Goal: Task Accomplishment & Management: Use online tool/utility

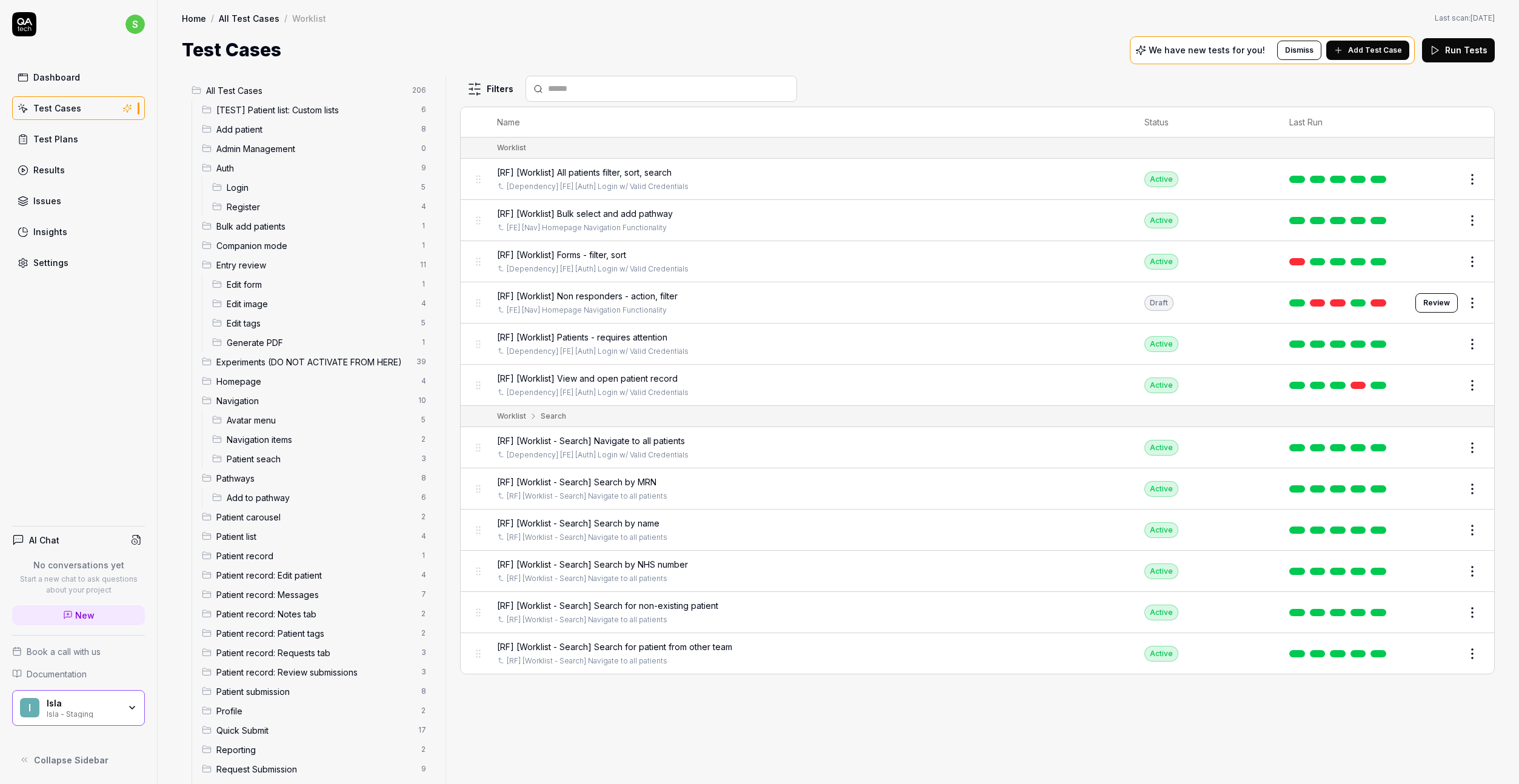
click at [133, 696] on icon "button" at bounding box center [132, 708] width 10 height 10
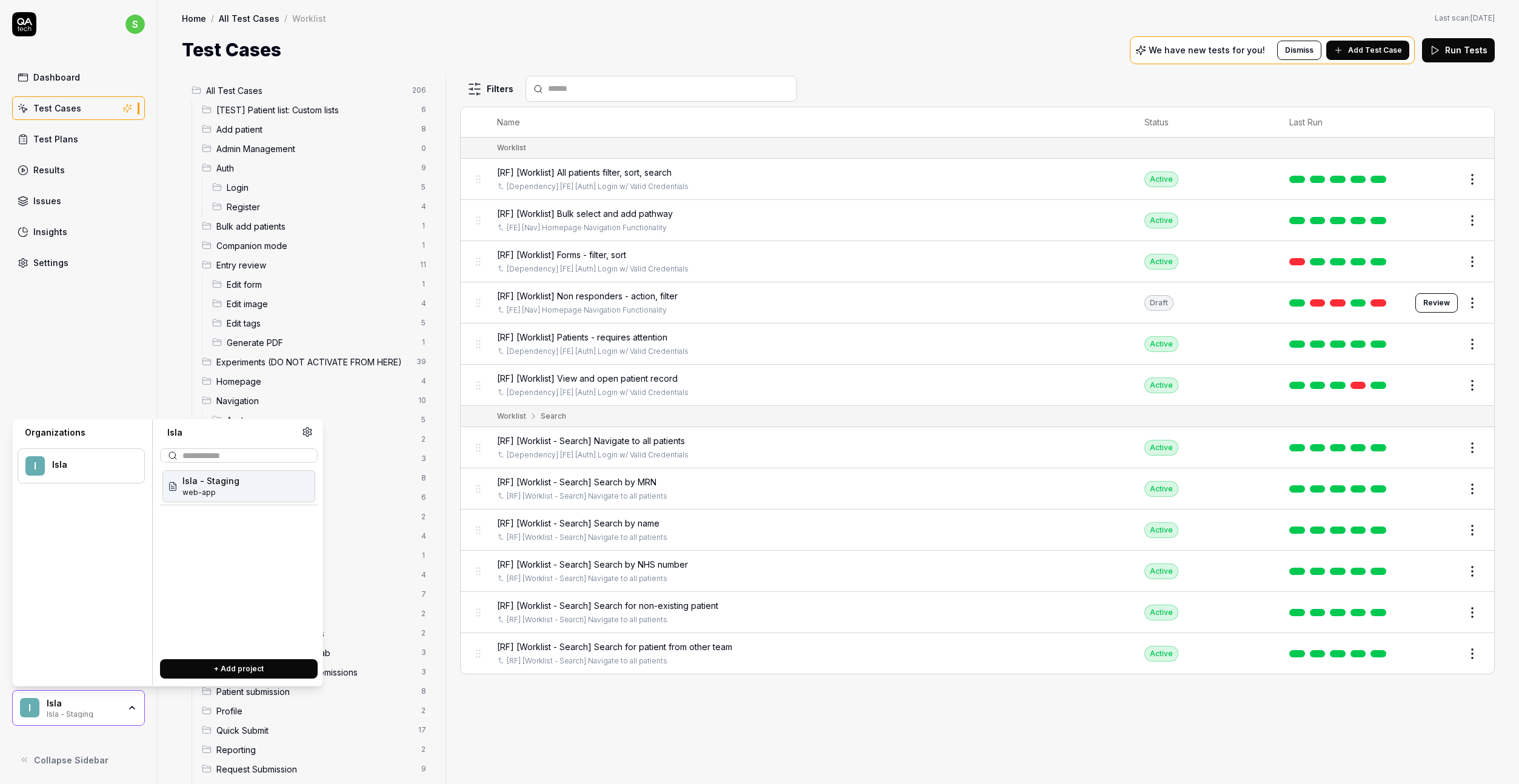
click at [121, 297] on div "s Dashboard Test Cases Test Plans Results Issues Insights Settings AI Chat No c…" at bounding box center [78, 392] width 158 height 784
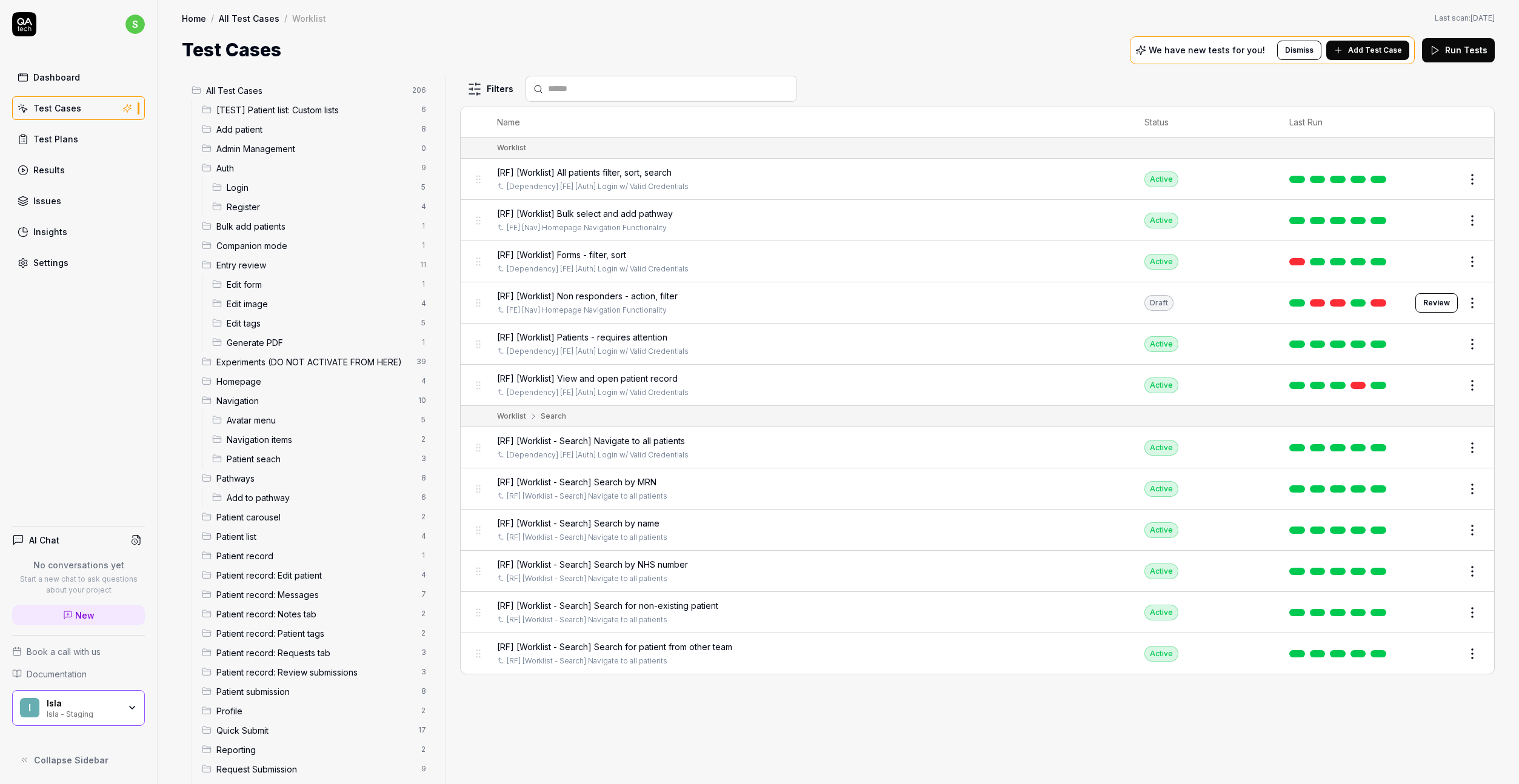
click at [54, 144] on div "Test Plans" at bounding box center [56, 139] width 45 height 12
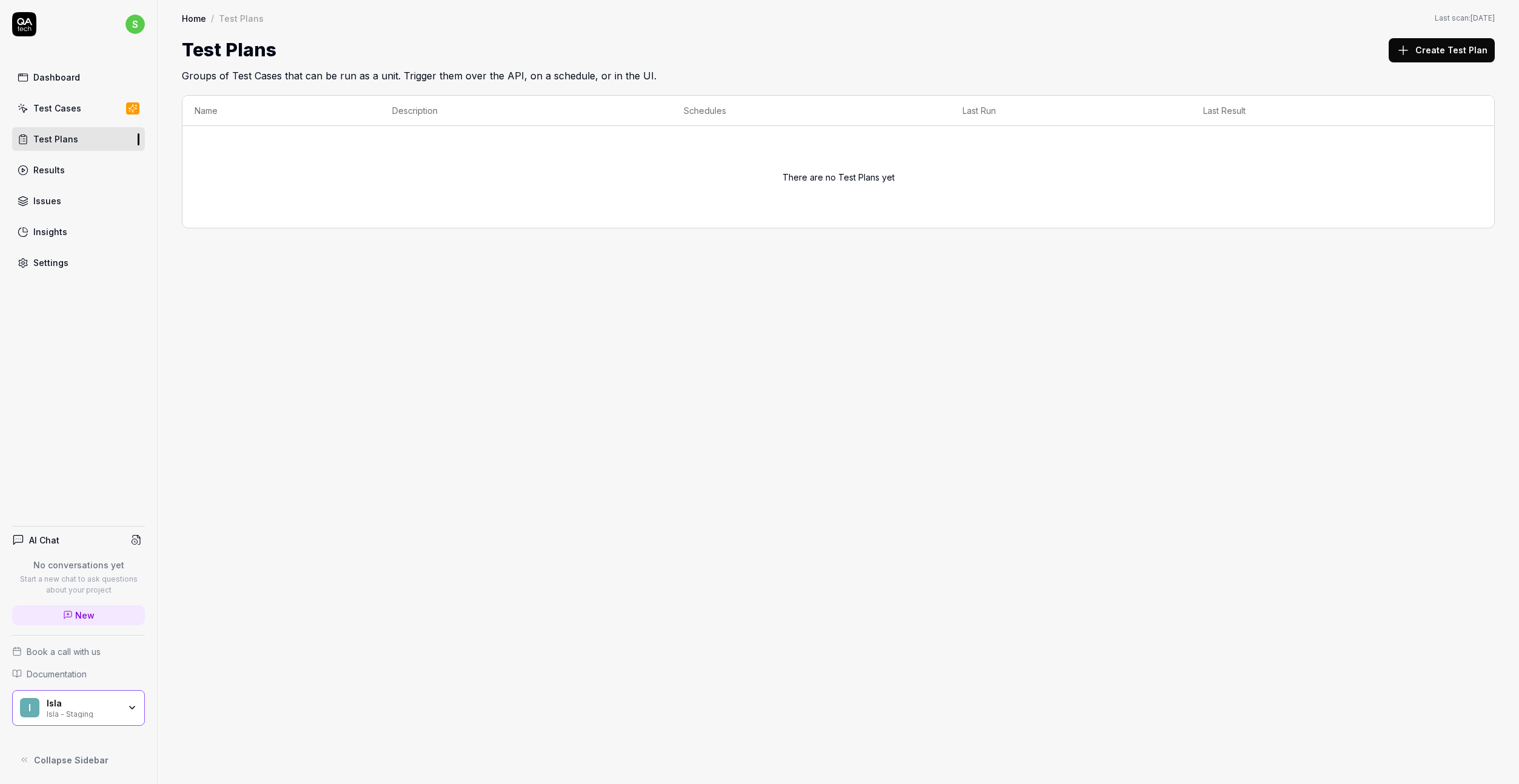
click at [61, 171] on div "Results" at bounding box center [49, 169] width 31 height 12
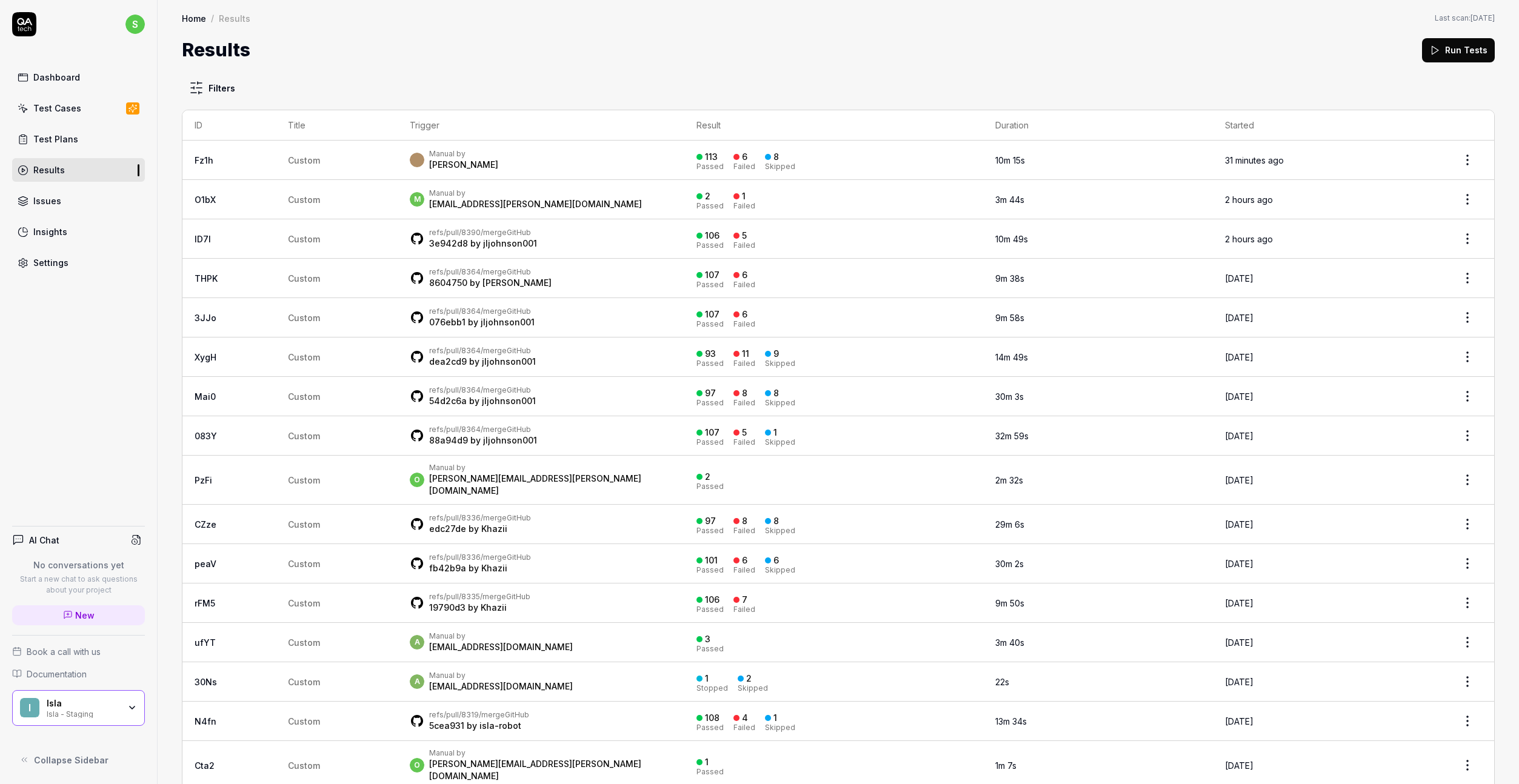
click at [75, 108] on div "Test Cases" at bounding box center [57, 108] width 48 height 12
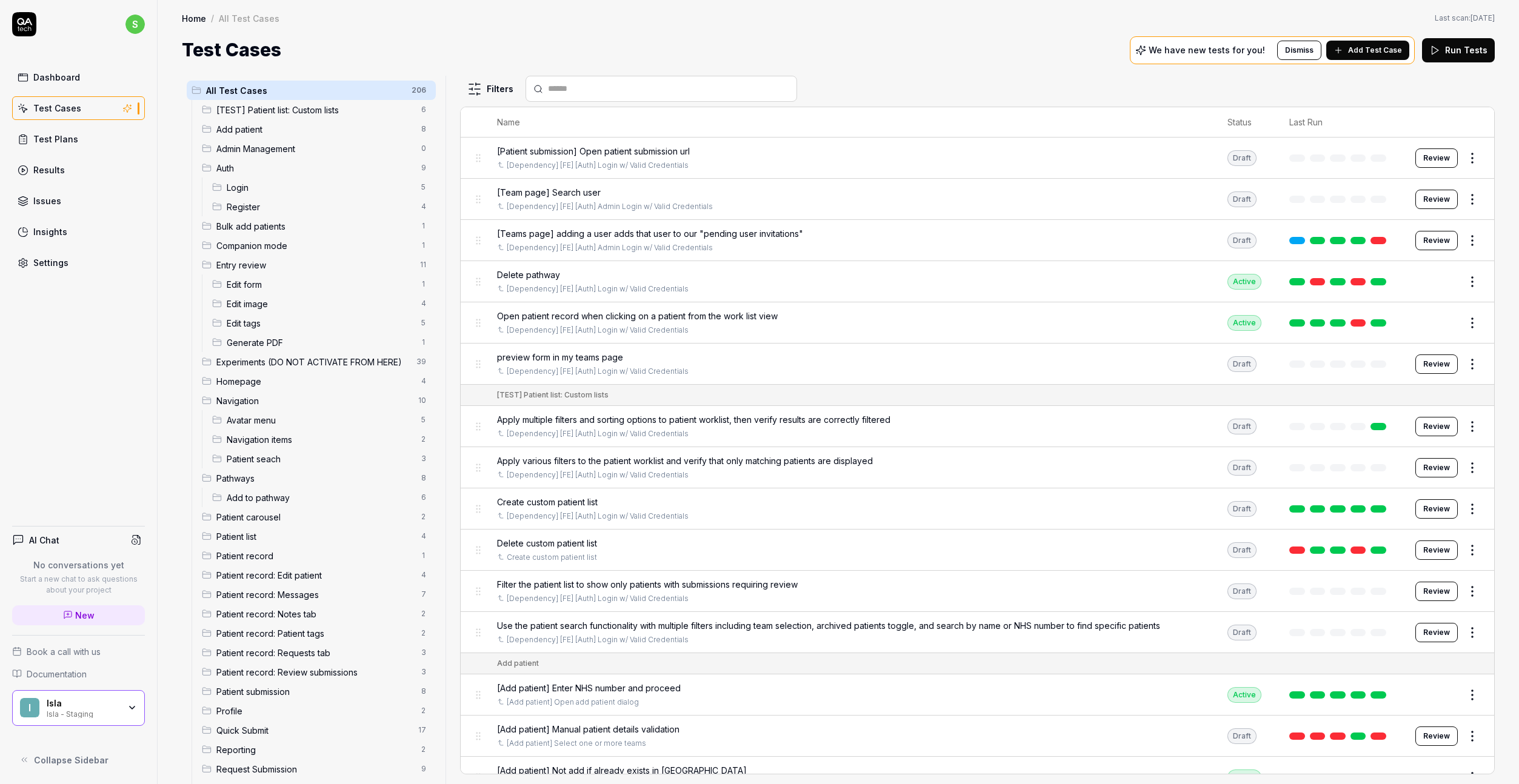
click at [46, 80] on div "Dashboard" at bounding box center [56, 77] width 46 height 12
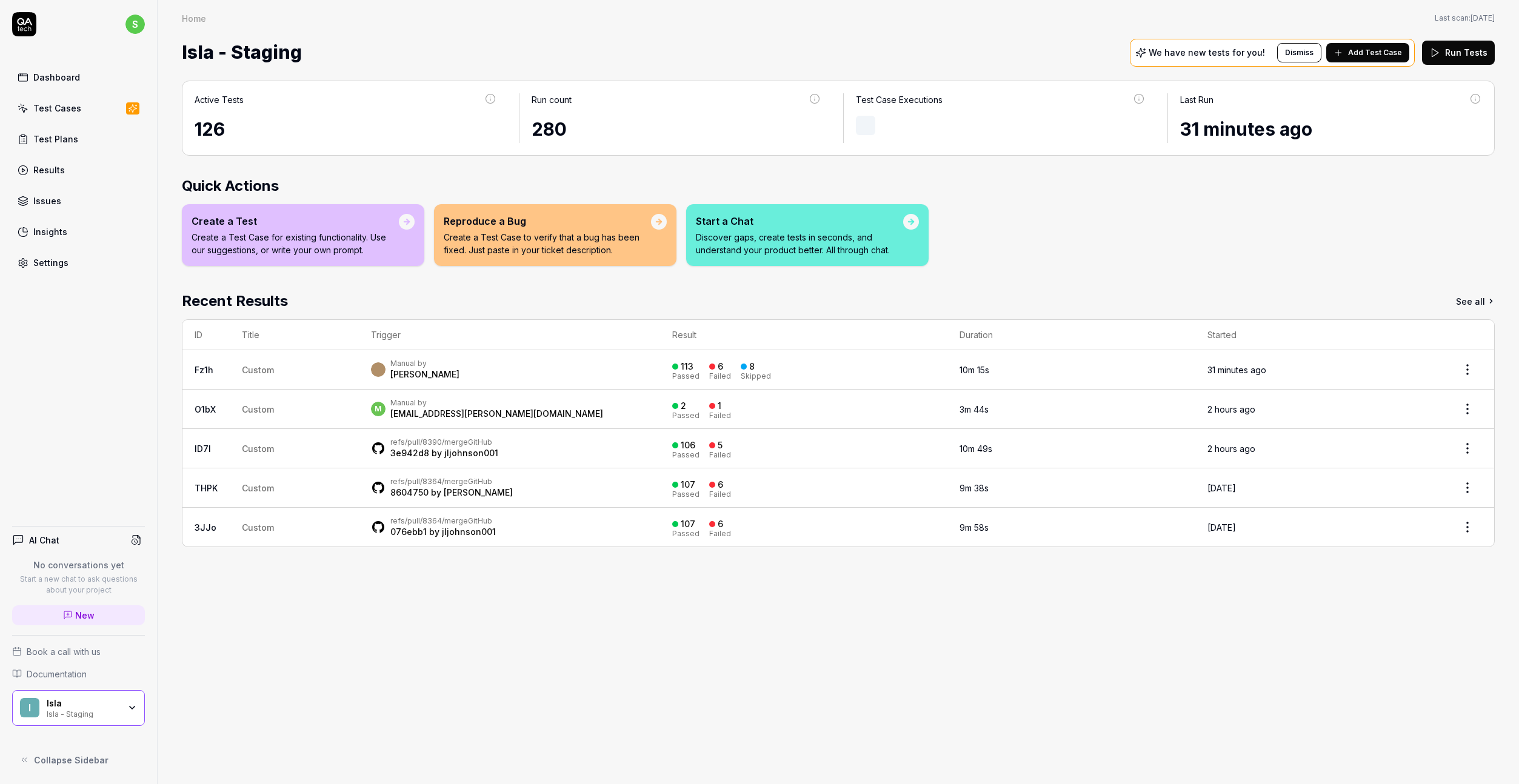
click at [80, 118] on link "Test Cases" at bounding box center [78, 108] width 133 height 24
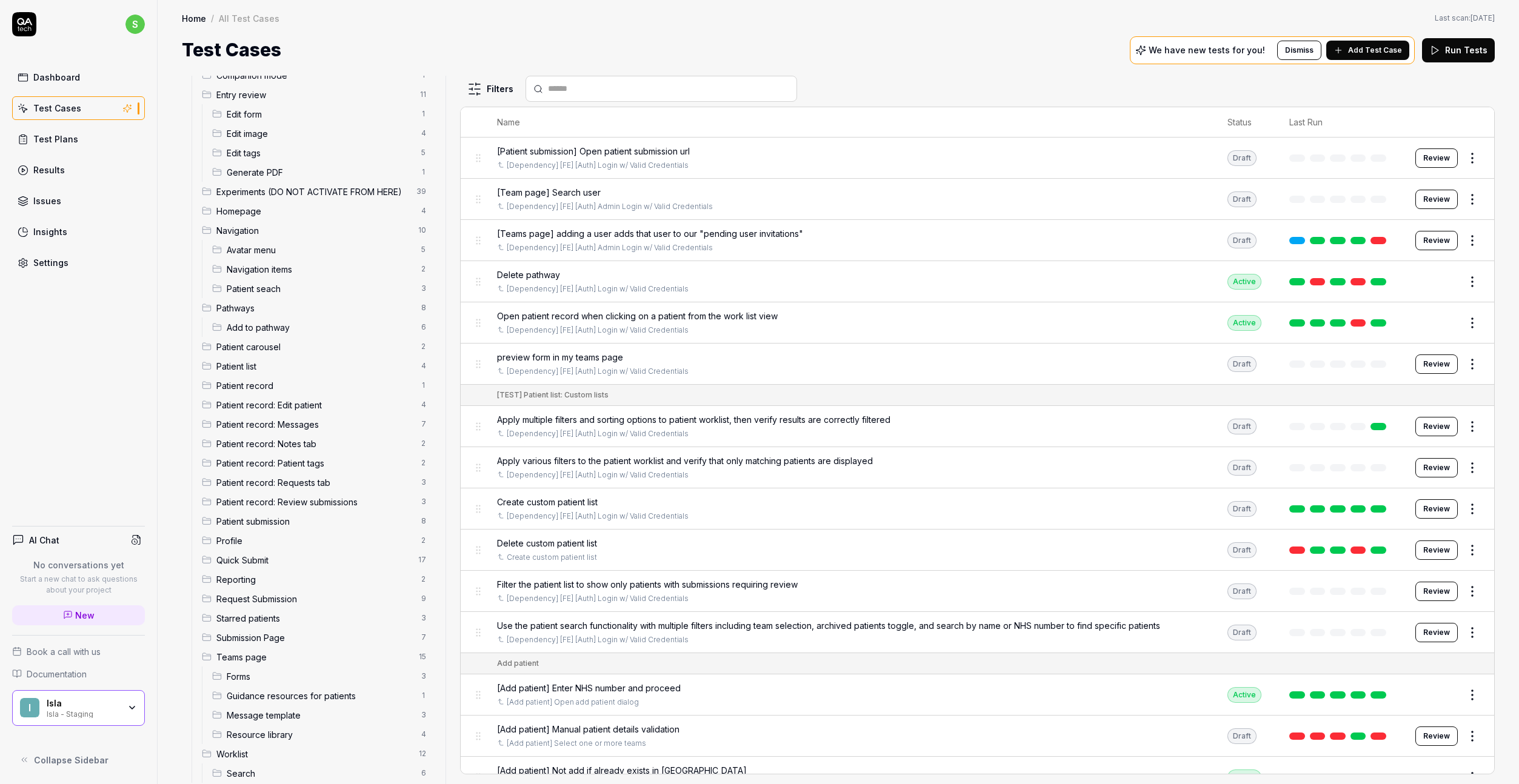
scroll to position [188, 0]
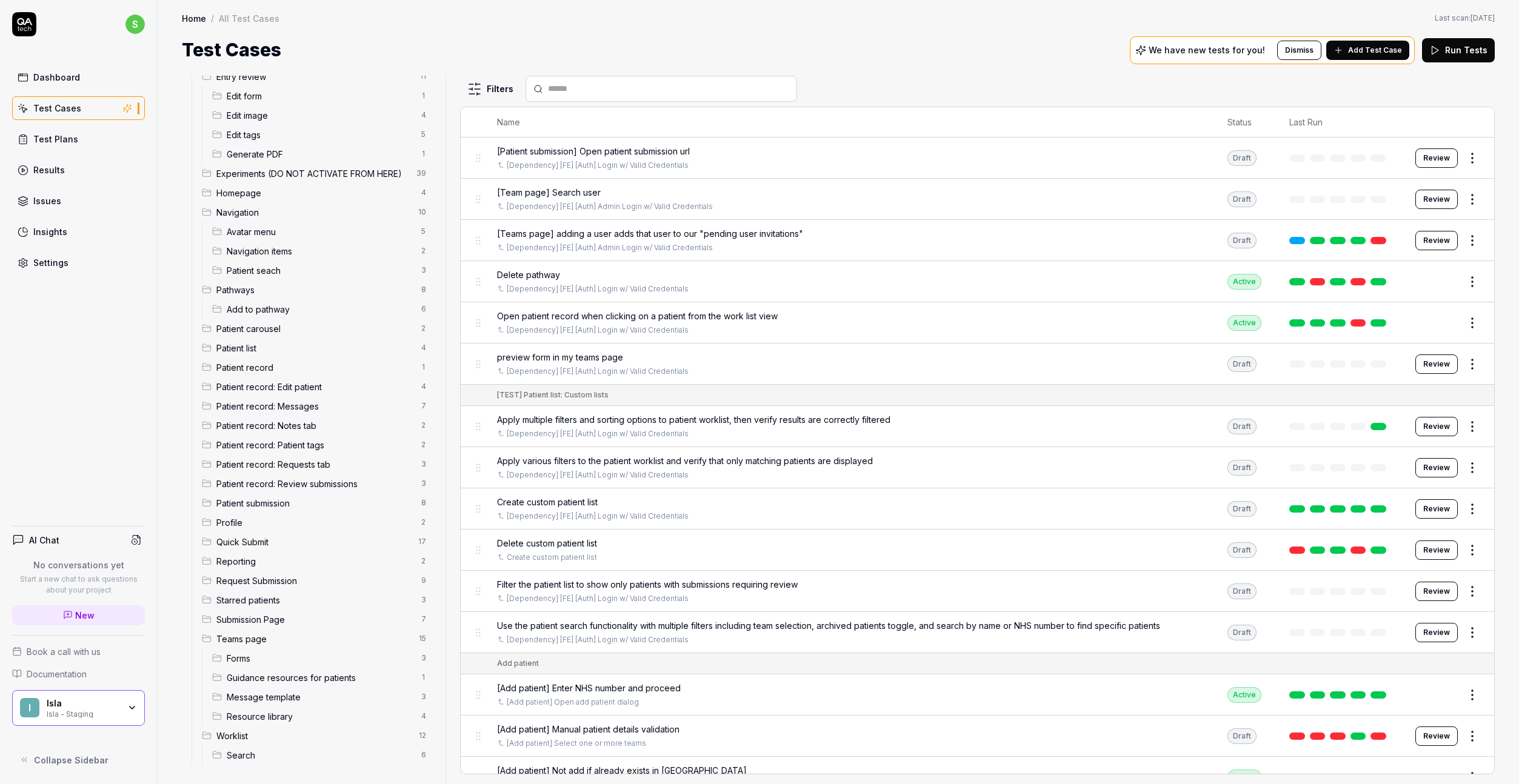
click at [1236, 46] on span "Add Test Case" at bounding box center [1375, 50] width 54 height 11
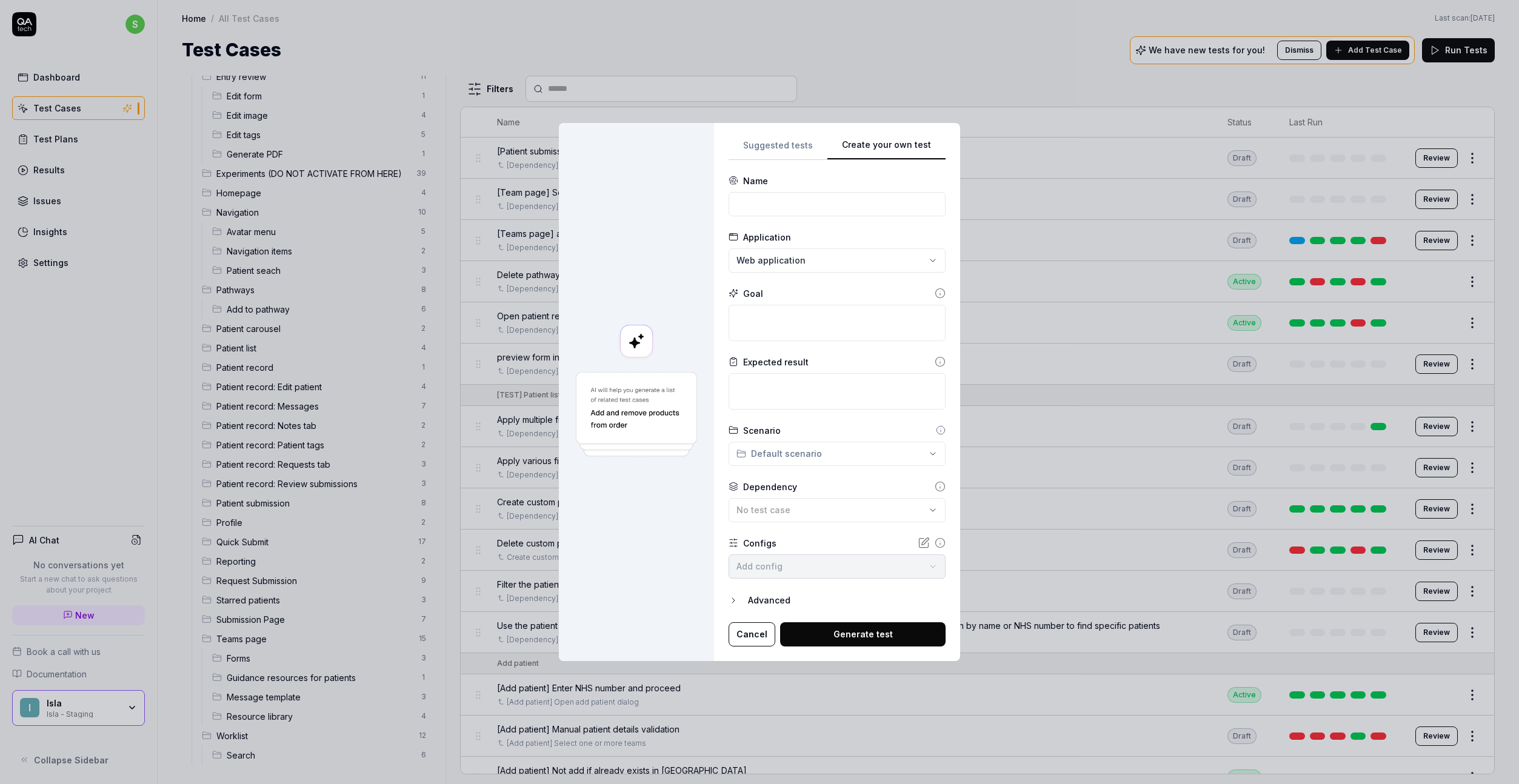
click at [907, 41] on div "Create your own test Suggested tests Create your own test Name Application Web …" at bounding box center [760, 392] width 1519 height 784
click at [781, 267] on div "**********" at bounding box center [760, 392] width 1519 height 784
click at [829, 462] on div "**********" at bounding box center [760, 392] width 1519 height 784
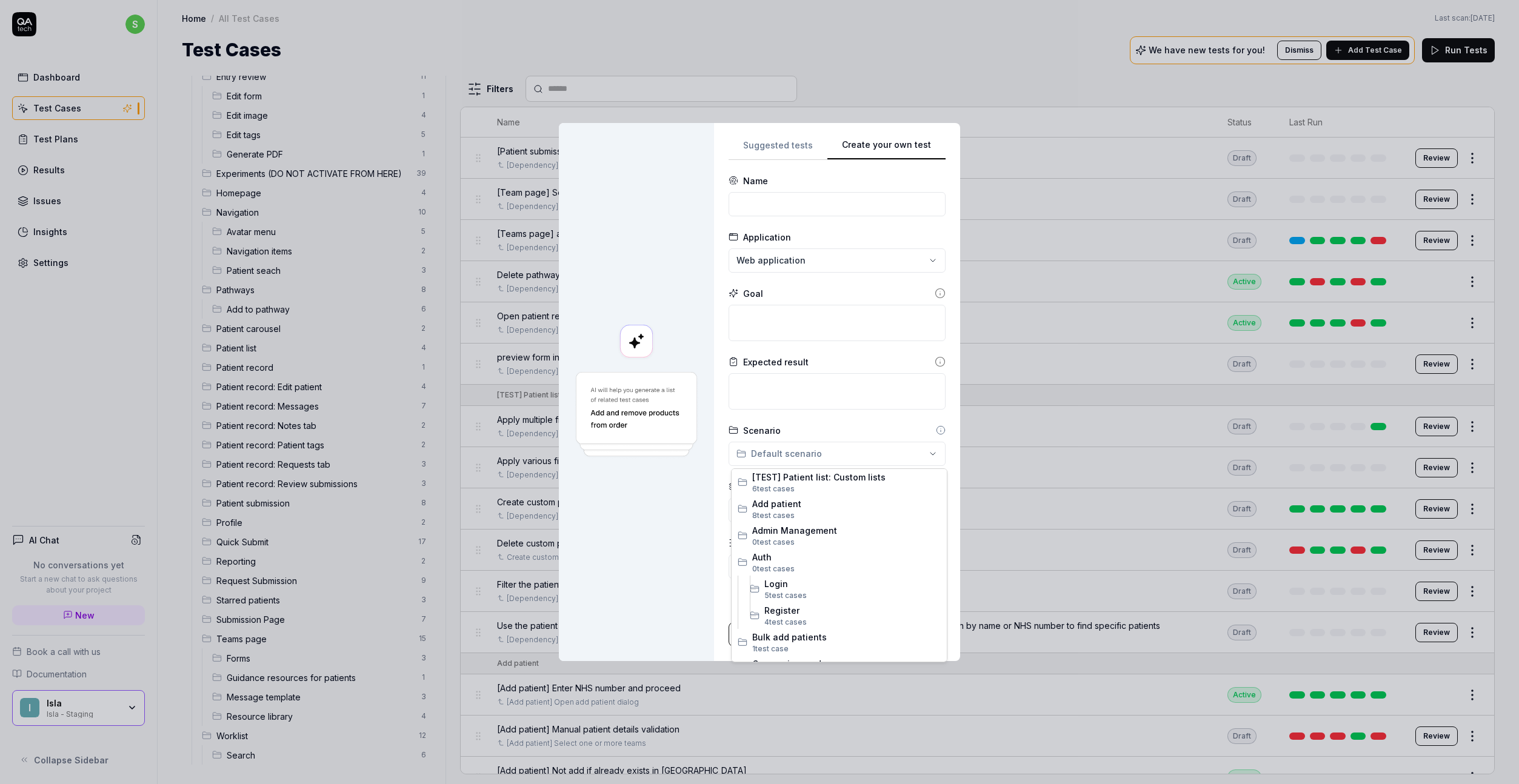
click at [831, 461] on div "**********" at bounding box center [760, 392] width 1519 height 784
click at [810, 425] on div "**********" at bounding box center [760, 392] width 1519 height 784
click at [805, 459] on div "**********" at bounding box center [760, 392] width 1519 height 784
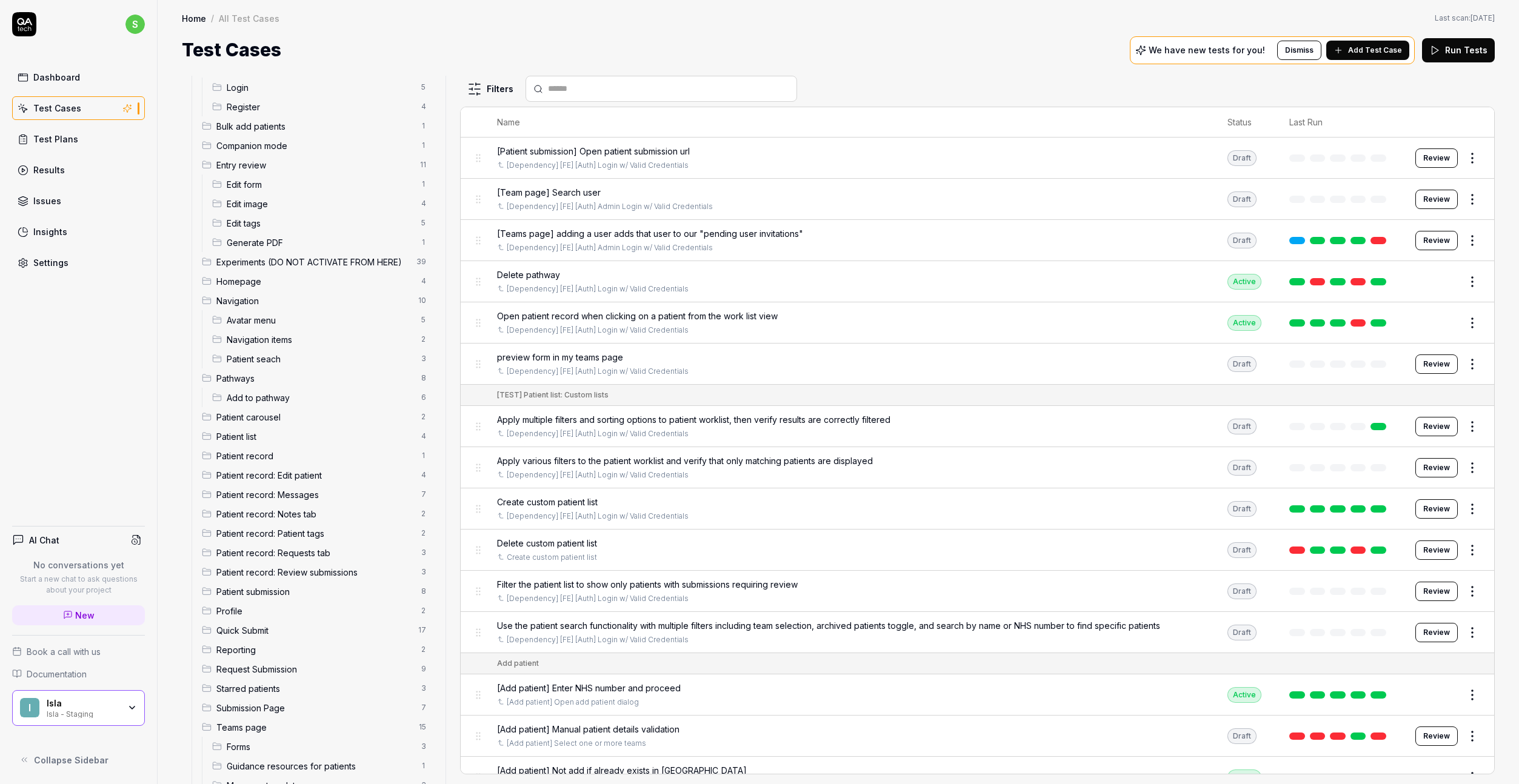
scroll to position [0, 0]
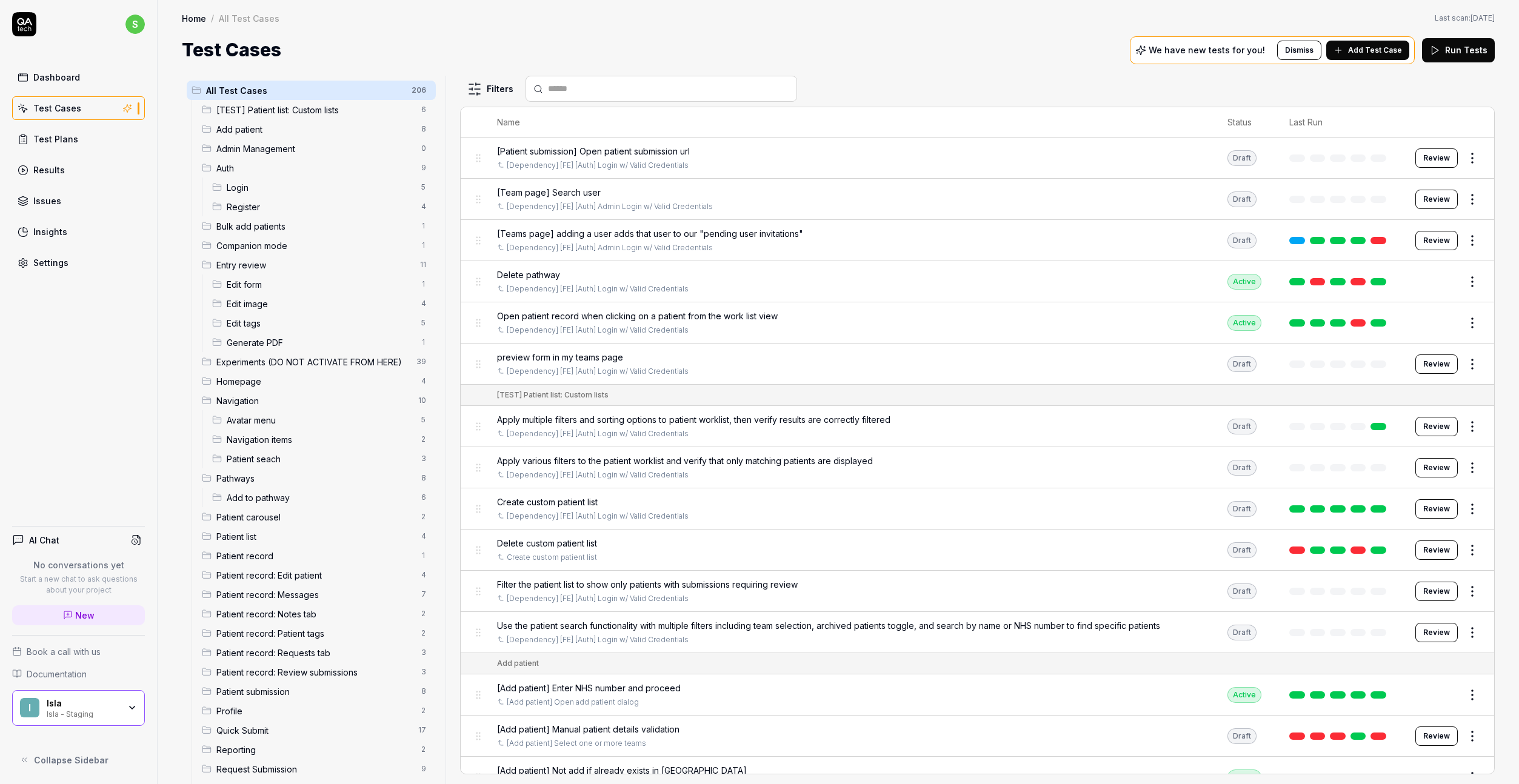
click at [414, 89] on html "s Dashboard Test Cases Test Plans Results Issues Insights Settings AI Chat No c…" at bounding box center [760, 392] width 1519 height 784
click at [372, 108] on div "Add Scenario" at bounding box center [371, 114] width 96 height 27
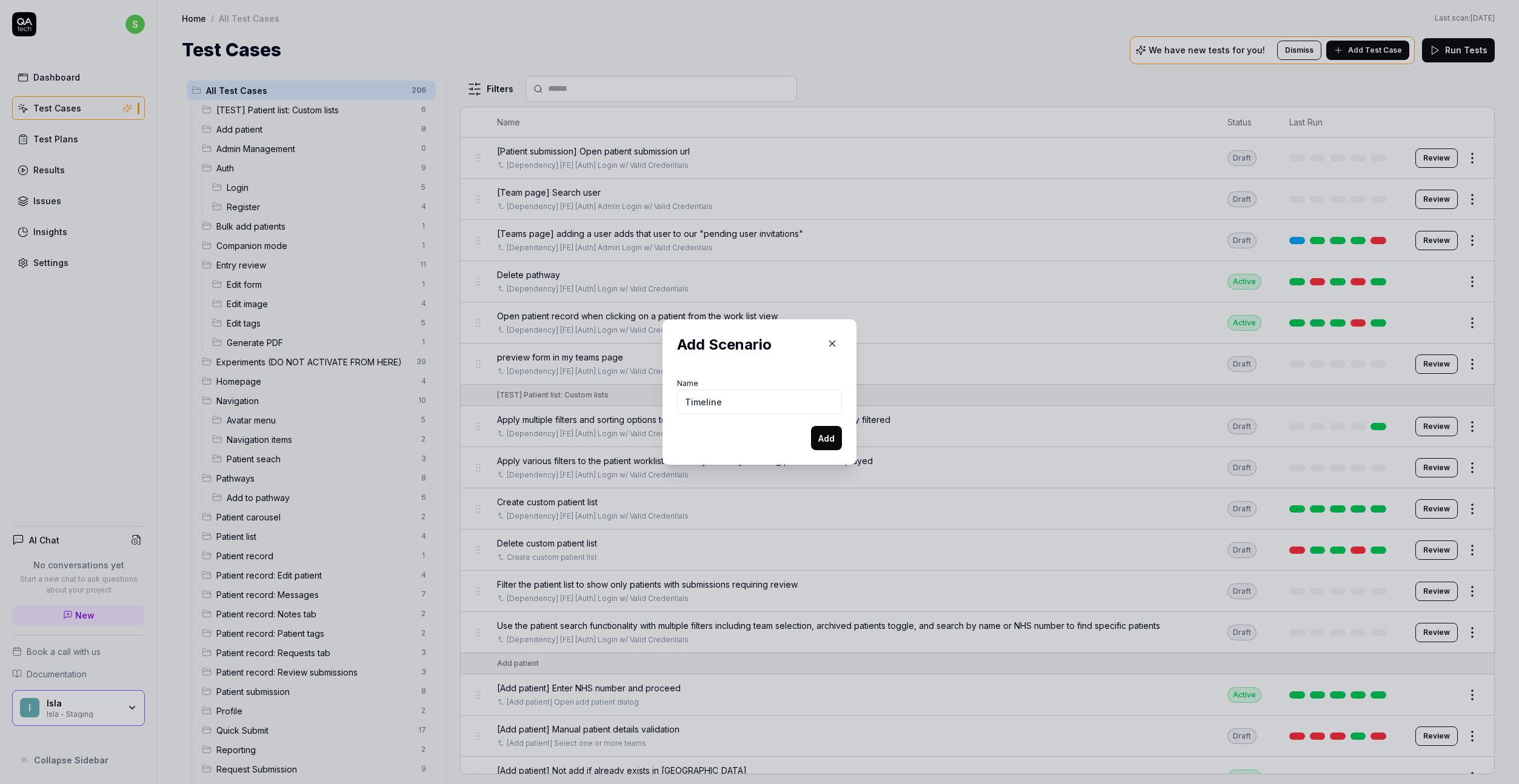
type input "Timeline"
click at [827, 436] on button "Add" at bounding box center [826, 438] width 31 height 24
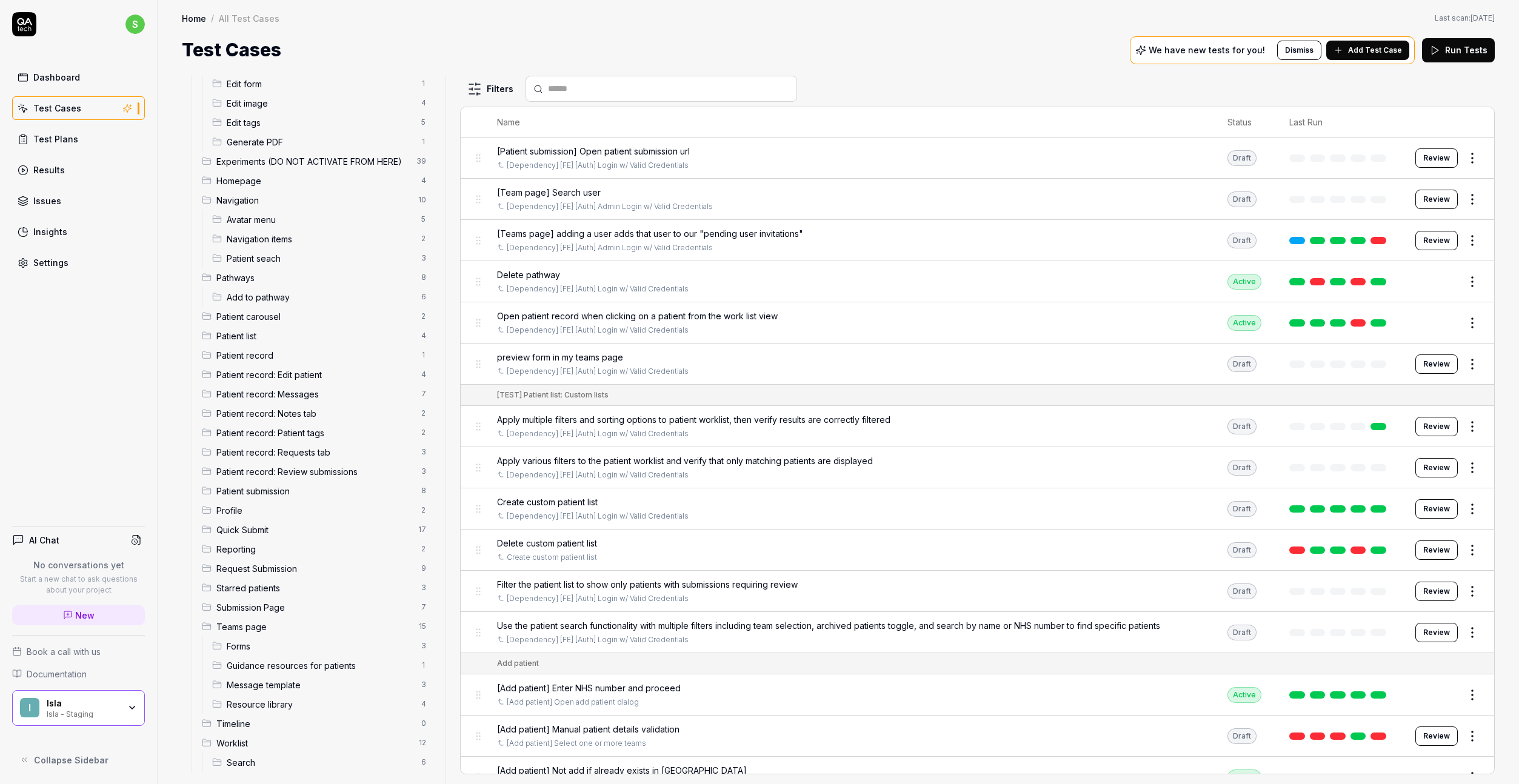
scroll to position [208, 0]
click at [245, 696] on span "Timeline" at bounding box center [315, 716] width 197 height 12
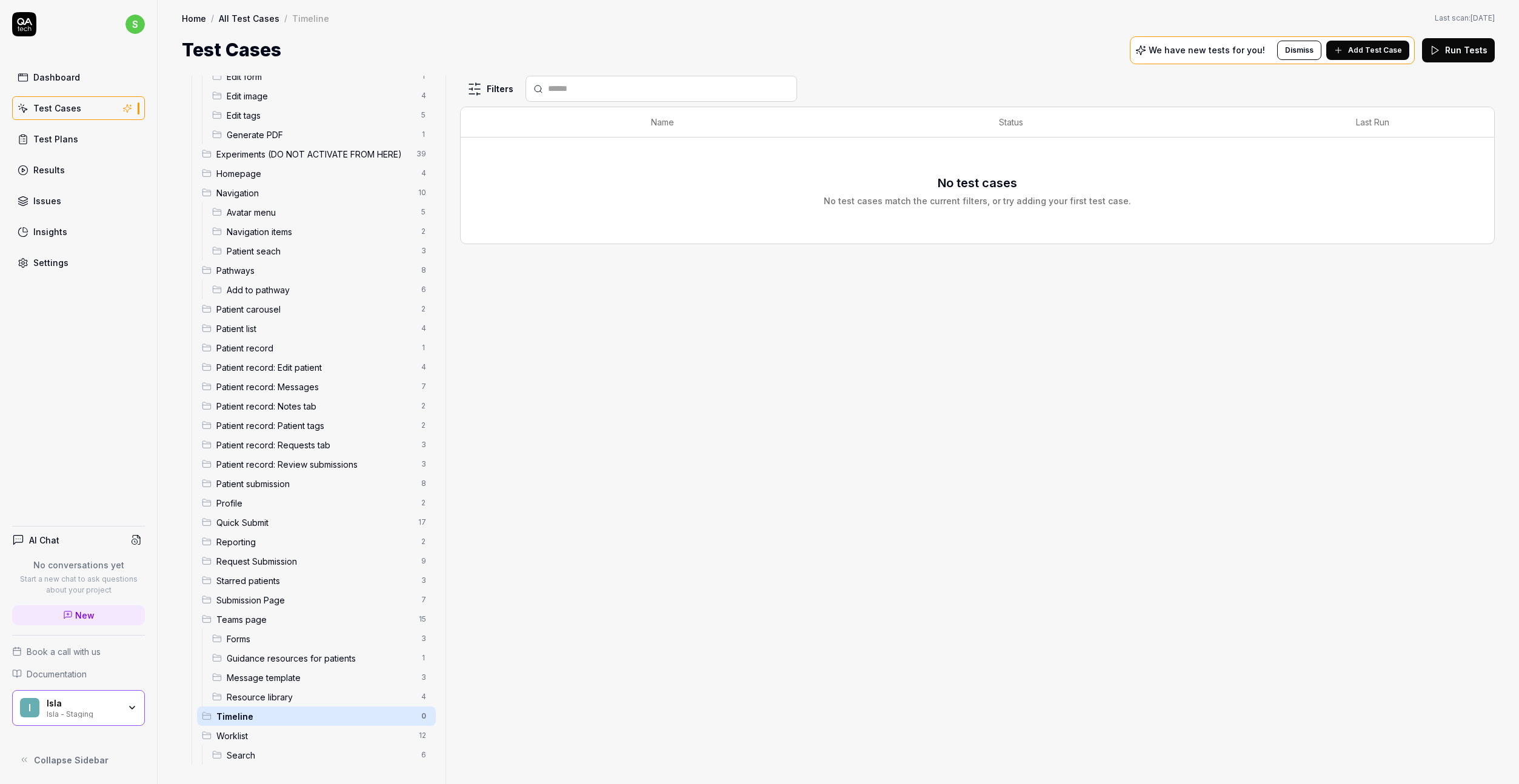
click at [414, 696] on html "s Dashboard Test Cases Test Plans Results Issues Insights Settings AI Chat No c…" at bounding box center [760, 392] width 1519 height 784
click at [717, 568] on html "s Dashboard Test Cases Test Plans Results Issues Insights Settings AI Chat No c…" at bounding box center [760, 392] width 1519 height 784
click at [1236, 45] on span "Add Test Case" at bounding box center [1375, 50] width 54 height 11
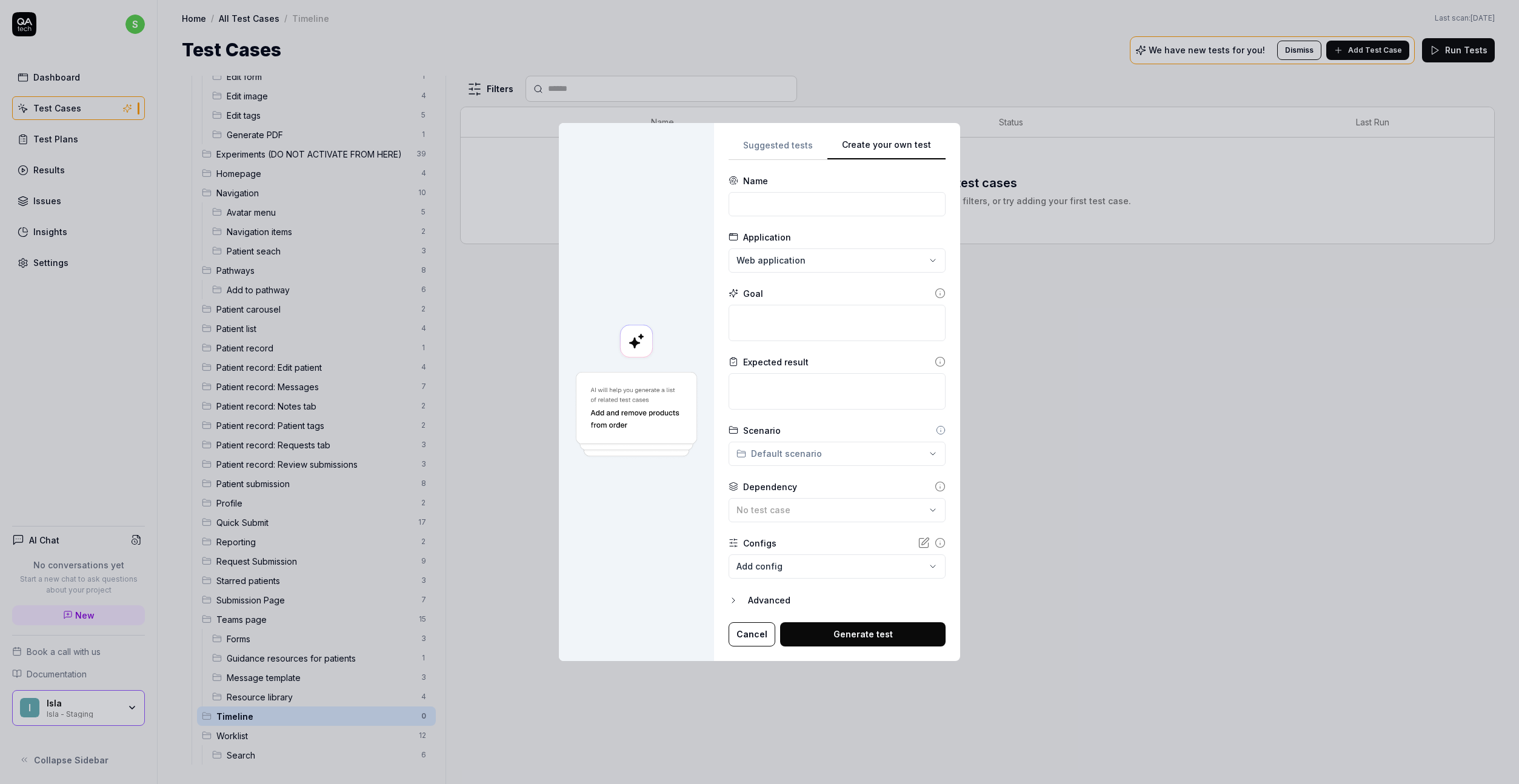
click at [831, 449] on div "**********" at bounding box center [760, 392] width 1519 height 784
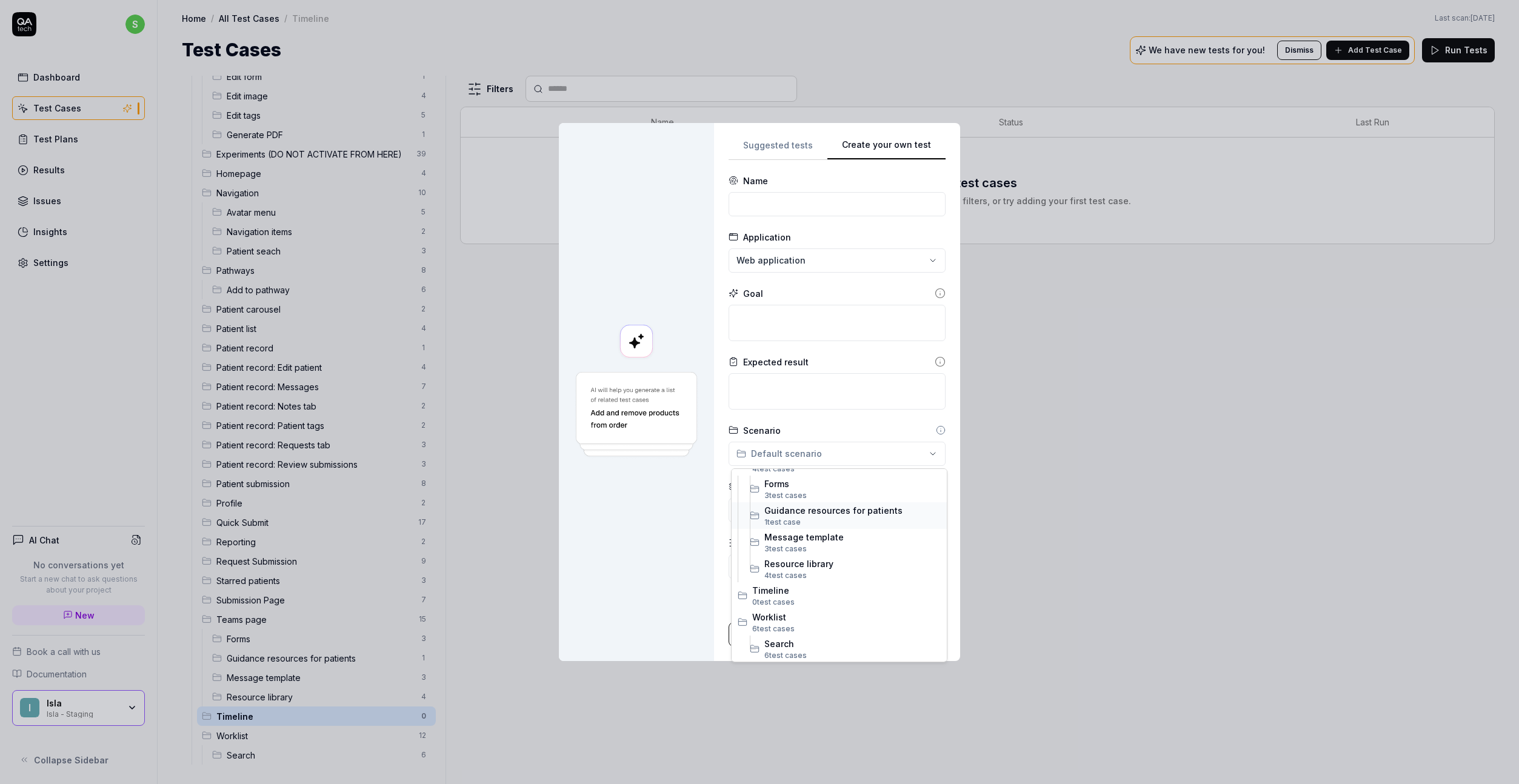
scroll to position [1007, 0]
click at [775, 592] on span "Timeline" at bounding box center [846, 589] width 188 height 12
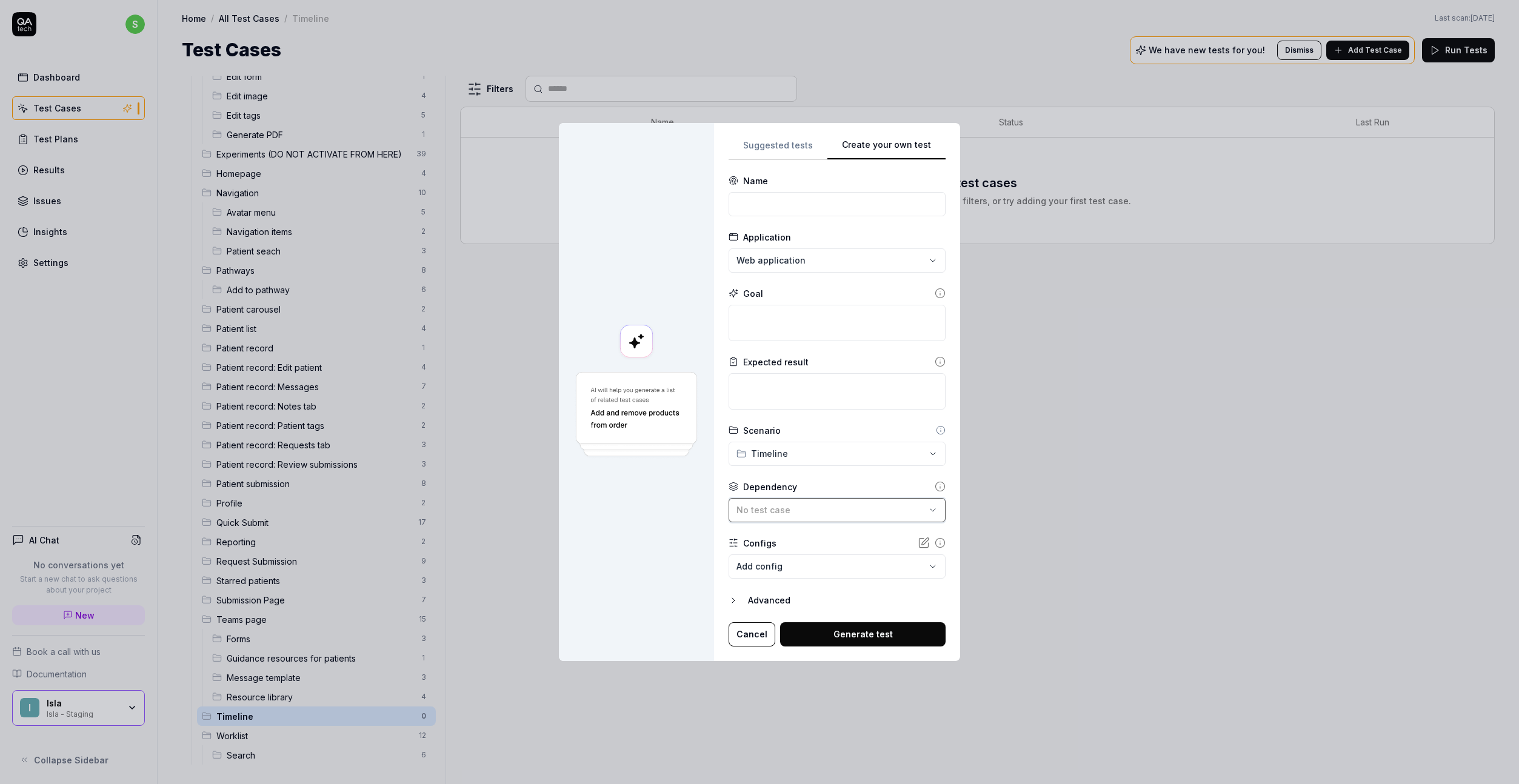
click at [802, 500] on button "No test case" at bounding box center [837, 510] width 217 height 24
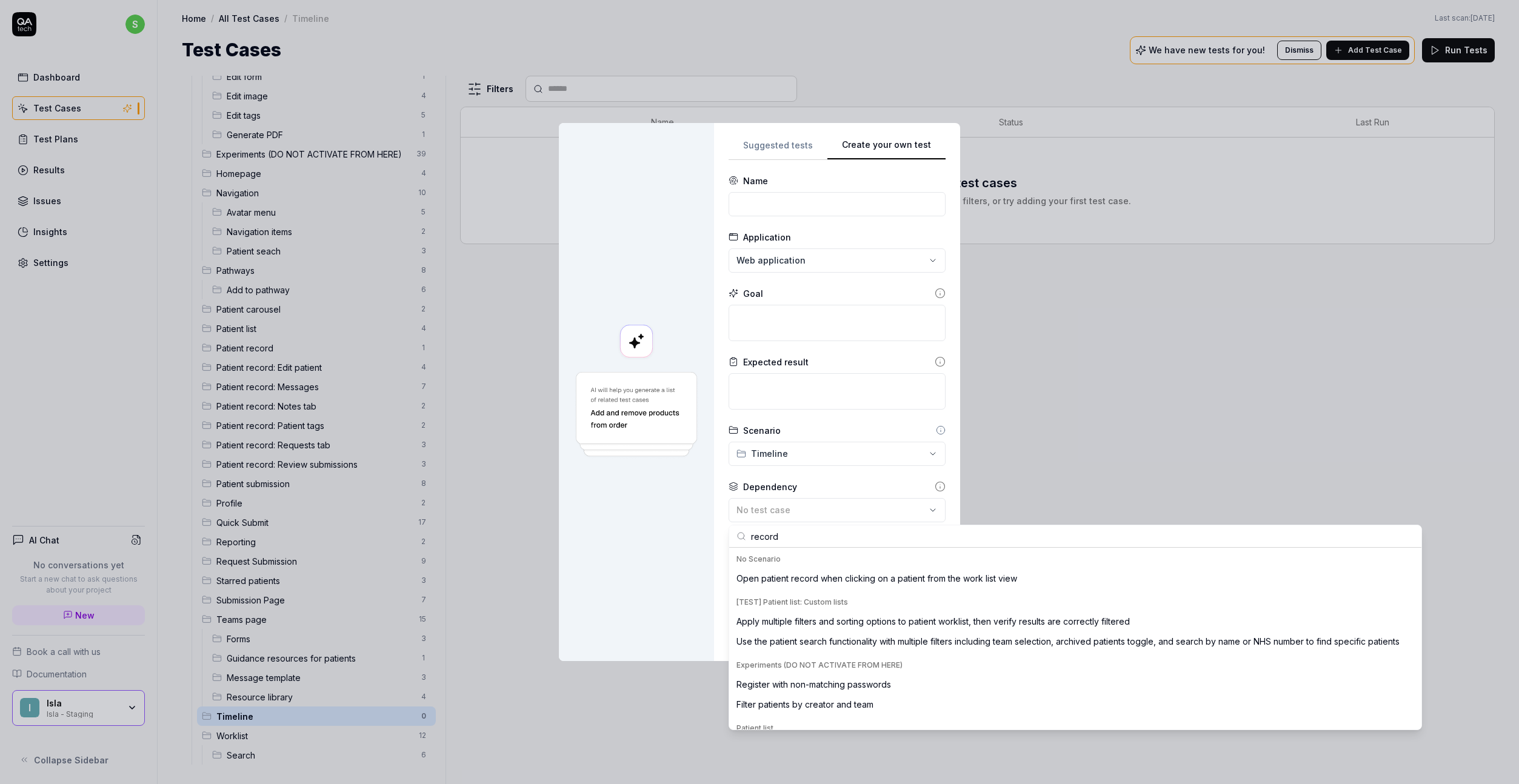
scroll to position [3, 0]
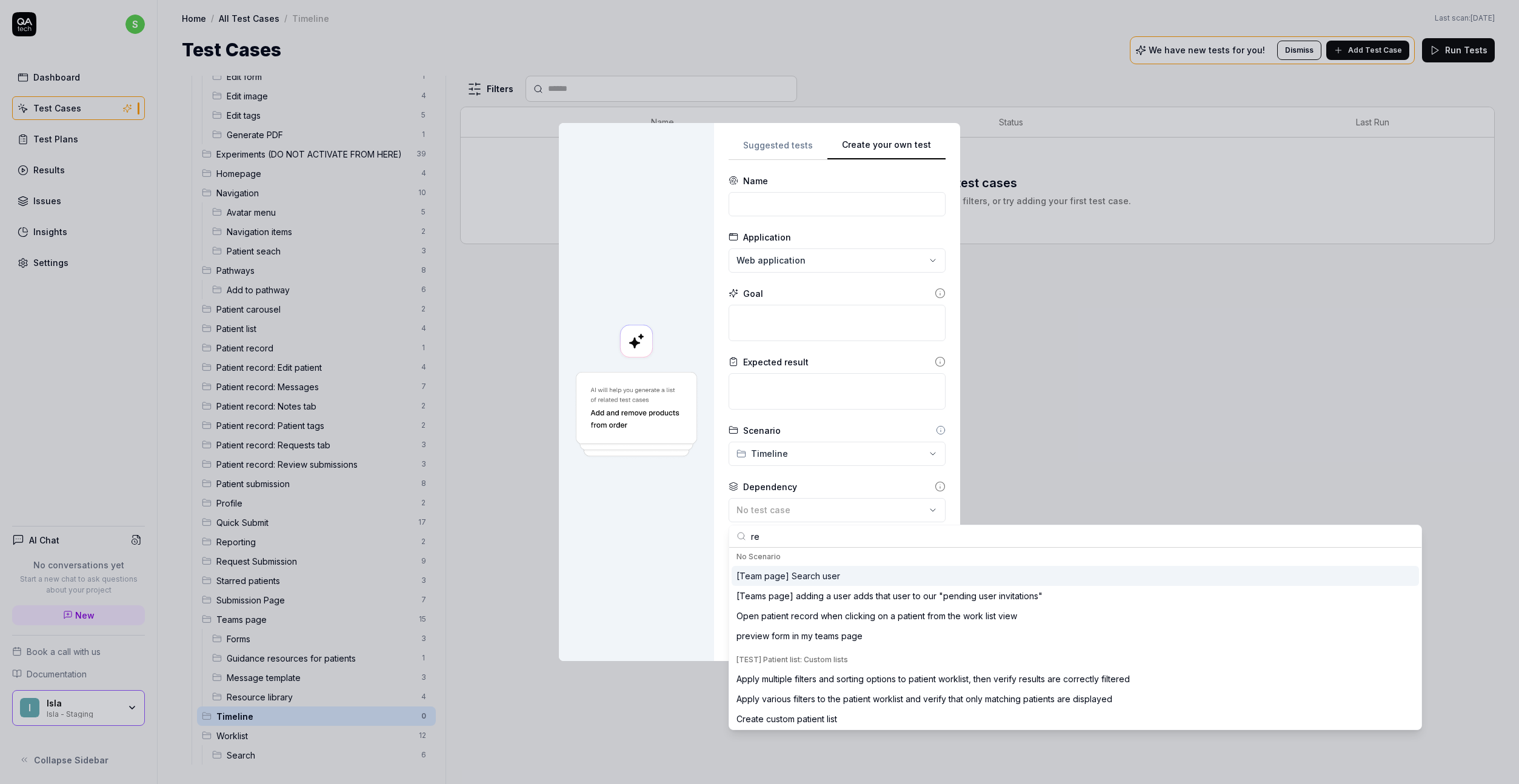
type input "r"
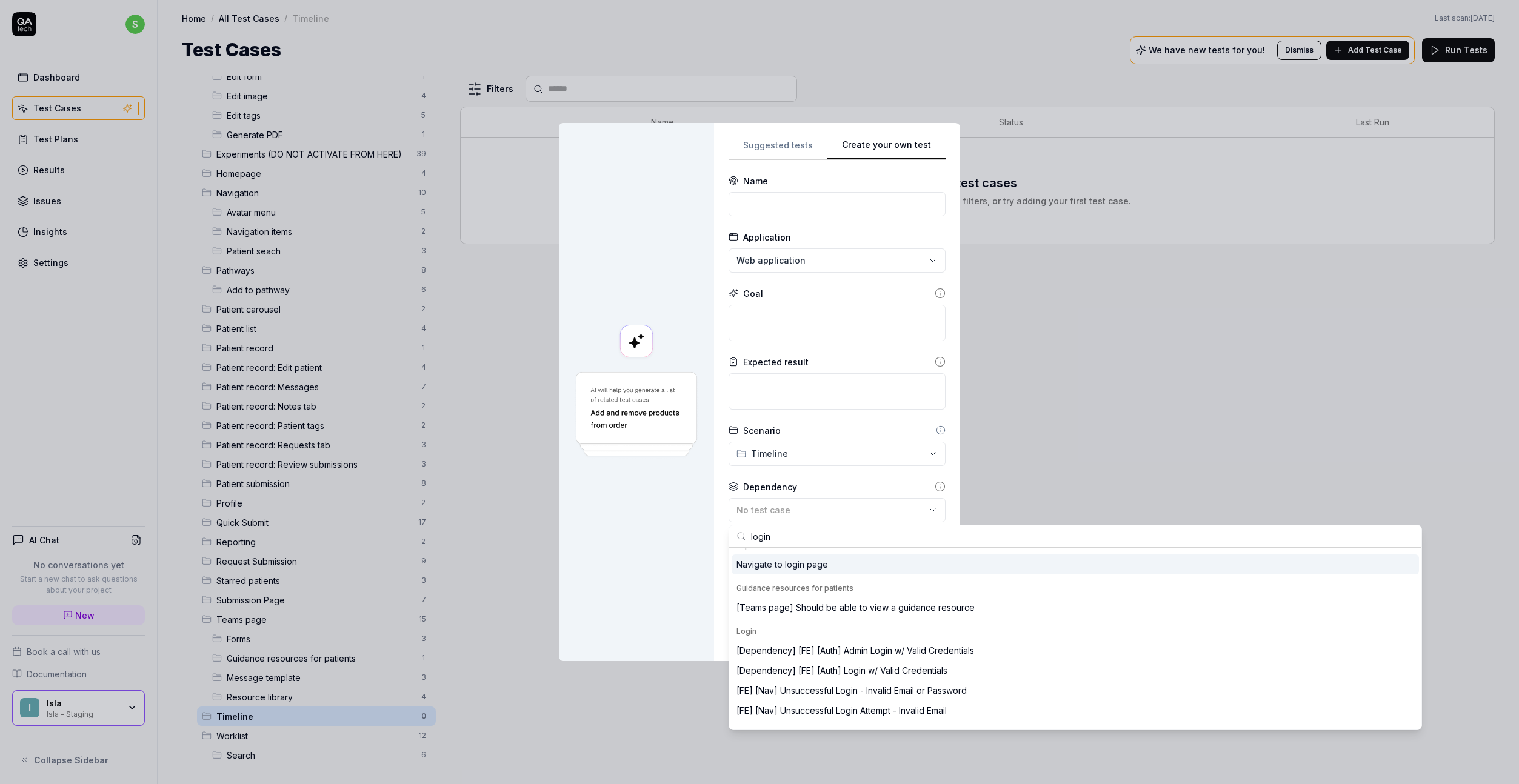
scroll to position [203, 0]
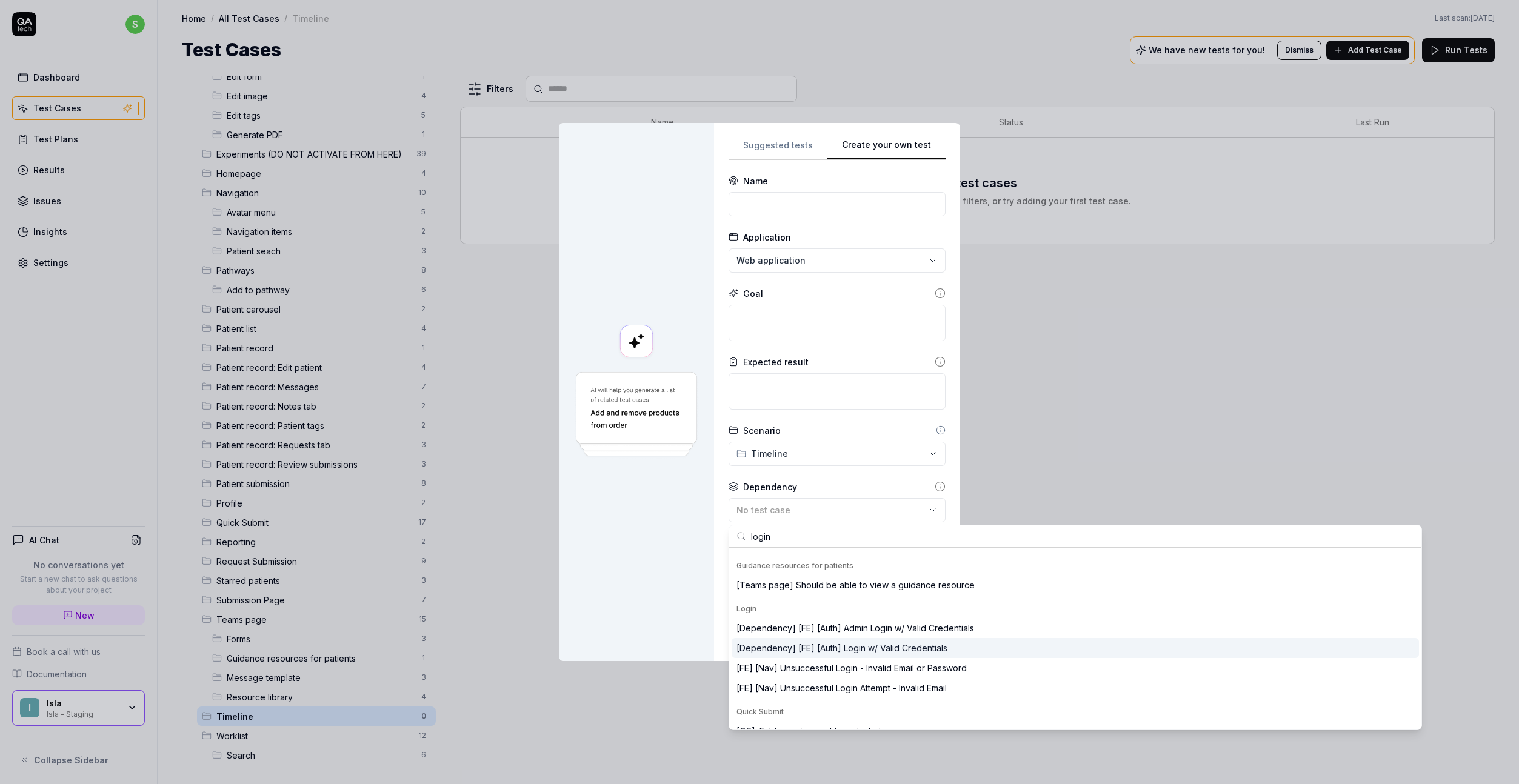
type input "login"
click at [935, 642] on div "[Dependency] [FE] [Auth] Login w/ Valid Credentials" at bounding box center [842, 647] width 211 height 12
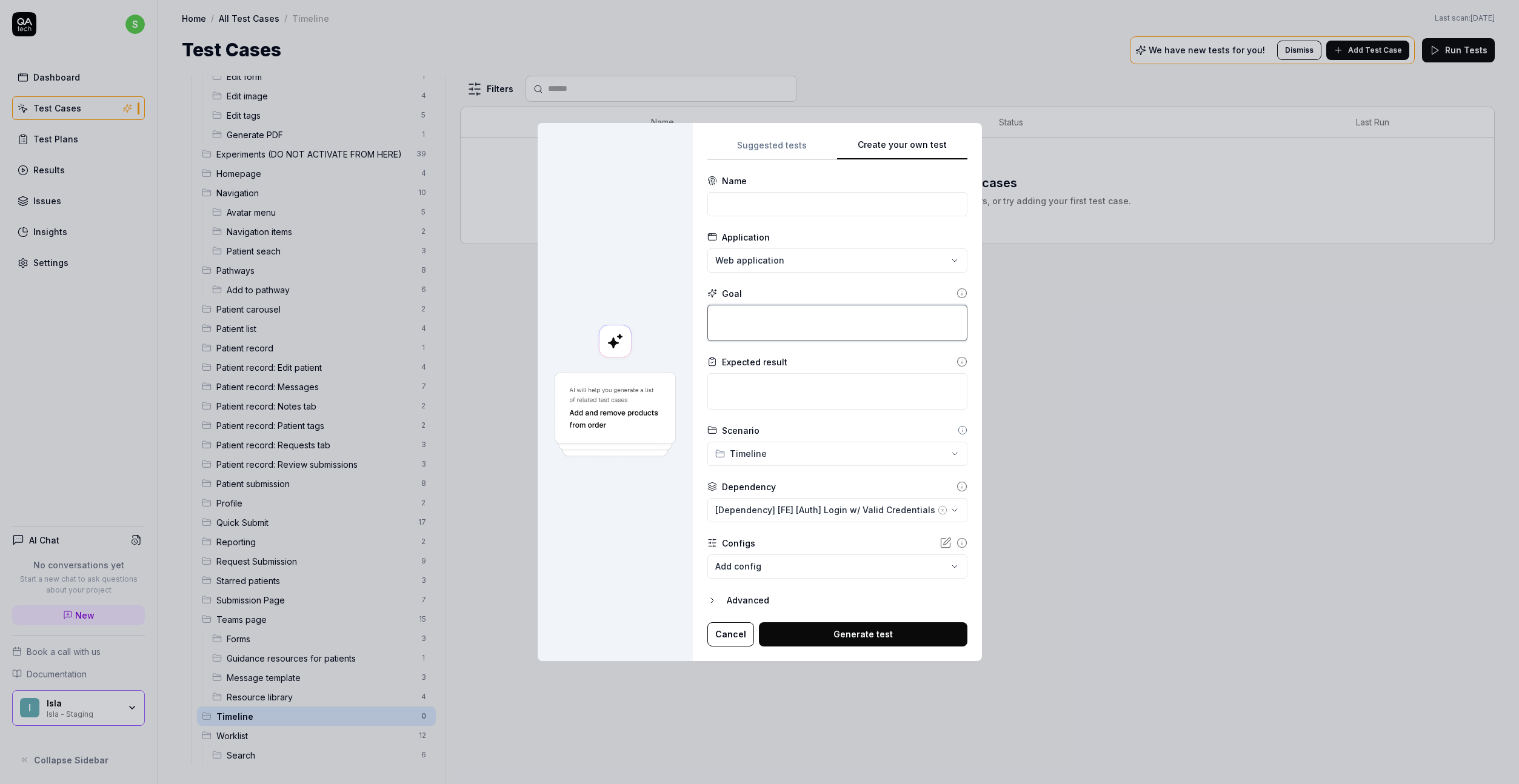
click at [831, 326] on textarea at bounding box center [837, 323] width 260 height 37
click at [957, 289] on icon at bounding box center [962, 293] width 11 height 11
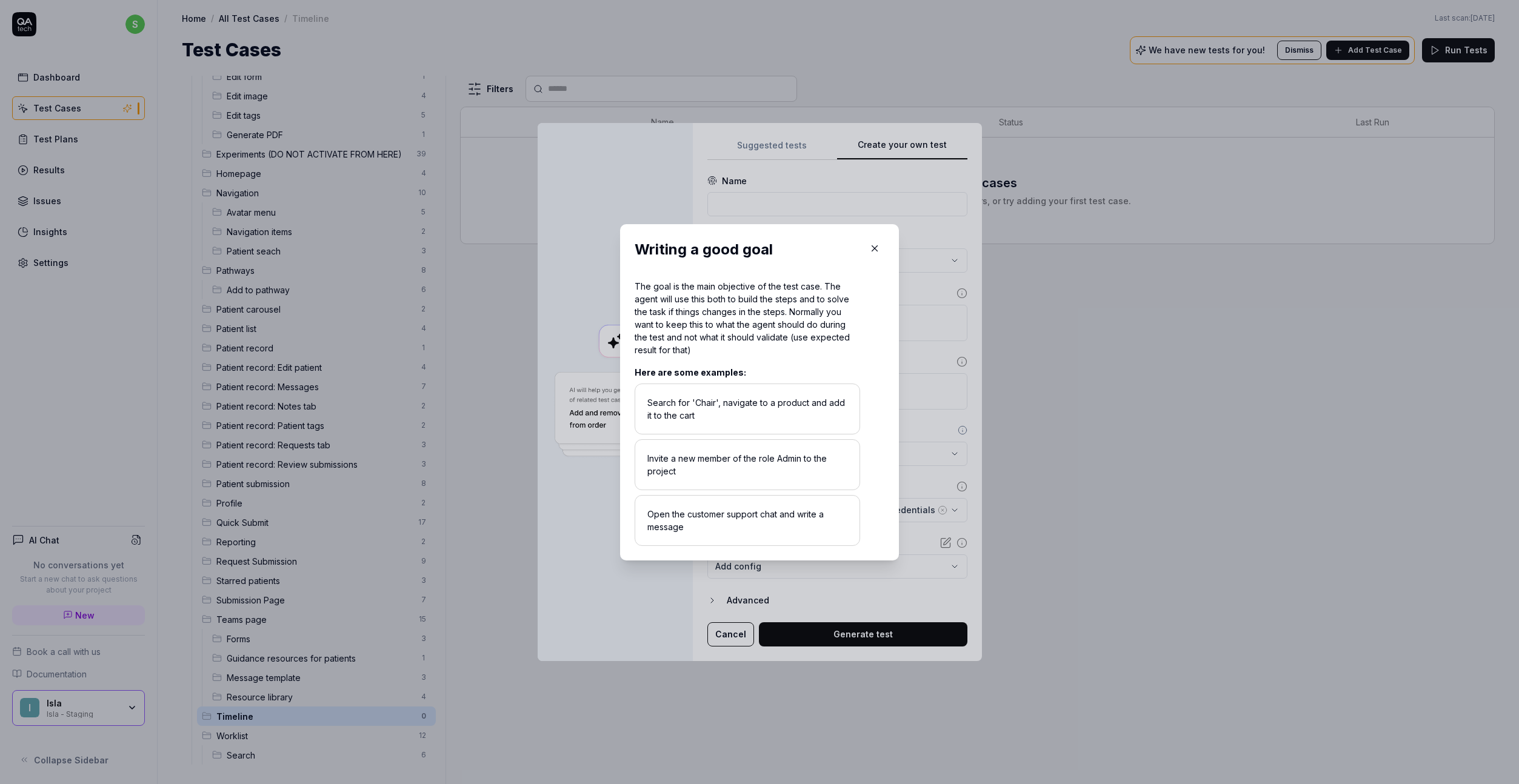
click at [869, 246] on icon "button" at bounding box center [875, 248] width 11 height 11
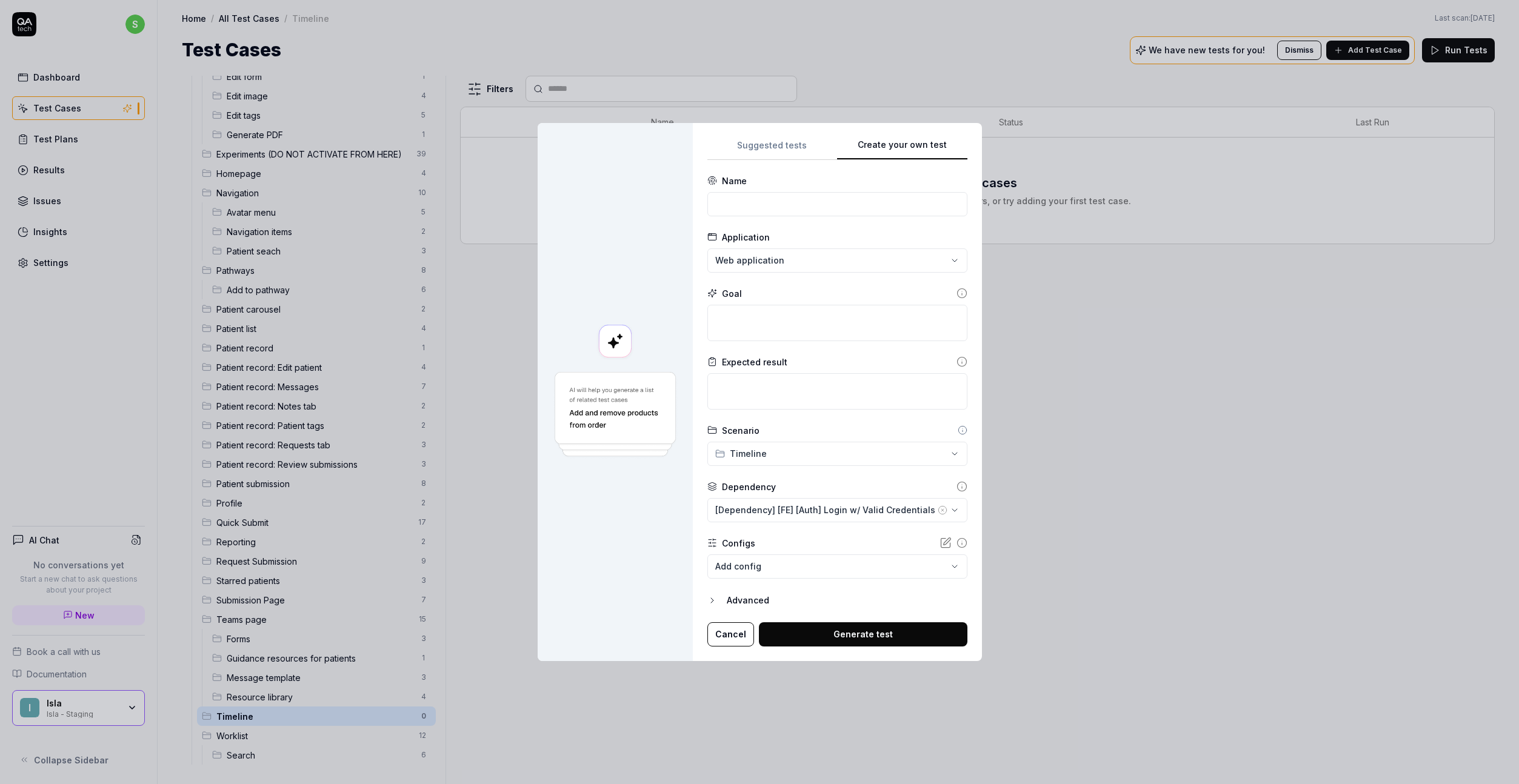
click at [957, 296] on icon at bounding box center [962, 293] width 11 height 11
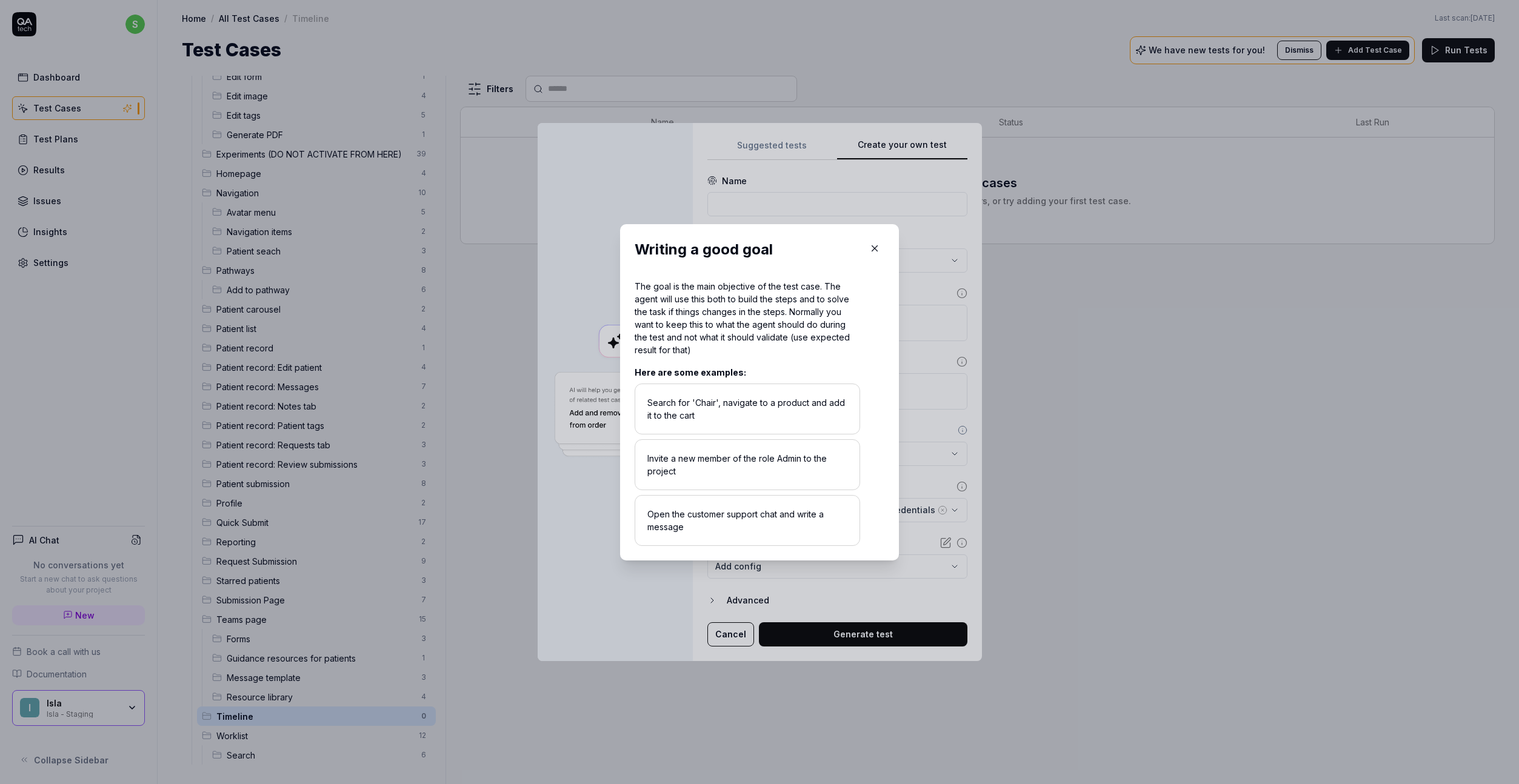
click at [695, 397] on div "Search for 'Chair', navigate to a product and add it to the cart" at bounding box center [747, 409] width 225 height 51
click at [875, 252] on icon "button" at bounding box center [875, 248] width 11 height 11
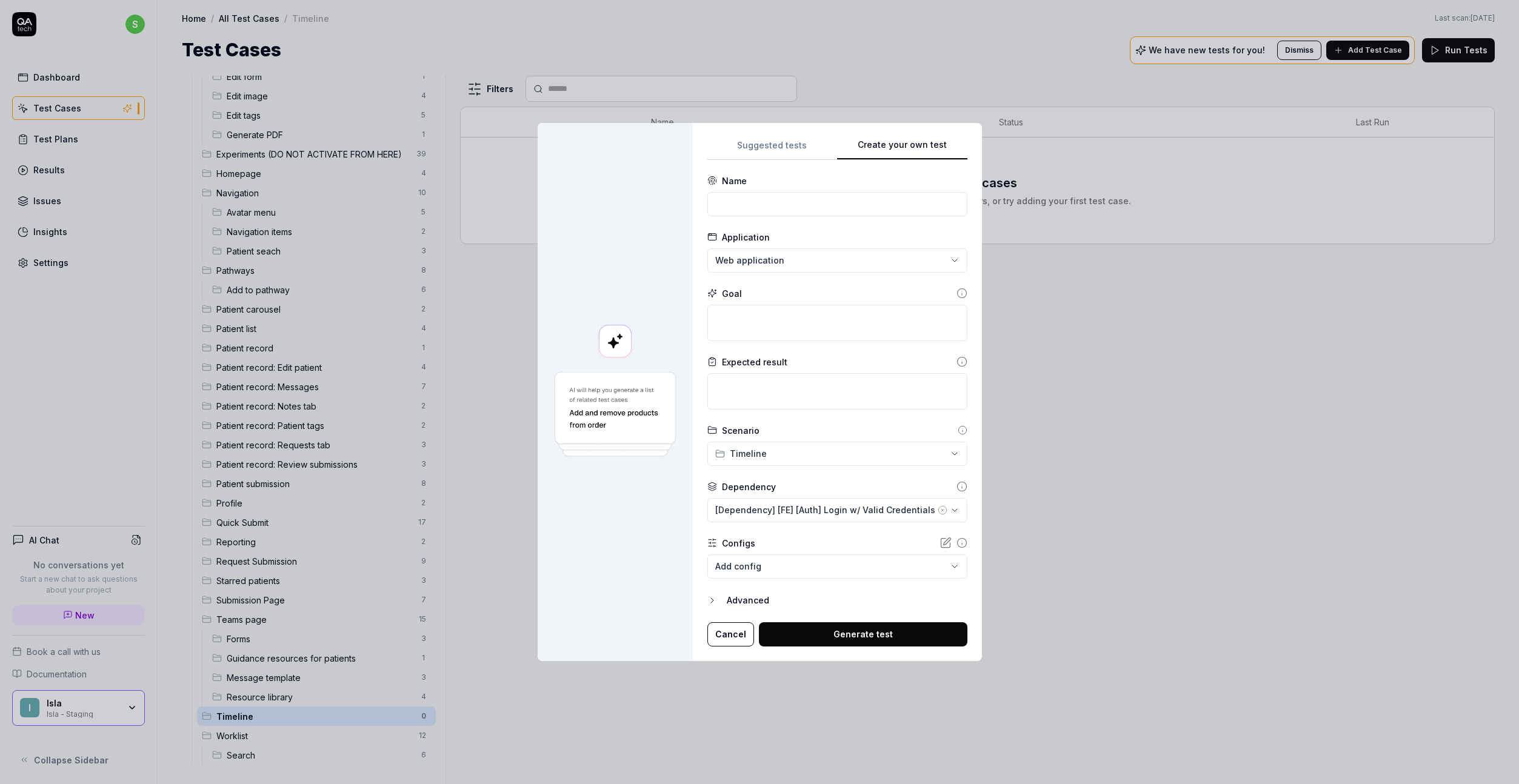
click at [957, 288] on icon at bounding box center [962, 293] width 11 height 11
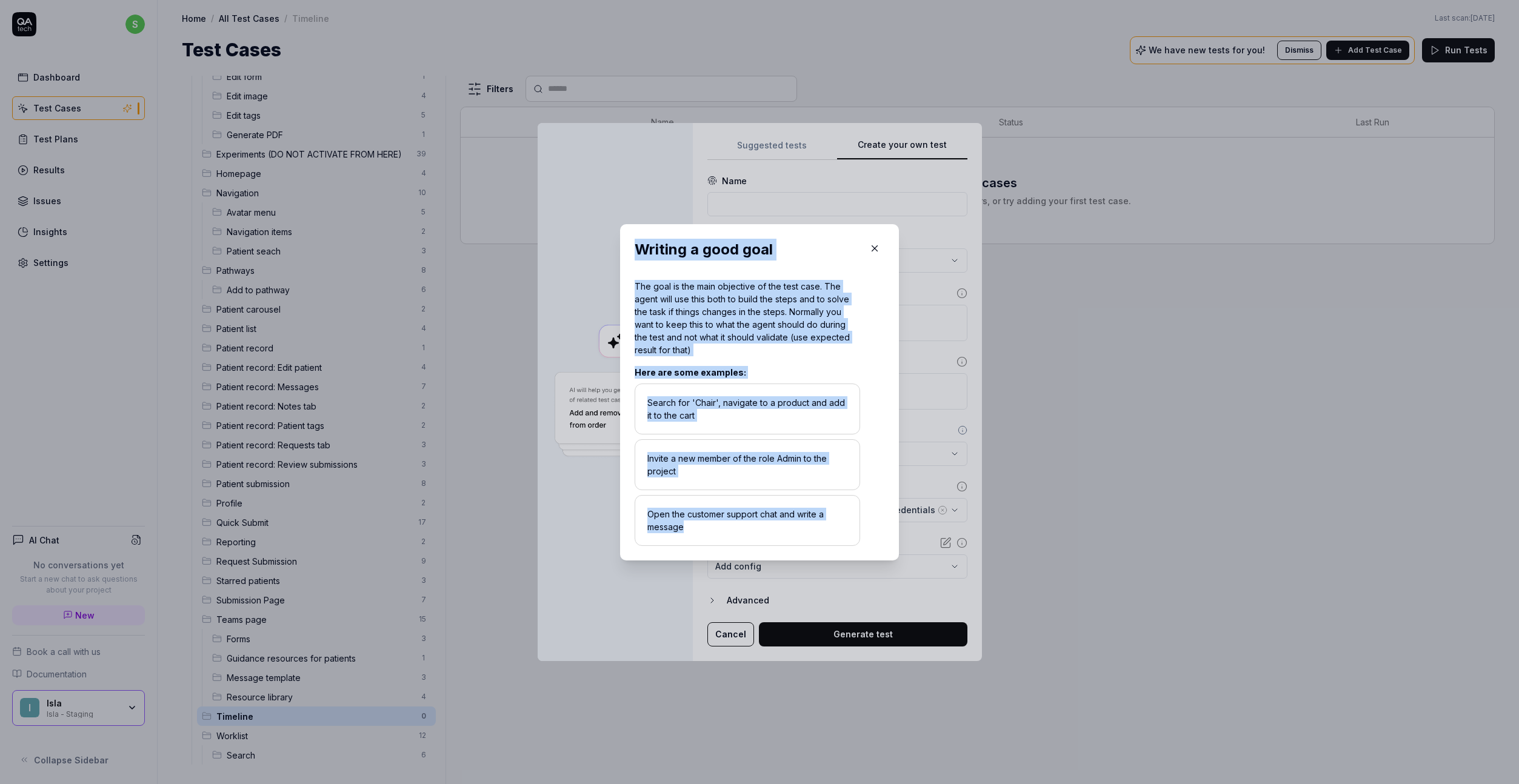
drag, startPoint x: 631, startPoint y: 248, endPoint x: 857, endPoint y: 527, distance: 359.1
click at [857, 527] on div "Writing a good goal The goal is the main objective of the test case. The agent …" at bounding box center [760, 392] width 250 height 307
copy div "Writing a good goal The goal is the main objective of the test case. The agent …"
click at [874, 249] on icon "button" at bounding box center [875, 248] width 11 height 11
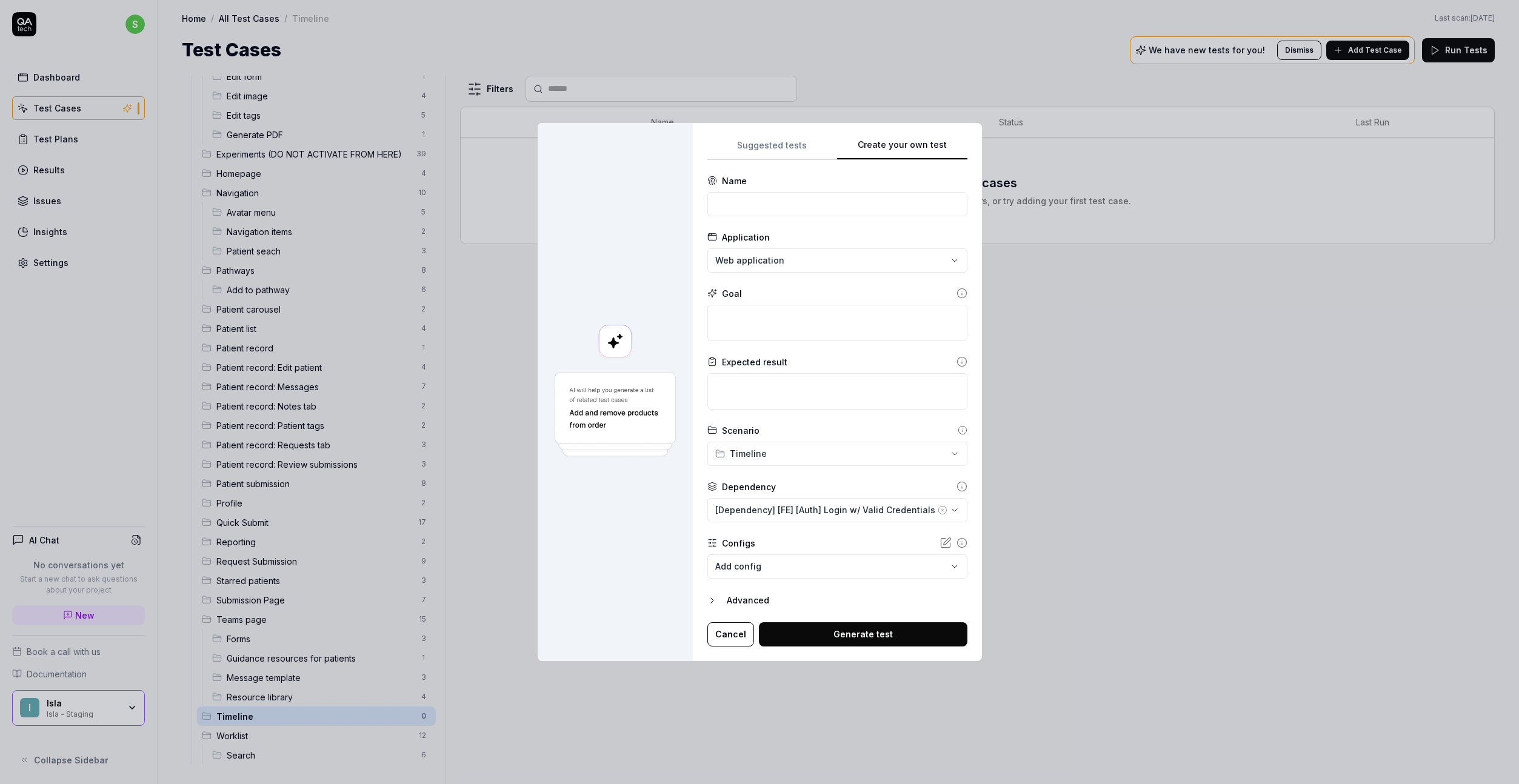
click at [957, 367] on icon at bounding box center [962, 361] width 11 height 11
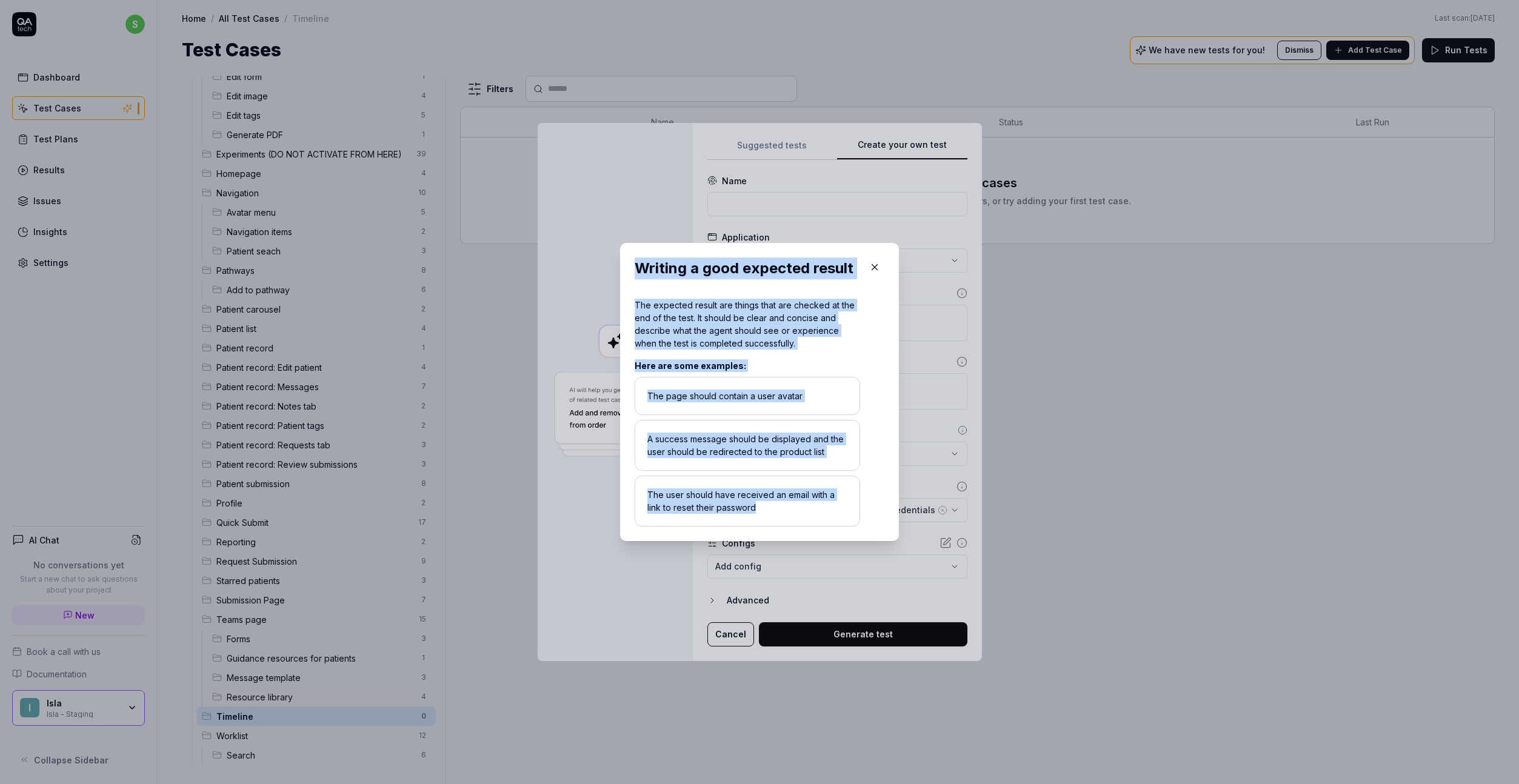
drag, startPoint x: 628, startPoint y: 261, endPoint x: 850, endPoint y: 520, distance: 341.1
click at [850, 520] on div "Writing a good expected result The expected result are things that are checked …" at bounding box center [760, 392] width 279 height 298
copy div "Writing a good expected result The expected result are things that are checked …"
click at [878, 269] on button "button" at bounding box center [875, 267] width 20 height 20
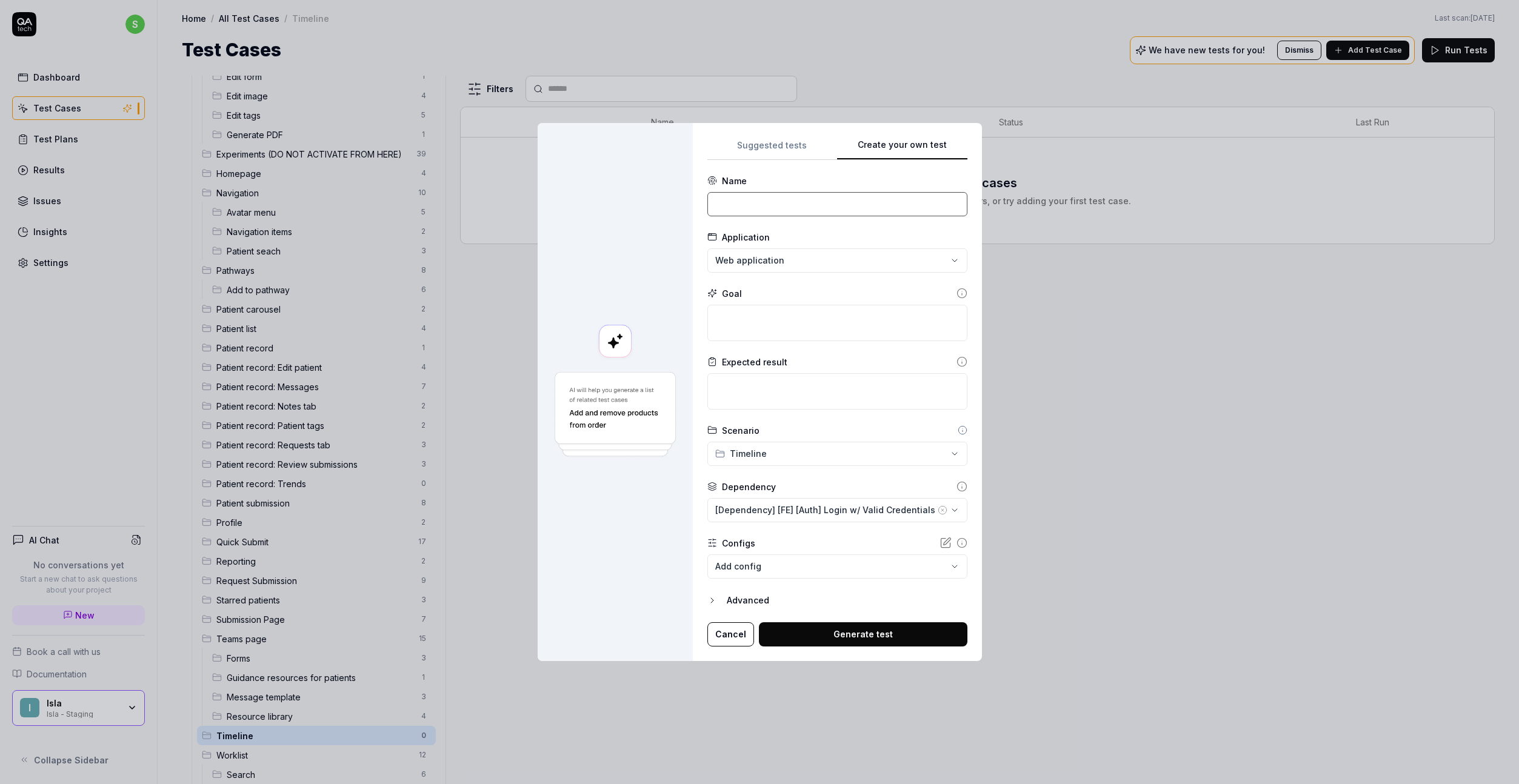
click at [757, 204] on input at bounding box center [837, 204] width 260 height 24
paste input "Add Timeline Items for Today's Date"
type input "Add Timeline Items for Today's Date"
click at [808, 306] on textarea at bounding box center [837, 323] width 260 height 37
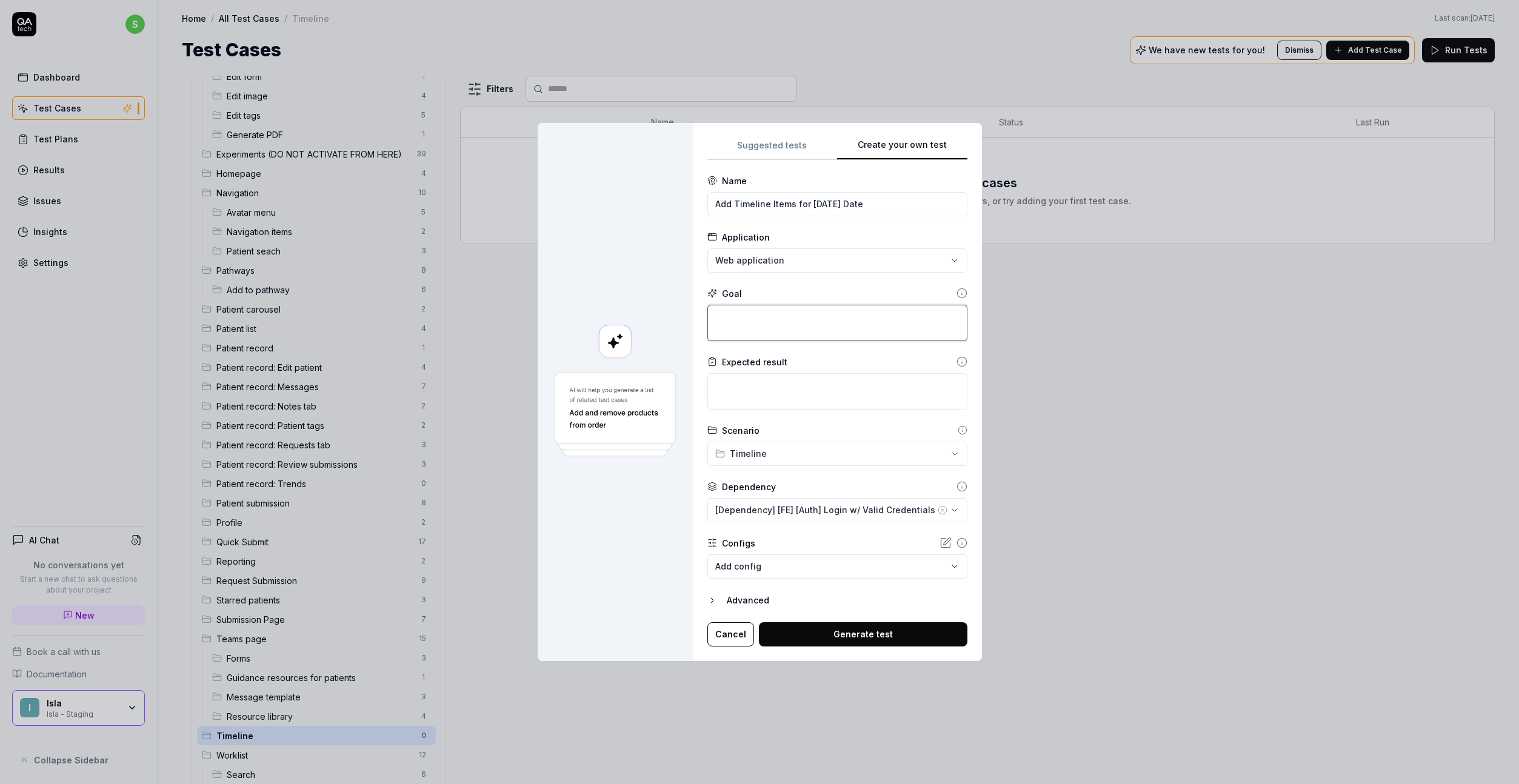
paste textarea "Navigate to a patient record timeline tab and add new items (submission, messag…"
type textarea "*"
type textarea "Navigate to a patient record timeline tab and add new items (submission, messag…"
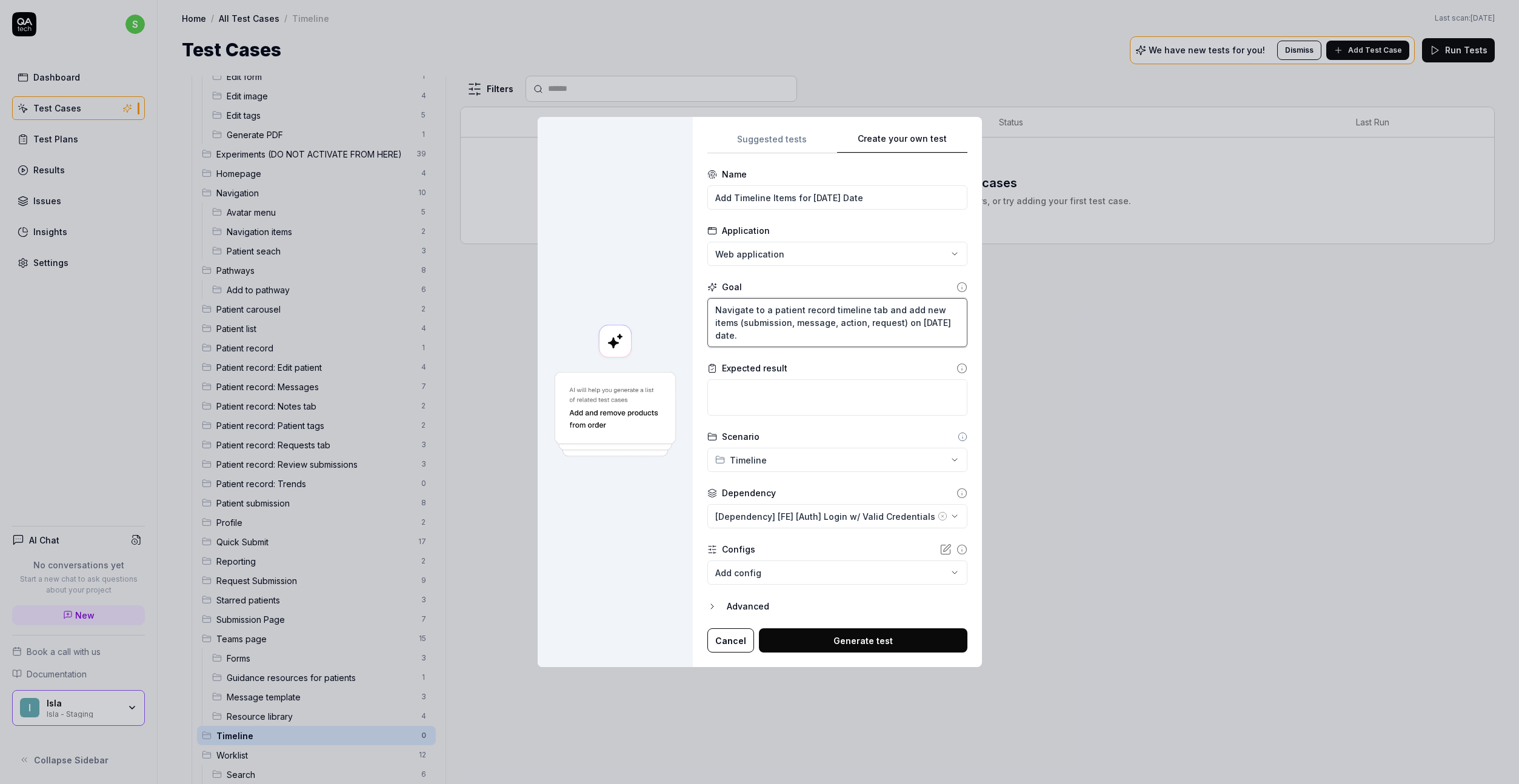
type textarea "*"
type textarea "Navigate to a patient record timeline tab and add new items (submission, messag…"
click at [716, 197] on input "Add Timeline Items for Today's Date" at bounding box center [837, 197] width 260 height 24
type input "[Timeline] Add Timeline Items for [DATE] Date"
click at [788, 389] on textarea at bounding box center [837, 398] width 260 height 37
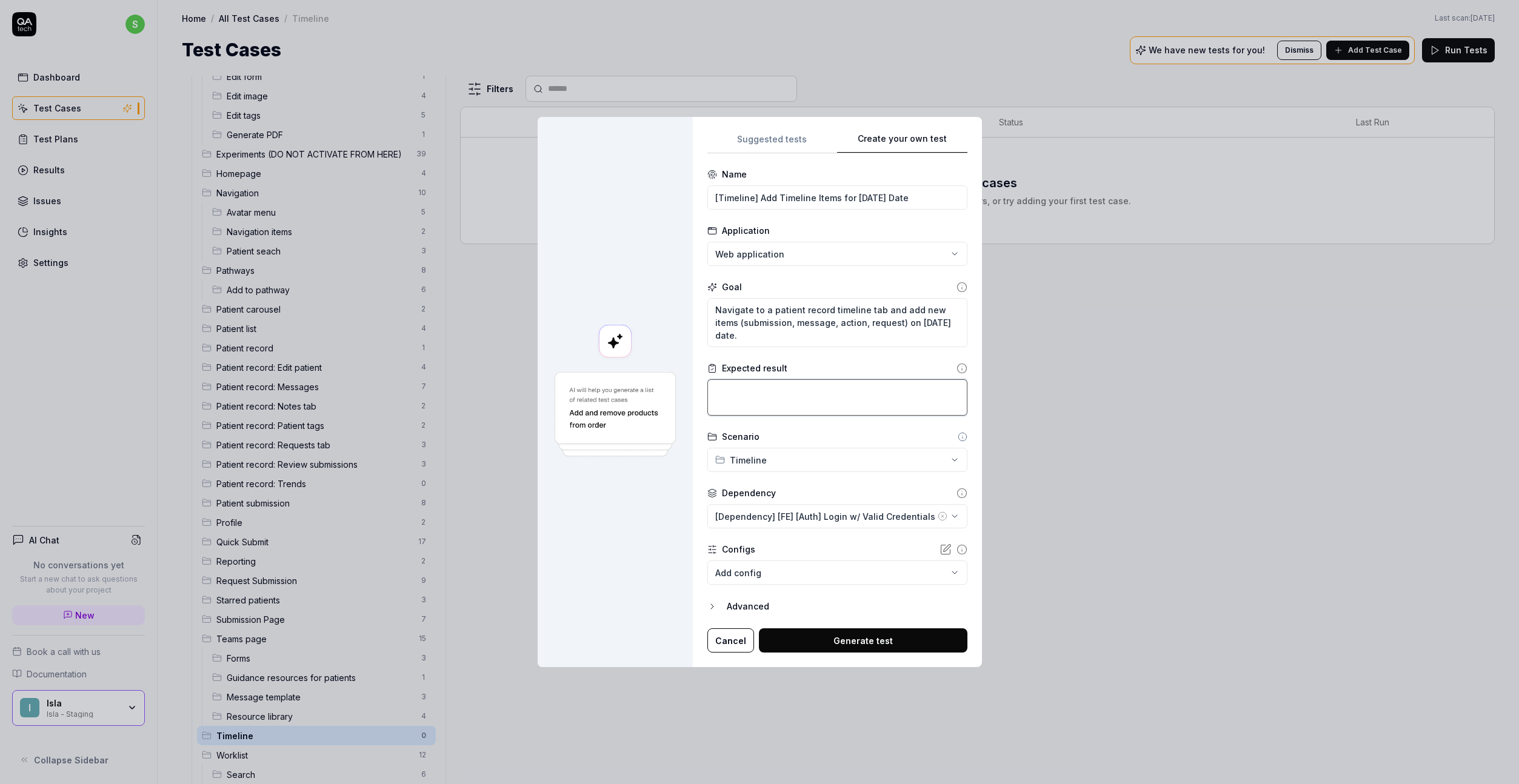
paste textarea "All new timeline items should be successfully created and display correctly on …"
type textarea "*"
type textarea "All new timeline items should be successfully created and display correctly on …"
type textarea "*"
type textarea "All new timeline items should be successfully created and display correctly on …"
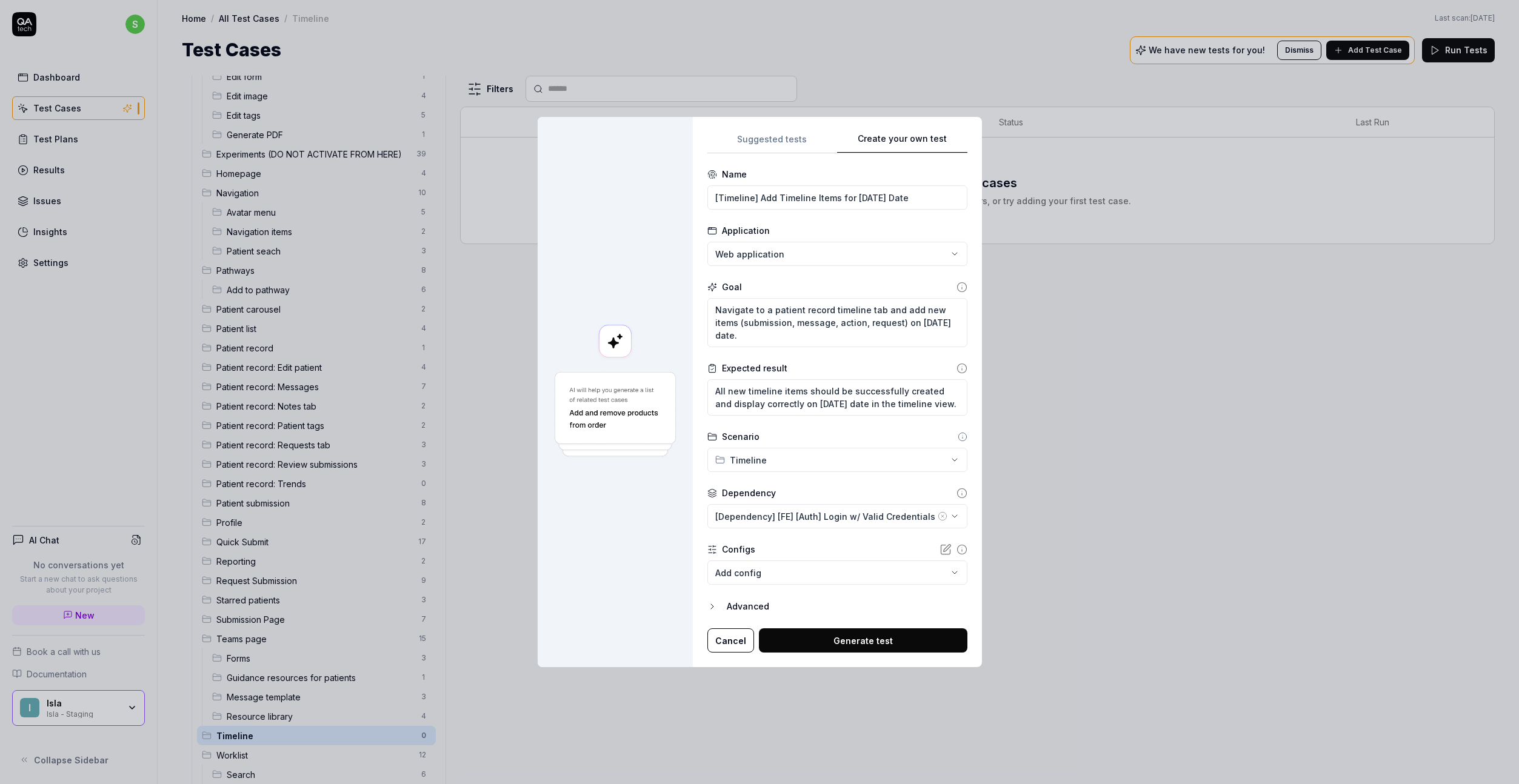
click at [852, 639] on button "Generate test" at bounding box center [863, 640] width 209 height 24
type textarea "*"
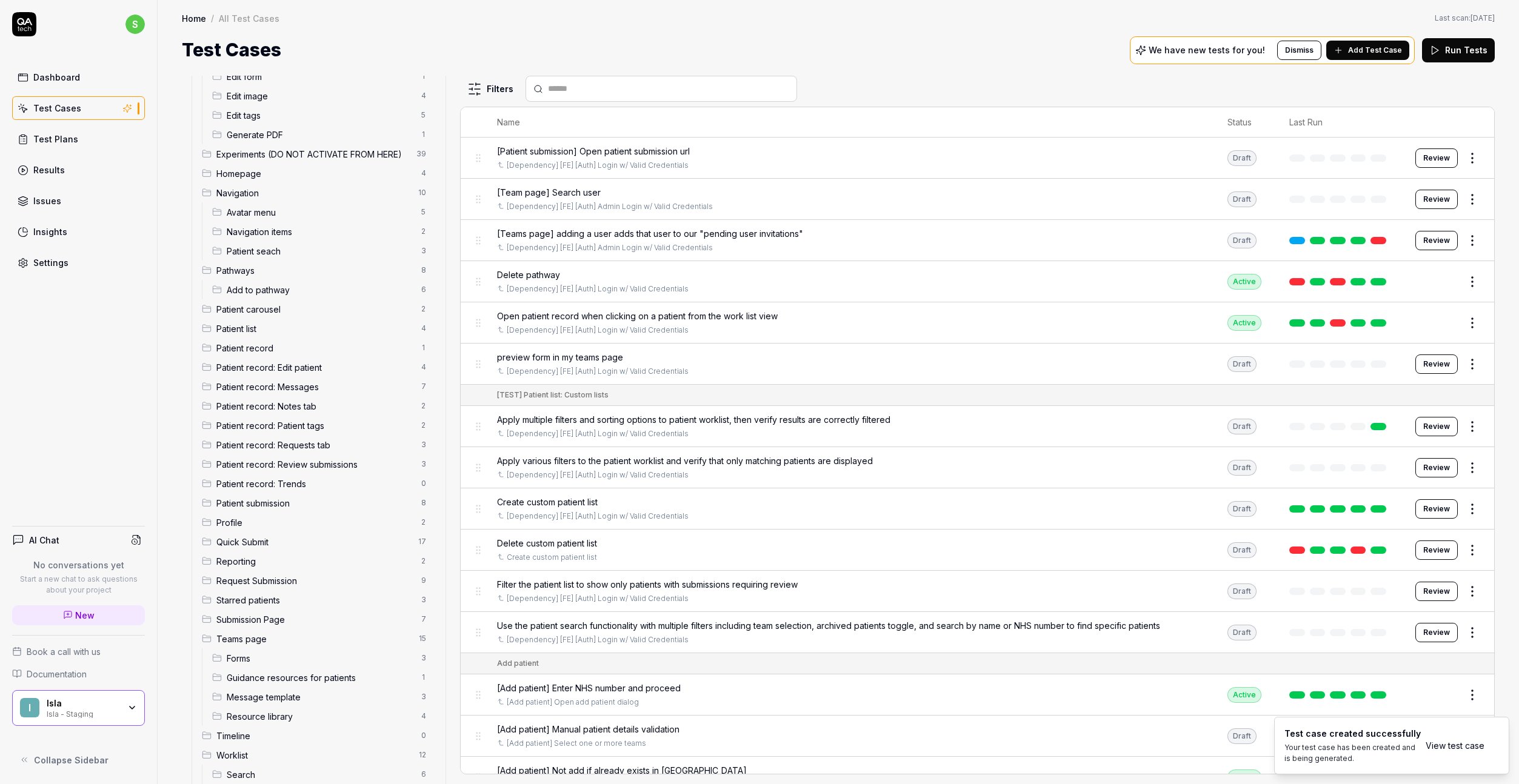
scroll to position [227, 0]
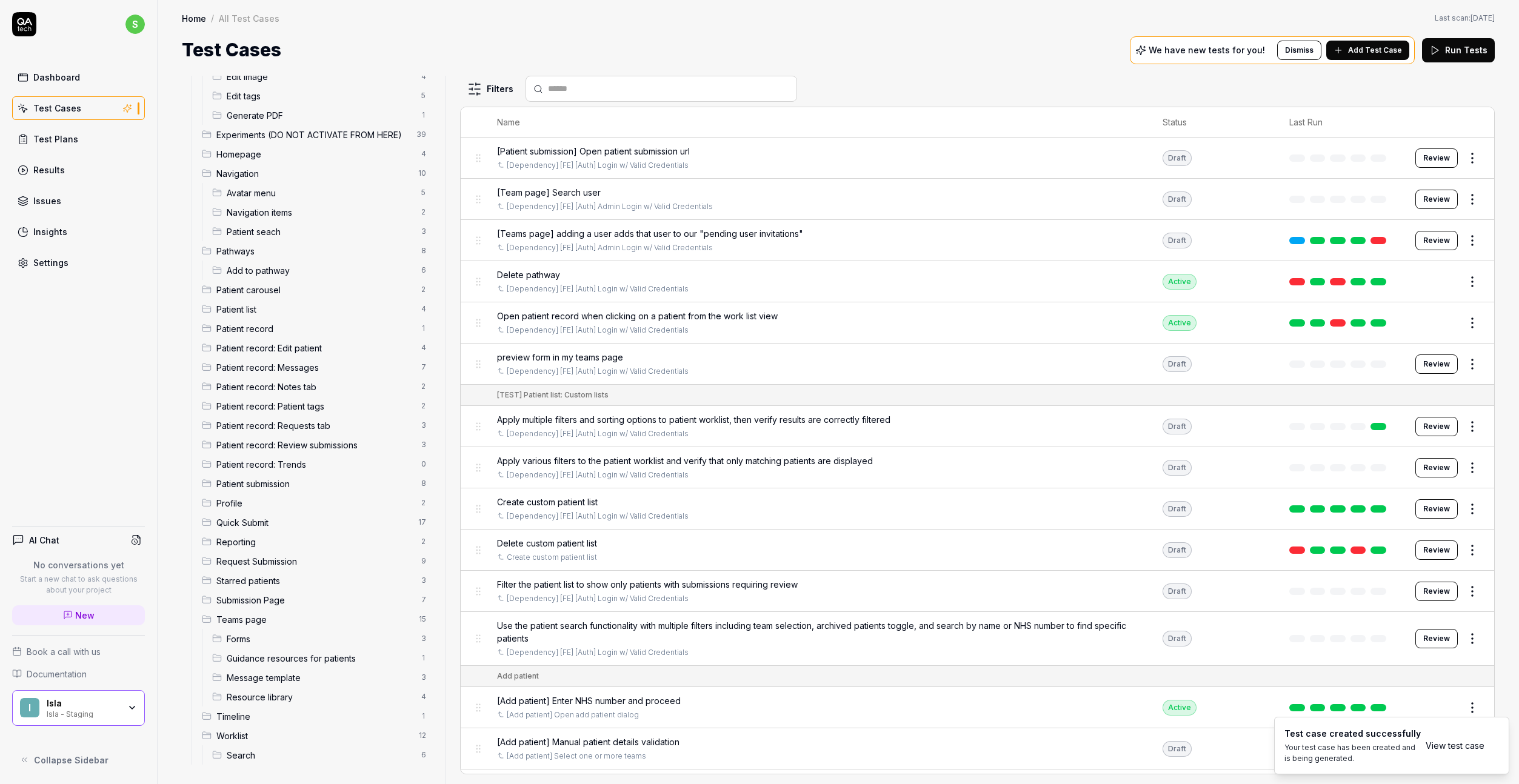
click at [304, 696] on span "Timeline" at bounding box center [315, 716] width 197 height 12
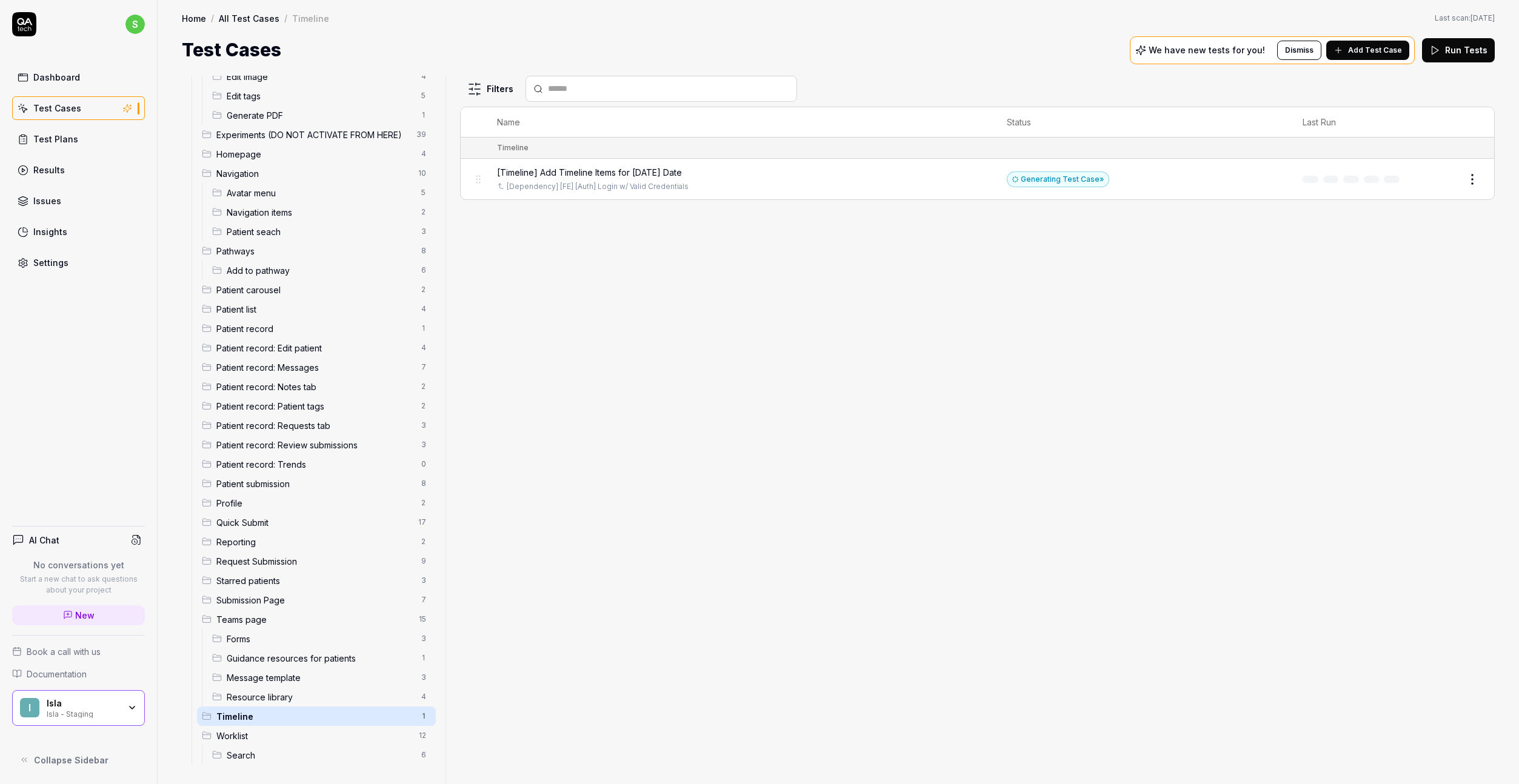
click at [1236, 50] on span "Add Test Case" at bounding box center [1375, 50] width 54 height 11
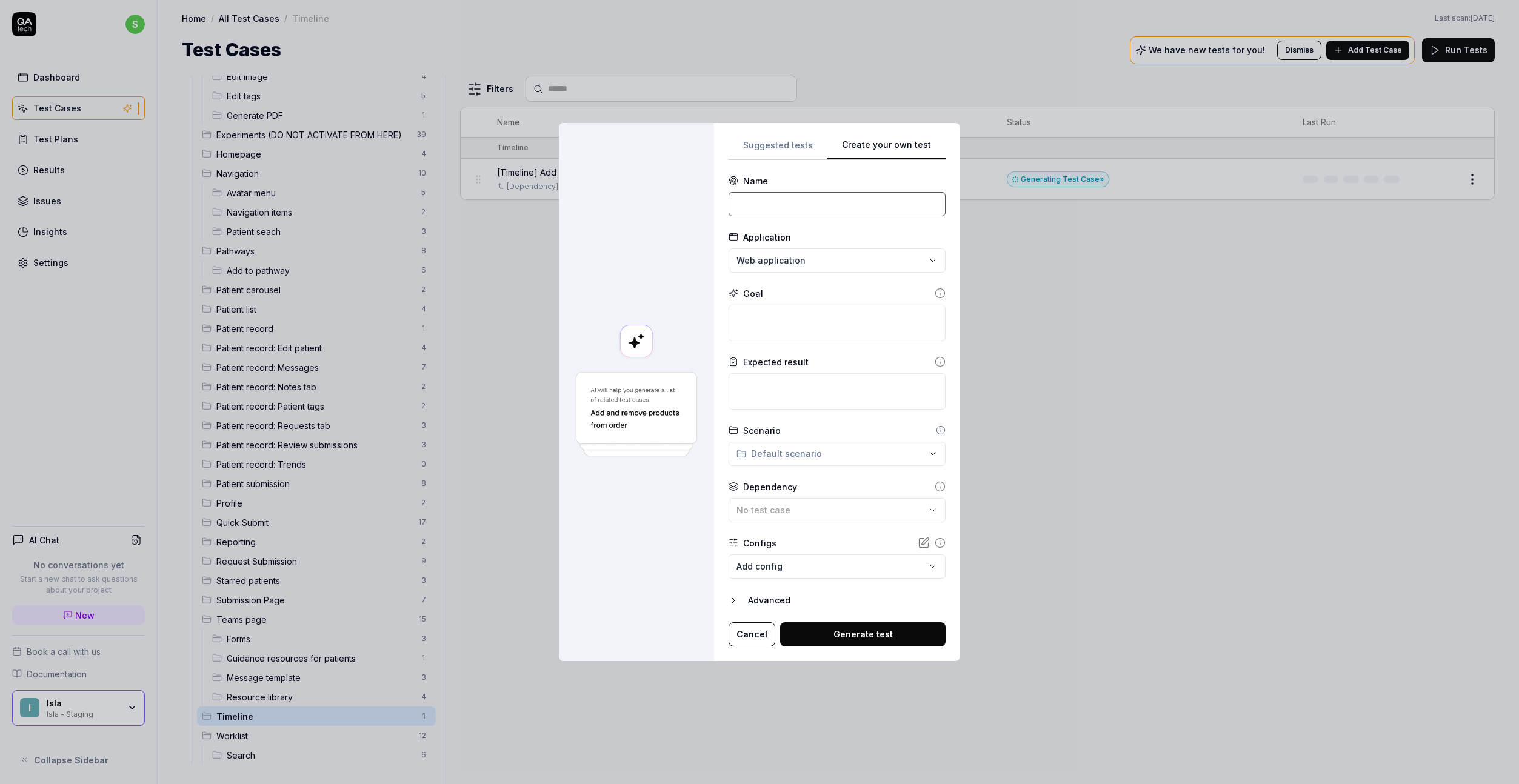
click at [754, 199] on input at bounding box center [837, 204] width 217 height 24
drag, startPoint x: 778, startPoint y: 203, endPoint x: 1022, endPoint y: 212, distance: 244.2
click at [1022, 212] on div "**********" at bounding box center [760, 392] width 1519 height 784
paste input "Schedule Future Events"
type input "[Timeline] Schedule Future Events"
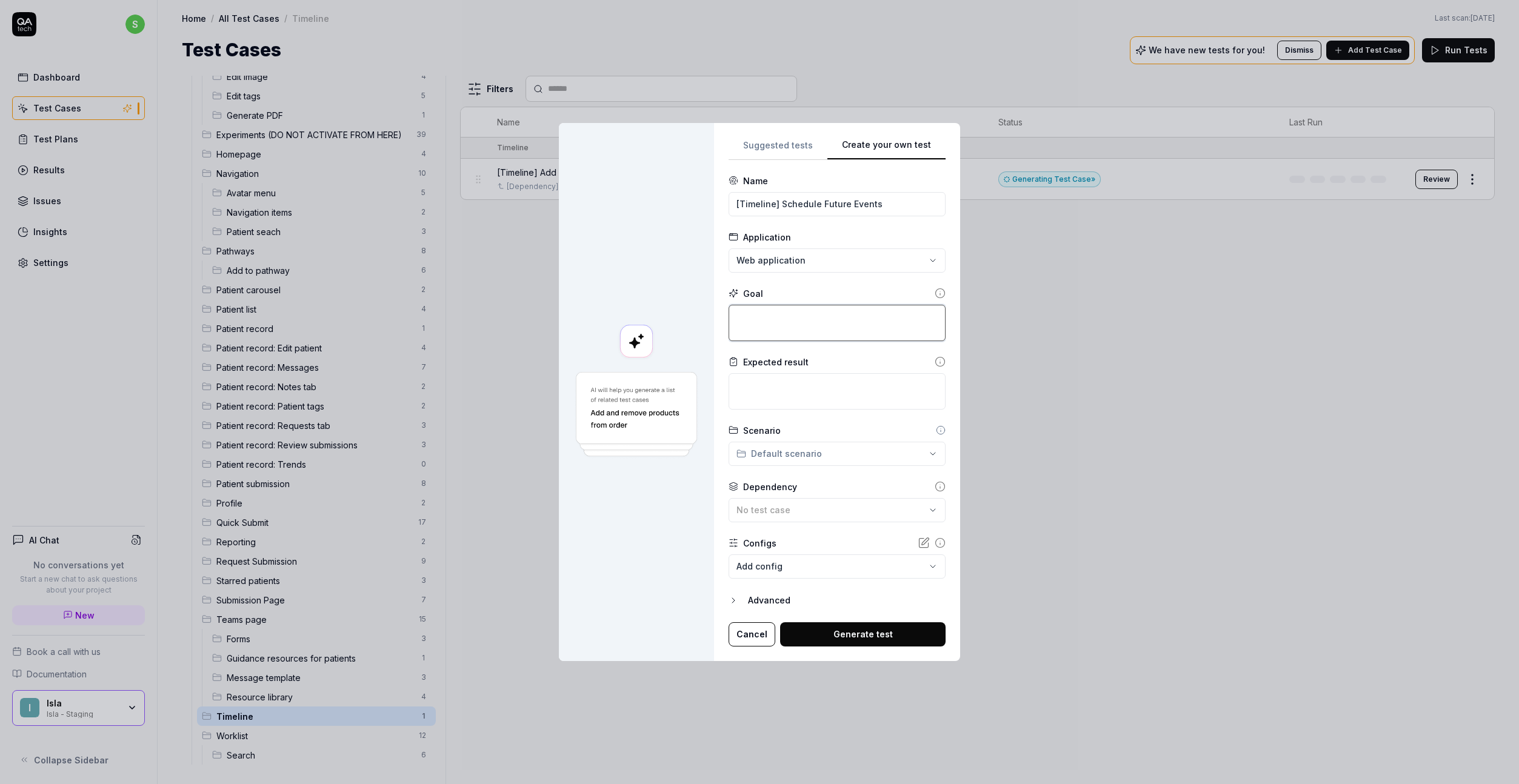
click at [811, 330] on textarea at bounding box center [837, 323] width 217 height 37
paste textarea "Access the patient timeline and schedule events for future dates."
type textarea "*"
type textarea "Access the patient timeline and schedule events for future dates."
click at [765, 393] on textarea at bounding box center [837, 391] width 217 height 37
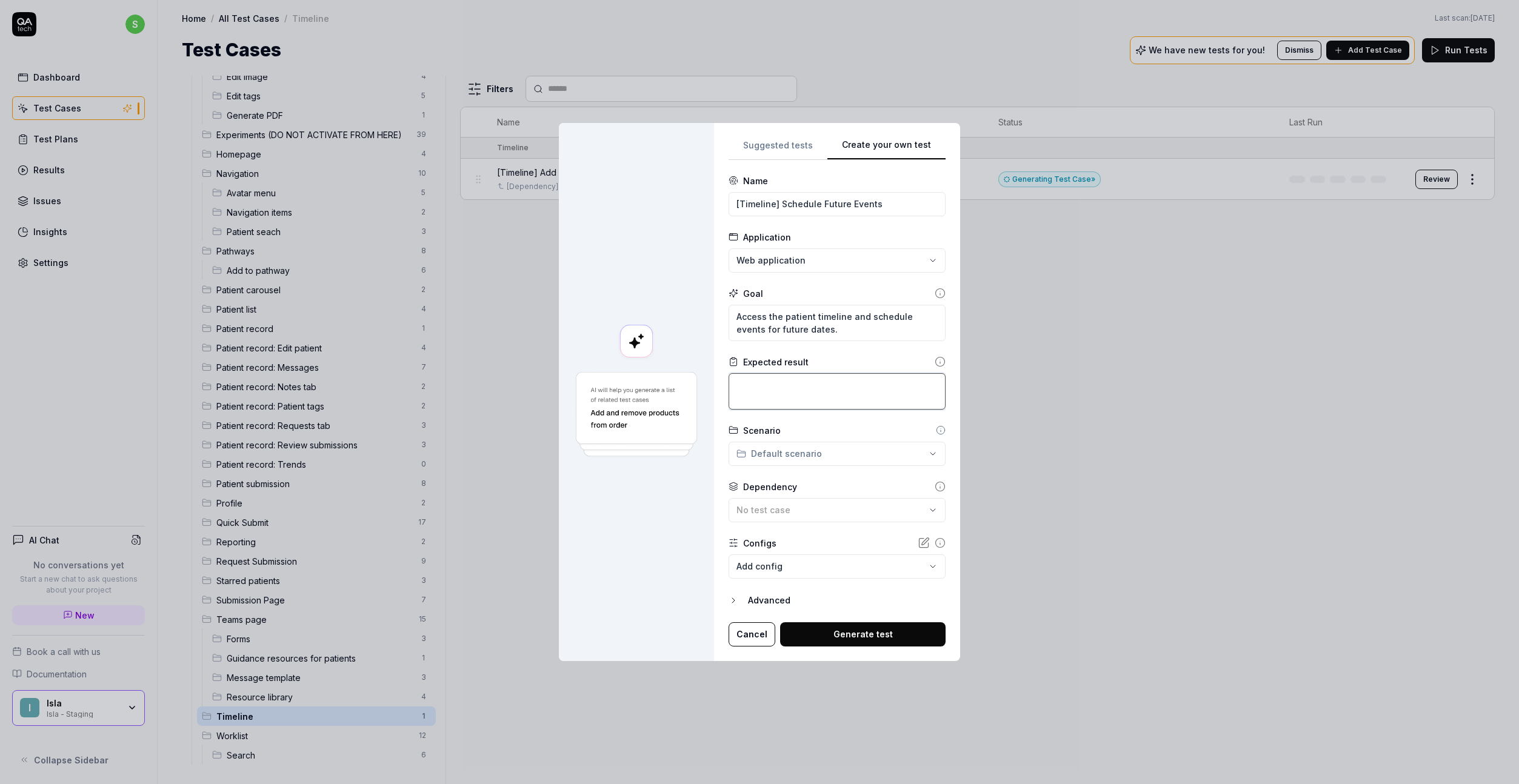
paste textarea "Scheduled events should appear on their designated future dates and be visible …"
type textarea "*"
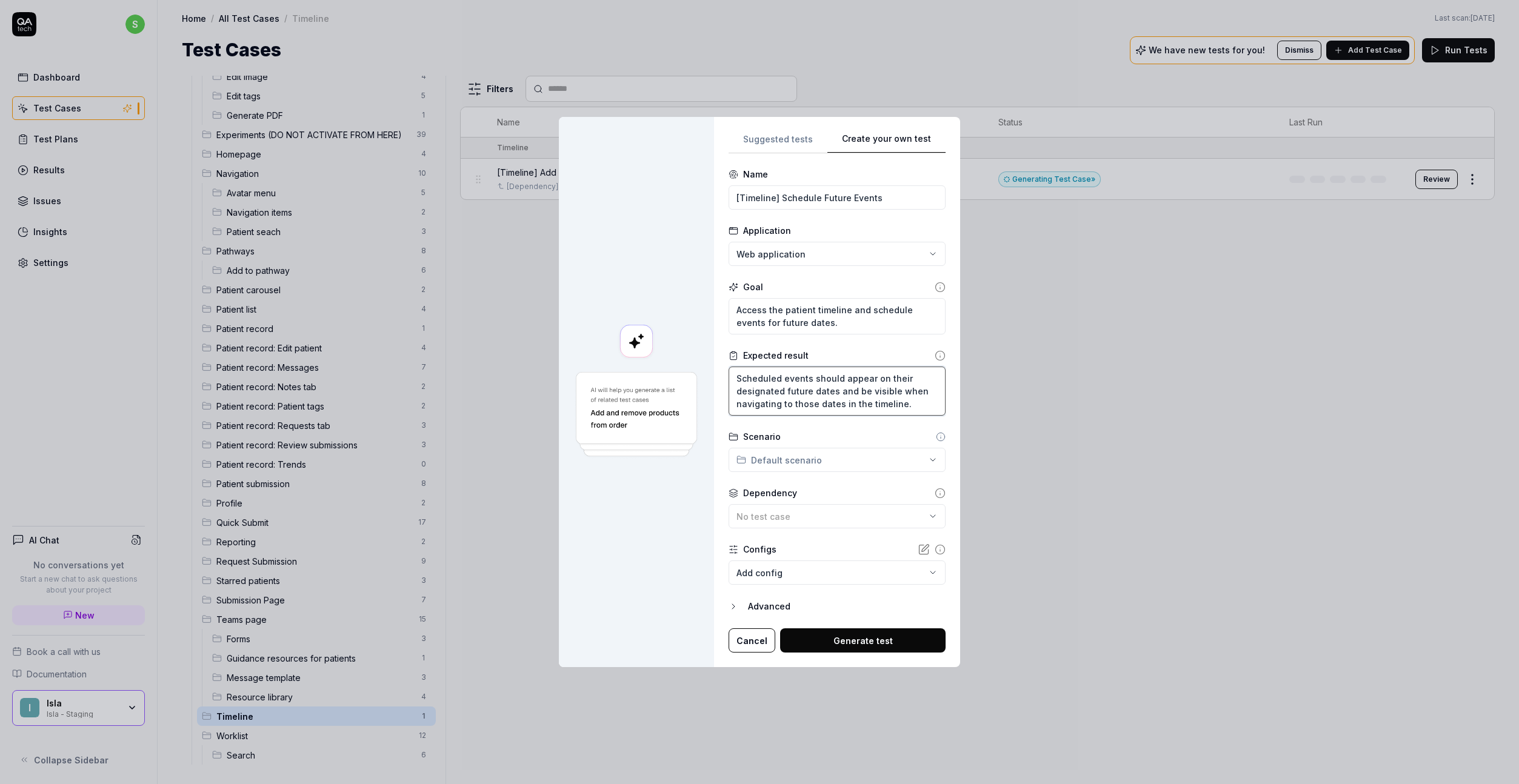
type textarea "Scheduled events should appear on their designated future dates and be visible …"
click at [784, 451] on div "**********" at bounding box center [760, 392] width 1519 height 784
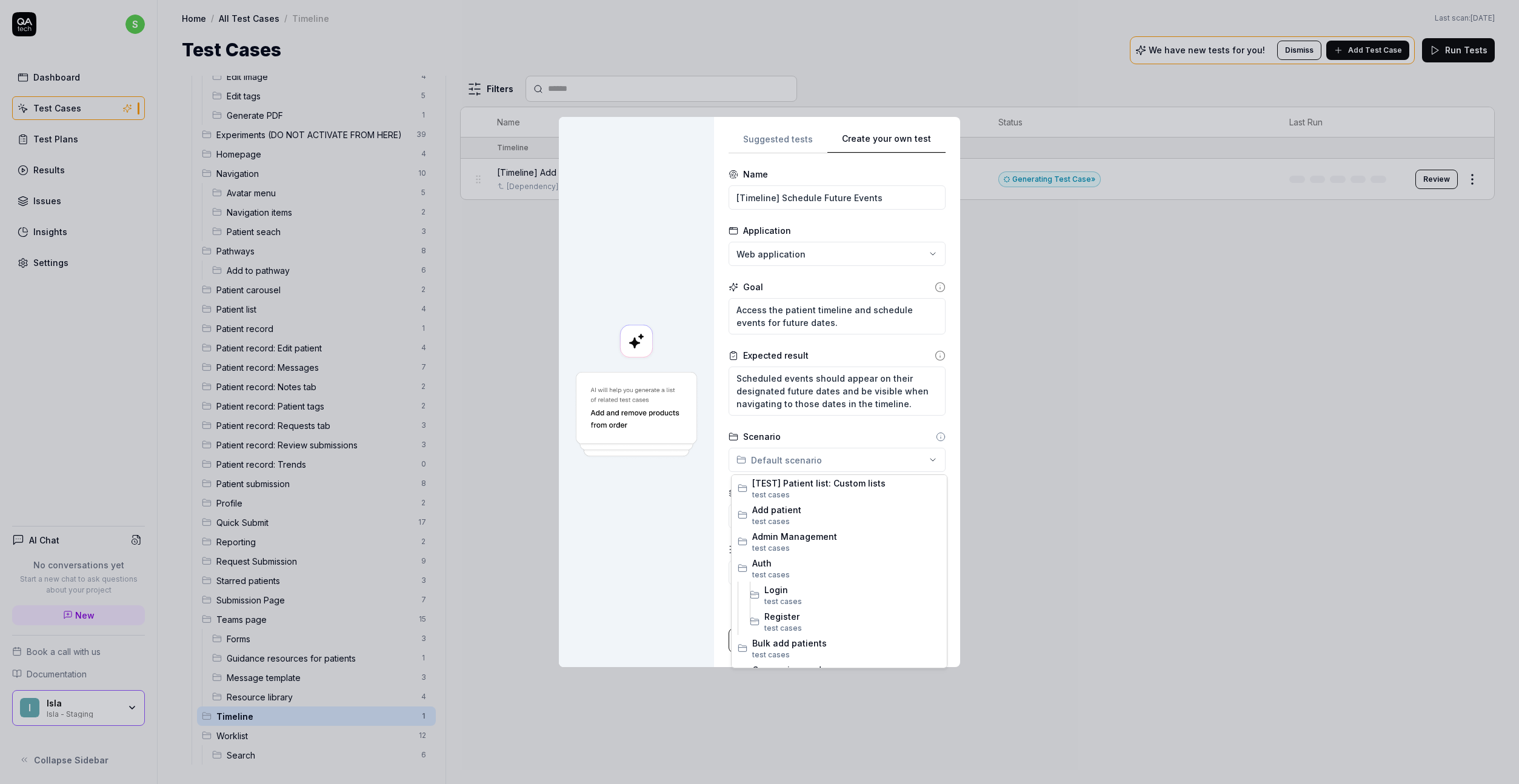
scroll to position [1034, 0]
click at [758, 604] on span "test case" at bounding box center [769, 608] width 33 height 9
click at [770, 526] on button "No test case" at bounding box center [837, 516] width 217 height 24
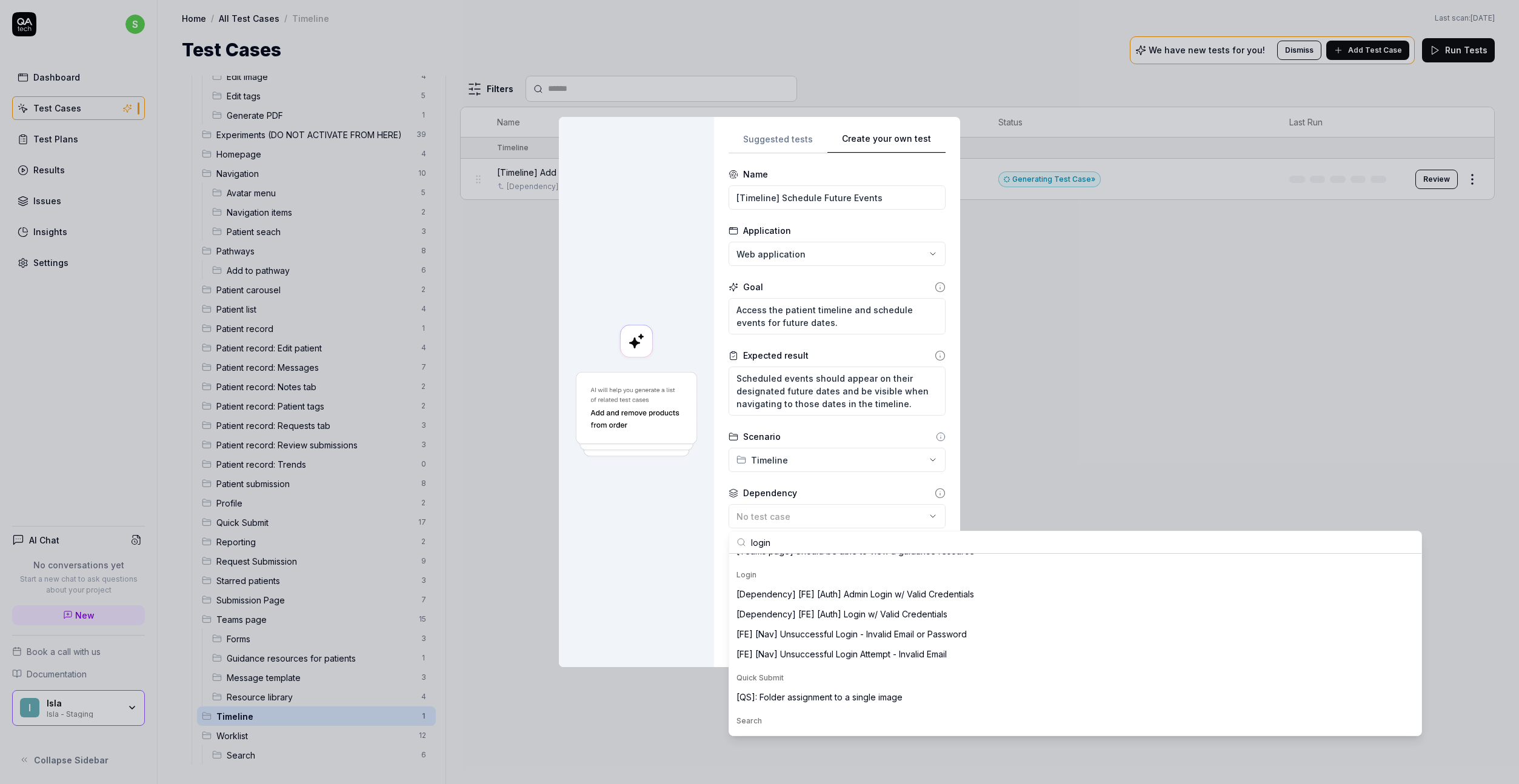
scroll to position [244, 0]
type input "login"
click at [901, 615] on div "[Dependency] [FE] [Auth] Login w/ Valid Credentials" at bounding box center [842, 612] width 211 height 12
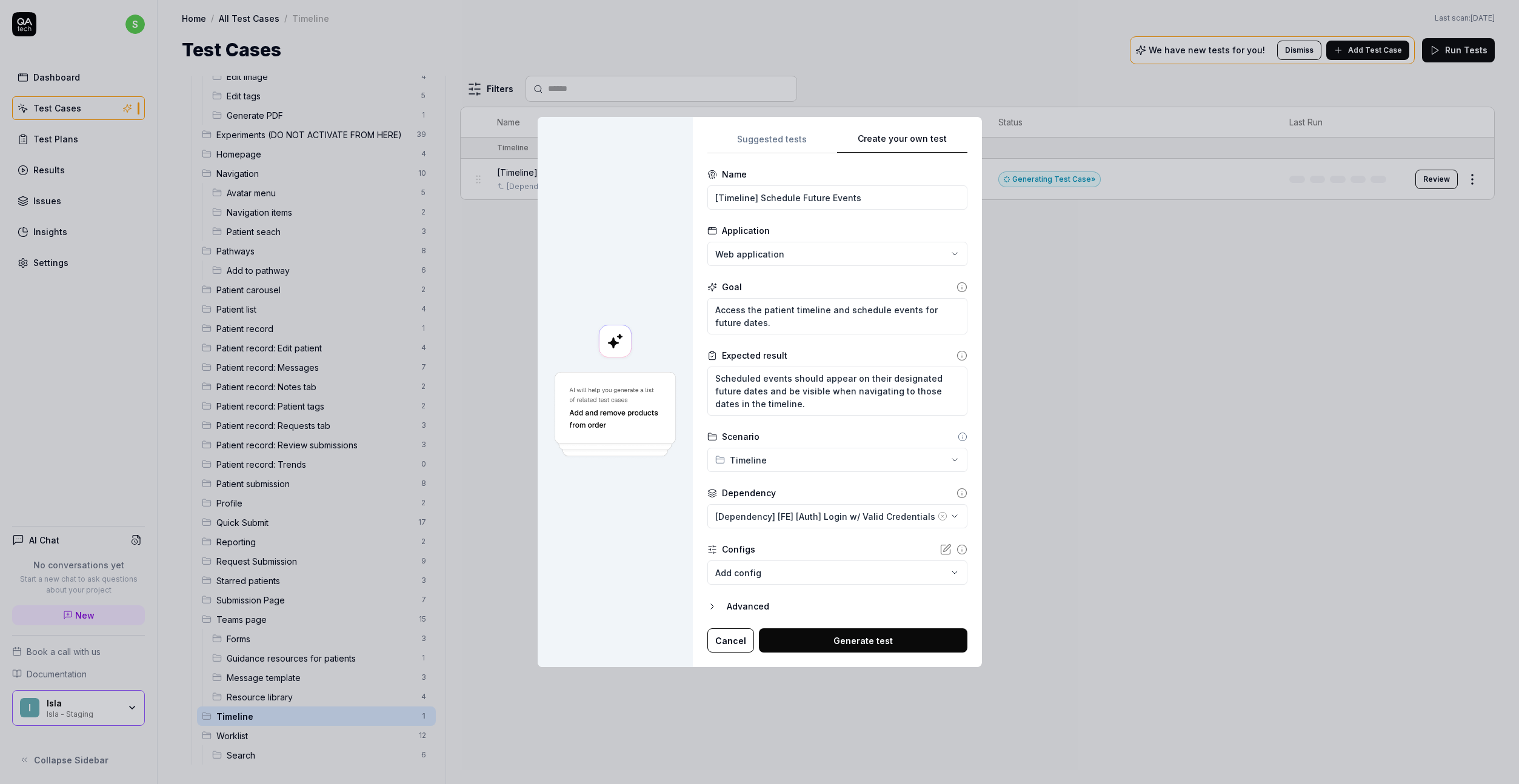
click at [858, 639] on button "Generate test" at bounding box center [863, 640] width 209 height 24
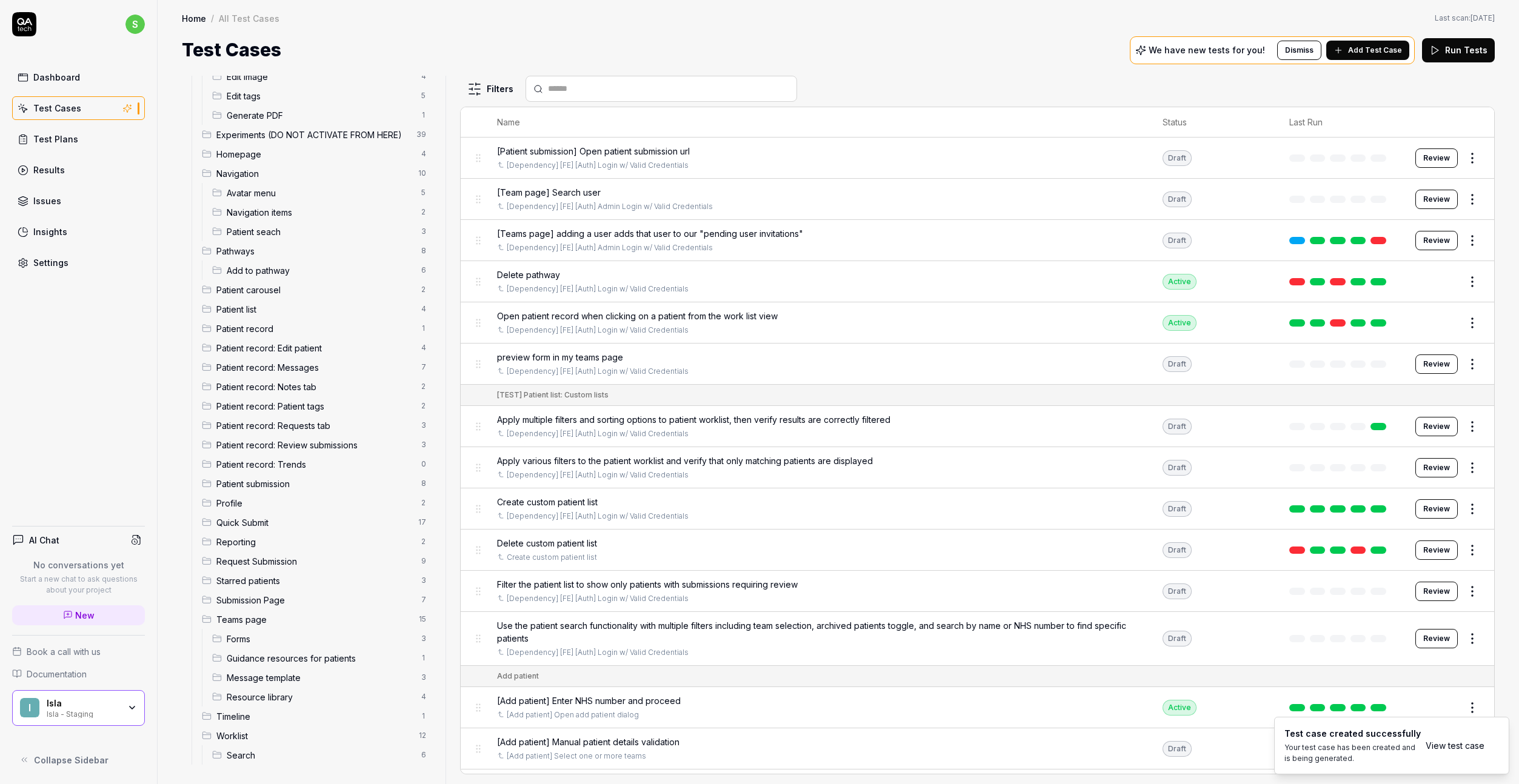
type textarea "*"
click at [1236, 52] on button "Add Test Case" at bounding box center [1367, 50] width 83 height 20
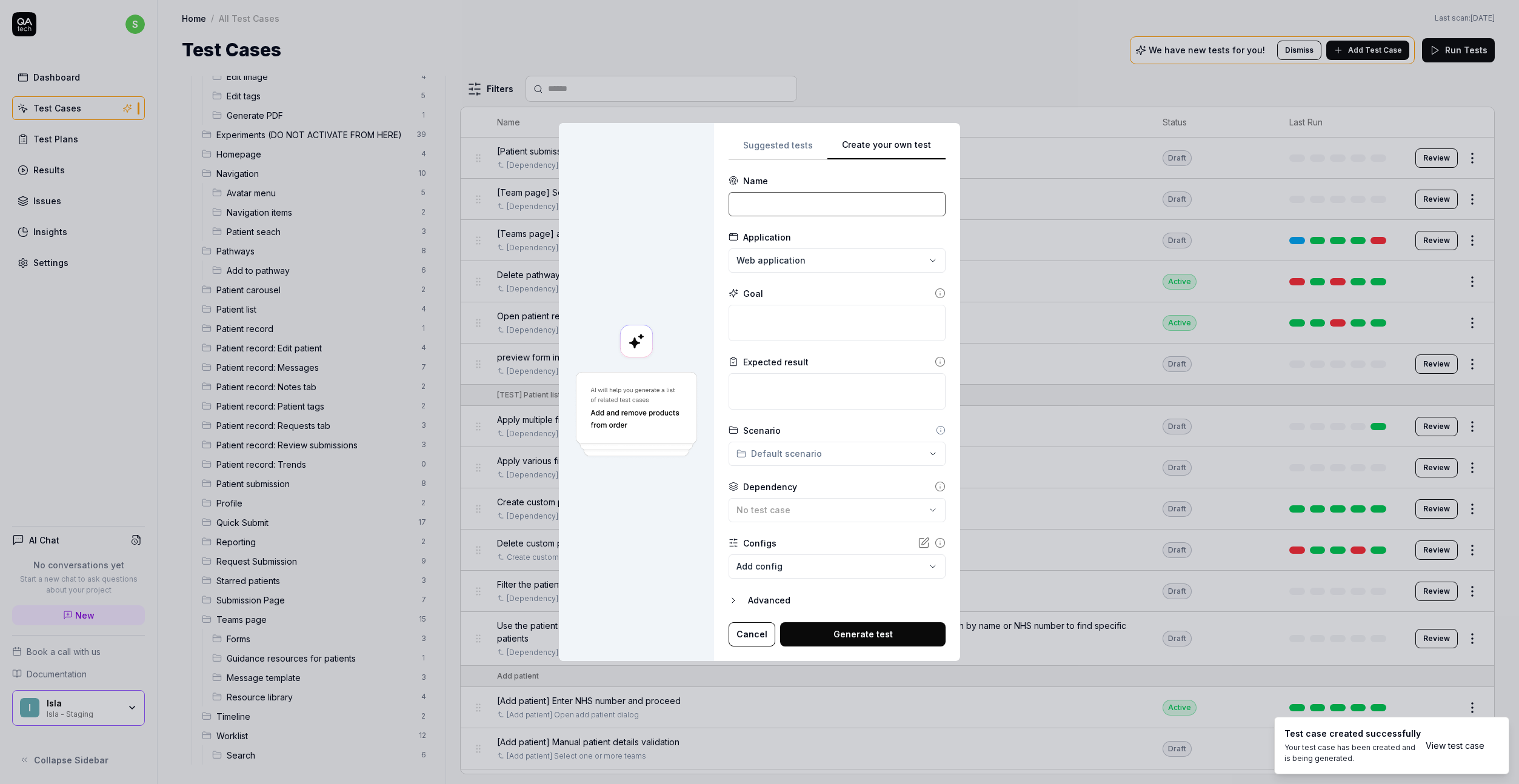
click at [778, 200] on input at bounding box center [837, 204] width 217 height 24
click at [868, 207] on input "[Timeline] Add Timeline Items for [DATE] Date" at bounding box center [837, 204] width 217 height 24
drag, startPoint x: 929, startPoint y: 207, endPoint x: 781, endPoint y: 200, distance: 148.2
click at [781, 200] on input "[Timeline] Add Timeline Items for [DATE] Date" at bounding box center [837, 204] width 217 height 24
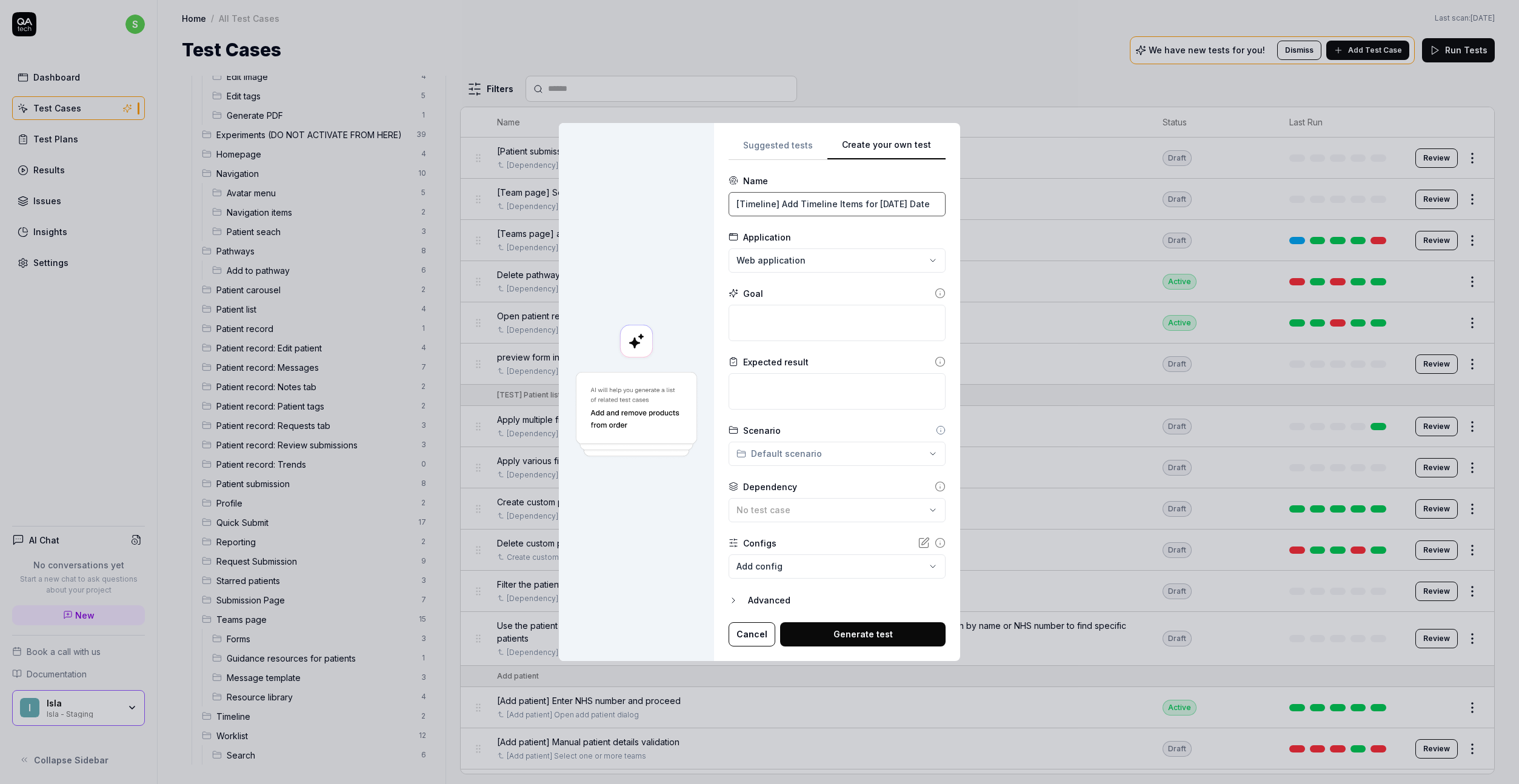
paste input "Edit Timeline Items"
click at [880, 205] on input "[Timeline] Edit Timeline Items" at bounding box center [837, 204] width 217 height 24
type input "[Timeline] Edit Timeline Items"
click at [816, 313] on textarea at bounding box center [837, 323] width 217 height 37
paste textarea "Edit existing items in the patient timeline and save the changes."
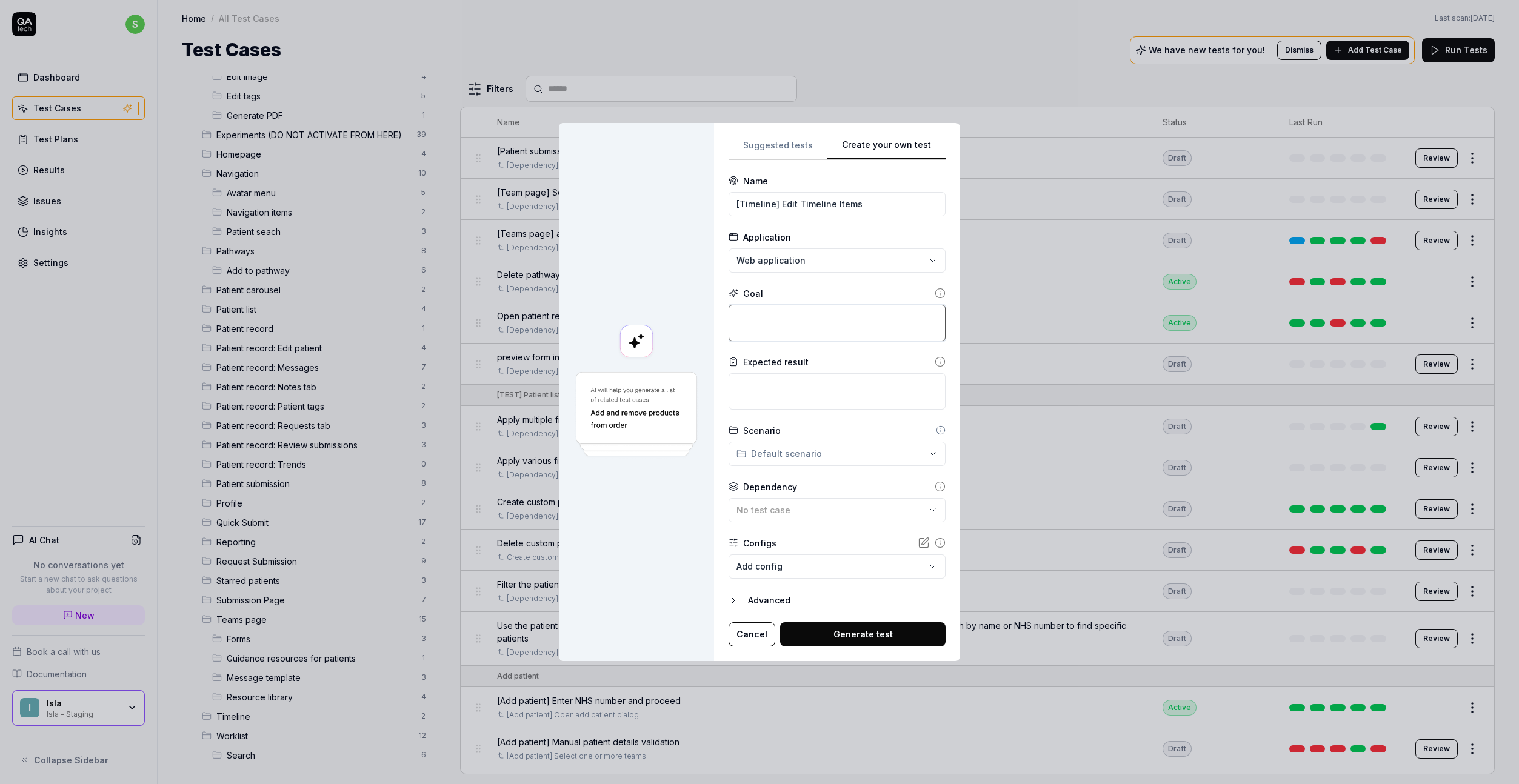
type textarea "*"
type textarea "Edit existing items in the patient timeline and save the changes."
type textarea "*"
type textarea "Edit existing items in the patient timeline and save the changes."
click at [771, 393] on textarea at bounding box center [837, 391] width 217 height 37
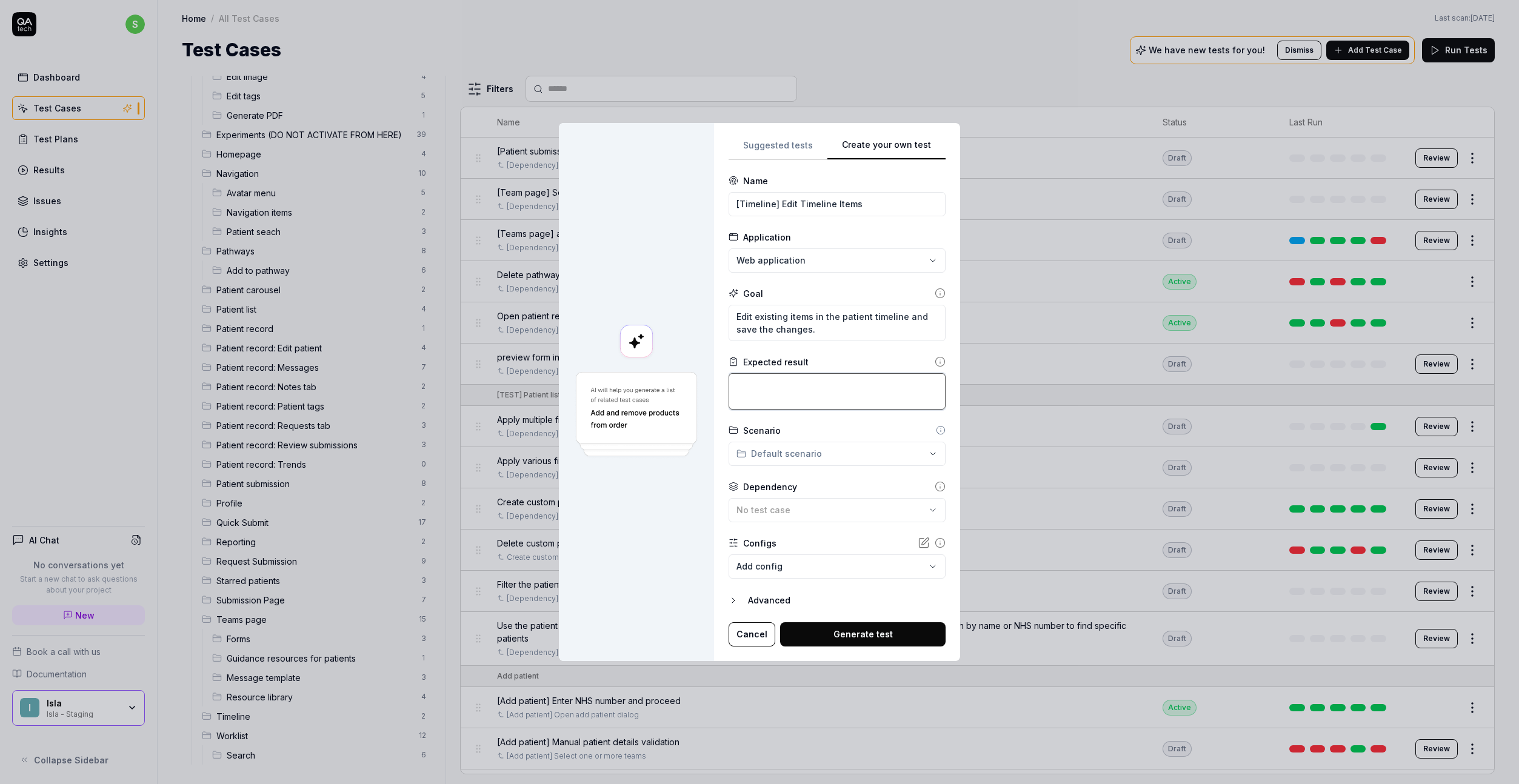
paste textarea "Edited timeline items should save successfully and display the updated informat…"
type textarea "*"
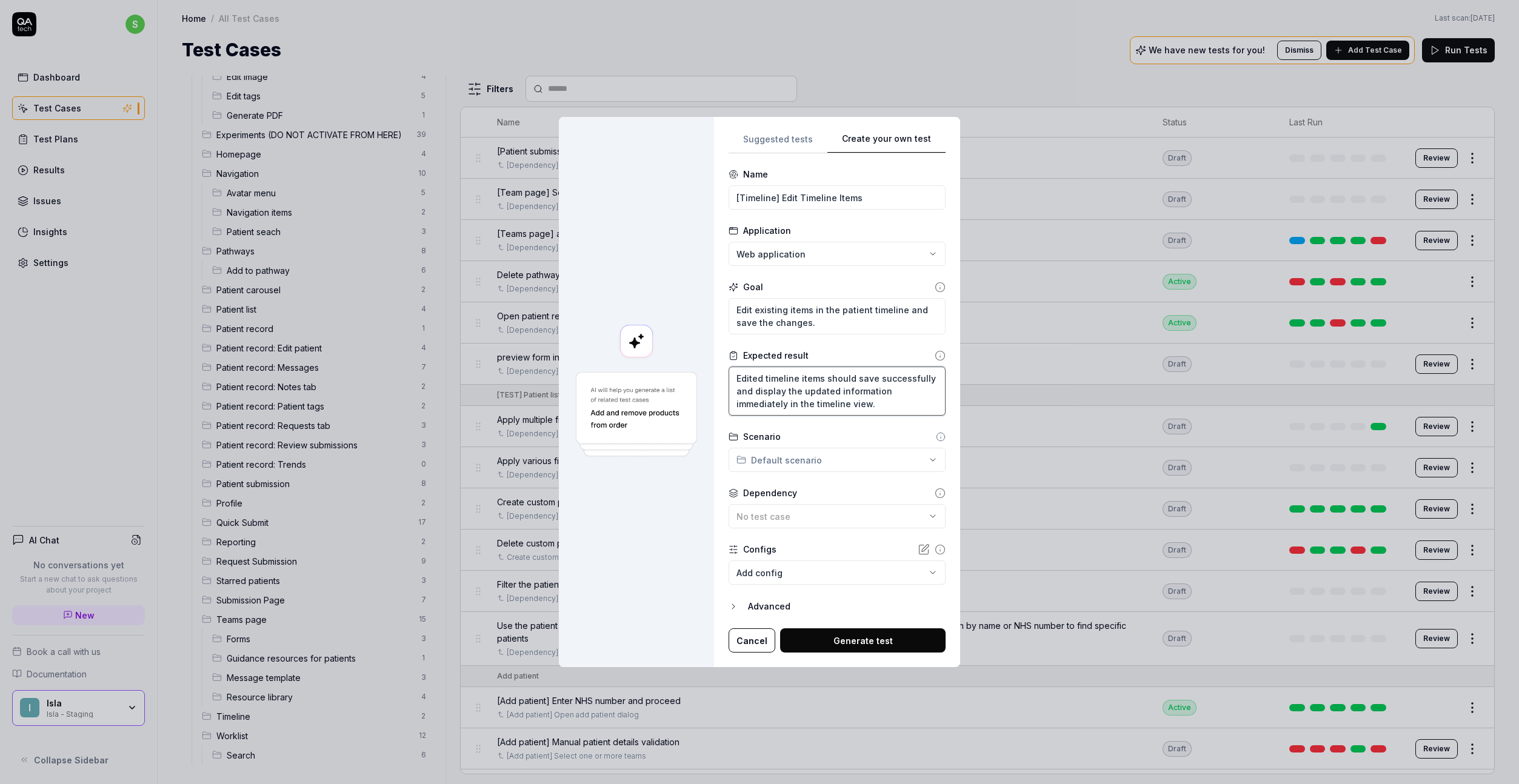
type textarea "Edited timeline items should save successfully and display the updated informat…"
click at [794, 521] on div "No test case" at bounding box center [831, 516] width 189 height 12
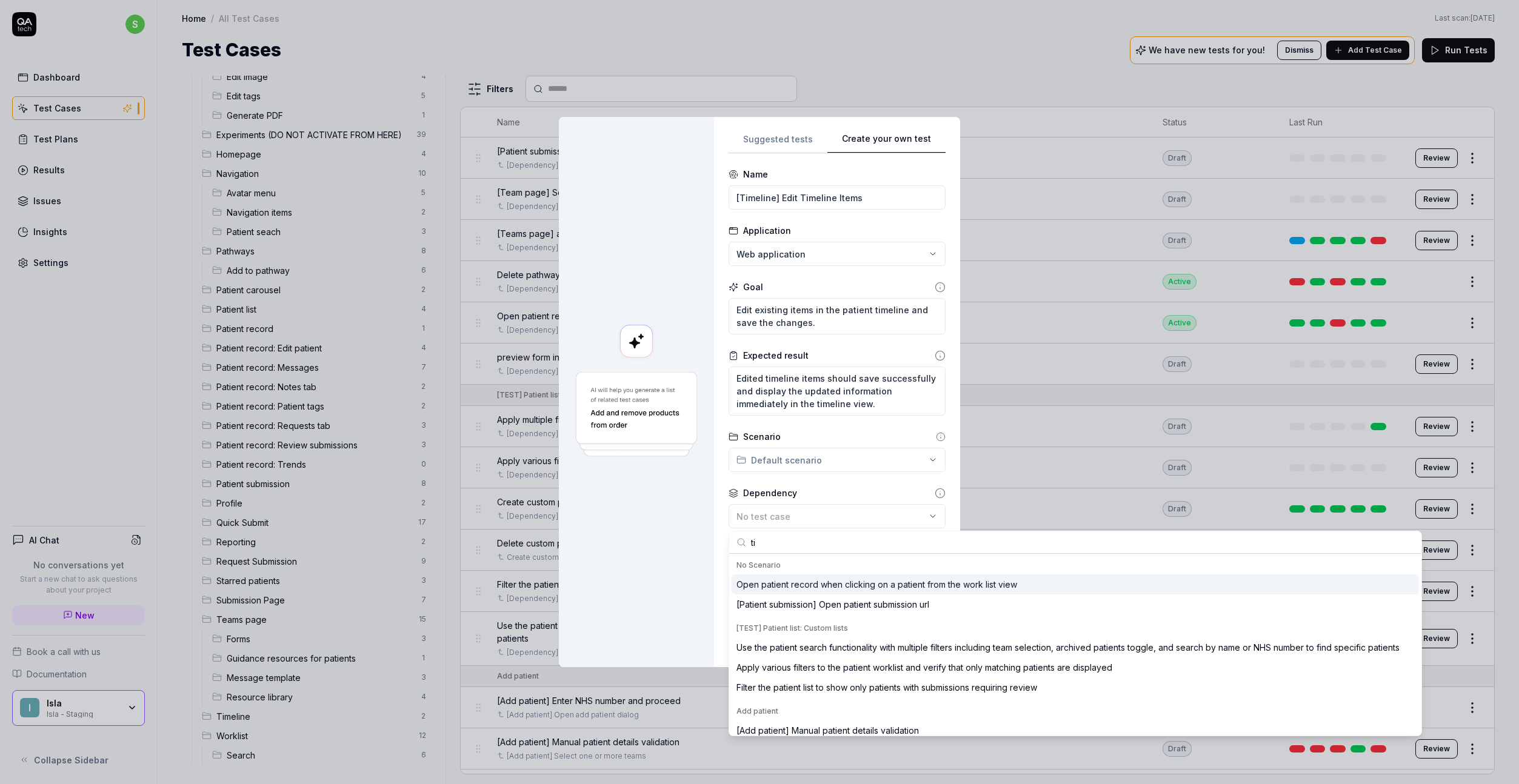
type input "t"
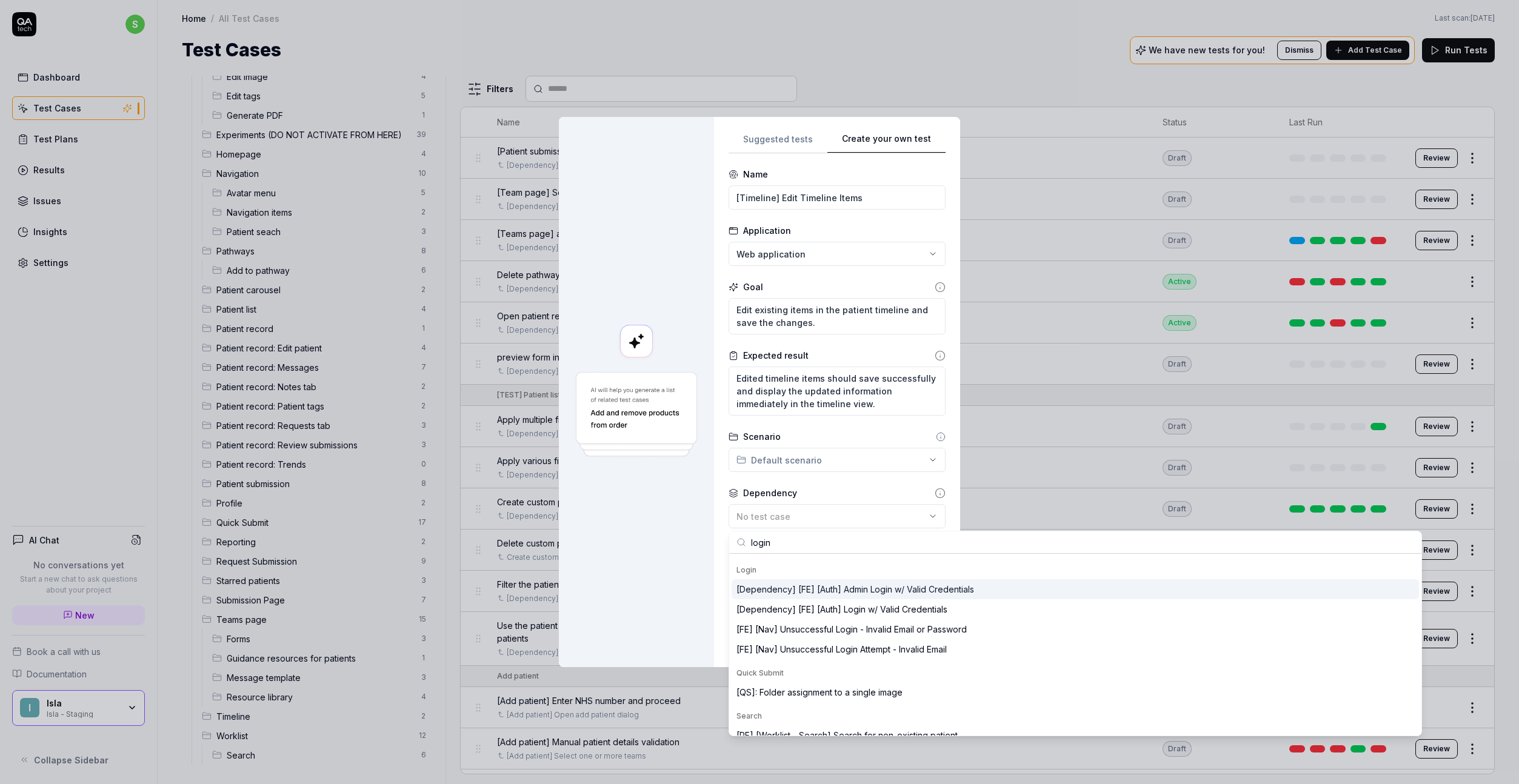
scroll to position [244, 0]
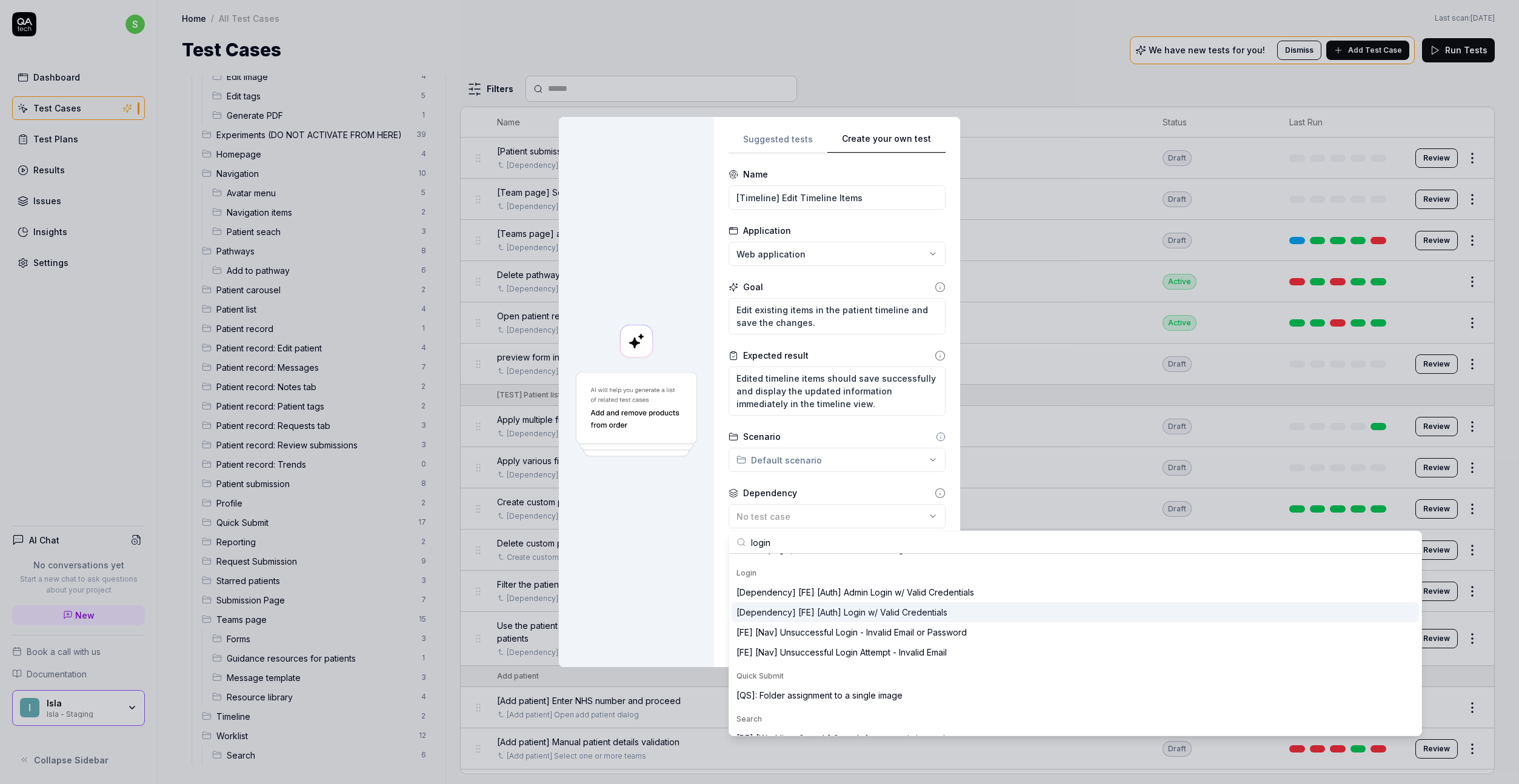
type input "login"
click at [858, 613] on div "[Dependency] [FE] [Auth] Login w/ Valid Credentials" at bounding box center [842, 612] width 211 height 12
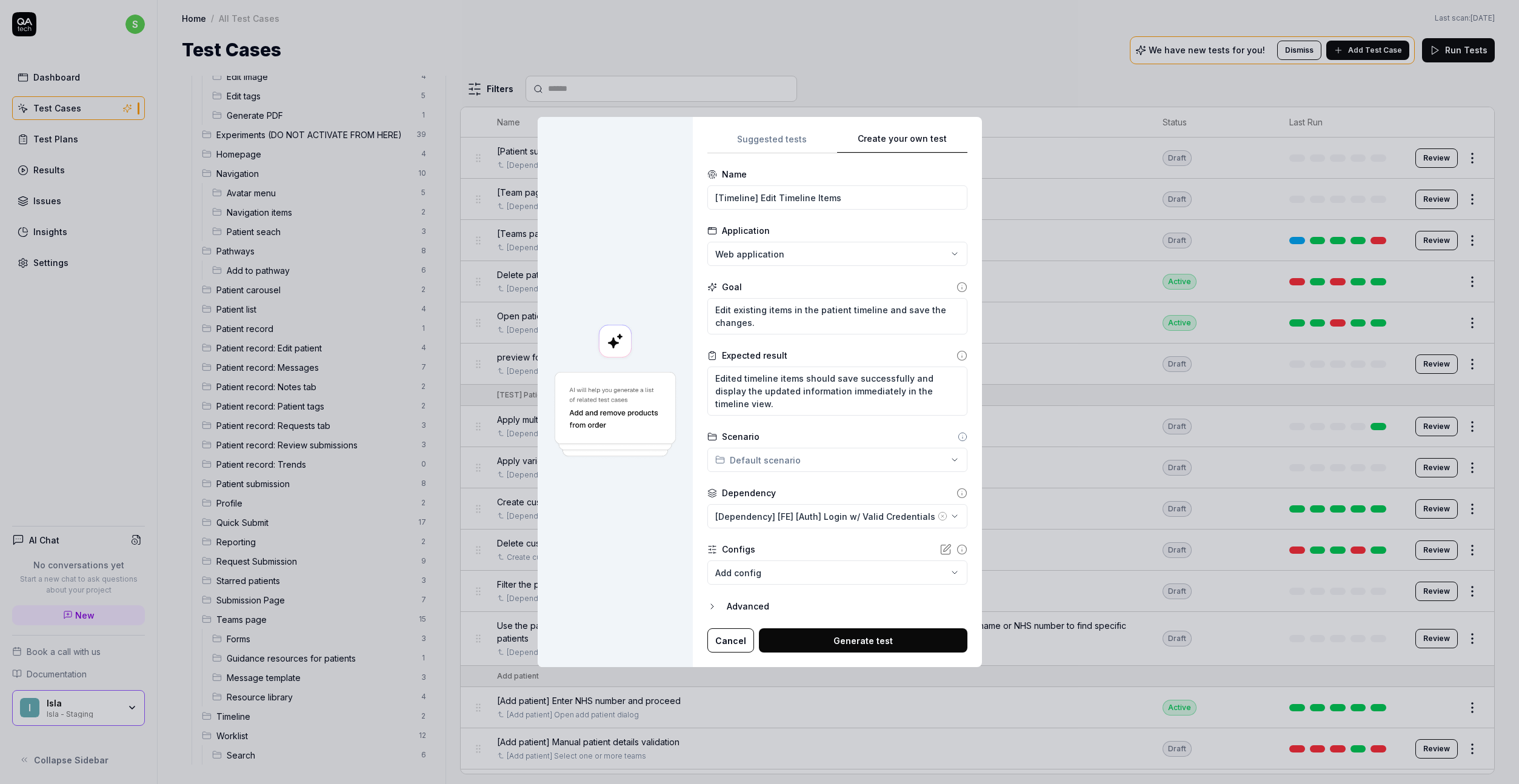
click at [756, 457] on div "**********" at bounding box center [760, 392] width 1519 height 784
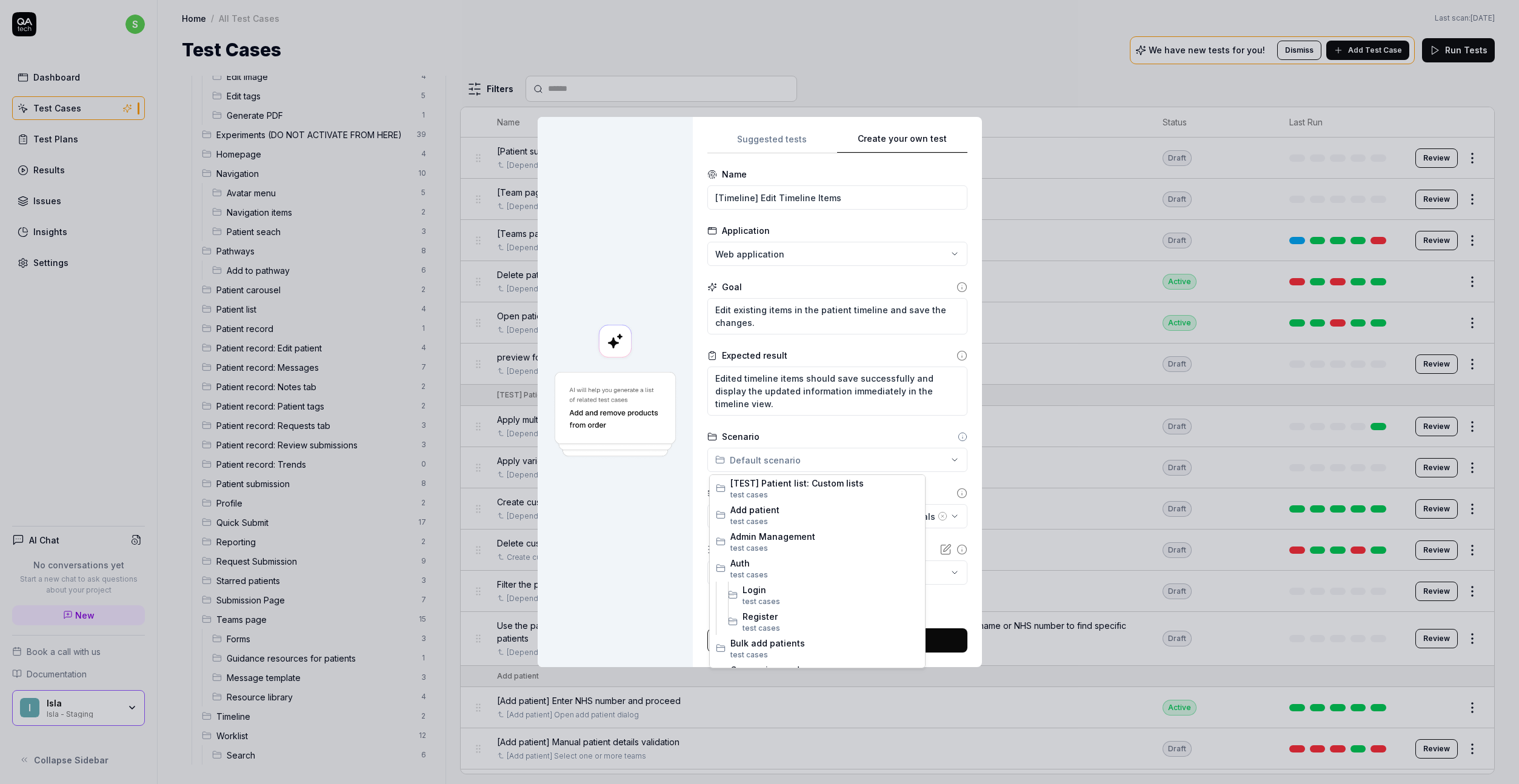
scroll to position [1034, 0]
click at [784, 597] on span "Timeline" at bounding box center [825, 595] width 188 height 12
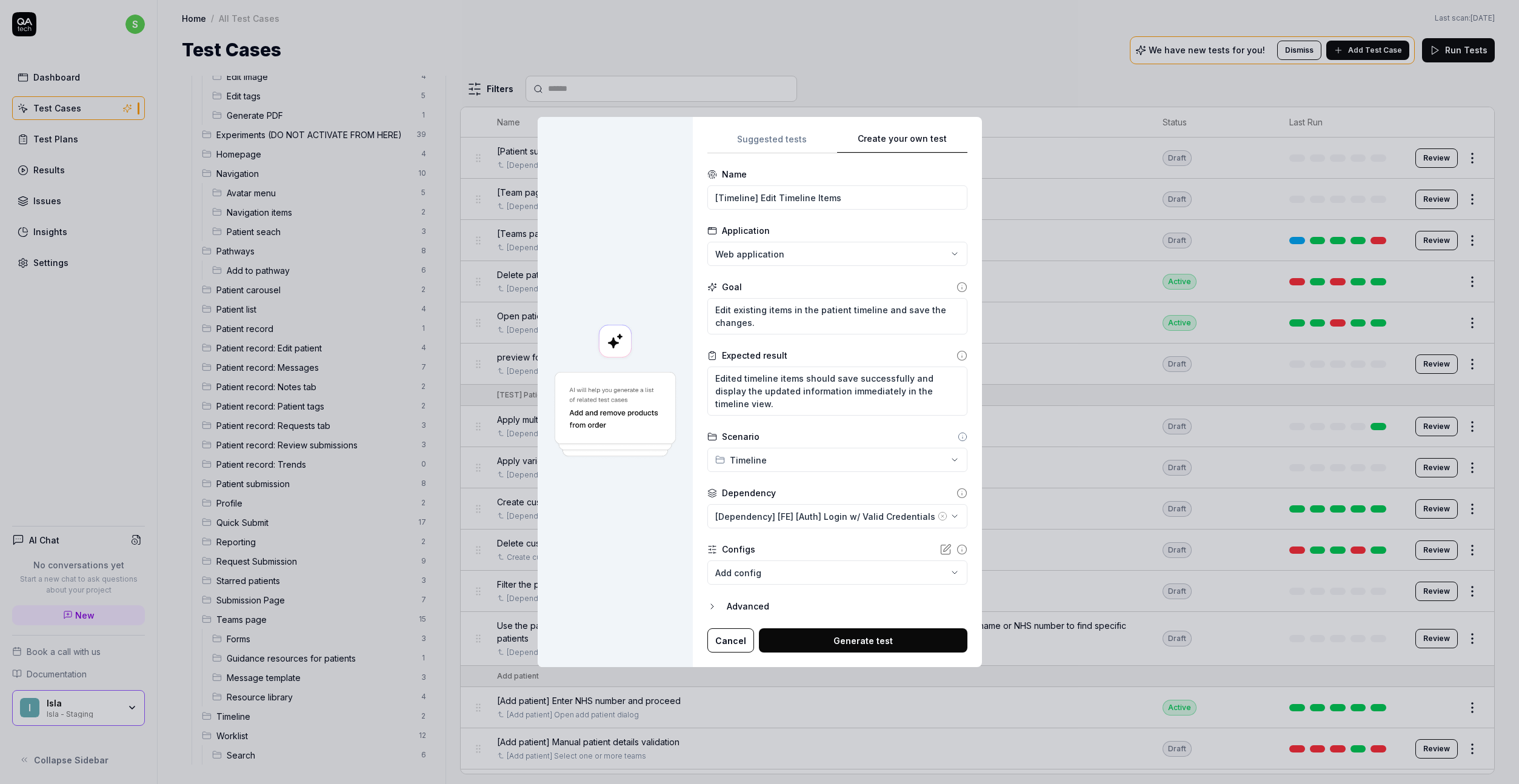
click at [844, 632] on button "Generate test" at bounding box center [863, 640] width 209 height 24
type textarea "*"
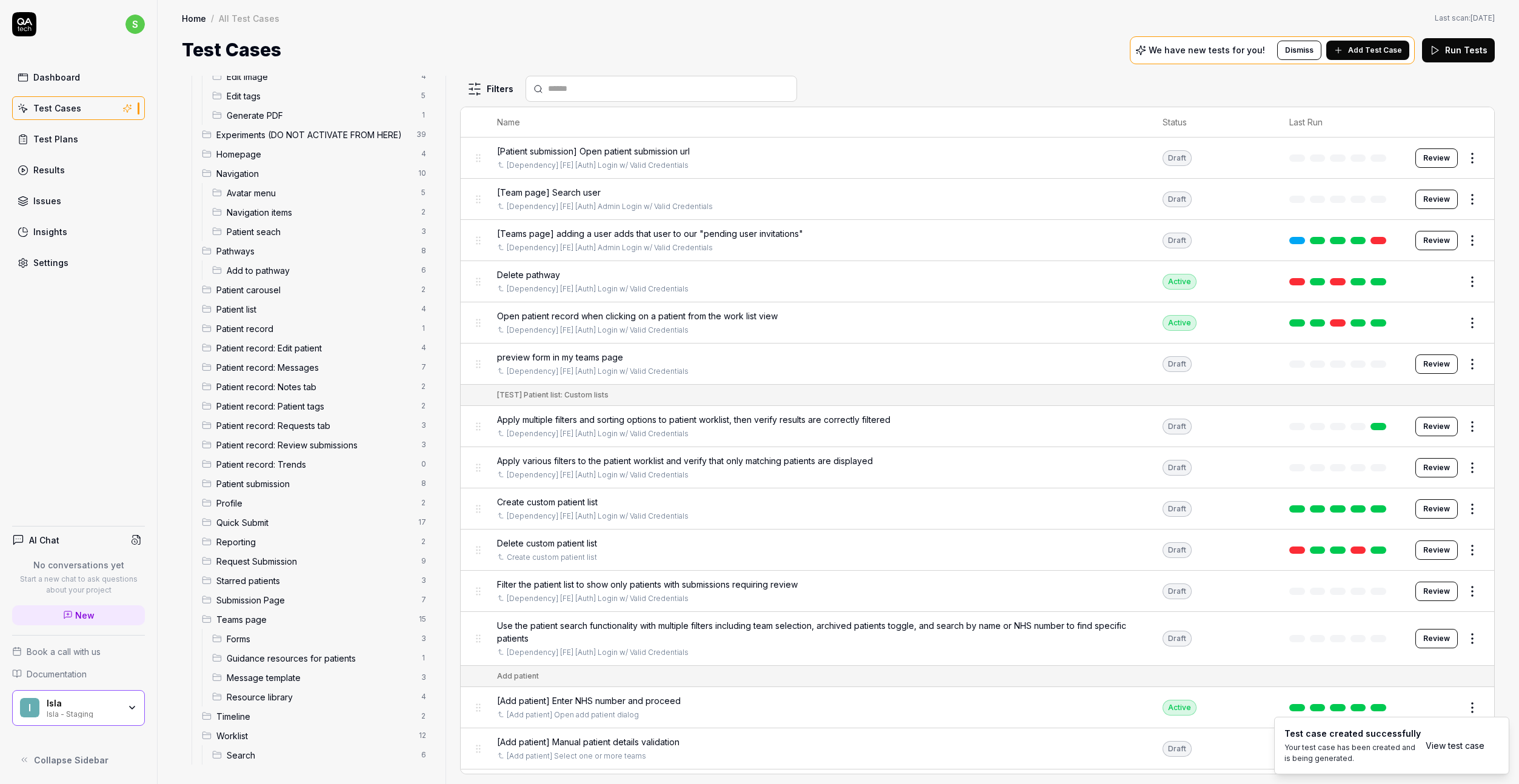
click at [1236, 59] on button "Add Test Case" at bounding box center [1367, 50] width 83 height 20
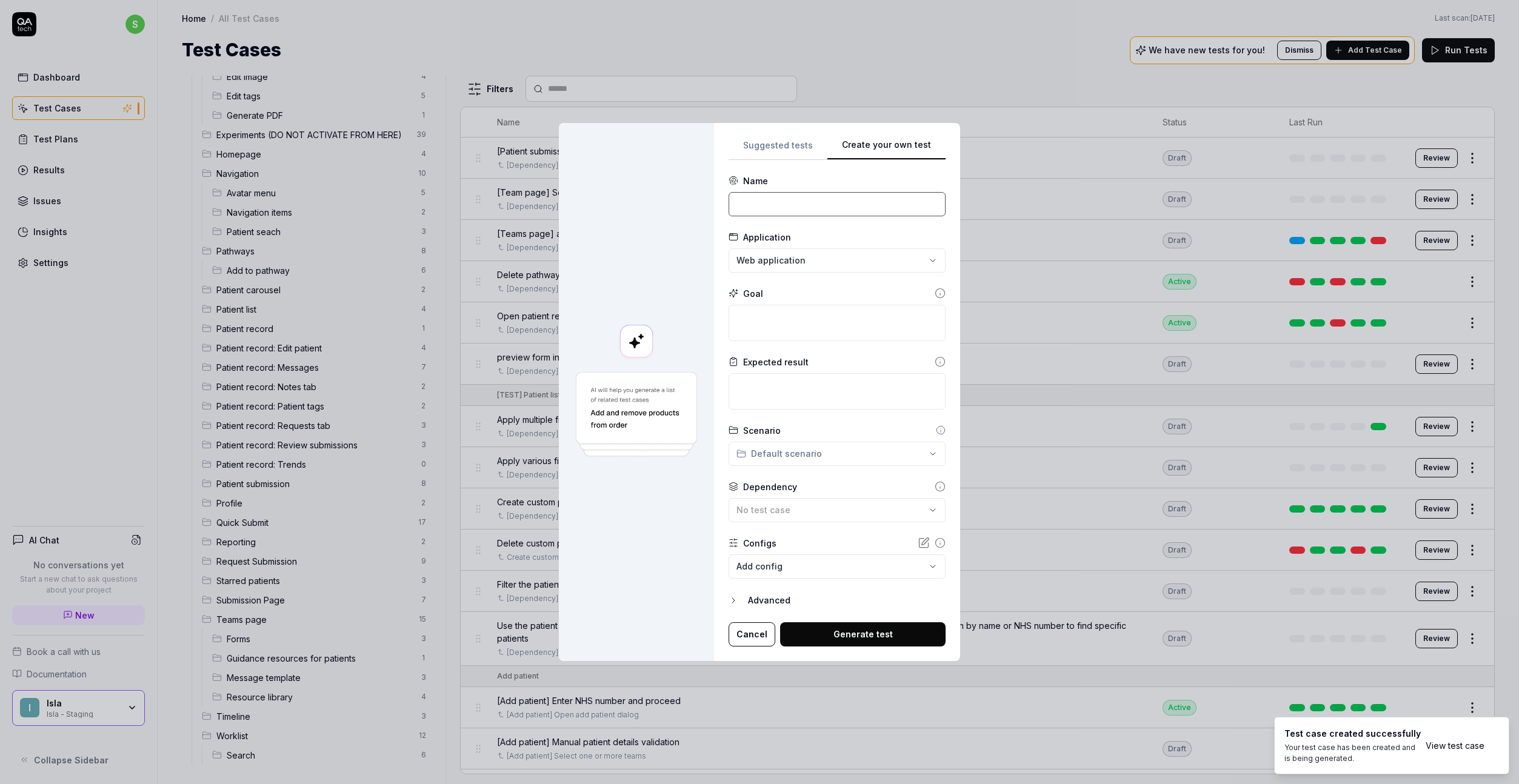
drag, startPoint x: 771, startPoint y: 201, endPoint x: 774, endPoint y: 207, distance: 6.7
click at [772, 201] on input at bounding box center [837, 204] width 217 height 24
drag, startPoint x: 780, startPoint y: 203, endPoint x: 1019, endPoint y: 204, distance: 239.0
click at [1019, 204] on div "**********" at bounding box center [760, 392] width 1519 height 784
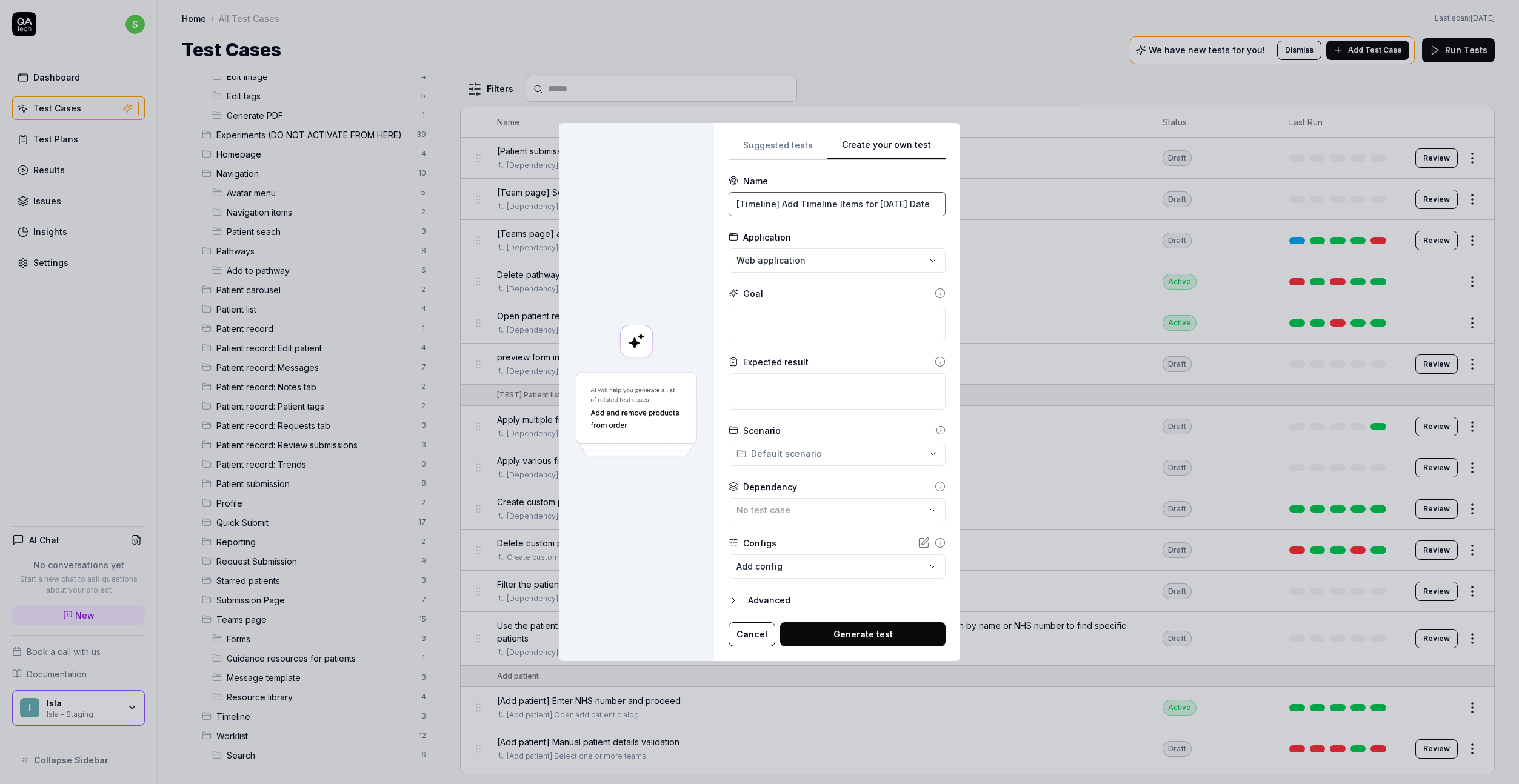
paste input "Timeline Navigation"
type input "[Timeline] Timeline Navigation"
drag, startPoint x: 802, startPoint y: 317, endPoint x: 814, endPoint y: 317, distance: 12.0
click at [803, 317] on textarea at bounding box center [837, 323] width 217 height 37
paste textarea "Test timeline navigation by scrolling to future dates and using the "back to to…"
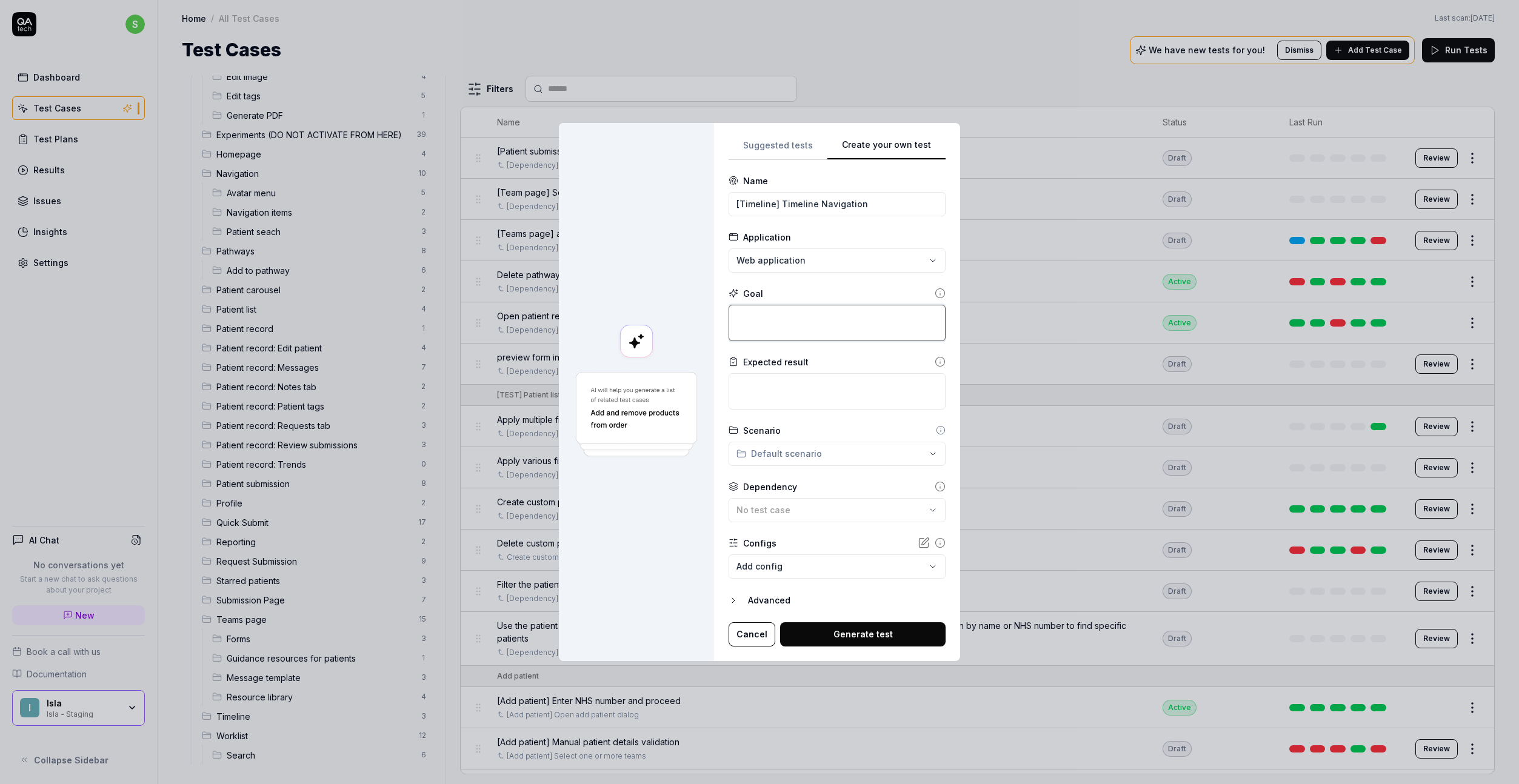
type textarea "*"
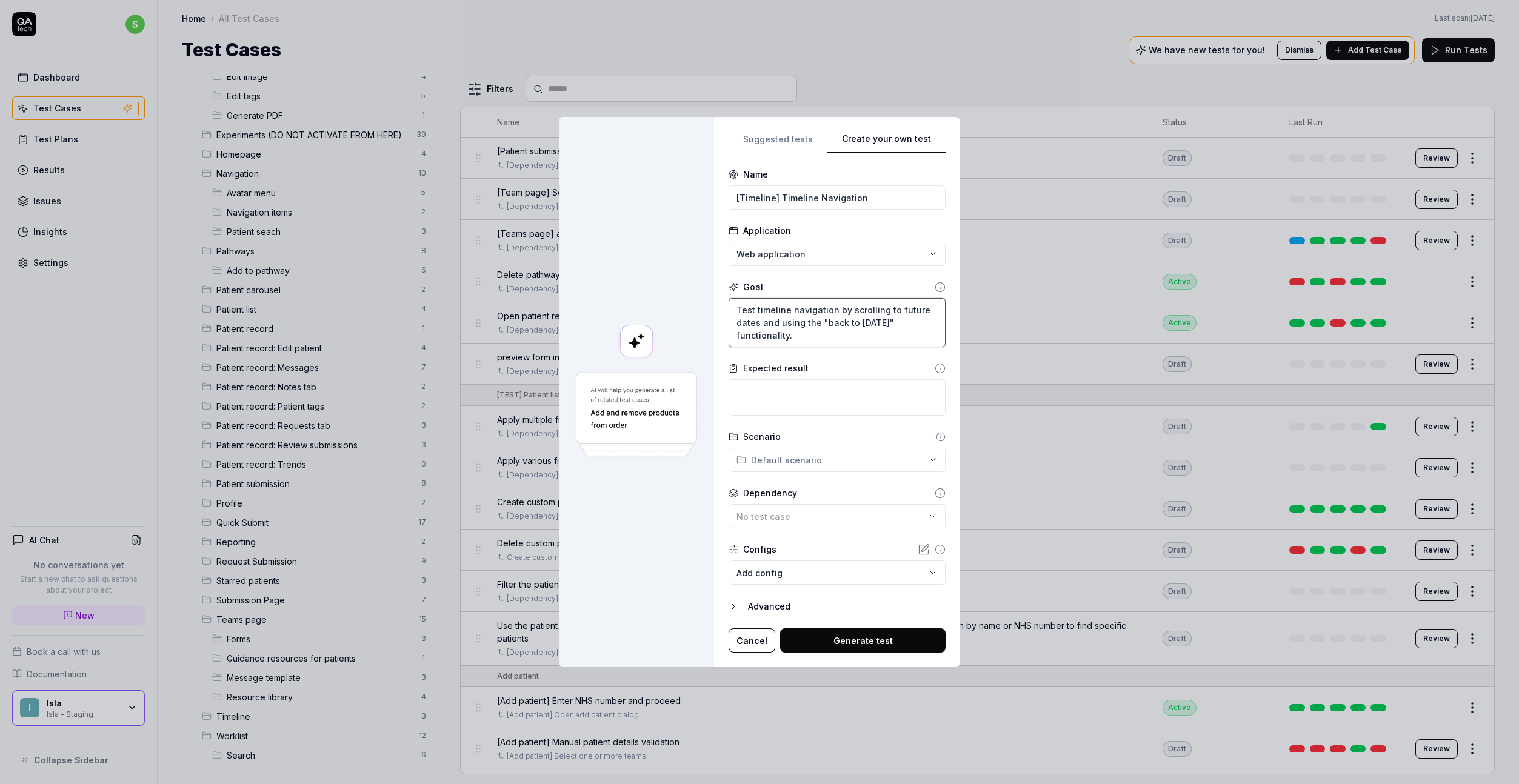
type textarea "Test timeline navigation by scrolling to future dates and using the "back to to…"
click at [792, 400] on textarea at bounding box center [837, 398] width 217 height 37
paste textarea "Timeline should smoothly navigate to future dates when scrolled, and the "back …"
type textarea "*"
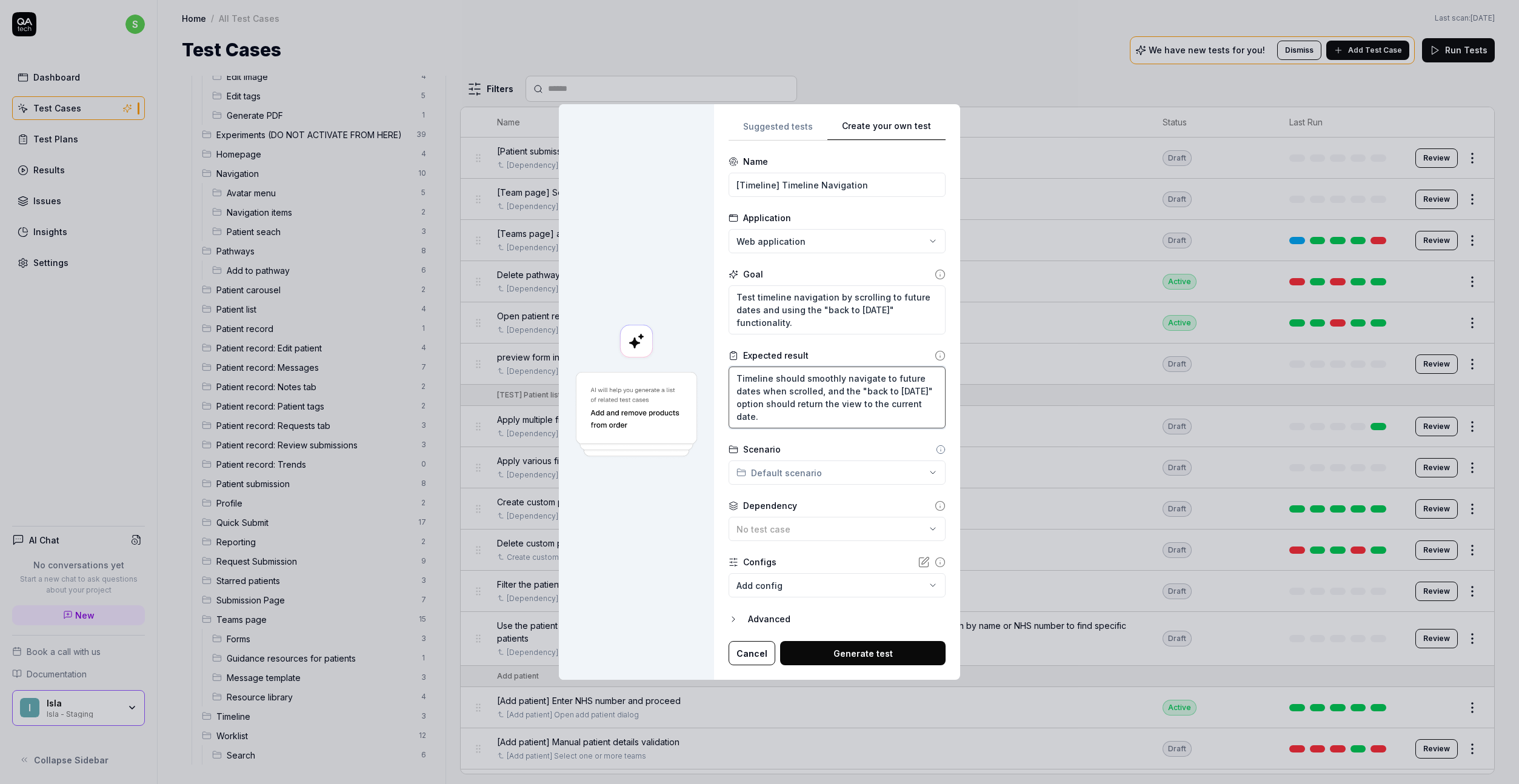
type textarea "Timeline should smoothly navigate to future dates when scrolled, and the "back …"
click at [790, 476] on div "**********" at bounding box center [760, 392] width 1519 height 784
type textarea "*"
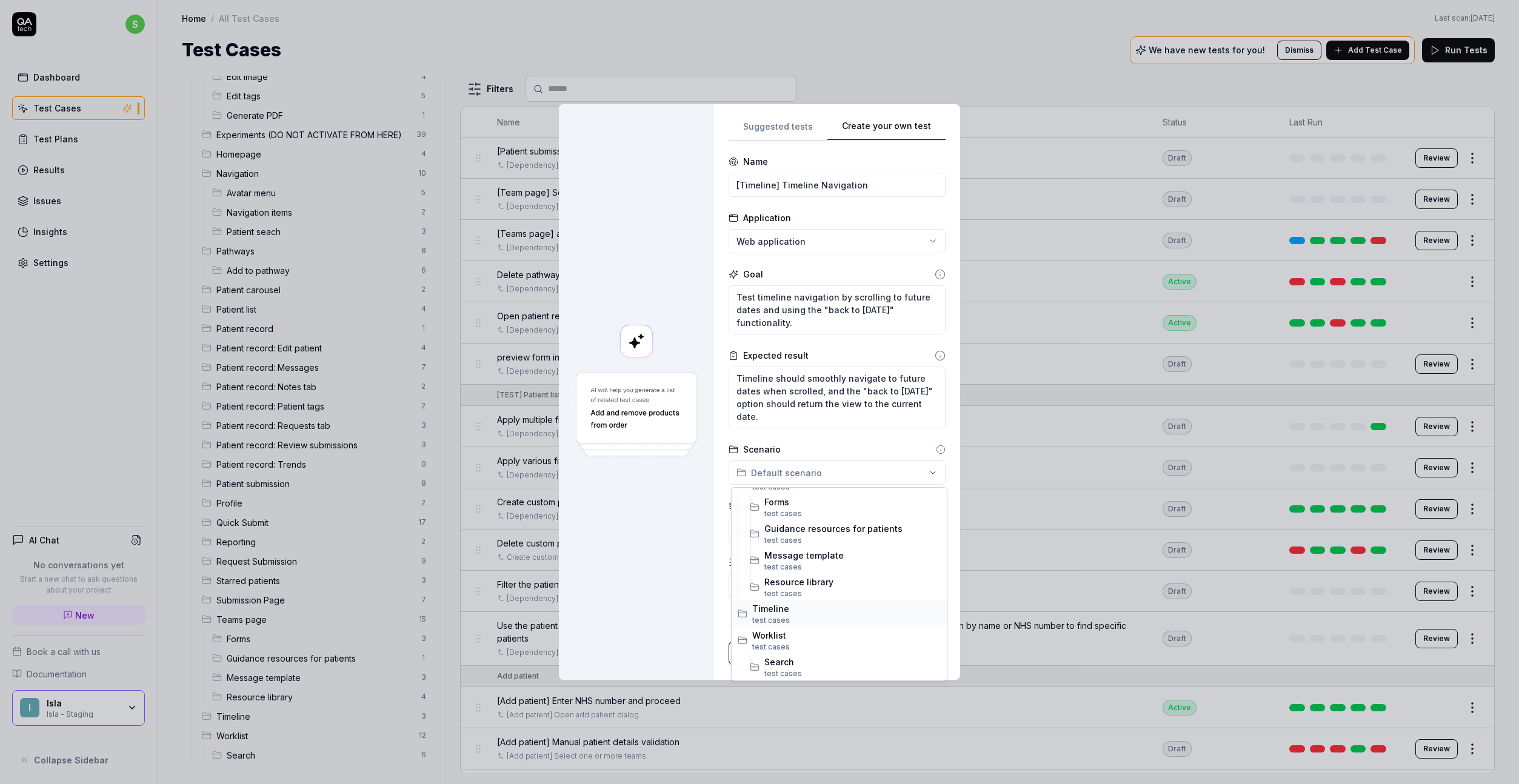
click at [783, 606] on span "Timeline" at bounding box center [846, 608] width 188 height 12
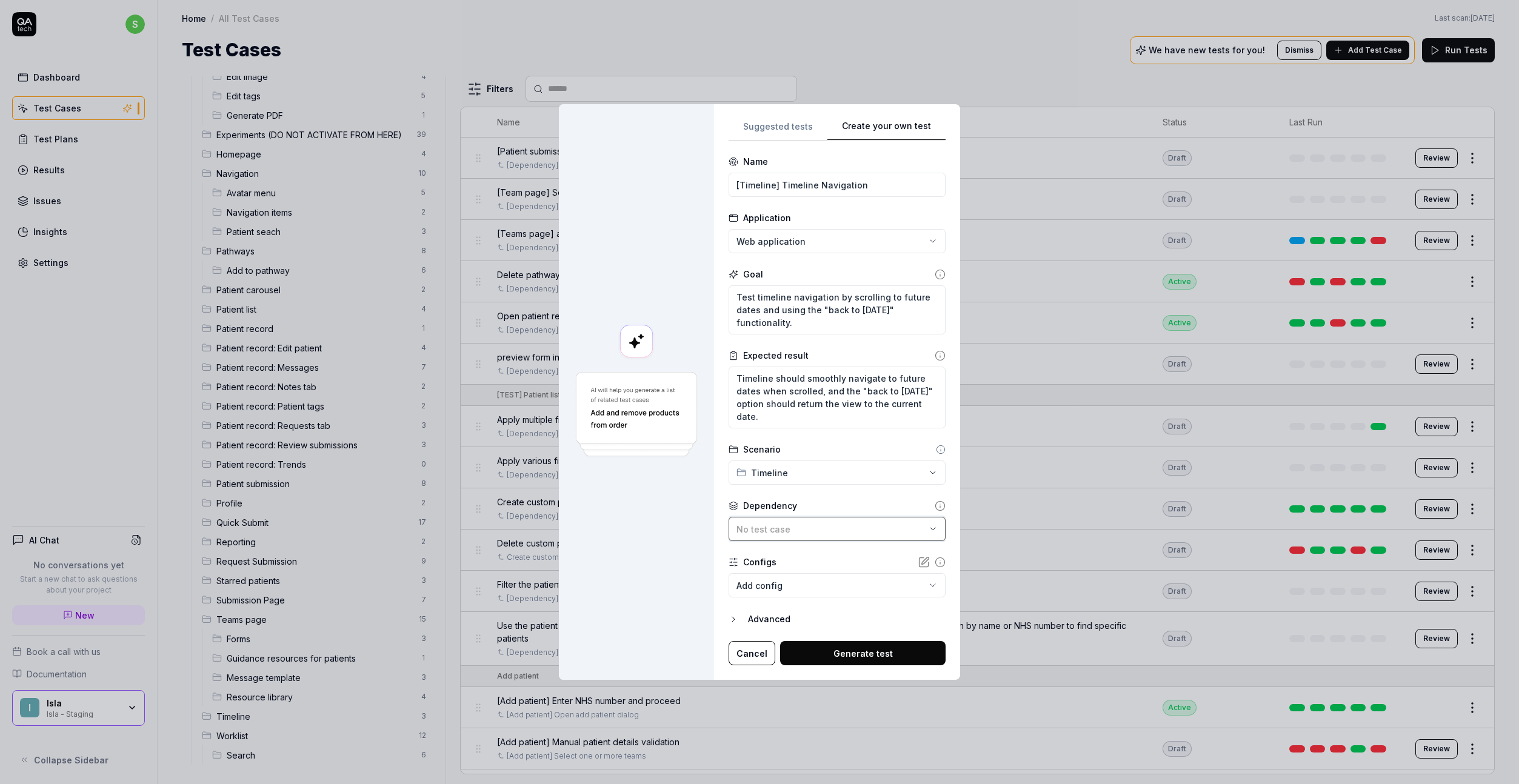
click at [772, 526] on span "No test case" at bounding box center [763, 529] width 54 height 10
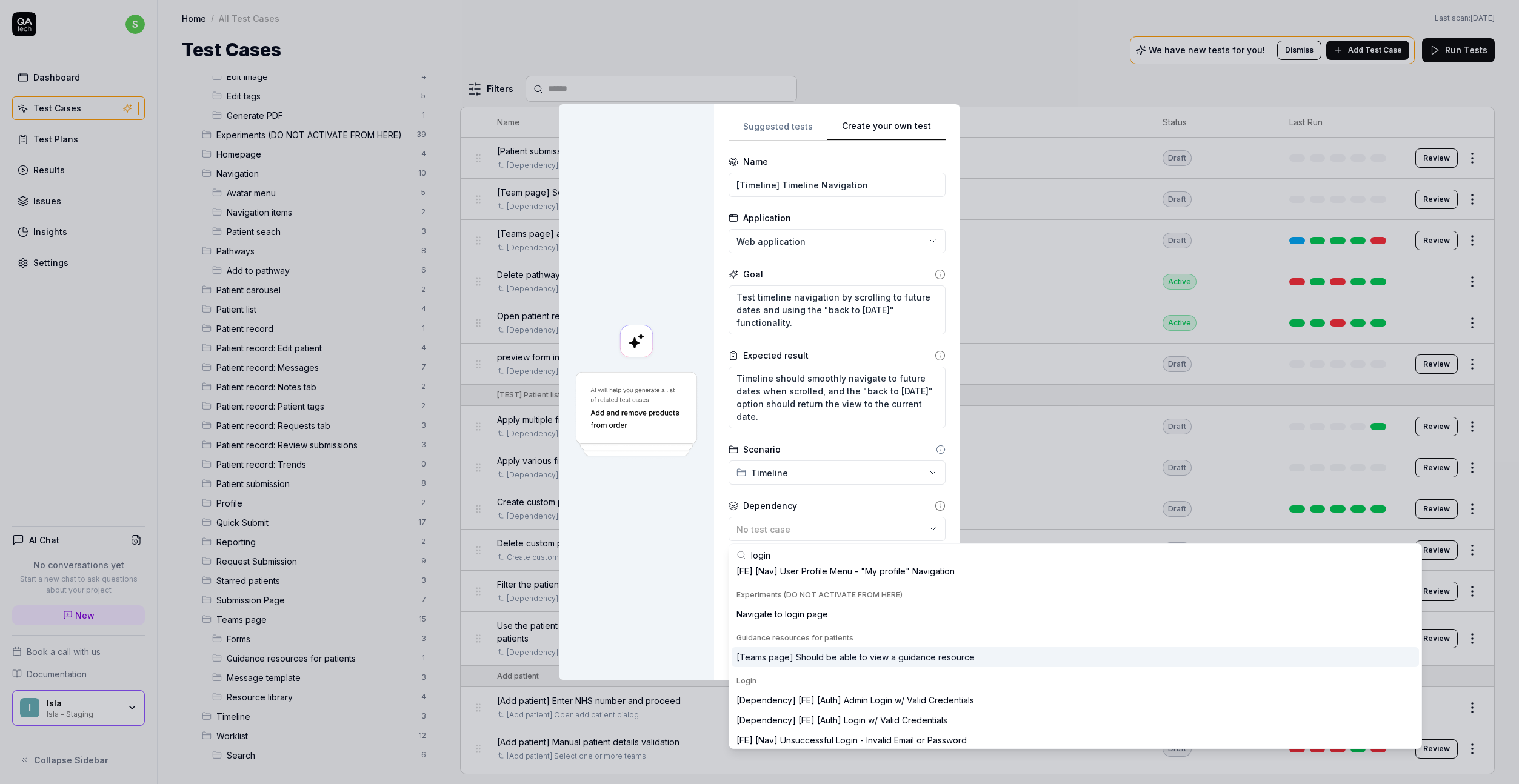
scroll to position [152, 0]
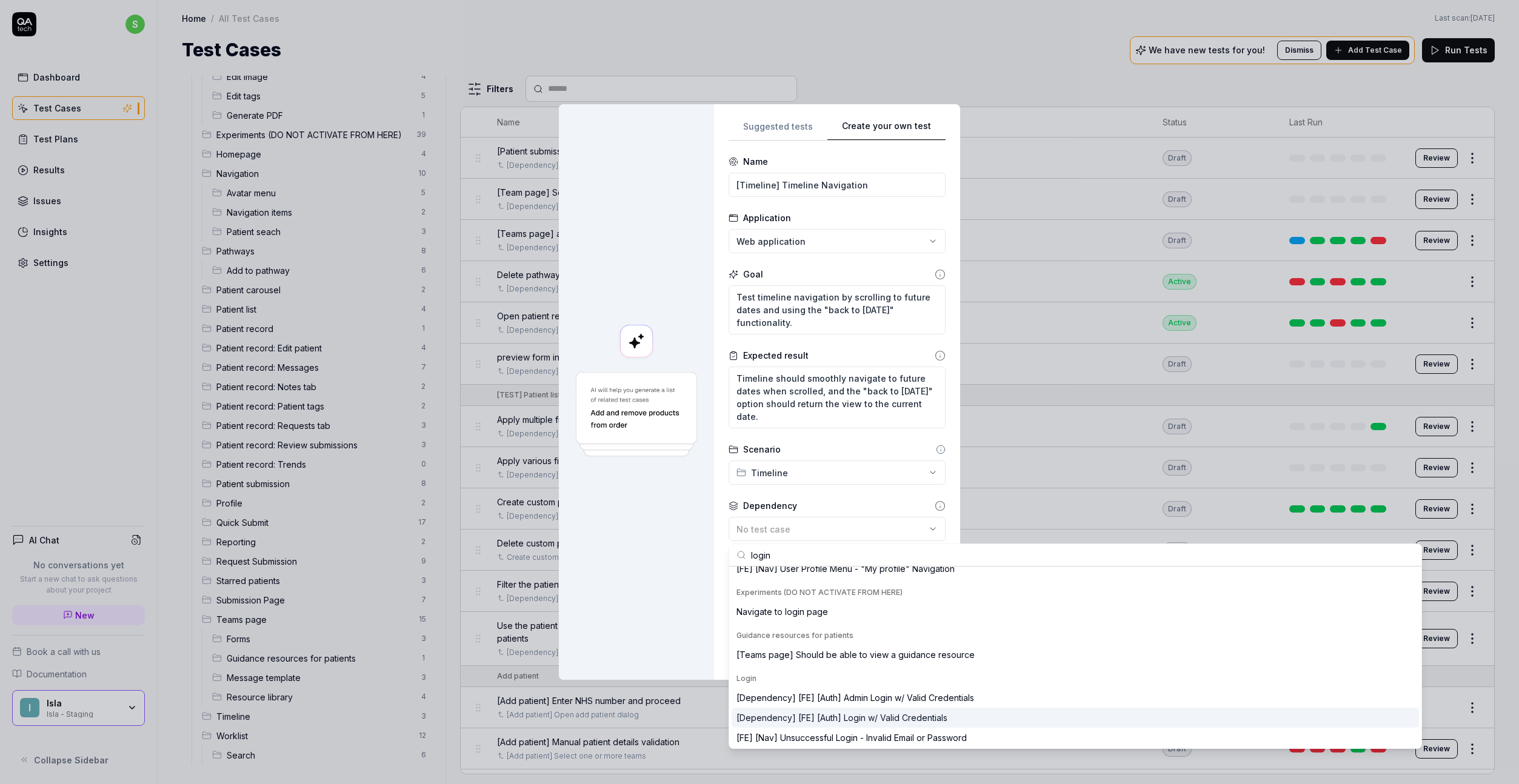
type input "login"
click at [873, 696] on div "[Dependency] [FE] [Auth] Login w/ Valid Credentials" at bounding box center [842, 717] width 211 height 12
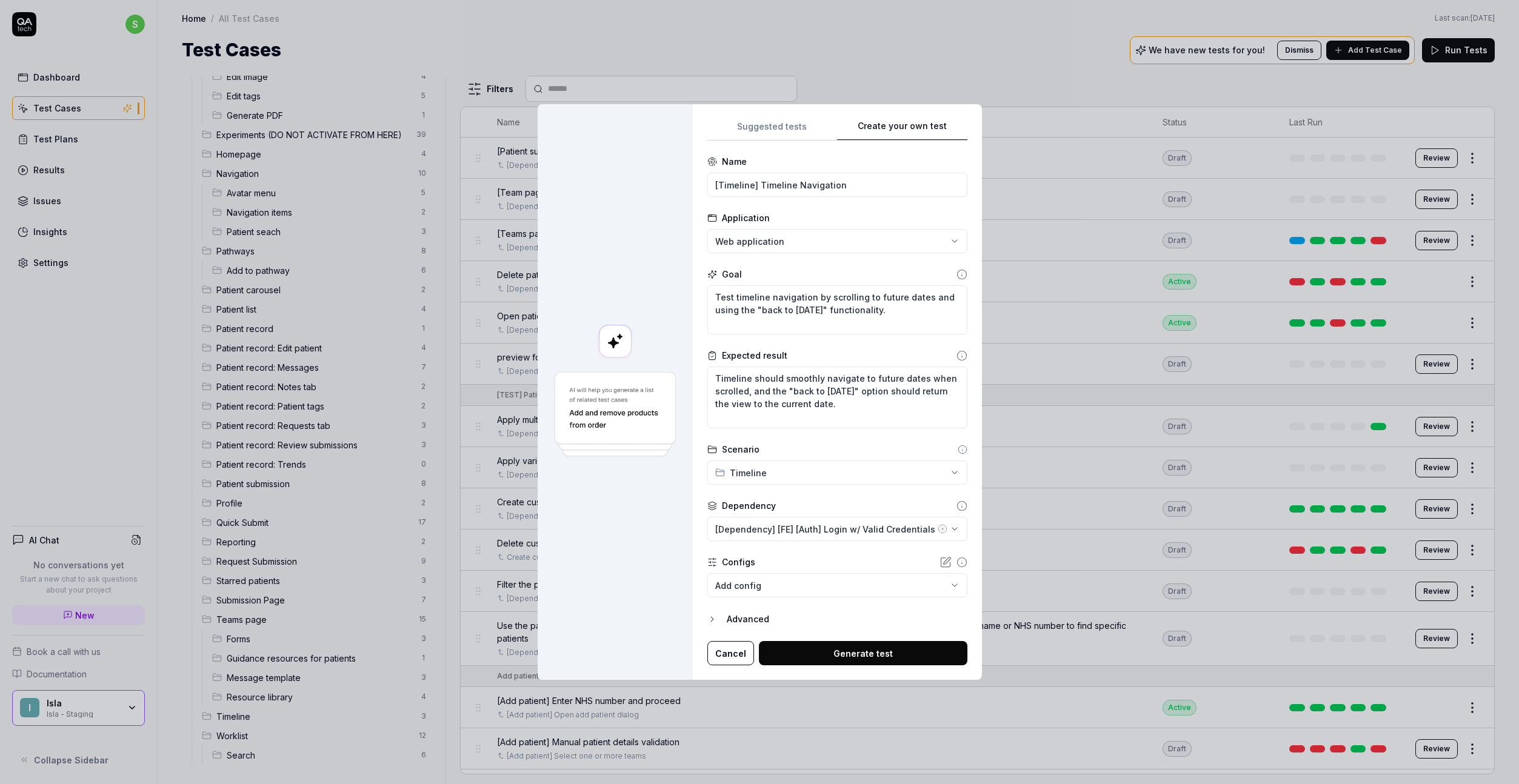
click at [851, 648] on button "Generate test" at bounding box center [863, 653] width 209 height 24
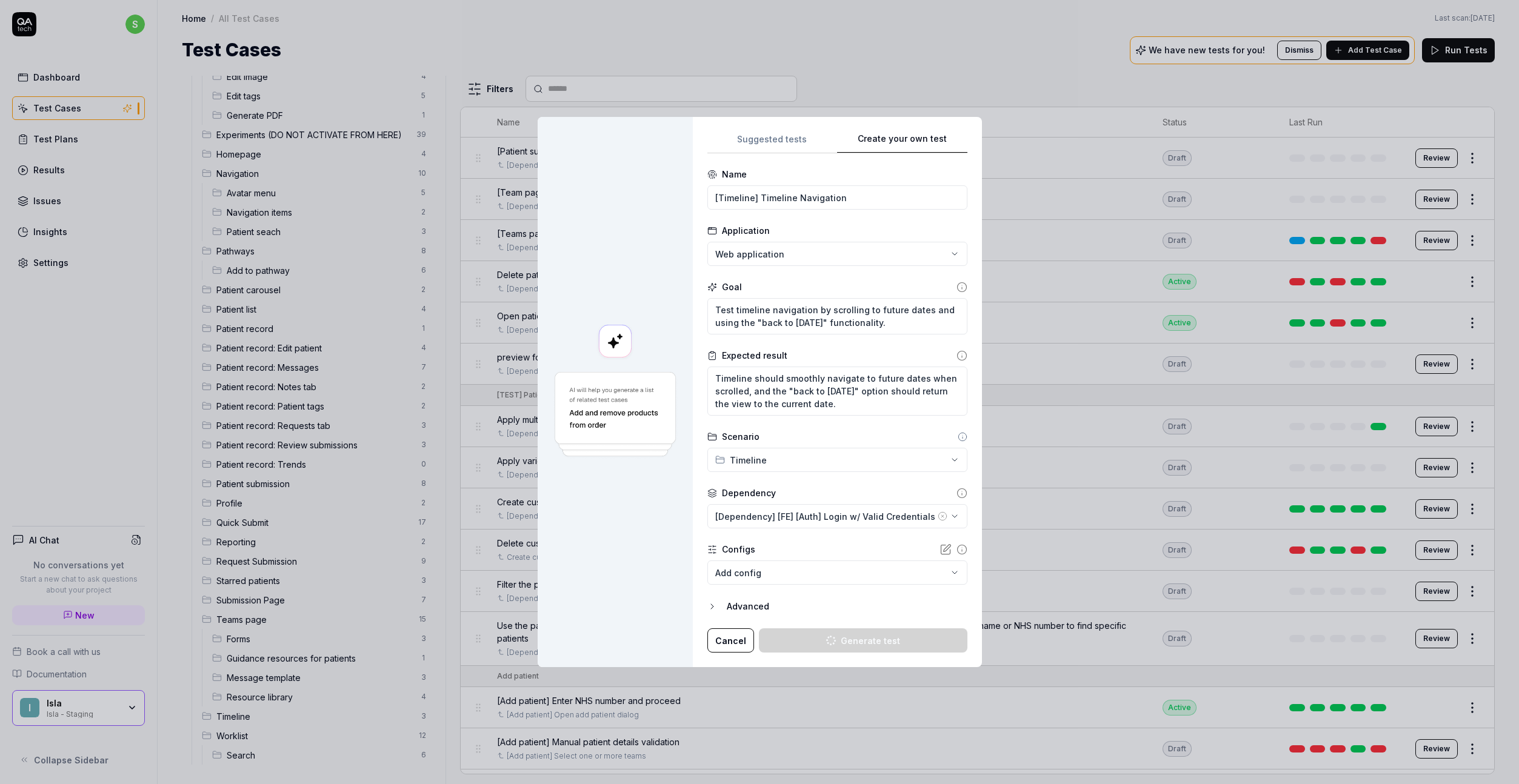
type textarea "*"
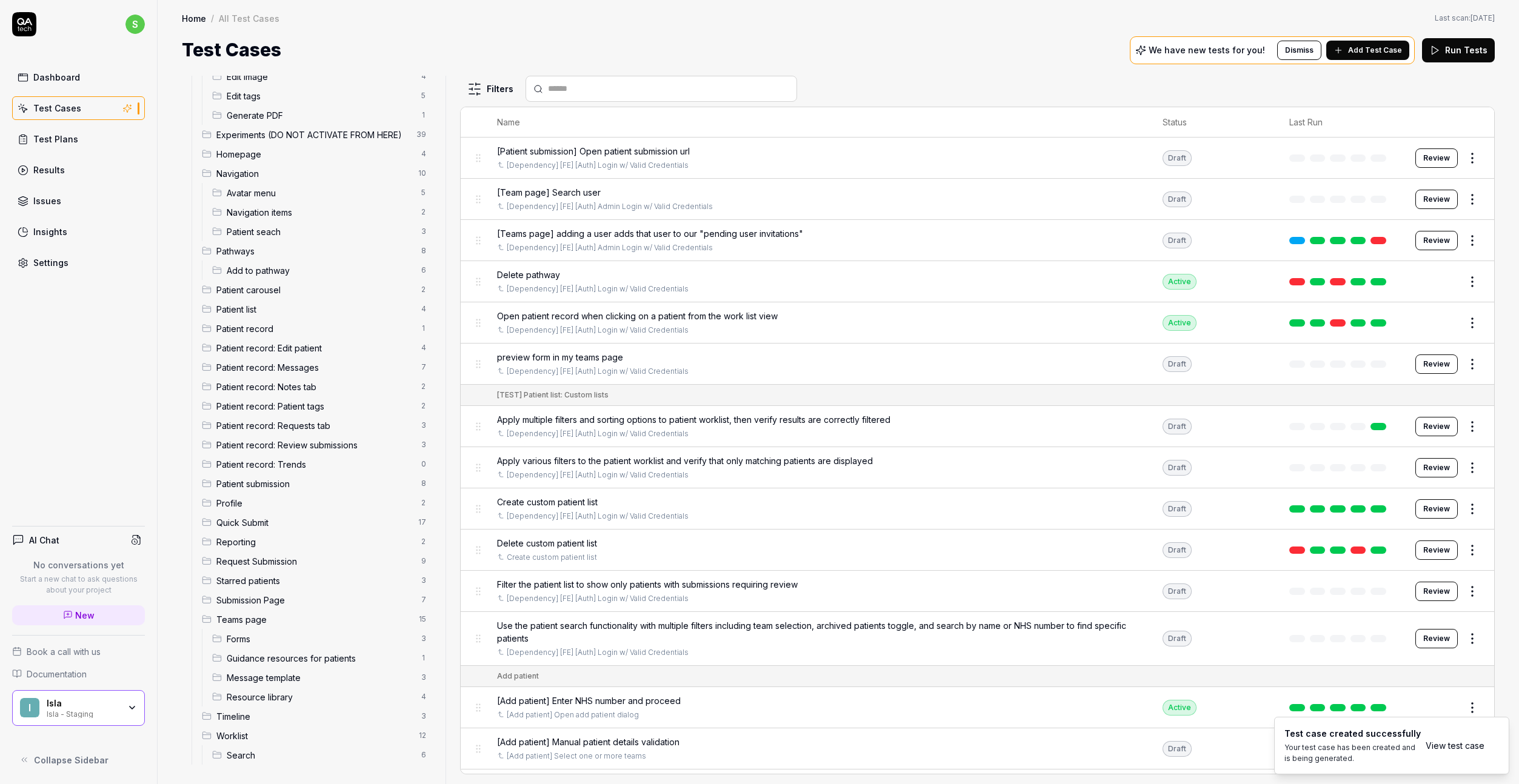
click at [1236, 54] on span "Add Test Case" at bounding box center [1375, 50] width 54 height 11
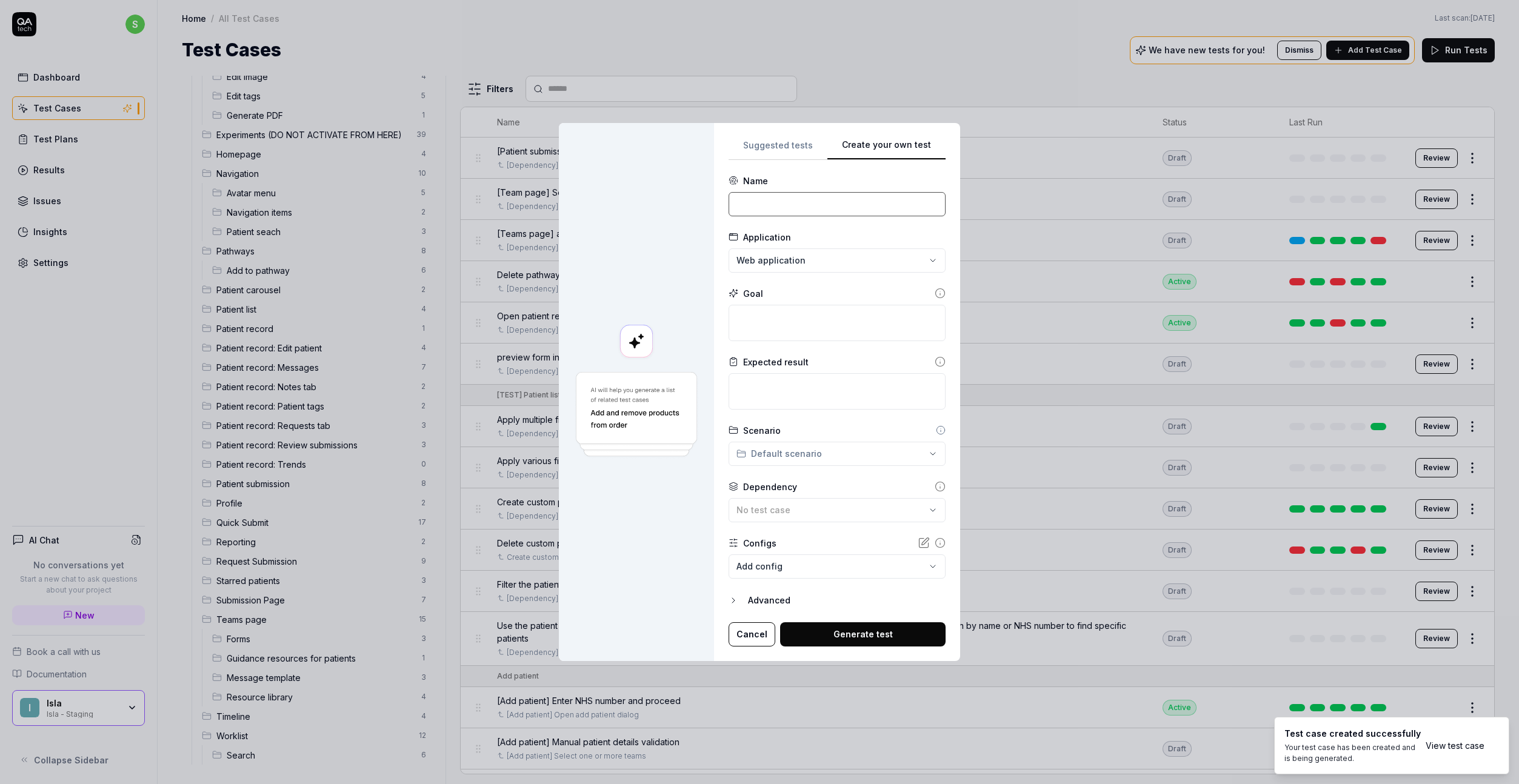
click at [773, 199] on input at bounding box center [837, 204] width 217 height 24
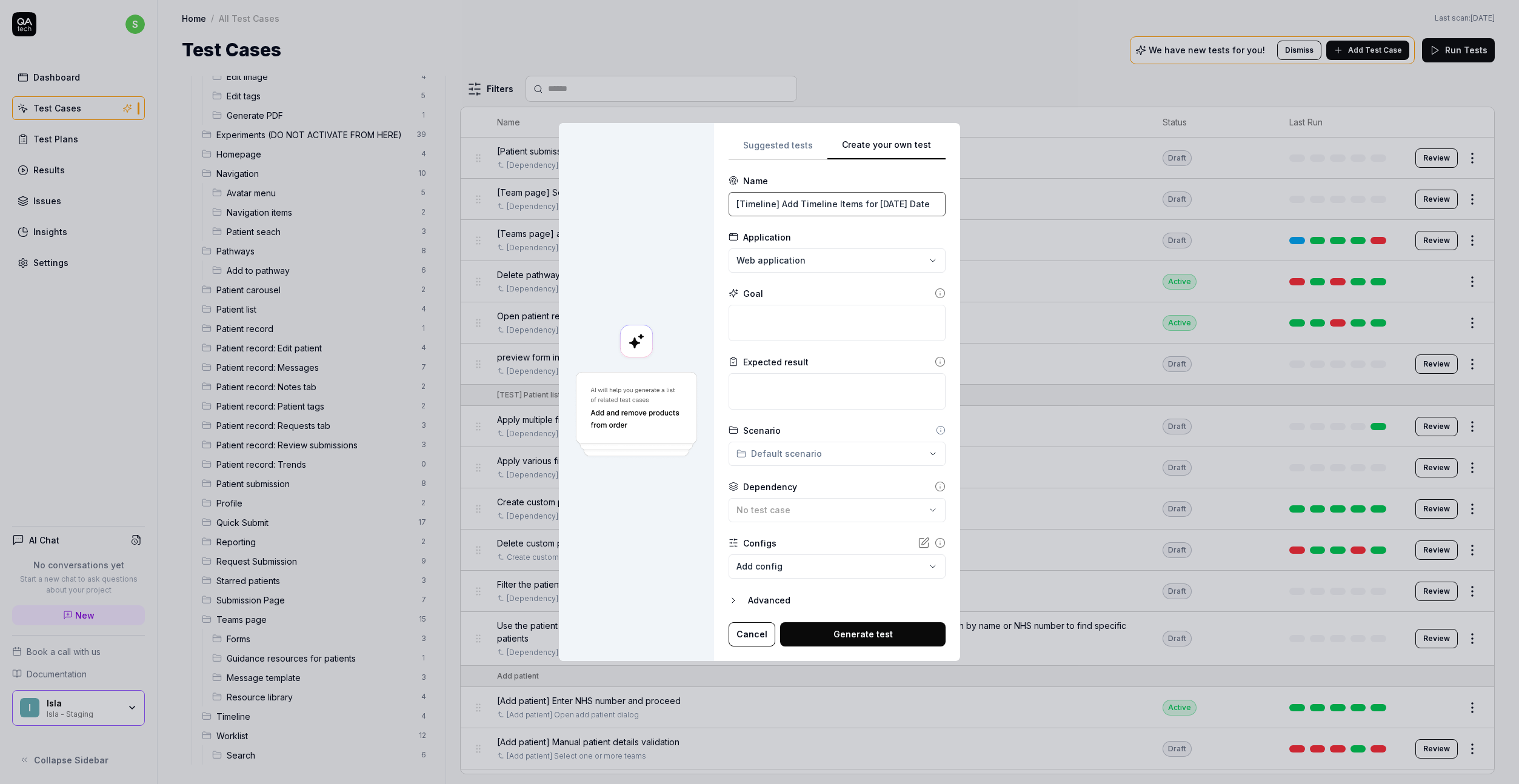
drag, startPoint x: 781, startPoint y: 204, endPoint x: 974, endPoint y: 206, distance: 193.0
click at [974, 206] on div "**********" at bounding box center [760, 392] width 1519 height 784
paste input "Show/Hide Blank Days Toggl"
type input "[Timeline] Show/Hide Blank Days Toggle"
click at [826, 321] on textarea at bounding box center [837, 323] width 217 height 37
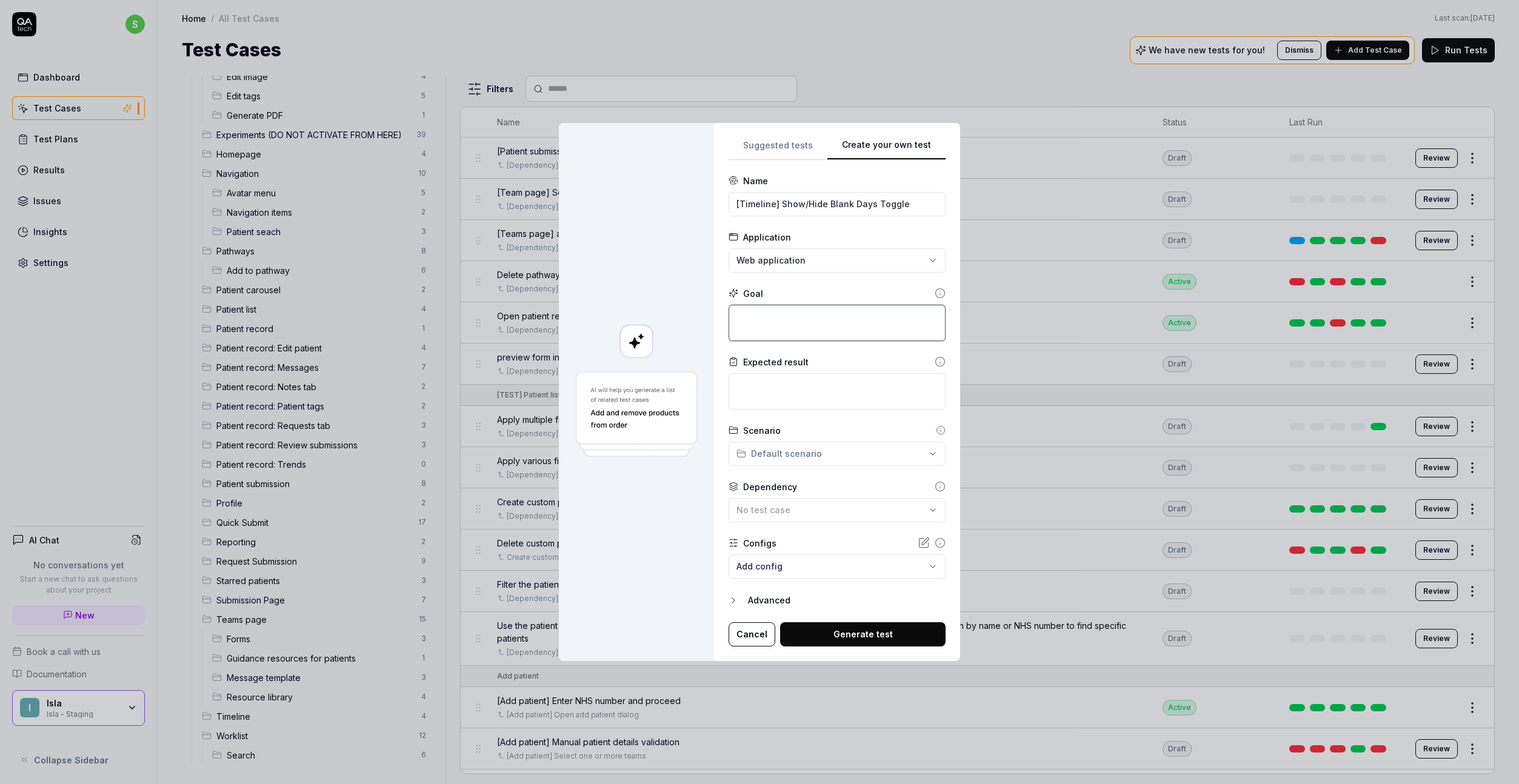
paste textarea "Test the show/hide blank days functionality in the patient timeline."
type textarea "*"
type textarea "Test the show/hide blank days functionality in the patient timeline."
type textarea "*"
type textarea "Test the show/hide blank days functionality in the patient timeline."
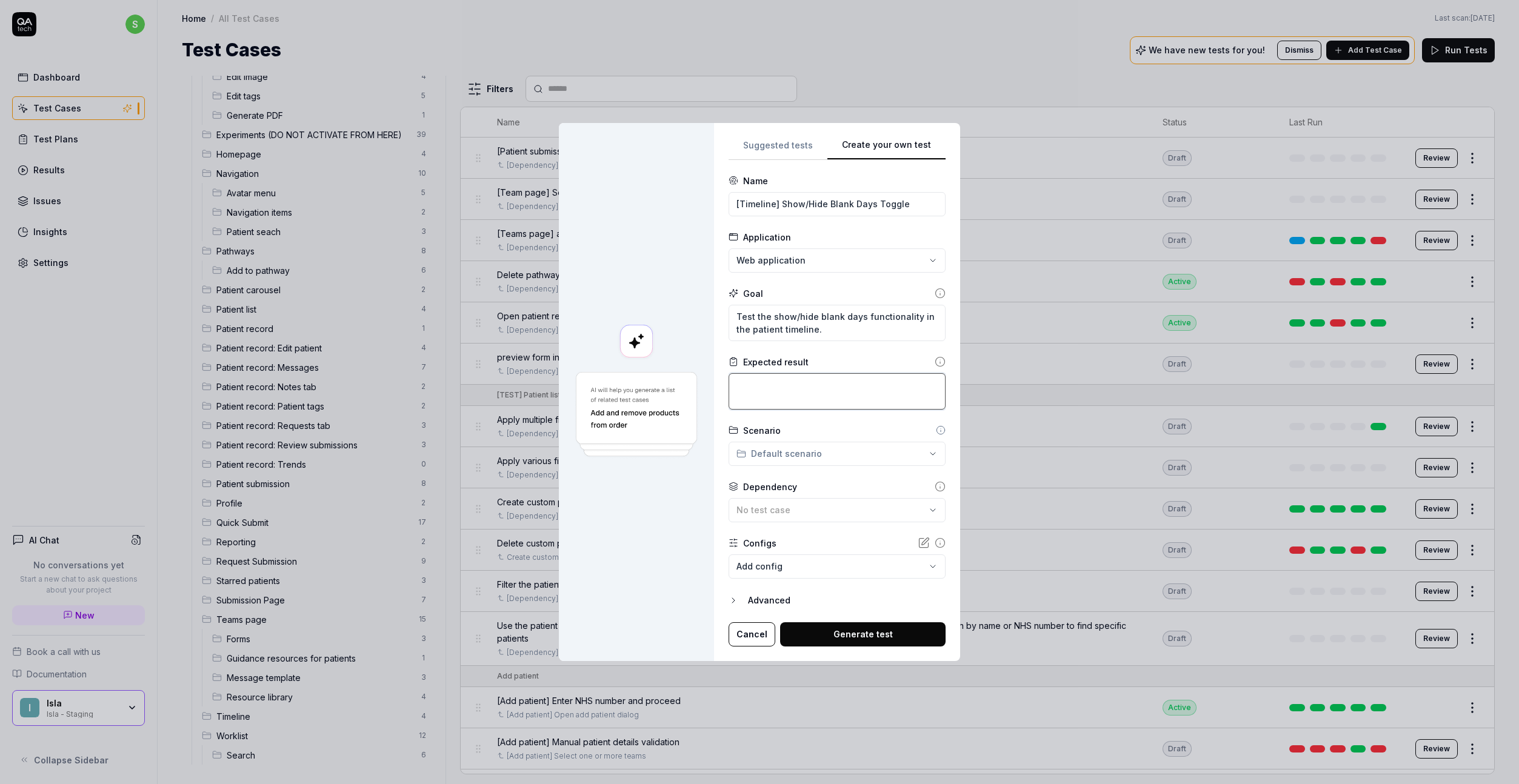
click at [866, 393] on textarea at bounding box center [837, 391] width 217 height 37
paste textarea "The toggle should properly filter the timeline view, hiding days without entrie…"
type textarea "*"
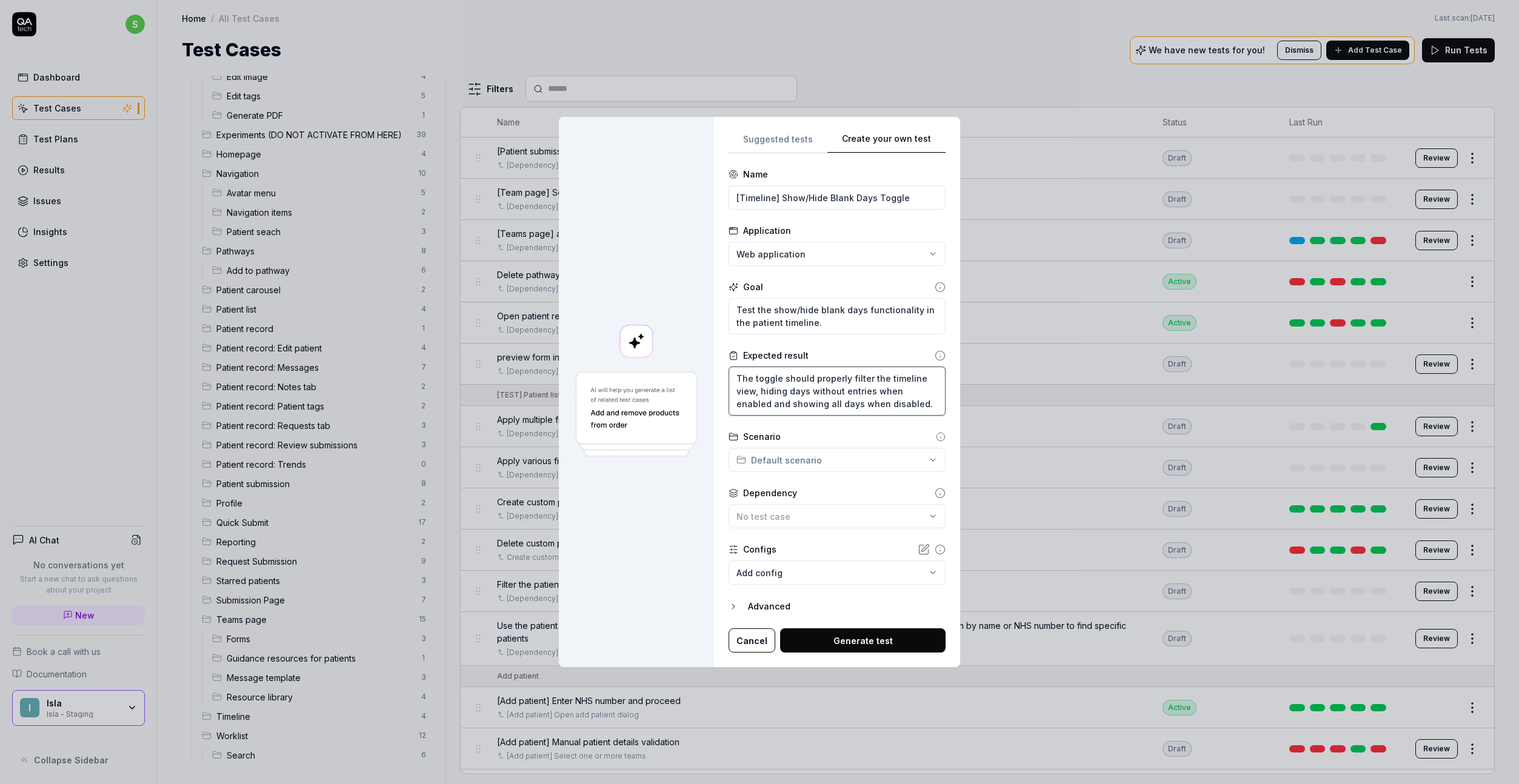
type textarea "The toggle should properly filter the timeline view, hiding days without entrie…"
click at [807, 466] on div "**********" at bounding box center [760, 392] width 1519 height 784
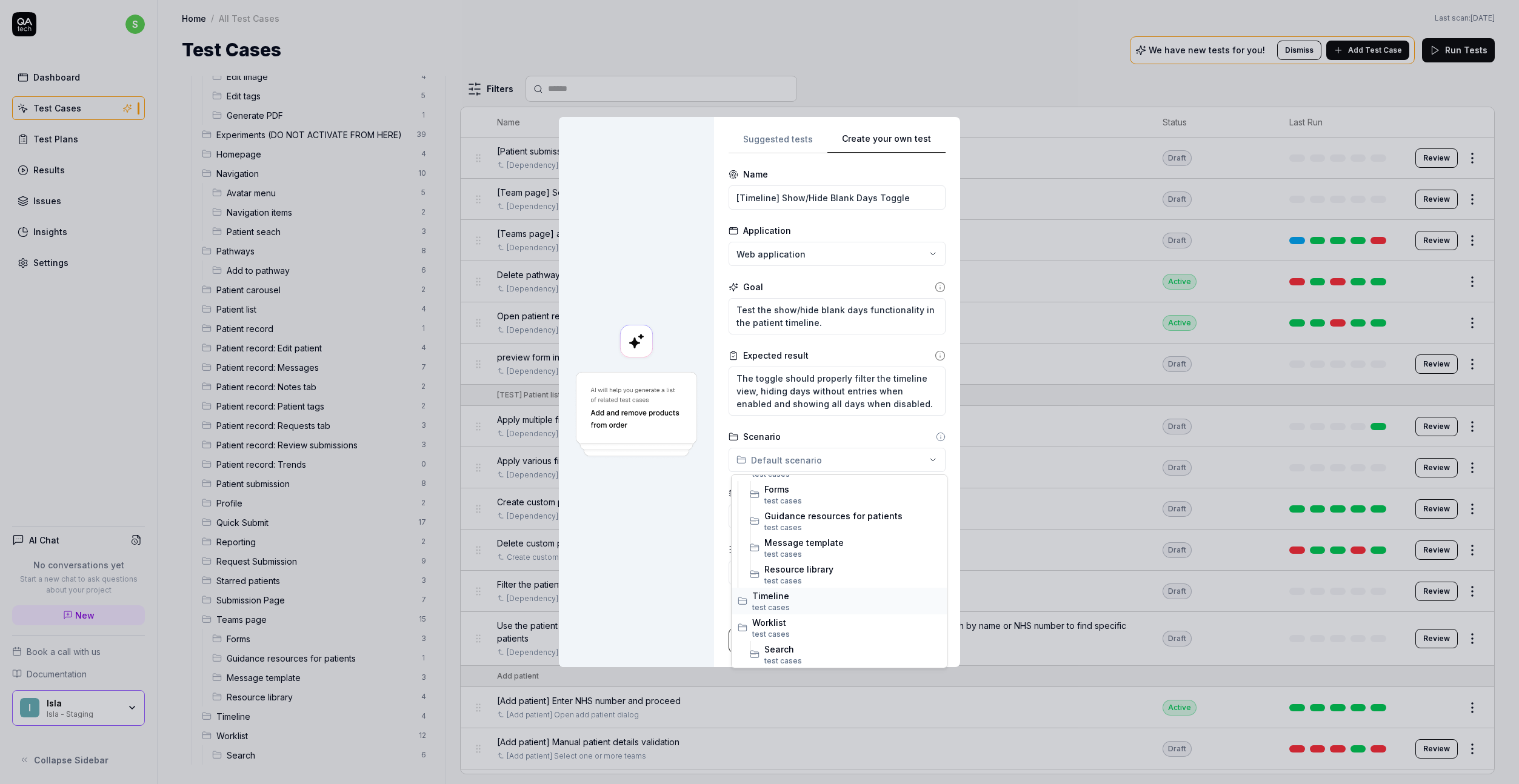
click at [775, 603] on span "test case" at bounding box center [769, 608] width 33 height 9
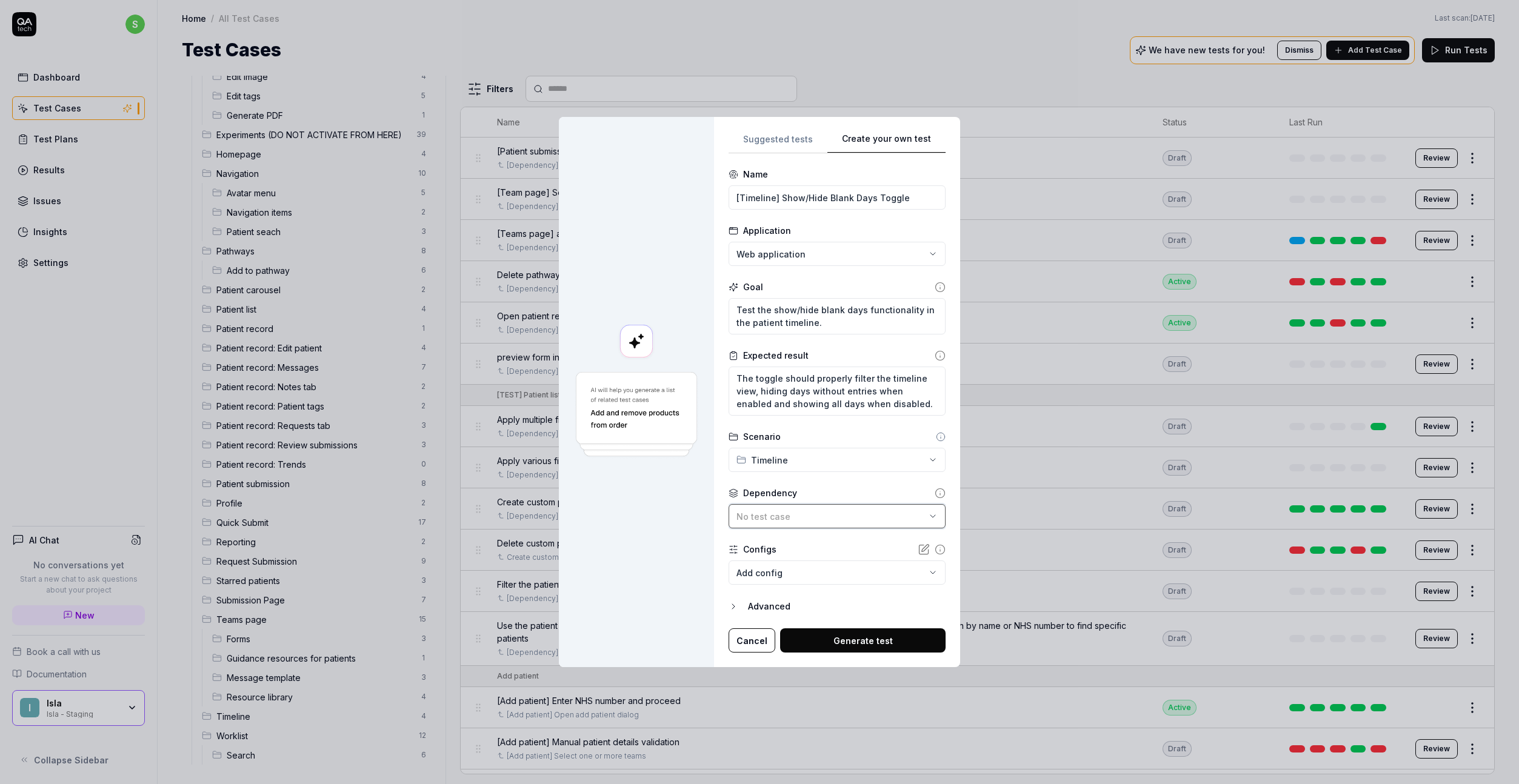
click at [797, 521] on div "No test case" at bounding box center [831, 516] width 189 height 12
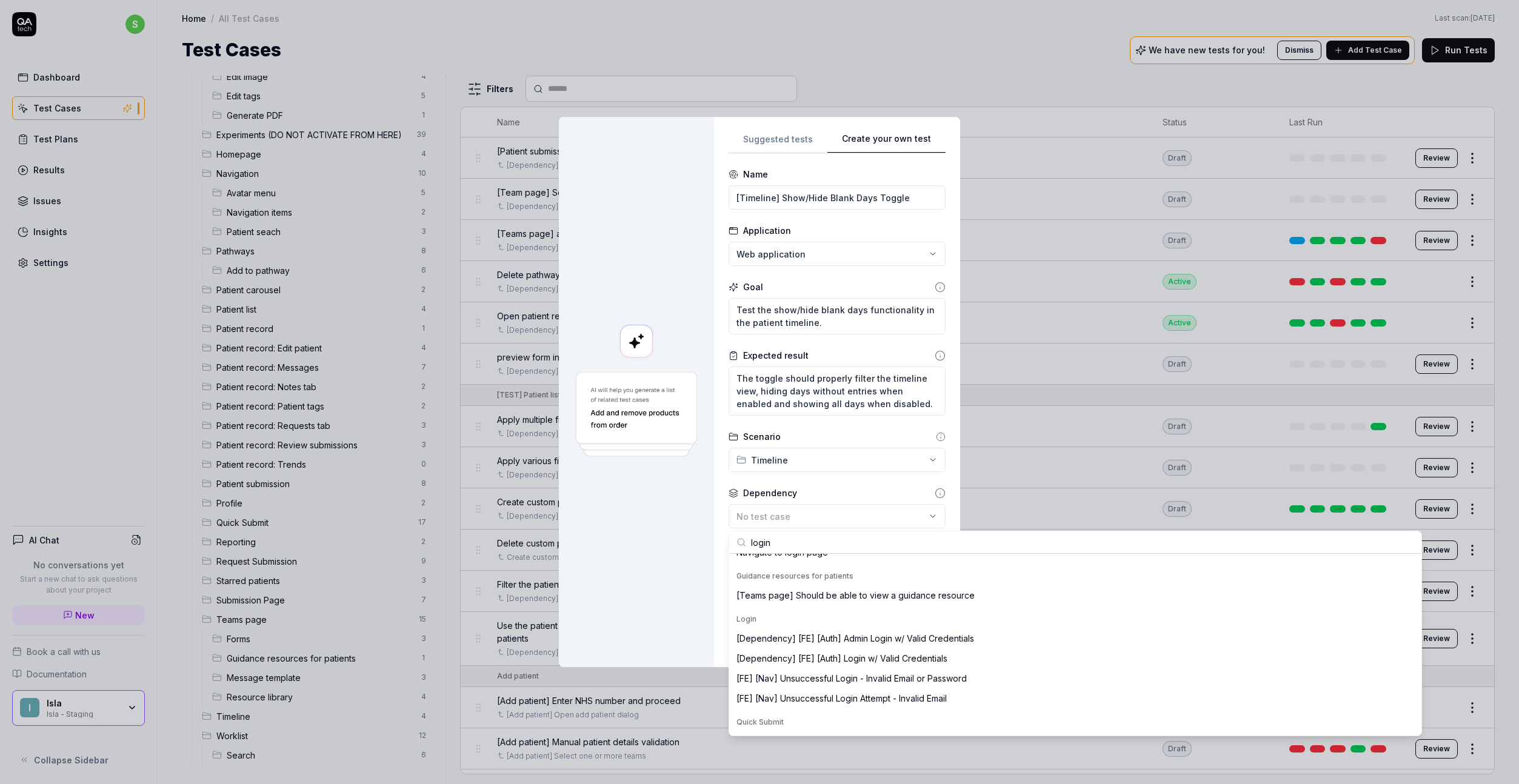
scroll to position [259, 0]
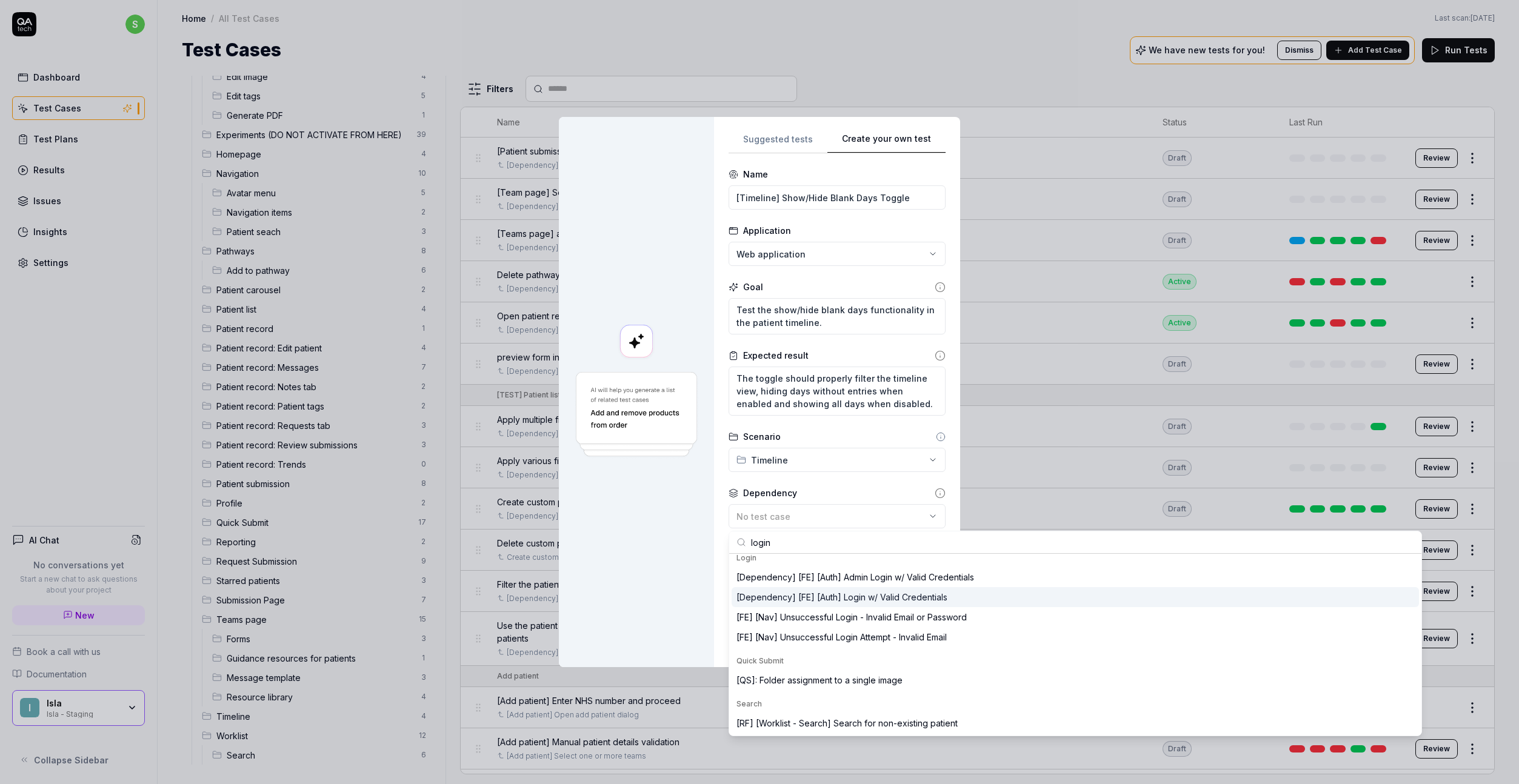
type input "login"
click at [873, 604] on div "[Dependency] [FE] [Auth] Login w/ Valid Credentials" at bounding box center [1075, 597] width 688 height 20
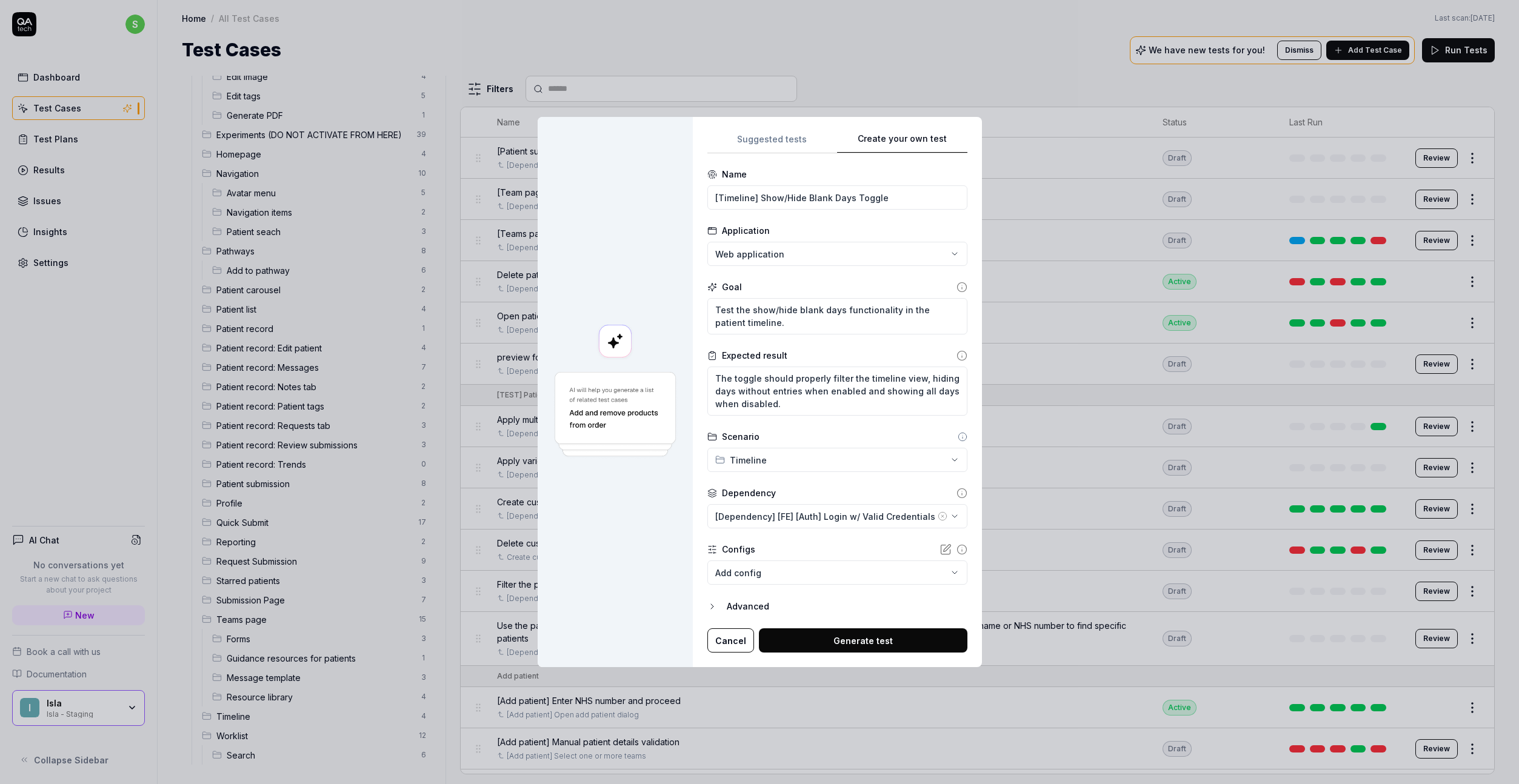
click at [845, 643] on button "Generate test" at bounding box center [863, 640] width 209 height 24
type textarea "*"
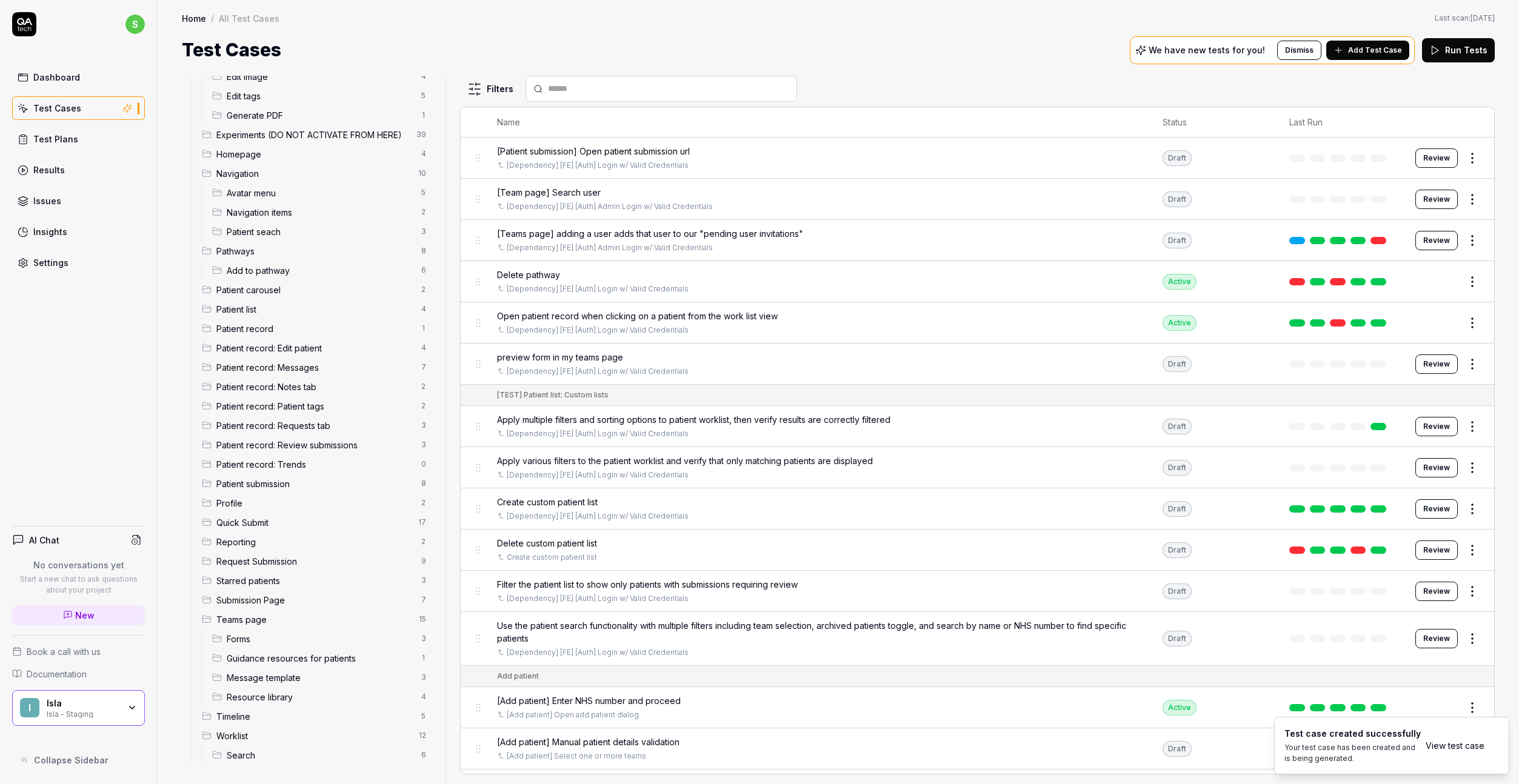
click at [1236, 50] on button "Add Test Case" at bounding box center [1367, 50] width 83 height 20
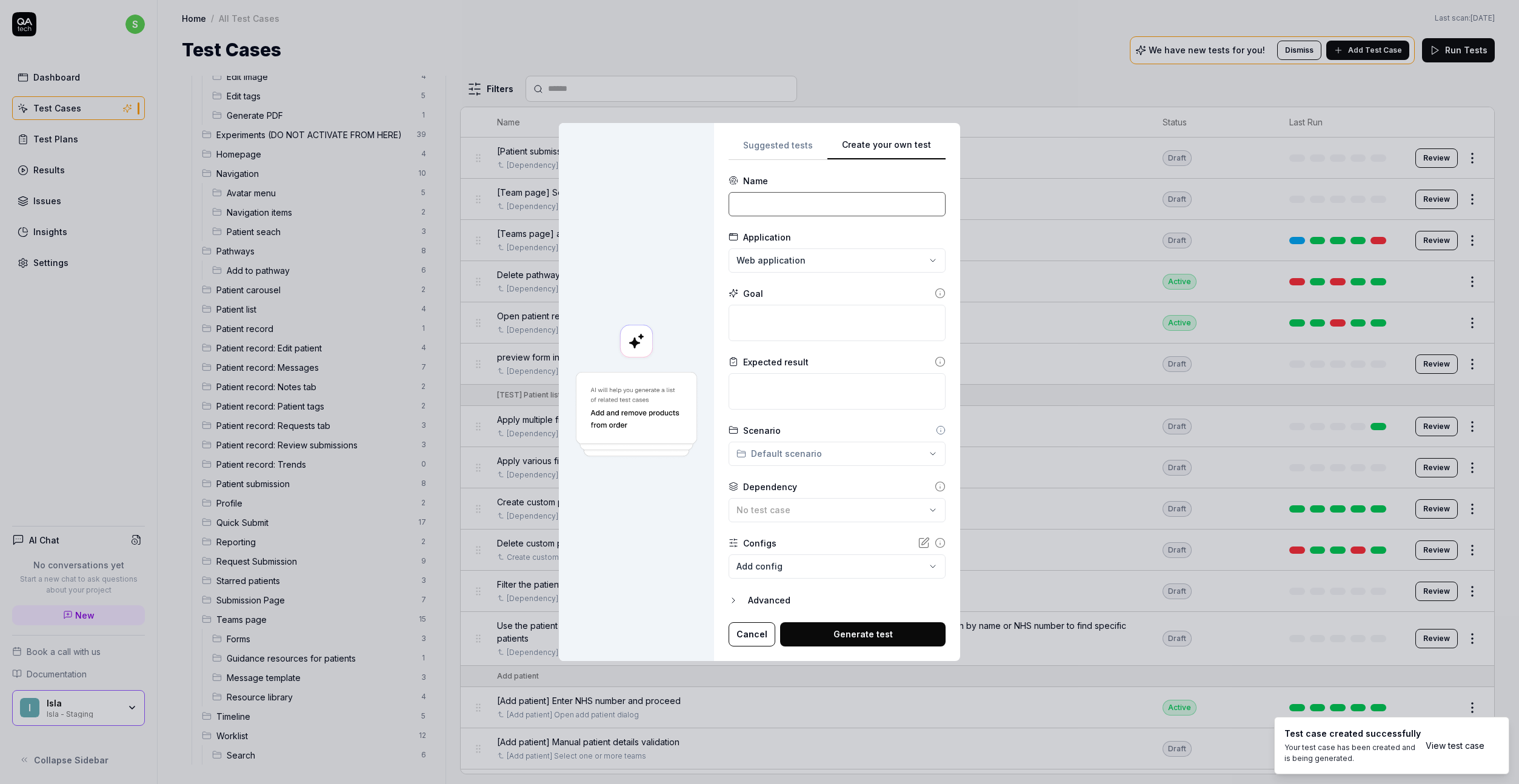
click at [776, 197] on input at bounding box center [837, 204] width 217 height 24
drag, startPoint x: 780, startPoint y: 204, endPoint x: 1012, endPoint y: 202, distance: 232.0
click at [1012, 202] on div "**********" at bounding box center [760, 392] width 1519 height 784
paste input "Delete Future Scheduled Items"
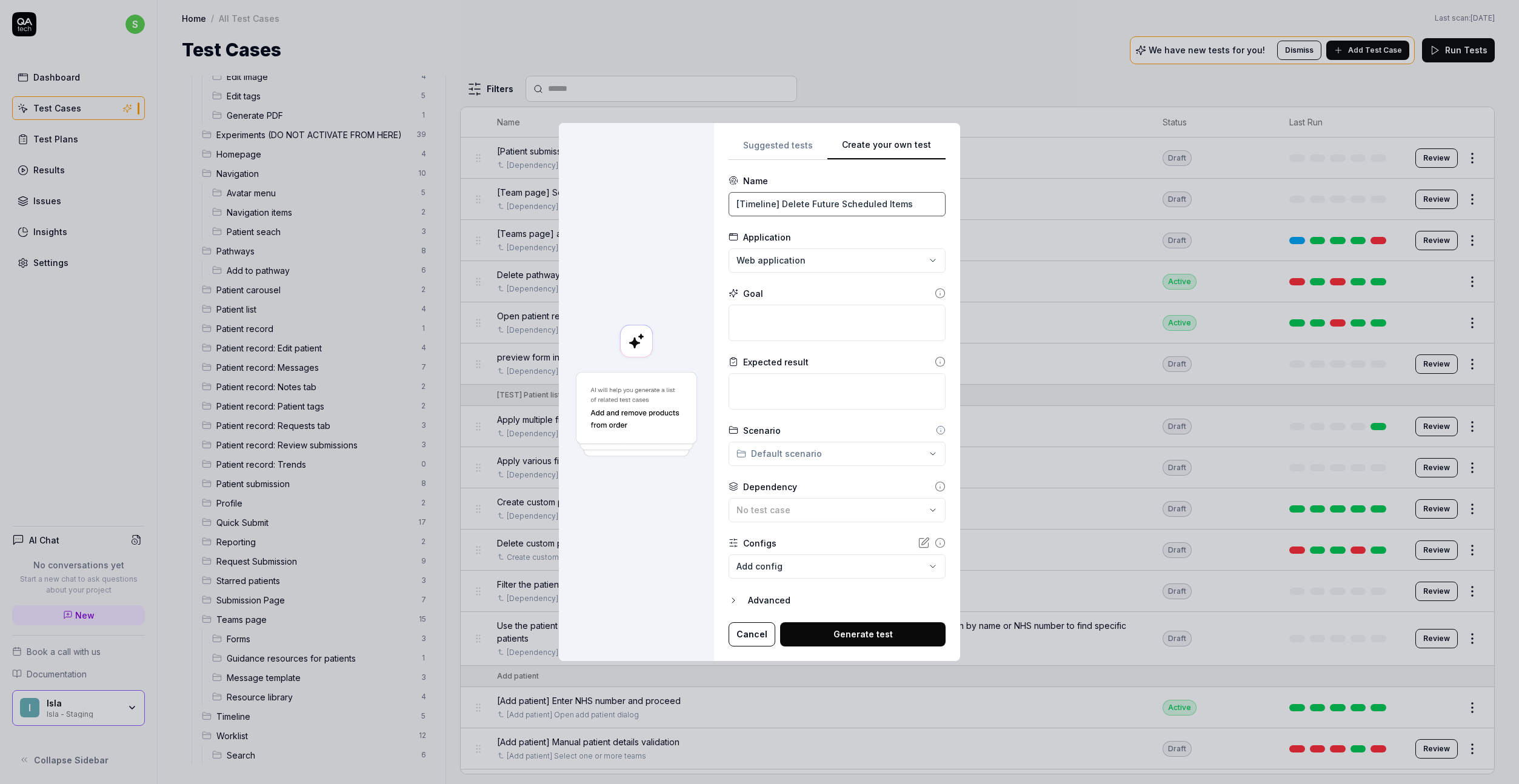
type input "[Timeline] Delete Future Scheduled Items"
click at [786, 337] on textarea at bounding box center [837, 323] width 217 height 37
paste textarea "Navigate to future dates in the timeline and delete scheduled items."
type textarea "*"
type textarea "Navigate to future dates in the timeline and delete scheduled items."
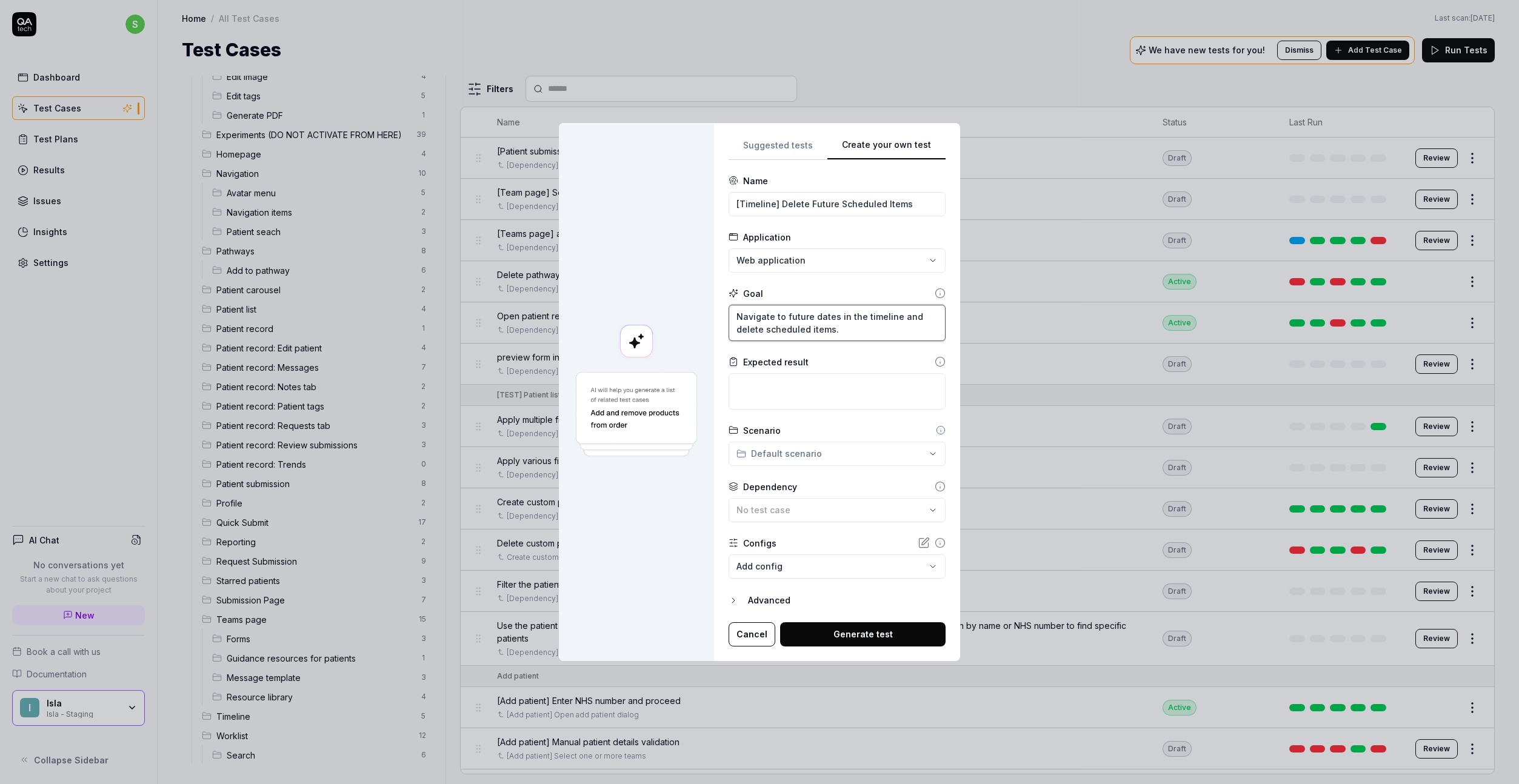
type textarea "*"
type textarea "Navigate to future dates in the timeline and delete scheduled items."
click at [786, 379] on textarea at bounding box center [837, 391] width 217 height 37
paste textarea "Future scheduled items should be successfully deleted and removed from the time…"
type textarea "*"
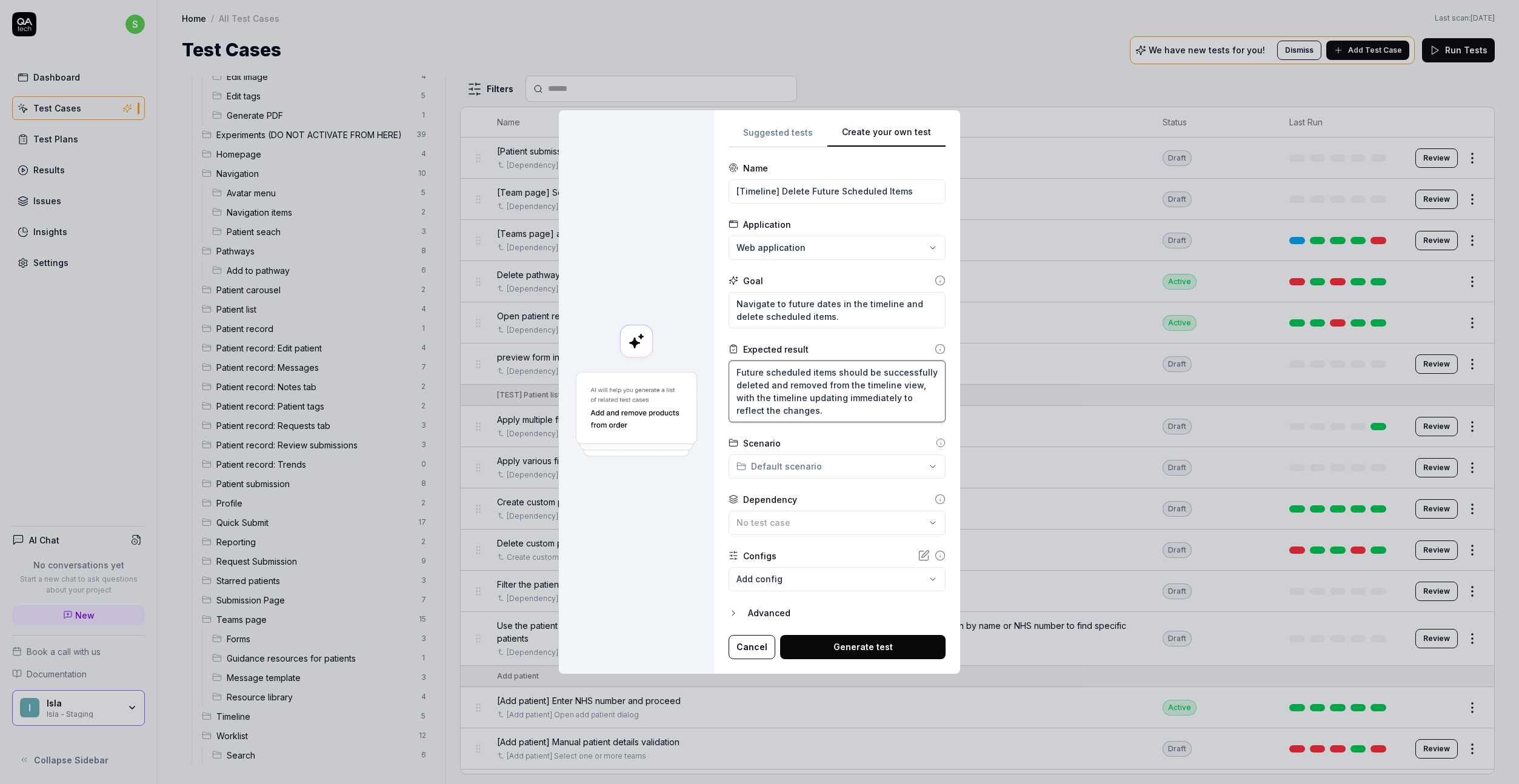
type textarea "Future scheduled items should be successfully deleted and removed from the time…"
click at [814, 472] on div "**********" at bounding box center [760, 392] width 1519 height 784
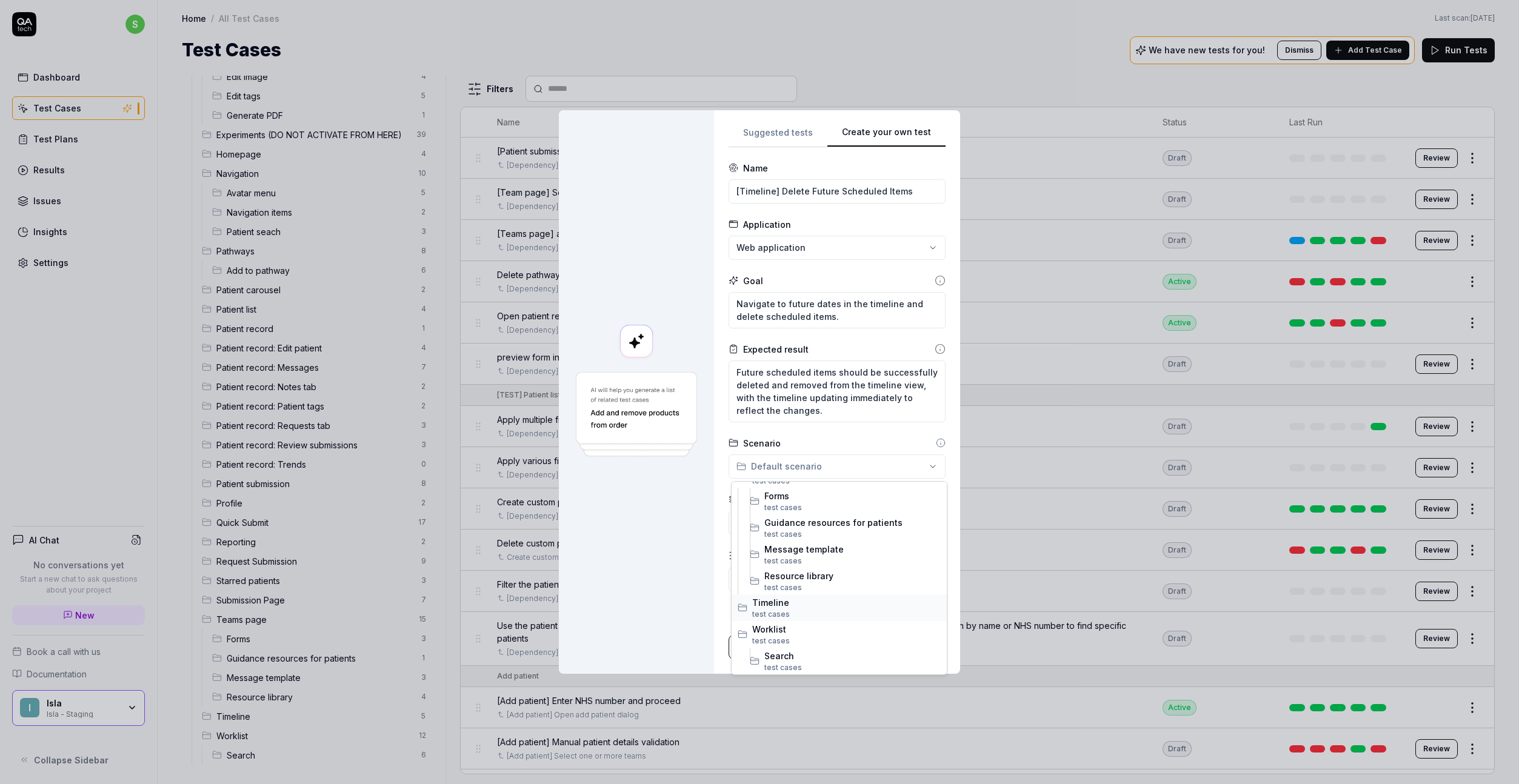
click at [786, 614] on span "s" at bounding box center [788, 614] width 4 height 9
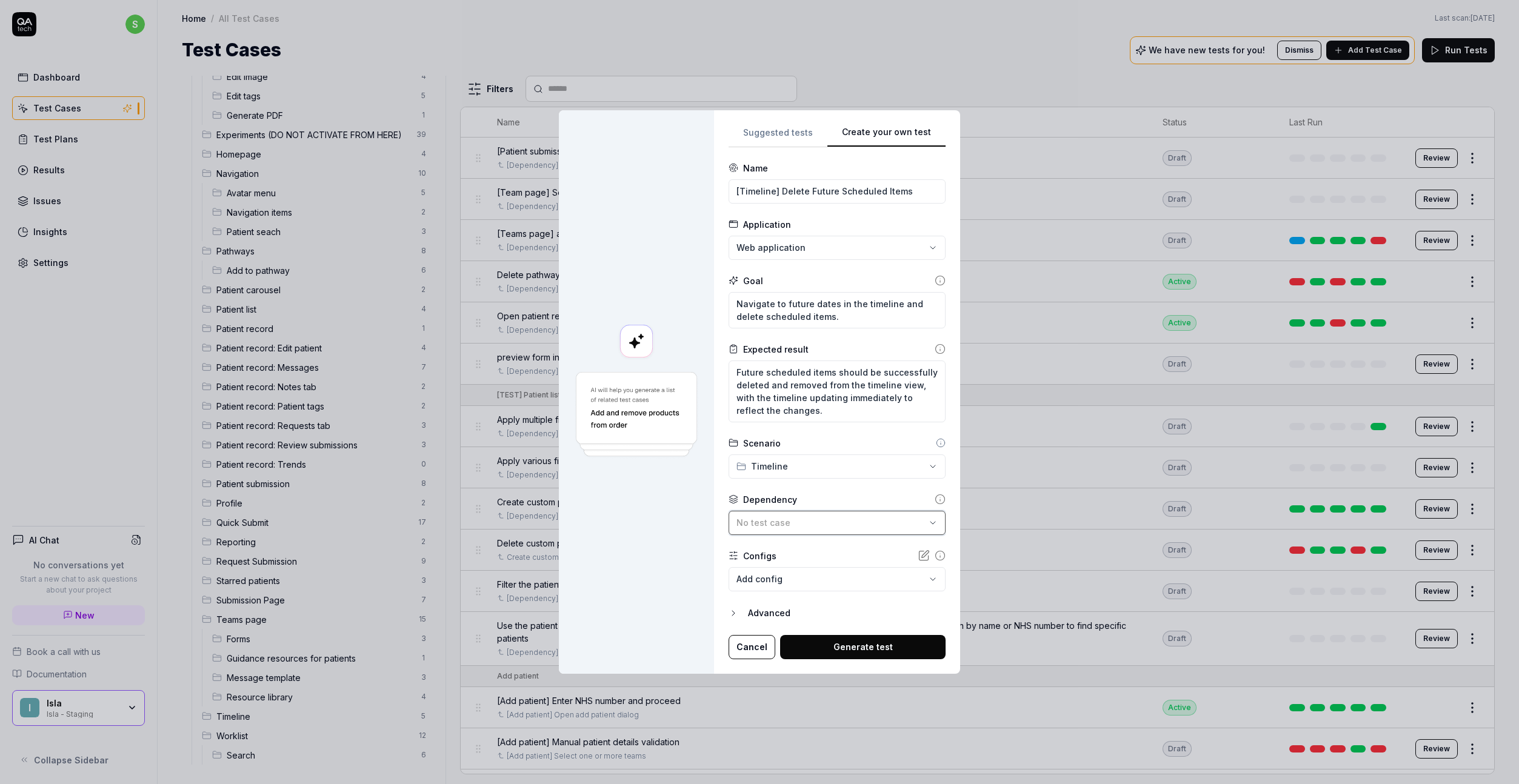
click at [778, 523] on span "No test case" at bounding box center [763, 523] width 54 height 10
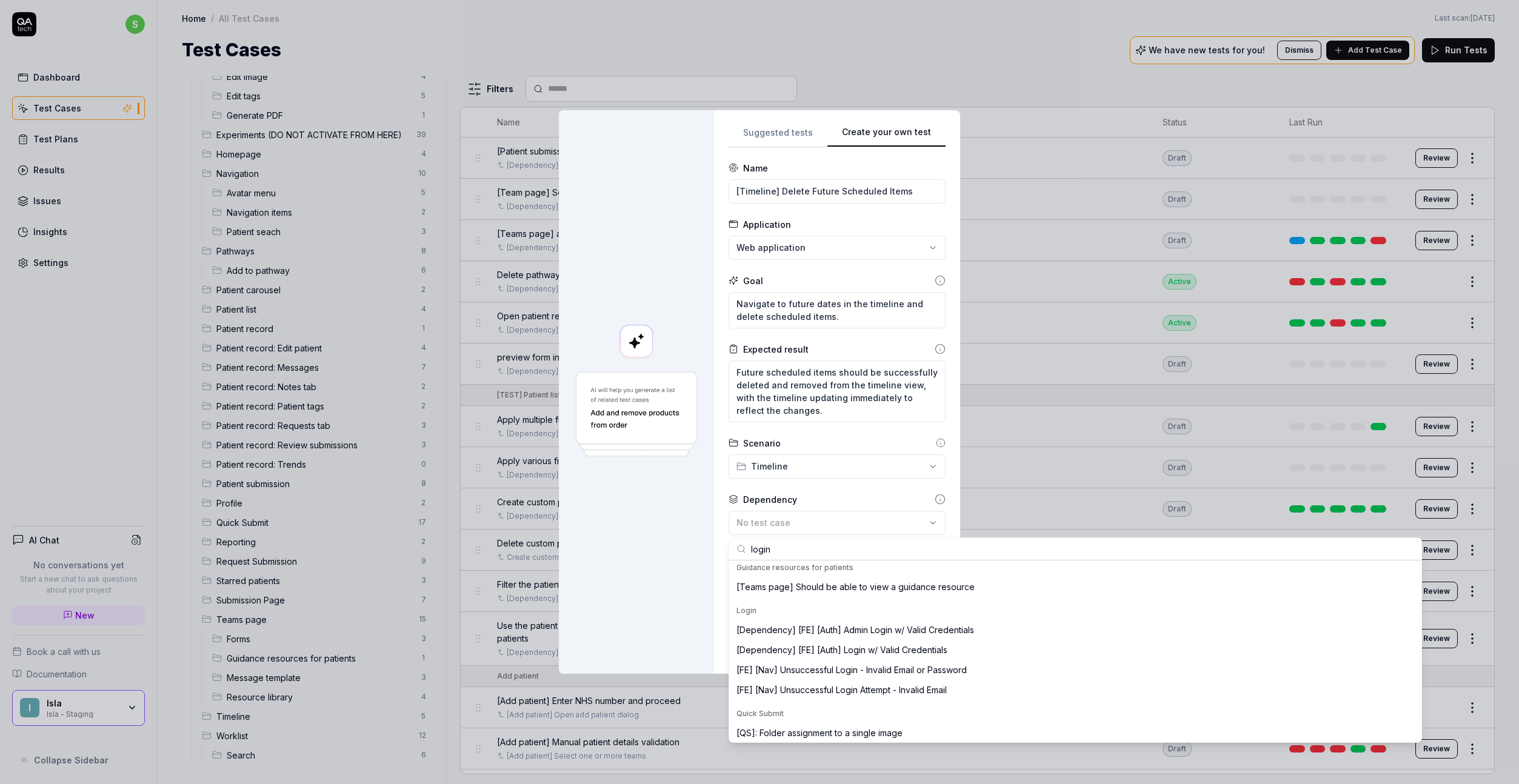
scroll to position [221, 0]
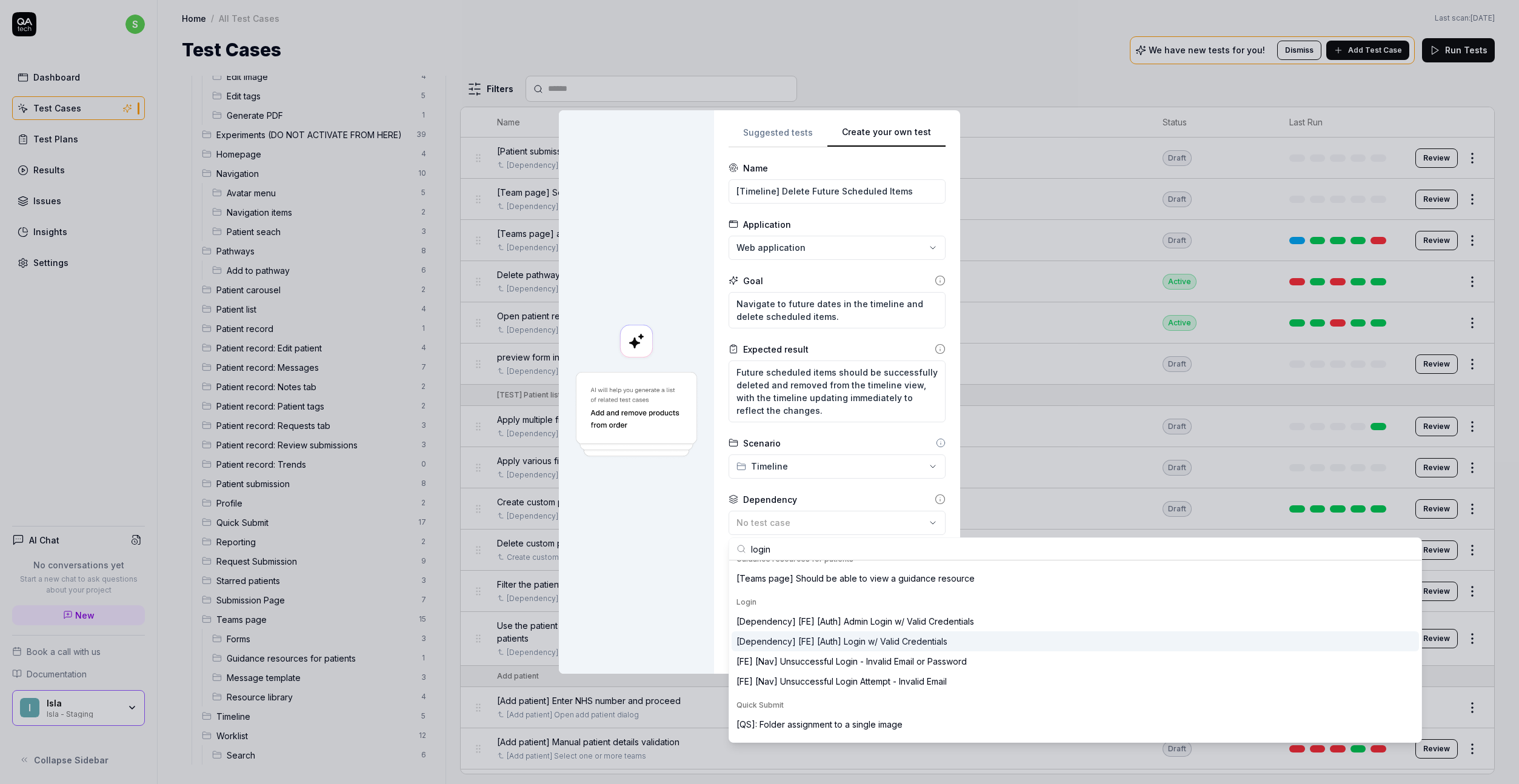
type input "login"
click at [918, 644] on div "[Dependency] [FE] [Auth] Login w/ Valid Credentials" at bounding box center [842, 641] width 211 height 12
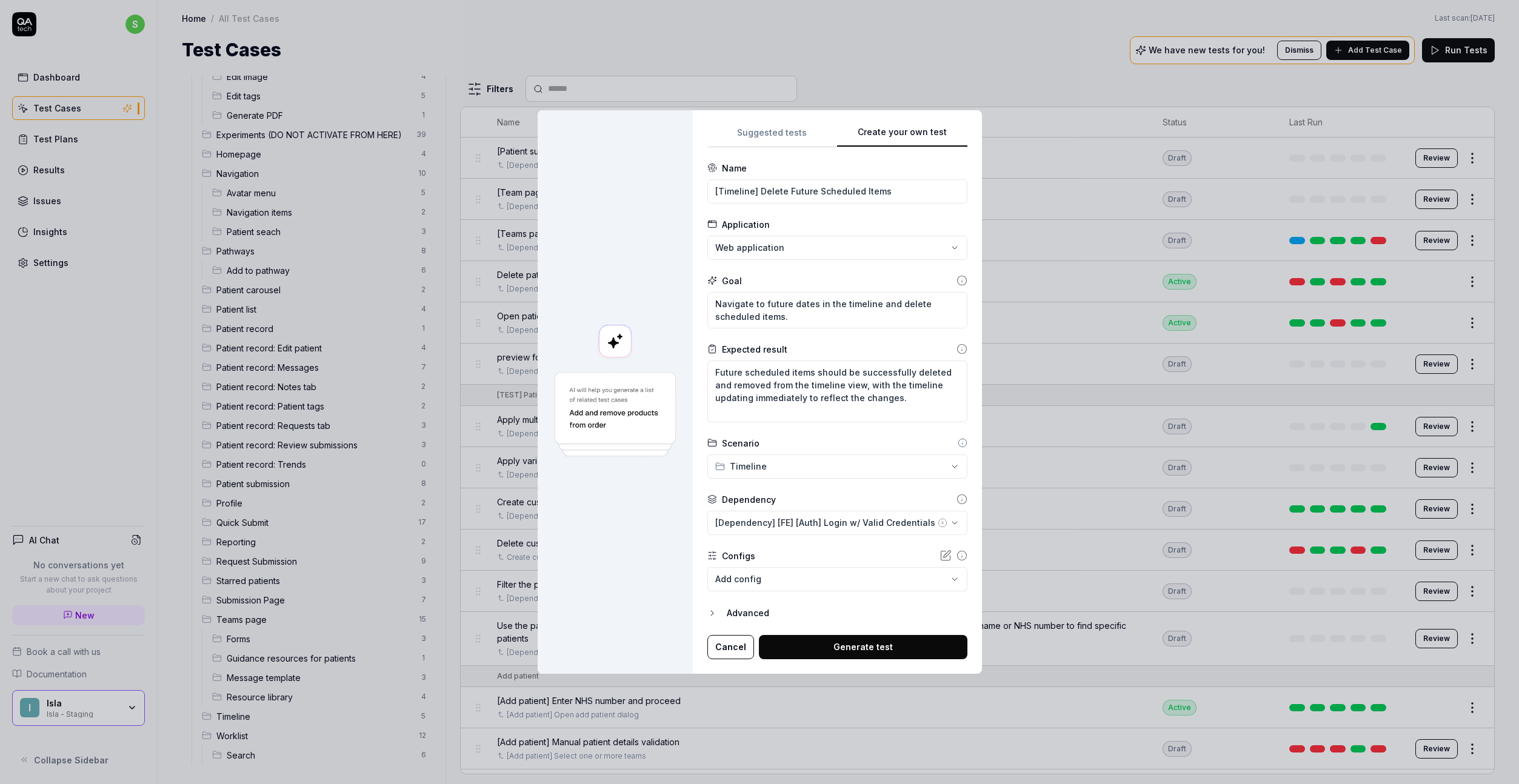
click at [829, 638] on button "Generate test" at bounding box center [863, 647] width 209 height 24
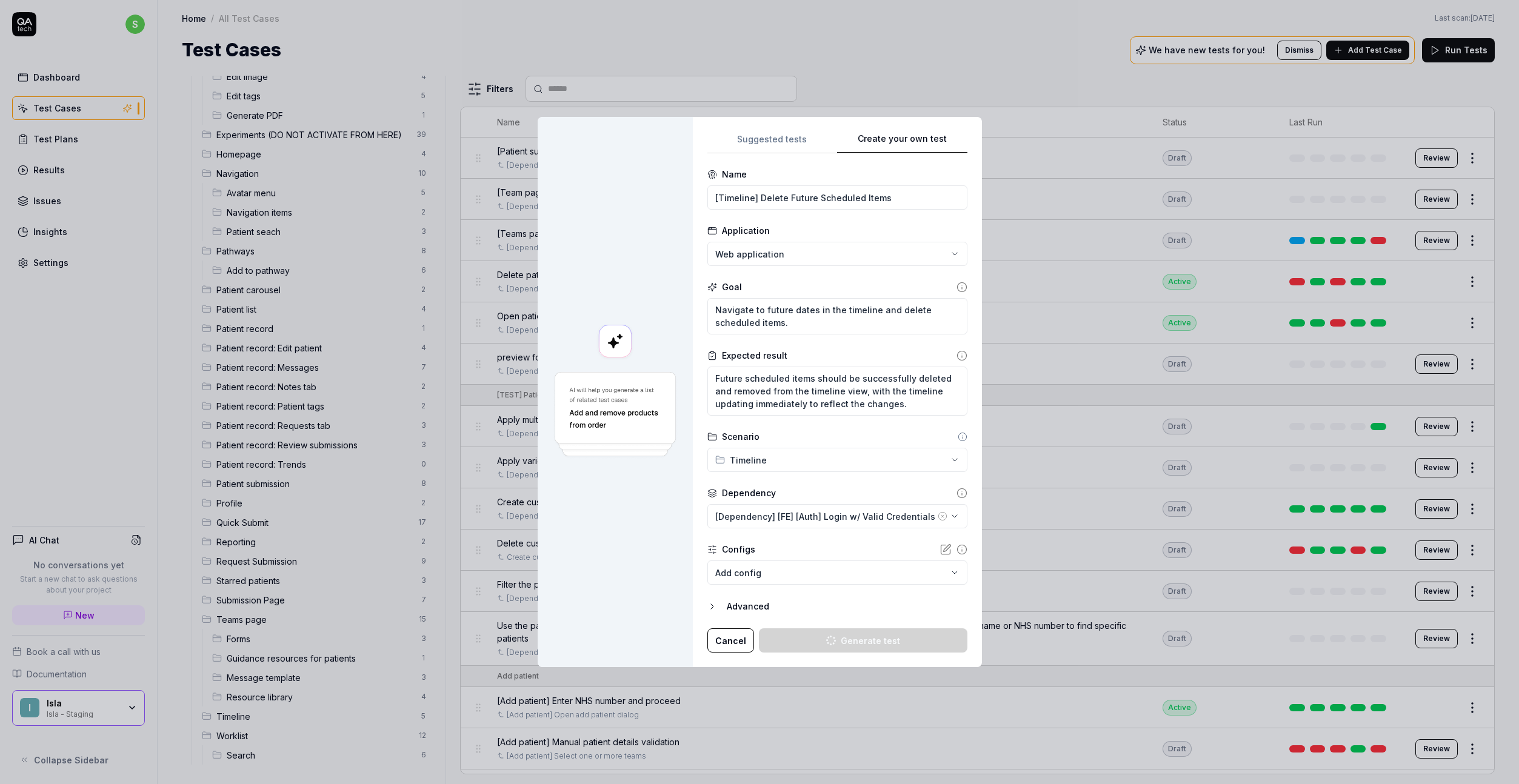
type textarea "*"
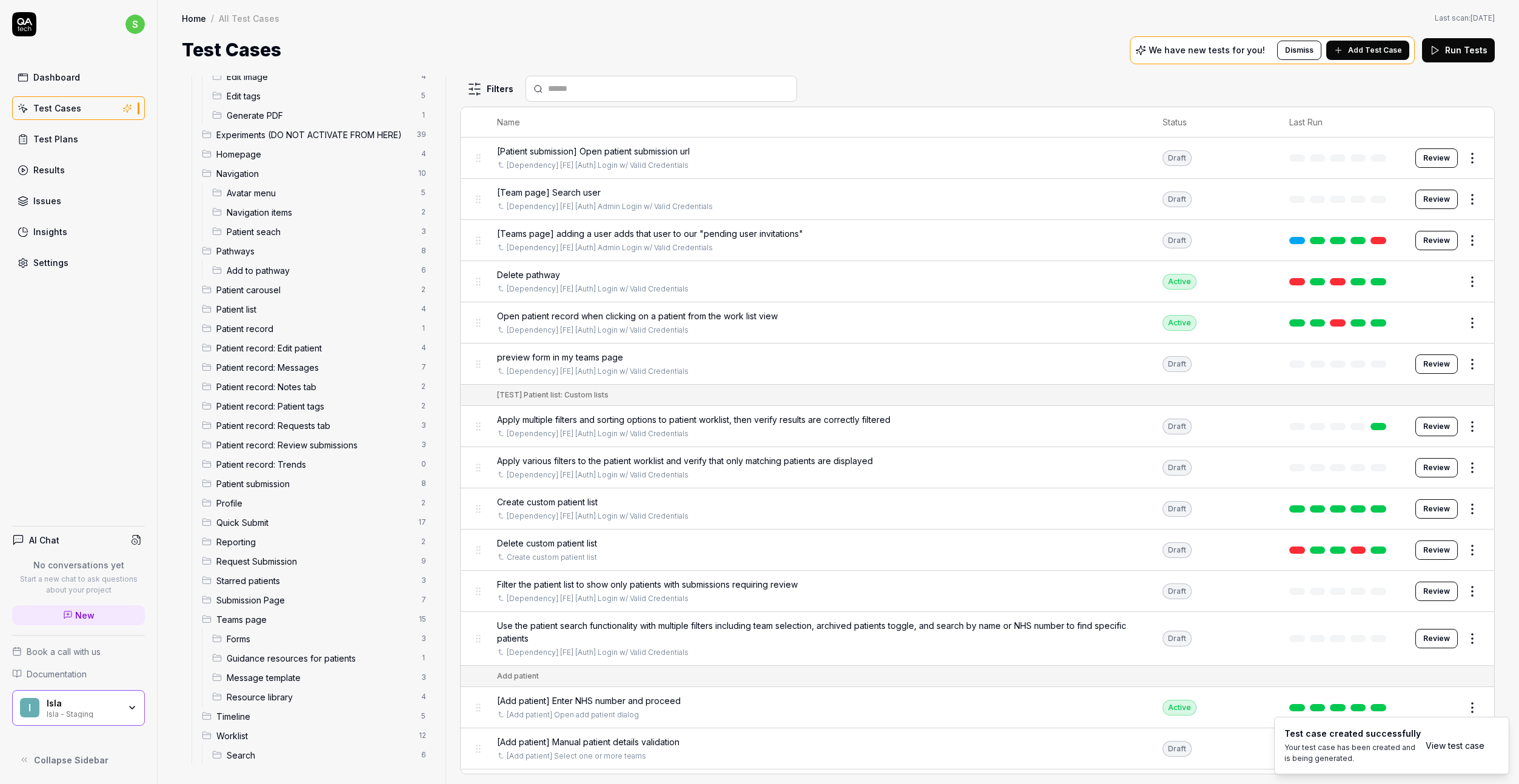
click at [346, 696] on span "Timeline" at bounding box center [315, 716] width 197 height 12
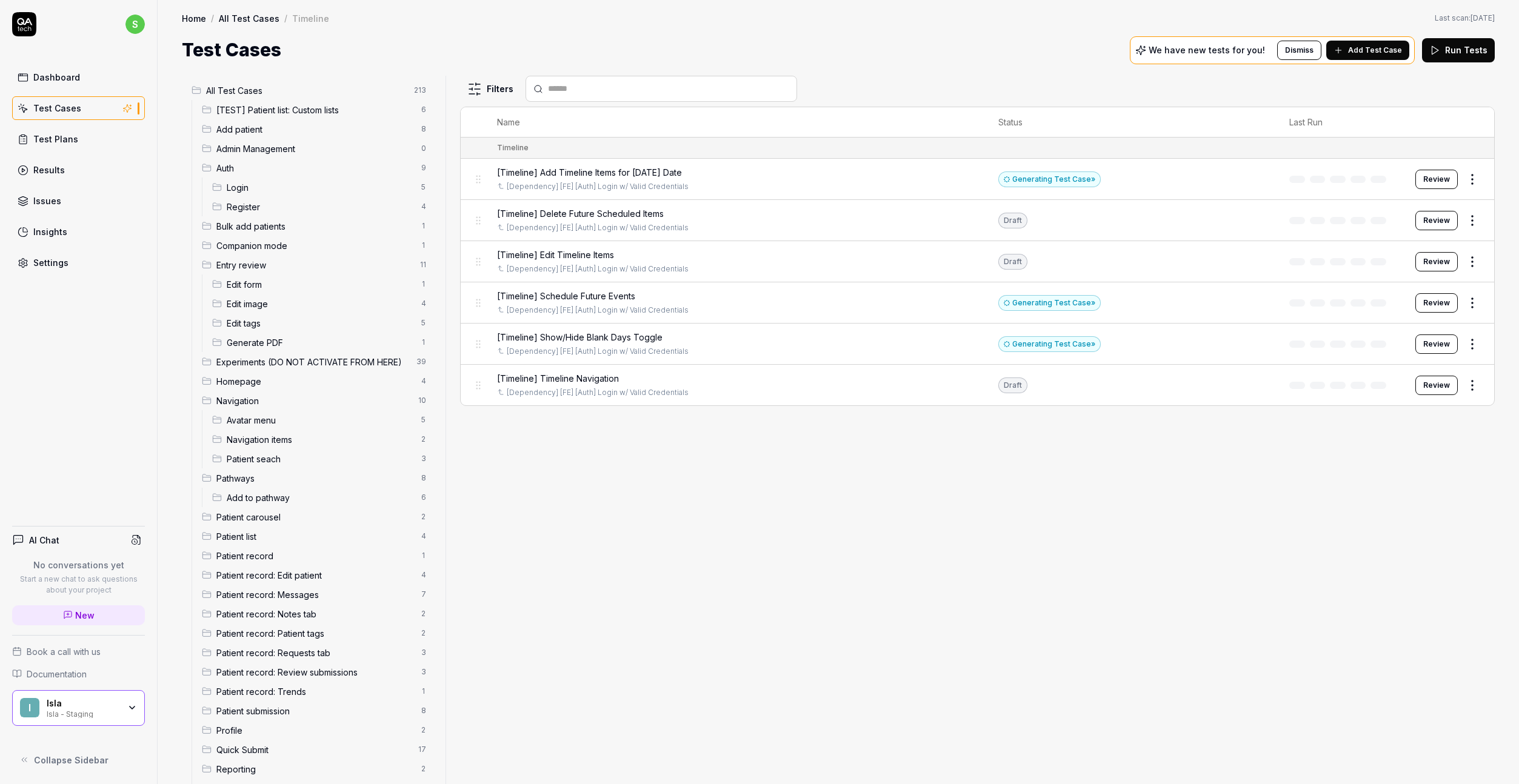
click at [614, 254] on span "[Timeline] Edit Timeline Items" at bounding box center [556, 254] width 117 height 12
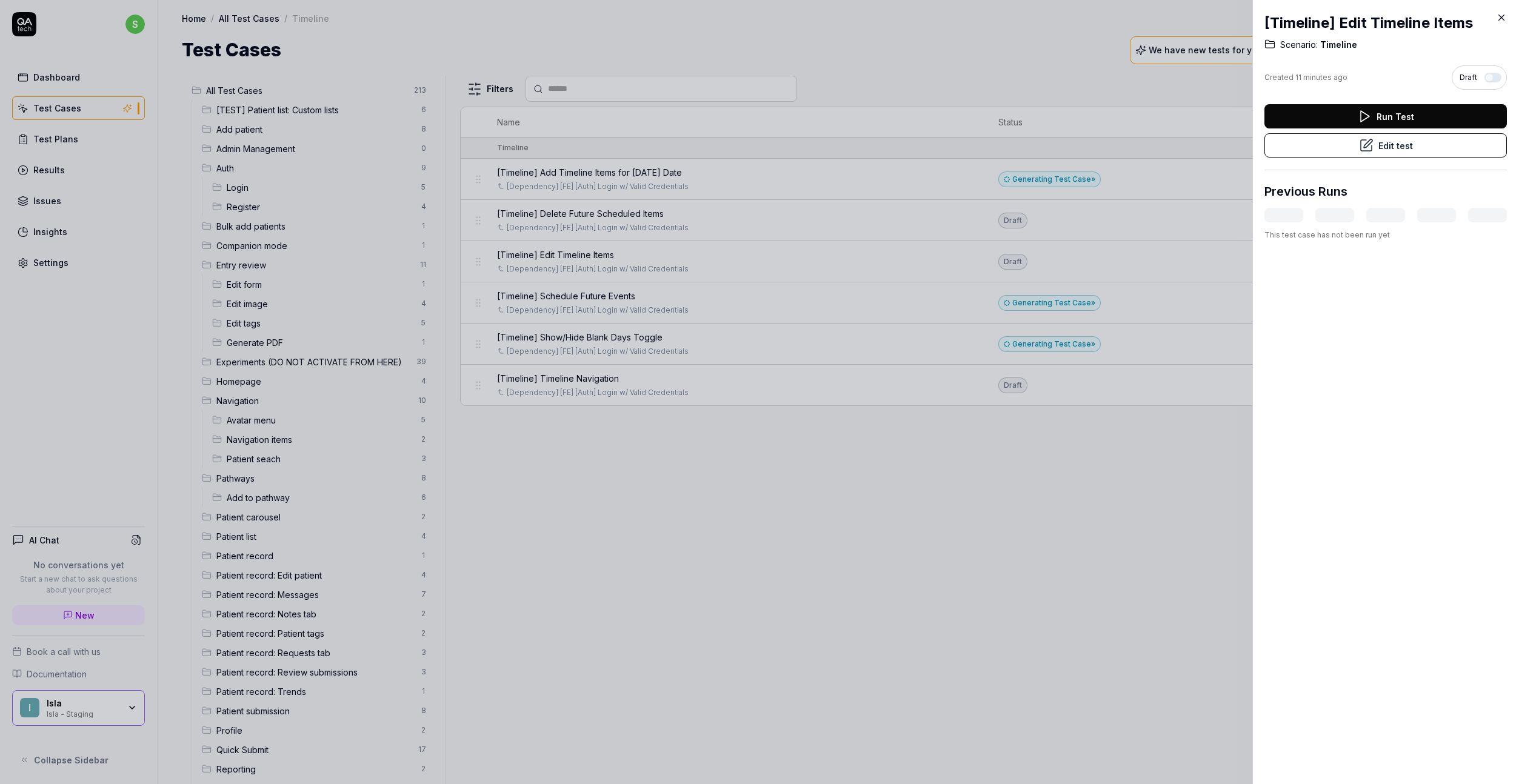
click at [1323, 121] on button "Run Test" at bounding box center [1386, 116] width 242 height 24
click at [1029, 497] on div at bounding box center [760, 392] width 1519 height 784
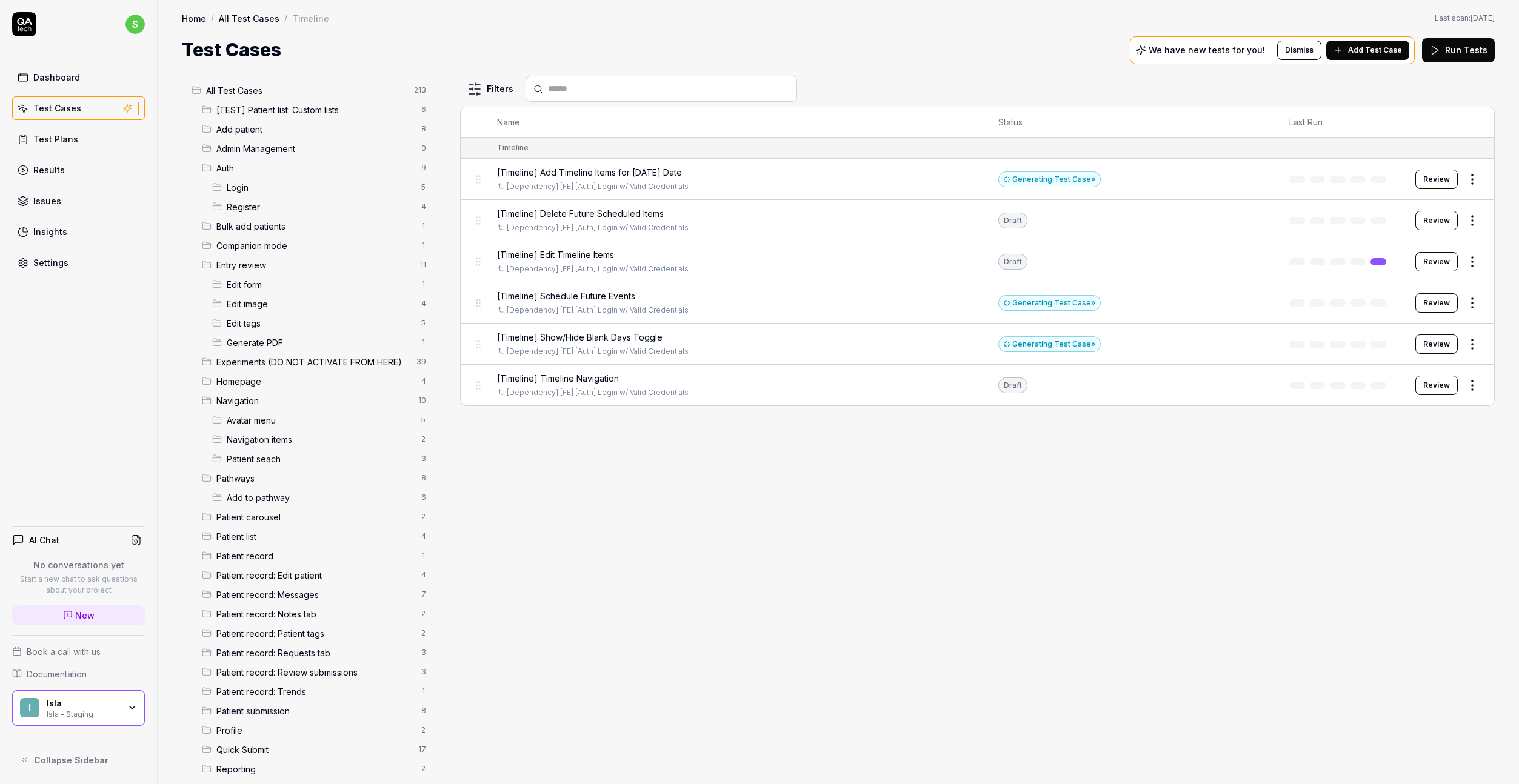
click at [1466, 265] on html "s Dashboard Test Cases Test Plans Results Issues Insights Settings AI Chat No c…" at bounding box center [760, 392] width 1519 height 784
click at [1432, 263] on html "s Dashboard Test Cases Test Plans Results Issues Insights Settings AI Chat No c…" at bounding box center [760, 392] width 1519 height 784
click at [1428, 265] on button "Review" at bounding box center [1437, 262] width 42 height 20
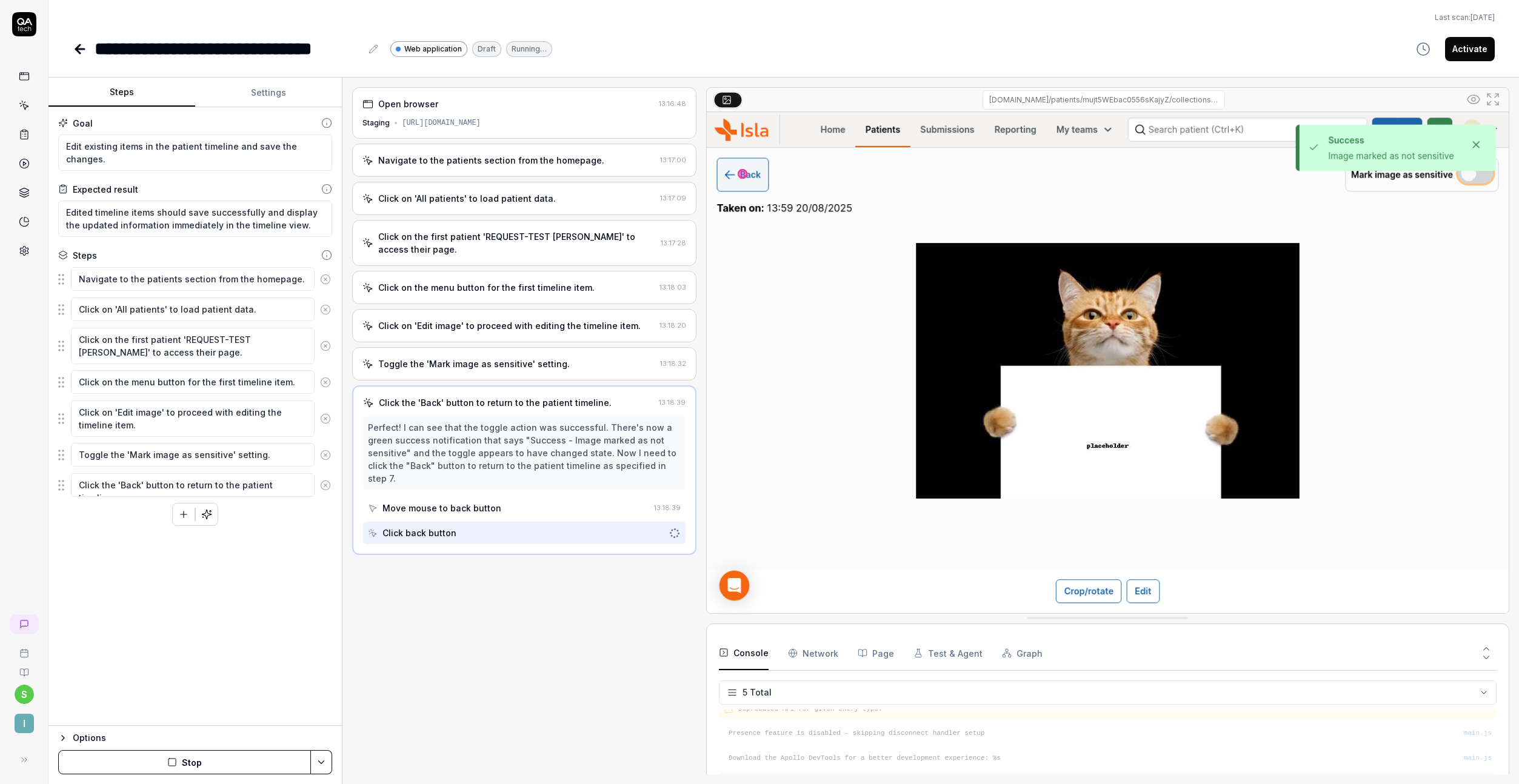
scroll to position [35, 0]
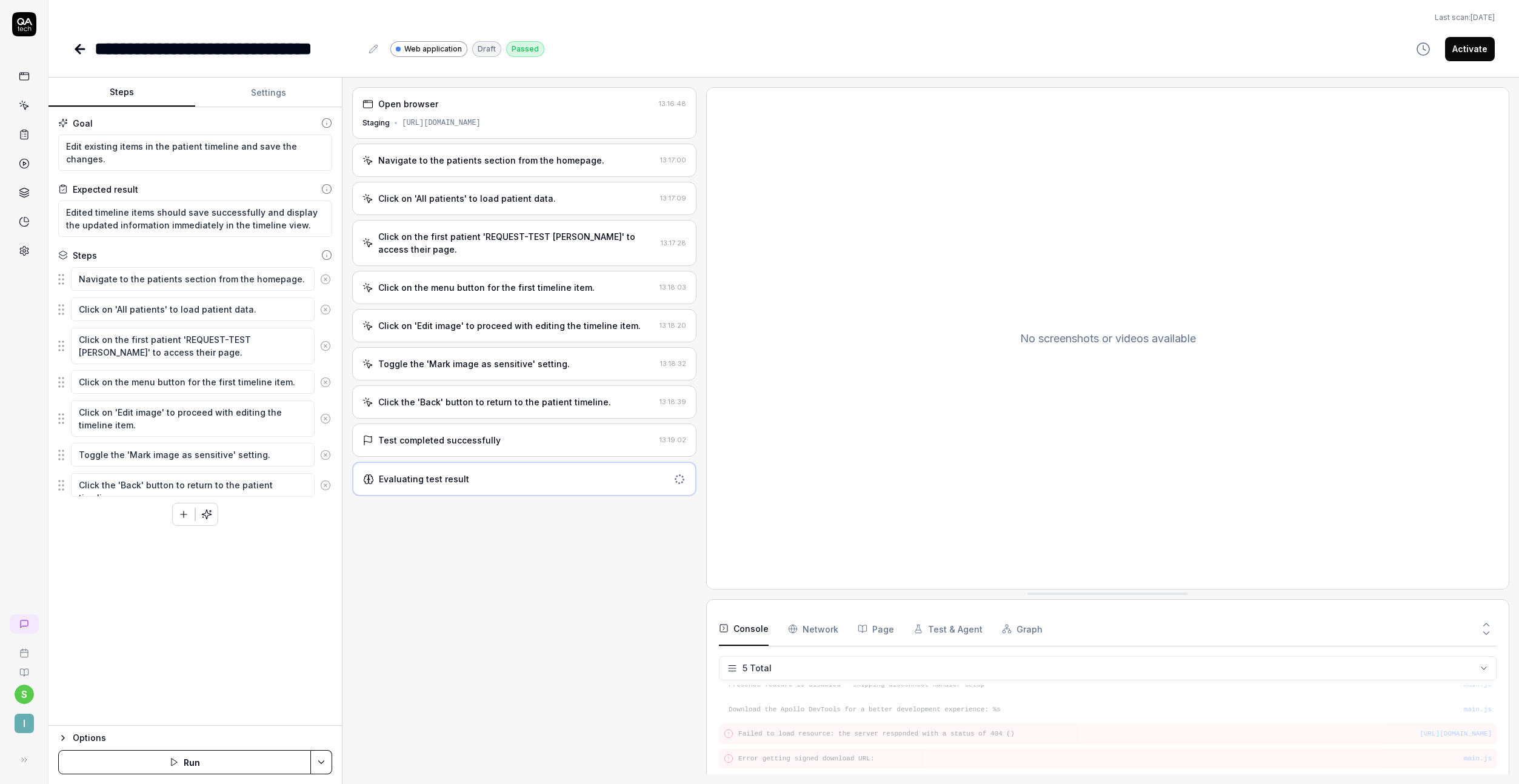
click at [507, 159] on div "Navigate to the patients section from the homepage." at bounding box center [492, 160] width 226 height 12
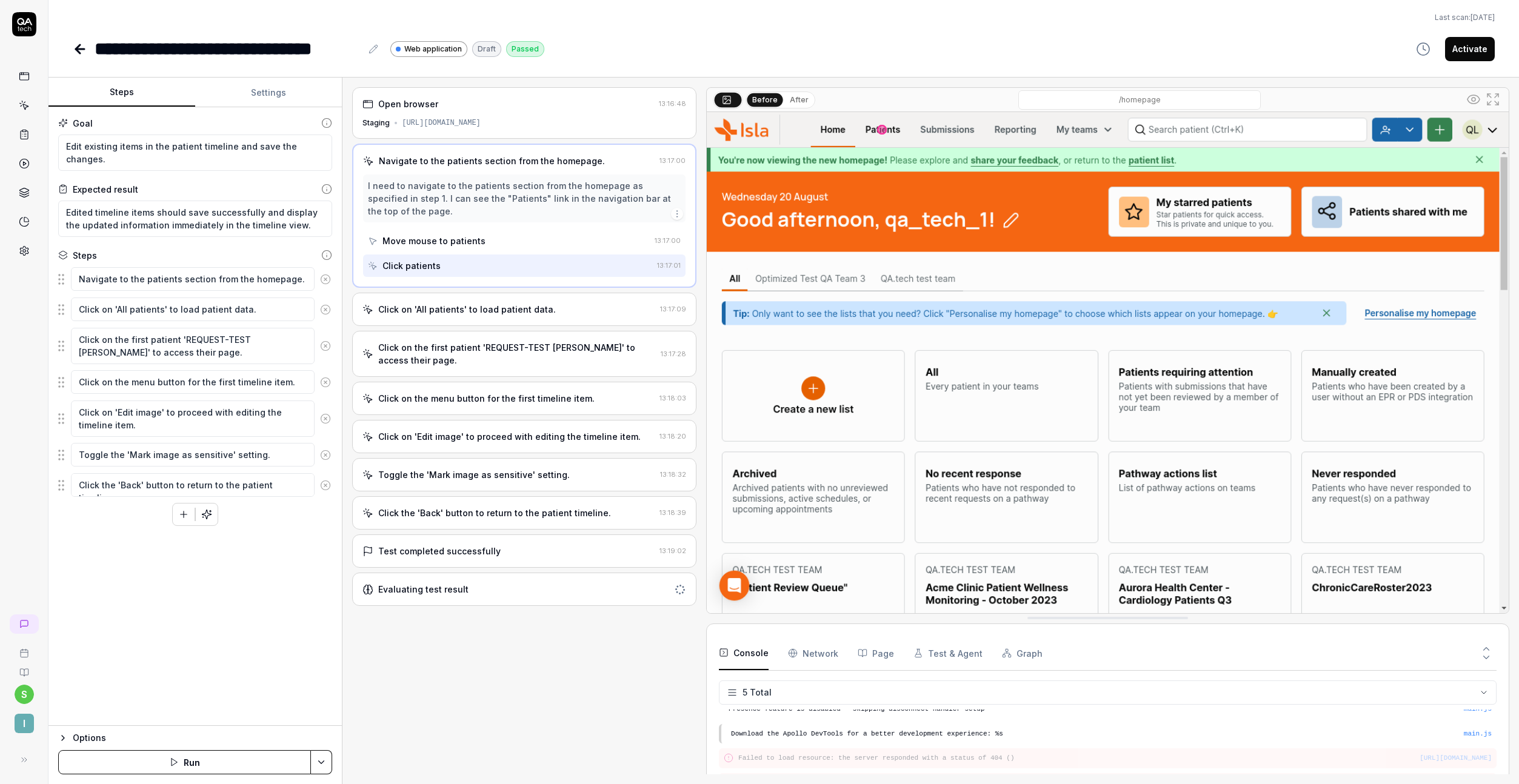
click at [578, 319] on div "Click on 'All patients' to load patient data. 13:17:09" at bounding box center [524, 309] width 344 height 33
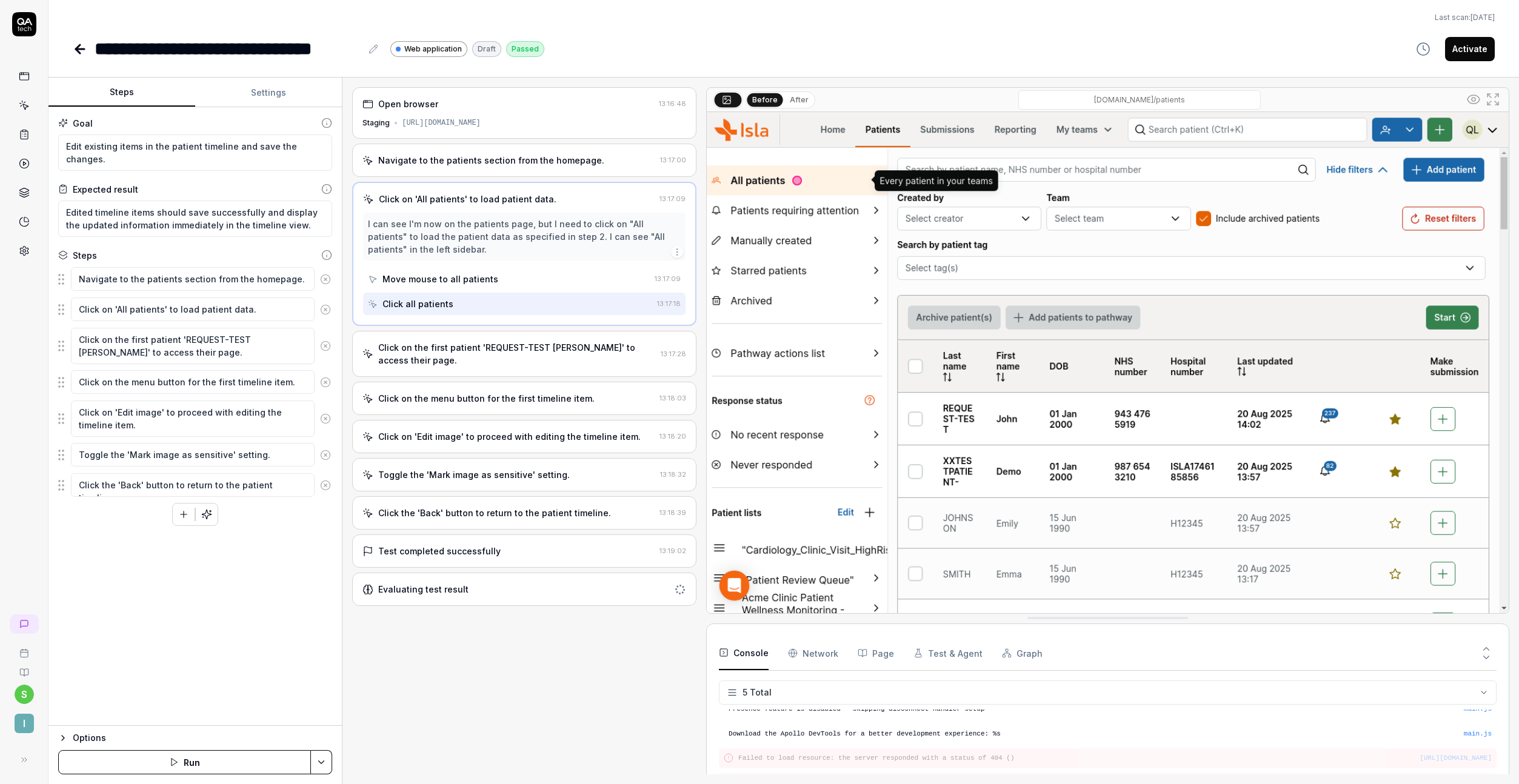
click at [582, 341] on div "Click on the first patient 'REQUEST-TEST John' to access their page." at bounding box center [517, 353] width 278 height 25
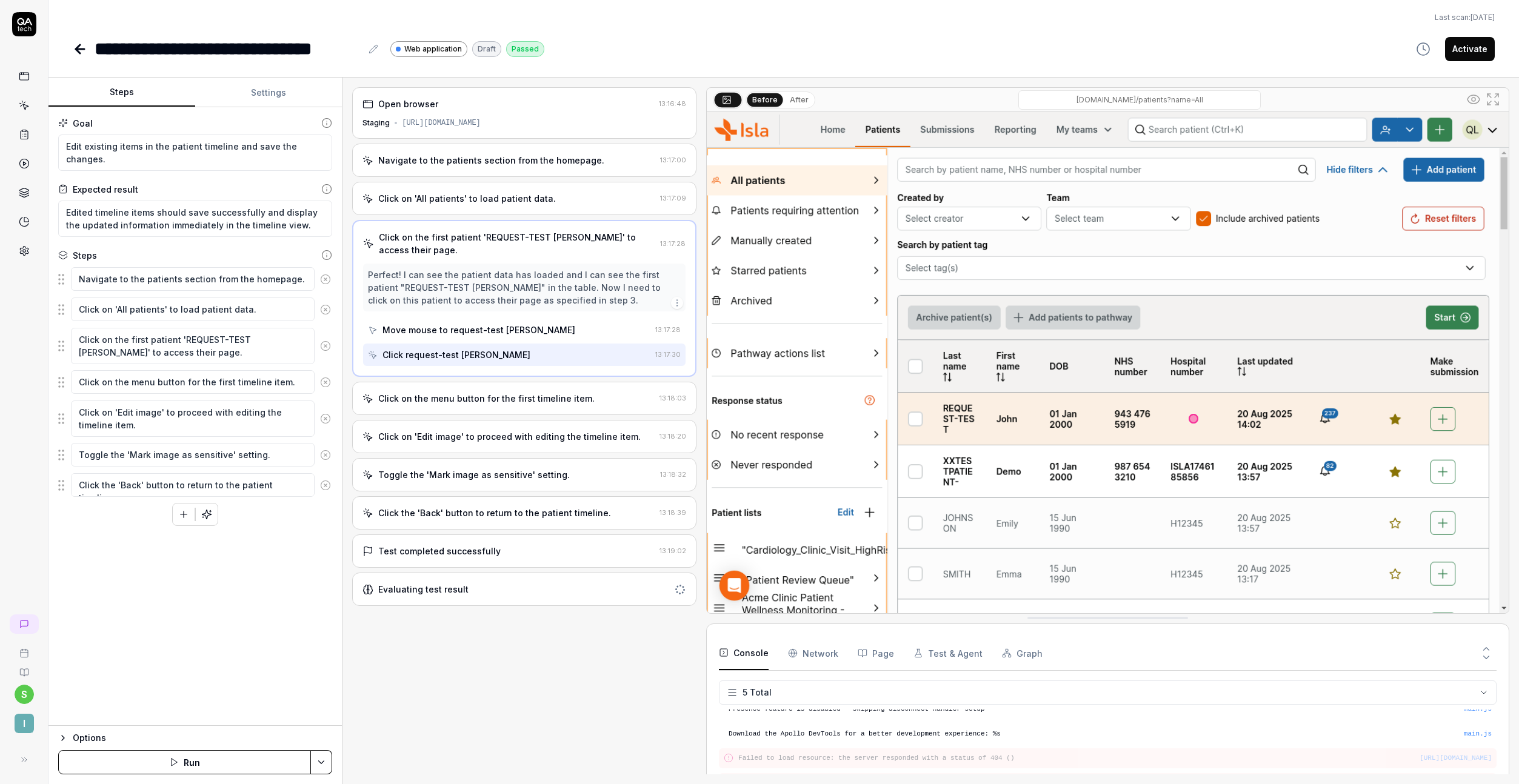
click at [607, 412] on div "Click on the menu button for the first timeline item. 13:18:03" at bounding box center [524, 398] width 344 height 33
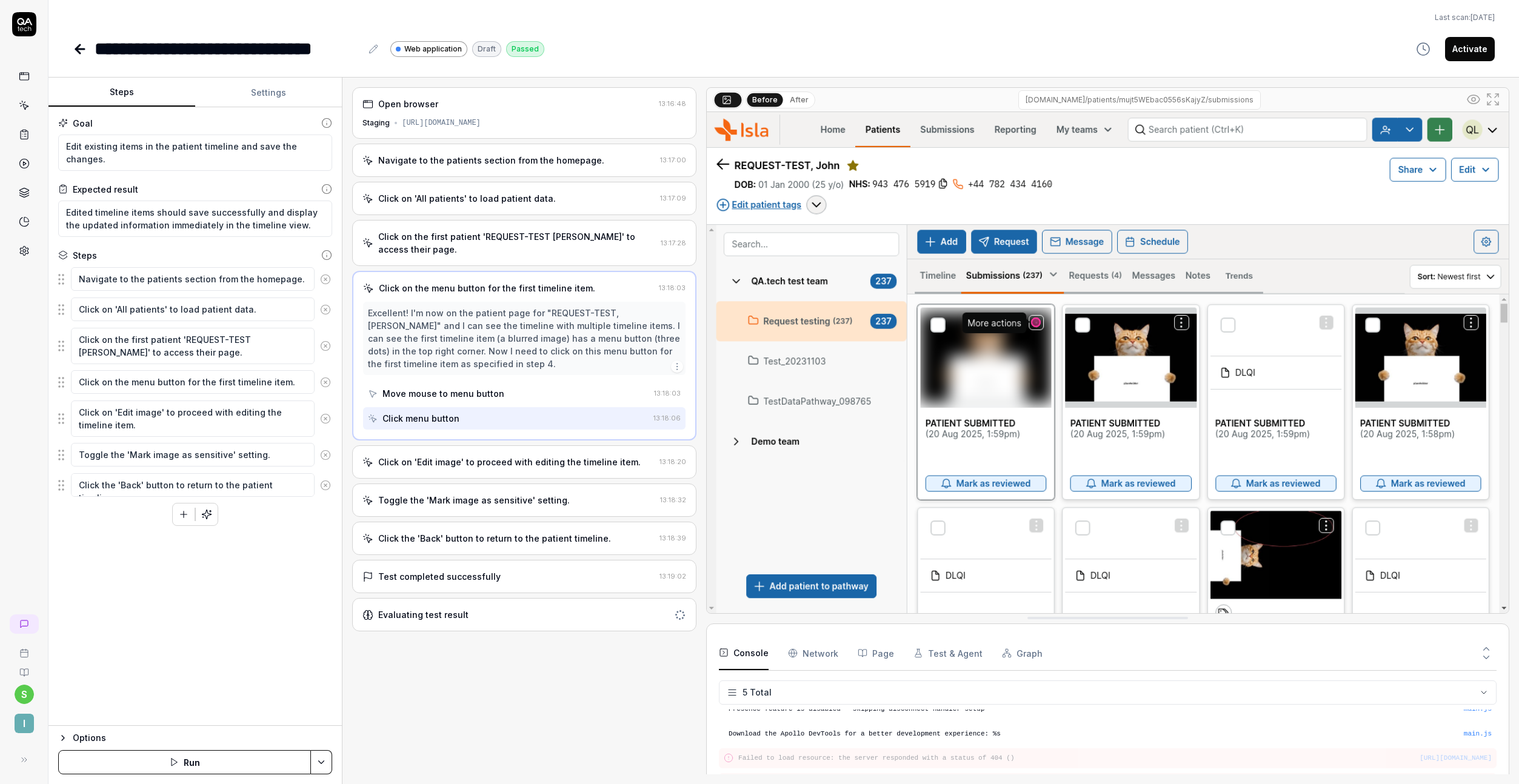
click at [580, 463] on div "Click on 'Edit image' to proceed with editing the timeline item. 13:18:20" at bounding box center [524, 462] width 344 height 33
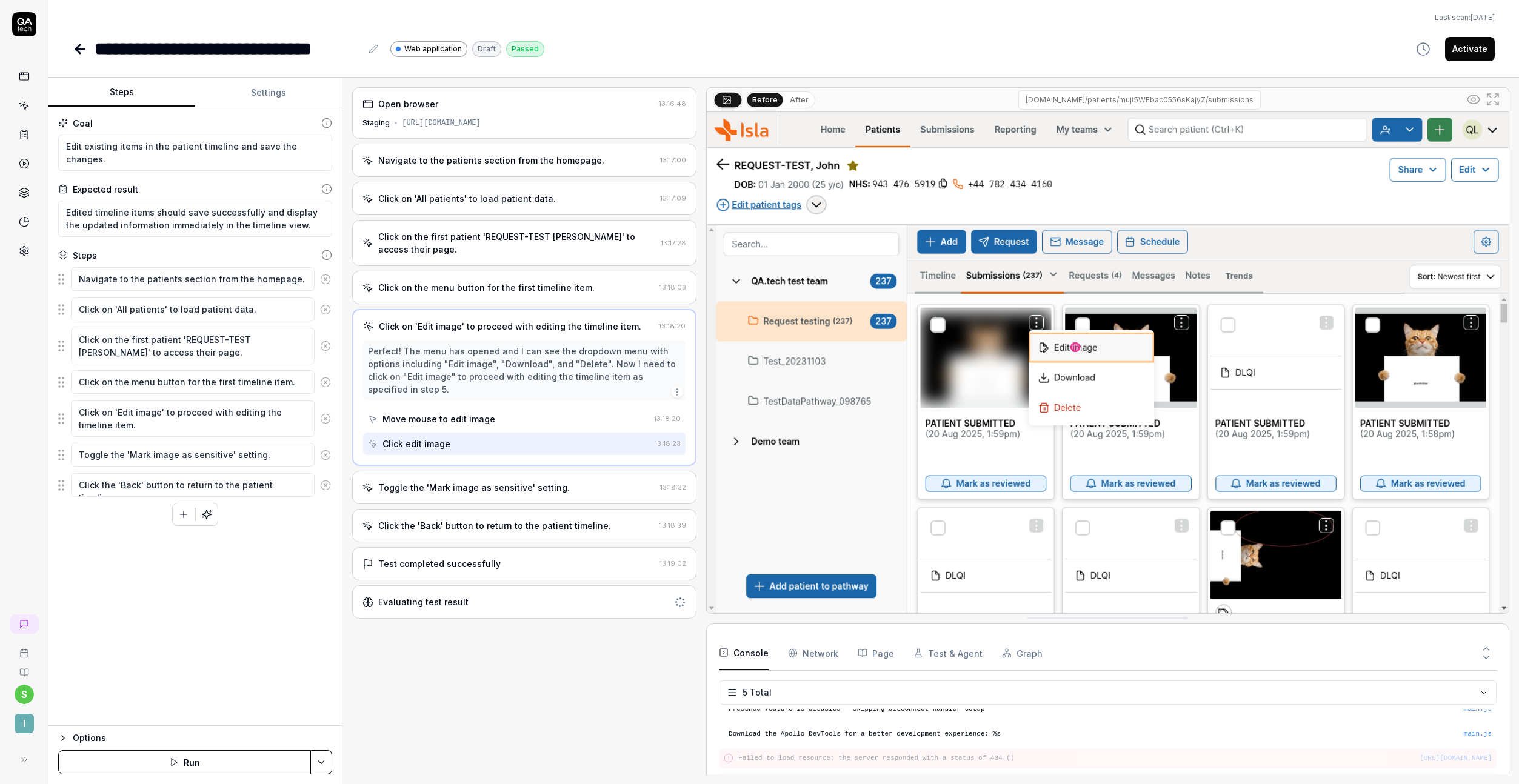
click at [575, 484] on div "Toggle the 'Mark image as sensitive' setting. 13:18:32" at bounding box center [524, 487] width 344 height 33
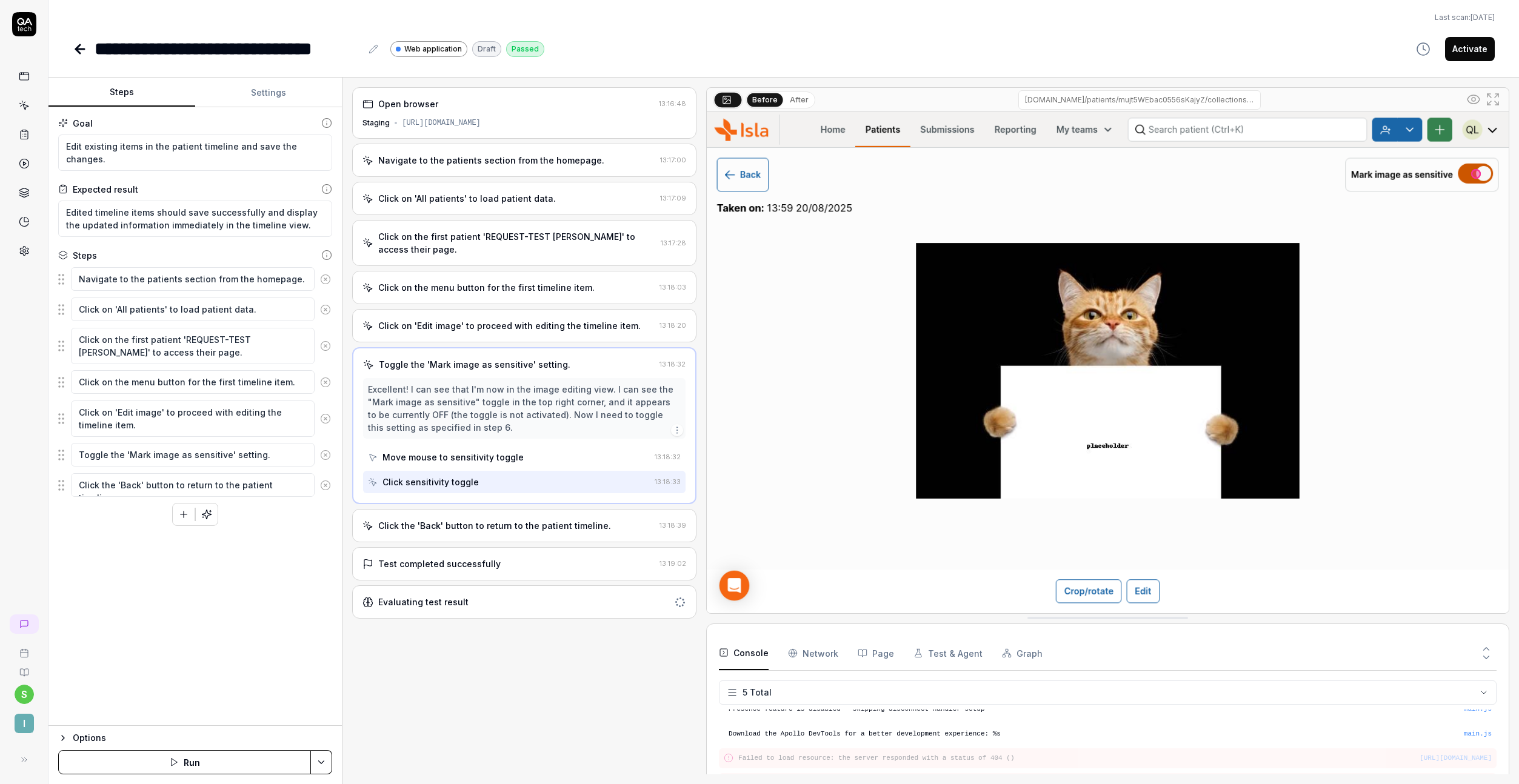
click at [582, 519] on div "Click the 'Back' button to return to the patient timeline." at bounding box center [495, 525] width 233 height 12
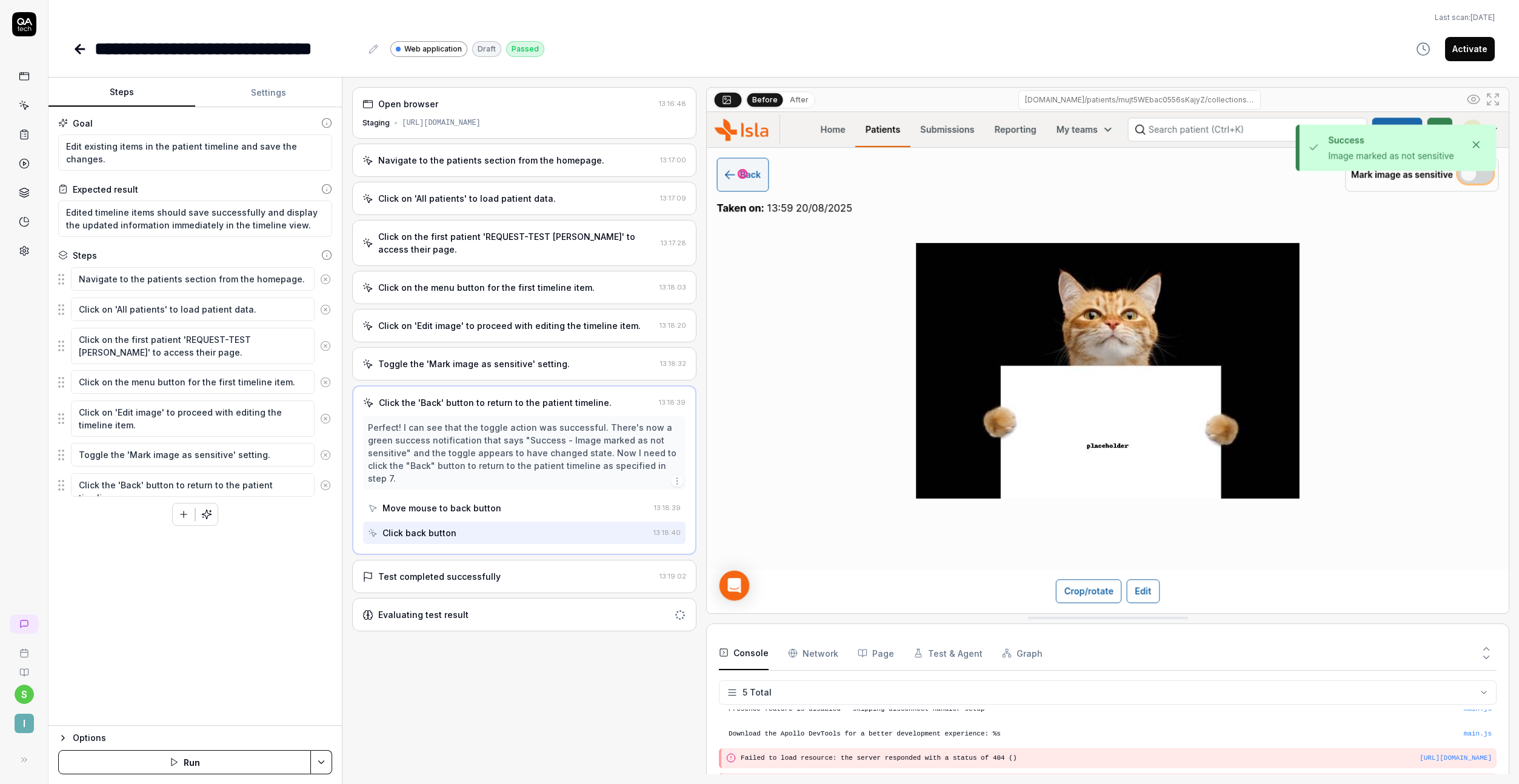
click at [586, 570] on div "Test completed successfully" at bounding box center [509, 576] width 292 height 12
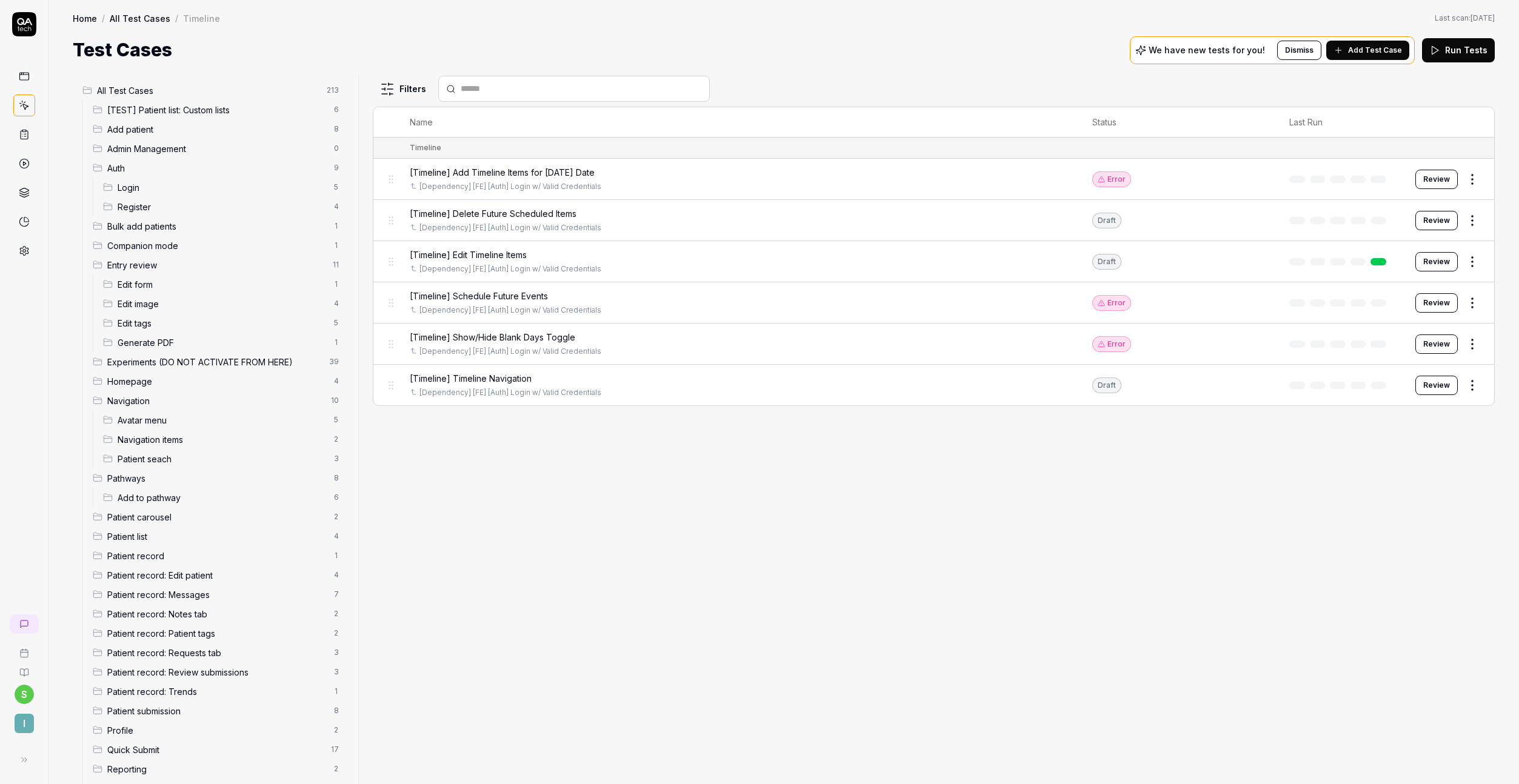
click at [1471, 177] on html "s I Home / All Test Cases / Timeline Home / All Test Cases / Timeline Last scan…" at bounding box center [760, 392] width 1519 height 784
click at [1412, 278] on div "Edit" at bounding box center [1422, 284] width 115 height 27
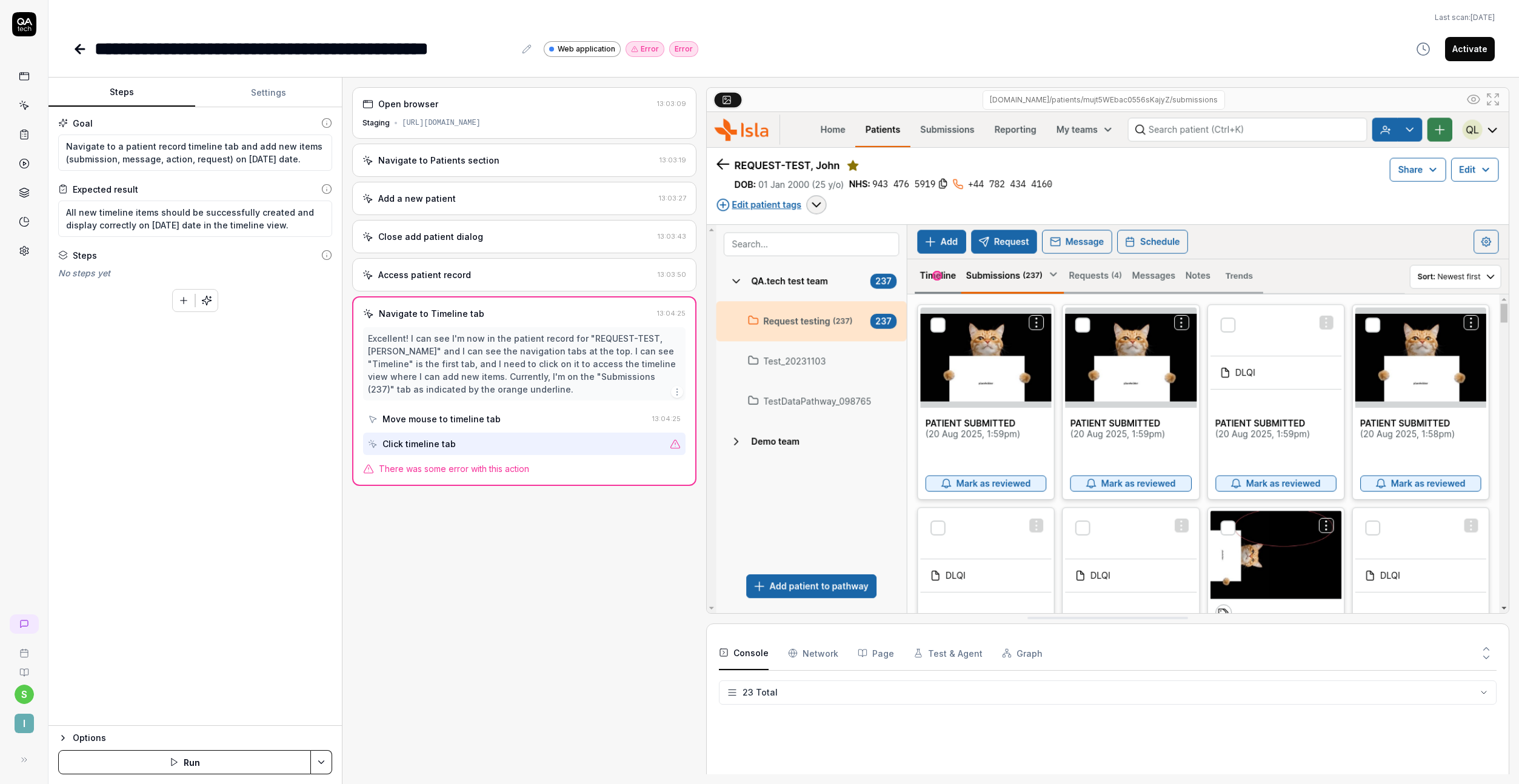
scroll to position [476, 0]
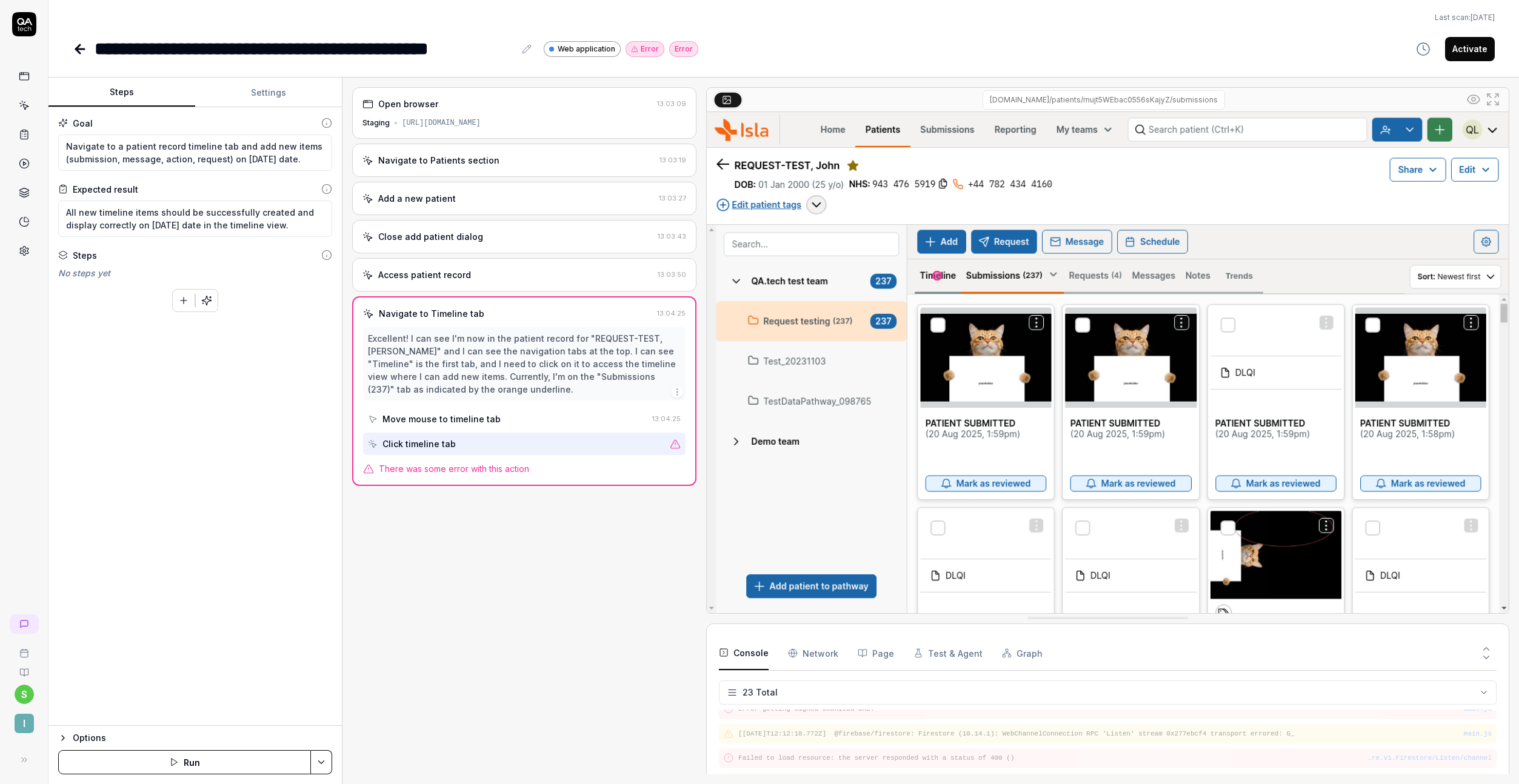
click at [303, 740] on div "Options" at bounding box center [202, 738] width 259 height 14
click at [325, 755] on html "**********" at bounding box center [760, 392] width 1519 height 784
click at [295, 78] on html "**********" at bounding box center [760, 392] width 1519 height 784
click at [295, 82] on button "Settings" at bounding box center [269, 93] width 146 height 29
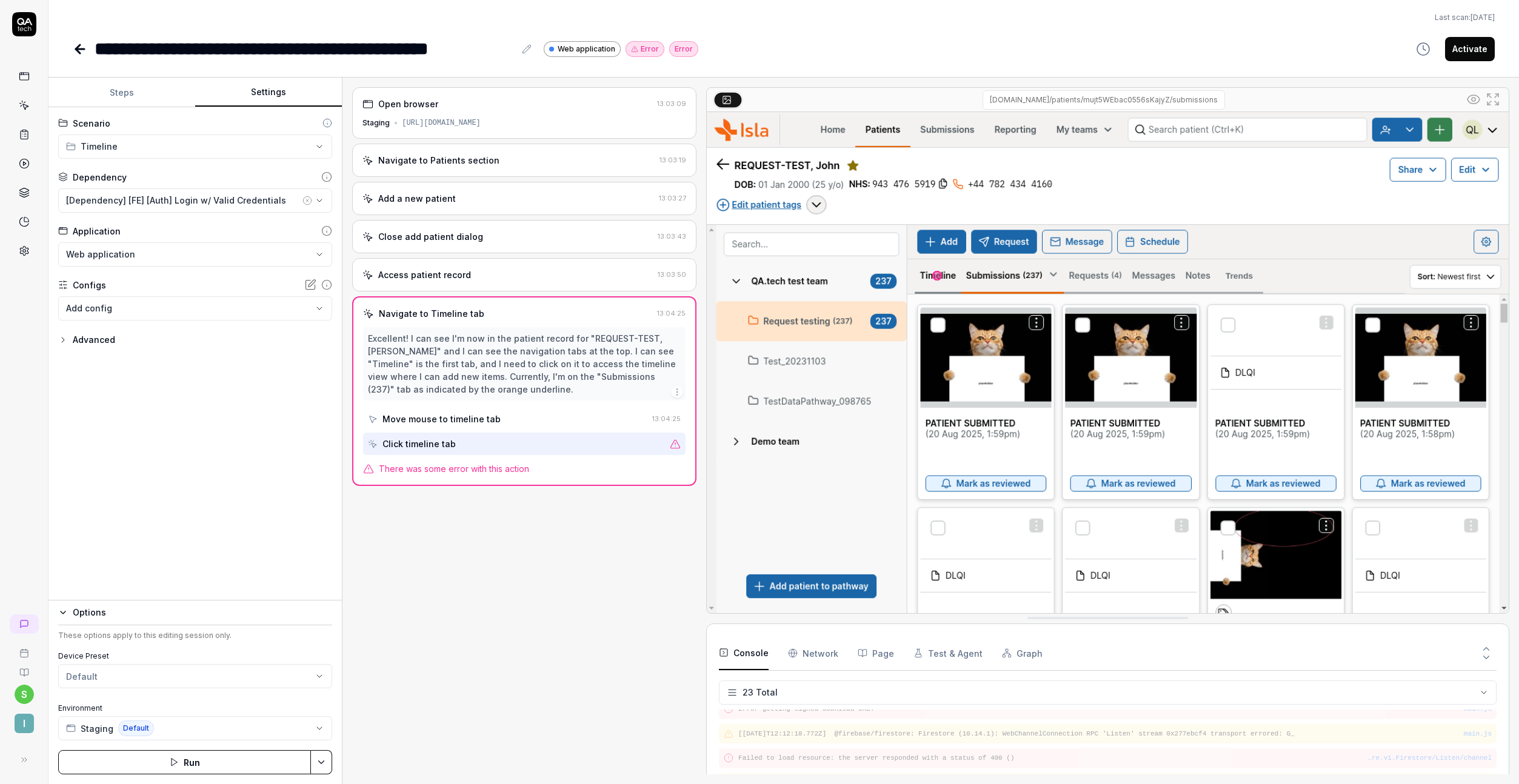
click at [130, 337] on div "Advanced" at bounding box center [195, 340] width 274 height 14
click at [109, 340] on div "Advanced" at bounding box center [93, 340] width 42 height 14
click at [157, 93] on button "Steps" at bounding box center [122, 93] width 146 height 29
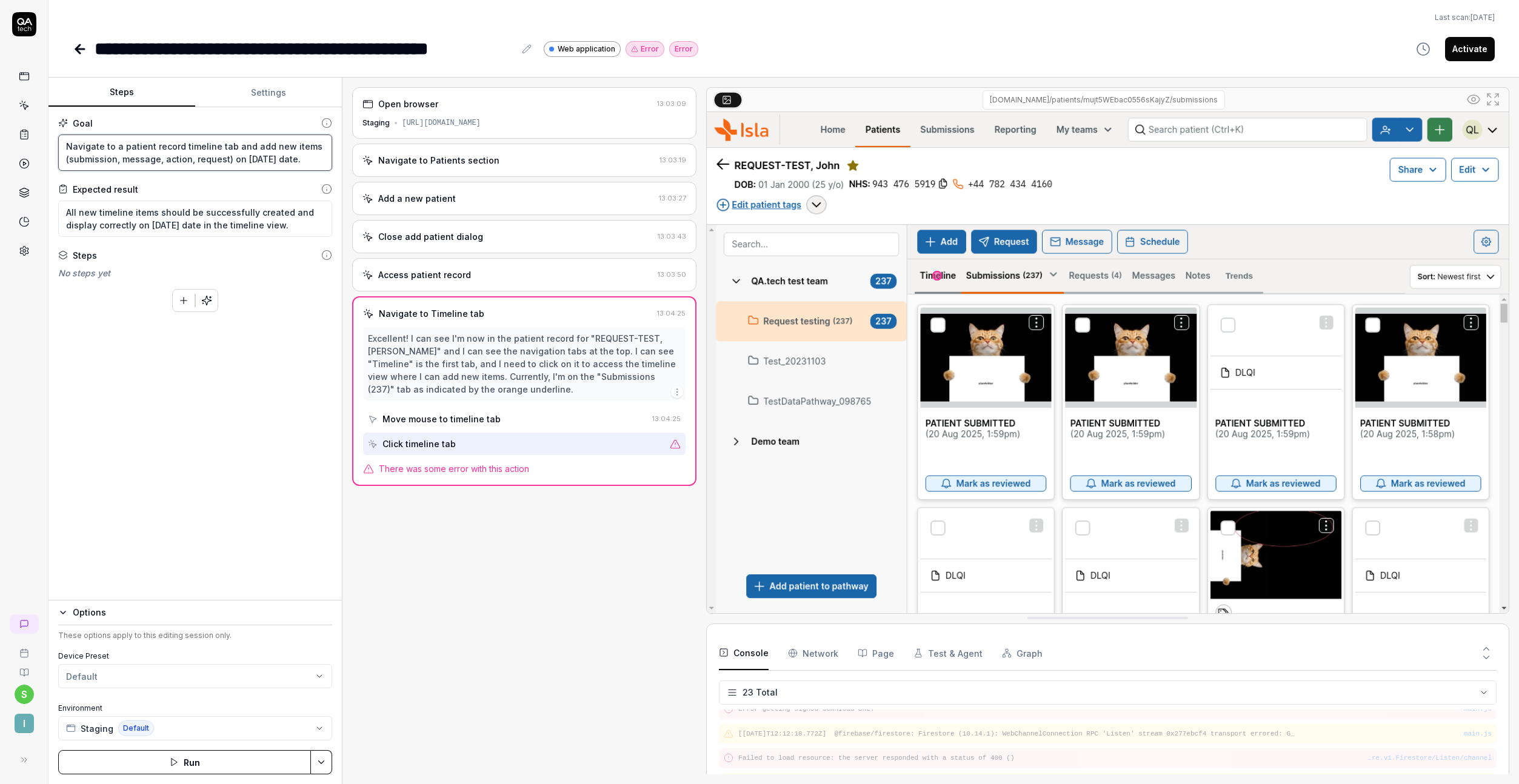
click at [230, 167] on textarea "Navigate to a patient record timeline tab and add new items (submission, messag…" at bounding box center [195, 153] width 274 height 37
click at [231, 161] on textarea "Navigate to a patient record timeline tab and add new items (submission, messag…" at bounding box center [195, 153] width 274 height 37
paste textarea "the timeline tab on a patient record"
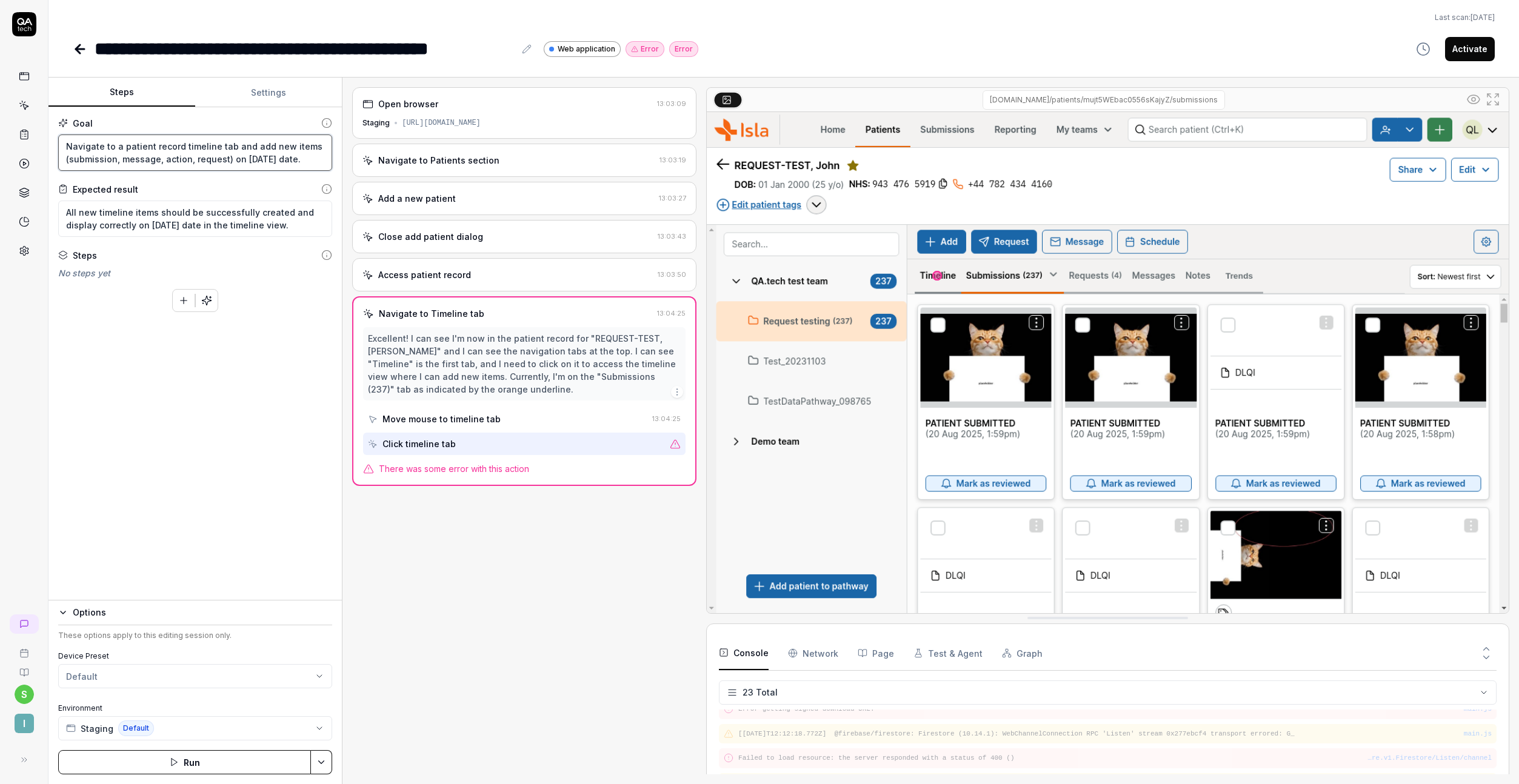
type textarea "*"
type textarea "Navigate to the timeline tab on a patient record and add new items (submission,…"
click at [214, 220] on textarea "All new timeline items should be successfully created and display correctly on …" at bounding box center [195, 219] width 274 height 37
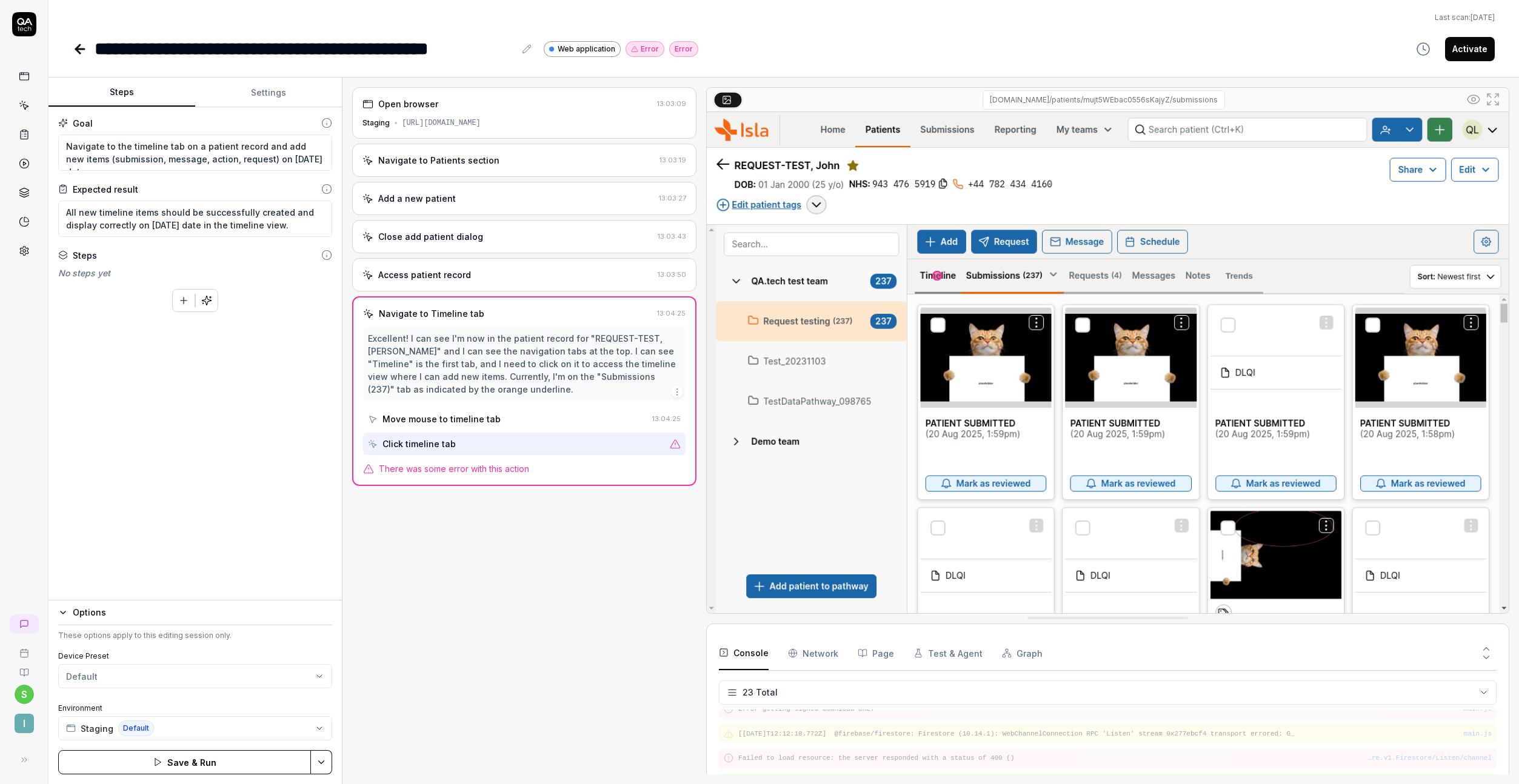
click at [214, 759] on button "Save & Run" at bounding box center [184, 762] width 253 height 24
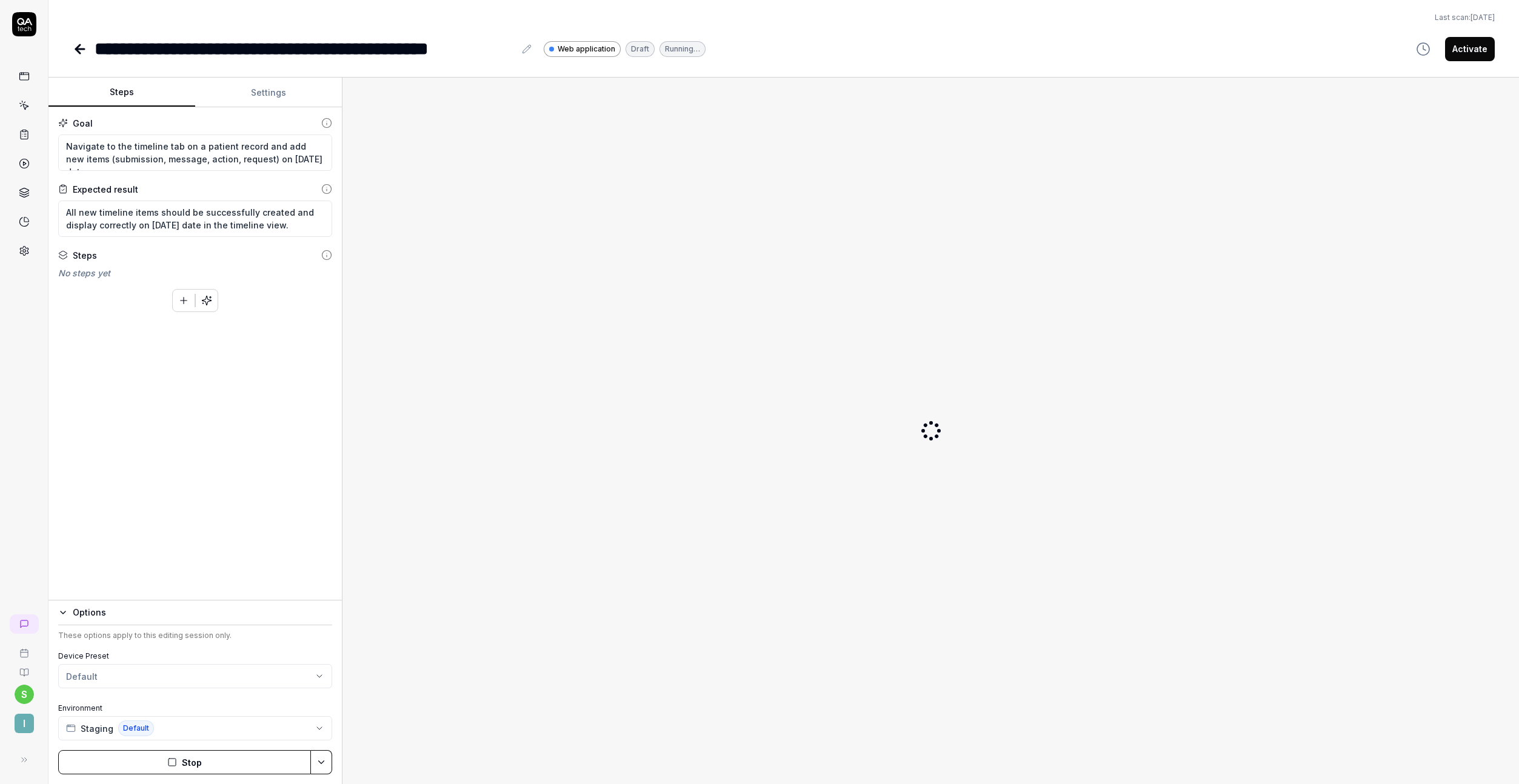
click at [84, 43] on icon at bounding box center [80, 49] width 14 height 14
type textarea "*"
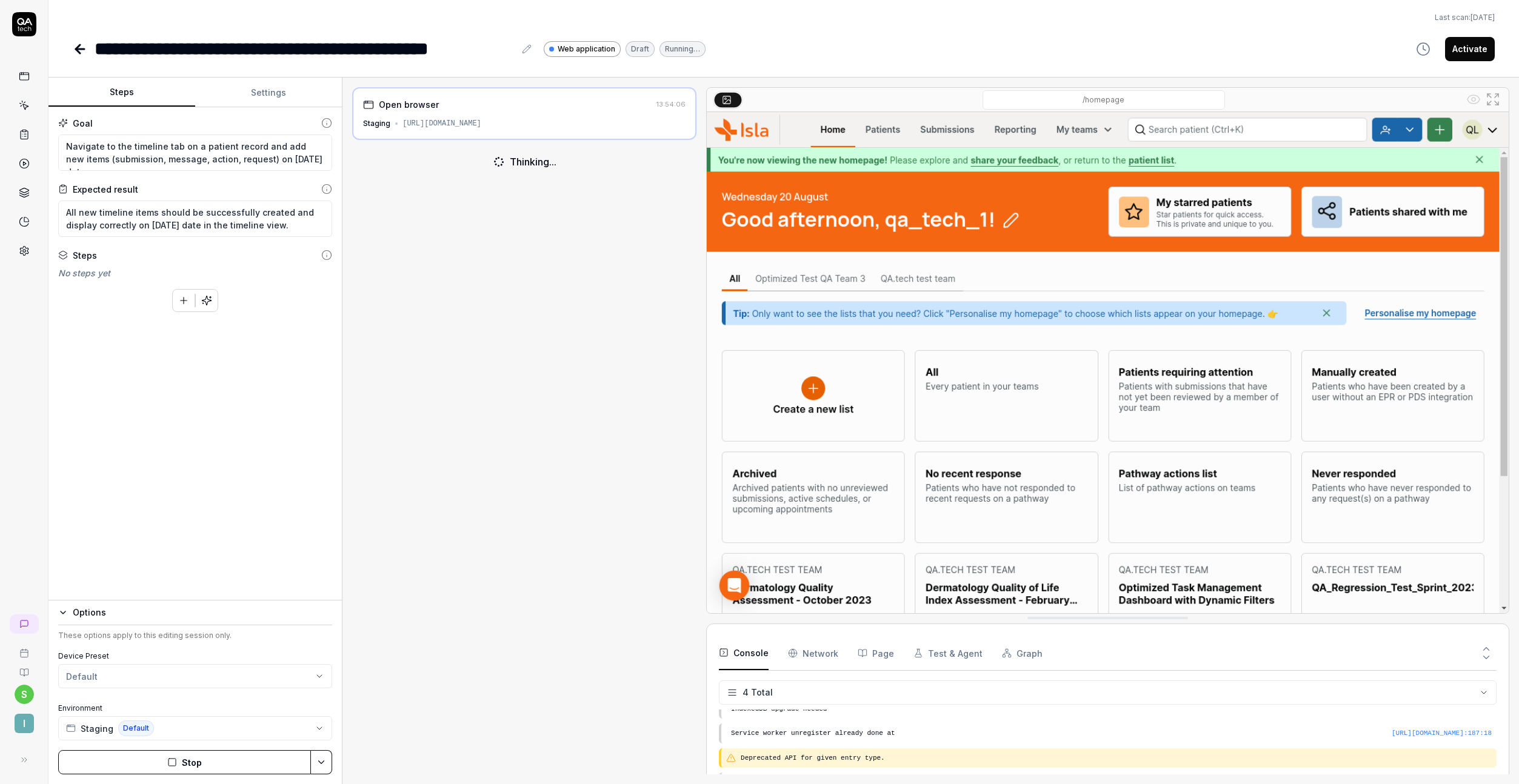
click at [78, 46] on icon at bounding box center [78, 49] width 4 height 8
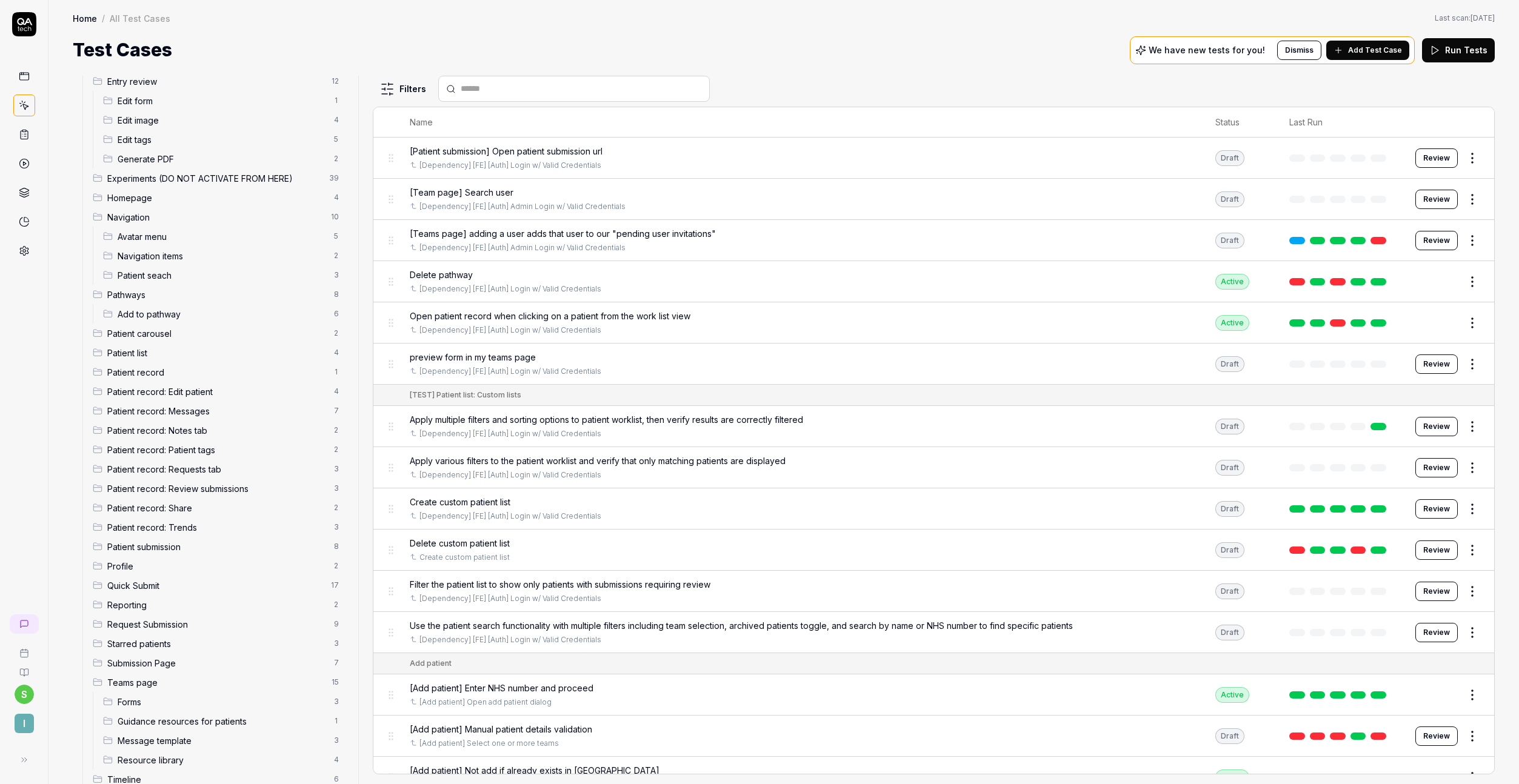
scroll to position [246, 0]
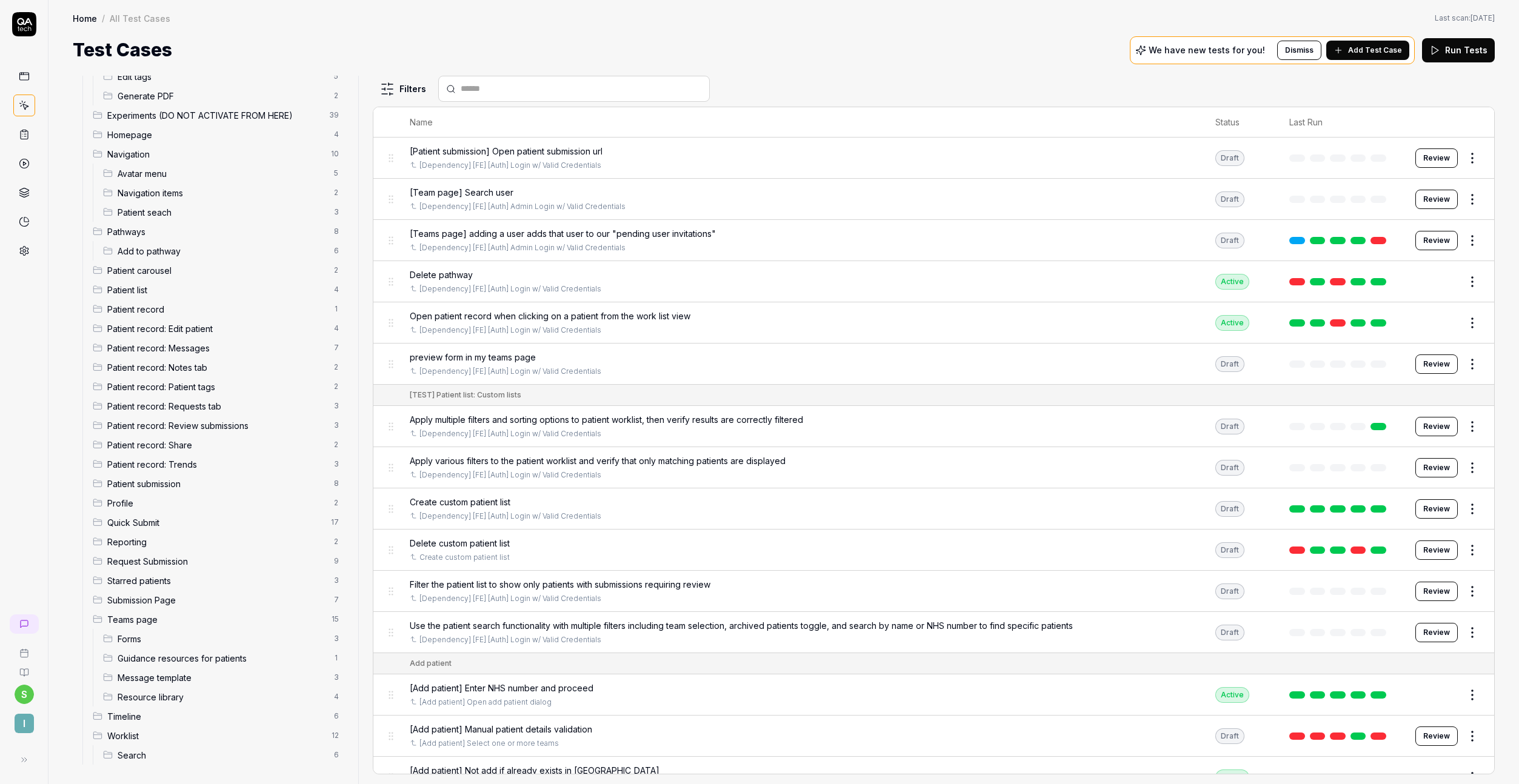
click at [138, 714] on span "Timeline" at bounding box center [217, 716] width 220 height 12
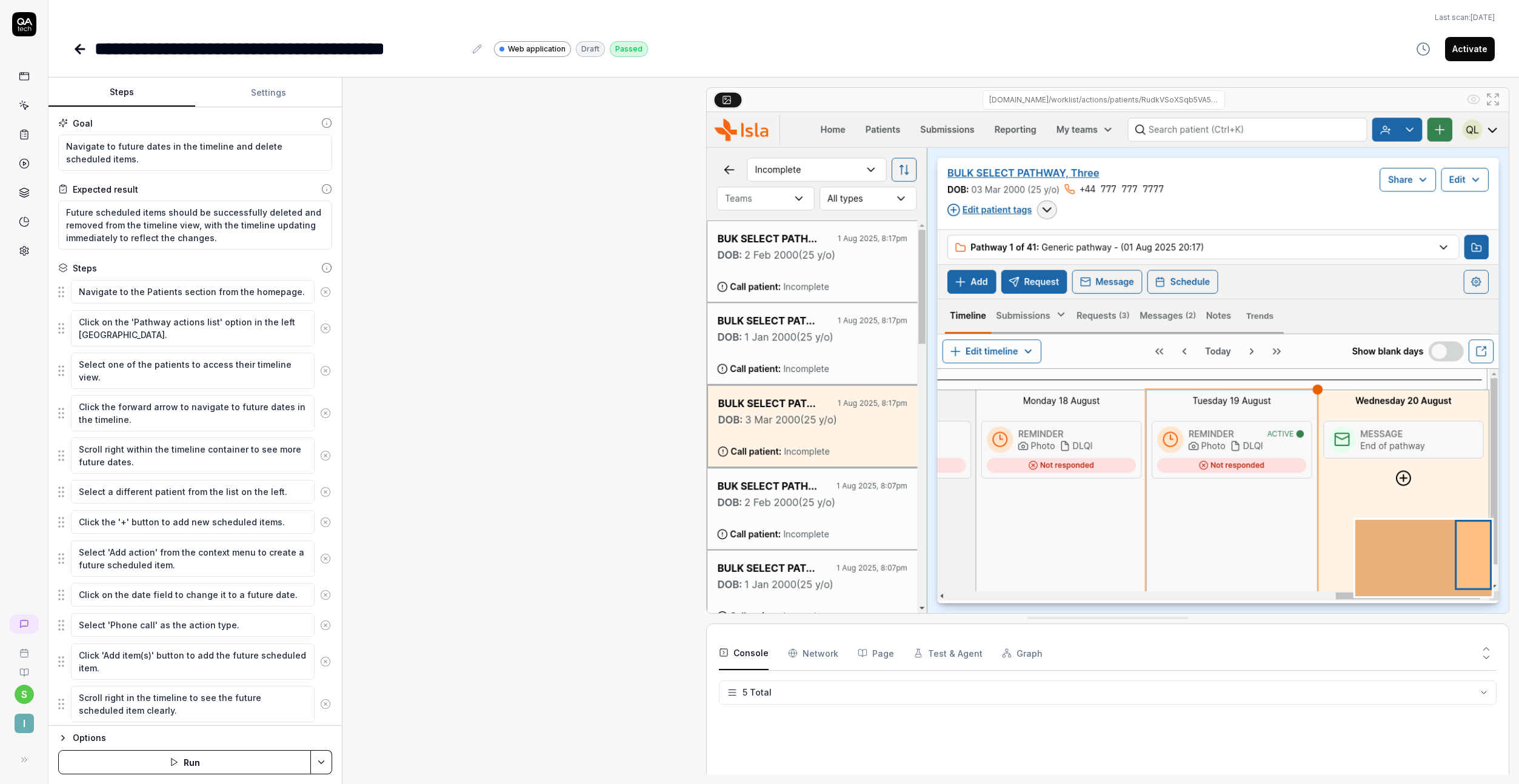
scroll to position [753, 0]
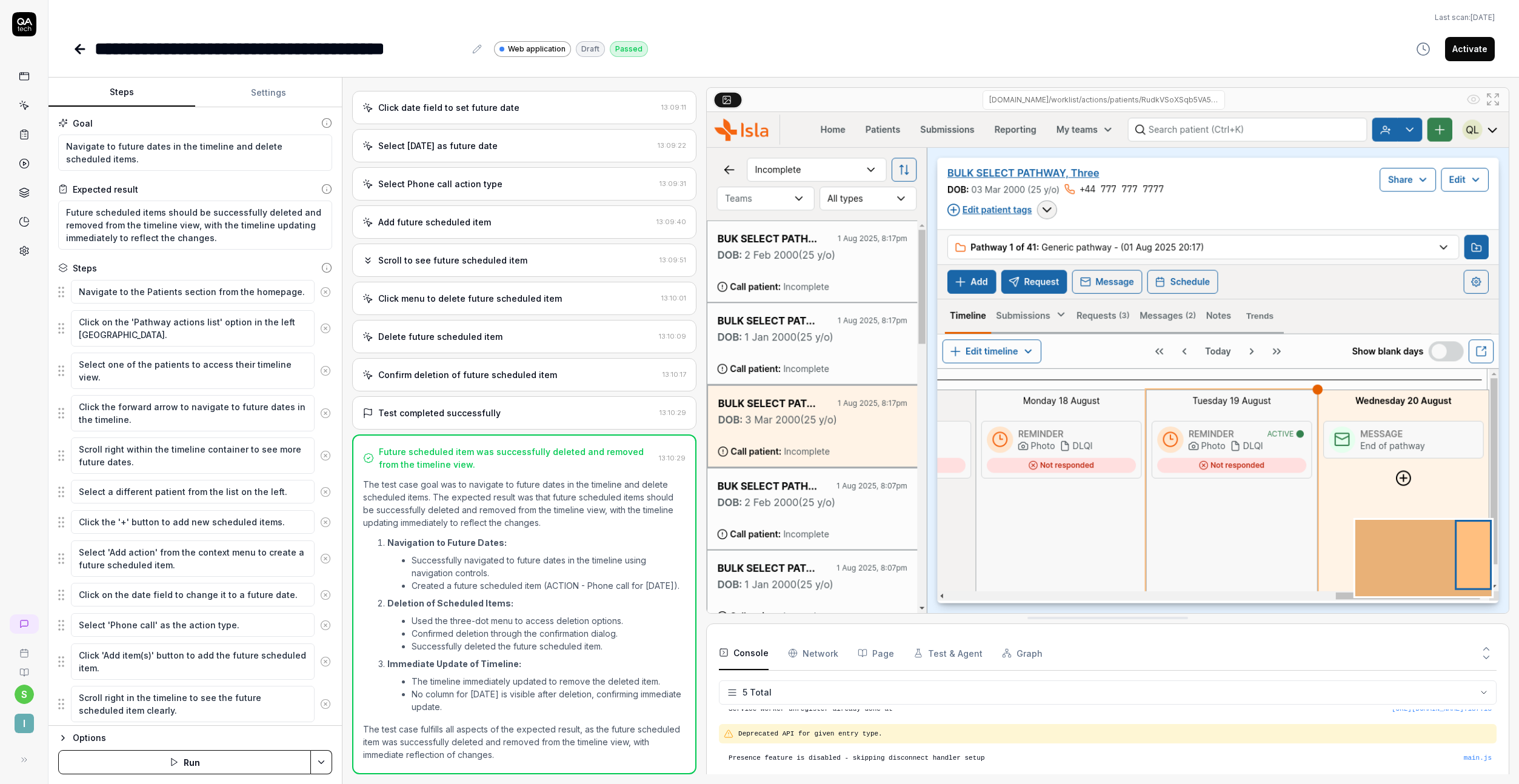
type textarea "*"
click at [151, 159] on textarea "Navigate to future dates in the timeline and delete scheduled items." at bounding box center [195, 153] width 274 height 37
paste textarea "From the timeline tab on a patient record, navigate to future dates"
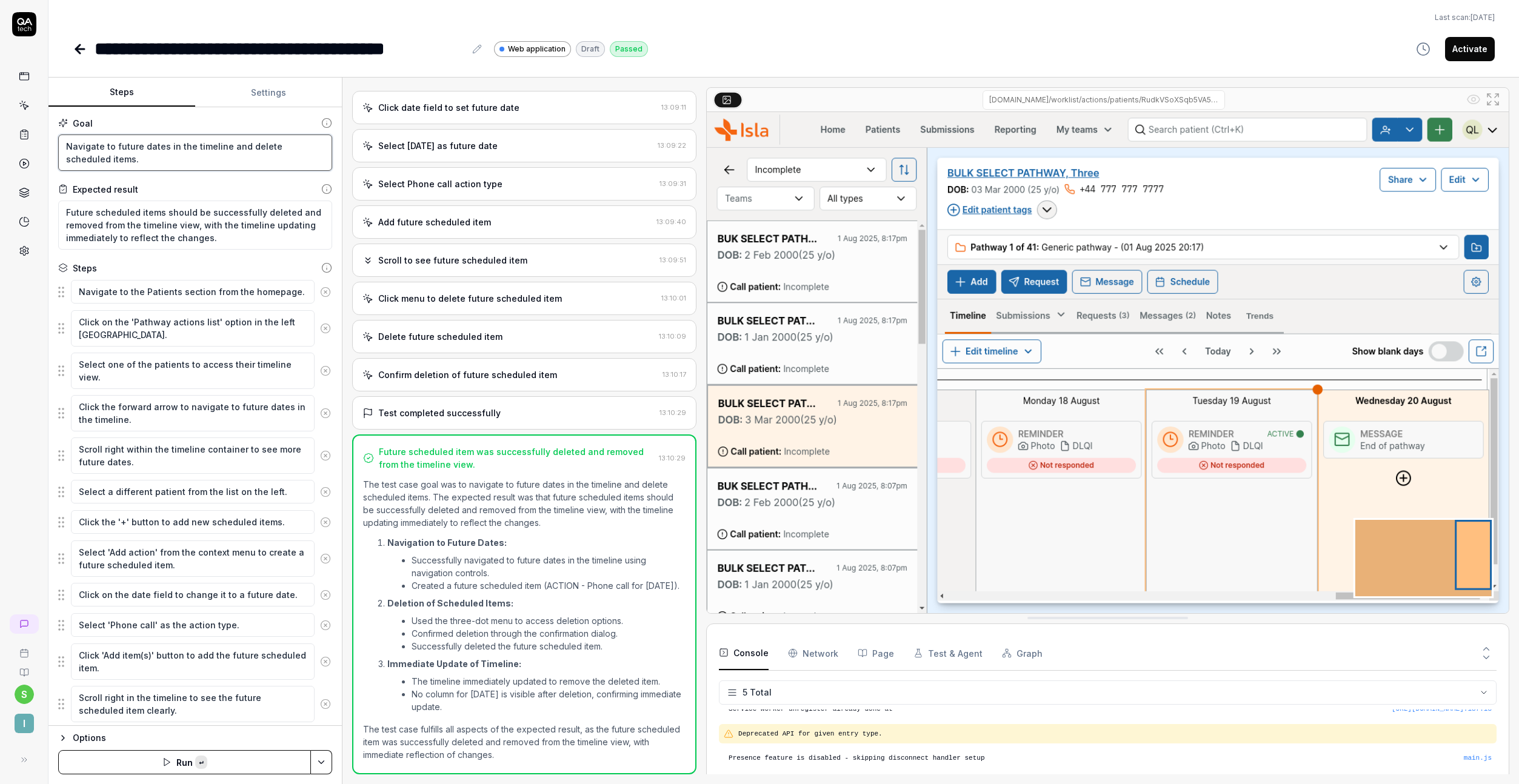
type textarea "From the timeline tab on a patient record, navigate to future dates and delete …"
type textarea "*"
type textarea "From the timeline tab on a patient record, navigate to future dates and delete …"
click at [189, 223] on textarea "Future scheduled items should be successfully deleted and removed from the time…" at bounding box center [195, 225] width 274 height 49
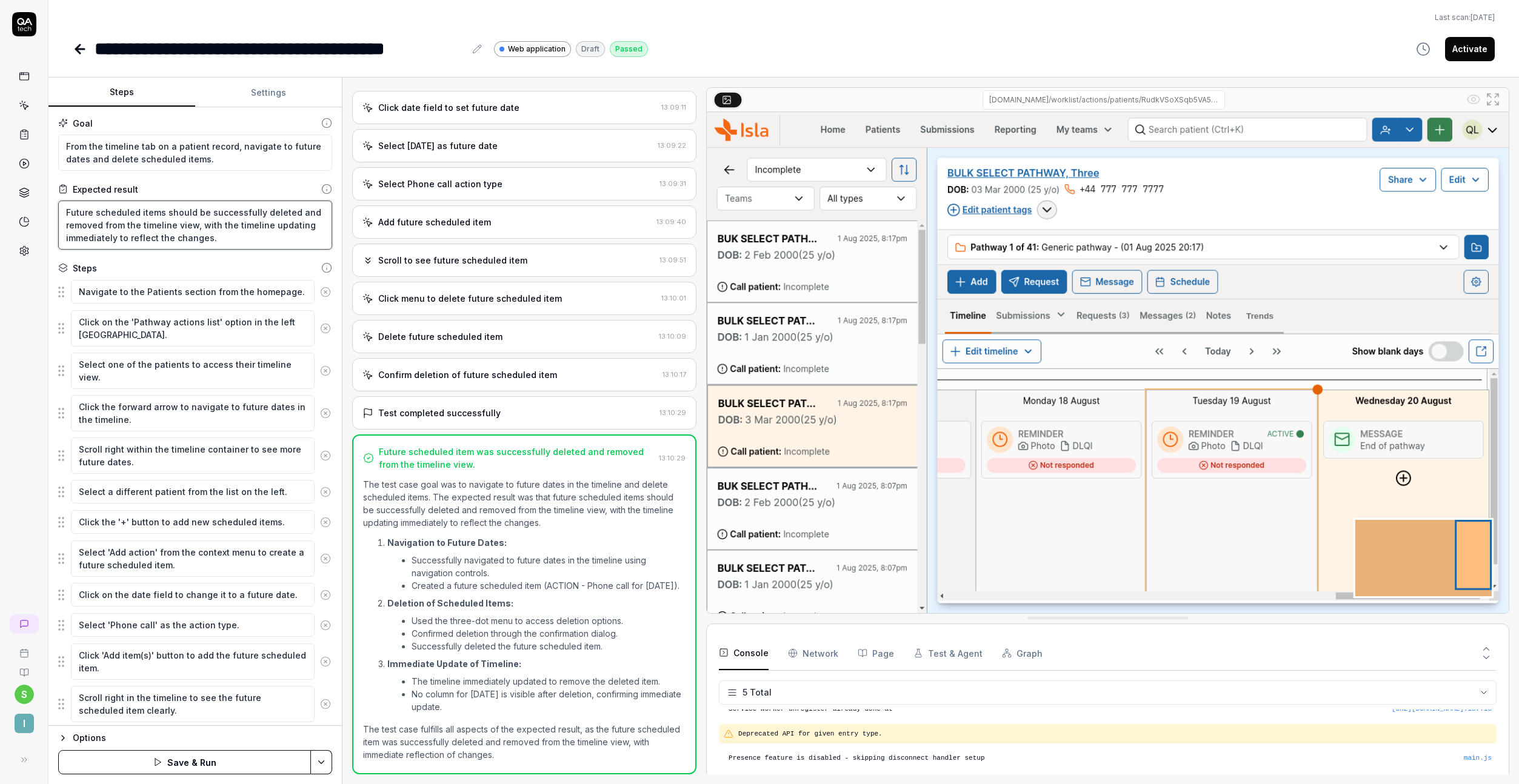
click at [189, 223] on textarea "Future scheduled items should be successfully deleted and removed from the time…" at bounding box center [195, 225] width 274 height 49
click at [173, 757] on button "Save & Run" at bounding box center [184, 762] width 253 height 24
type textarea "*"
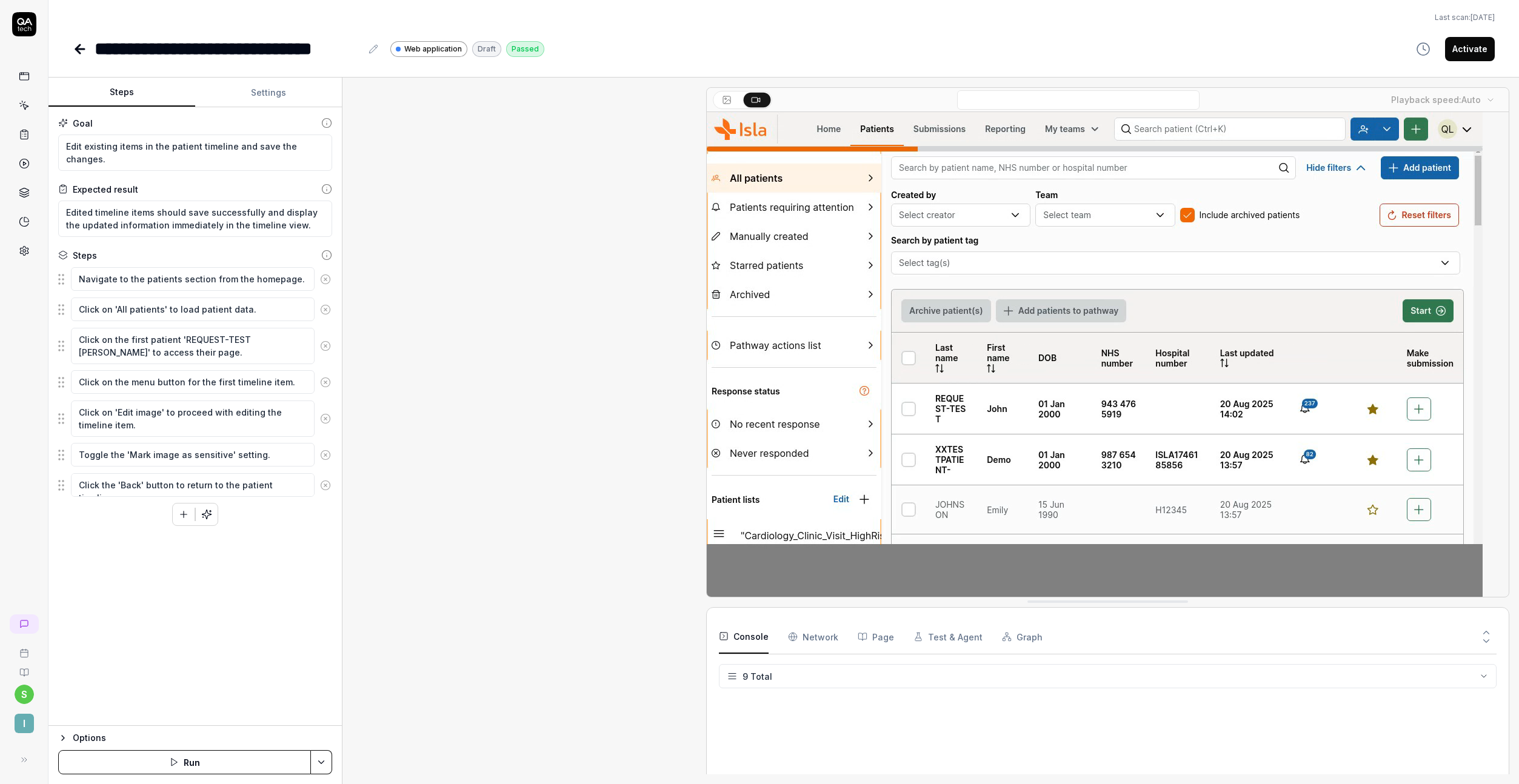
scroll to position [133, 0]
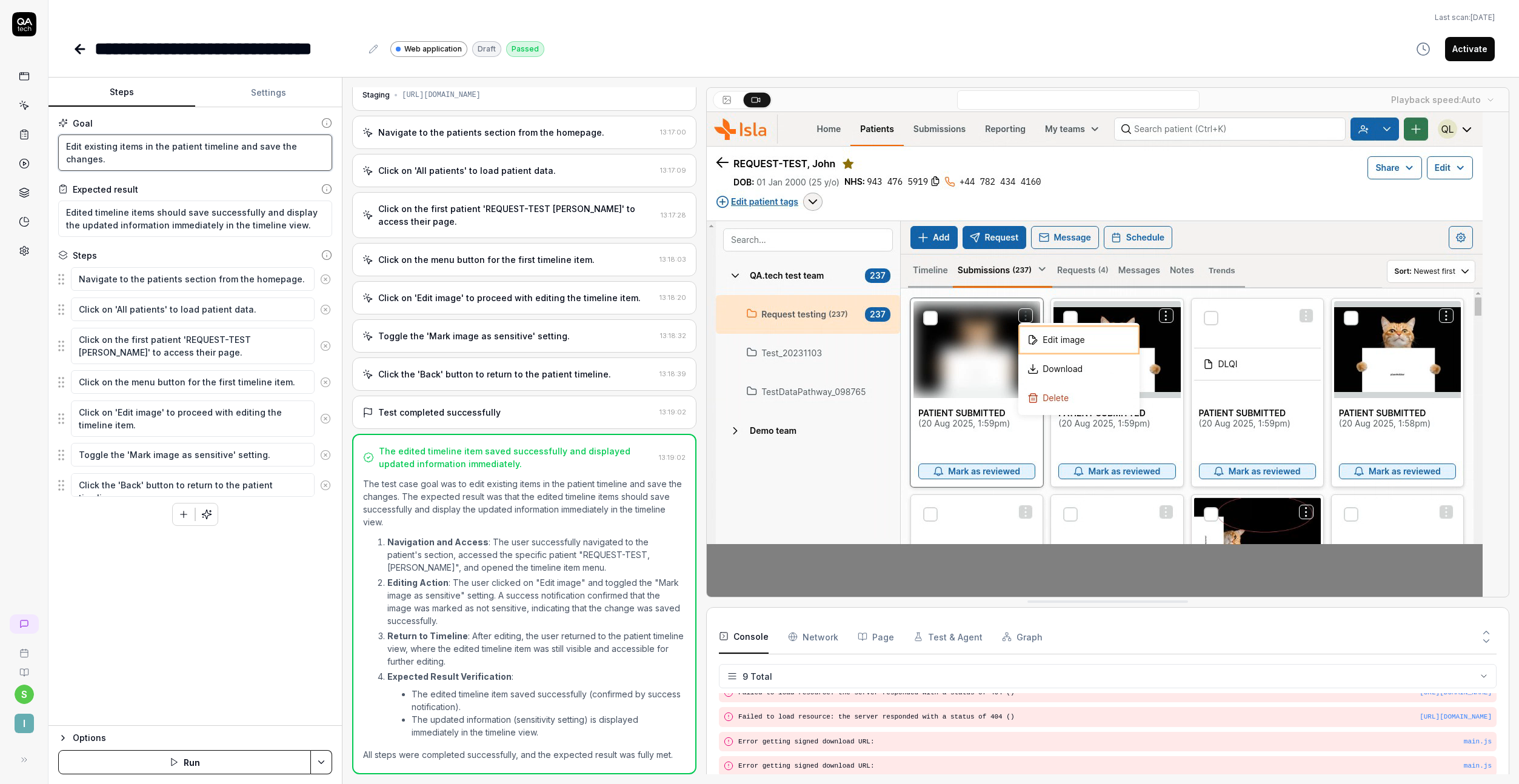
click at [208, 140] on textarea "Edit existing items in the patient timeline and save the changes." at bounding box center [195, 153] width 274 height 37
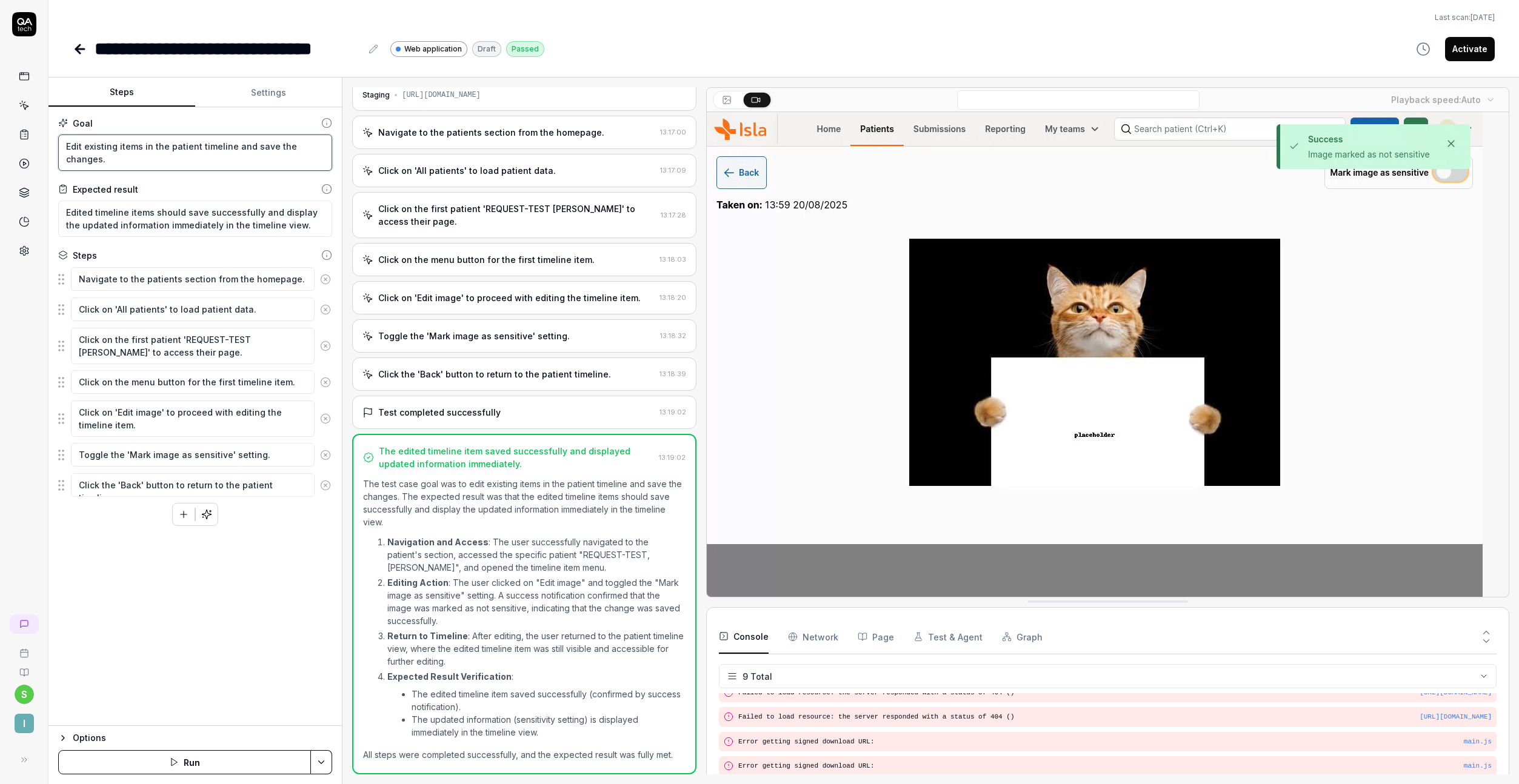
type textarea "*"
click at [208, 141] on textarea "Edit existing items in the patient timeline and save the changes." at bounding box center [195, 153] width 274 height 37
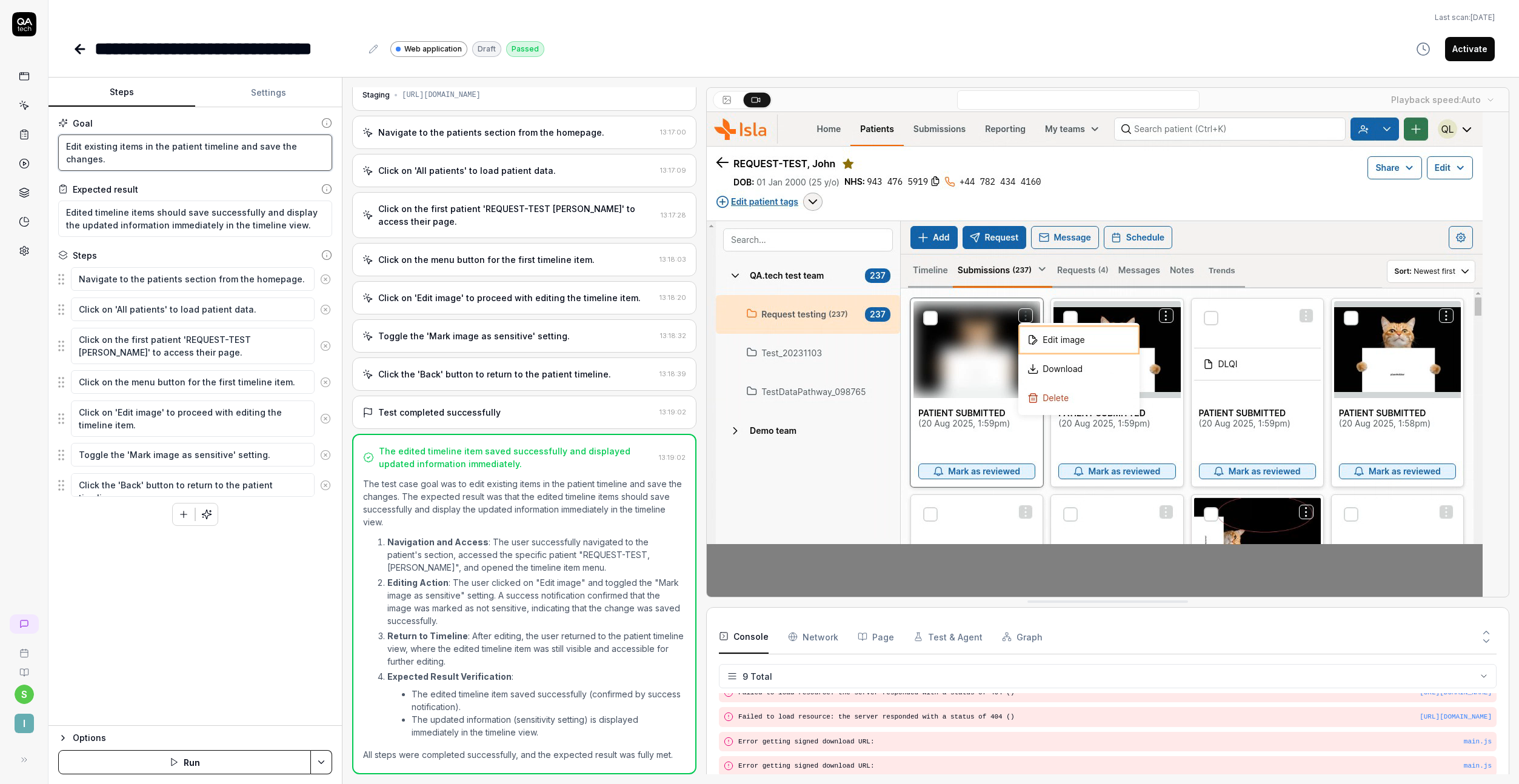
click at [208, 141] on textarea "Edit existing items in the patient timeline and save the changes." at bounding box center [195, 153] width 274 height 37
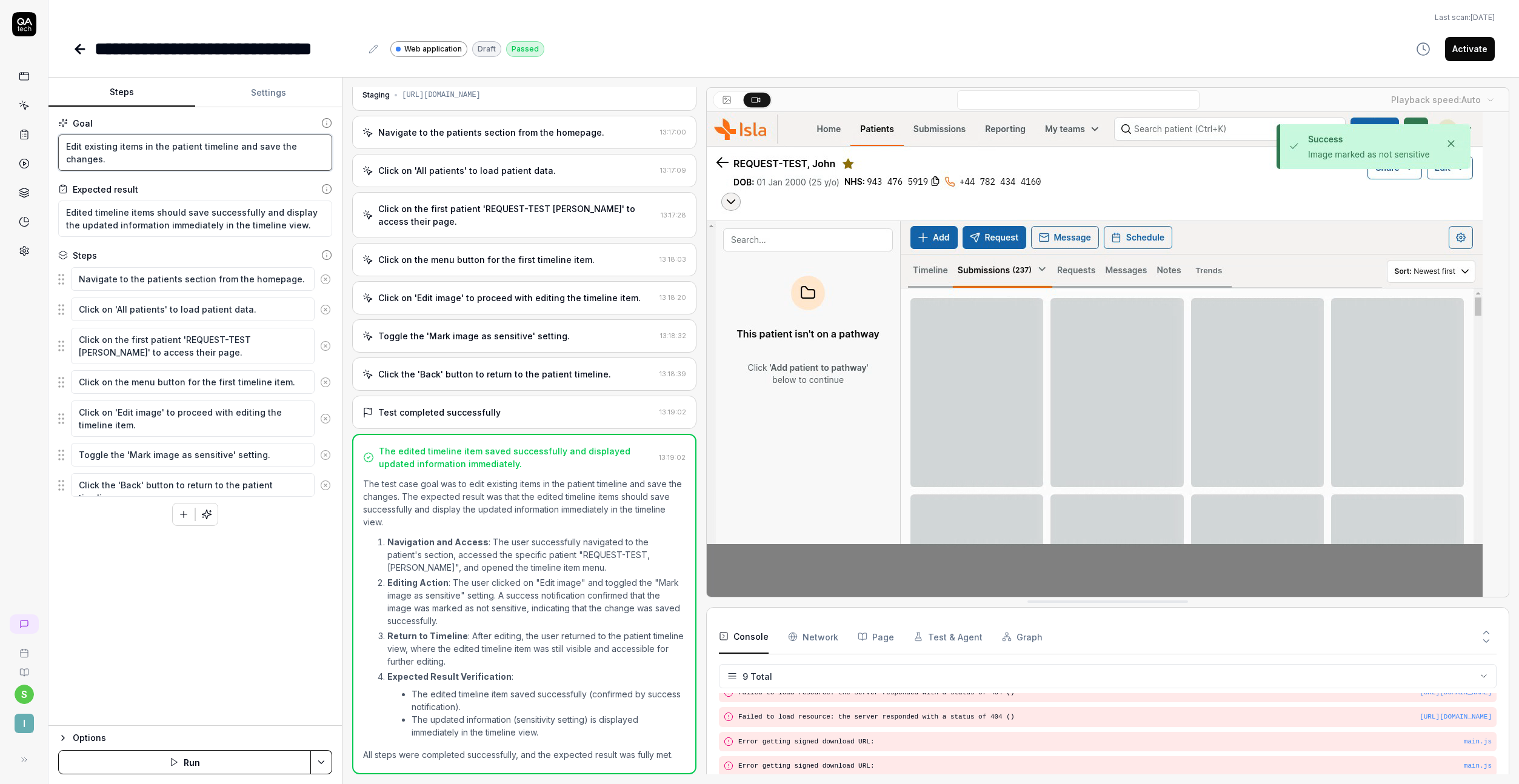
paste textarea "In the timeline tab on a patient record, edit existing items"
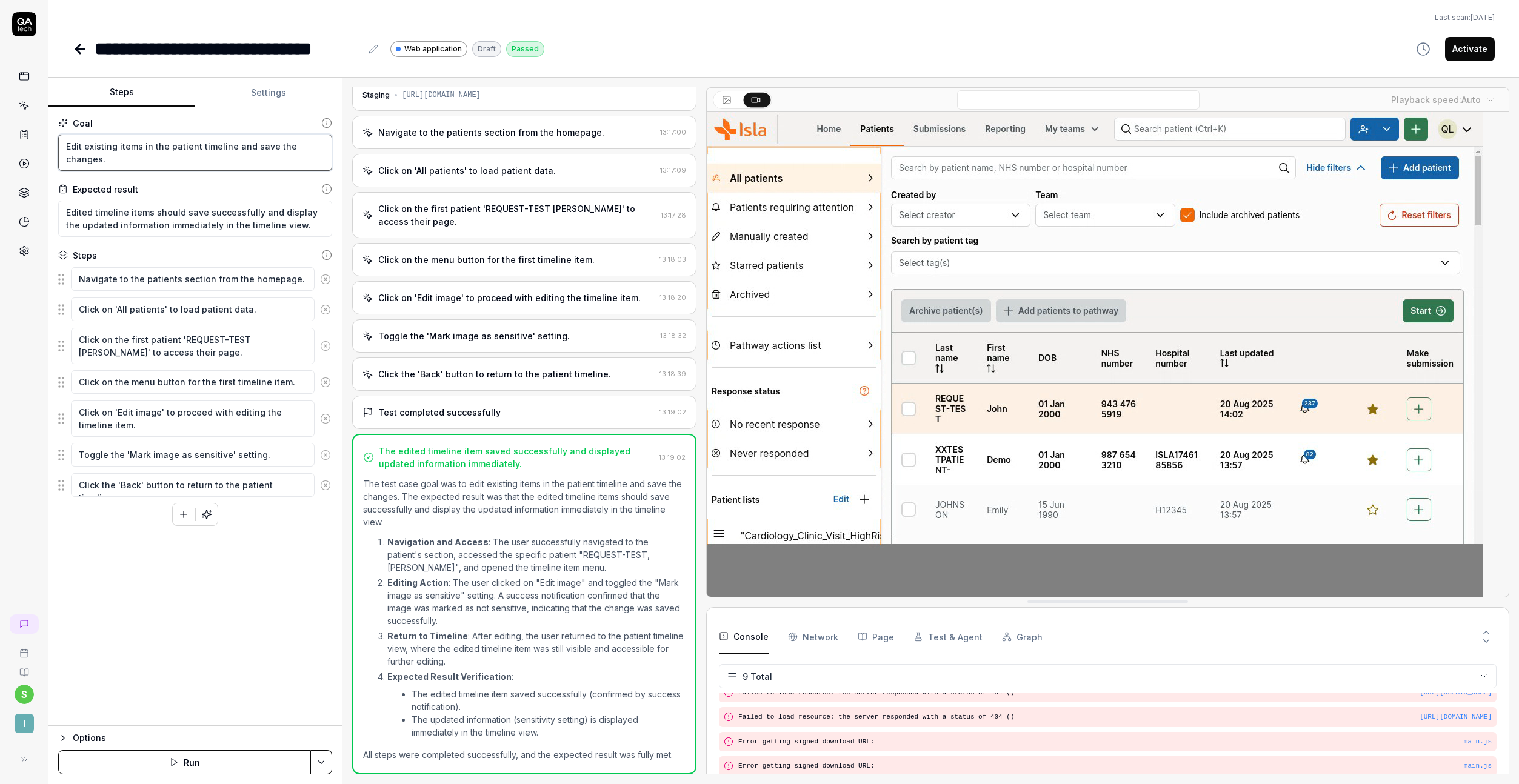
type textarea "In the timeline tab on a patient record, edit existing items and save the chang…"
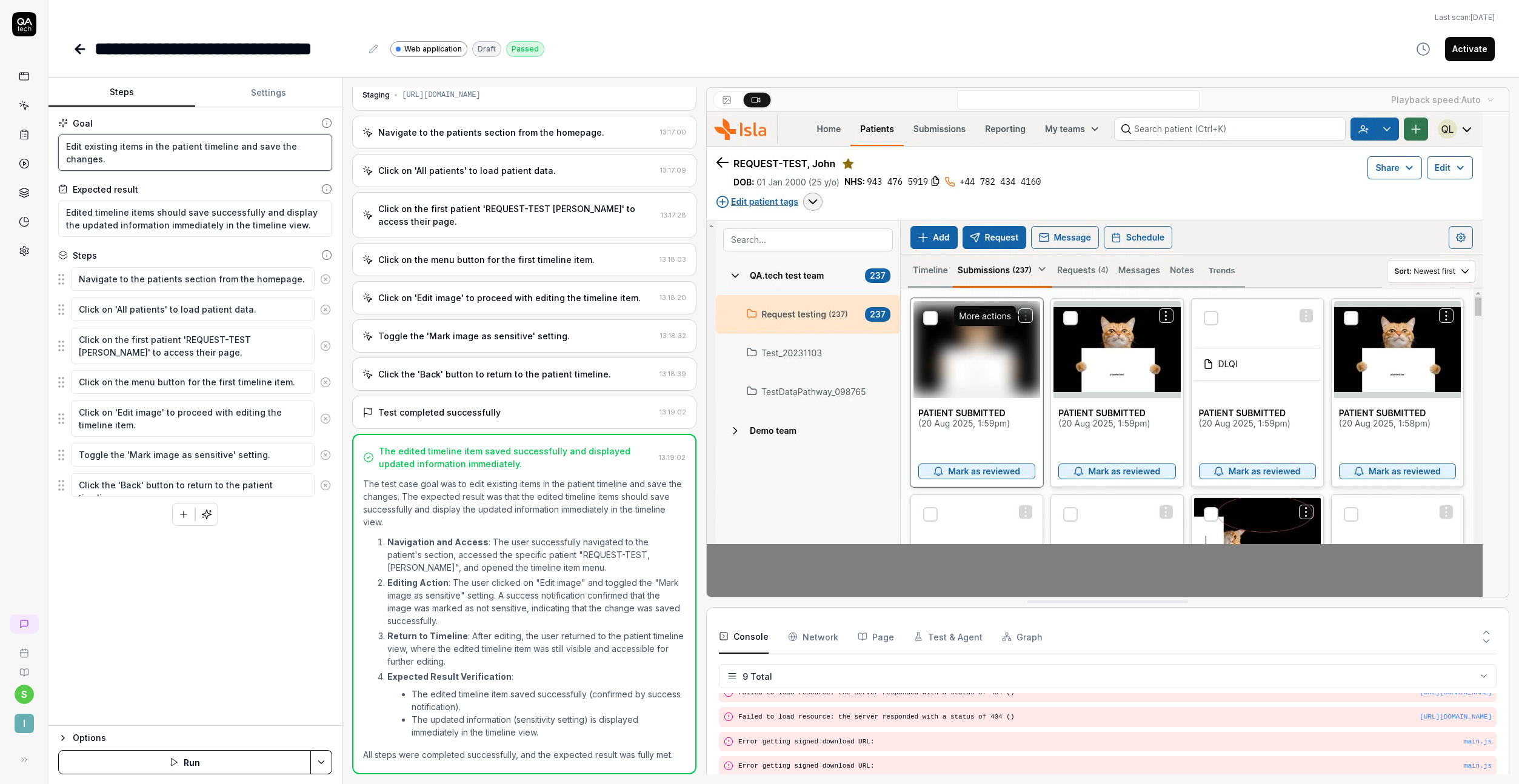
type textarea "*"
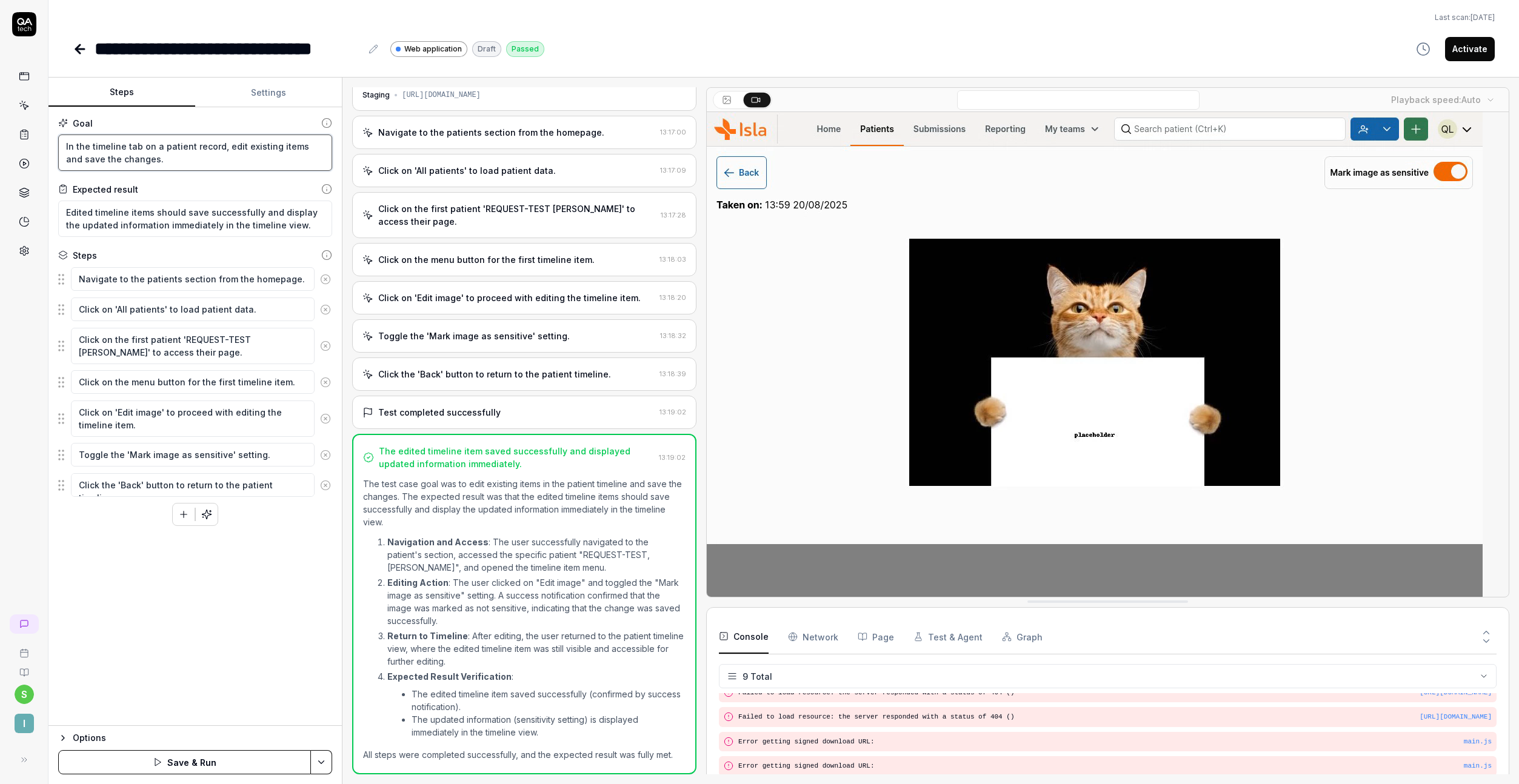
type textarea "In the timeline tab on a patient record, edit existing items and save the chang…"
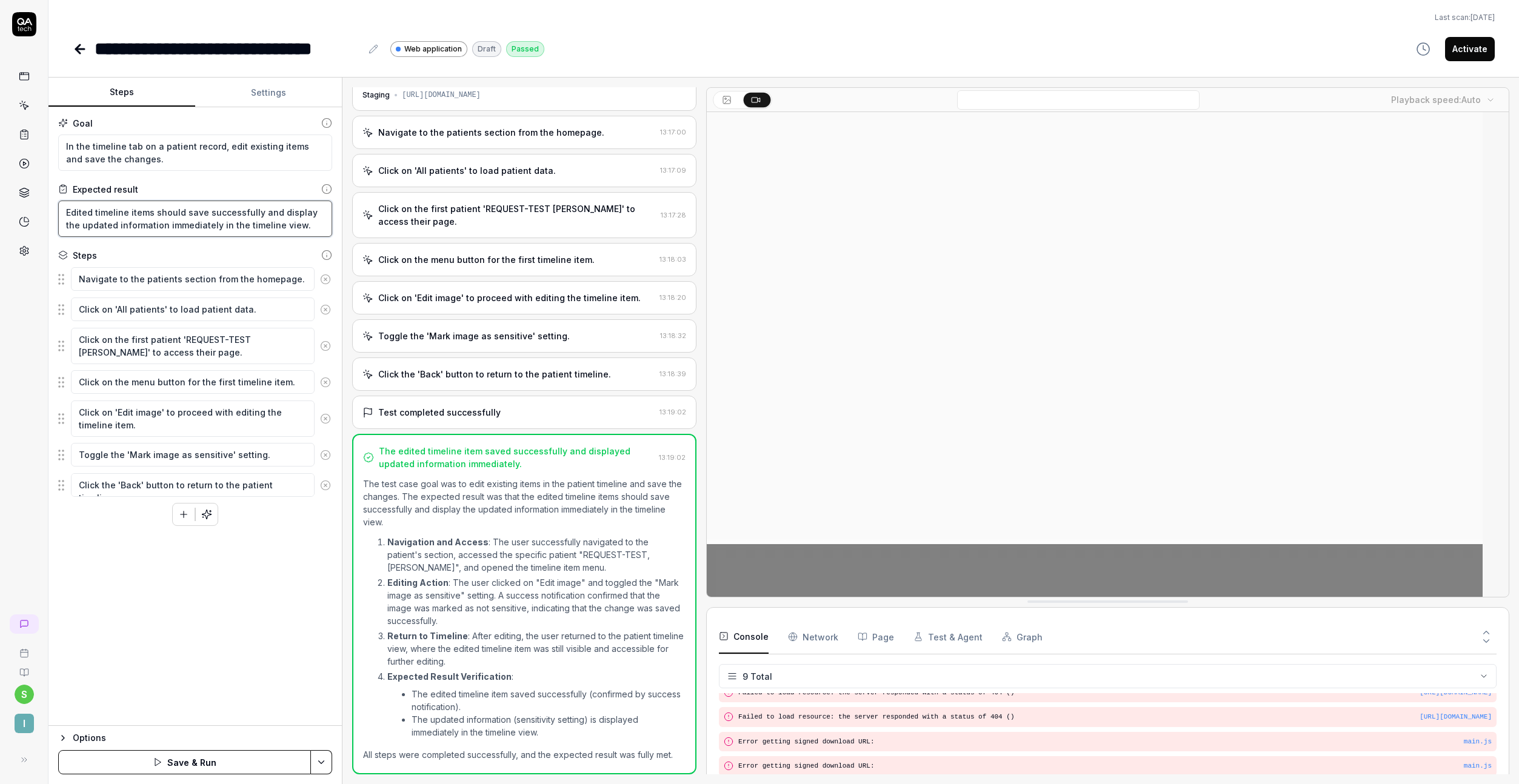
click at [142, 214] on textarea "Edited timeline items should save successfully and display the updated informat…" at bounding box center [195, 219] width 274 height 37
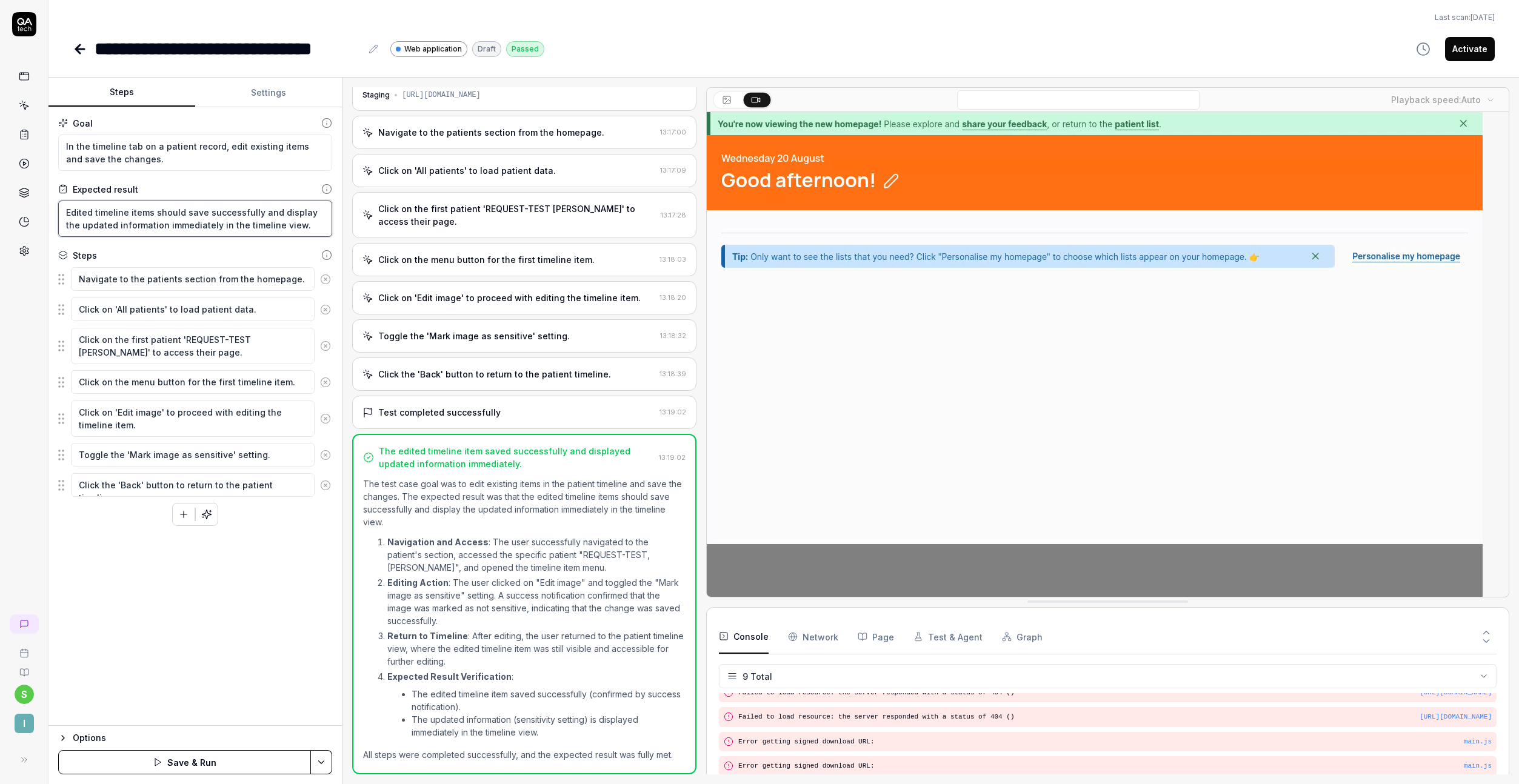
click at [142, 214] on textarea "Edited timeline items should save successfully and display the updated informat…" at bounding box center [195, 219] width 274 height 37
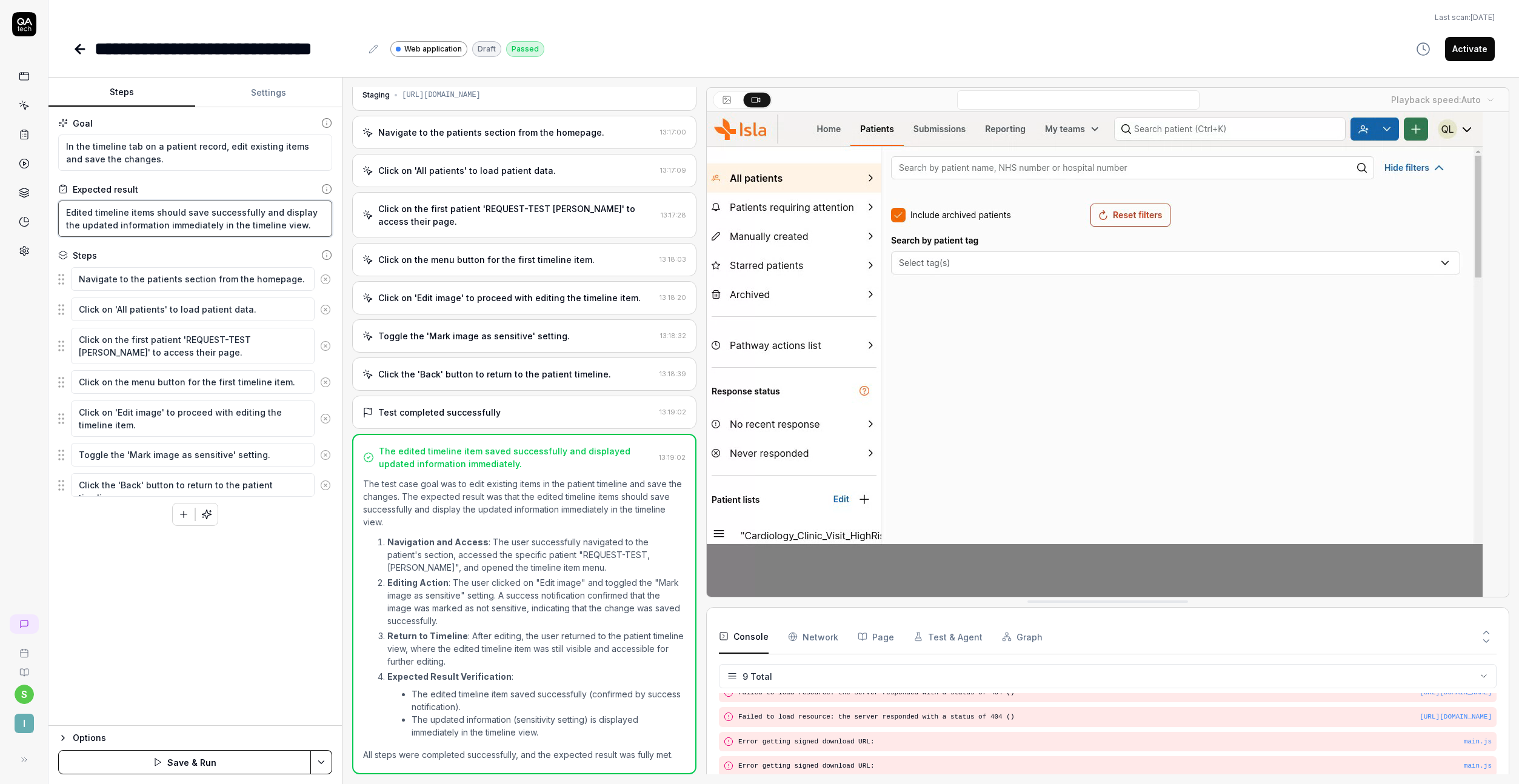
click at [142, 214] on textarea "Edited timeline items should save successfully and display the updated informat…" at bounding box center [195, 219] width 274 height 37
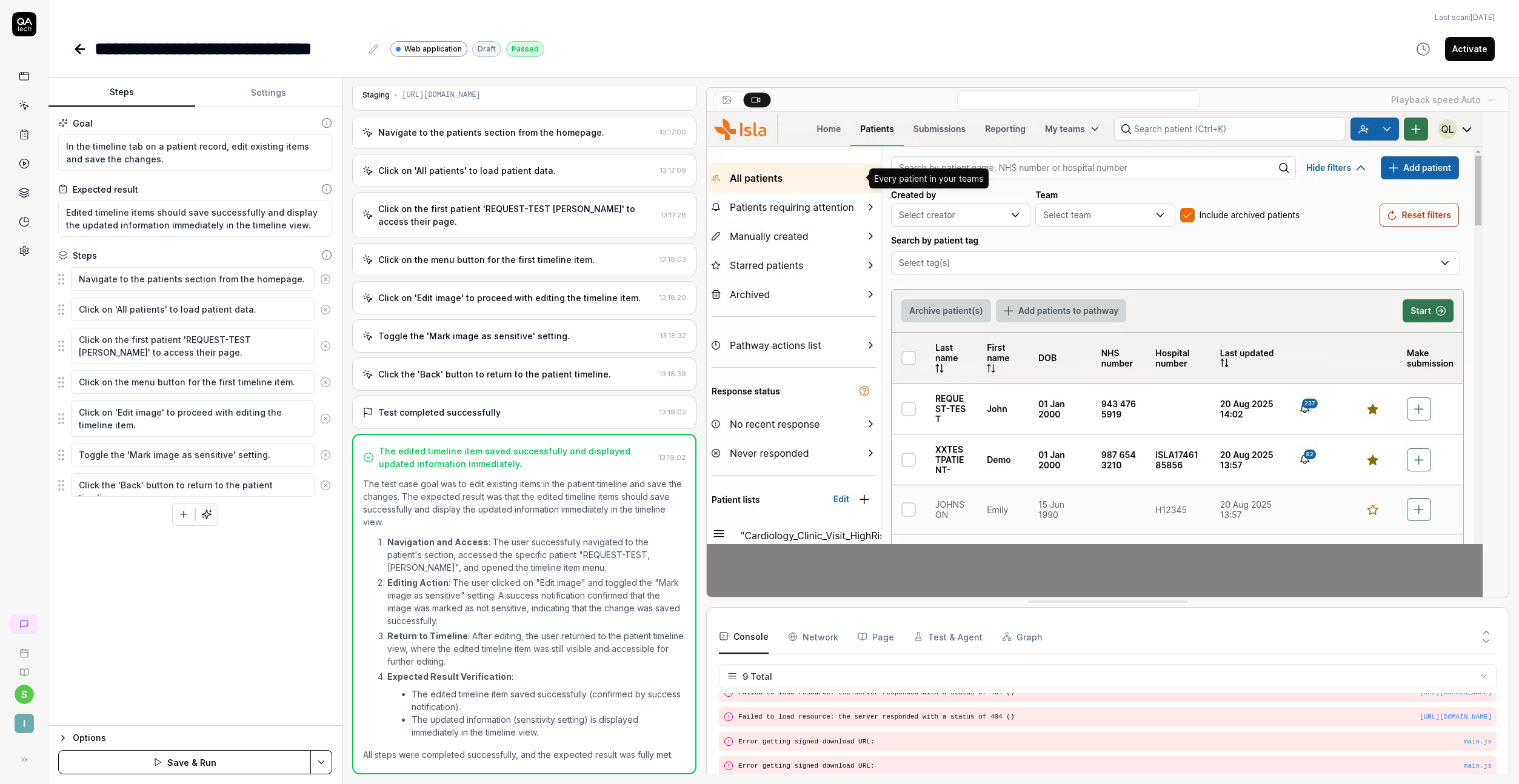
click at [133, 763] on button "Save & Run" at bounding box center [184, 762] width 253 height 24
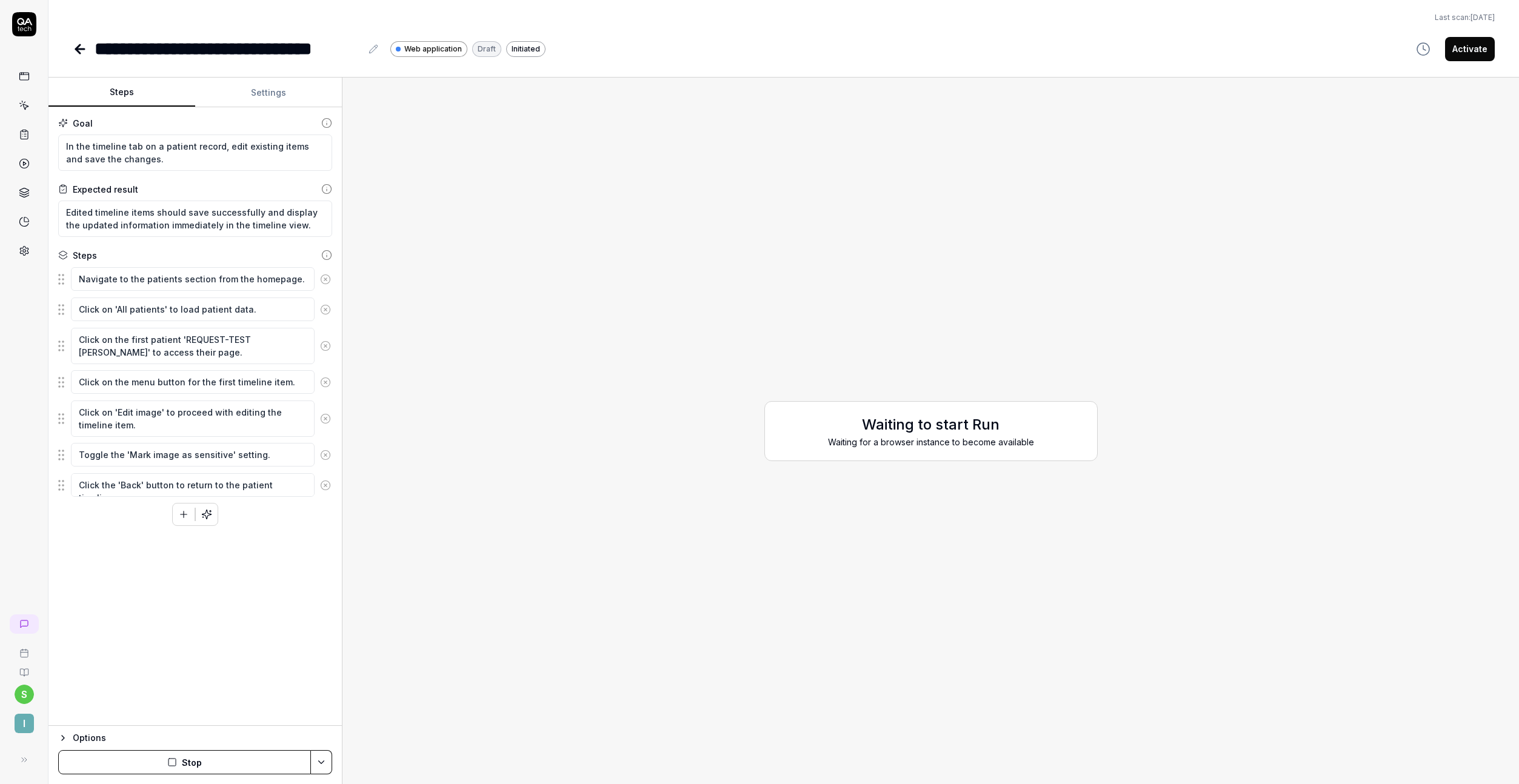
type textarea "*"
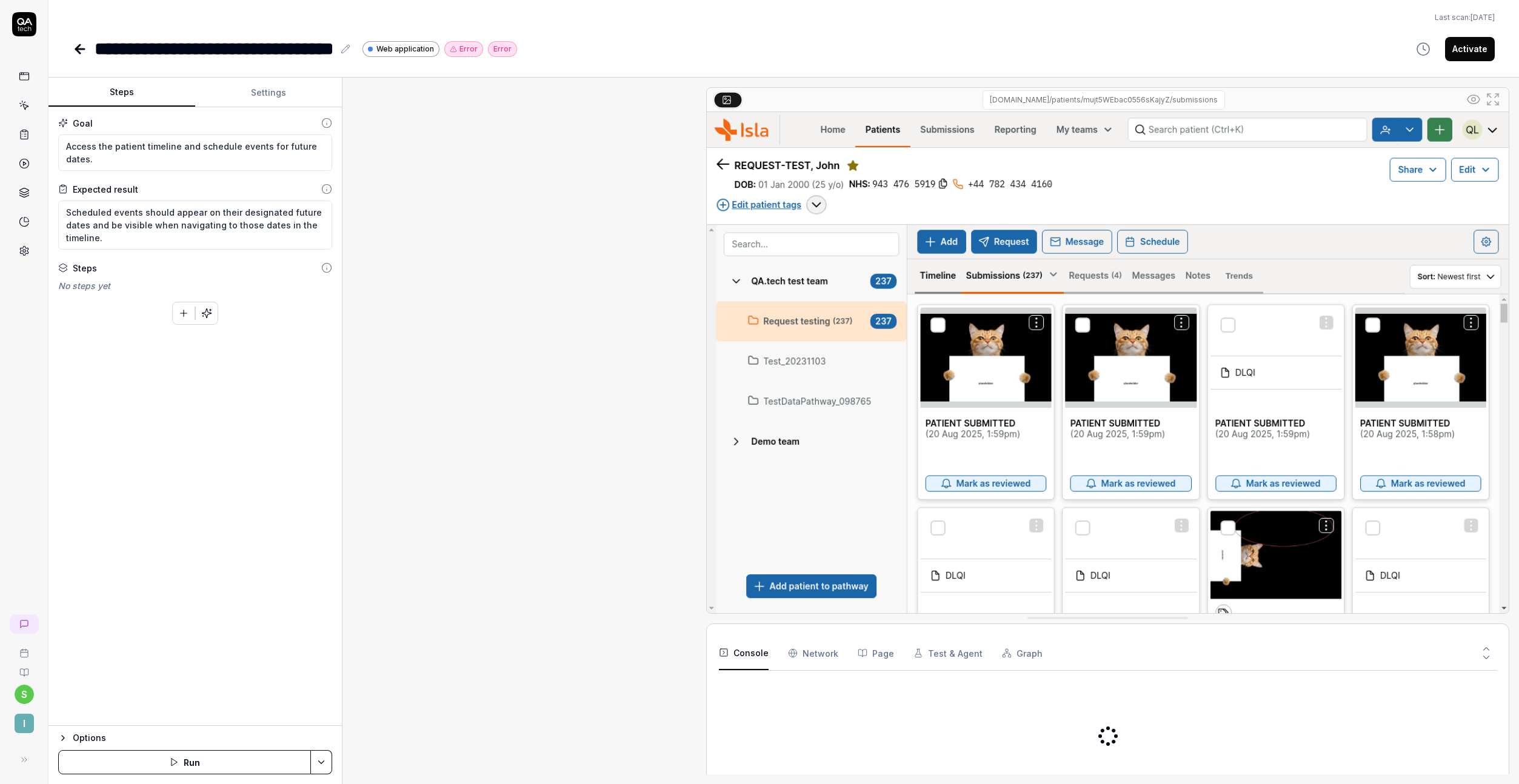
type textarea "*"
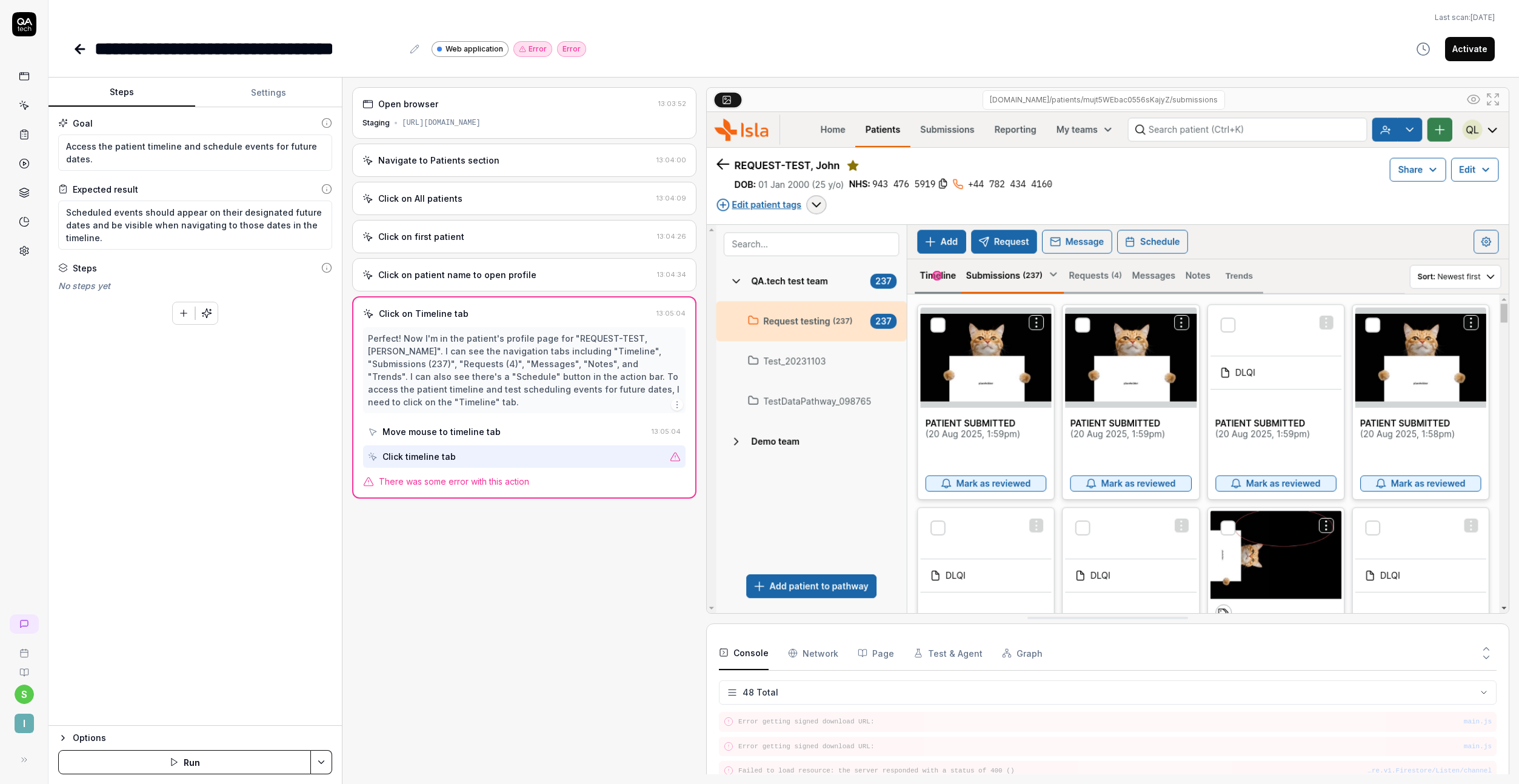
scroll to position [1090, 0]
click at [156, 154] on textarea "Access the patient timeline and schedule events for future dates." at bounding box center [195, 153] width 274 height 37
paste textarea "From the timeline tab on a patient record,"
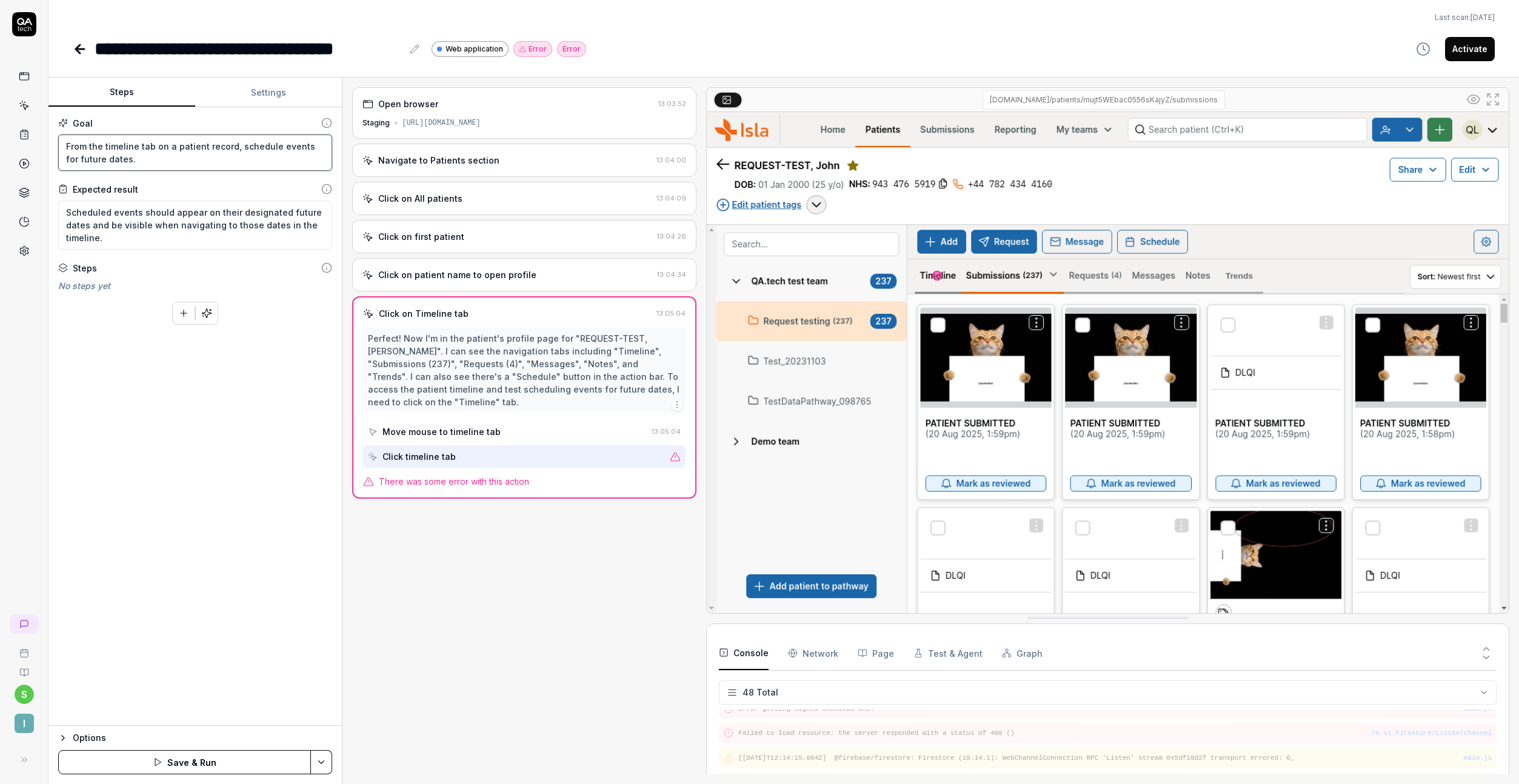
type textarea "From the timeline tab on a patient record, schedule events for future dates."
click at [164, 230] on textarea "Scheduled events should appear on their designated future dates and be visible …" at bounding box center [195, 225] width 274 height 49
click at [241, 755] on button "Save & Run" at bounding box center [184, 762] width 253 height 24
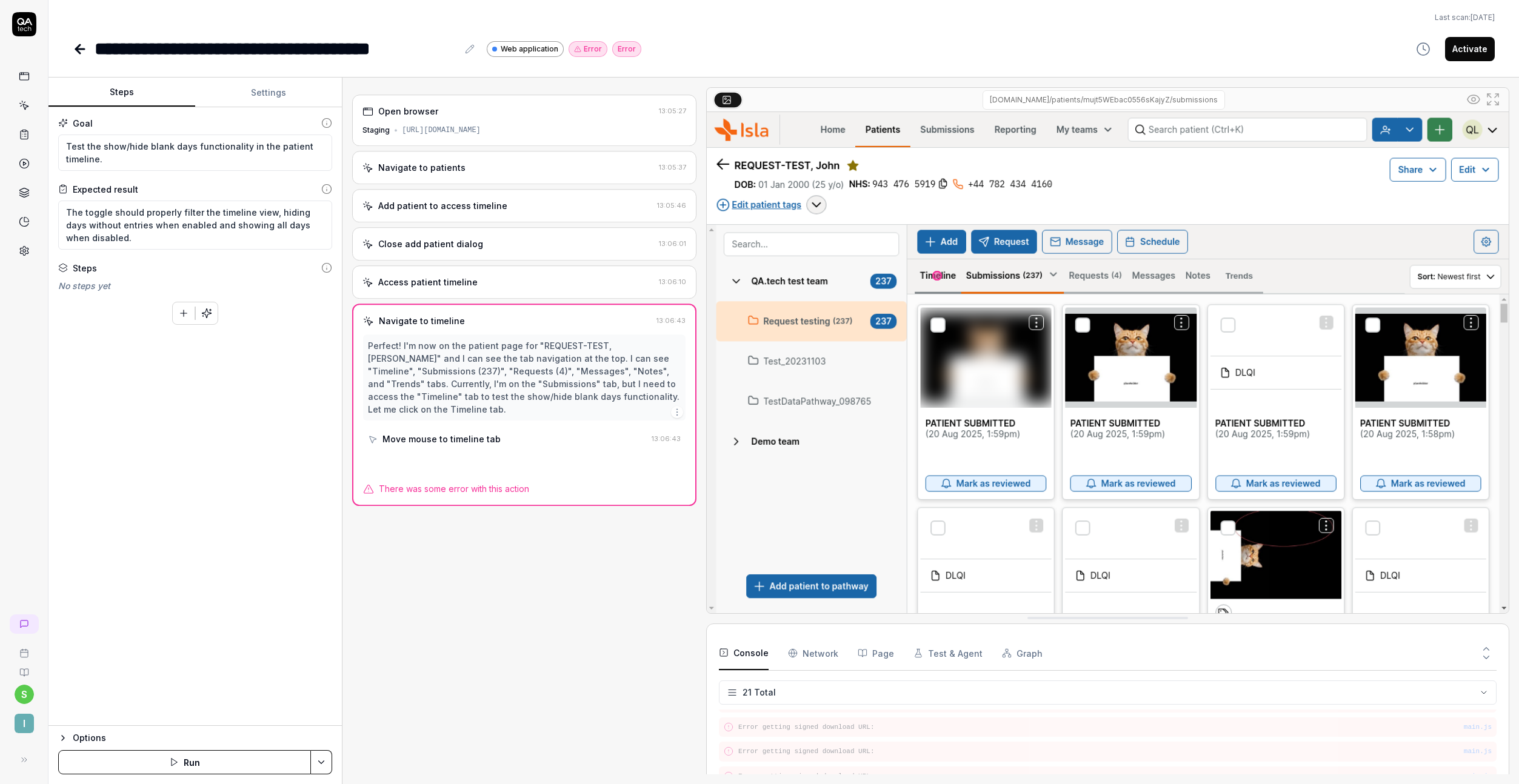
scroll to position [427, 0]
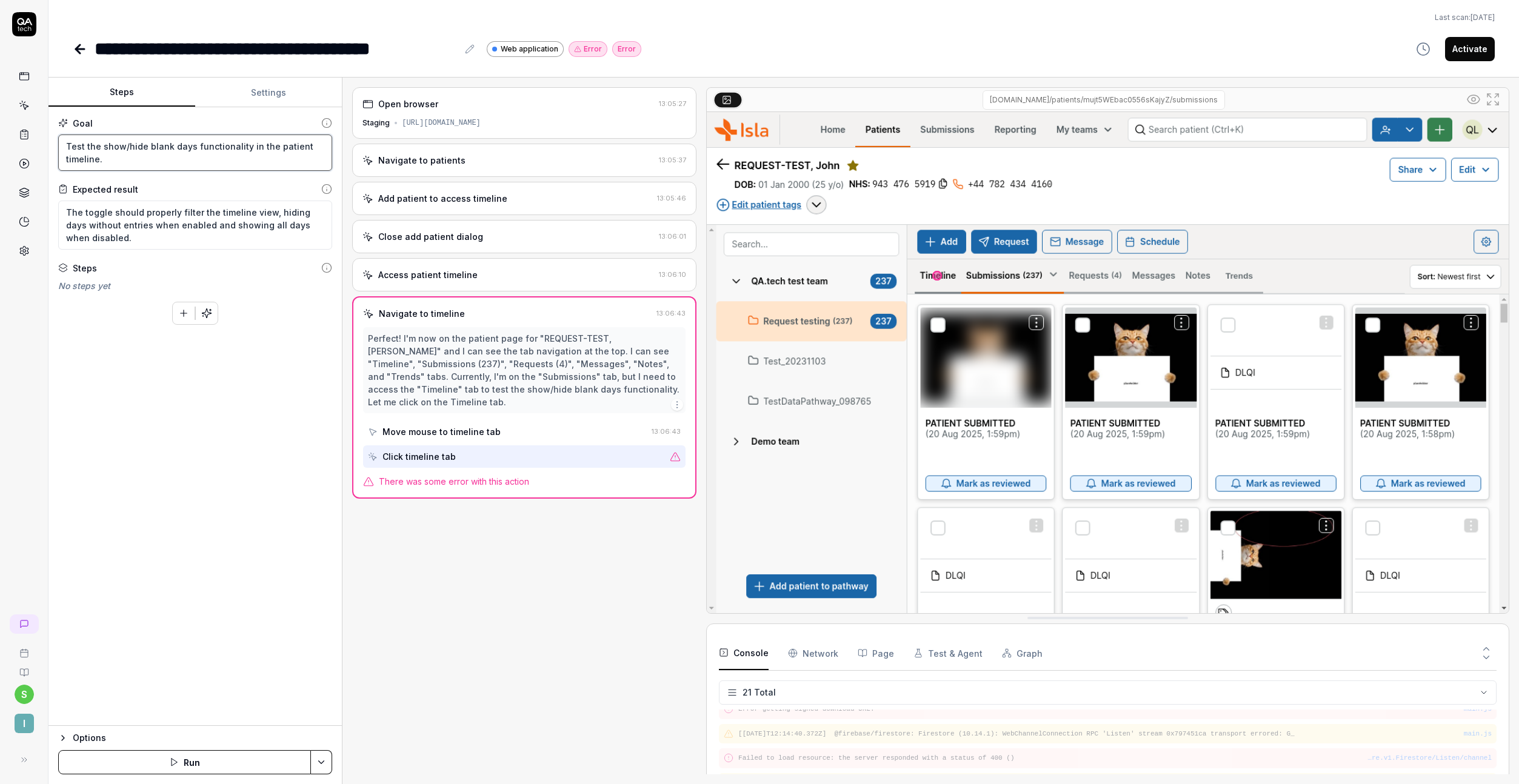
click at [85, 140] on textarea "Test the show/hide blank days functionality in the patient timeline." at bounding box center [195, 153] width 274 height 37
type textarea "*"
click at [85, 140] on textarea "Test the show/hide blank days functionality in the patient timeline." at bounding box center [195, 153] width 274 height 37
paste textarea "In the timeline tab on a patient record, test the show/hide blank days function…"
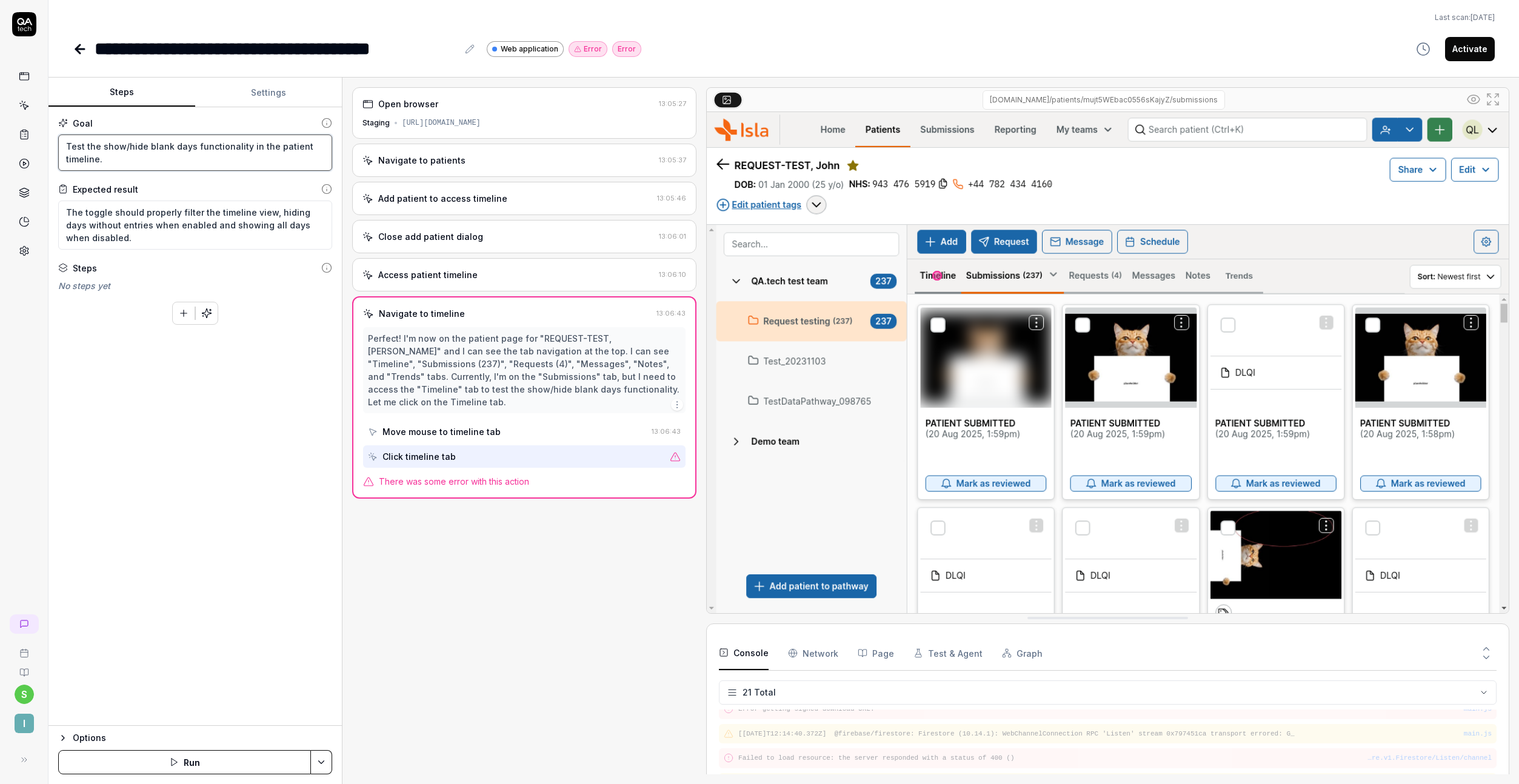
type textarea "In the timeline tab on a patient record, test the show/hide blank days function…"
type textarea "*"
type textarea "In the timeline tab on a patient record, test the show/hide blank days function…"
click at [227, 223] on textarea "The toggle should properly filter the timeline view, hiding days without entrie…" at bounding box center [195, 225] width 274 height 49
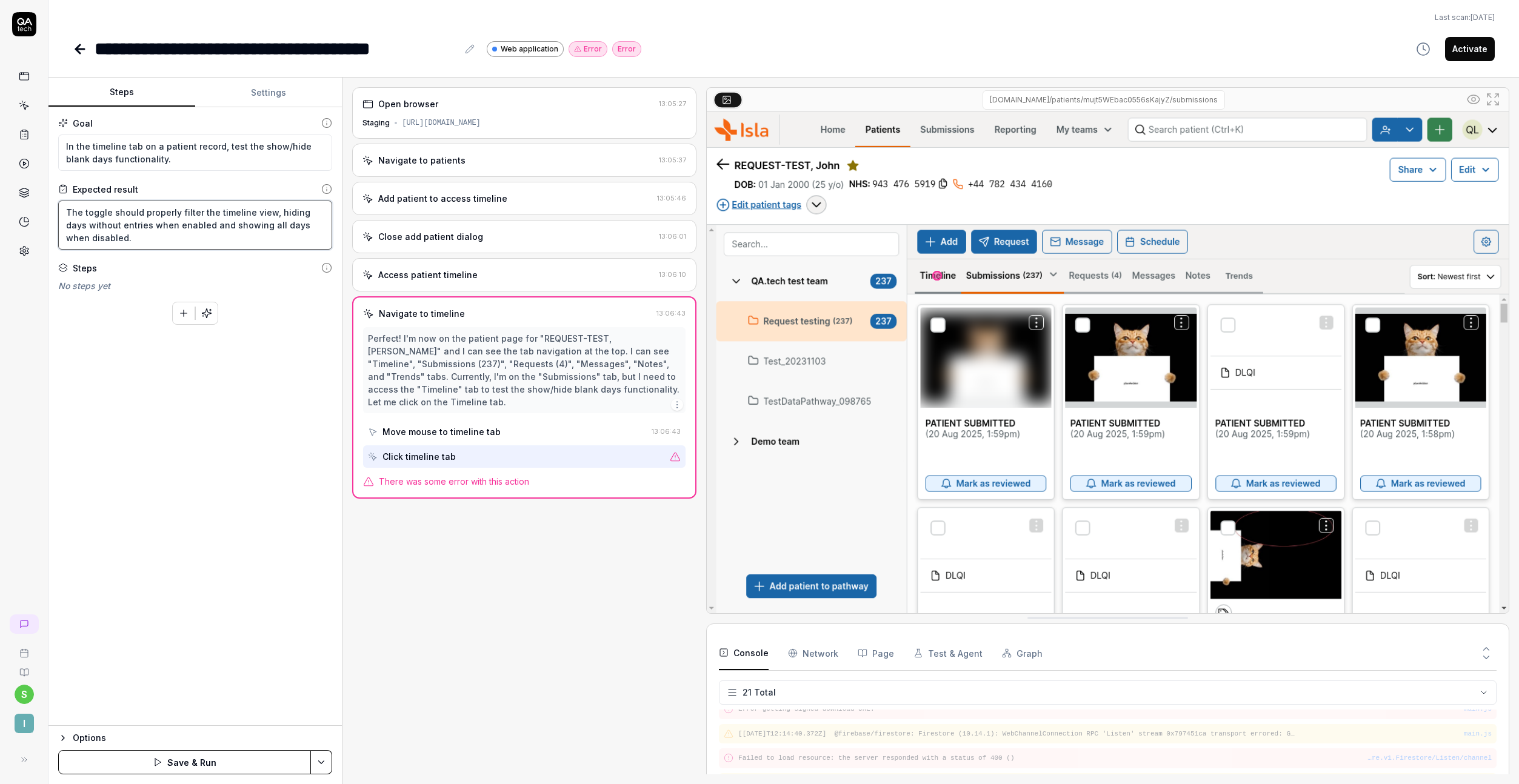
click at [227, 223] on textarea "The toggle should properly filter the timeline view, hiding days without entrie…" at bounding box center [195, 225] width 274 height 49
click at [212, 756] on button "Save & Run" at bounding box center [184, 762] width 253 height 24
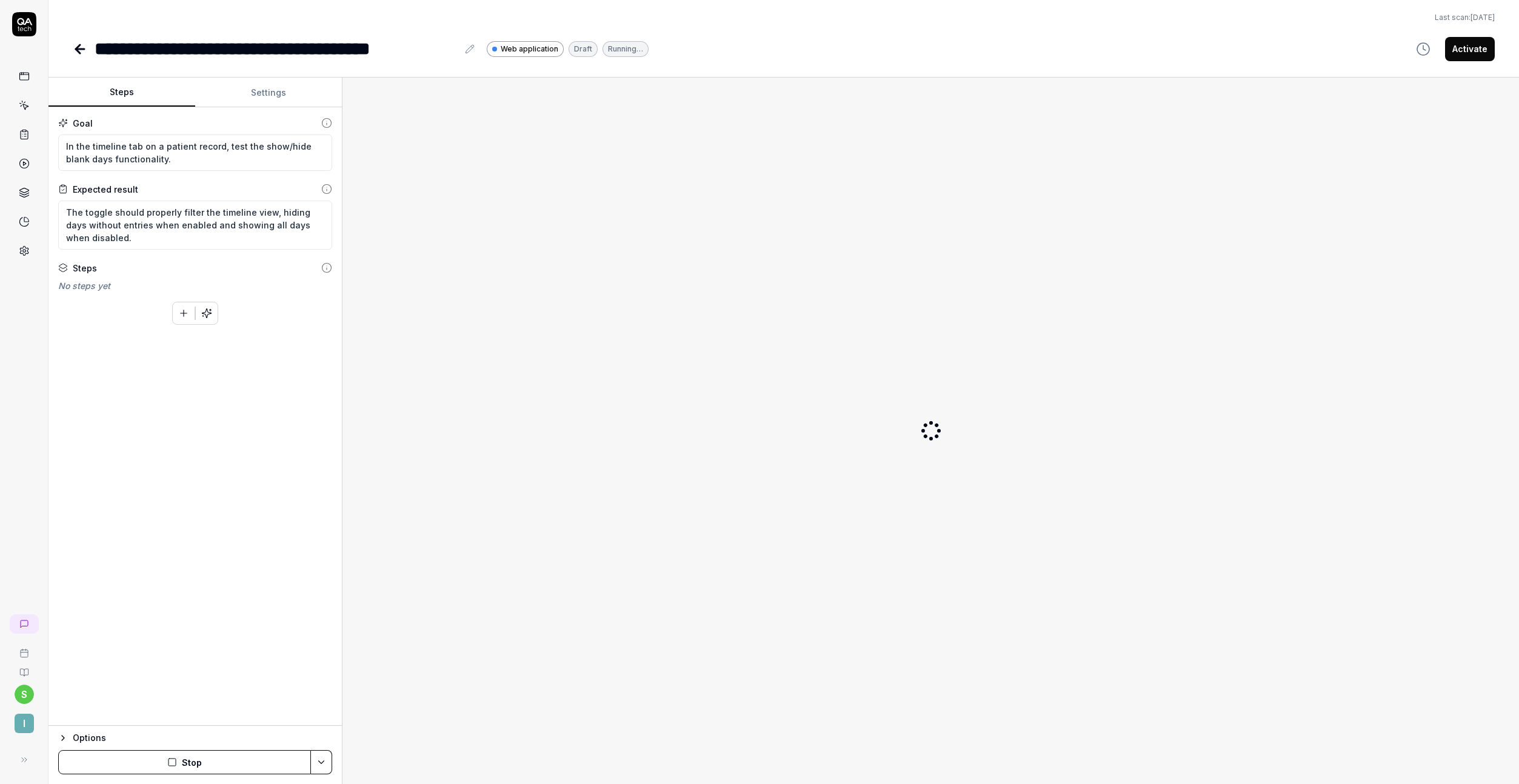
type textarea "*"
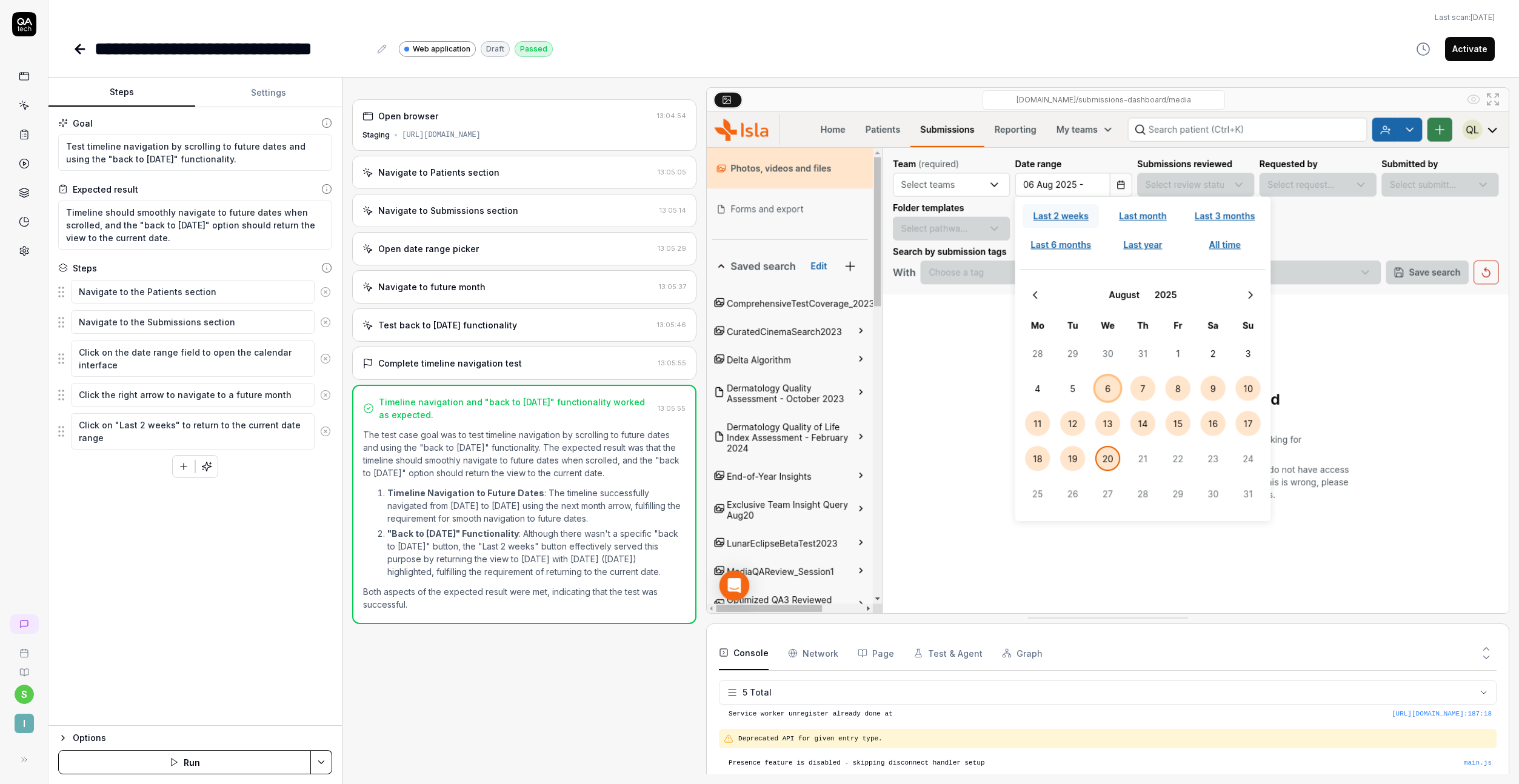
scroll to position [35, 0]
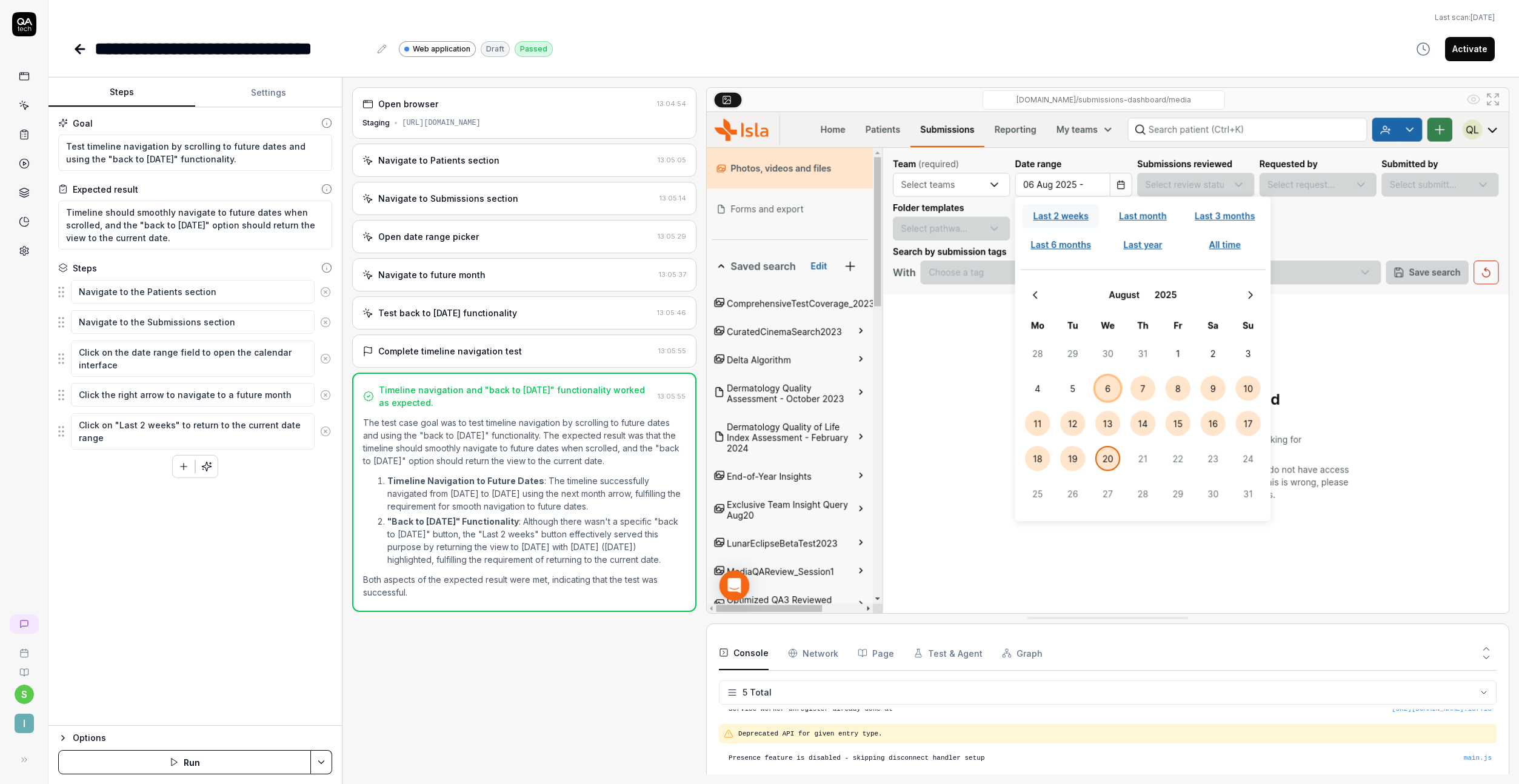
type textarea "*"
drag, startPoint x: 220, startPoint y: 160, endPoint x: -33, endPoint y: 139, distance: 253.9
click at [0, 139] on html "**********" at bounding box center [760, 392] width 1519 height 784
paste textarea "From the timeline tab on a patient record, test"
type textarea "From the timeline tab on a patient record, test navigation by scrolling to futu…"
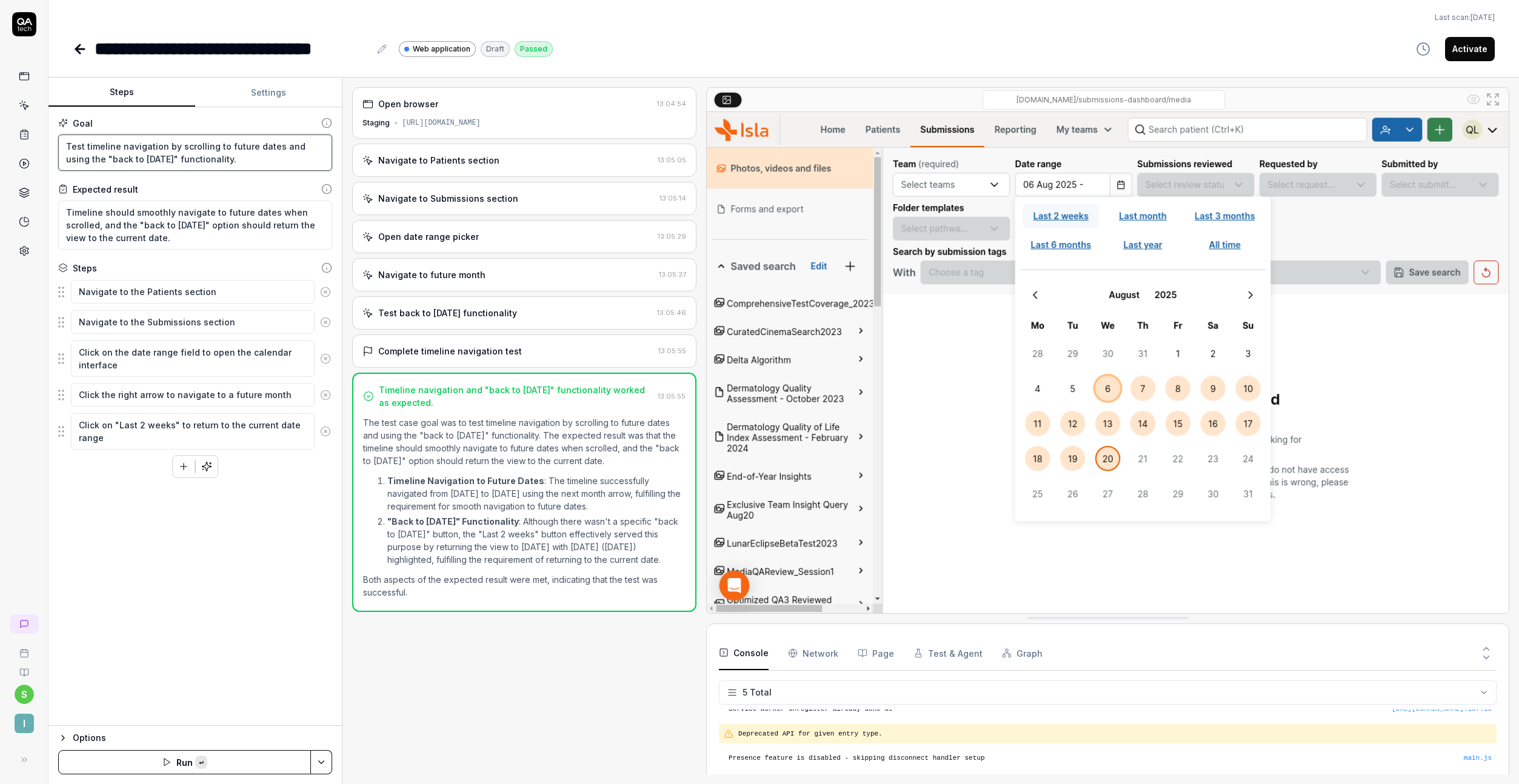
type textarea "*"
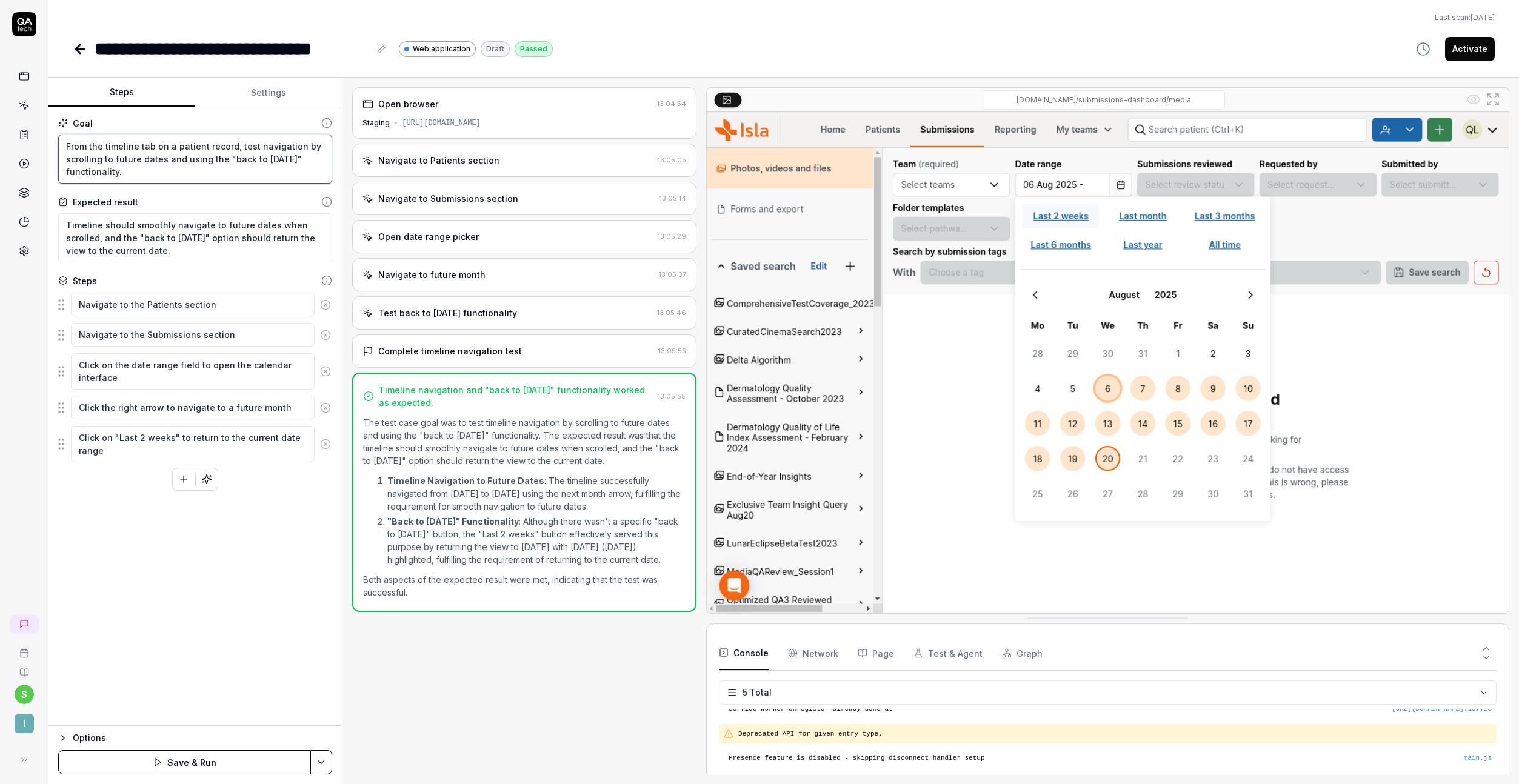
type textarea "From the timeline tab on a patient record, test navigation by scrolling to futu…"
click at [193, 238] on textarea "Timeline should smoothly navigate to future dates when scrolled, and the "back …" at bounding box center [195, 237] width 274 height 49
click at [231, 765] on button "Save & Run" at bounding box center [184, 762] width 253 height 24
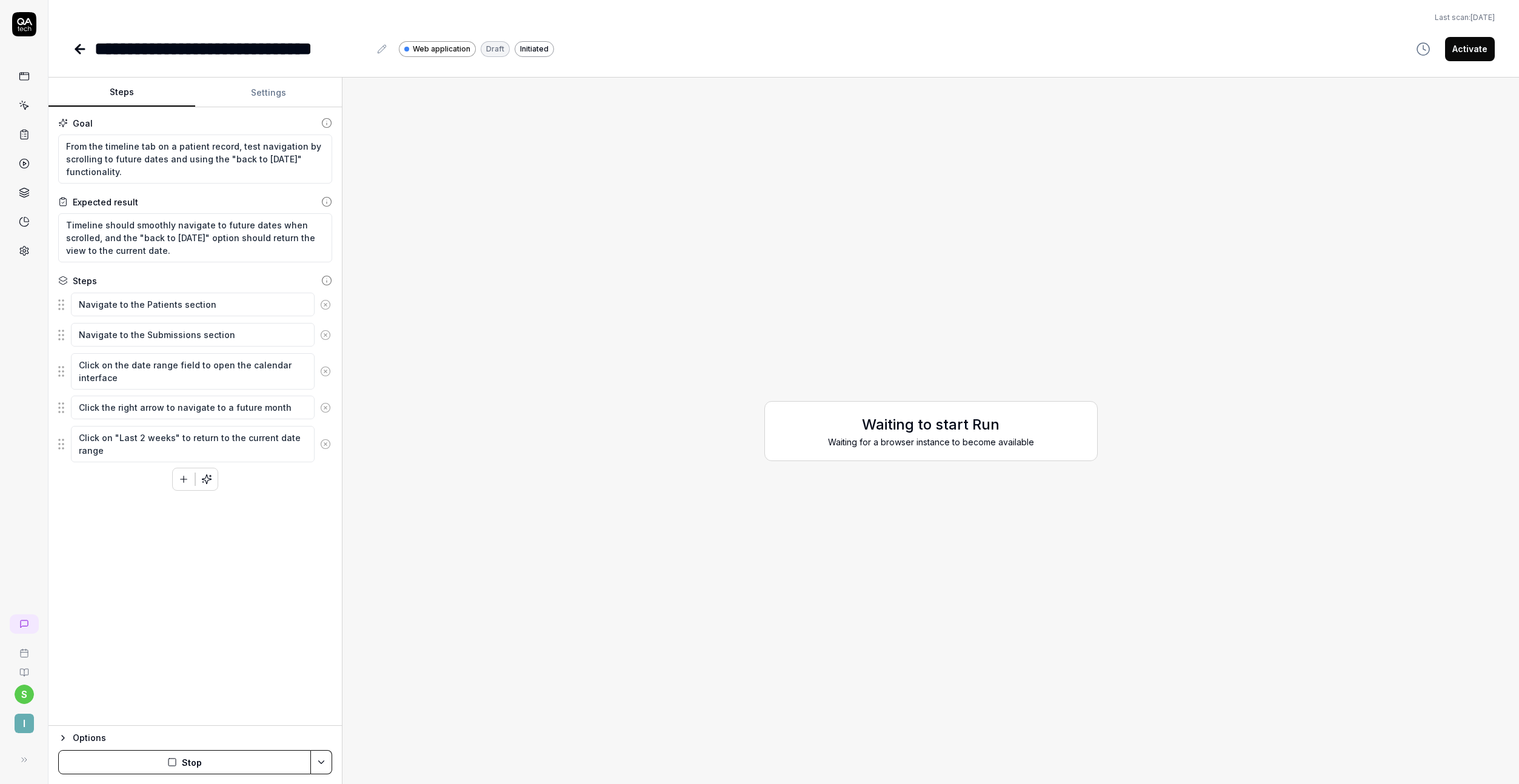
type textarea "*"
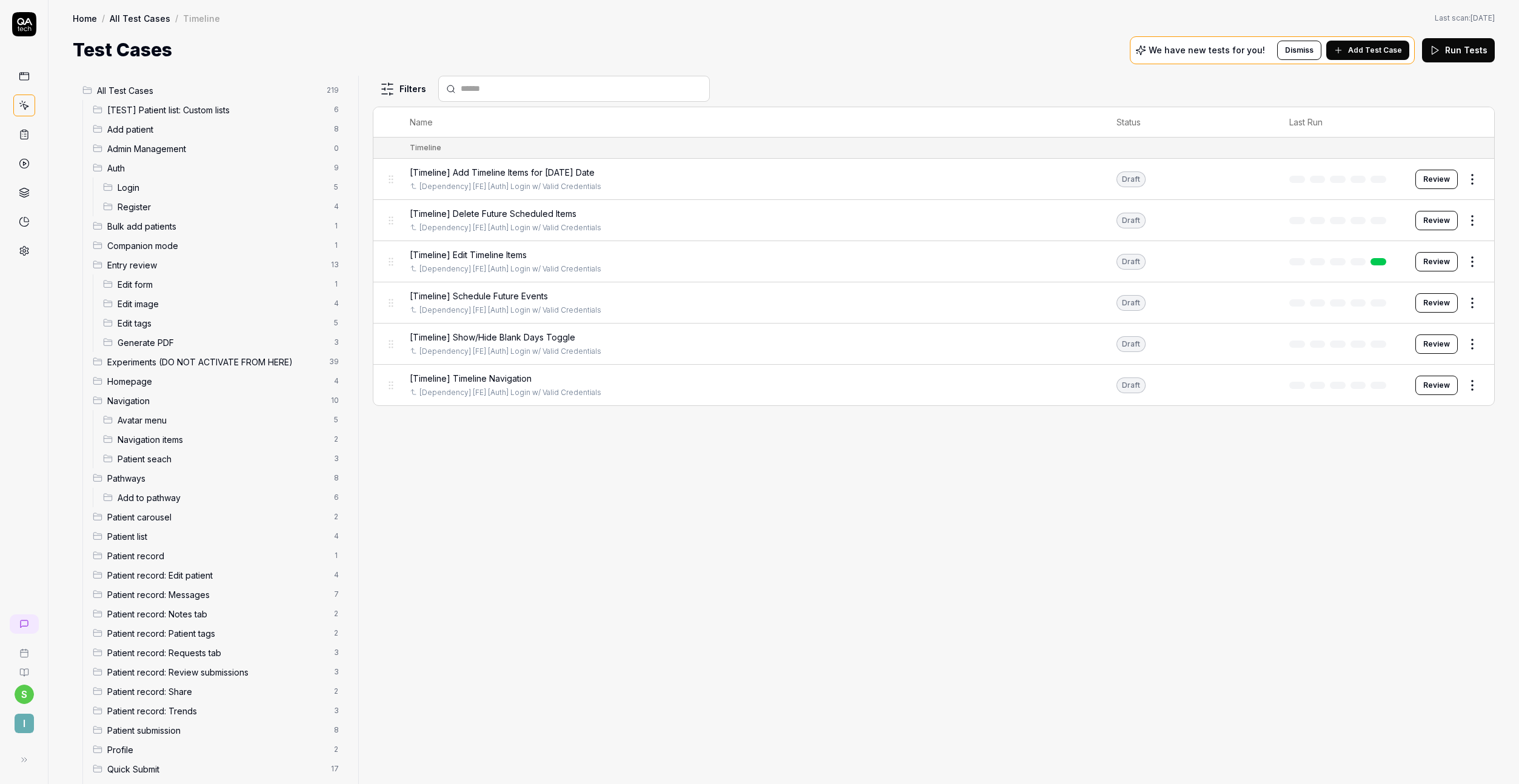
click at [618, 171] on div "[Timeline] Add Timeline Items for [DATE] Date" at bounding box center [751, 172] width 682 height 12
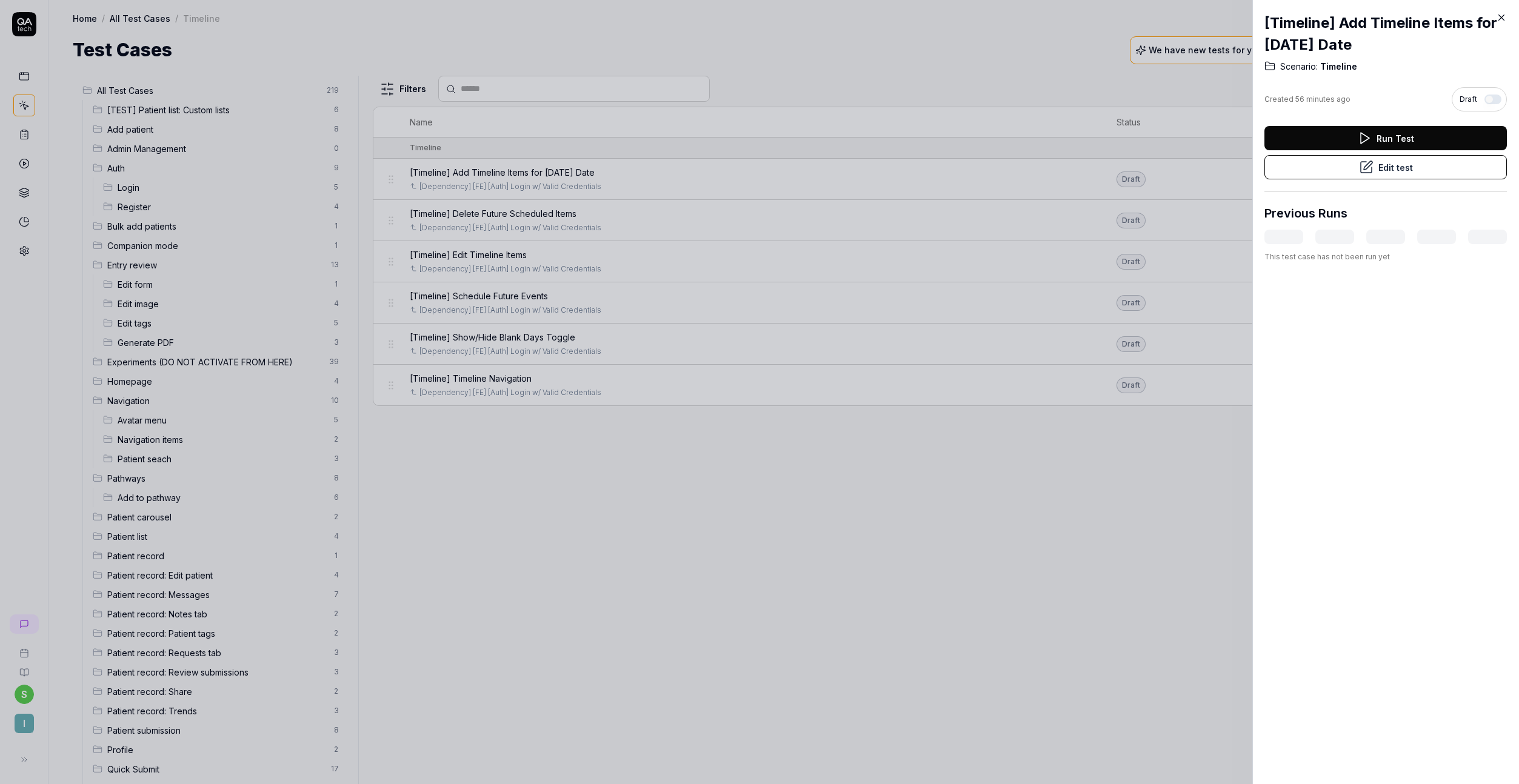
click at [1201, 193] on div at bounding box center [760, 392] width 1519 height 784
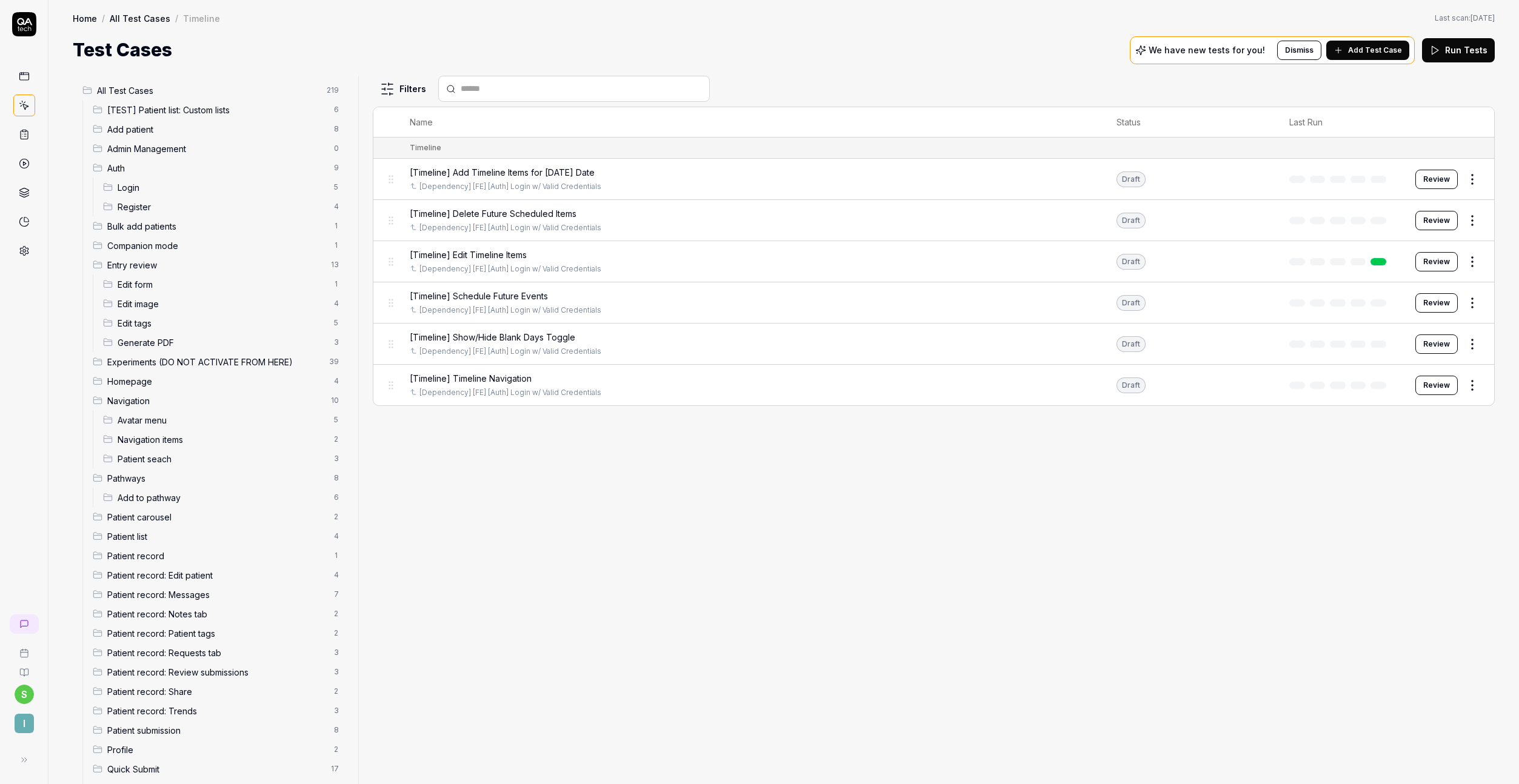
click at [1445, 178] on button "Review" at bounding box center [1437, 180] width 42 height 20
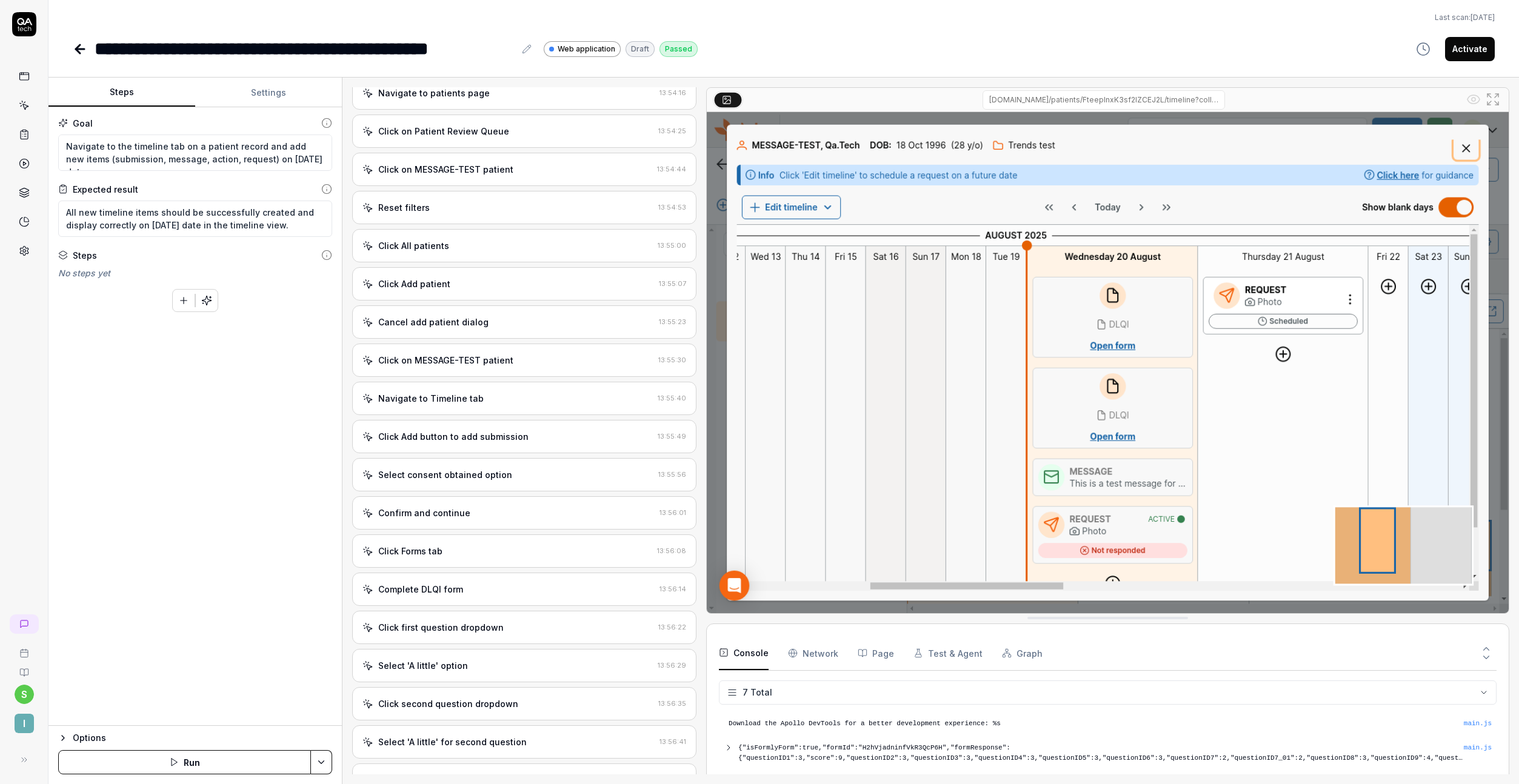
scroll to position [421, 0]
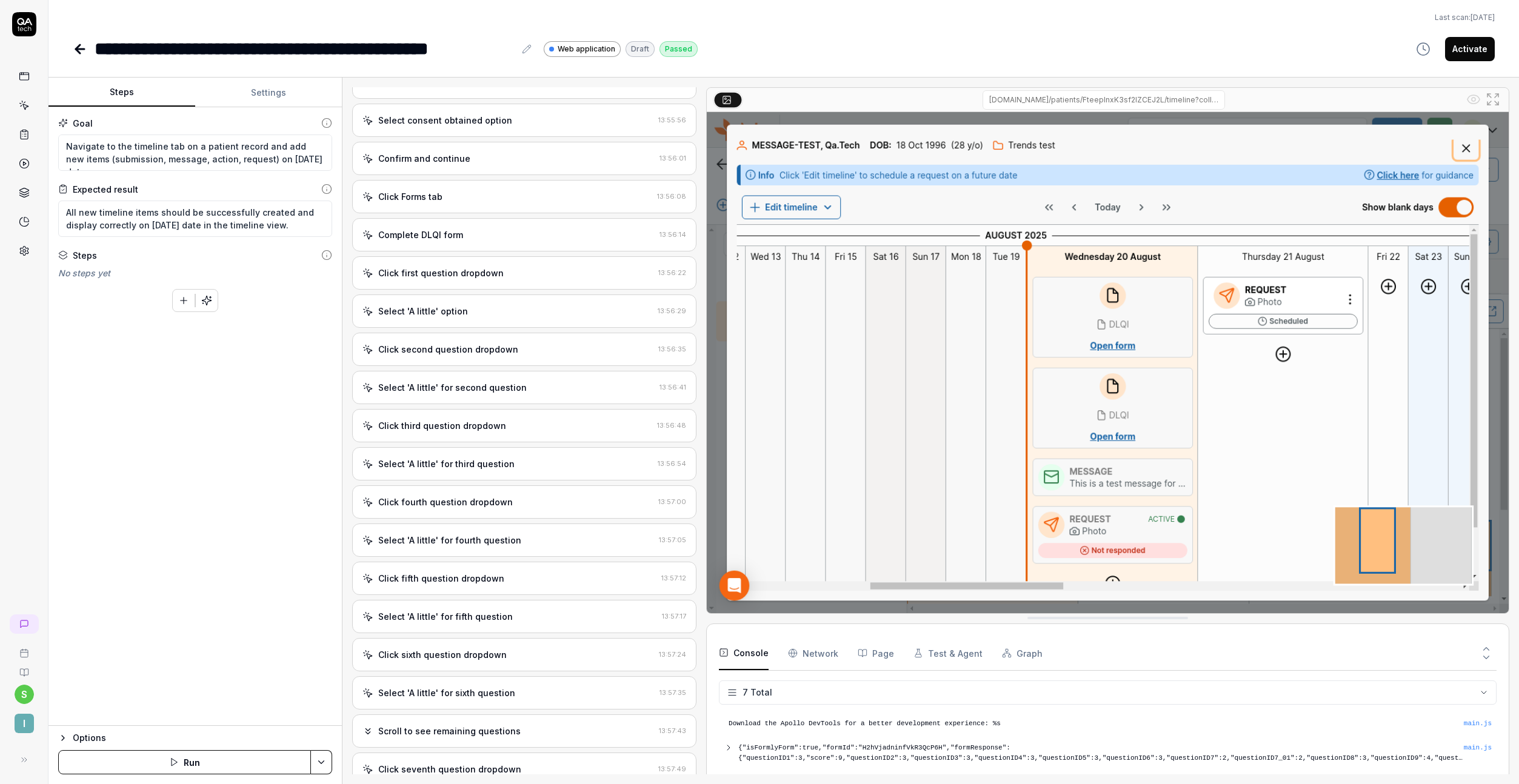
click at [435, 572] on div "Click fifth question dropdown" at bounding box center [441, 578] width 126 height 12
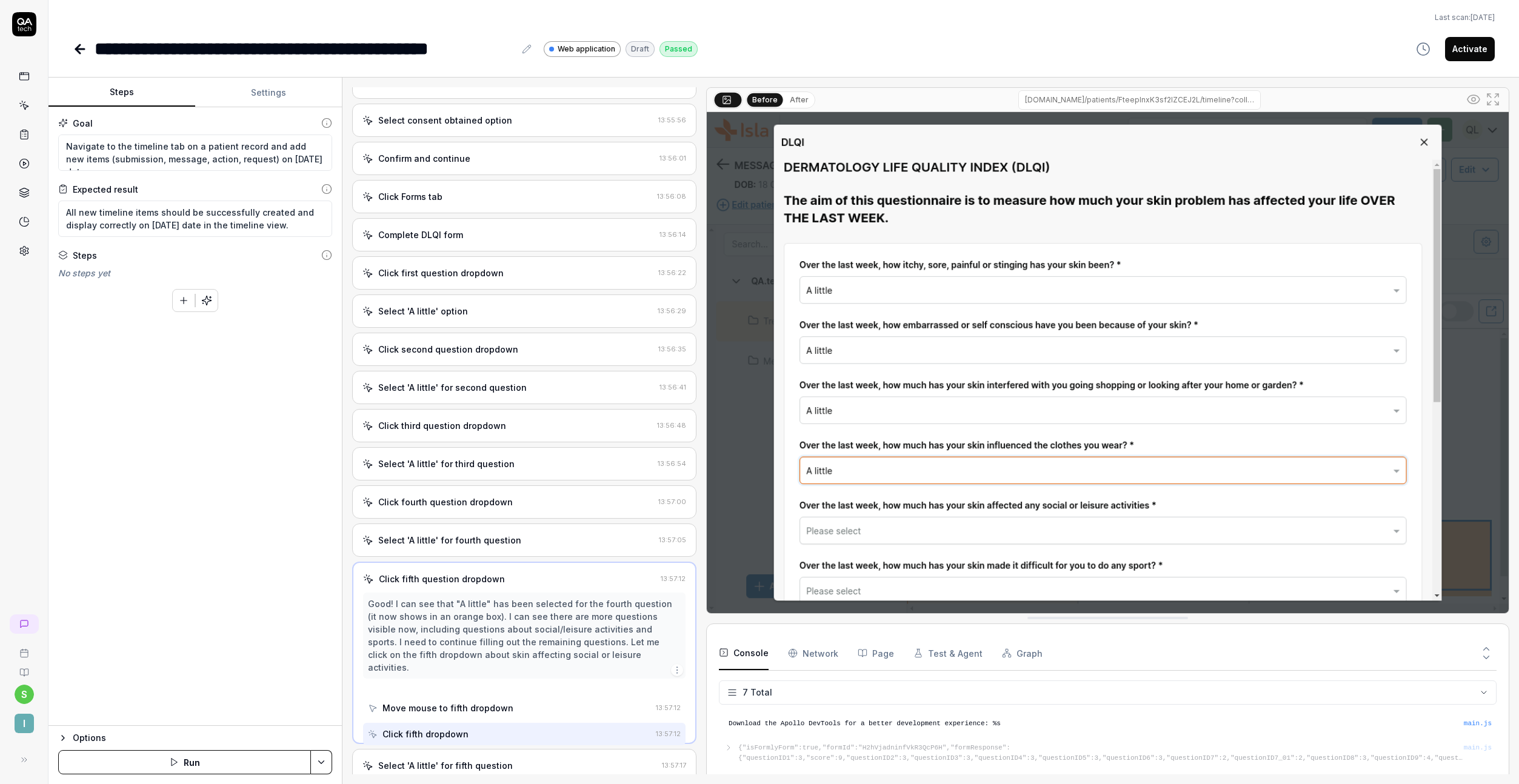
scroll to position [379, 0]
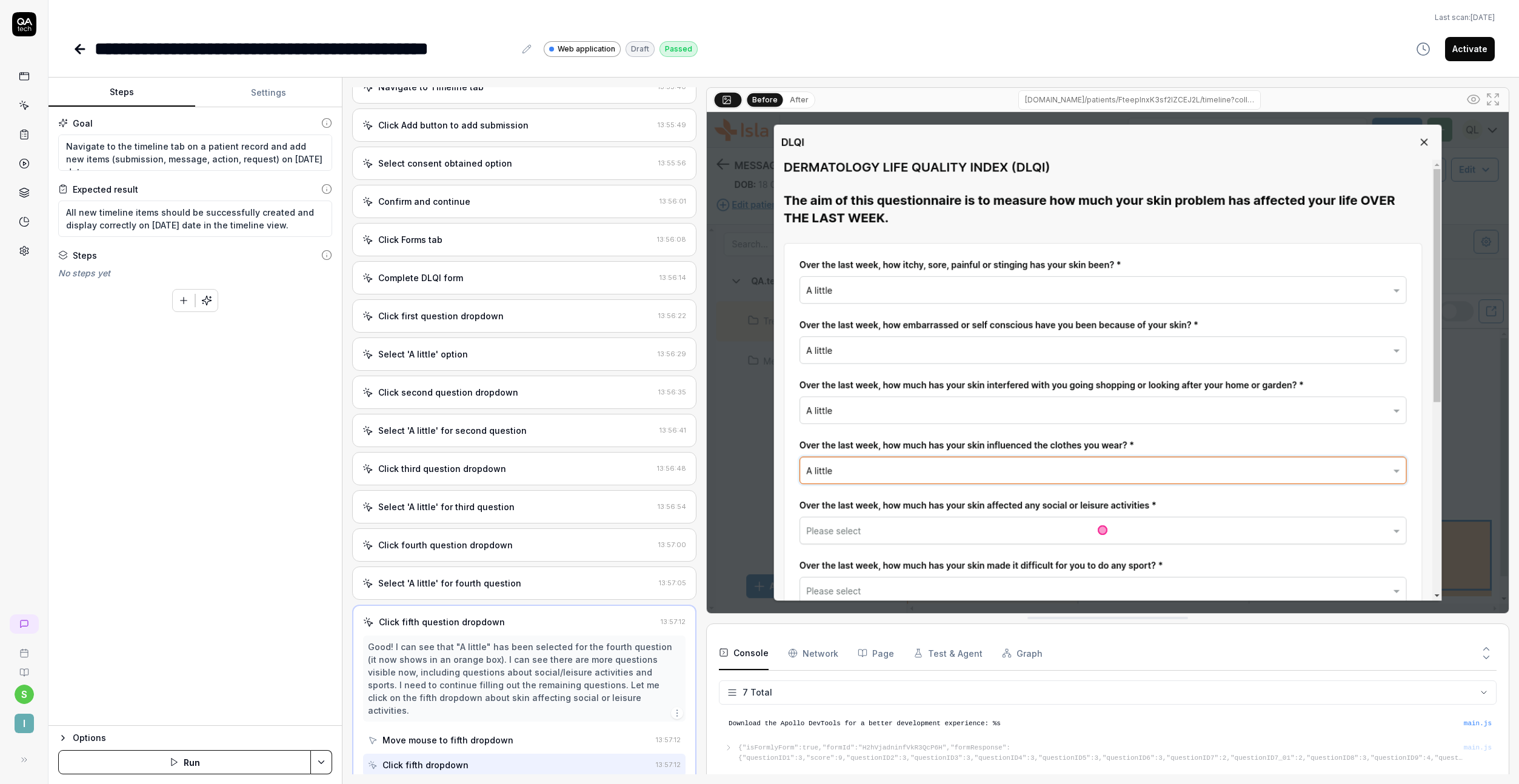
click at [482, 355] on div "Select 'A little' option" at bounding box center [508, 353] width 290 height 12
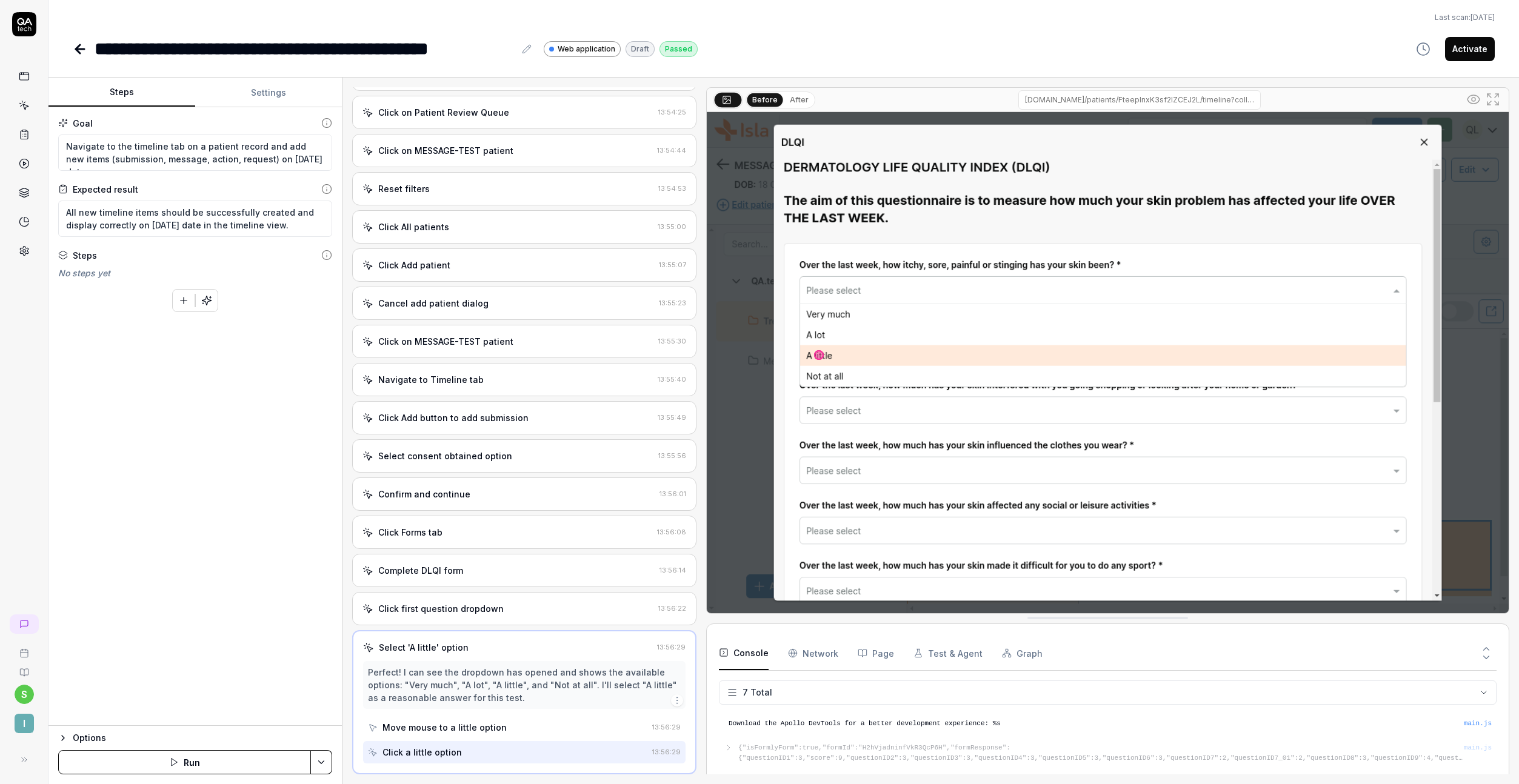
click at [477, 335] on div "Click on MESSAGE-TEST patient" at bounding box center [446, 341] width 135 height 12
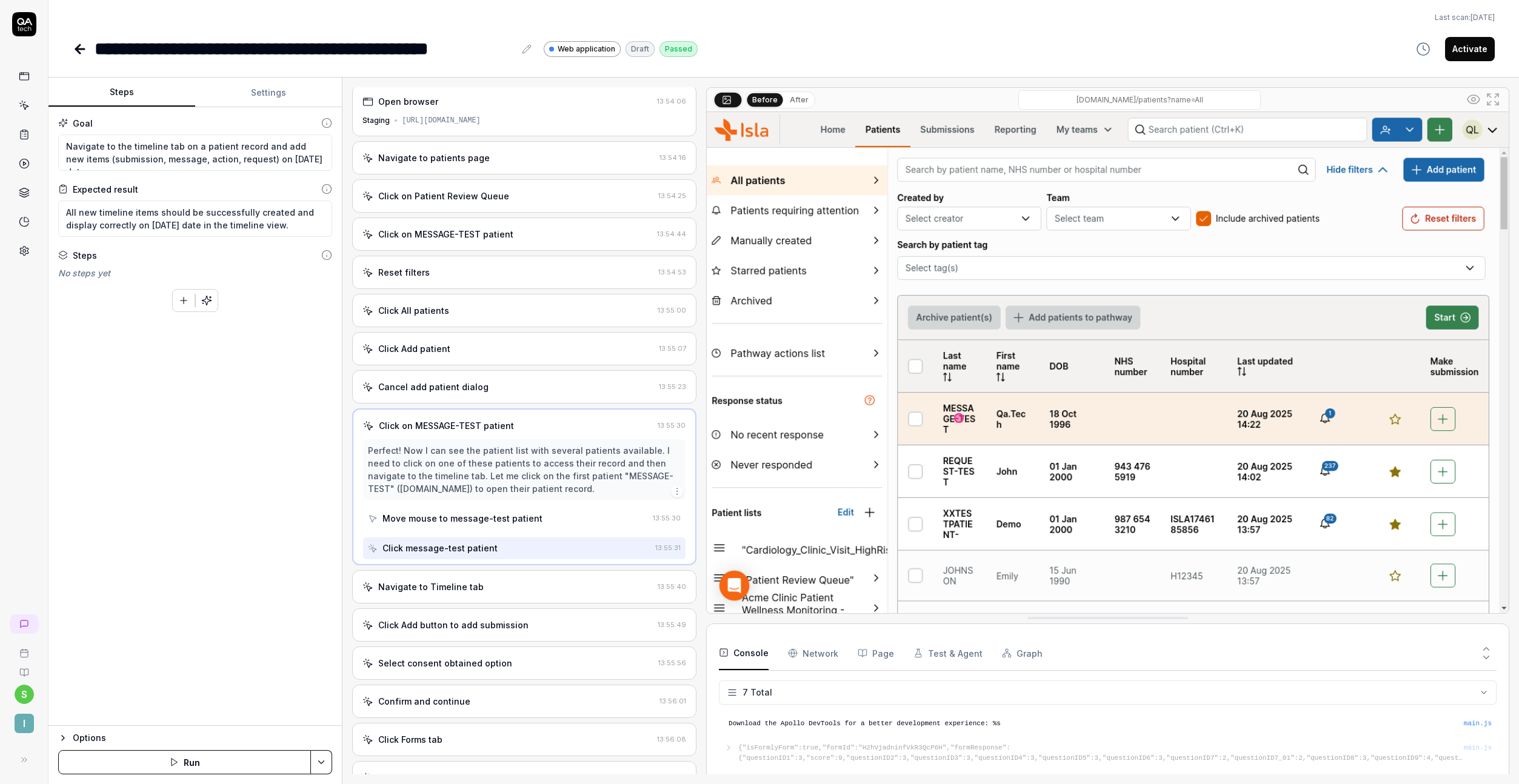
scroll to position [0, 0]
click at [486, 320] on div "Click All patients 13:55:00" at bounding box center [524, 313] width 344 height 33
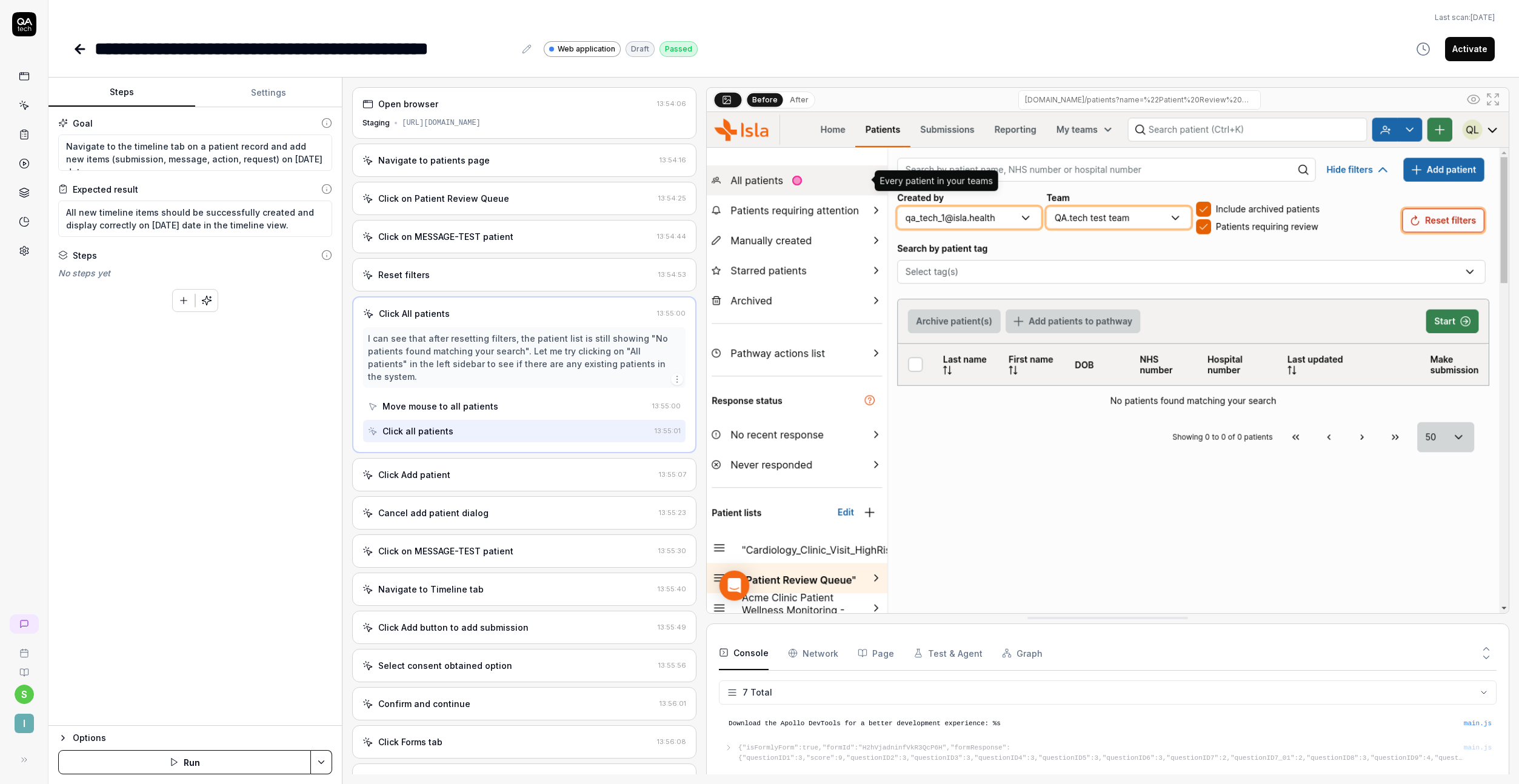
click at [586, 127] on div "Staging [URL][DOMAIN_NAME]" at bounding box center [524, 123] width 324 height 11
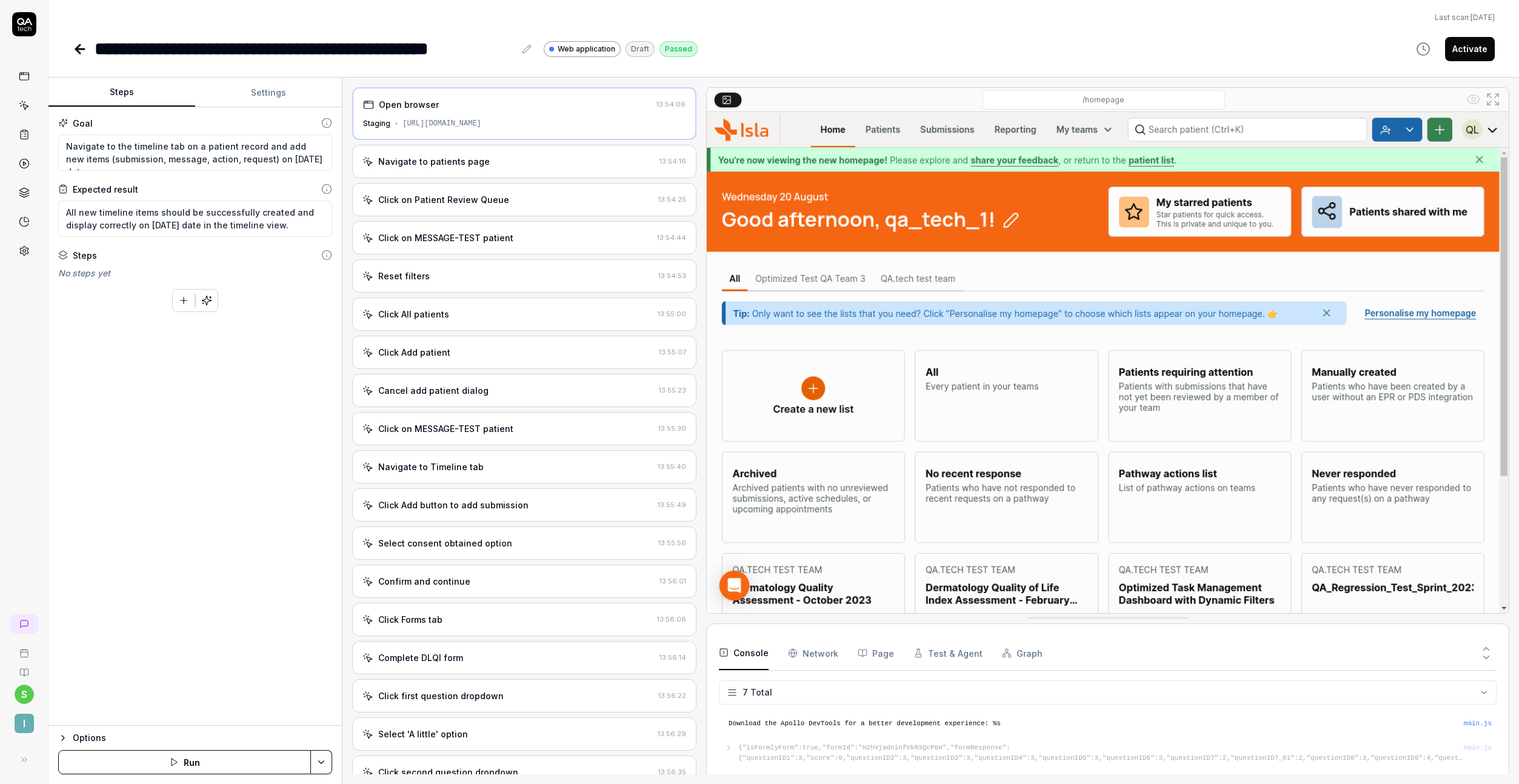
click at [556, 159] on div "Navigate to patients page" at bounding box center [509, 161] width 292 height 12
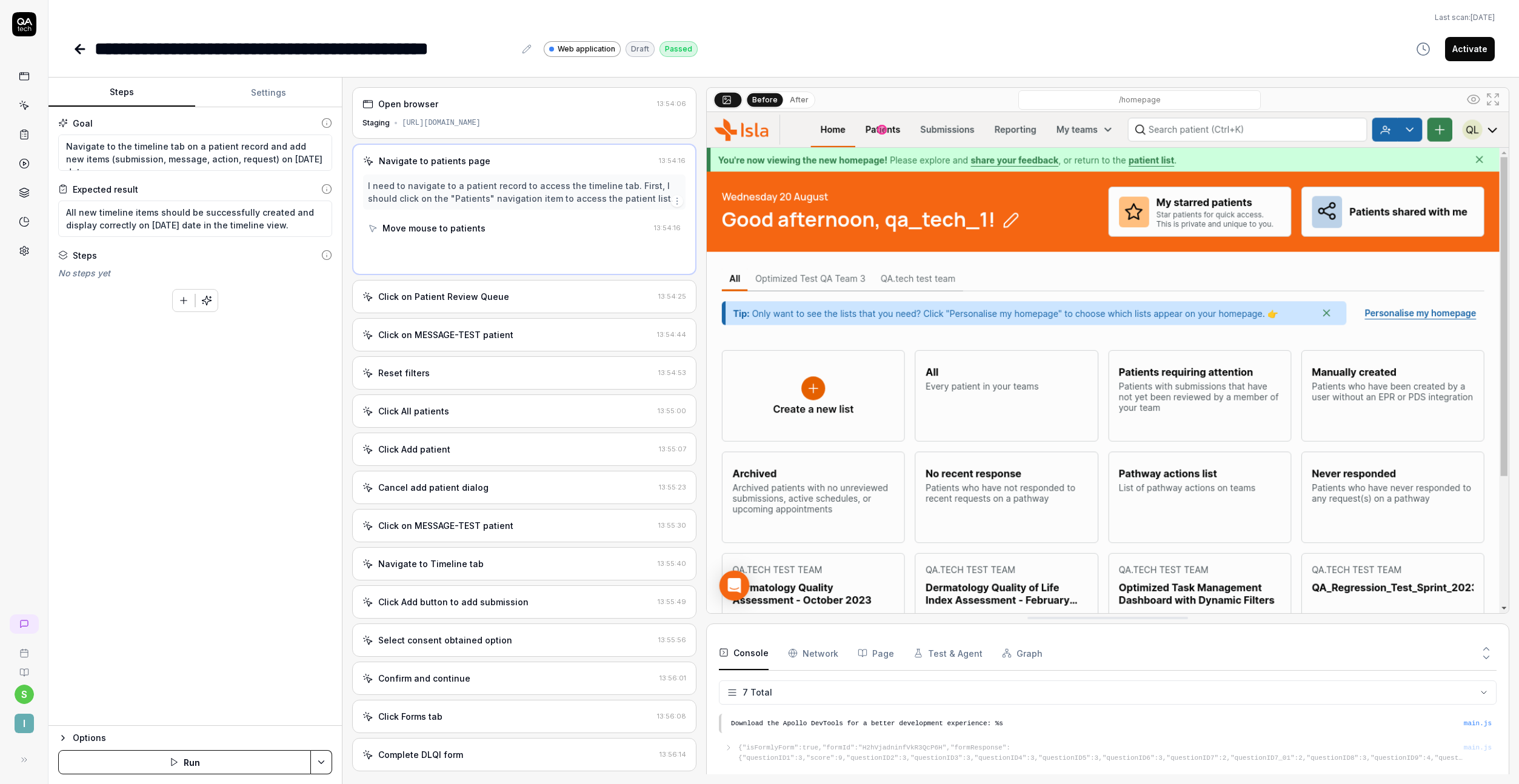
click at [551, 200] on div "I need to navigate to a patient record to access the timeline tab. First, I sho…" at bounding box center [524, 192] width 313 height 25
click at [524, 305] on div "Click on Patient Review Queue 13:54:25" at bounding box center [524, 296] width 344 height 33
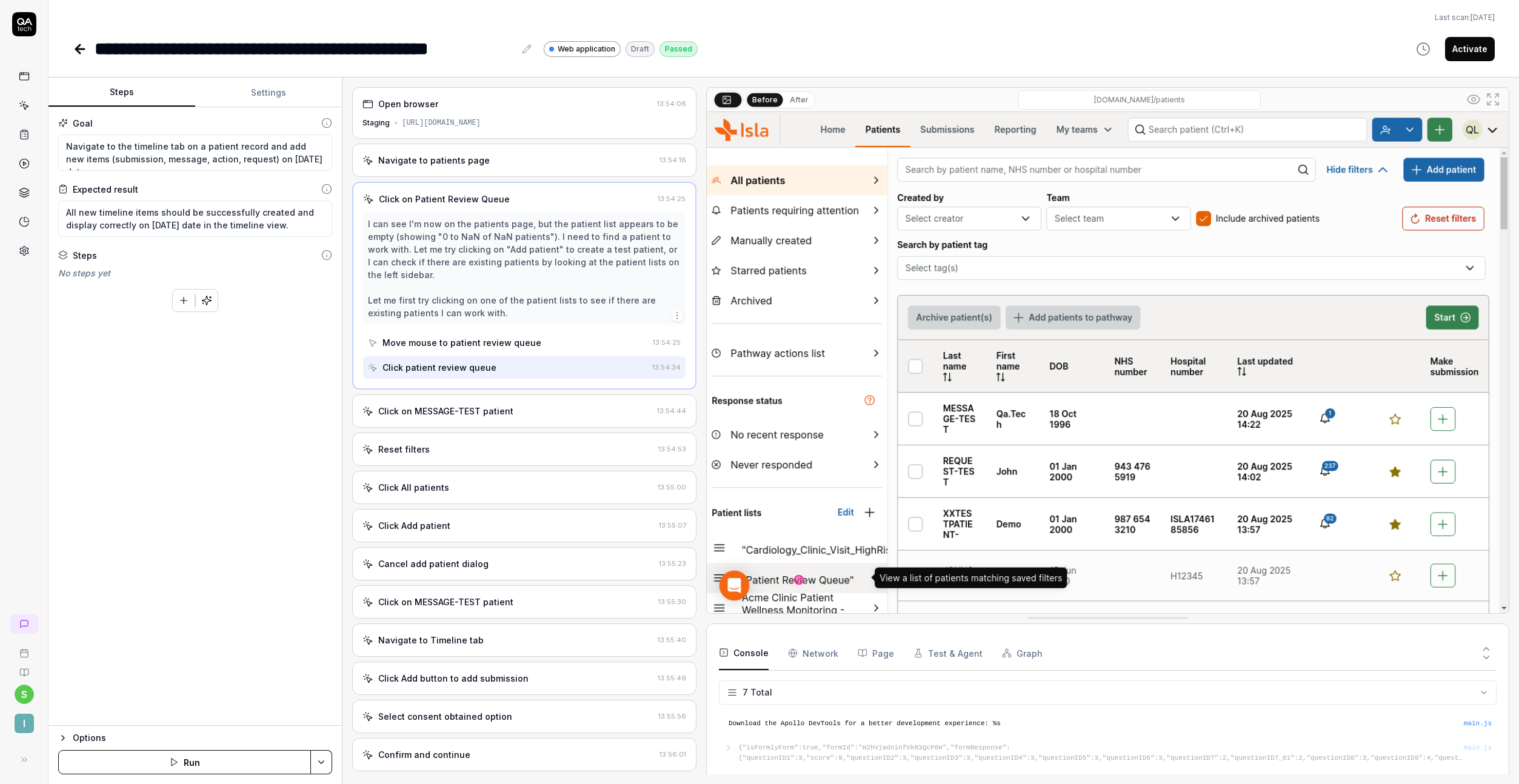
click at [512, 414] on div "Click on MESSAGE-TEST patient" at bounding box center [507, 411] width 290 height 12
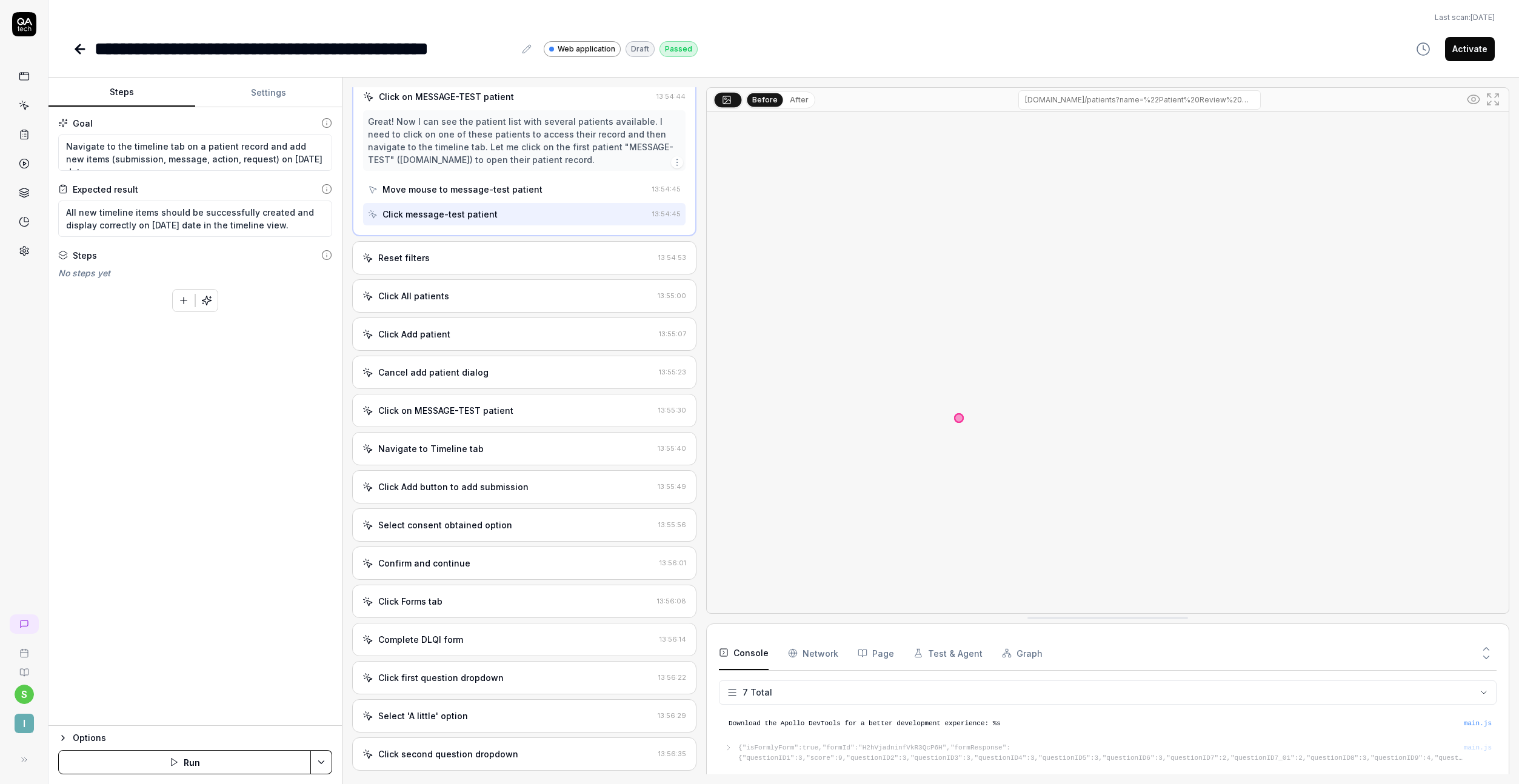
scroll to position [144, 0]
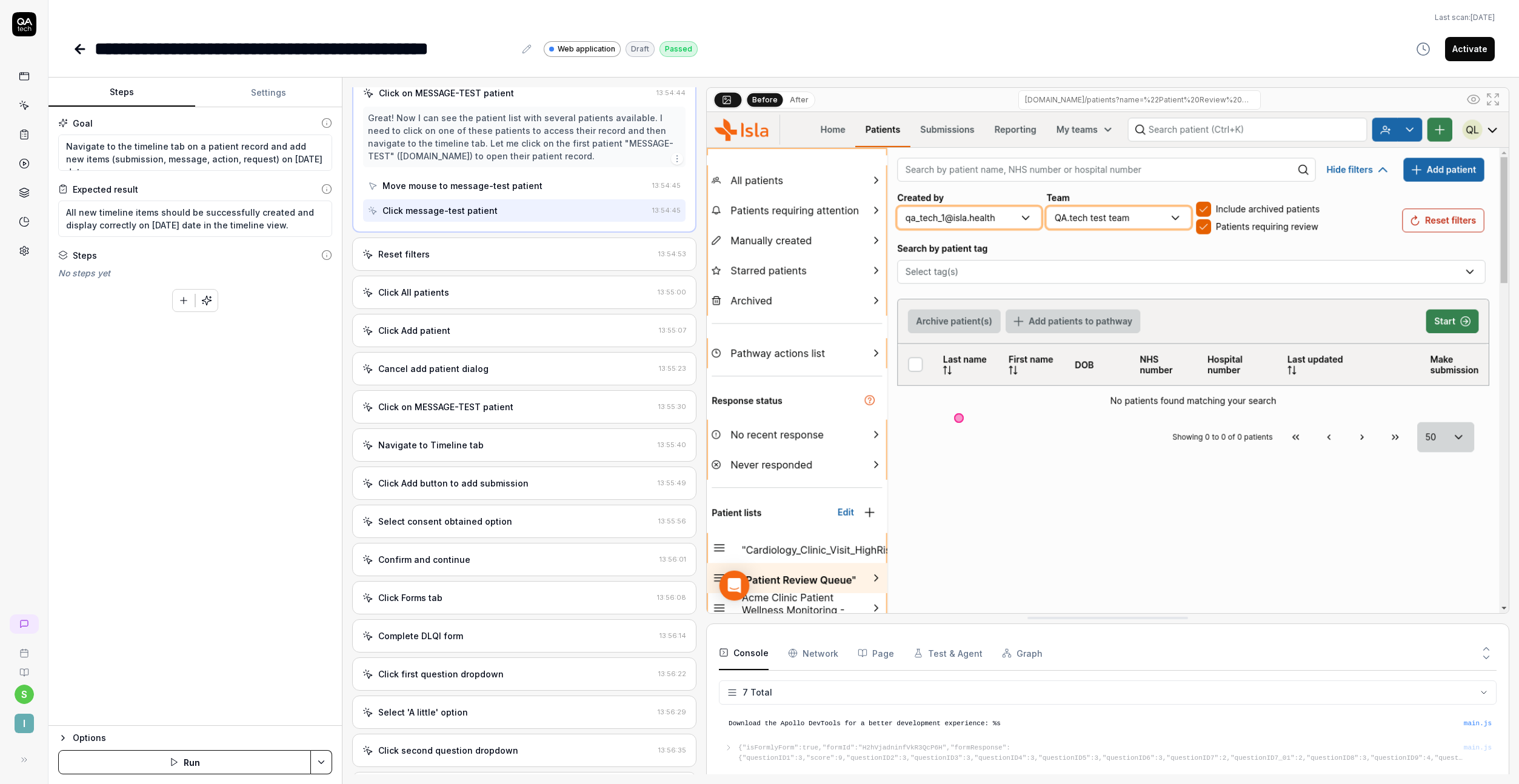
click at [1480, 97] on icon at bounding box center [1473, 99] width 14 height 14
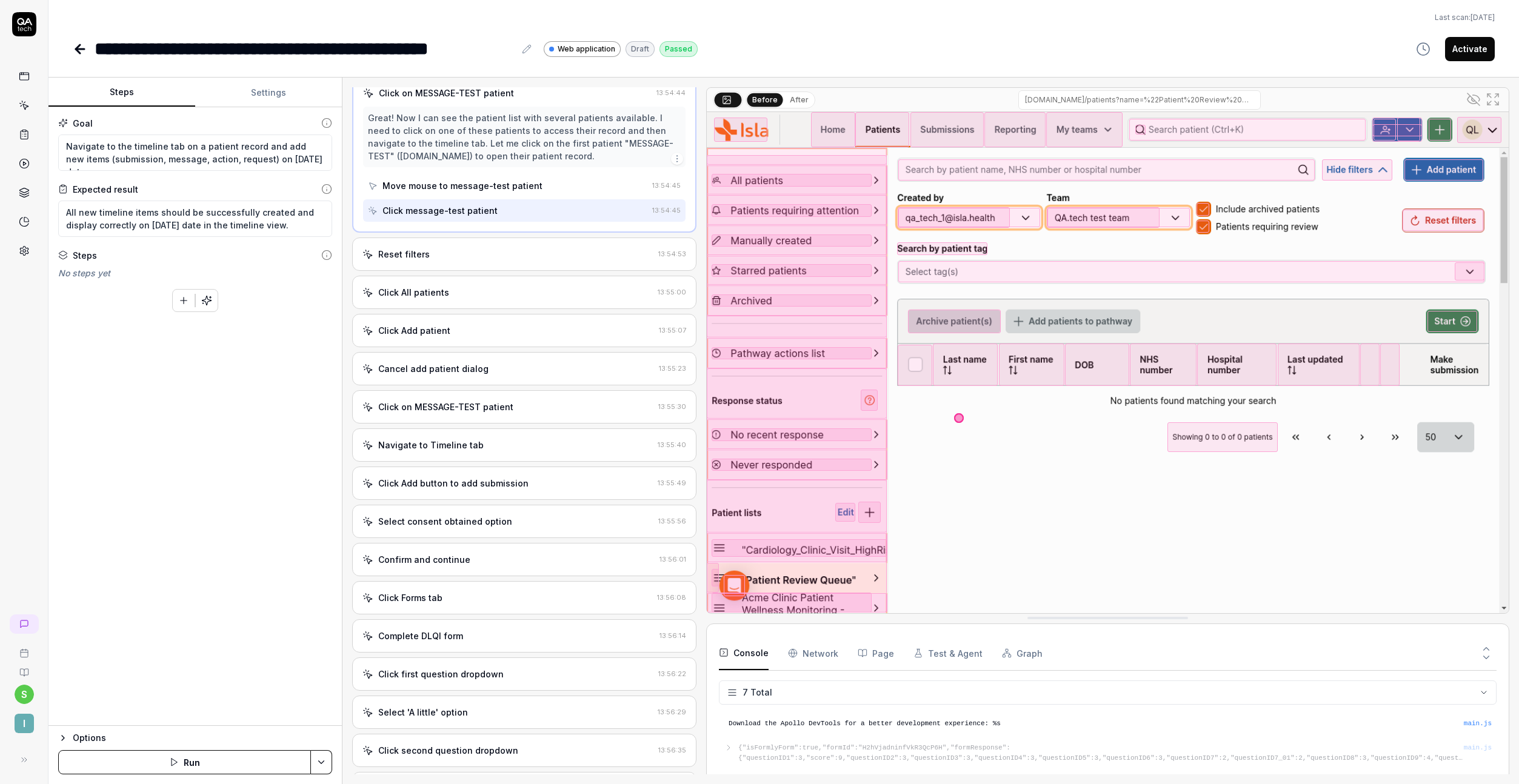
click at [1480, 97] on icon at bounding box center [1473, 99] width 14 height 14
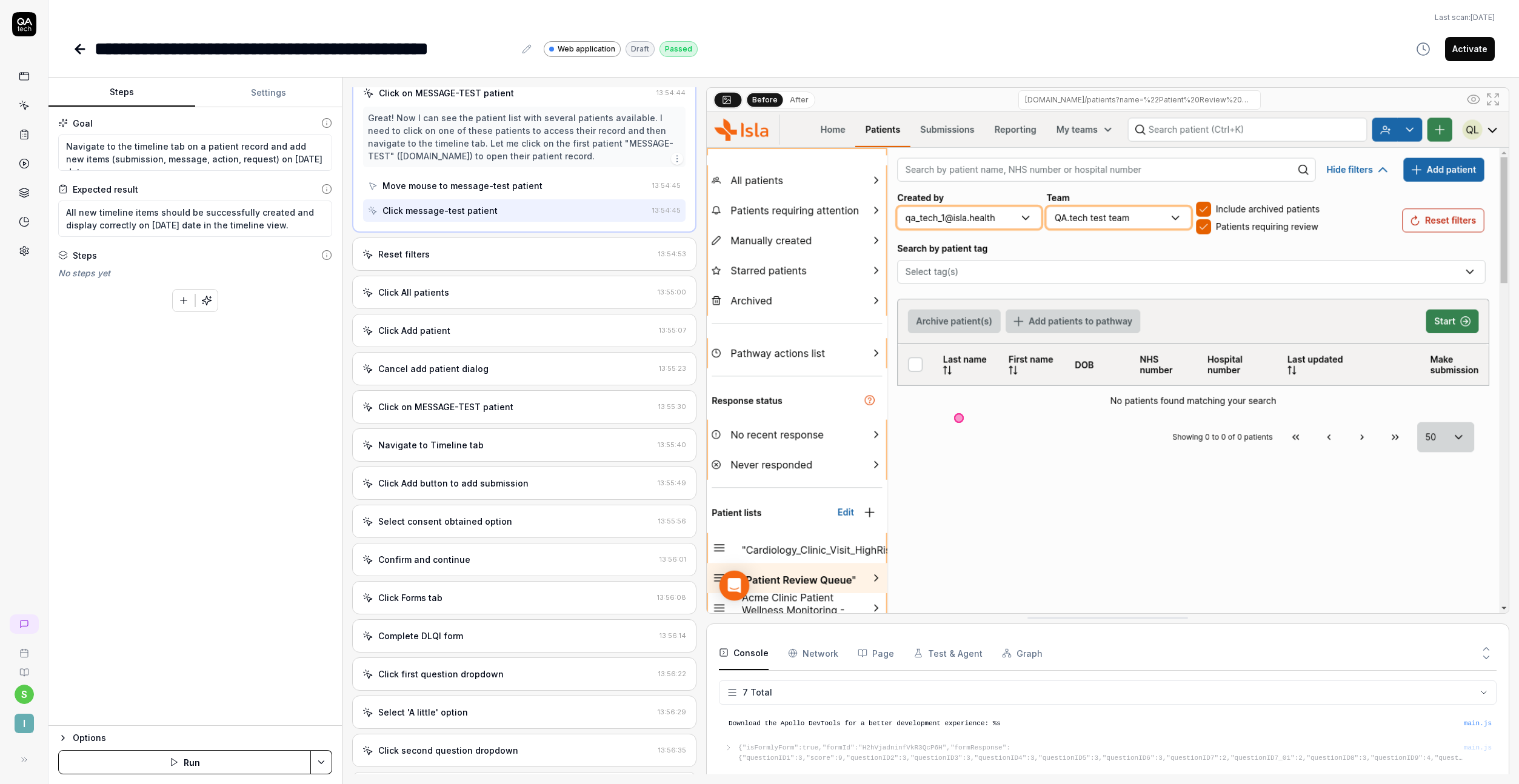
click at [794, 101] on button "After" at bounding box center [799, 100] width 29 height 13
click at [770, 99] on button "Before" at bounding box center [765, 100] width 35 height 13
type textarea "*"
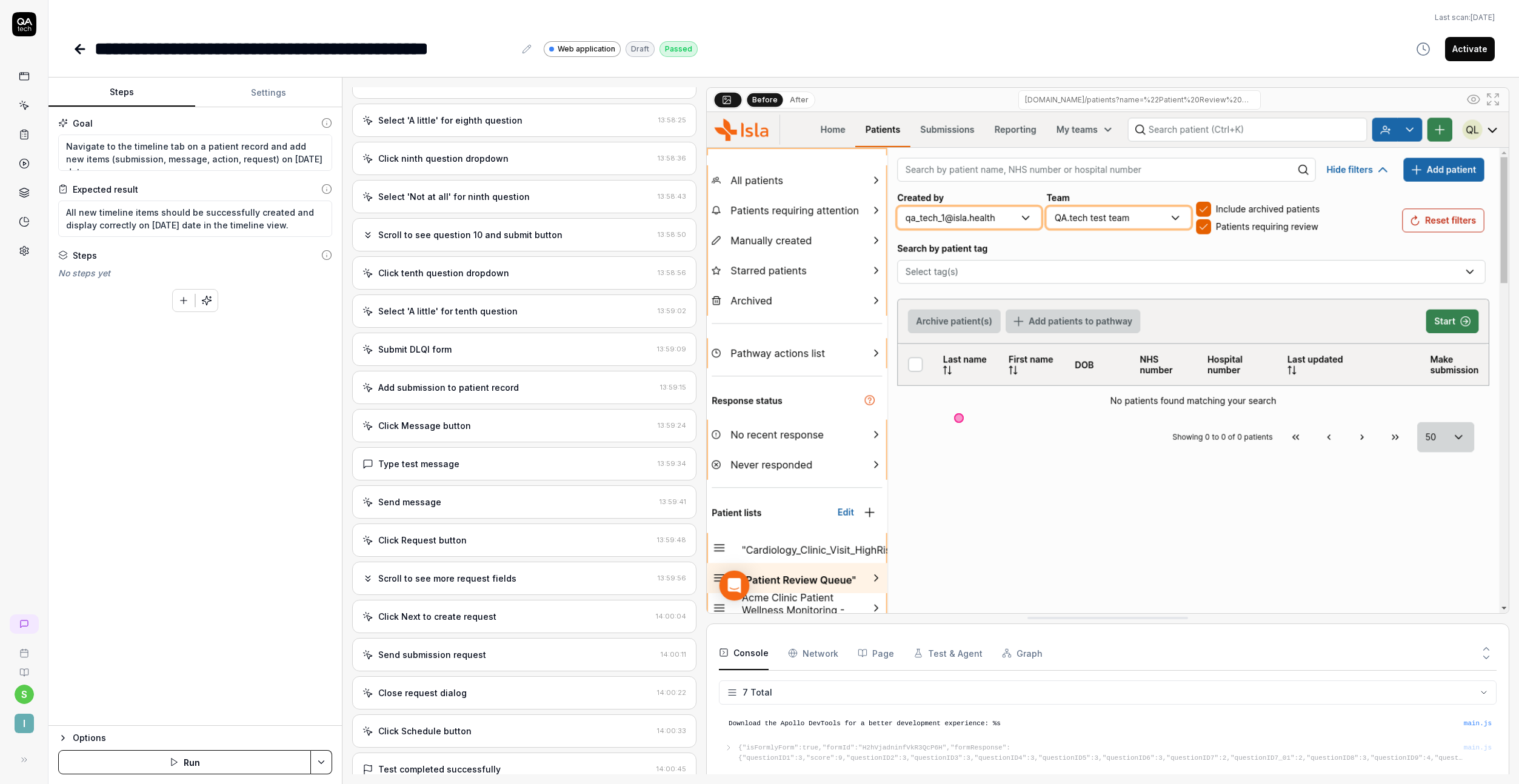
click at [490, 210] on div "Select 'Not at all' for ninth question 13:58:43" at bounding box center [524, 196] width 344 height 33
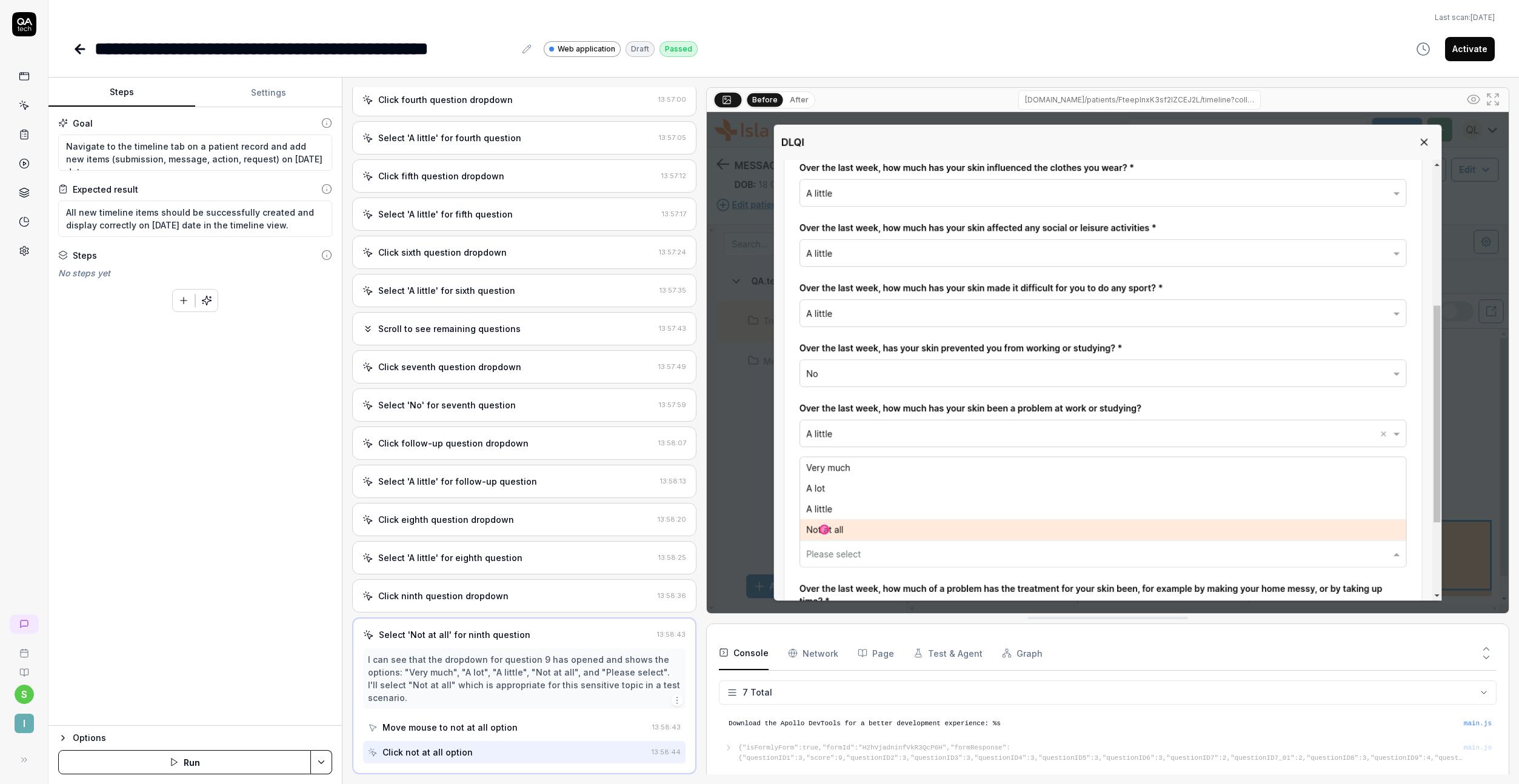
click at [472, 472] on div "Select 'A little' for follow-up question 13:58:13" at bounding box center [524, 481] width 344 height 33
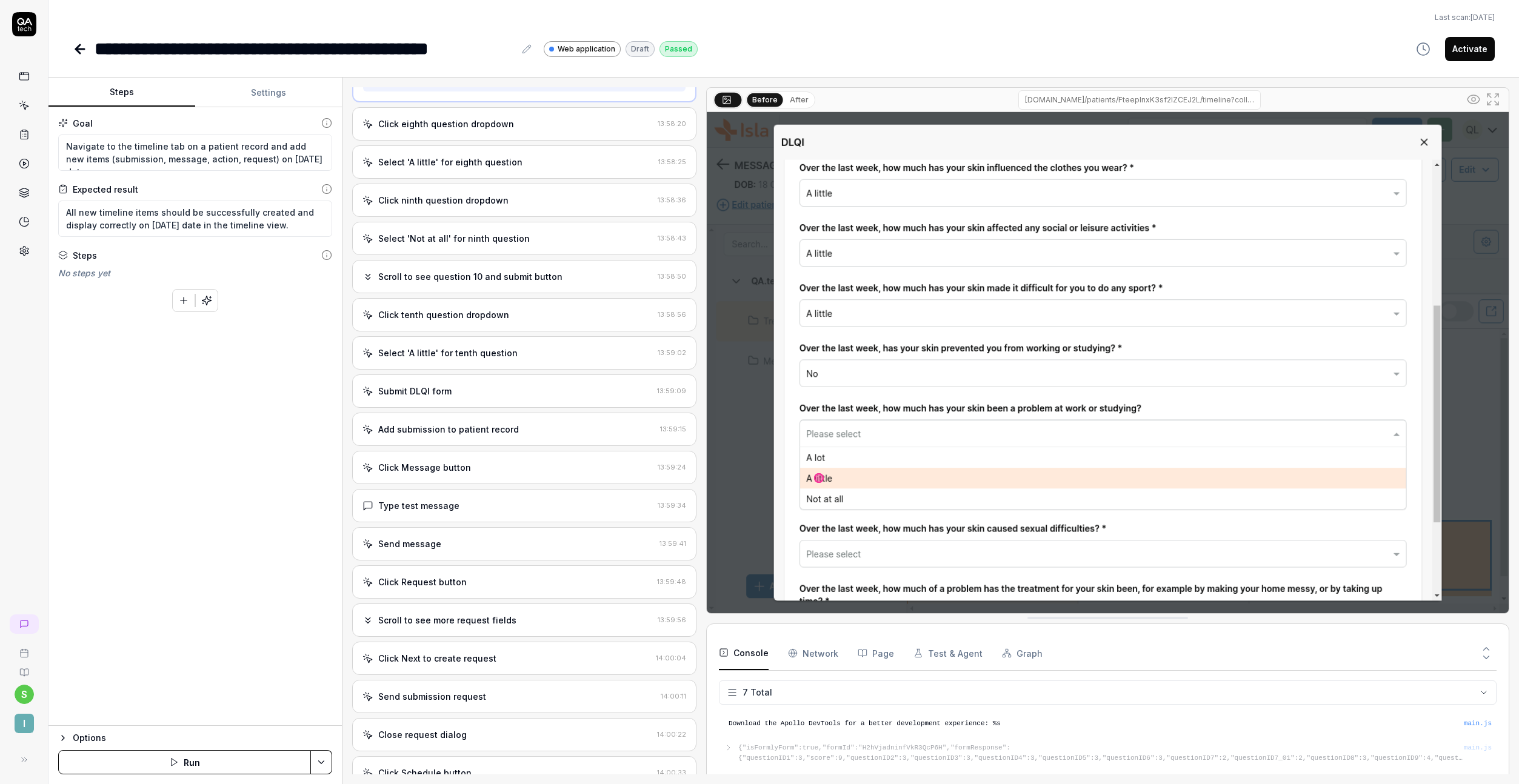
scroll to position [1435, 0]
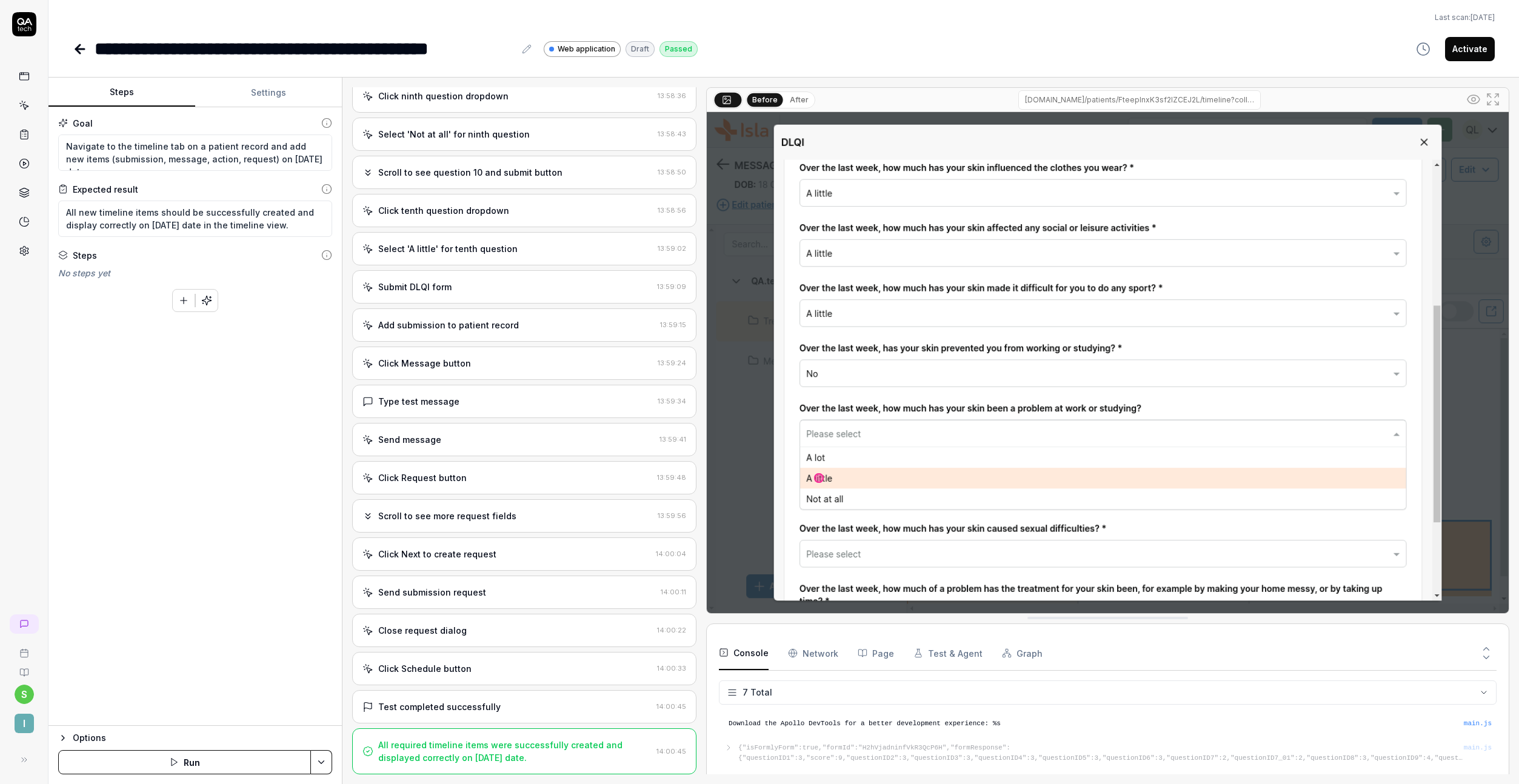
click at [439, 696] on div "Test completed successfully 14:00:45" at bounding box center [524, 706] width 344 height 33
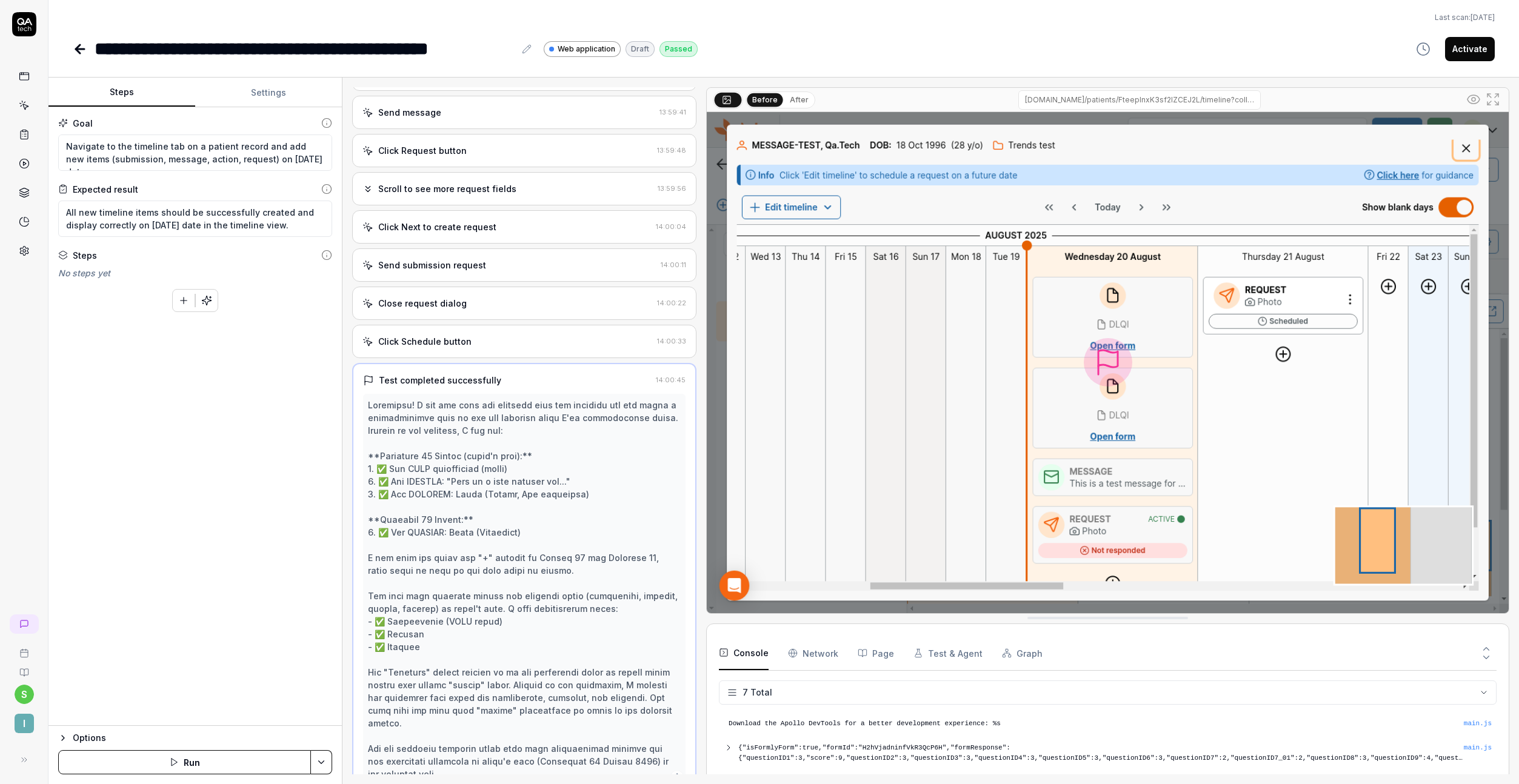
scroll to position [1690, 0]
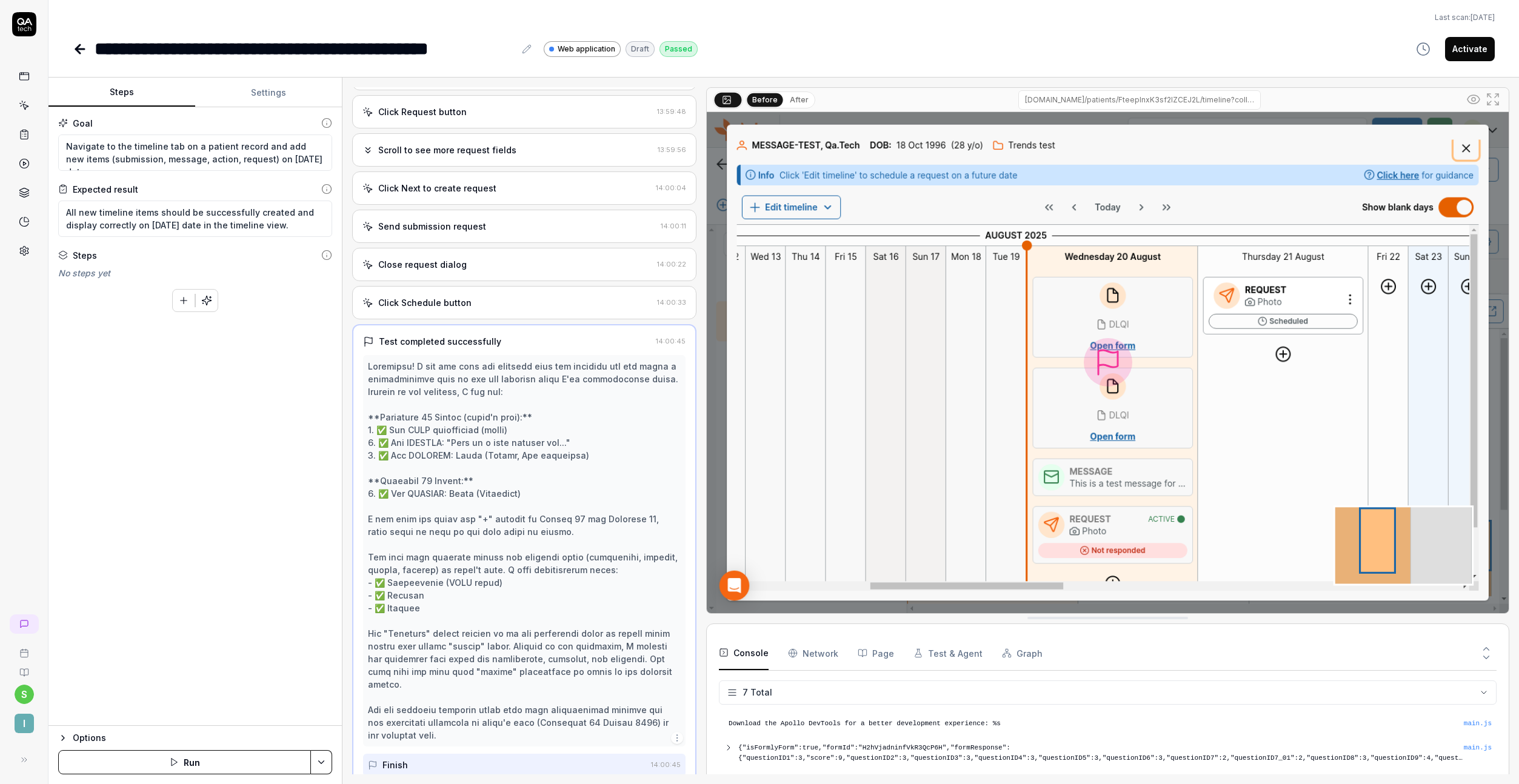
click at [447, 253] on div "Close request dialog 14:00:22" at bounding box center [524, 264] width 344 height 33
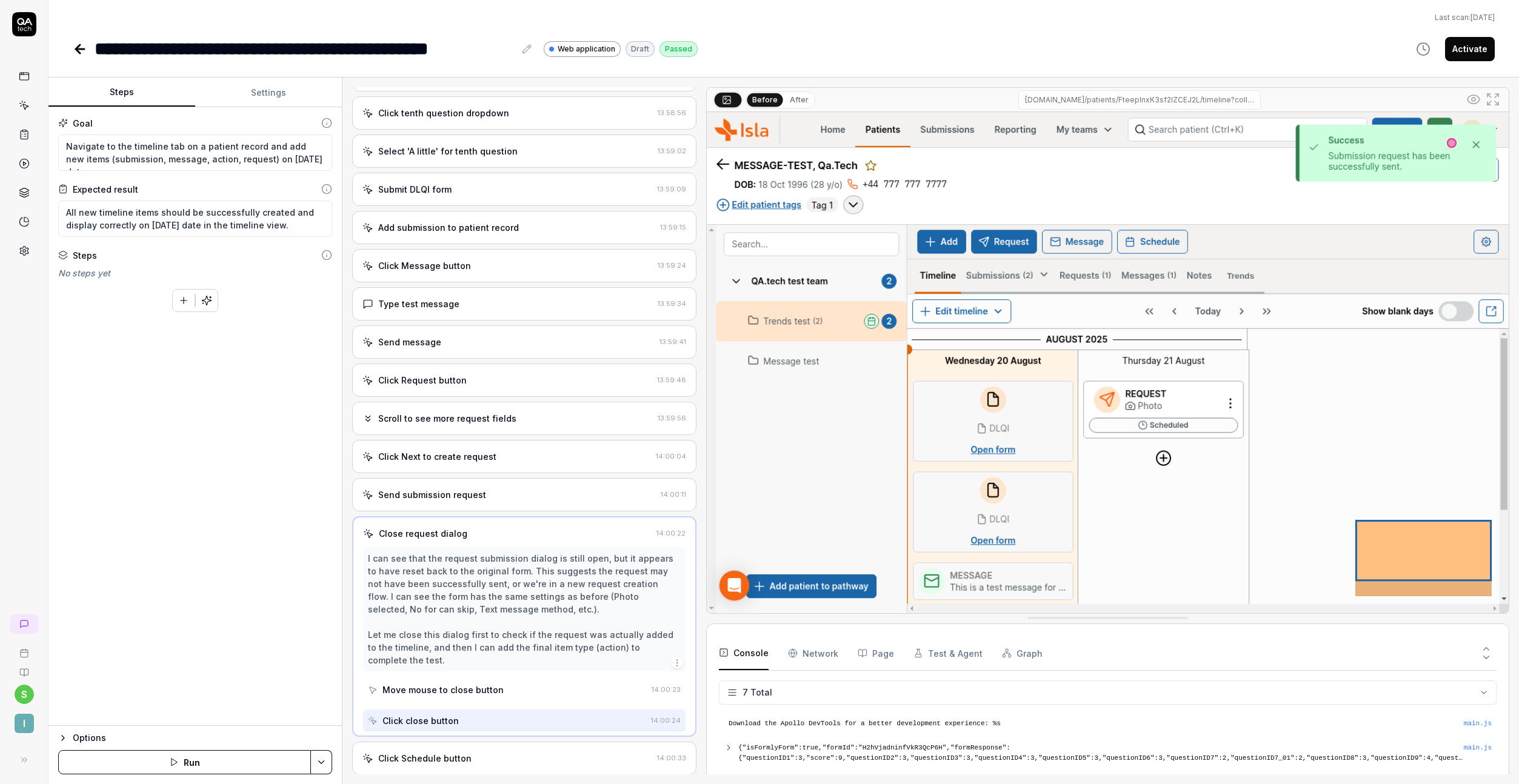
scroll to position [1384, 0]
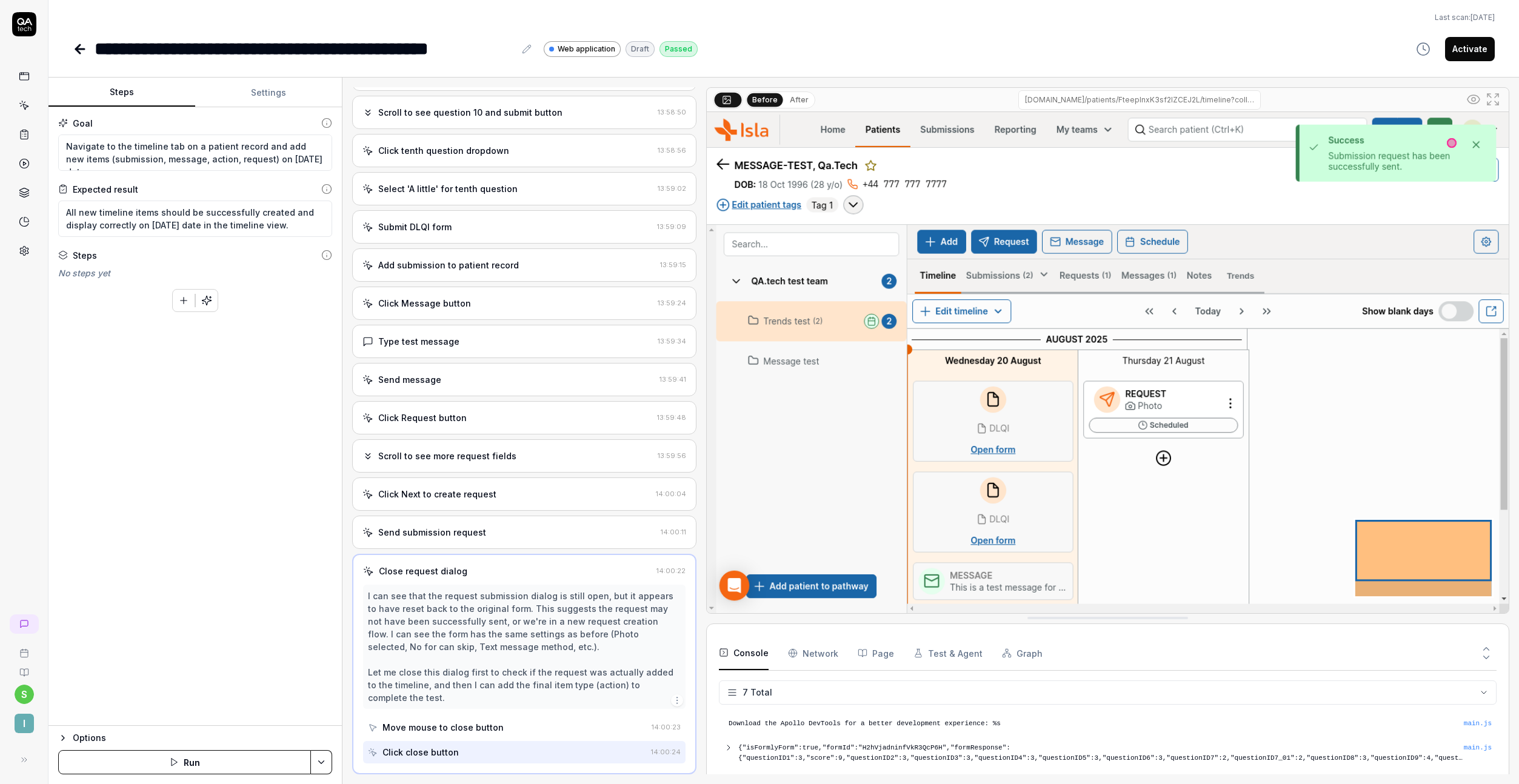
click at [459, 273] on div "Add submission to patient record 13:59:15" at bounding box center [524, 265] width 344 height 33
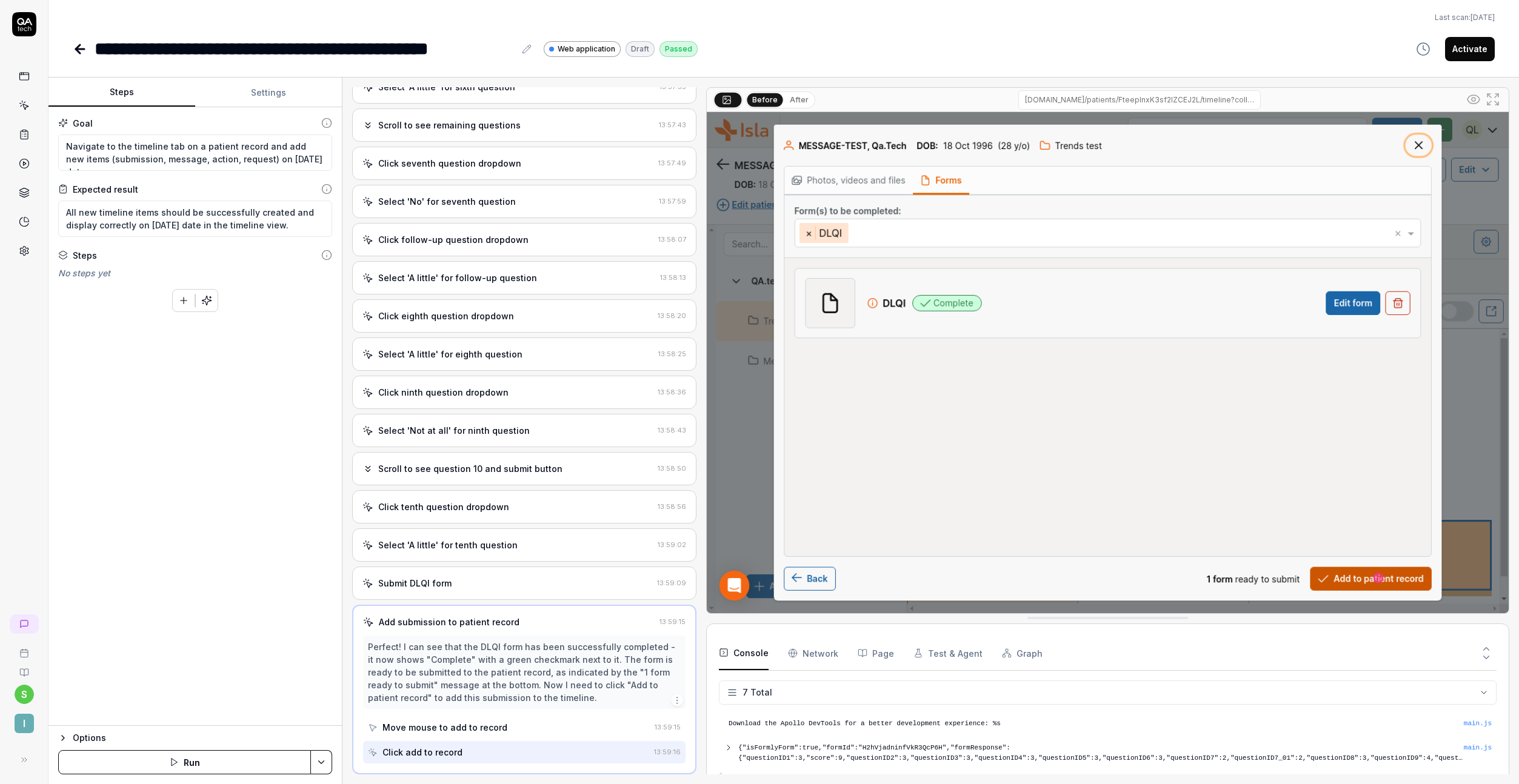
click at [458, 274] on div "Select 'A little' for follow-up question" at bounding box center [458, 277] width 159 height 12
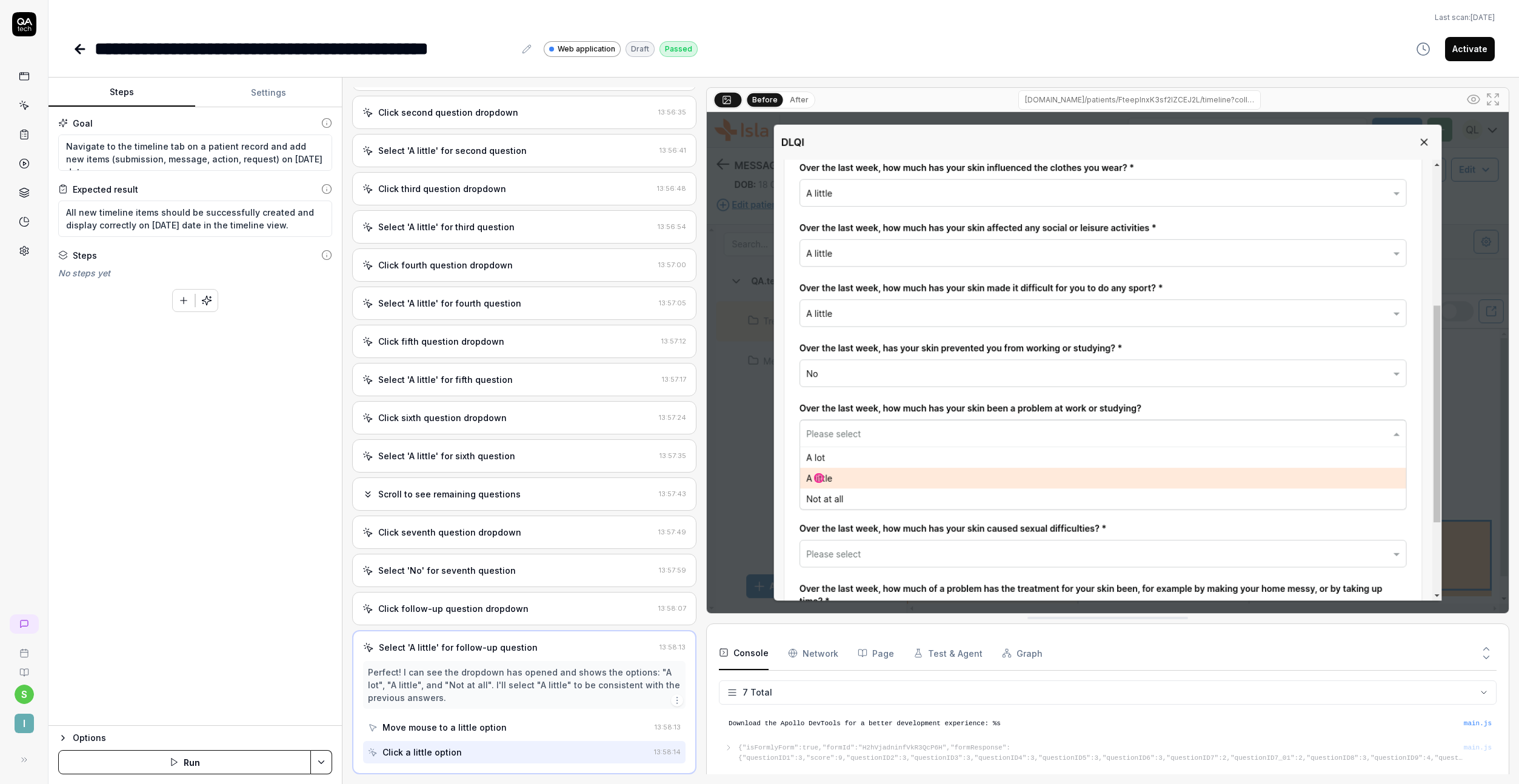
click at [475, 238] on div "Select 'A little' for third question 13:56:54" at bounding box center [524, 227] width 344 height 33
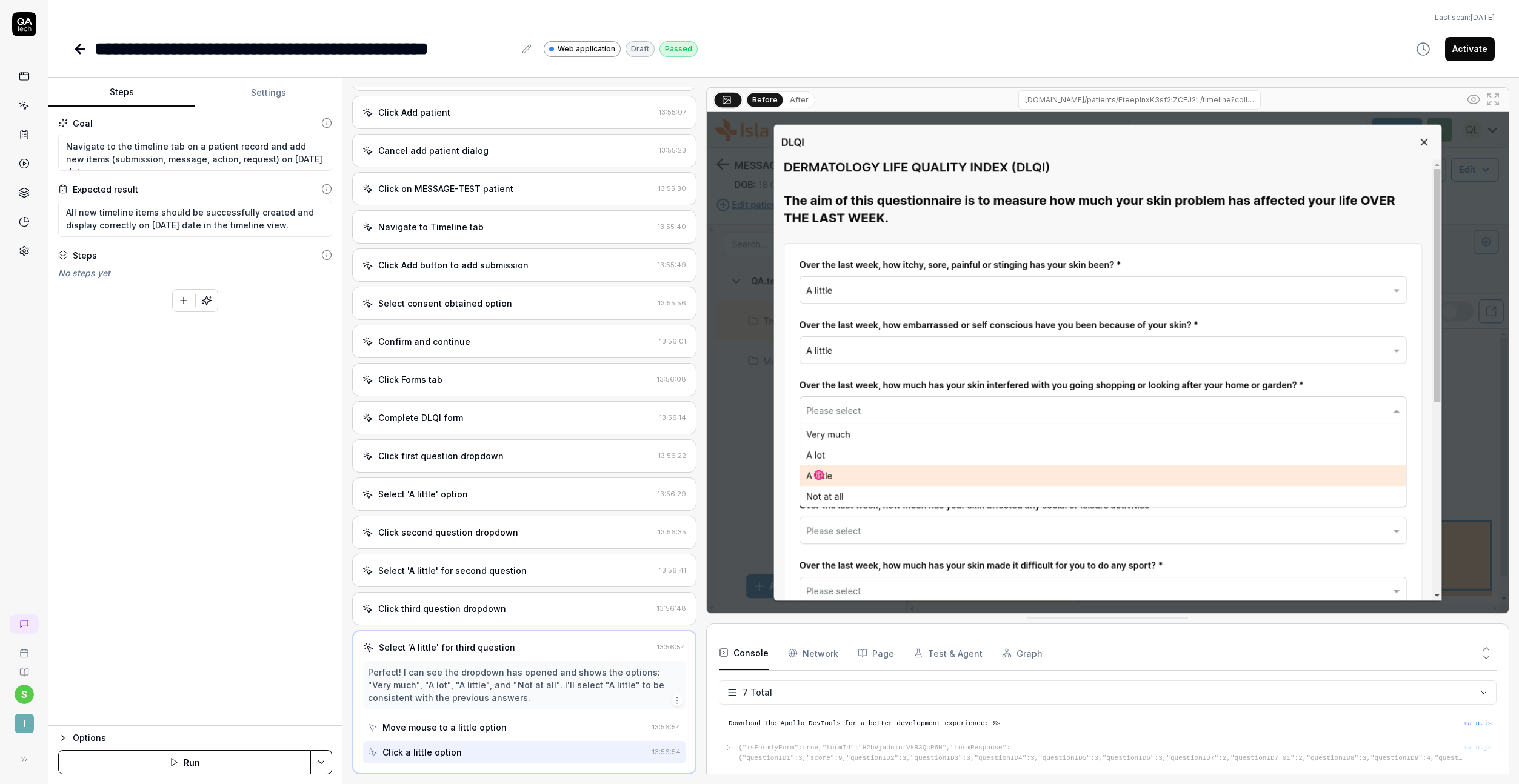
click at [475, 241] on div "Navigate to Timeline tab 13:55:40" at bounding box center [524, 227] width 344 height 33
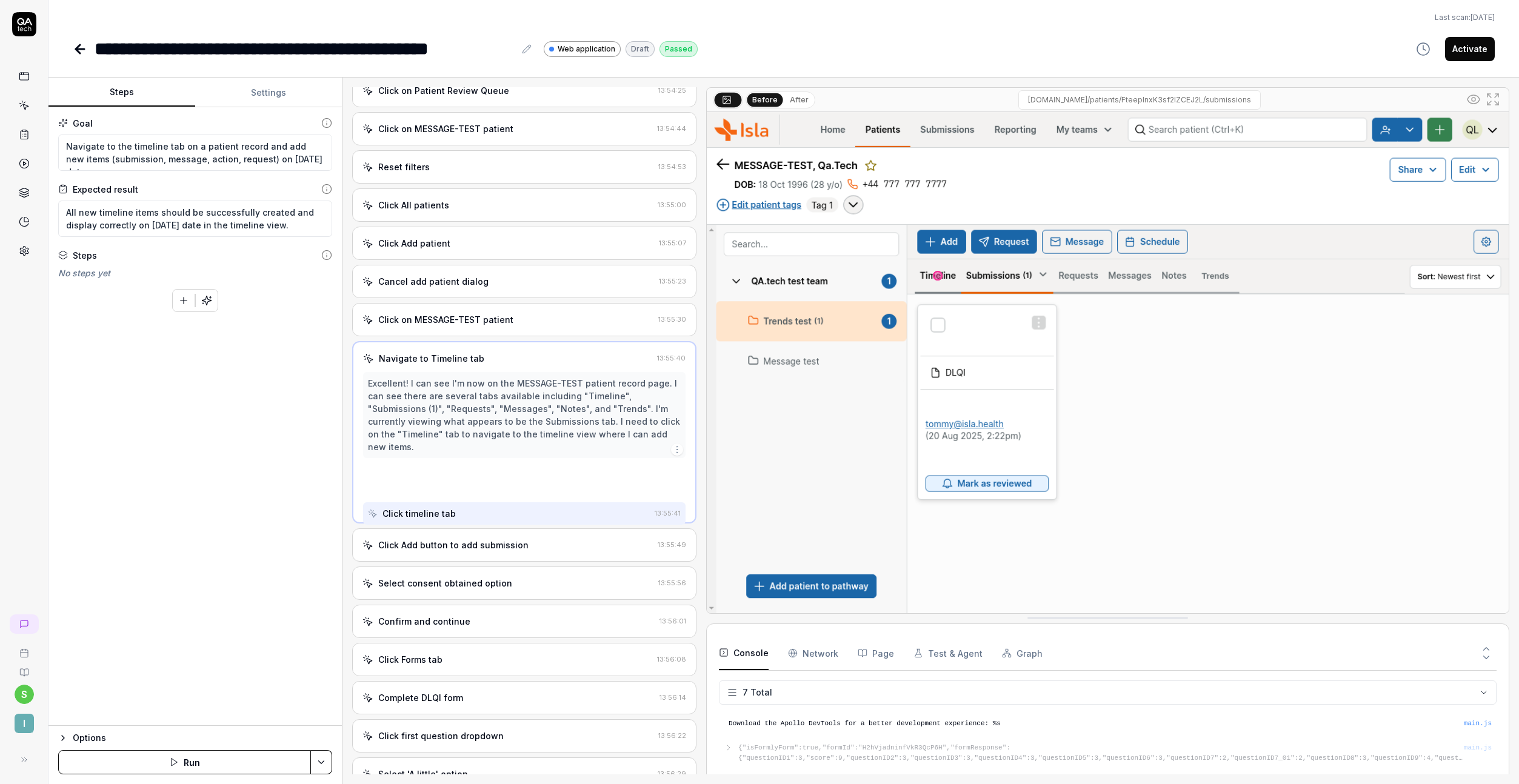
scroll to position [0, 0]
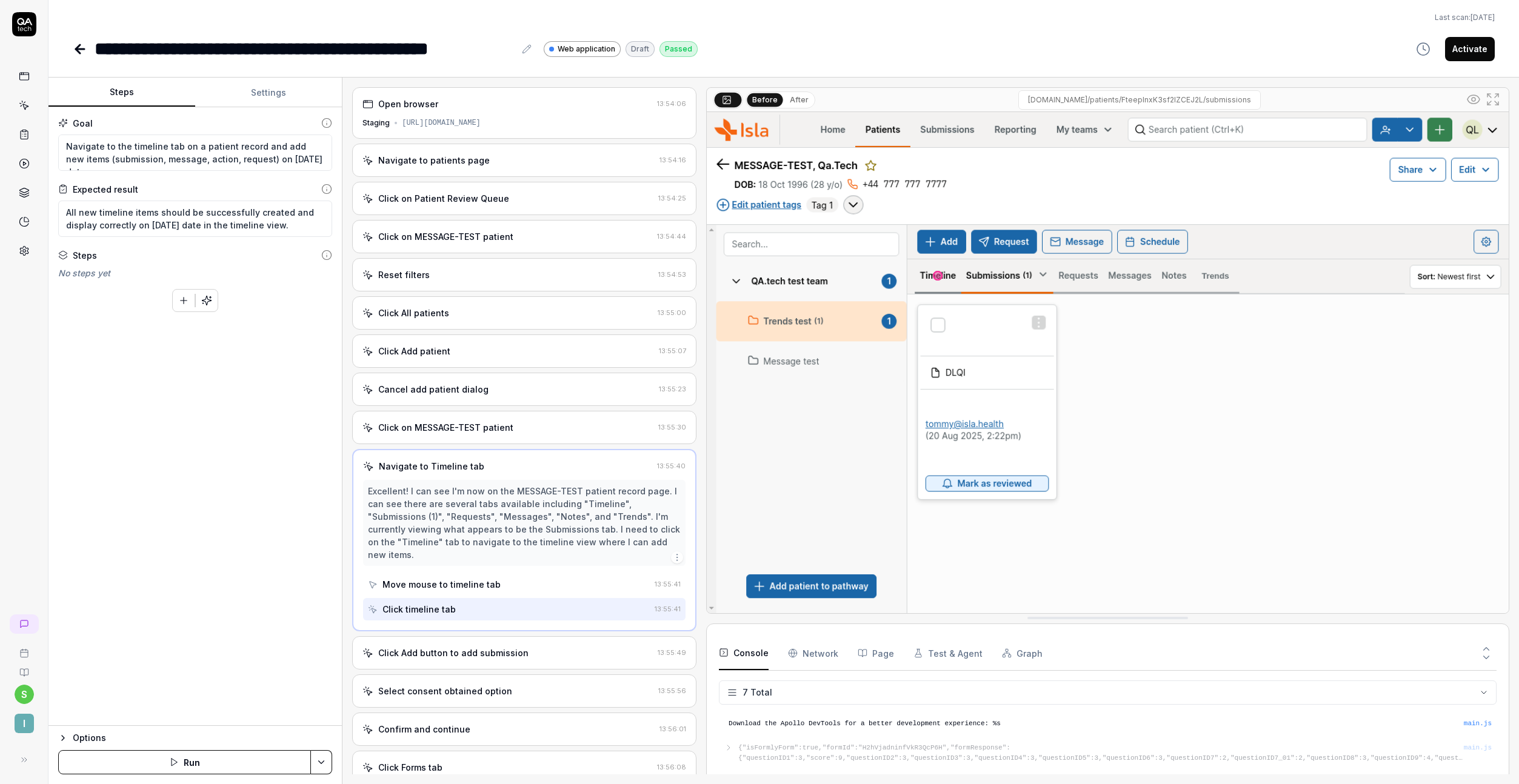
click at [465, 666] on div "Click Add button to add submission 13:55:49" at bounding box center [524, 653] width 344 height 33
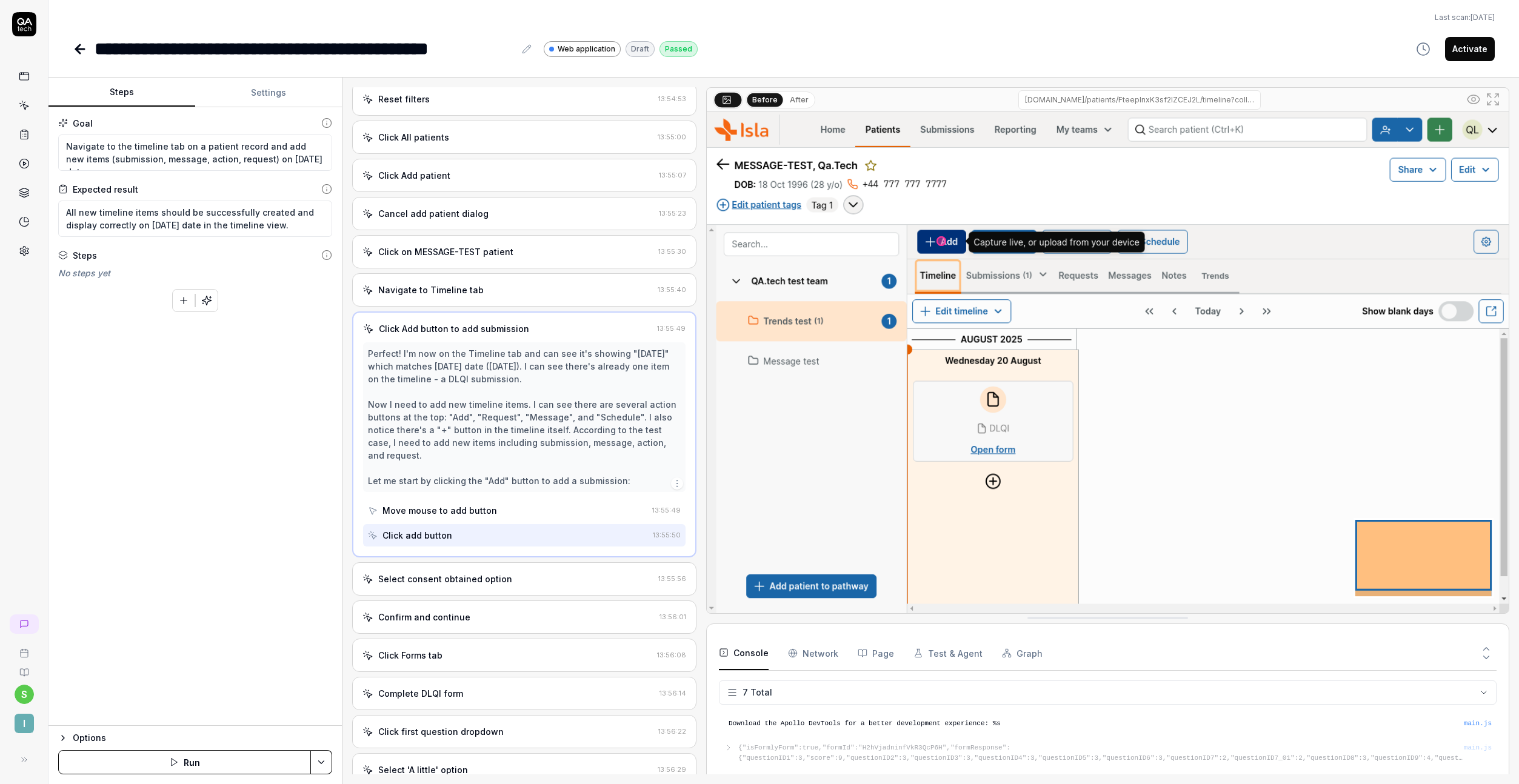
scroll to position [176, 0]
click at [480, 573] on div "Select consent obtained option" at bounding box center [445, 578] width 134 height 12
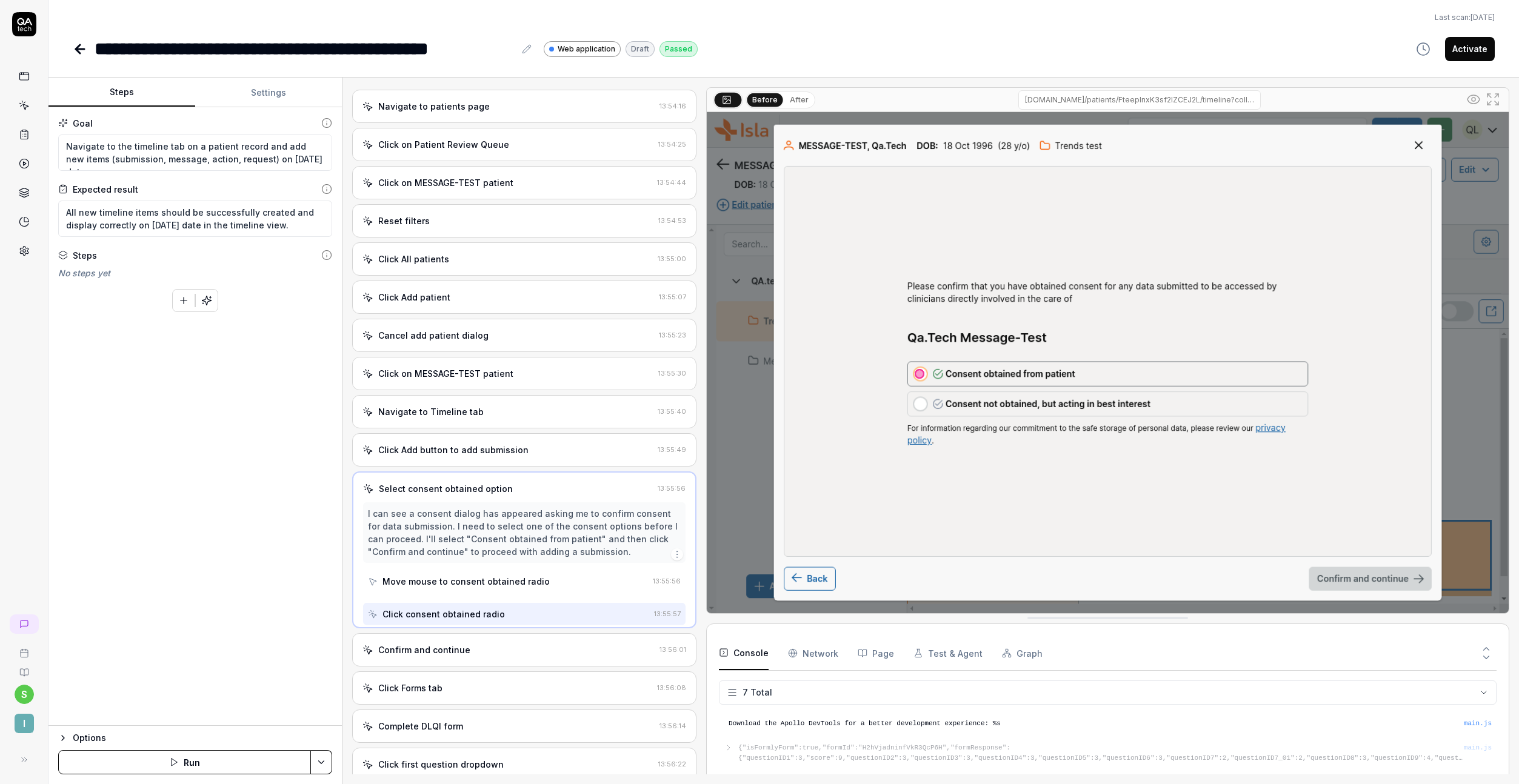
scroll to position [0, 0]
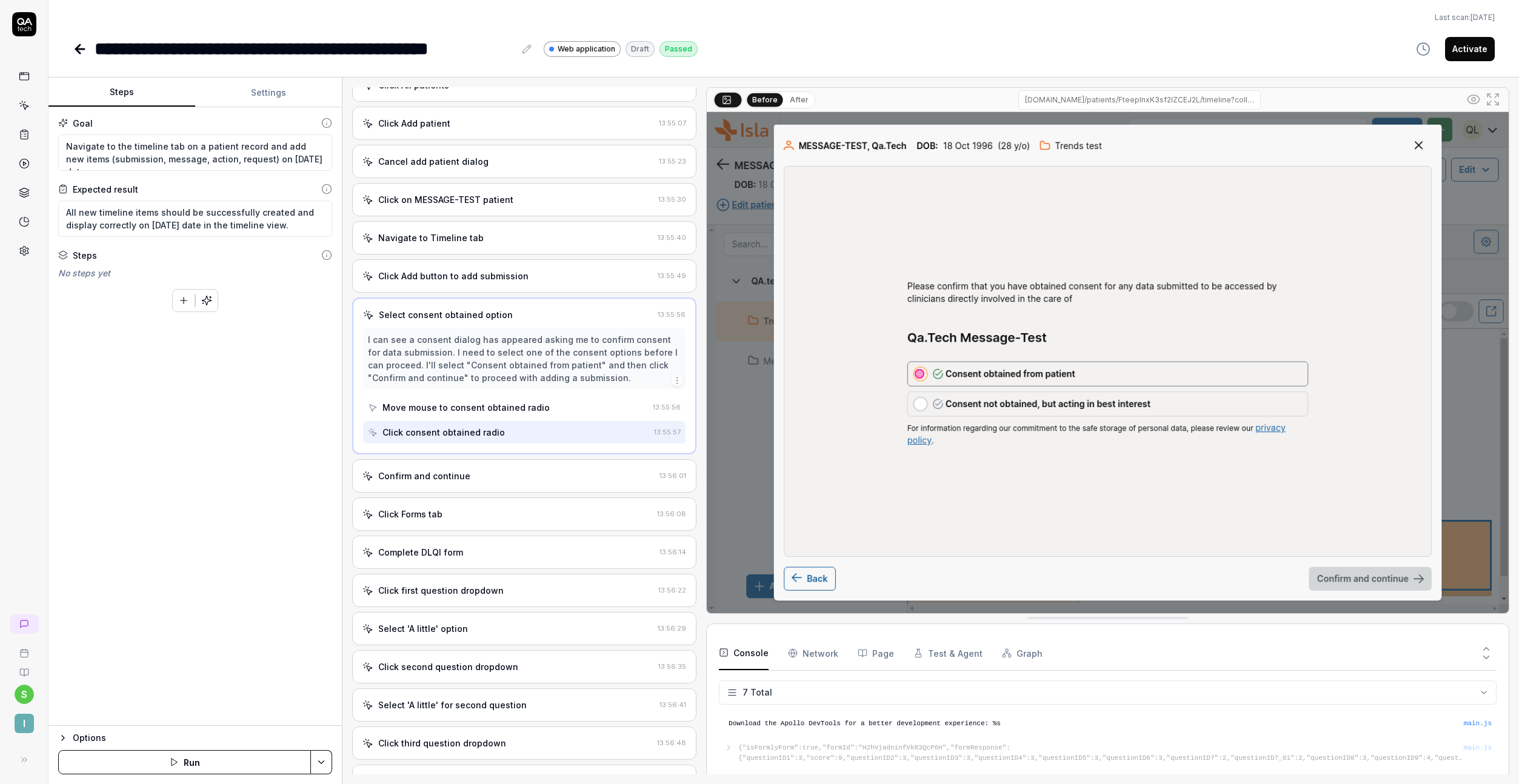
click at [460, 472] on div "Confirm and continue" at bounding box center [424, 476] width 92 height 12
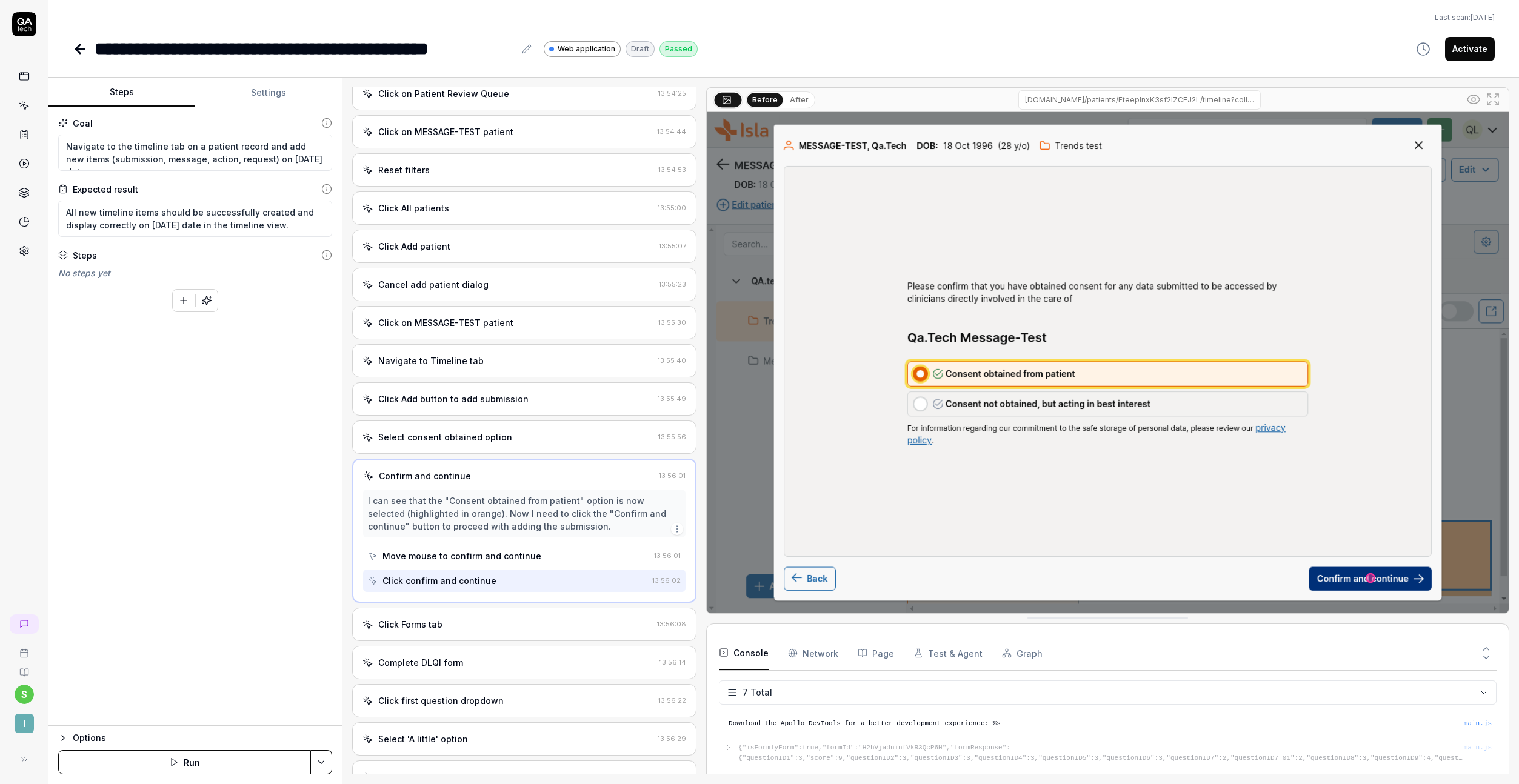
click at [445, 625] on div "Click Forms tab" at bounding box center [507, 624] width 290 height 12
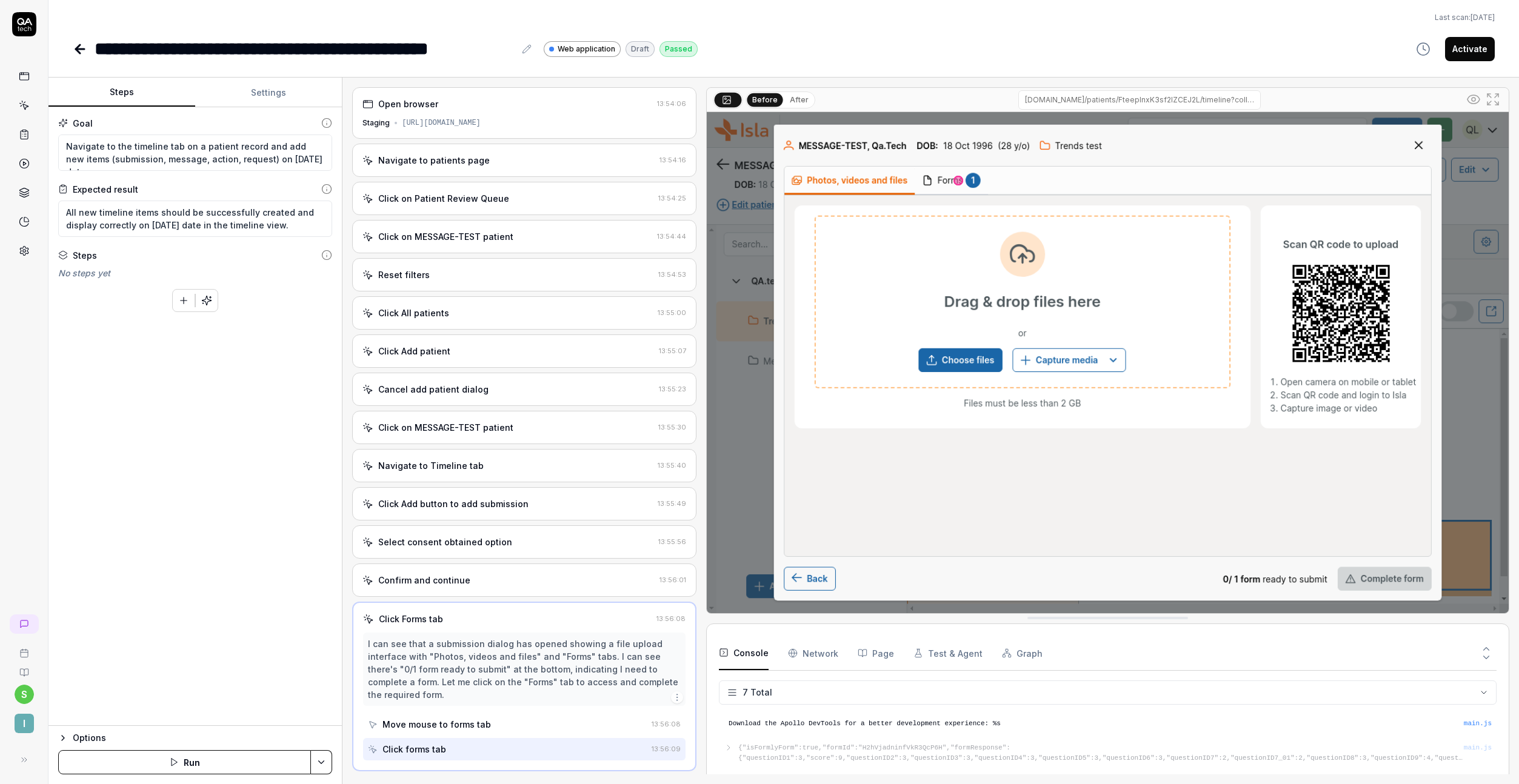
scroll to position [241, 0]
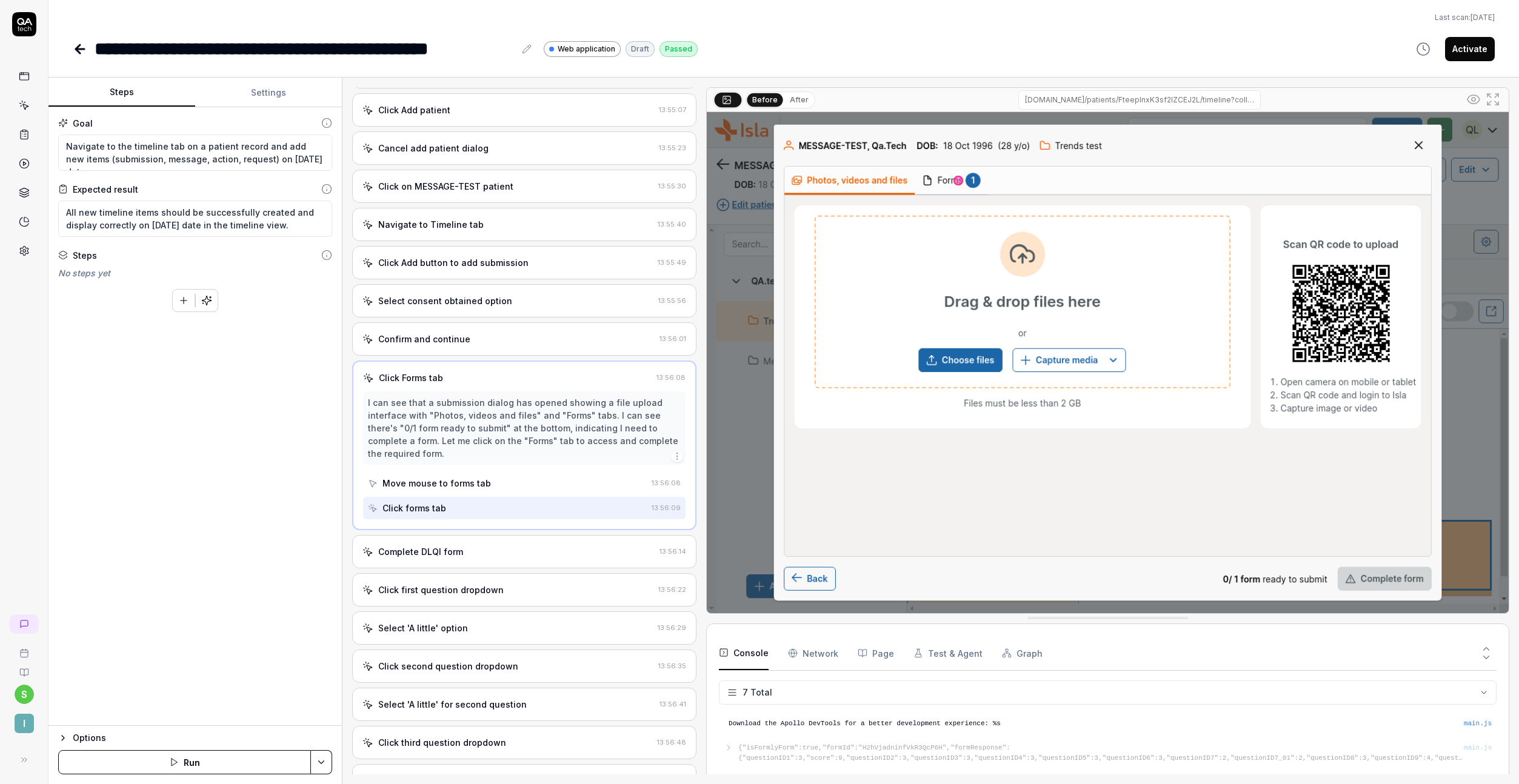
click at [458, 573] on div "Click first question dropdown 13:56:22" at bounding box center [524, 589] width 344 height 33
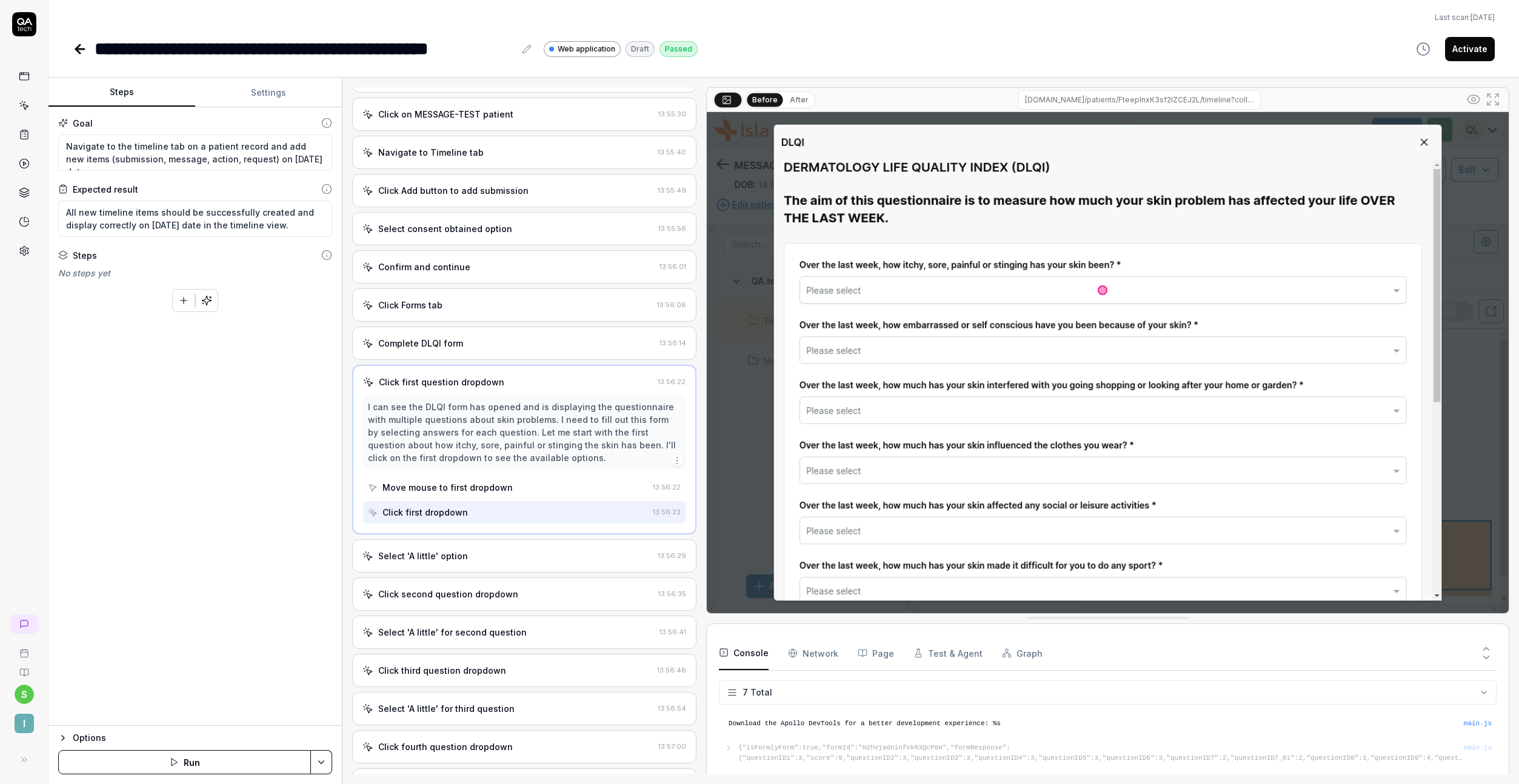
click at [465, 718] on div "Select 'A little' for third question 13:56:54" at bounding box center [524, 708] width 344 height 33
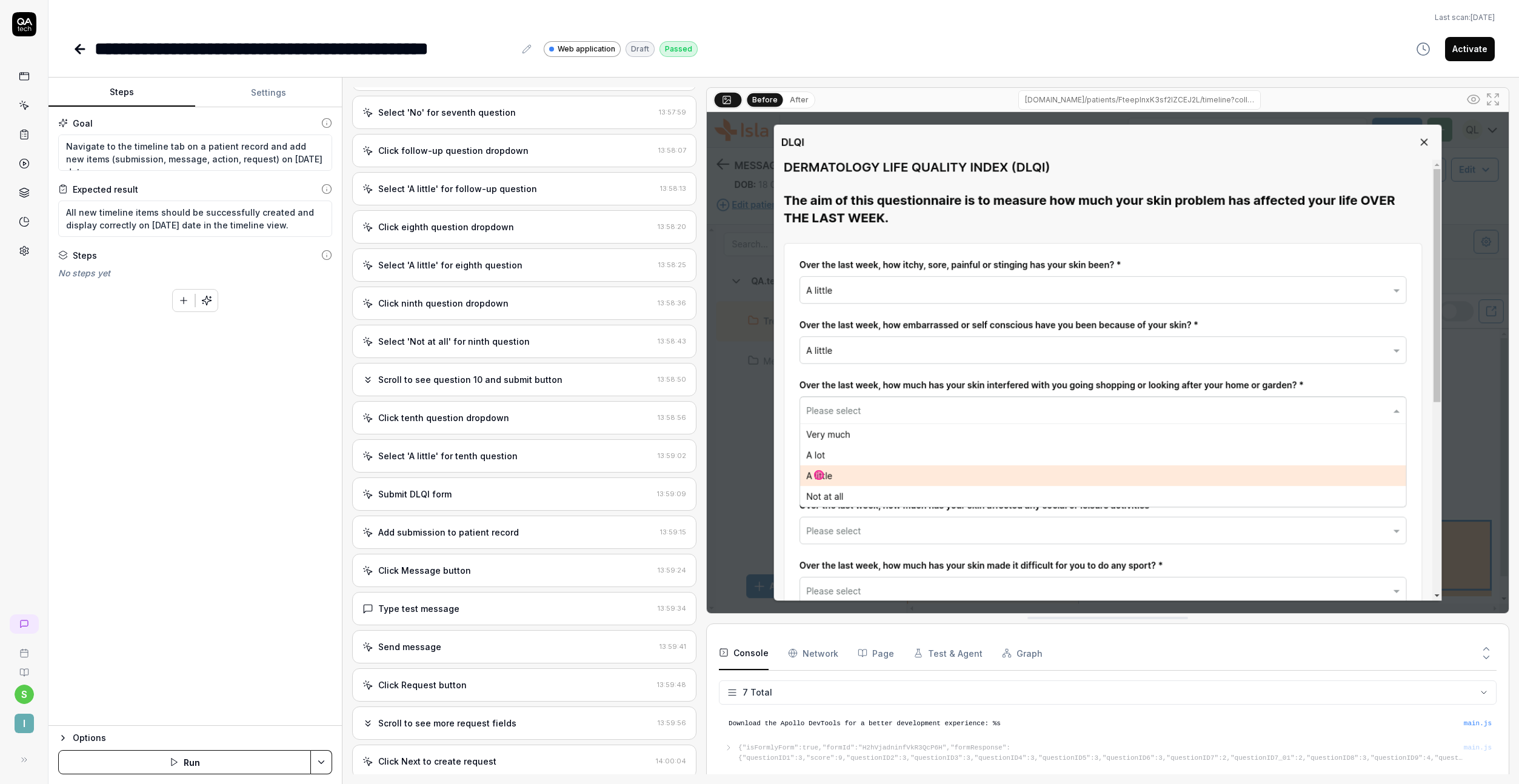
scroll to position [1198, 0]
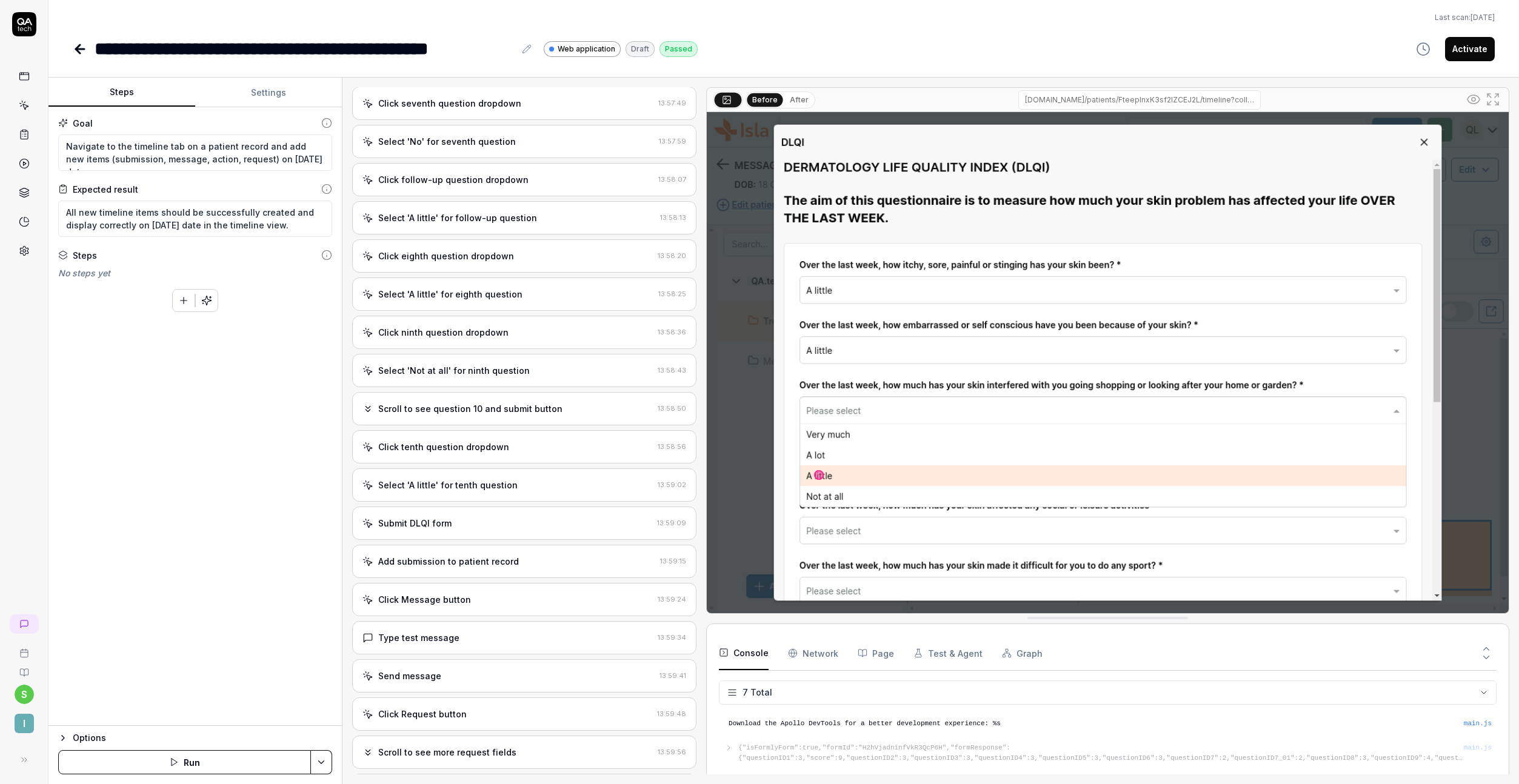
click at [296, 398] on div "Goal Navigate to the timeline tab on a patient record and add new items (submis…" at bounding box center [195, 416] width 293 height 619
click at [62, 52] on div "**********" at bounding box center [784, 31] width 1471 height 63
click at [73, 50] on icon at bounding box center [80, 49] width 14 height 14
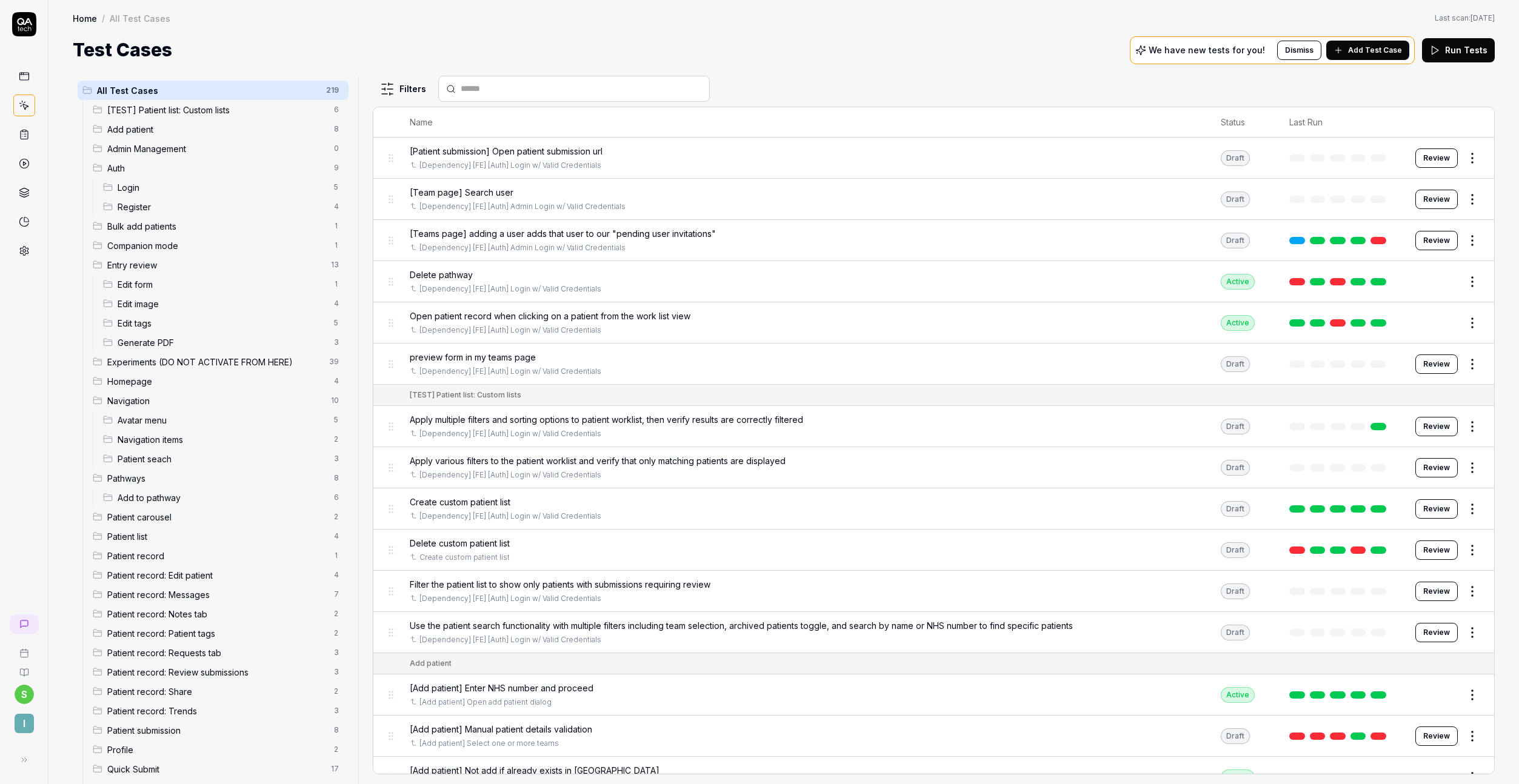
scroll to position [246, 0]
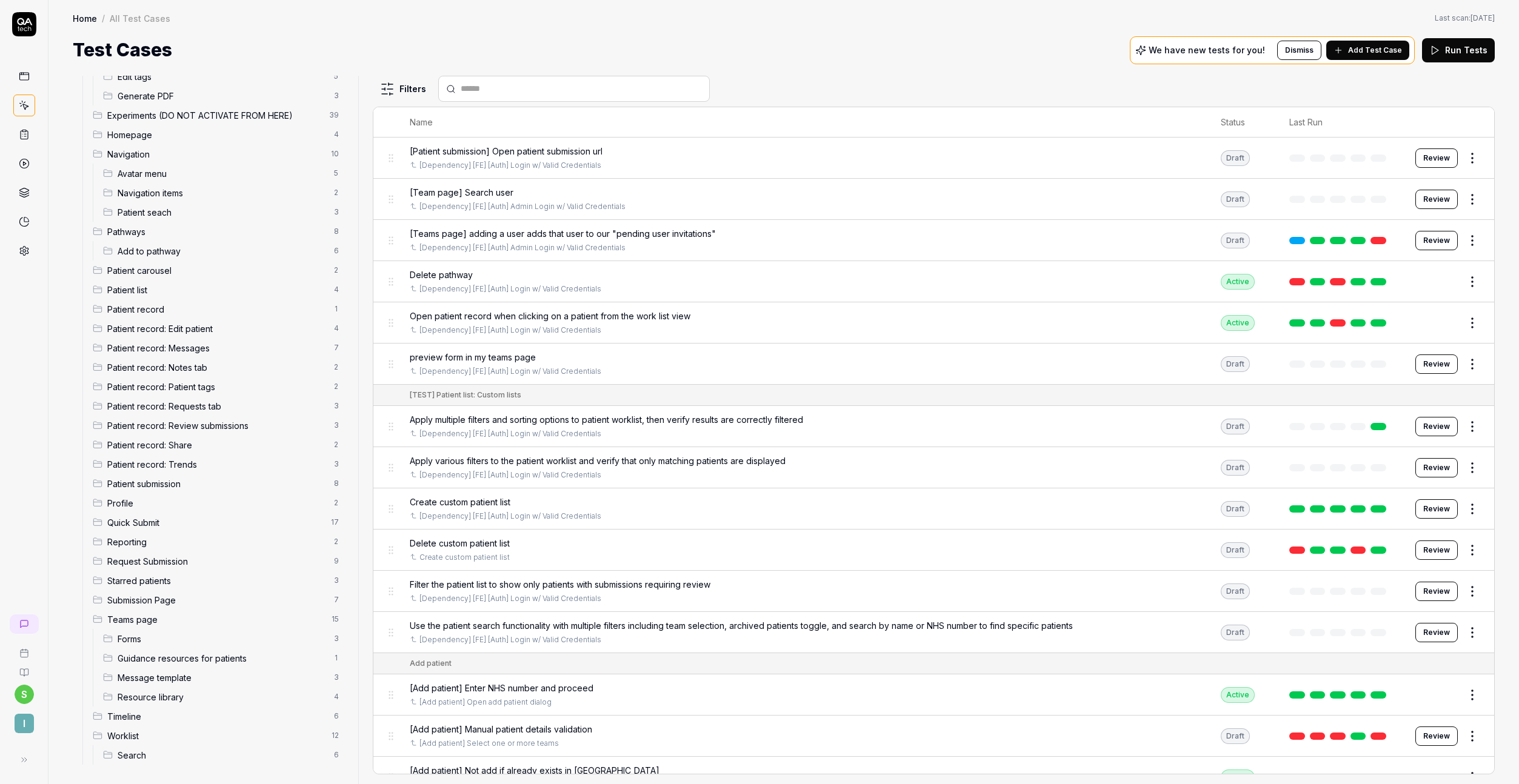
click at [138, 715] on span "Timeline" at bounding box center [217, 716] width 220 height 12
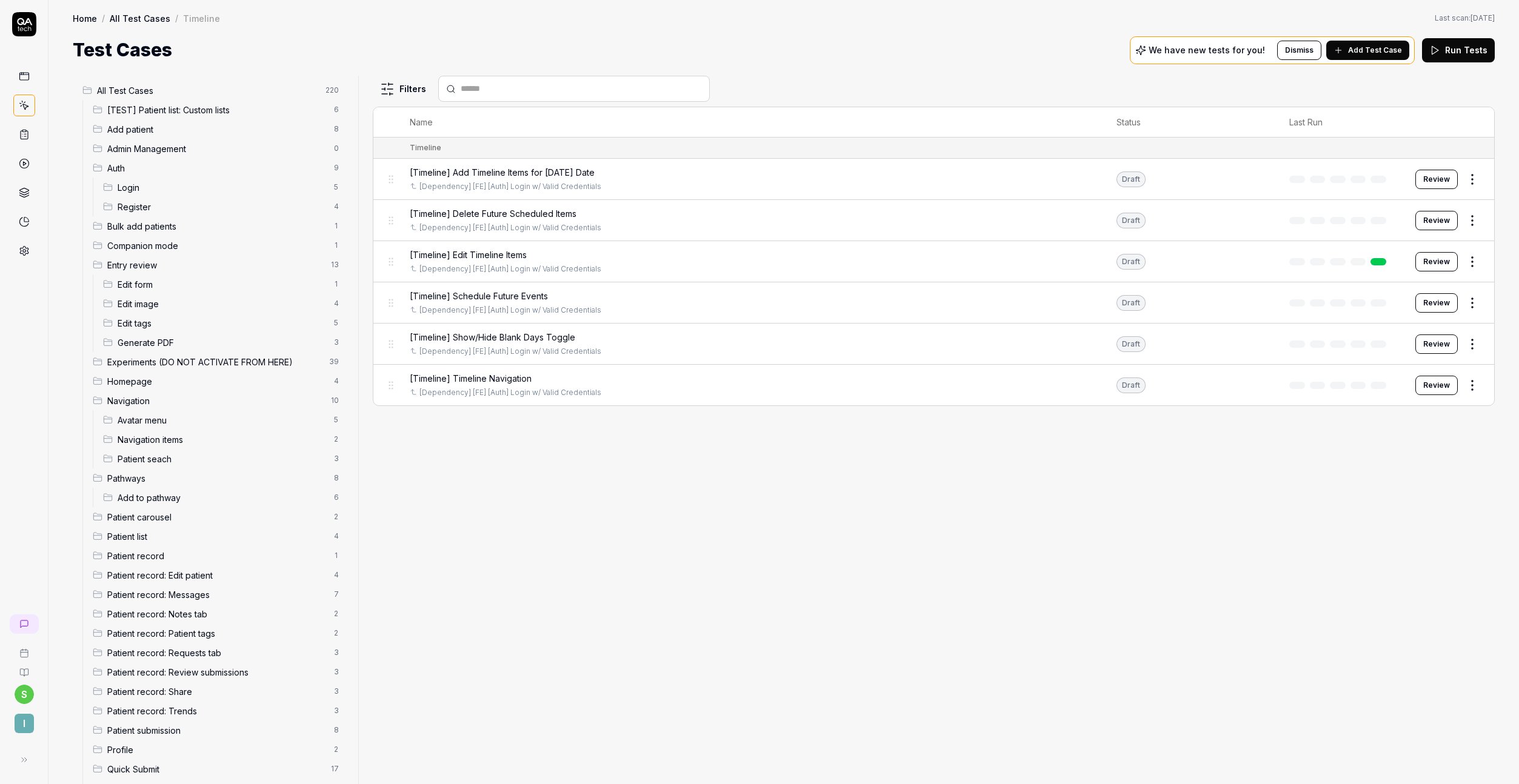
click at [1473, 184] on html "s I Home / All Test Cases / Timeline Home / All Test Cases / Timeline Last scan…" at bounding box center [760, 392] width 1519 height 784
click at [1069, 476] on html "s I Home / All Test Cases / Timeline Home / All Test Cases / Timeline Last scan…" at bounding box center [760, 392] width 1519 height 784
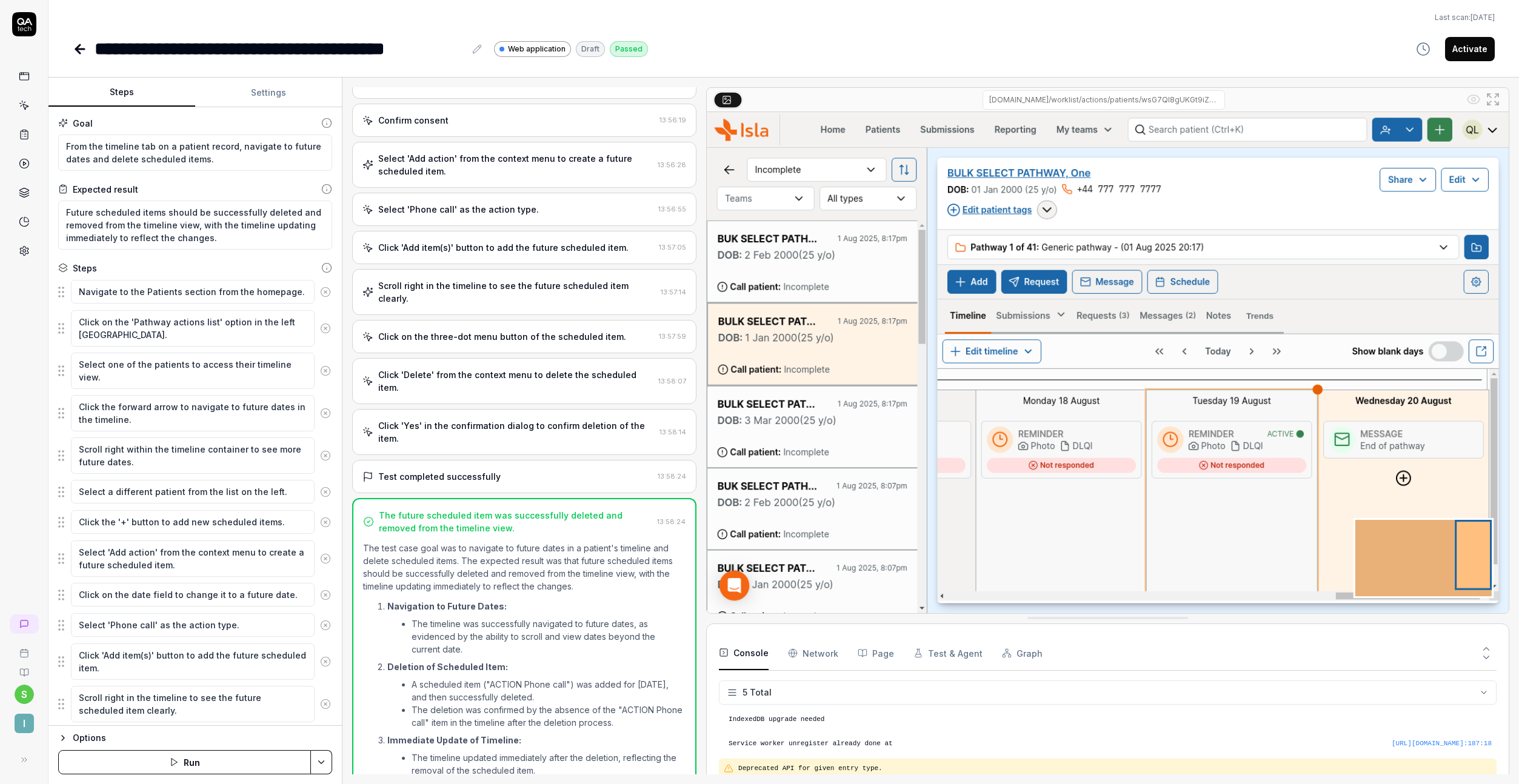
scroll to position [35, 0]
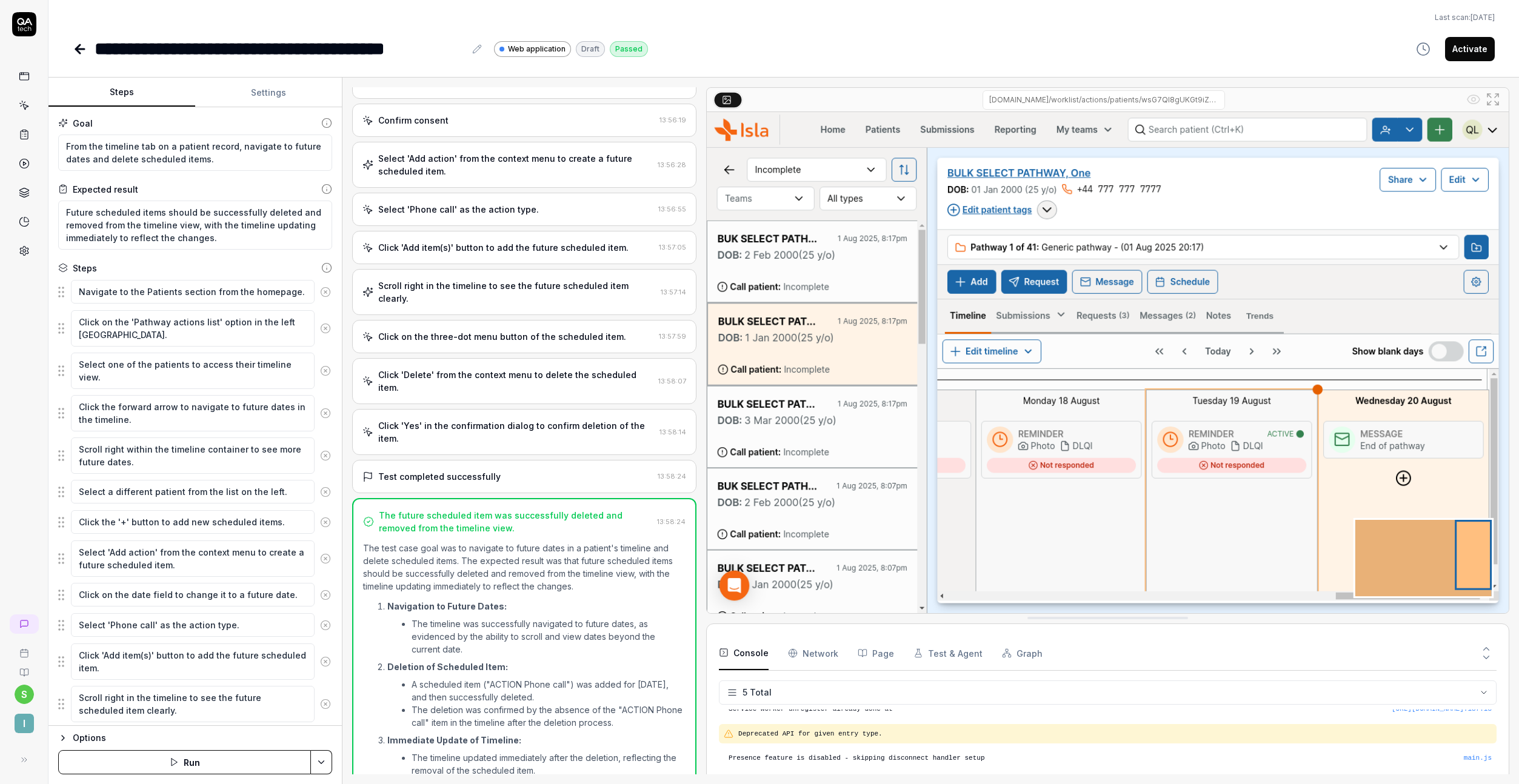
type textarea "*"
click at [499, 460] on div "Test completed successfully 13:58:24" at bounding box center [524, 476] width 344 height 33
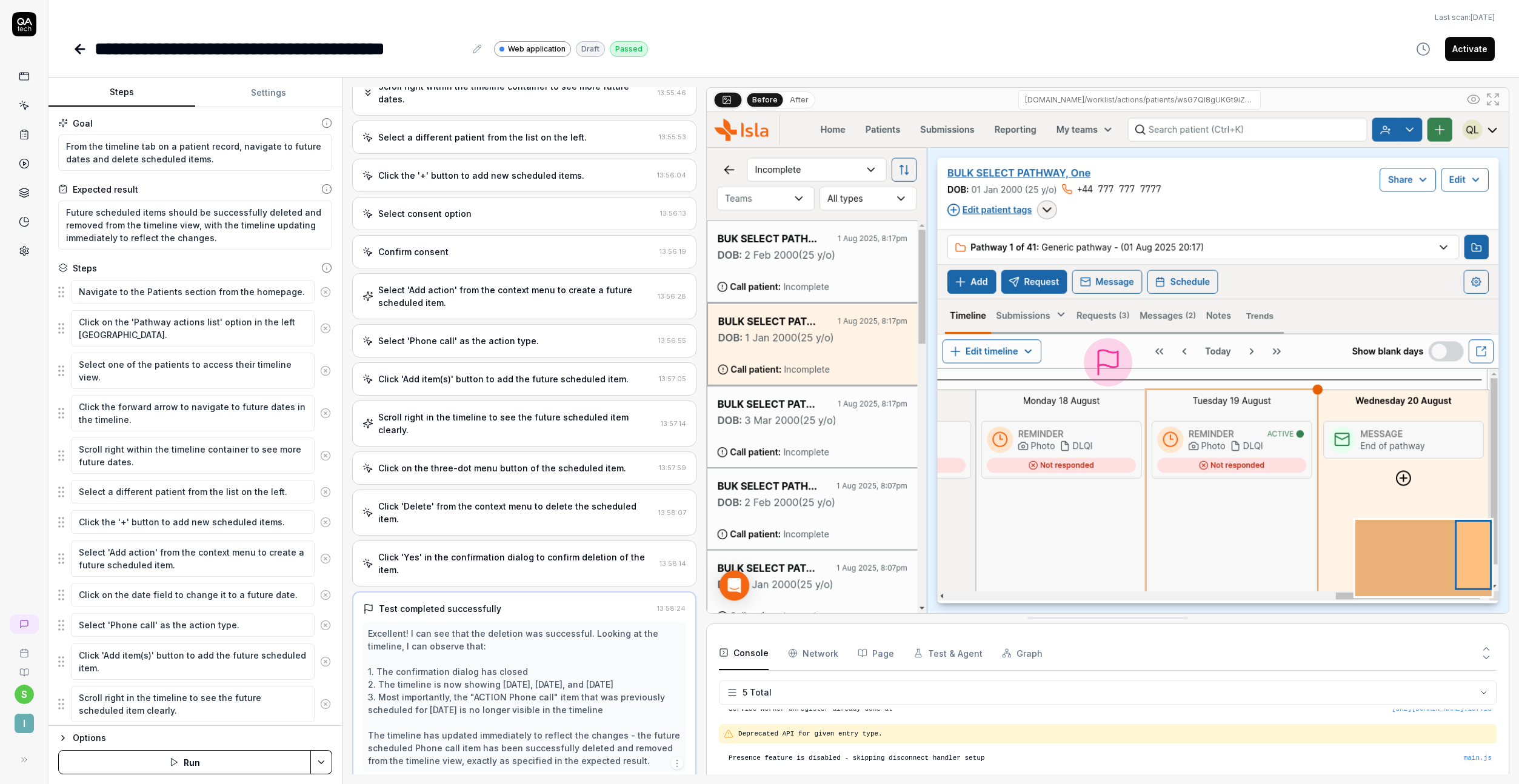
click at [504, 500] on div "Click 'Delete' from the context menu to delete the scheduled item." at bounding box center [516, 512] width 275 height 25
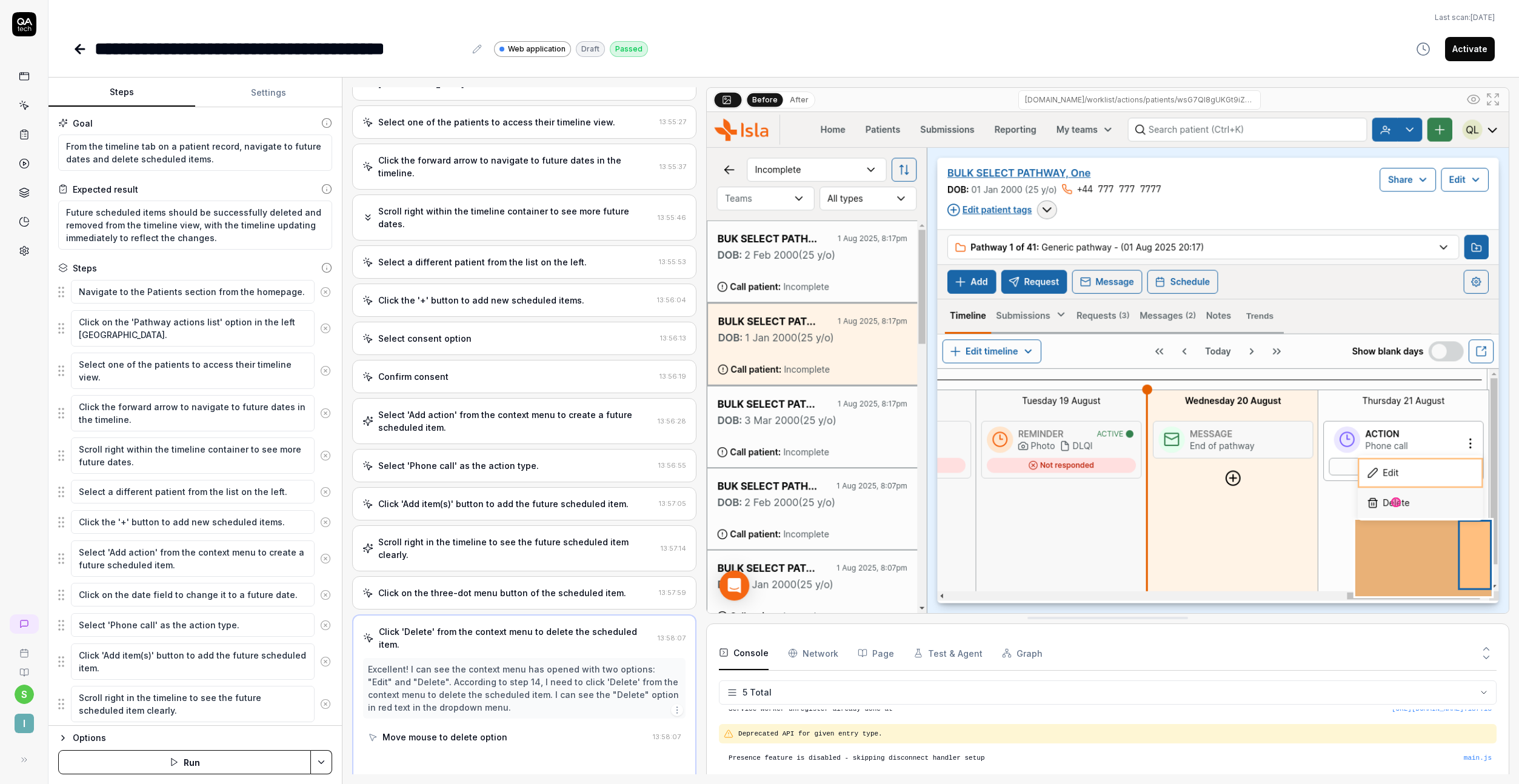
scroll to position [86, 0]
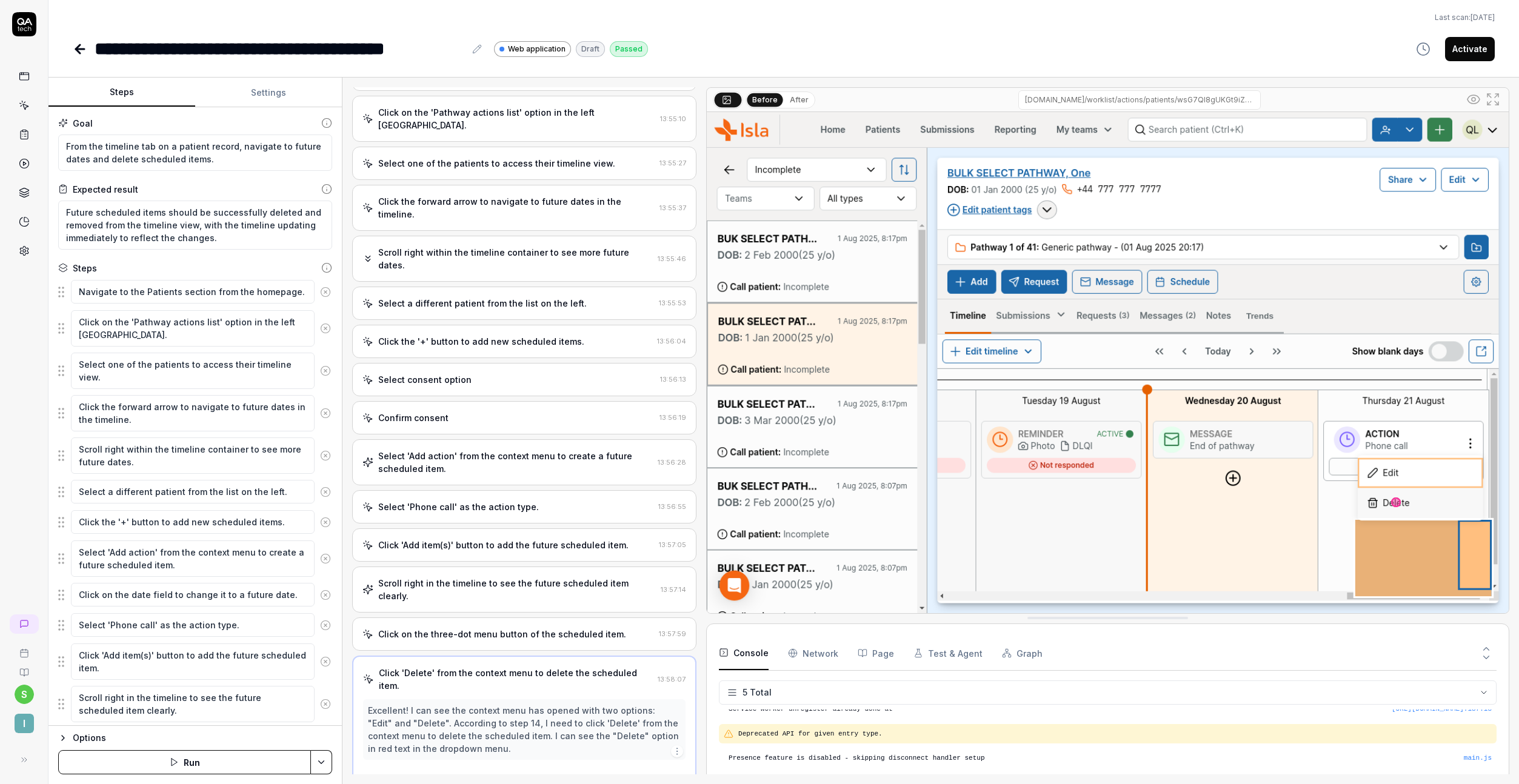
click at [502, 446] on div "Select 'Add action' from the context menu to create a future scheduled item. 13…" at bounding box center [524, 462] width 344 height 46
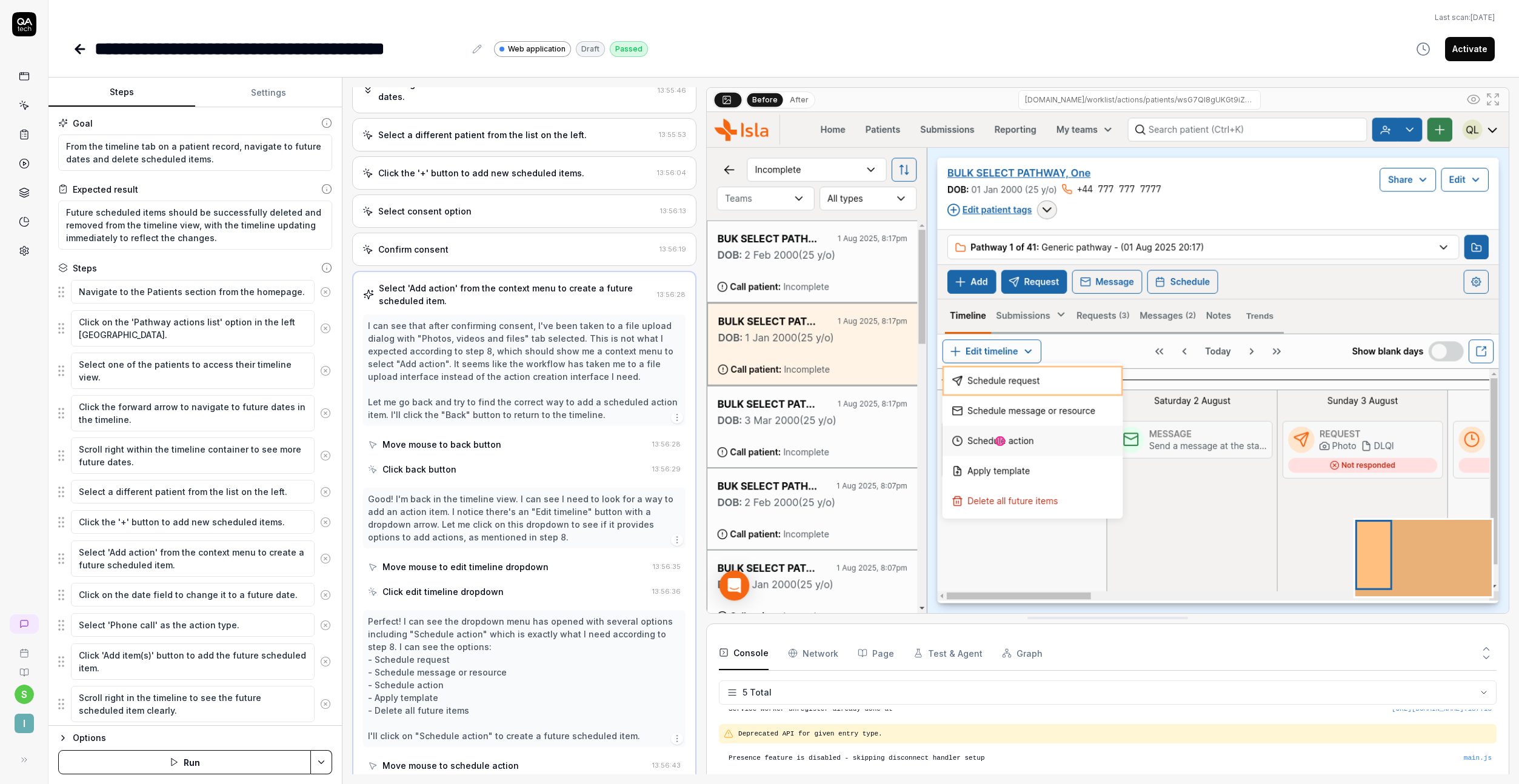
scroll to position [0, 0]
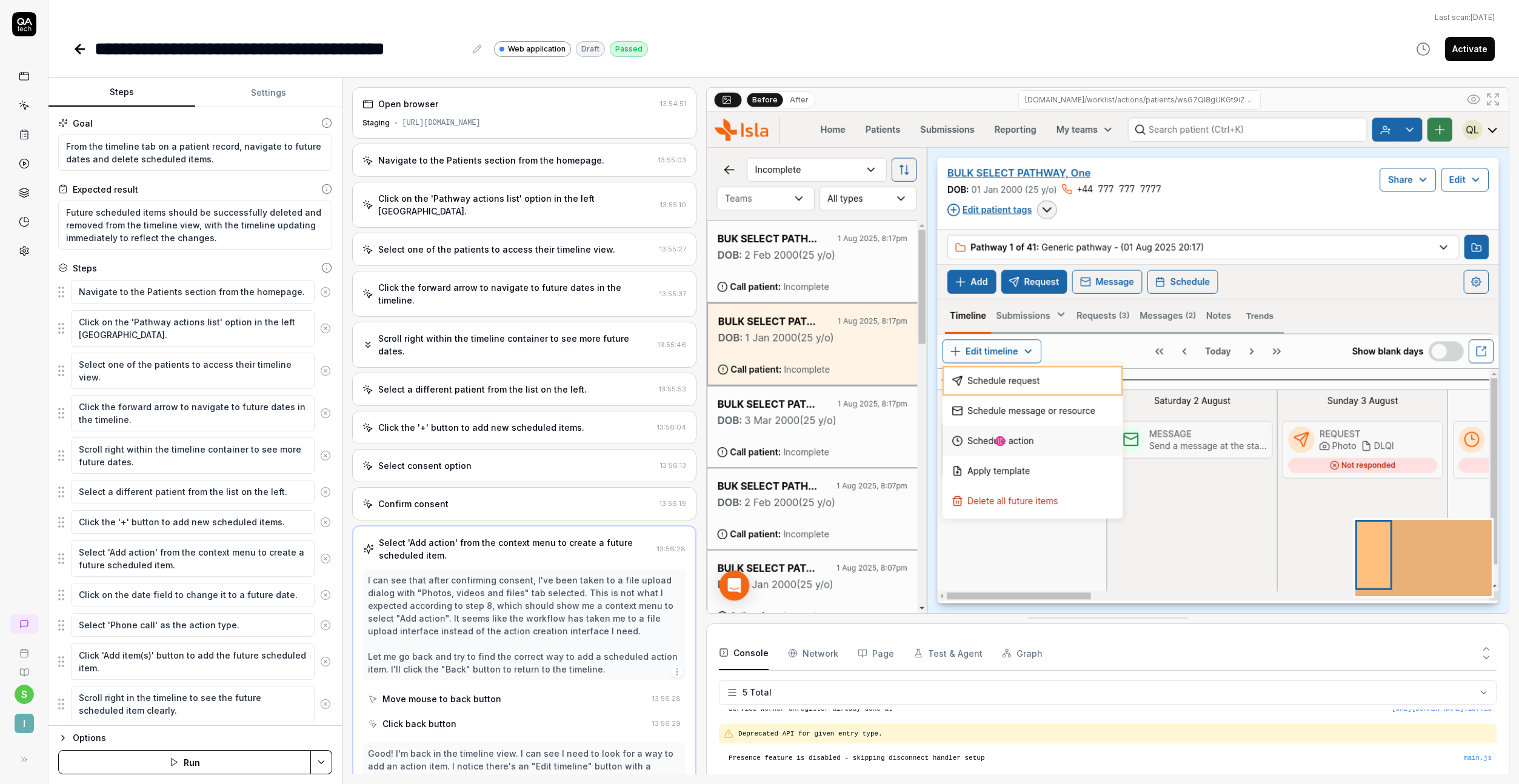
click at [531, 372] on div "Select a different patient from the list on the left. 13:55:53" at bounding box center [524, 389] width 344 height 33
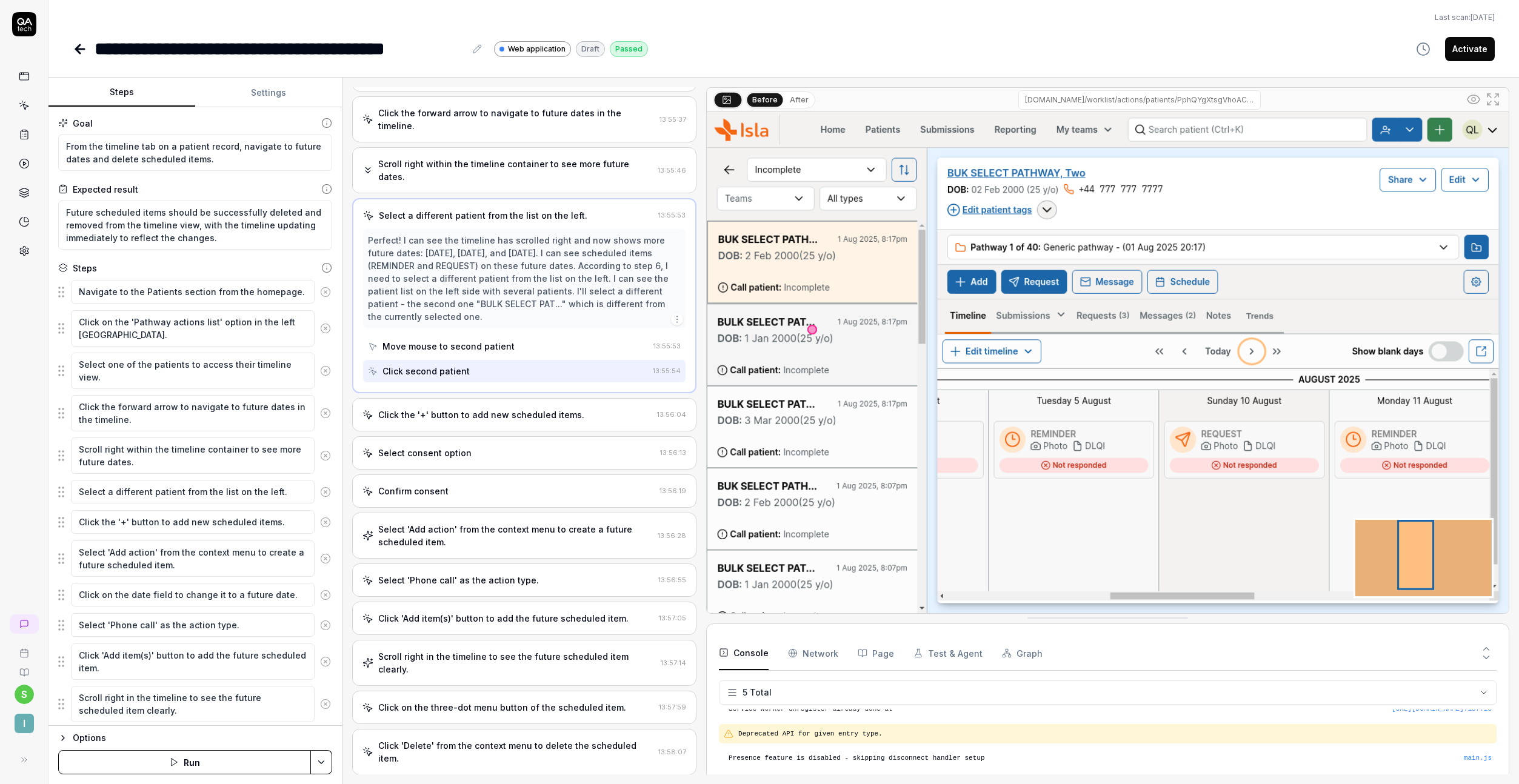
scroll to position [264, 0]
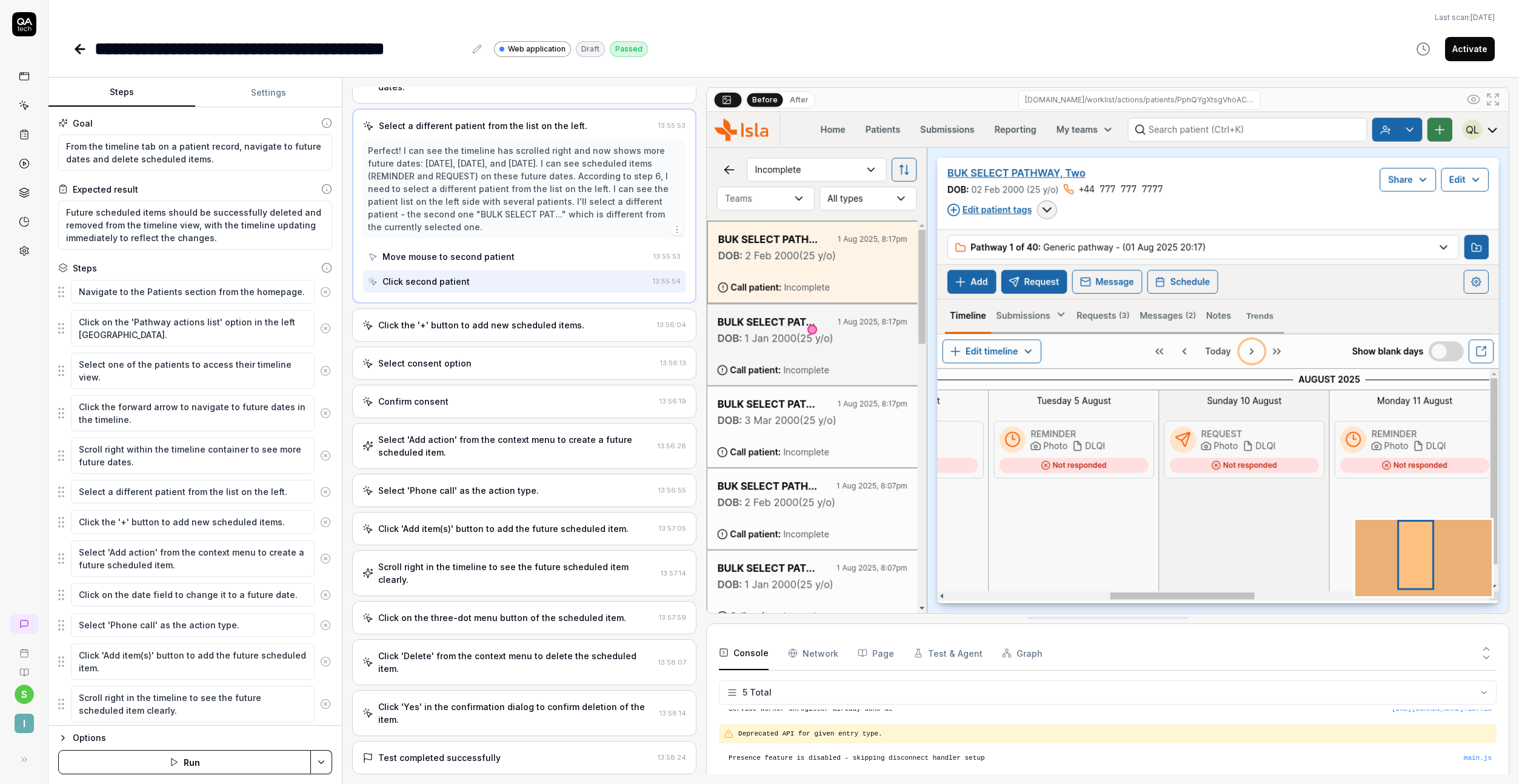
click at [497, 308] on div "Click the '+' button to add new scheduled items. 13:56:04" at bounding box center [524, 325] width 344 height 33
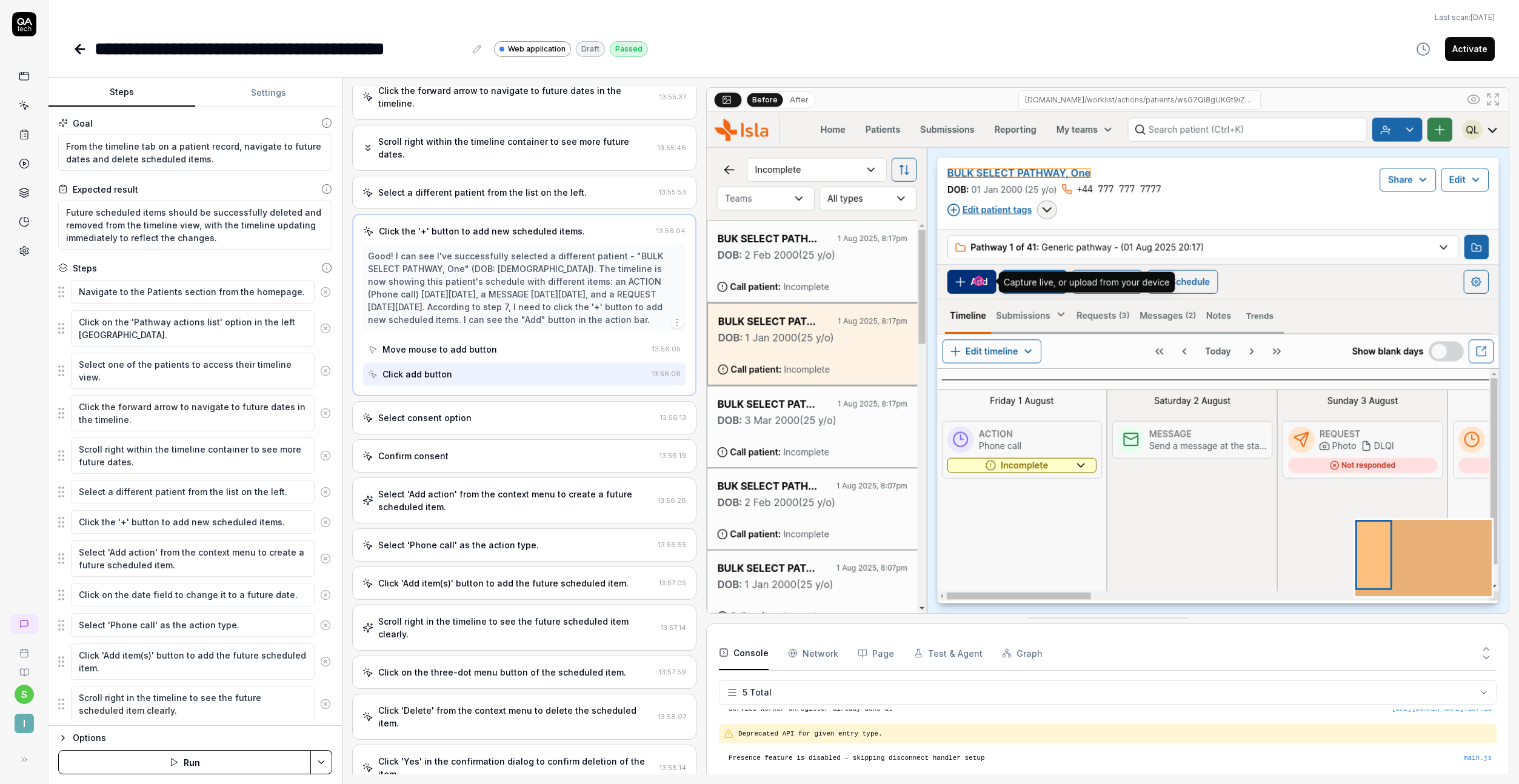
scroll to position [252, 0]
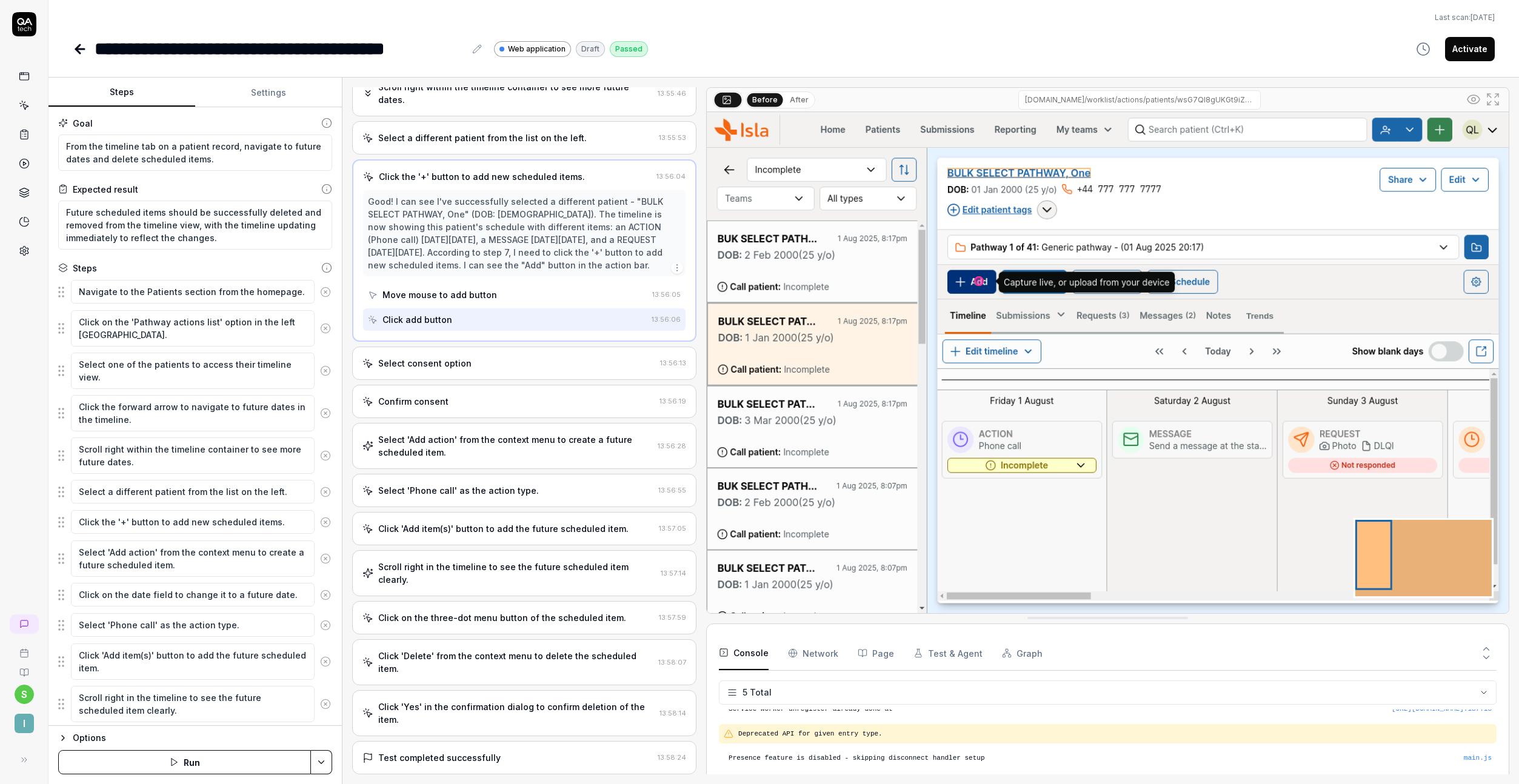
click at [455, 649] on div "Click 'Delete' from the context menu to delete the scheduled item." at bounding box center [516, 662] width 275 height 25
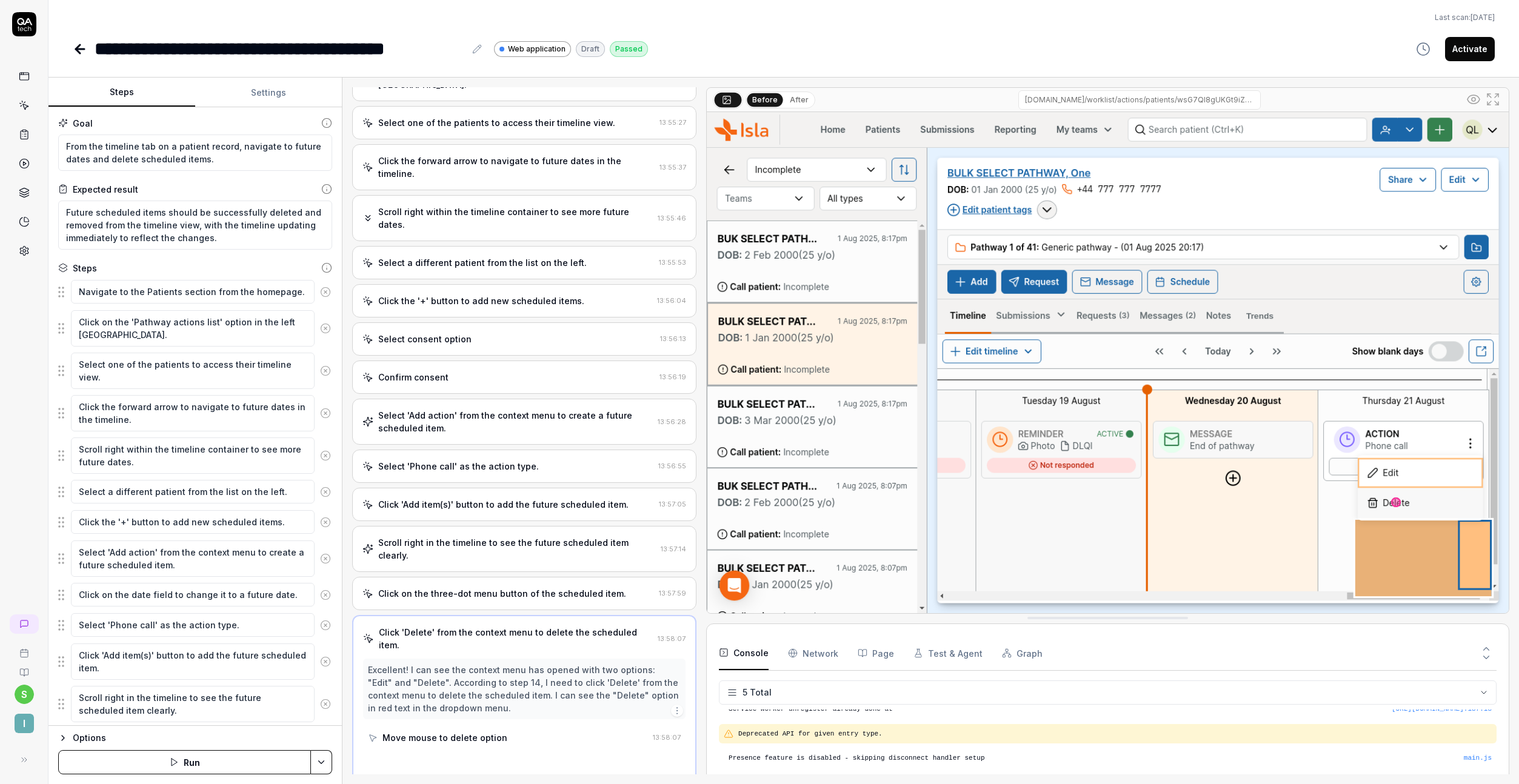
scroll to position [86, 0]
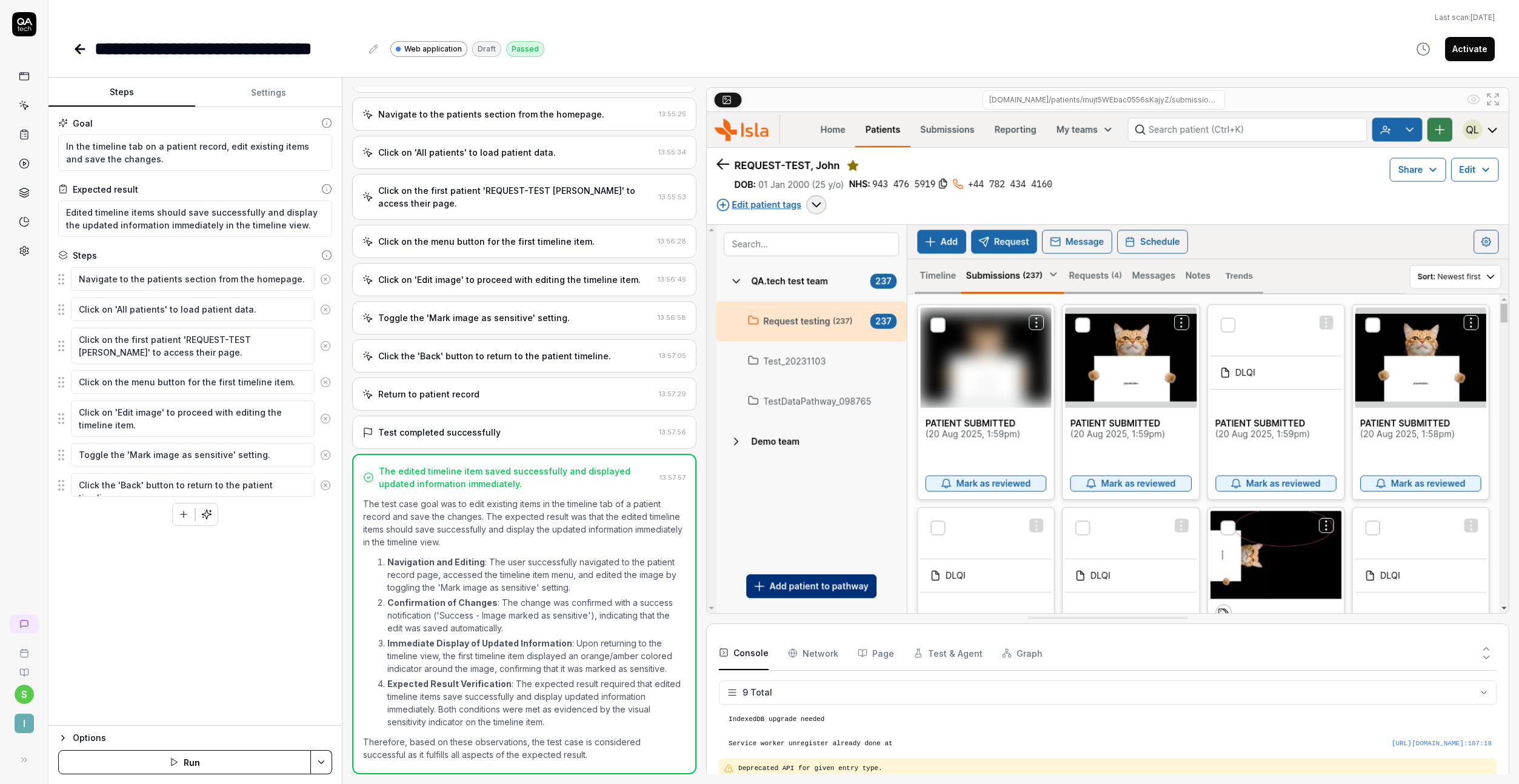
scroll to position [133, 0]
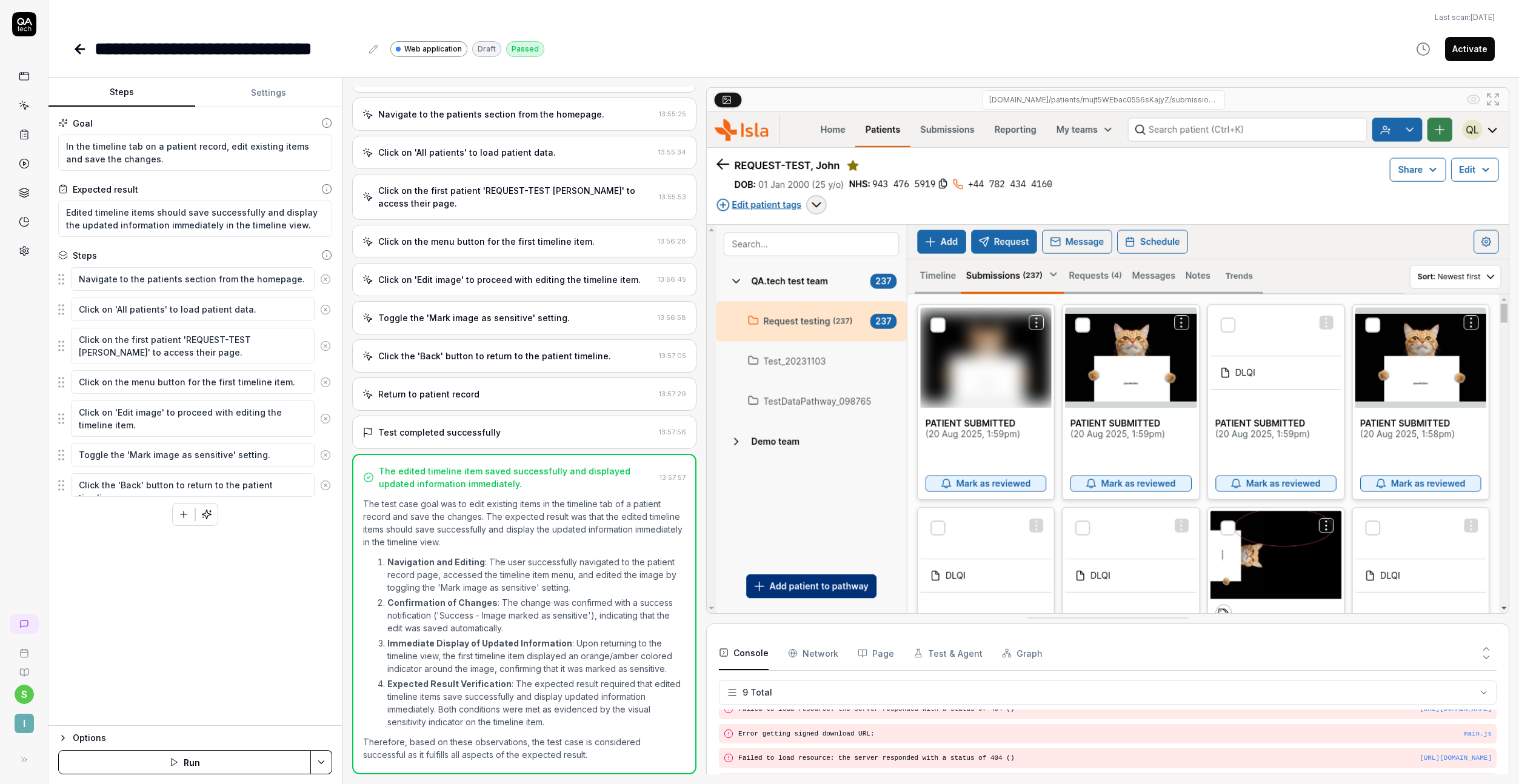
click at [517, 429] on div "Test completed successfully" at bounding box center [509, 432] width 292 height 12
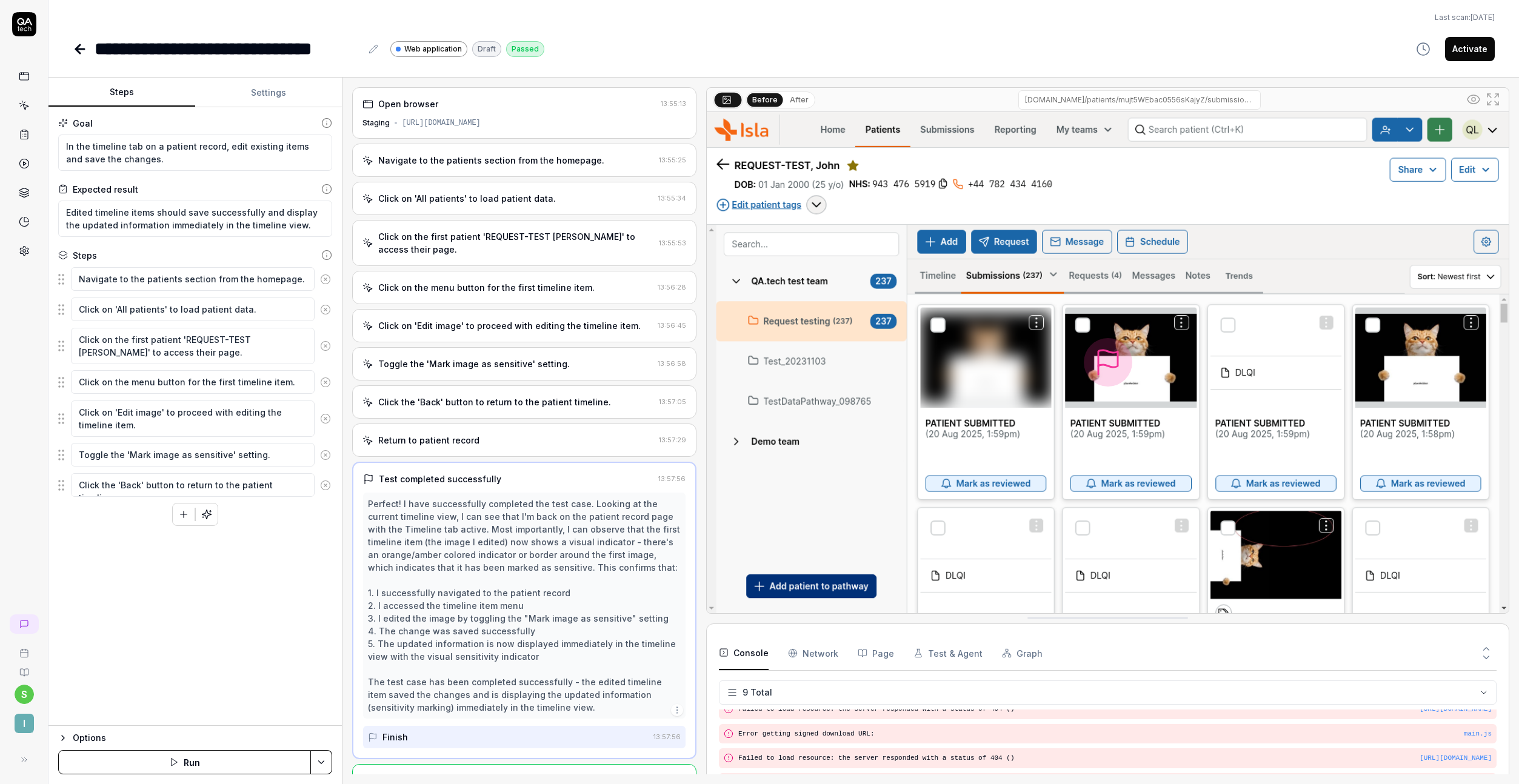
click at [497, 430] on div "Return to patient record 13:57:29" at bounding box center [524, 440] width 344 height 33
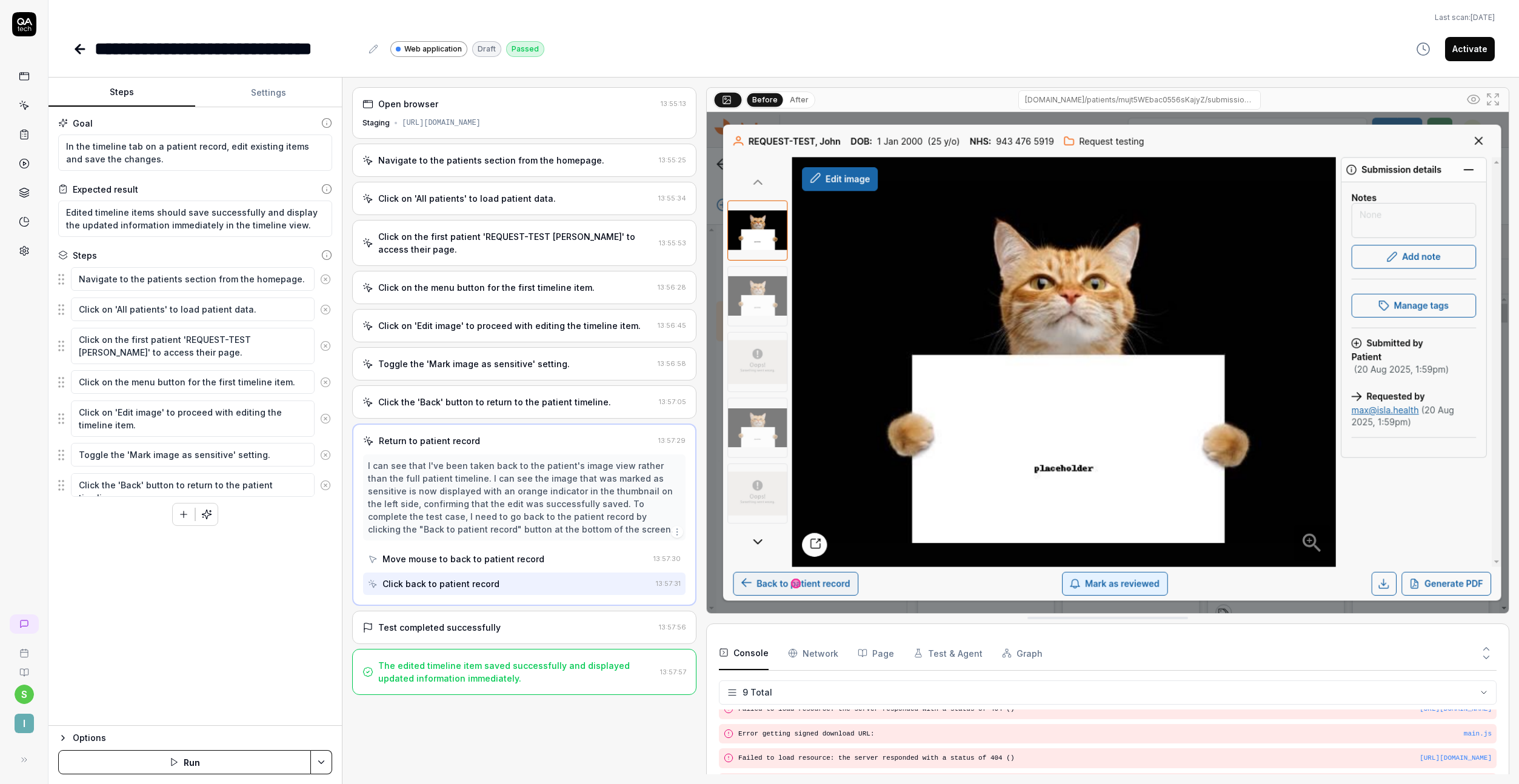
click at [505, 409] on div "Click the 'Back' button to return to the patient timeline. 13:57:05" at bounding box center [524, 402] width 344 height 33
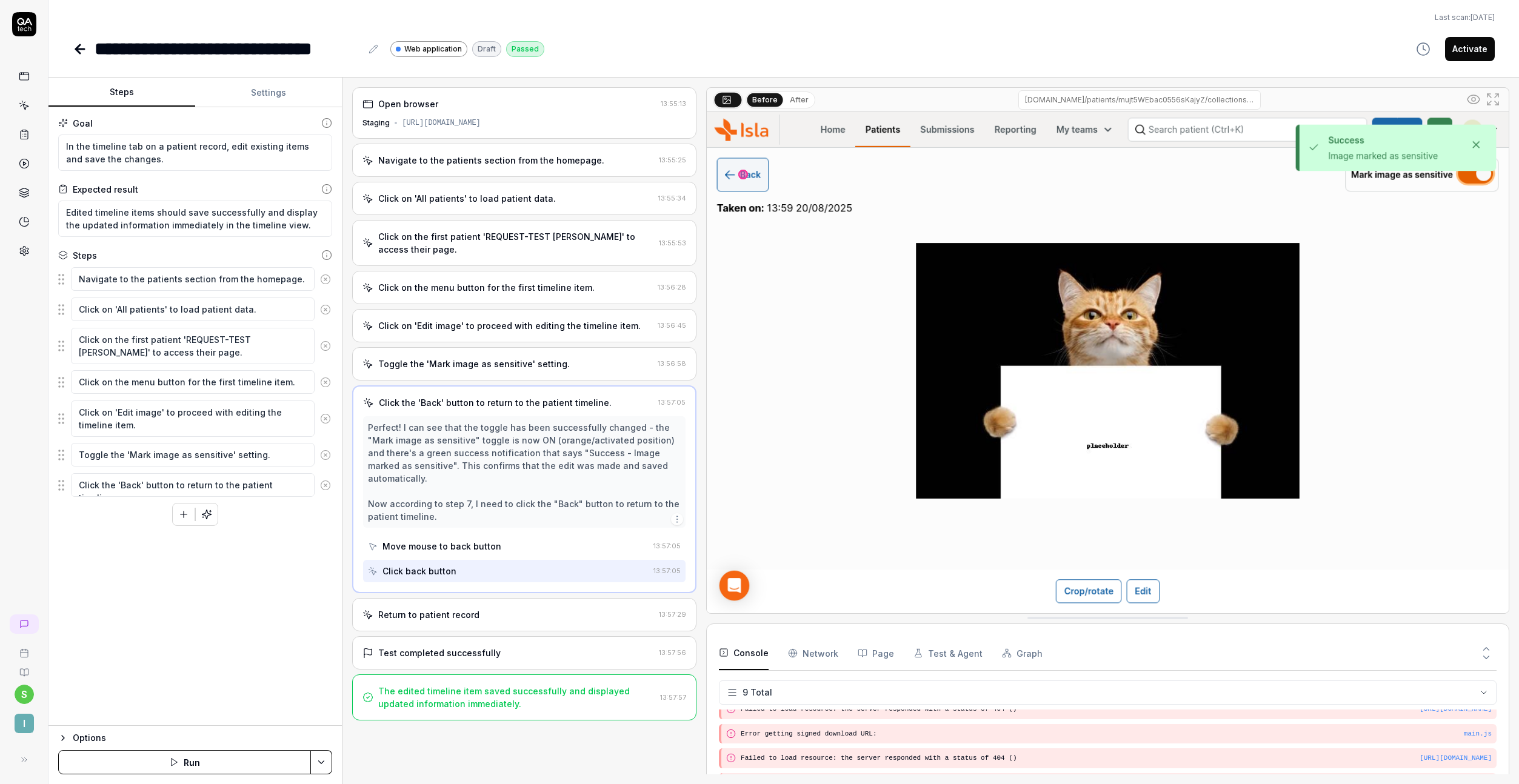
click at [507, 364] on div "Toggle the 'Mark image as sensitive' setting." at bounding box center [474, 363] width 192 height 12
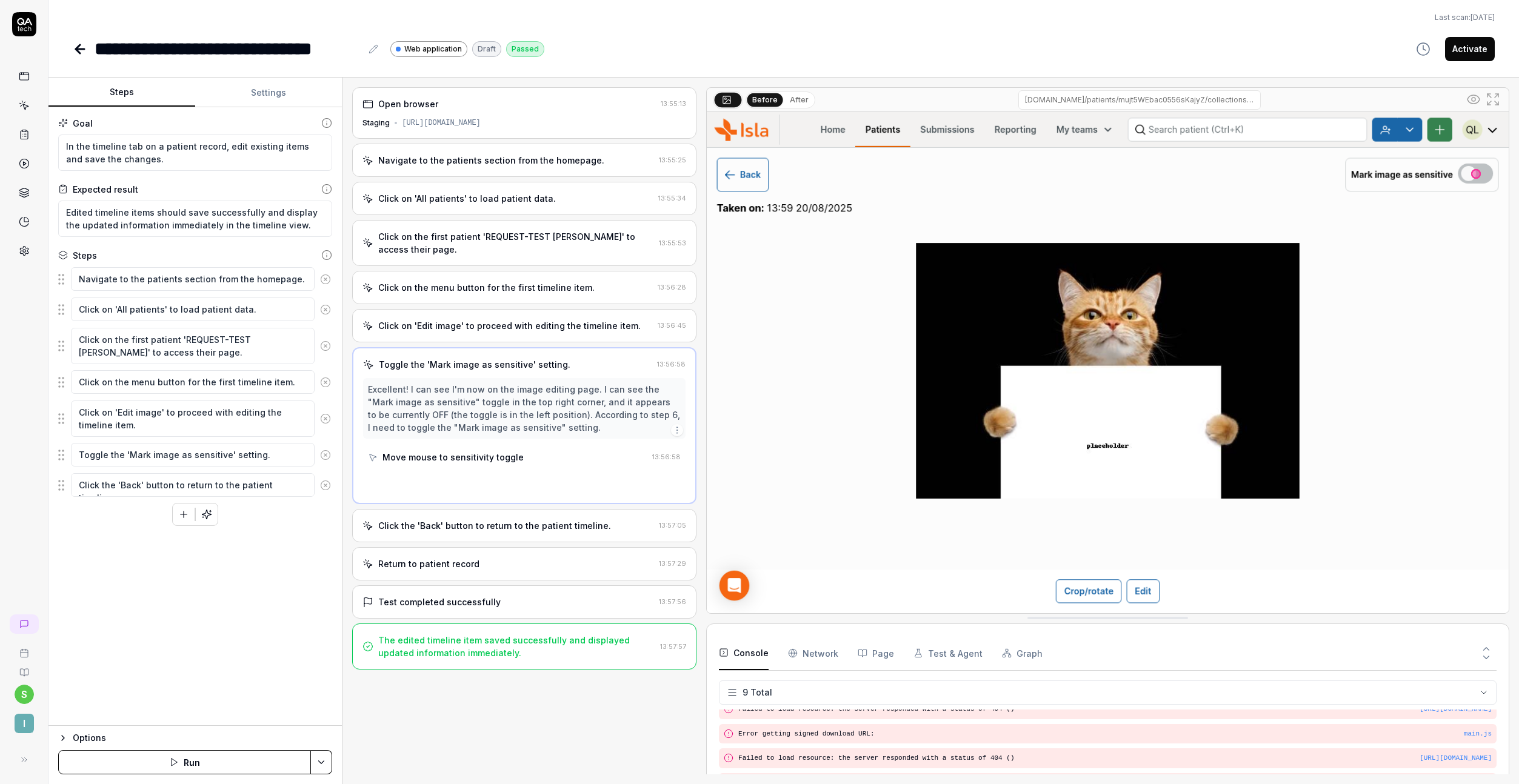
click at [508, 334] on div "Click on 'Edit image' to proceed with editing the timeline item. 13:56:45" at bounding box center [524, 325] width 344 height 33
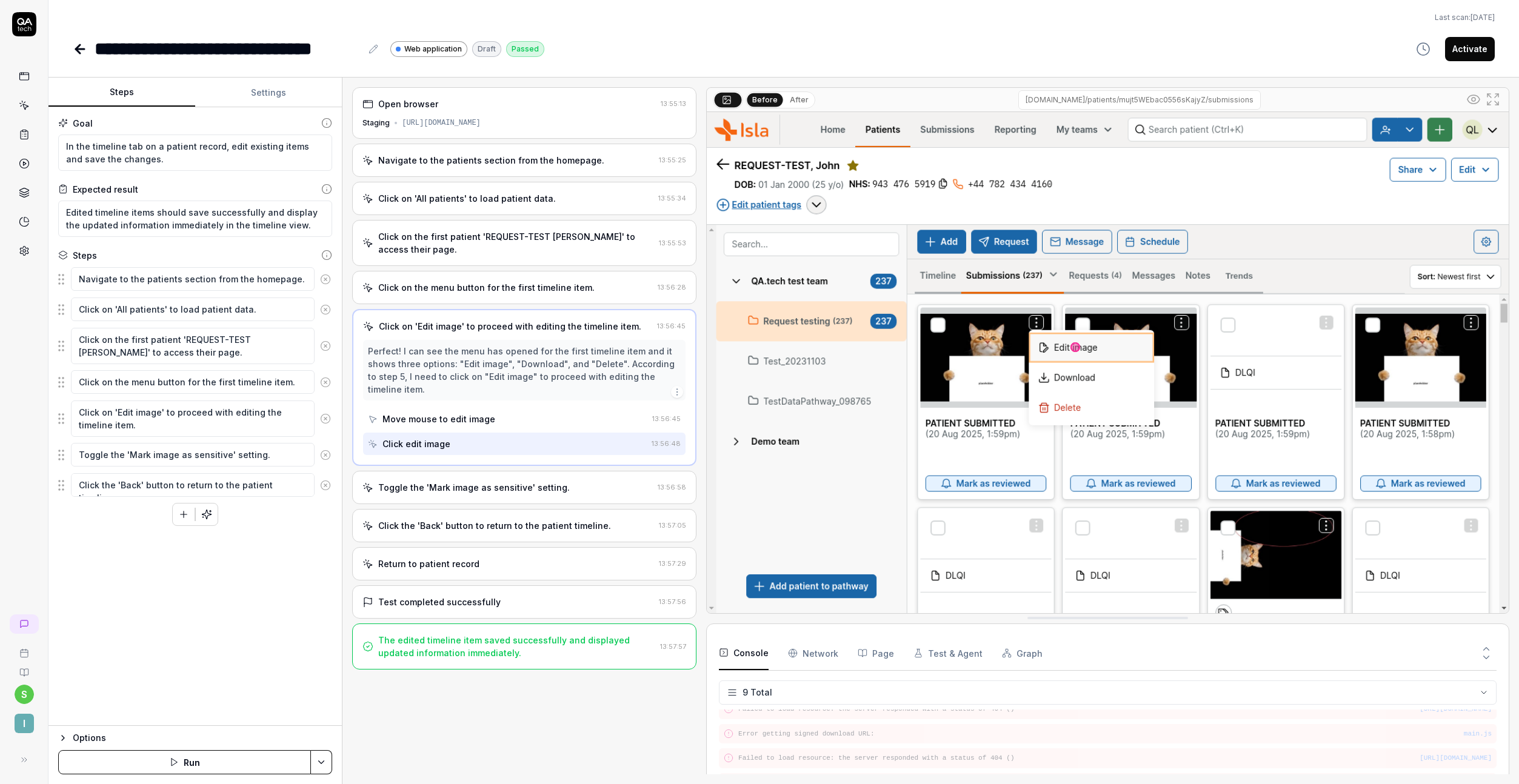
click at [514, 289] on div "Click on the menu button for the first timeline item." at bounding box center [486, 287] width 216 height 12
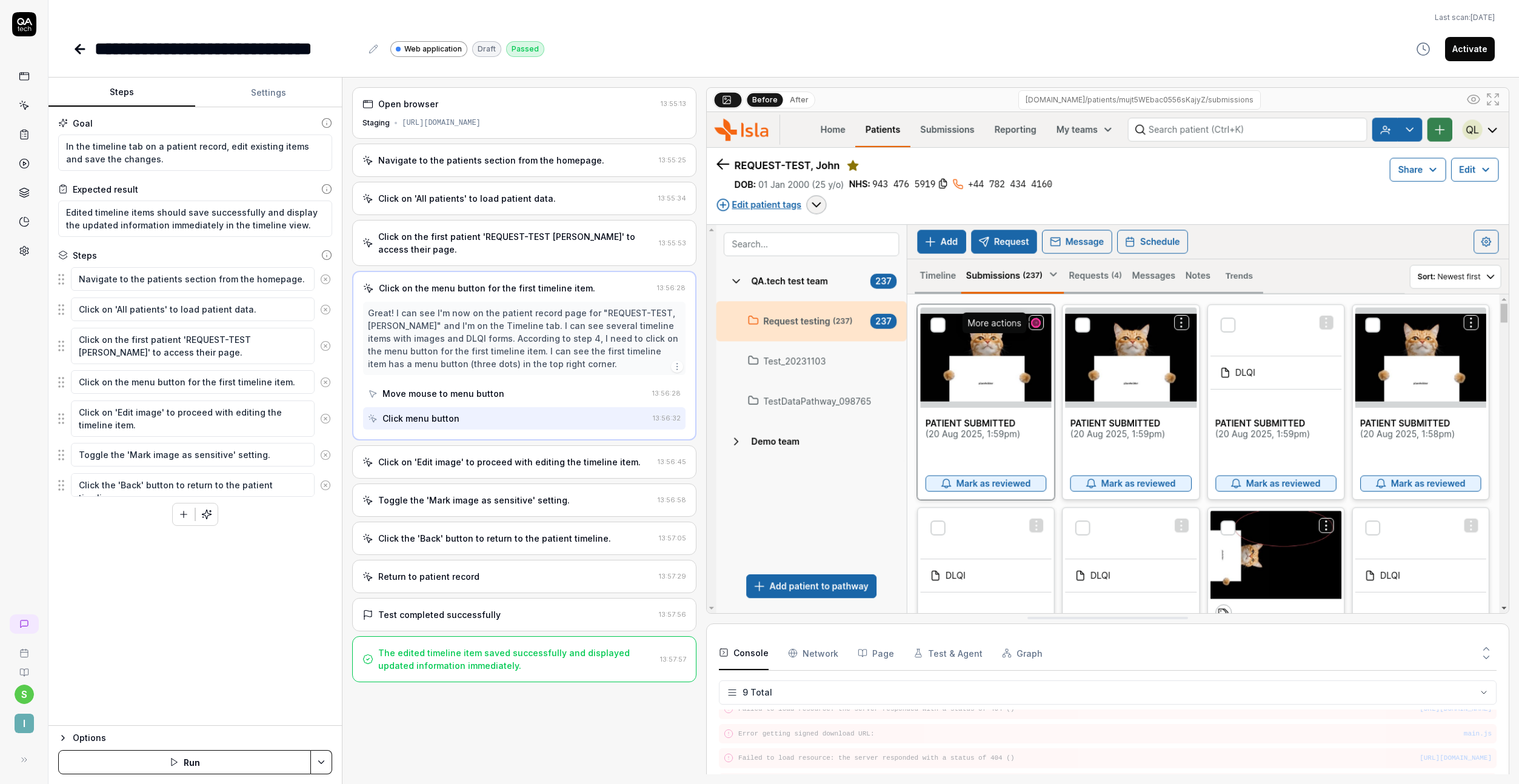
click at [507, 250] on div "Click on the first patient 'REQUEST-TEST John' to access their page." at bounding box center [516, 242] width 276 height 25
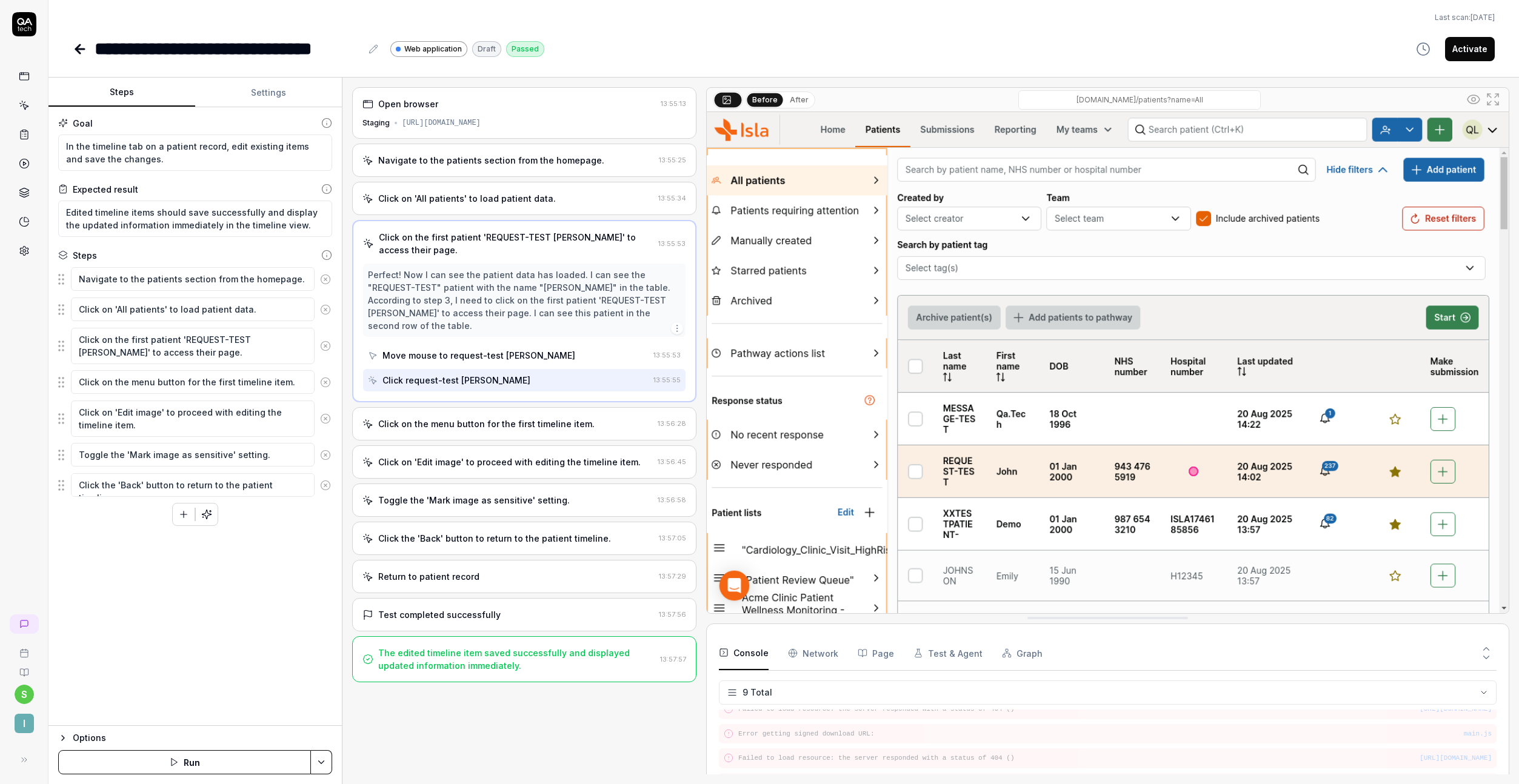
click at [499, 203] on div "Click on 'All patients' to load patient data." at bounding box center [467, 198] width 178 height 12
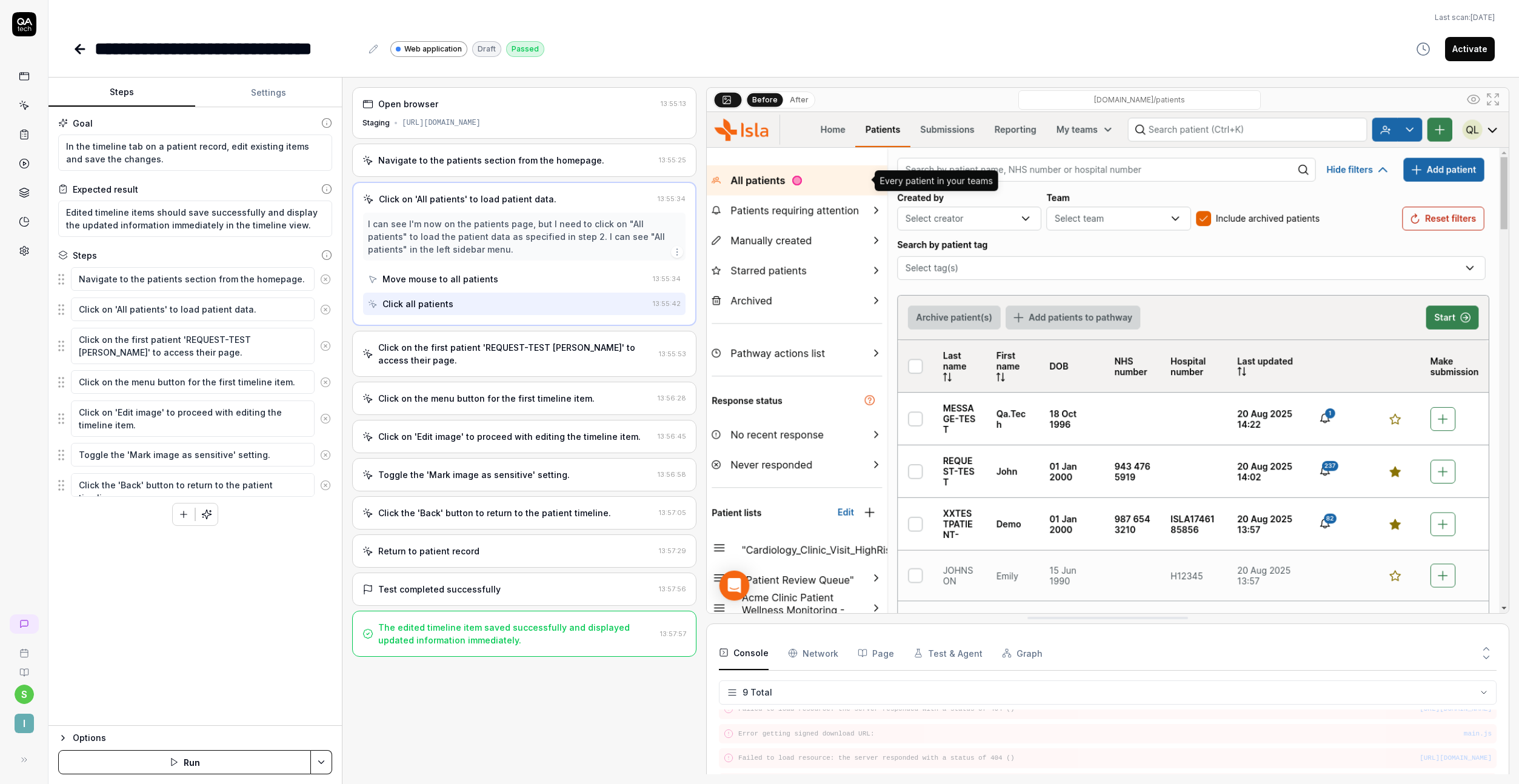
click at [499, 157] on div "Navigate to the patients section from the homepage." at bounding box center [492, 160] width 226 height 12
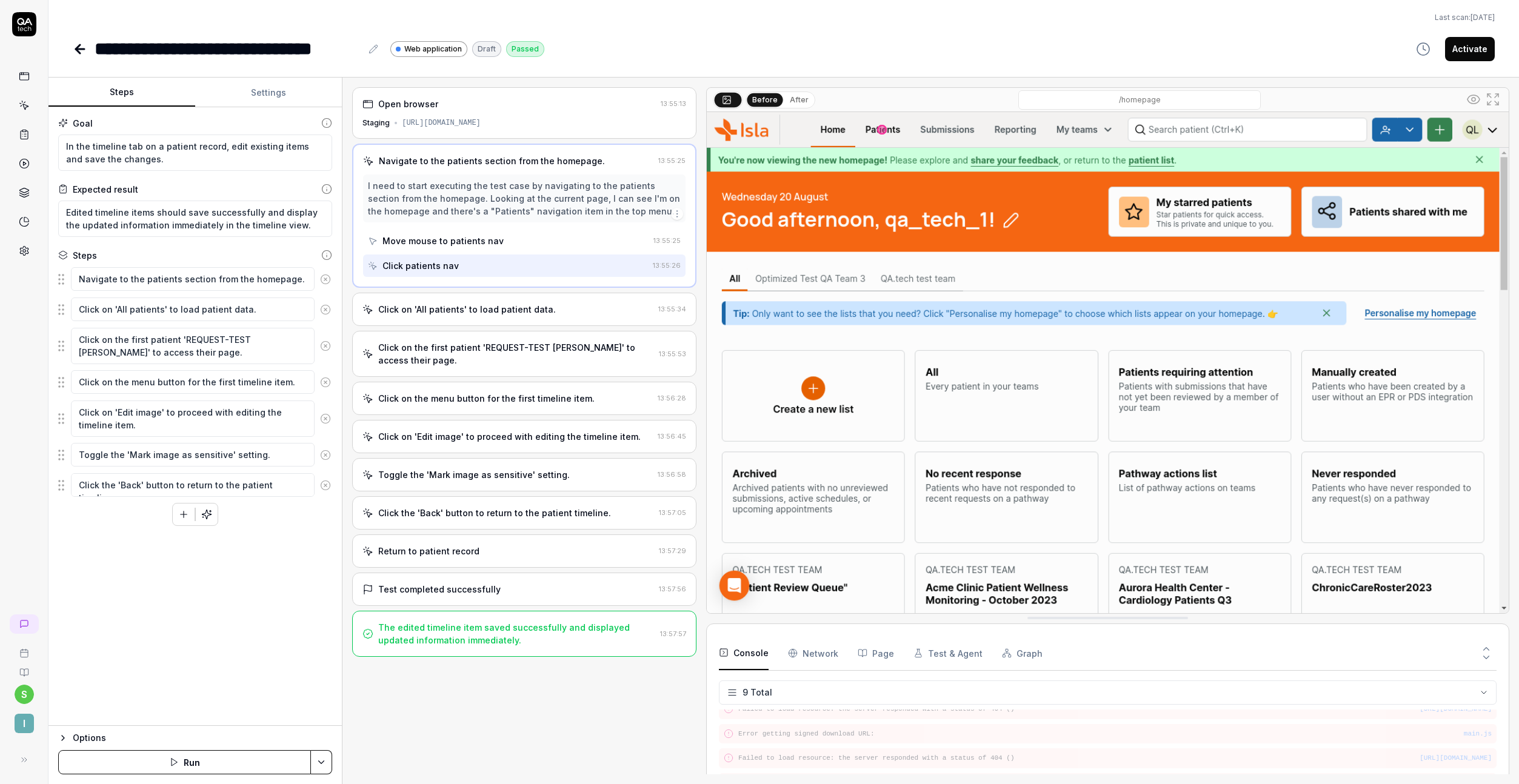
type textarea "*"
click at [149, 156] on textarea "In the timeline tab on a patient record, edit existing items and save the chang…" at bounding box center [195, 153] width 274 height 37
click at [224, 149] on textarea "In the timeline tab on a patient record, edit existing items and save the chang…" at bounding box center [195, 153] width 274 height 37
type textarea "In the timeline tab on a patient record, Aedit existing items and save the chan…"
type textarea "*"
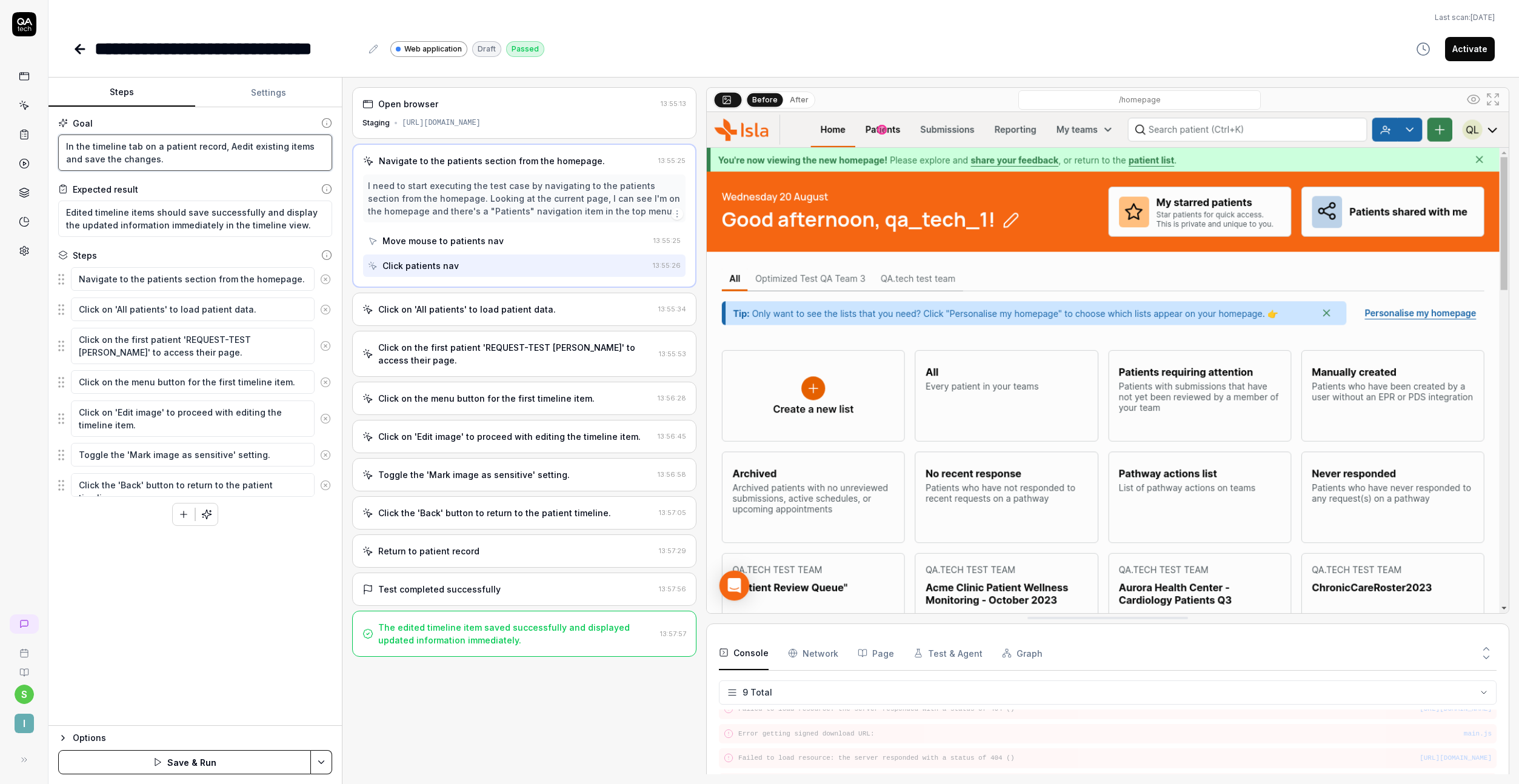
type textarea "In the timeline tab on a patient record, Adedit existing items and save the cha…"
type textarea "*"
type textarea "In the timeline tab on a patient record, Addedit existing items and save the ch…"
type textarea "*"
type textarea "In the timeline tab on a patient record, Add edit existing items and save the c…"
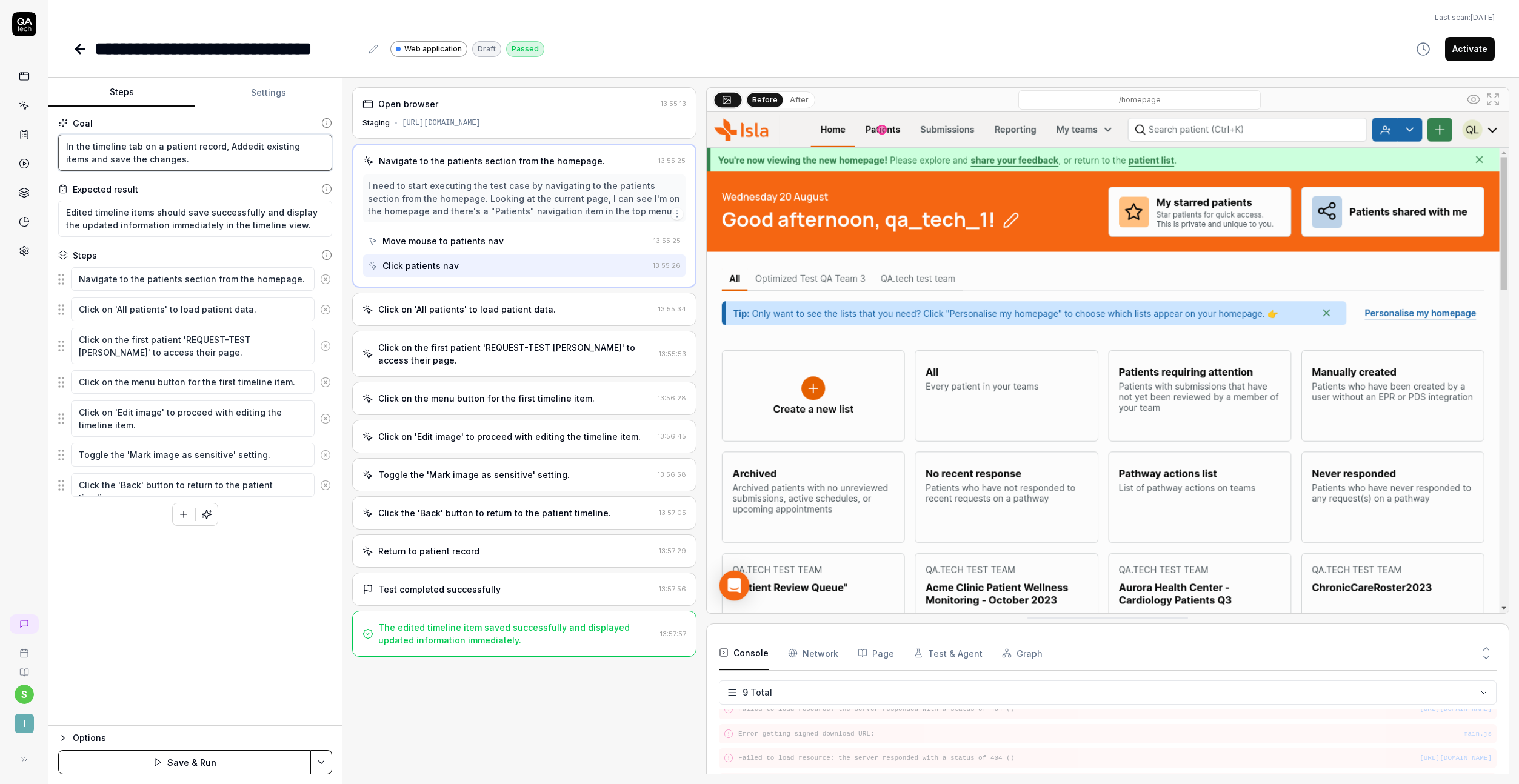
type textarea "*"
type textarea "In the timeline tab on a patient record, Add aedit existing items and save the …"
type textarea "*"
type textarea "In the timeline tab on a patient record, Add a edit existing items and save the…"
type textarea "*"
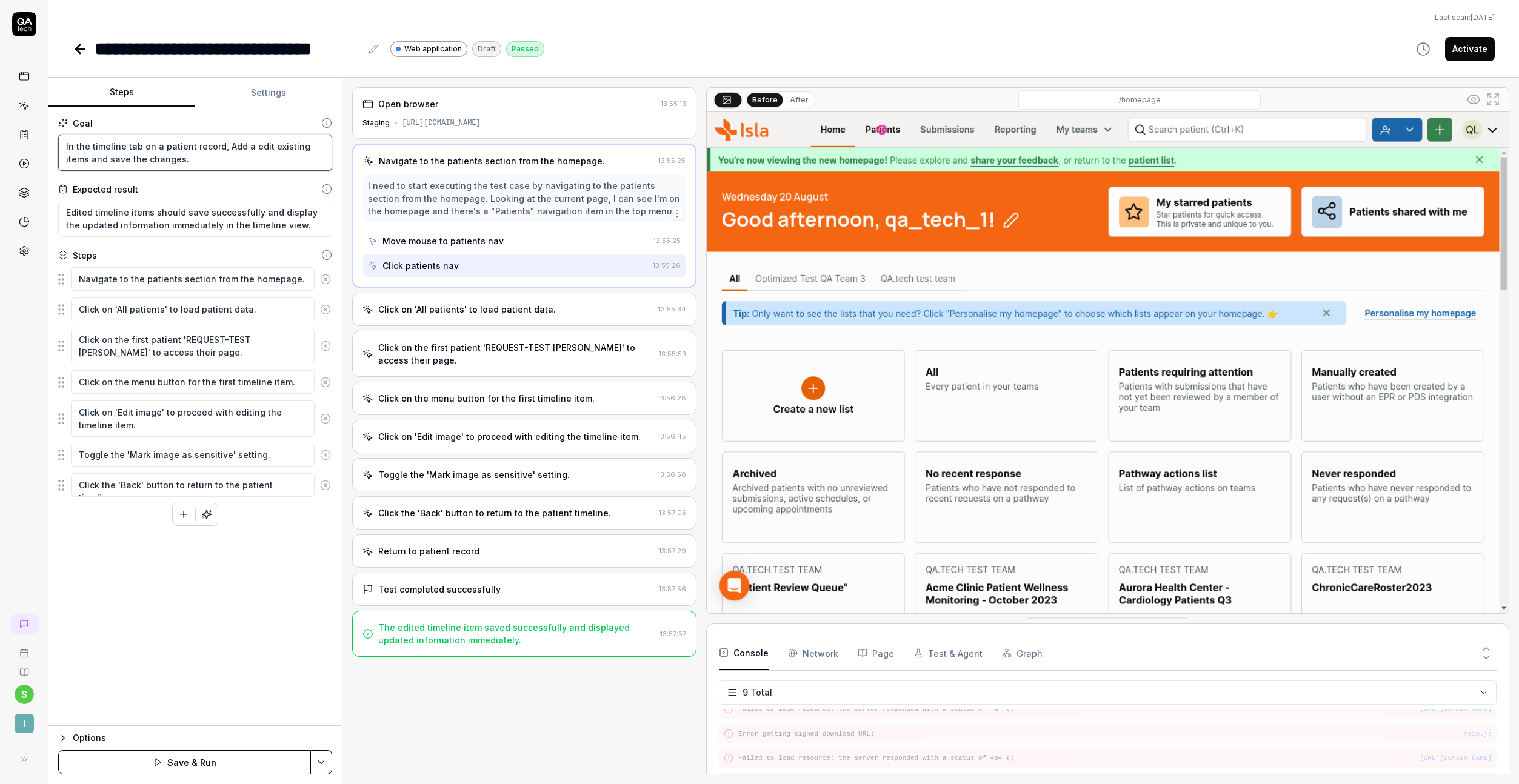
type textarea "In the timeline tab on a patient record, Add a edit existing items and save the…"
type textarea "*"
type textarea "In the timeline tab on a patient record, Add a sedit existing items and save th…"
type textarea "*"
type textarea "In the timeline tab on a patient record, Add a edit existing items and save the…"
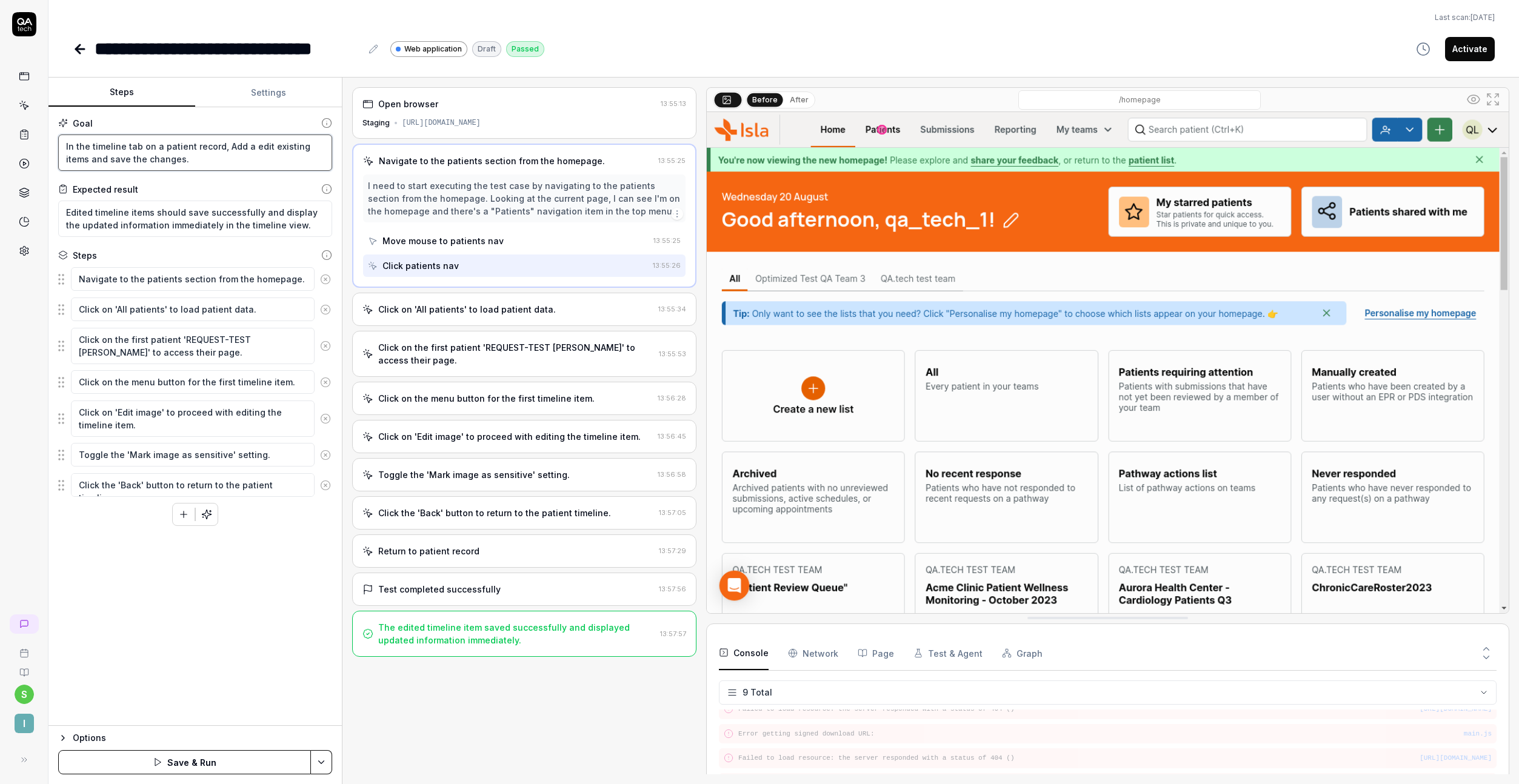
type textarea "*"
type textarea "In the timeline tab on a patient record, Add a "edit existing items and save th…"
type textarea "*"
type textarea "In the timeline tab on a patient record, Add a "Sedit existing items and save t…"
type textarea "*"
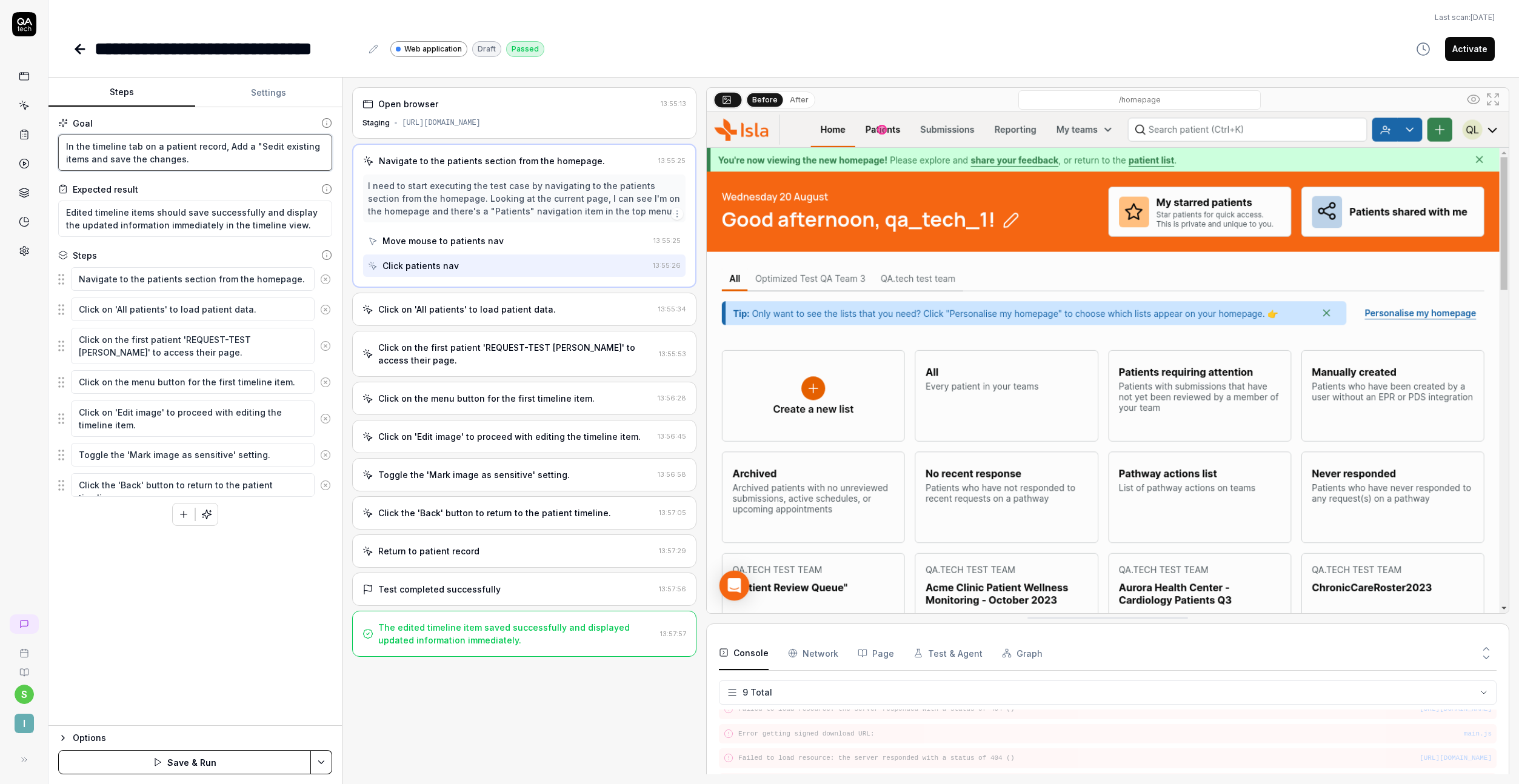
type textarea "In the timeline tab on a patient record, Add a "Scedit existing items and save …"
type textarea "*"
type textarea "In the timeline tab on a patient record, Add a "Schedit existing items and save…"
type textarea "*"
type textarea "In the timeline tab on a patient record, Add a "Scheedit existing items and sav…"
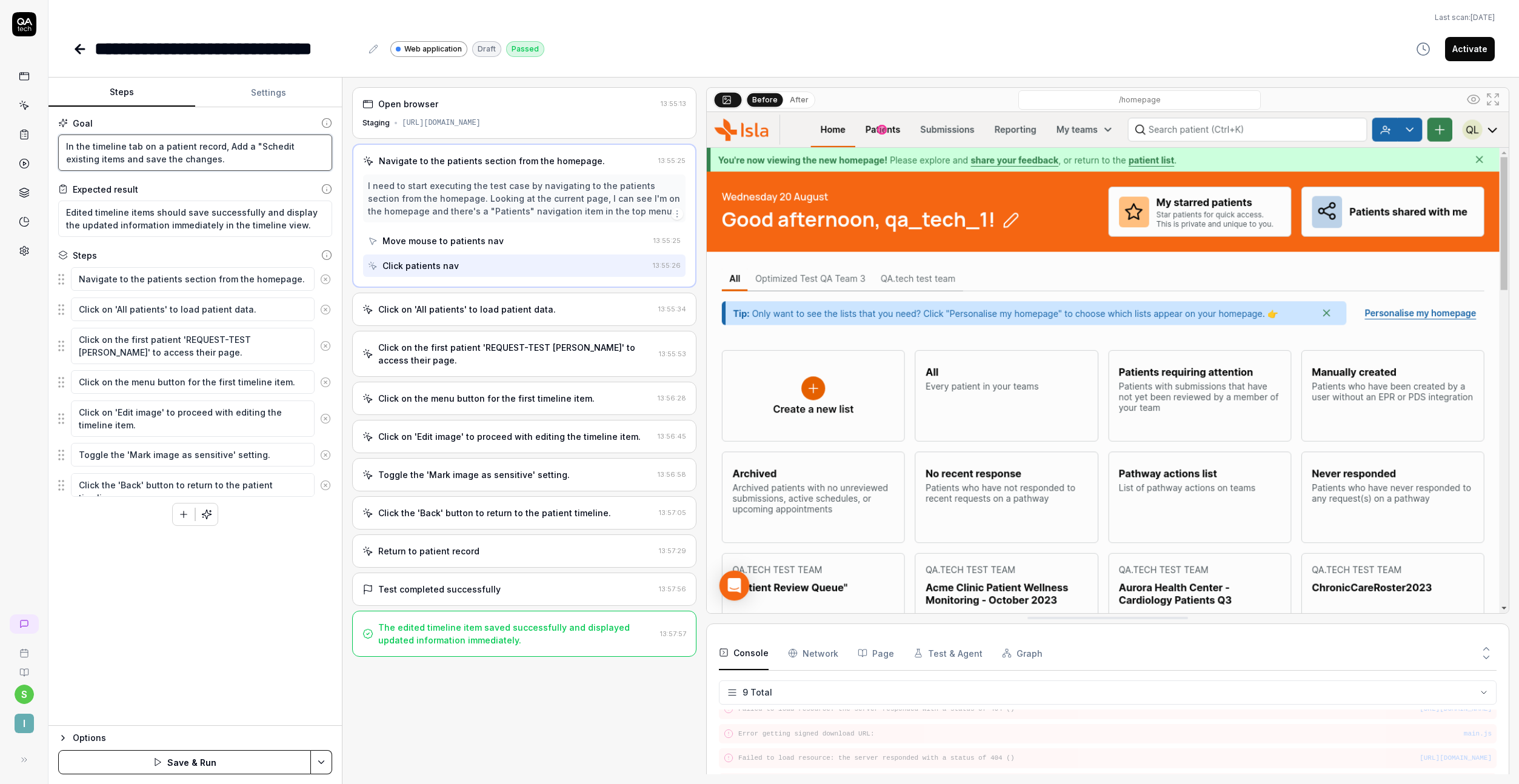
type textarea "*"
type textarea "In the timeline tab on a patient record, Add a "Schededit existing items and sa…"
type textarea "*"
type textarea "In the timeline tab on a patient record, Add a "Scheduedit existing items and s…"
type textarea "*"
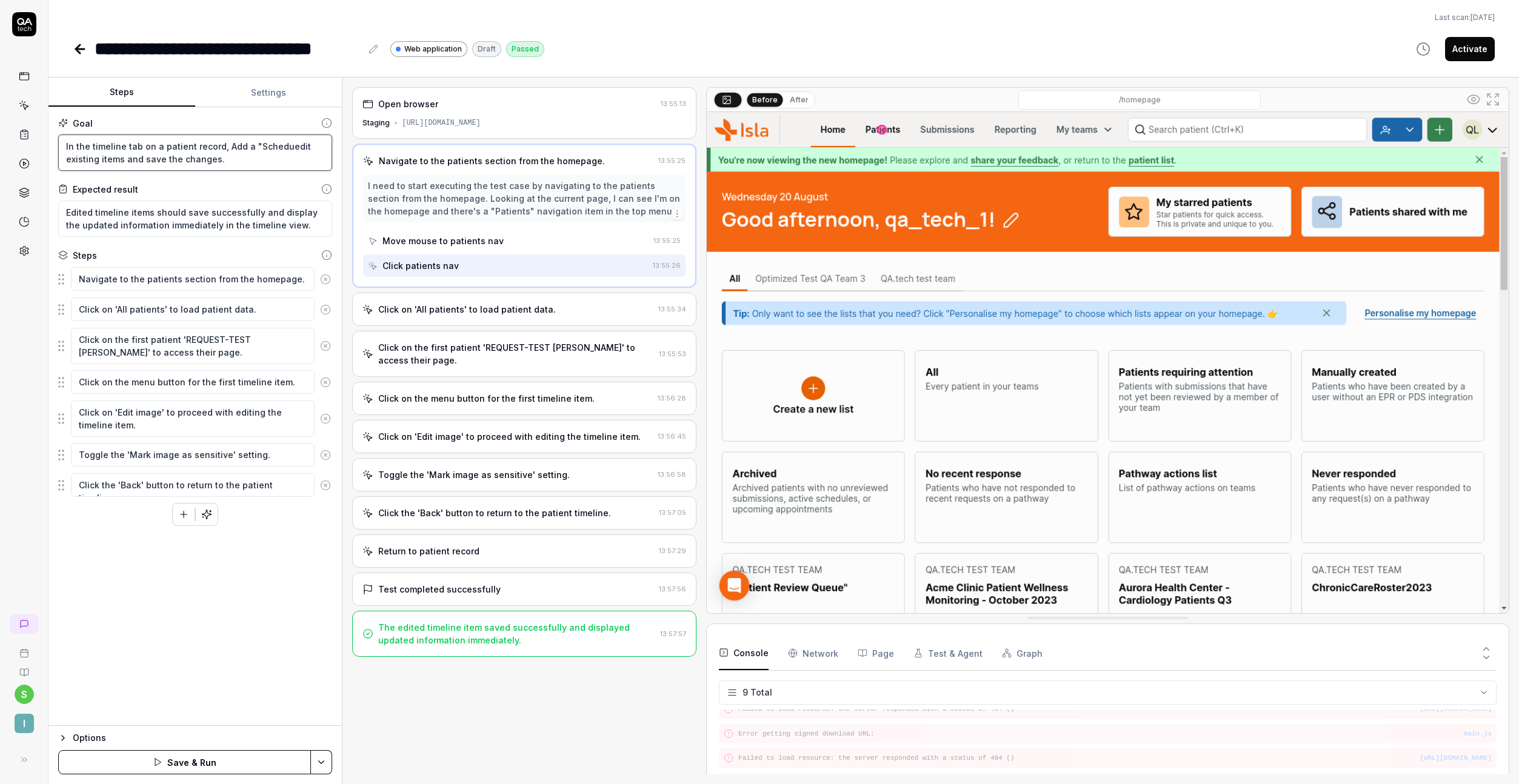
type textarea "In the timeline tab on a patient record, Add a "Scheduledit existing items and …"
type textarea "*"
type textarea "In the timeline tab on a patient record, Add a "Scheduleedit existing items and…"
type textarea "*"
type textarea "In the timeline tab on a patient record, Add a "Schedule edit existing items an…"
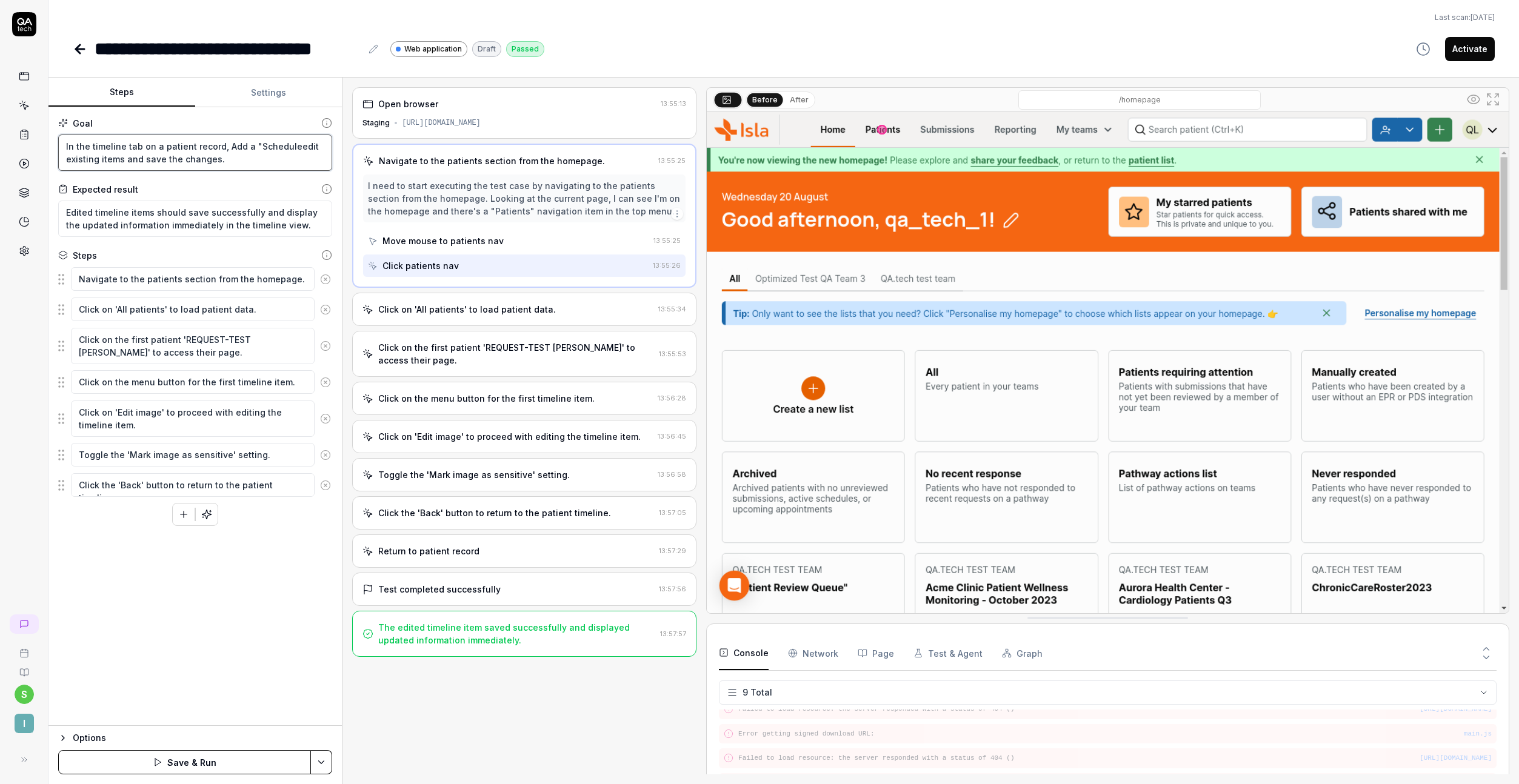
type textarea "*"
type textarea "In the timeline tab on a patient record, Add a "Schedule aedit existing items a…"
type textarea "*"
type textarea "In the timeline tab on a patient record, Add a "Schedule acedit existing items …"
type textarea "*"
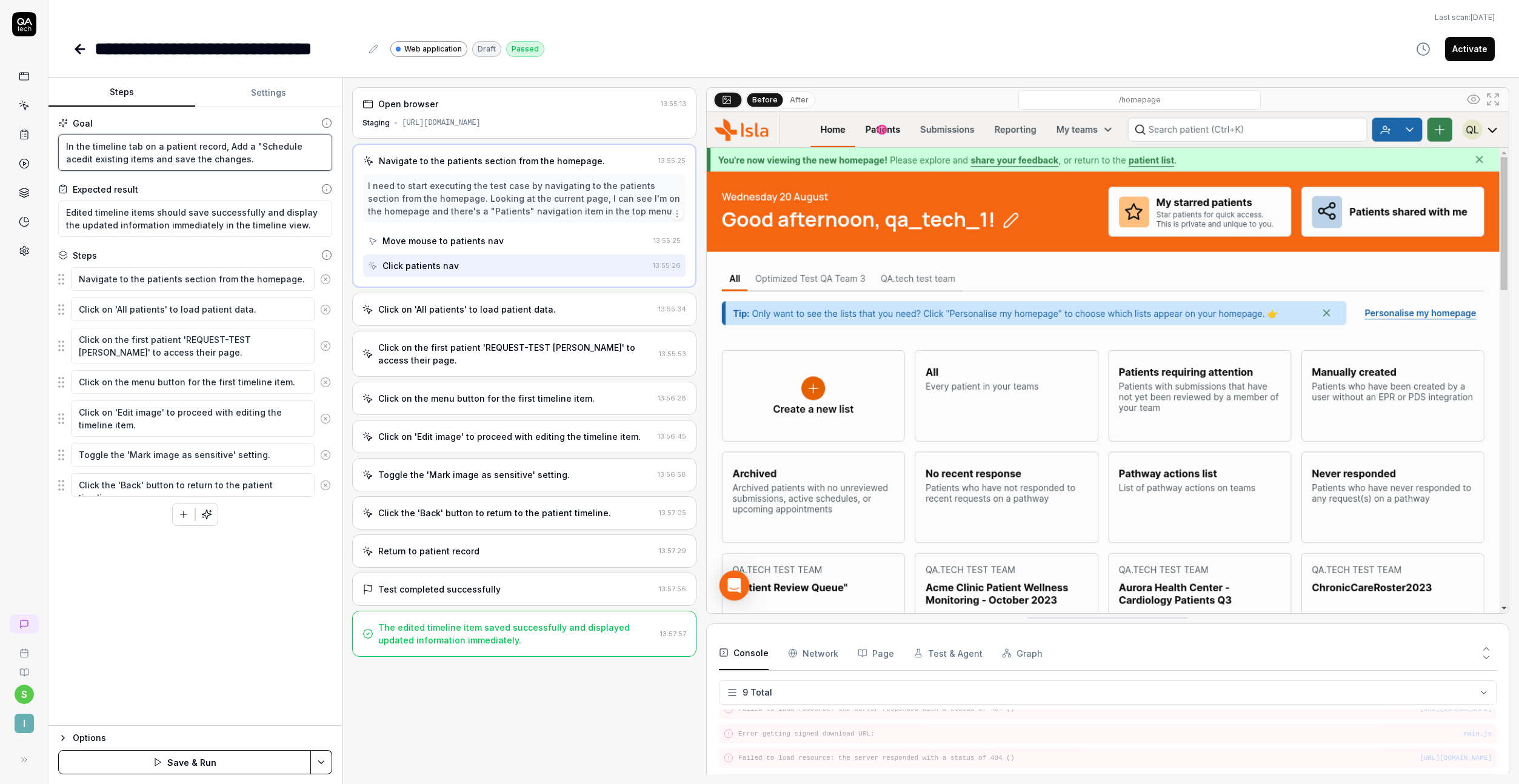
type textarea "In the timeline tab on a patient record, Add a "Schedule actedit existing items…"
type textarea "*"
type textarea "In the timeline tab on a patient record, Add a "Schedule actiedit existing item…"
type textarea "*"
type textarea "In the timeline tab on a patient record, Add a "Schedule actioedit existing ite…"
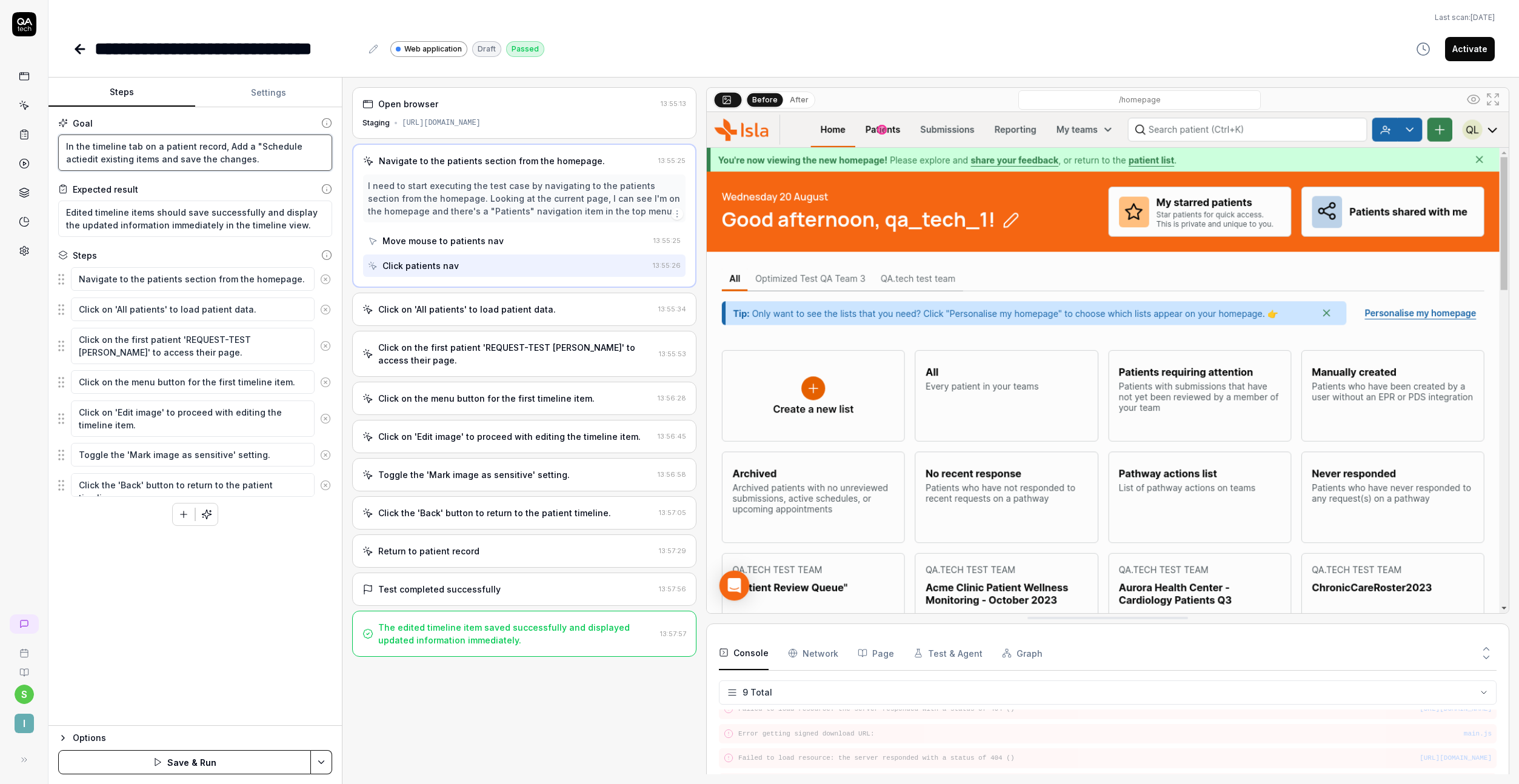
type textarea "*"
type textarea "In the timeline tab on a patient record, Add a "Schedule actionedit existing it…"
type textarea "*"
type textarea "In the timeline tab on a patient record, Add a "Schedule action"edit existing i…"
type textarea "*"
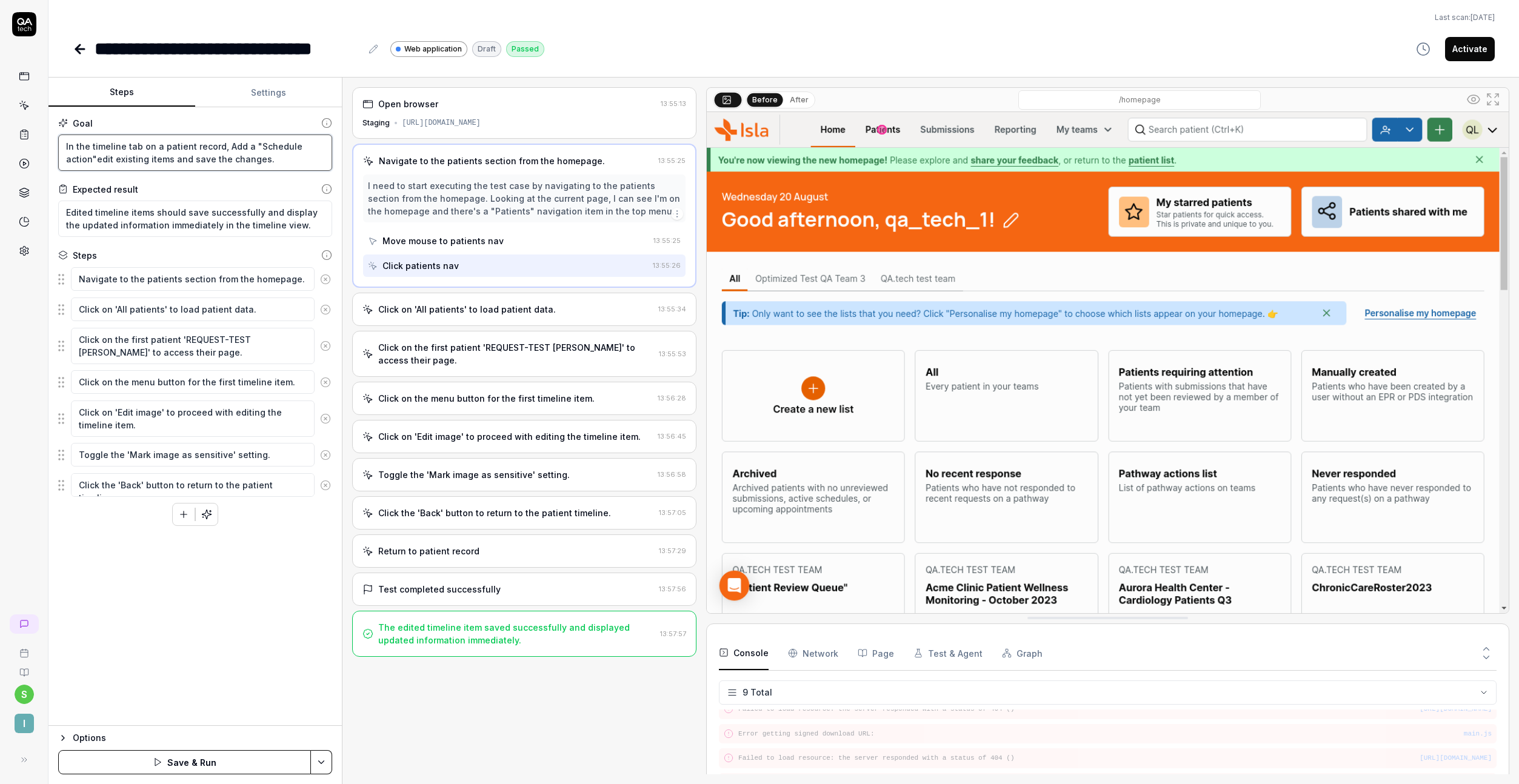
type textarea "In the timeline tab on a patient record, Add a "Schedule action" edit existing …"
type textarea "*"
type textarea "In the timeline tab on a patient record, Add a "Schedule action" edit existing …"
type textarea "*"
type textarea "In the timeline tab on a patient record, Add a "Schedule action" iedit existing…"
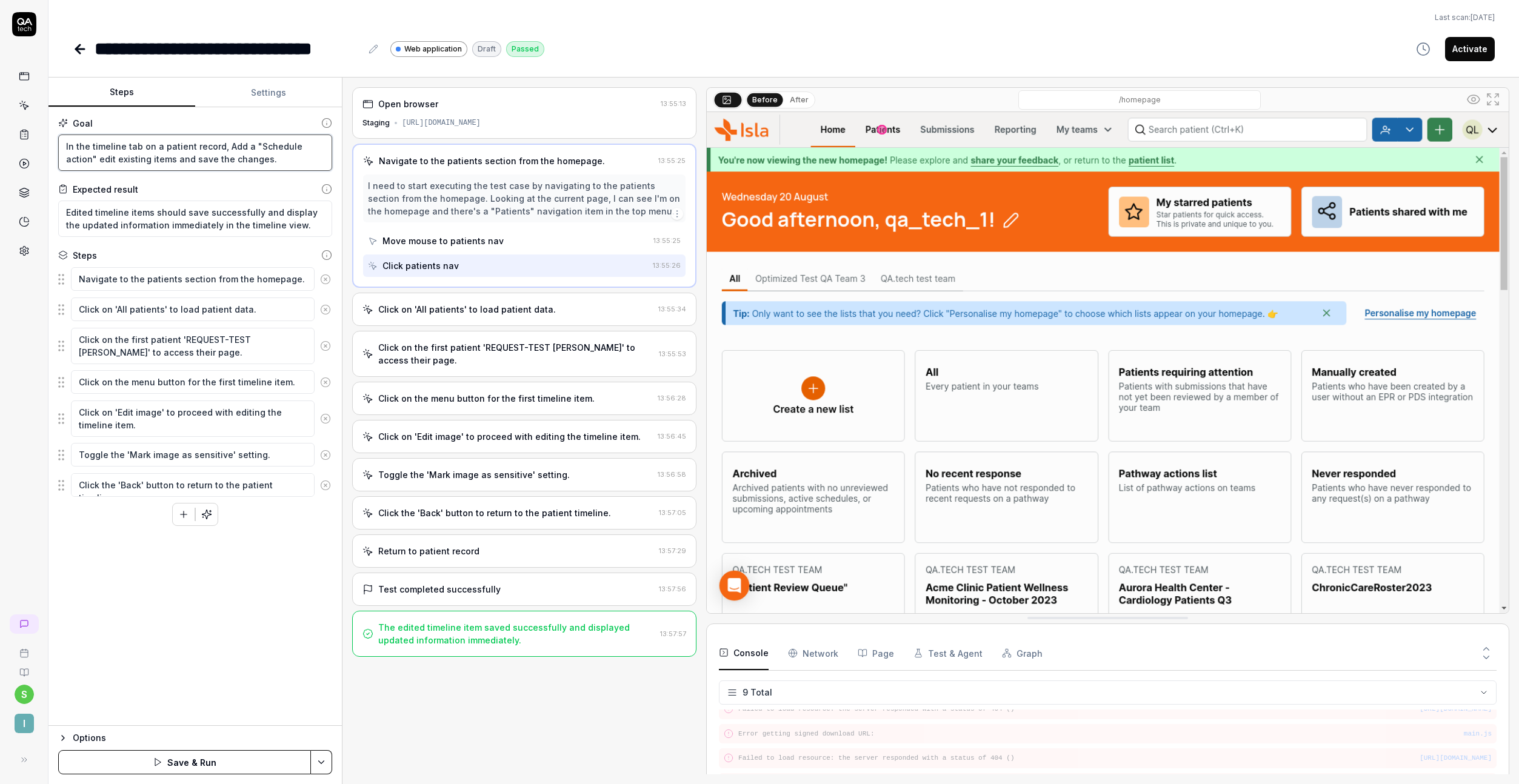
type textarea "*"
type textarea "In the timeline tab on a patient record, Add a "Schedule action" inedit existin…"
type textarea "*"
type textarea "In the timeline tab on a patient record, Add a "Schedule action" in edit existi…"
type textarea "*"
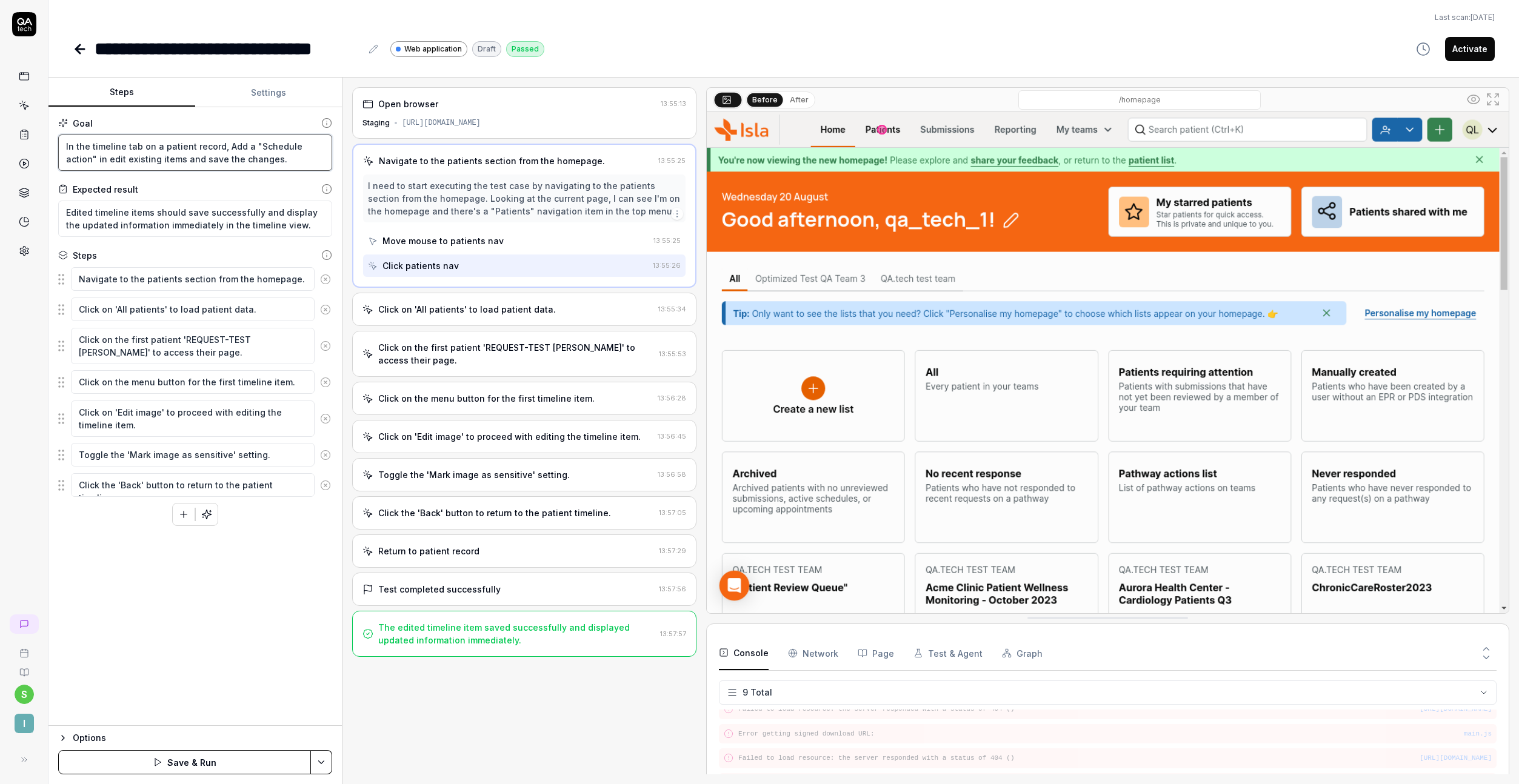
type textarea "In the timeline tab on a patient record, Add a "Schedule action" in tedit exist…"
type textarea "*"
type textarea "In the timeline tab on a patient record, Add a "Schedule action" in thedit exis…"
type textarea "*"
type textarea "In the timeline tab on a patient record, Add a "Schedule action" in theedit exi…"
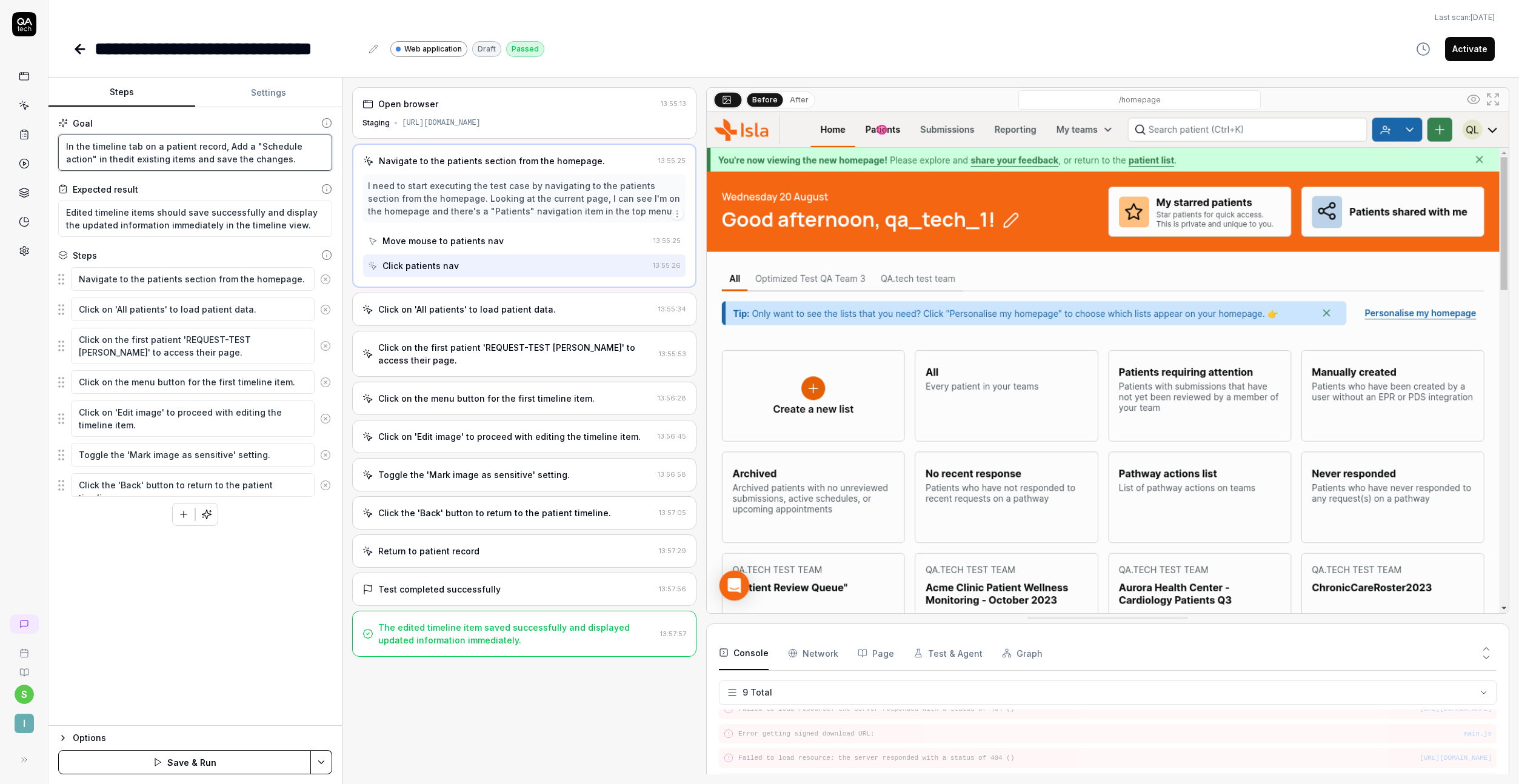
type textarea "*"
type textarea "In the timeline tab on a patient record, Add a "Schedule action" in the edit ex…"
type textarea "*"
type textarea "In the timeline tab on a patient record, Add a "Schedule action" in the tedit e…"
type textarea "*"
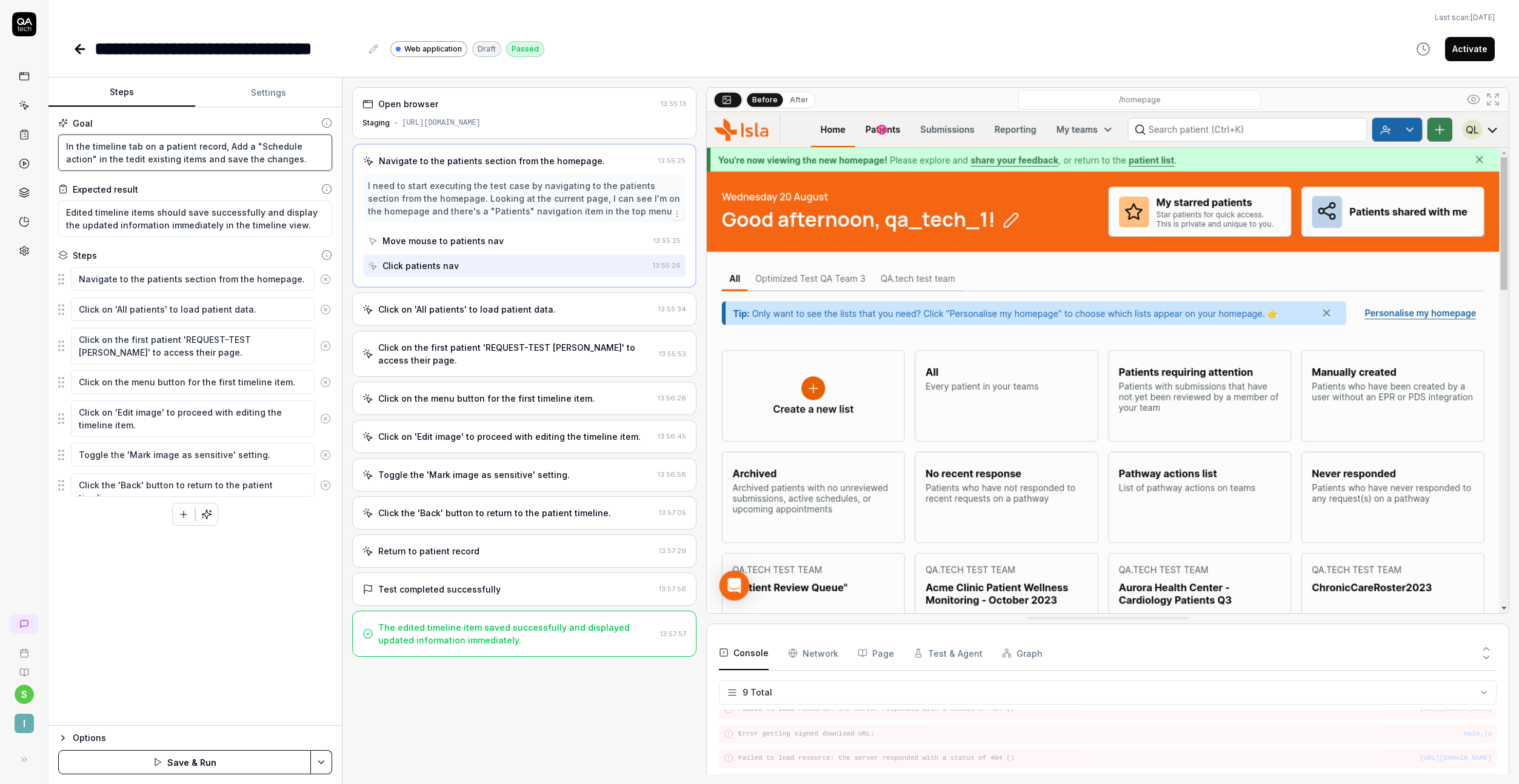
type textarea "In the timeline tab on a patient record, Add a "Schedule action" in the tiedit …"
type textarea "*"
type textarea "In the timeline tab on a patient record, Add a "Schedule action" in the timedit…"
type textarea "*"
type textarea "In the timeline tab on a patient record, Add a "Schedule action" in the timeedi…"
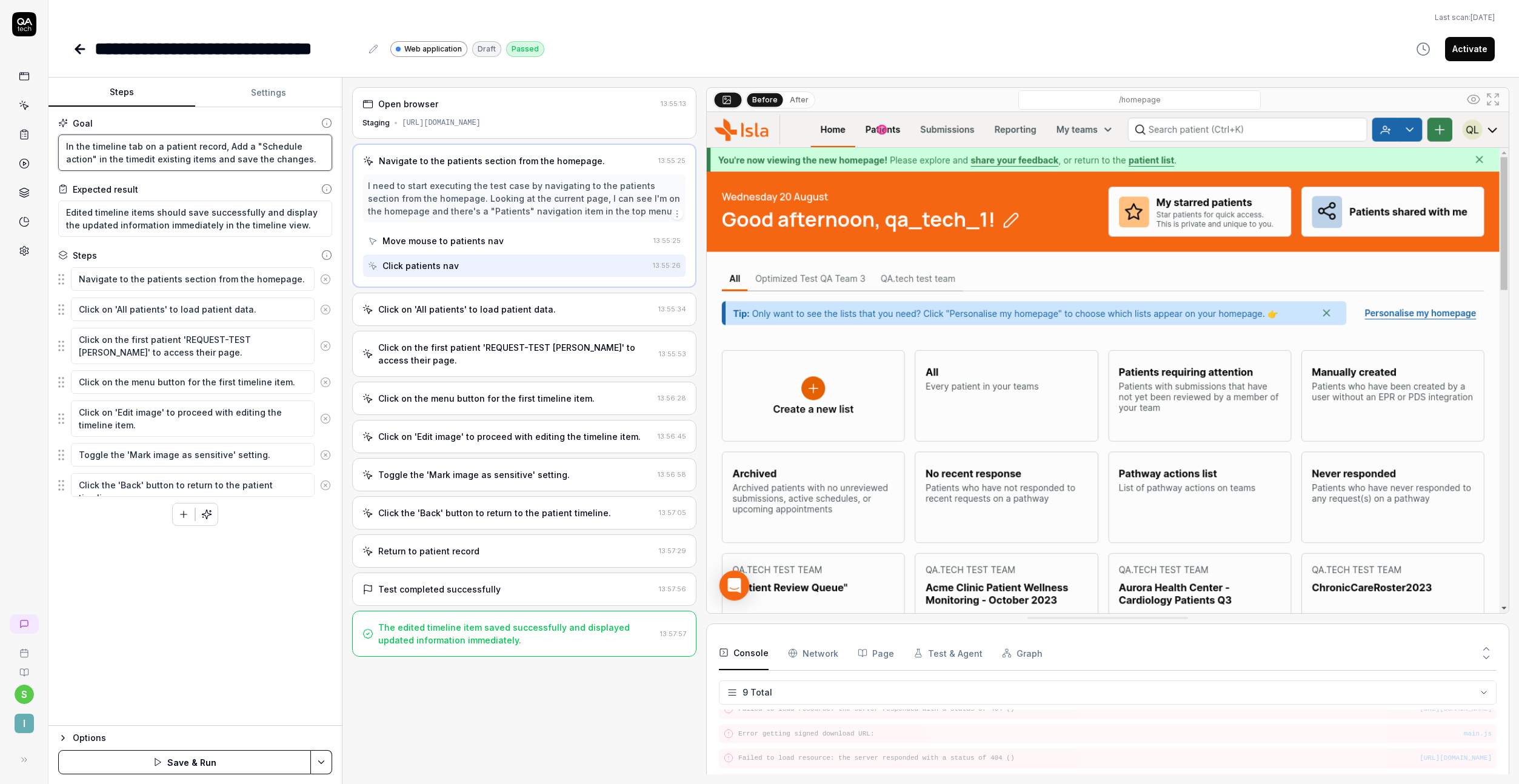
type textarea "*"
type textarea "In the timeline tab on a patient record, Add a "Schedule action" in the timeled…"
type textarea "*"
type textarea "In the timeline tab on a patient record, Add a "Schedule action" in the timelie…"
type textarea "*"
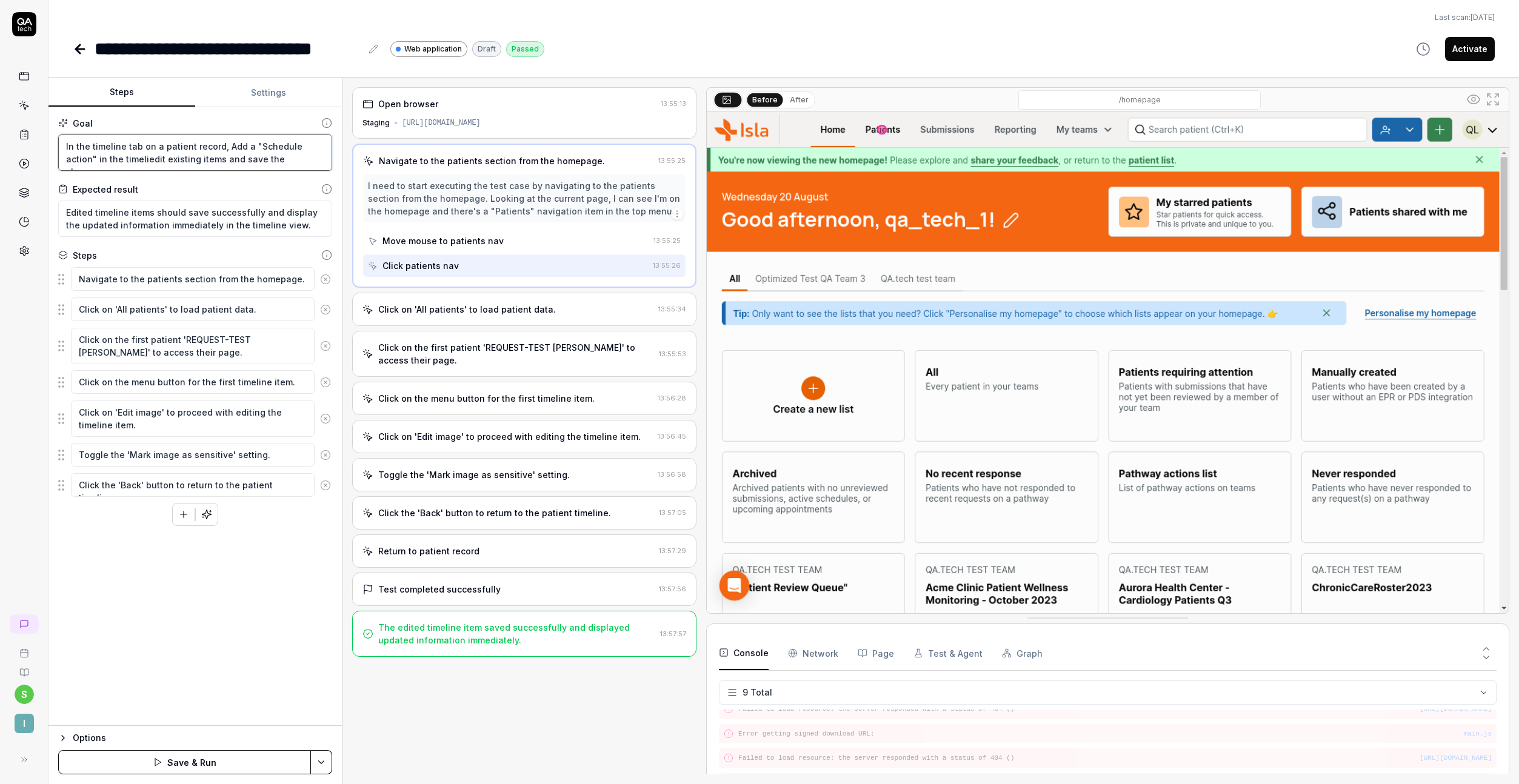
type textarea "In the timeline tab on a patient record, Add a "Schedule action" in the timelin…"
type textarea "*"
type textarea "In the timeline tab on a patient record, Add a "Schedule action" in the timelin…"
type textarea "*"
type textarea "In the timeline tab on a patient record, Add a "Schedule action" in the timelin…"
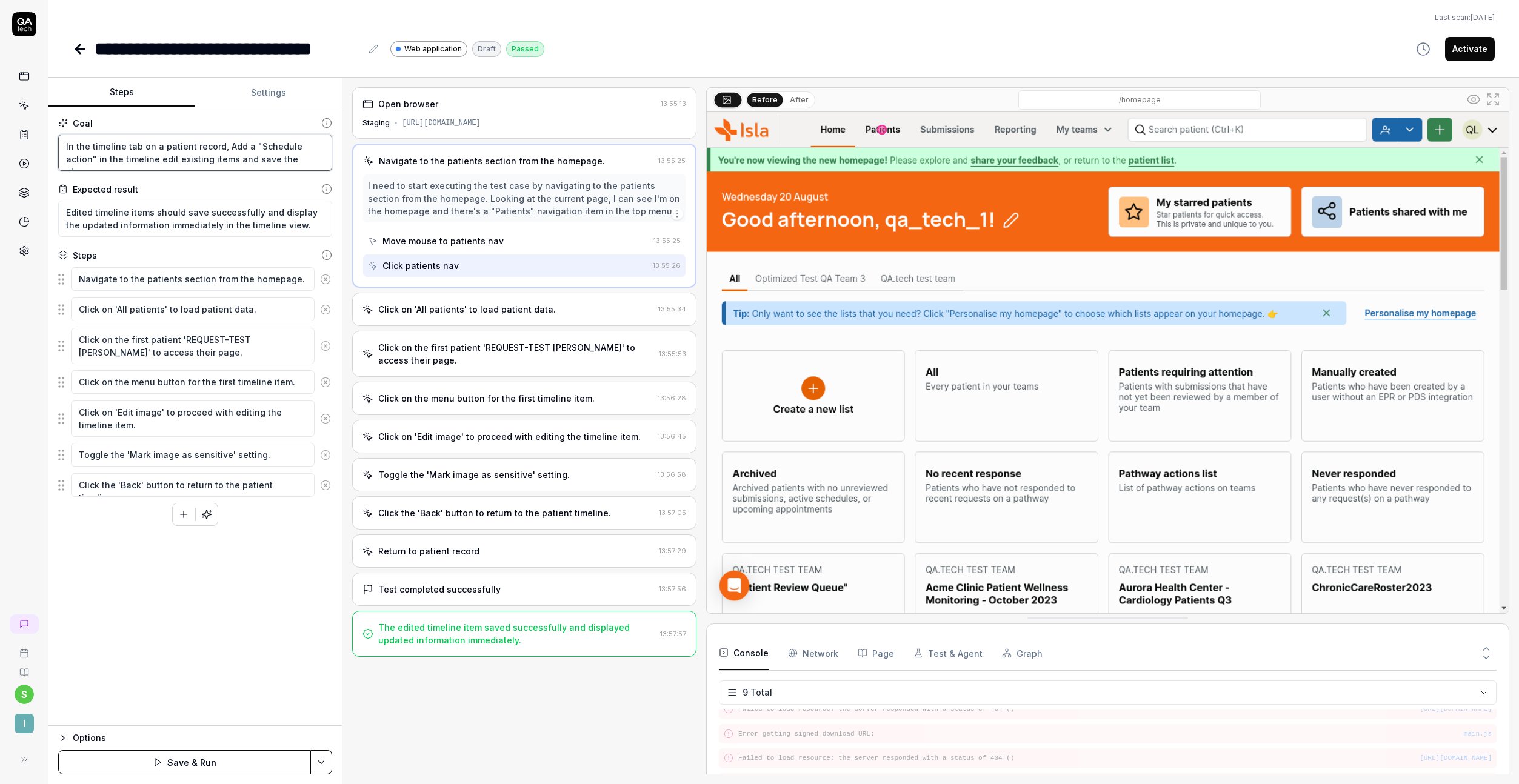
type textarea "*"
type textarea "In the timeline tab on a patient record, Add a "Schedule action" in the timelin…"
type textarea "*"
type textarea "In the timeline tab on a patient record, Add a "Schedule action" in the timelin…"
type textarea "*"
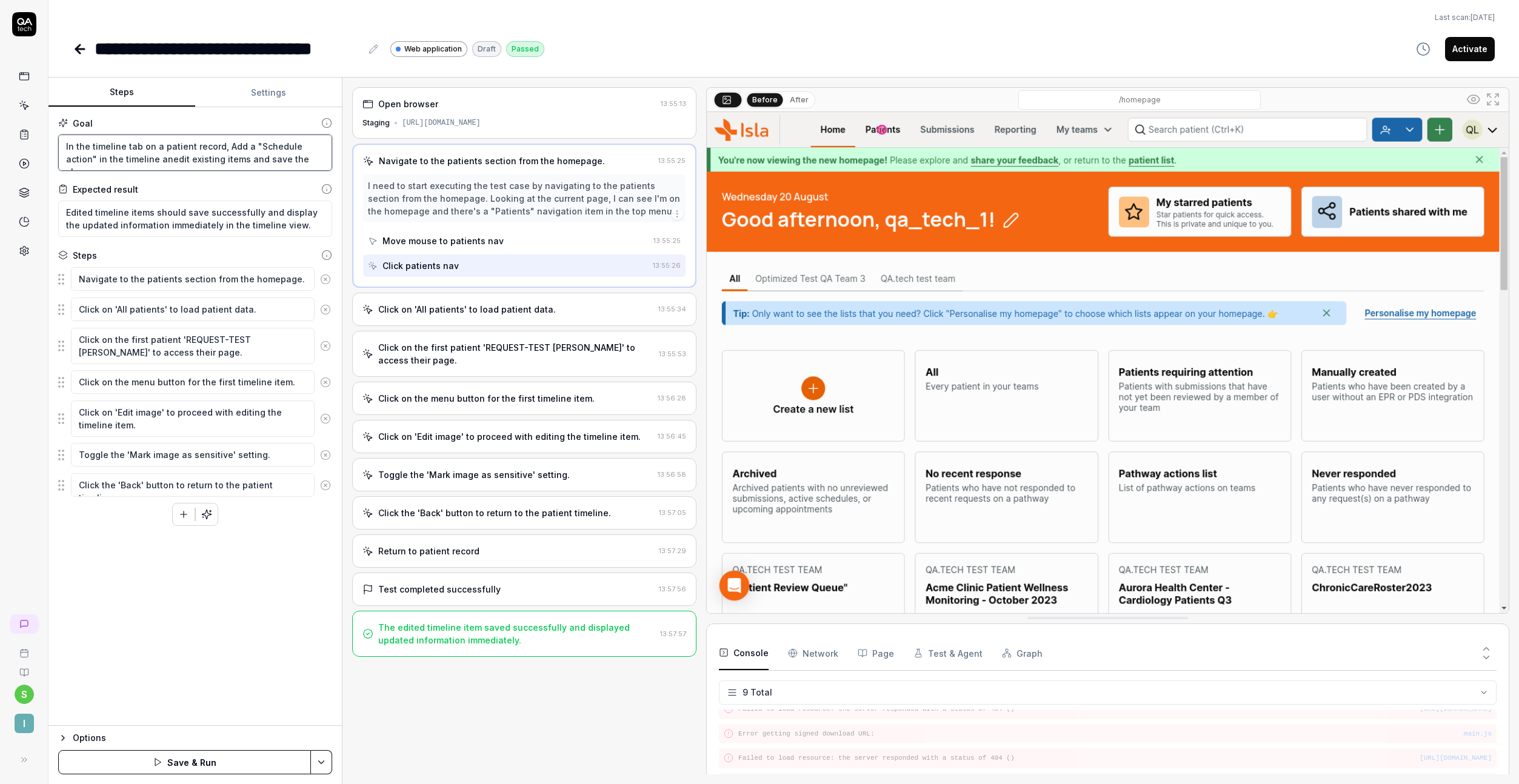
type textarea "In the timeline tab on a patient record, Add a "Schedule action" in the timelin…"
type textarea "*"
type textarea "In the timeline tab on a patient record, Add a "Schedule action" in the timelin…"
type textarea "*"
type textarea "In the timeline tab on a patient record, Add a "Schedule action" in the timelin…"
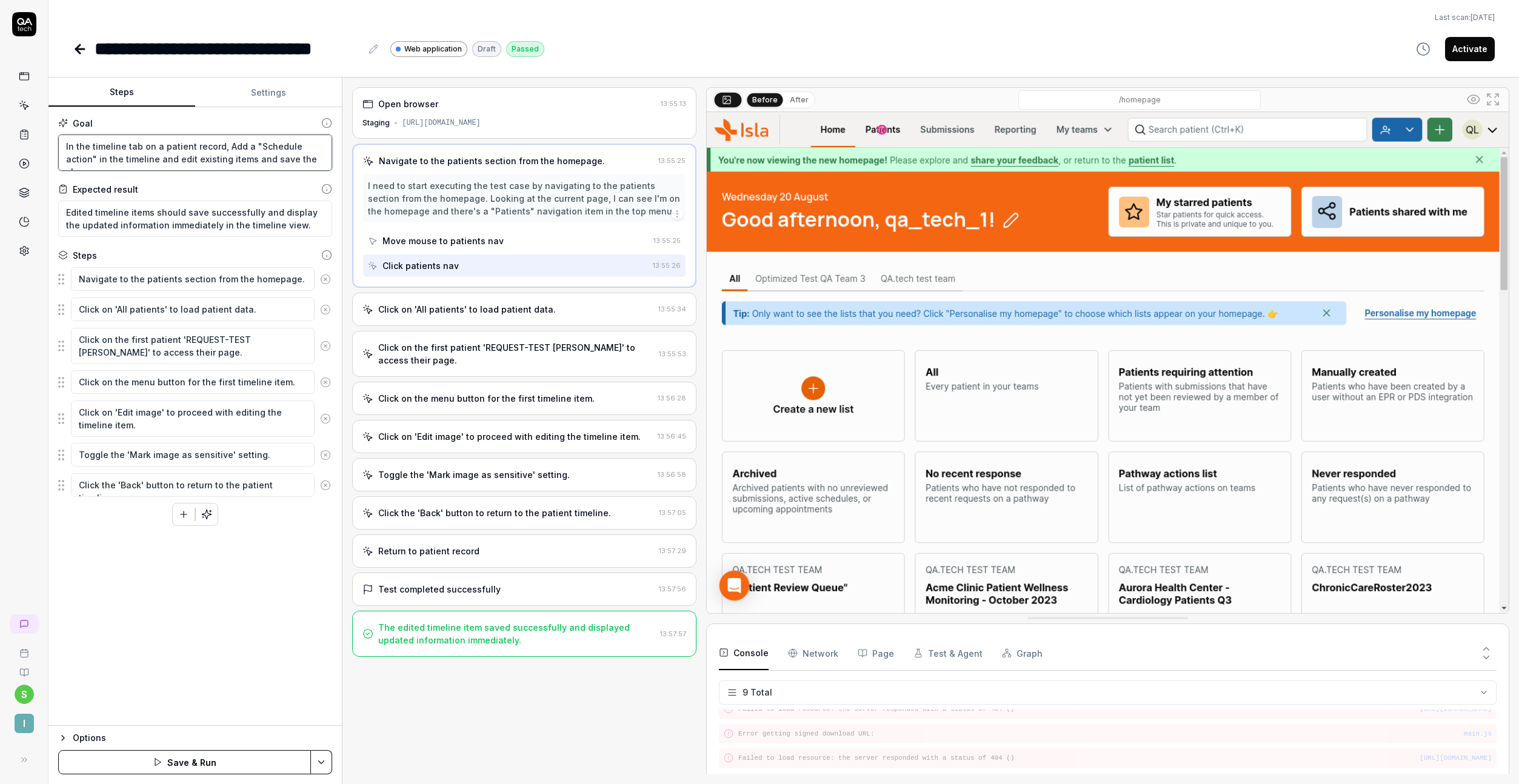
type textarea "*"
type textarea "In the timeline tab on a patient record, Add a "Schedule action" in the timelin…"
type textarea "*"
type textarea "In the timeline tab on a patient record, Add a "Schedule action" in the timelin…"
type textarea "*"
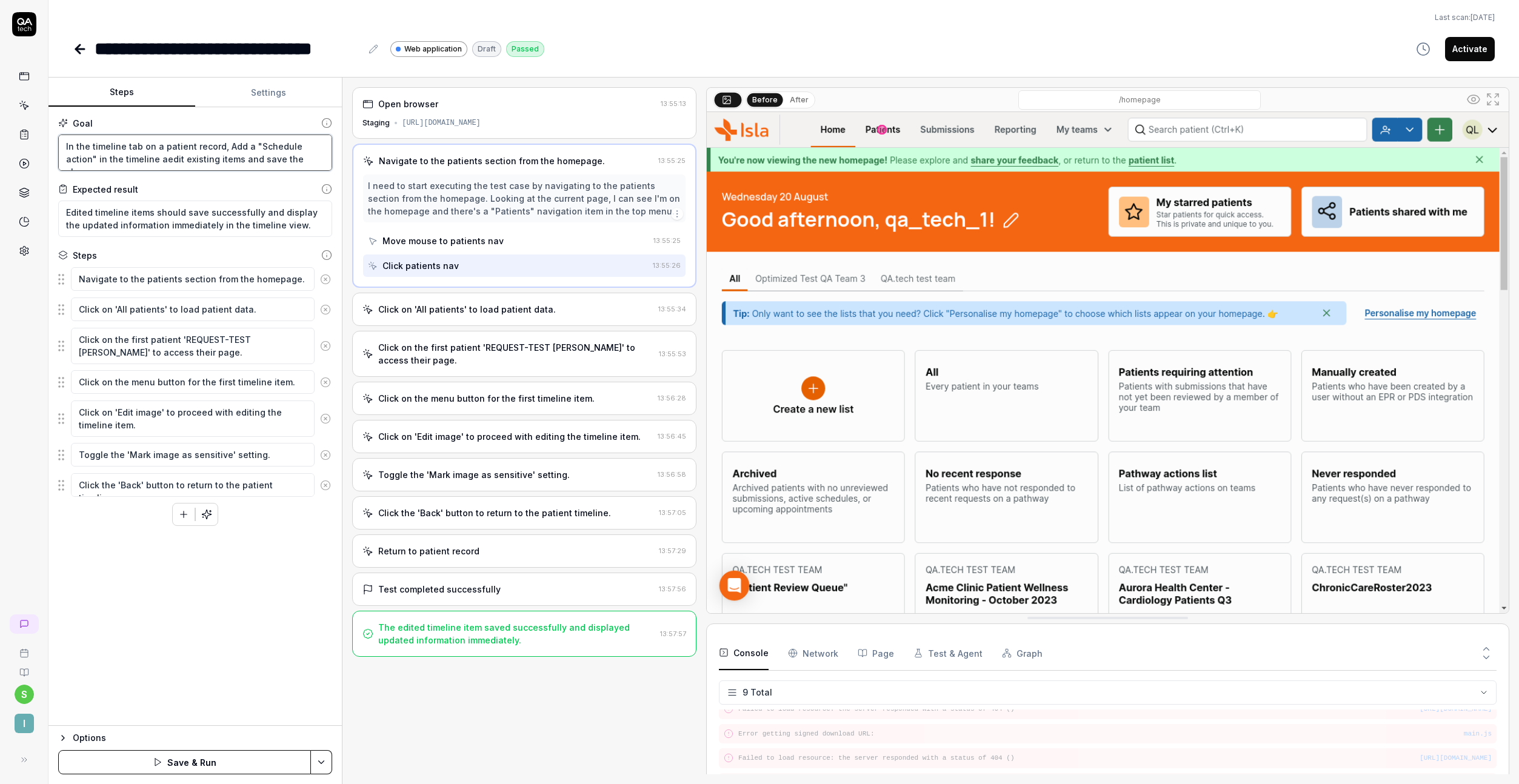
type textarea "In the timeline tab on a patient record, Add a "Schedule action" in the timelin…"
type textarea "*"
type textarea "In the timeline tab on a patient record, Add a "Schedule action" in the timelin…"
type textarea "*"
type textarea "In the timeline tab on a patient record, Add a "Schedule action" in the timelin…"
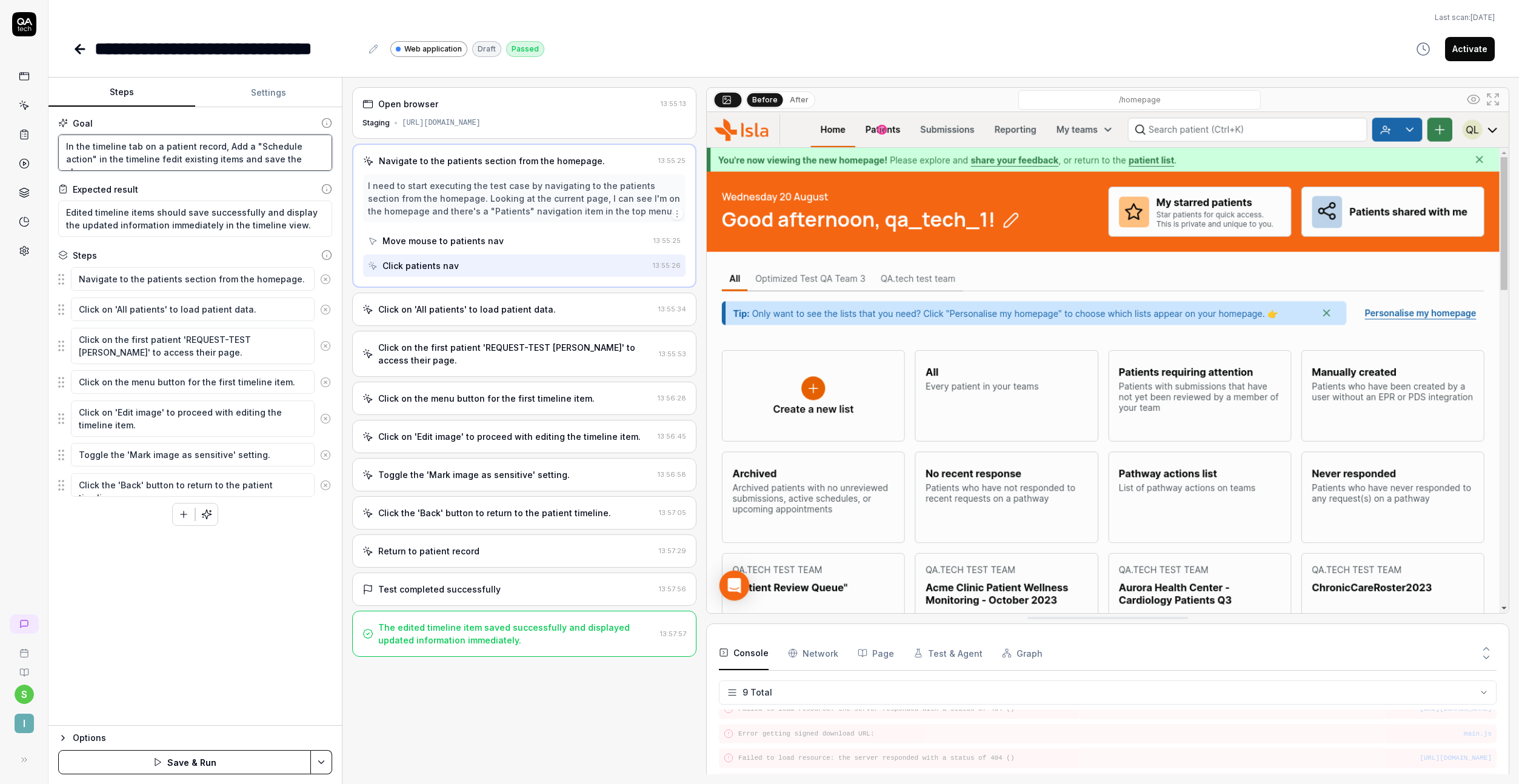
type textarea "*"
type textarea "In the timeline tab on a patient record, Add a "Schedule action" in the timelin…"
type textarea "*"
type textarea "In the timeline tab on a patient record, Add a "Schedule action" in the timelin…"
type textarea "*"
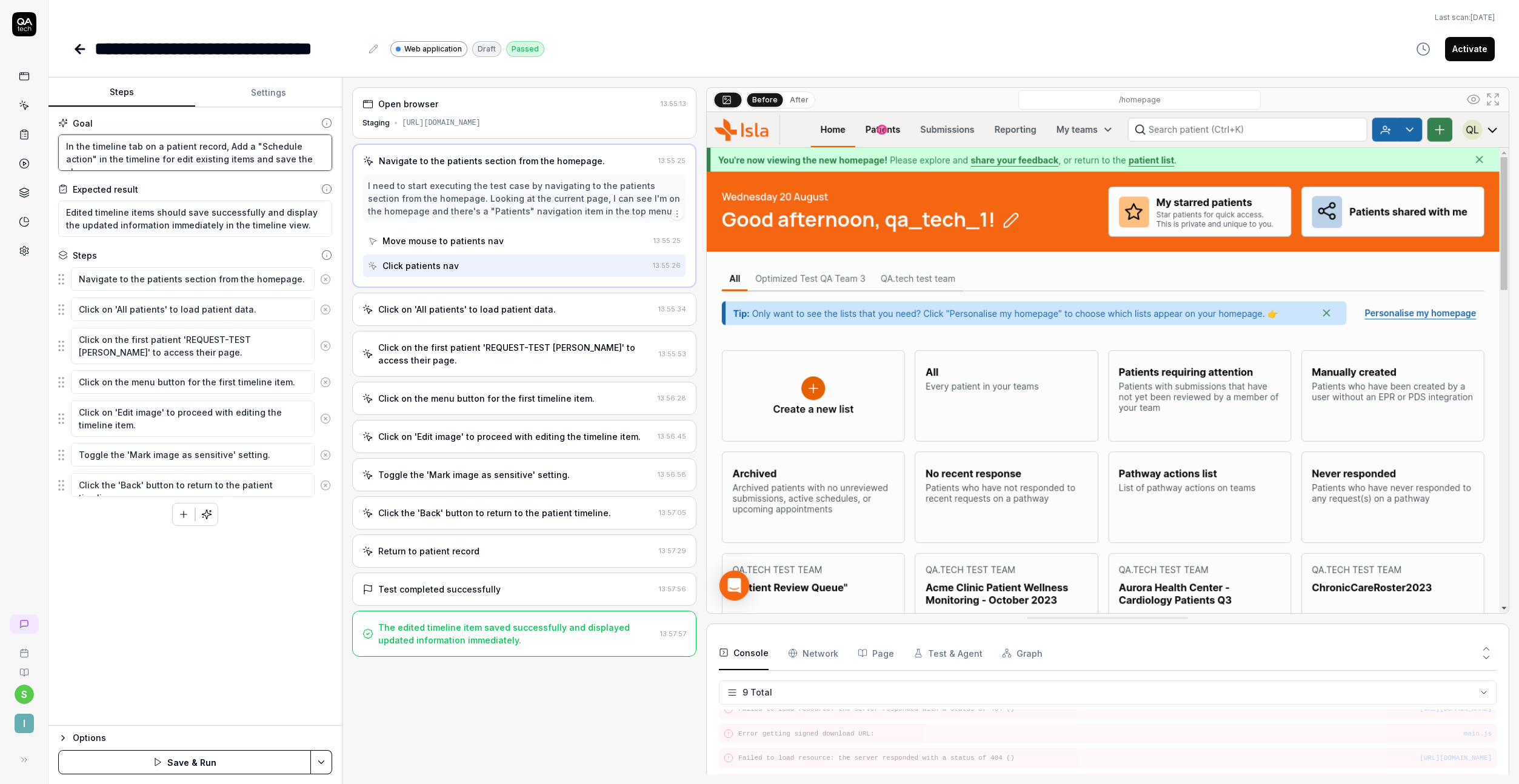
type textarea "In the timeline tab on a patient record, Add a "Schedule action" in the timelin…"
type textarea "*"
type textarea "In the timeline tab on a patient record, Add a "Schedule action" in the timelin…"
type textarea "*"
type textarea "In the timeline tab on a patient record, Add a "Schedule action" in the timelin…"
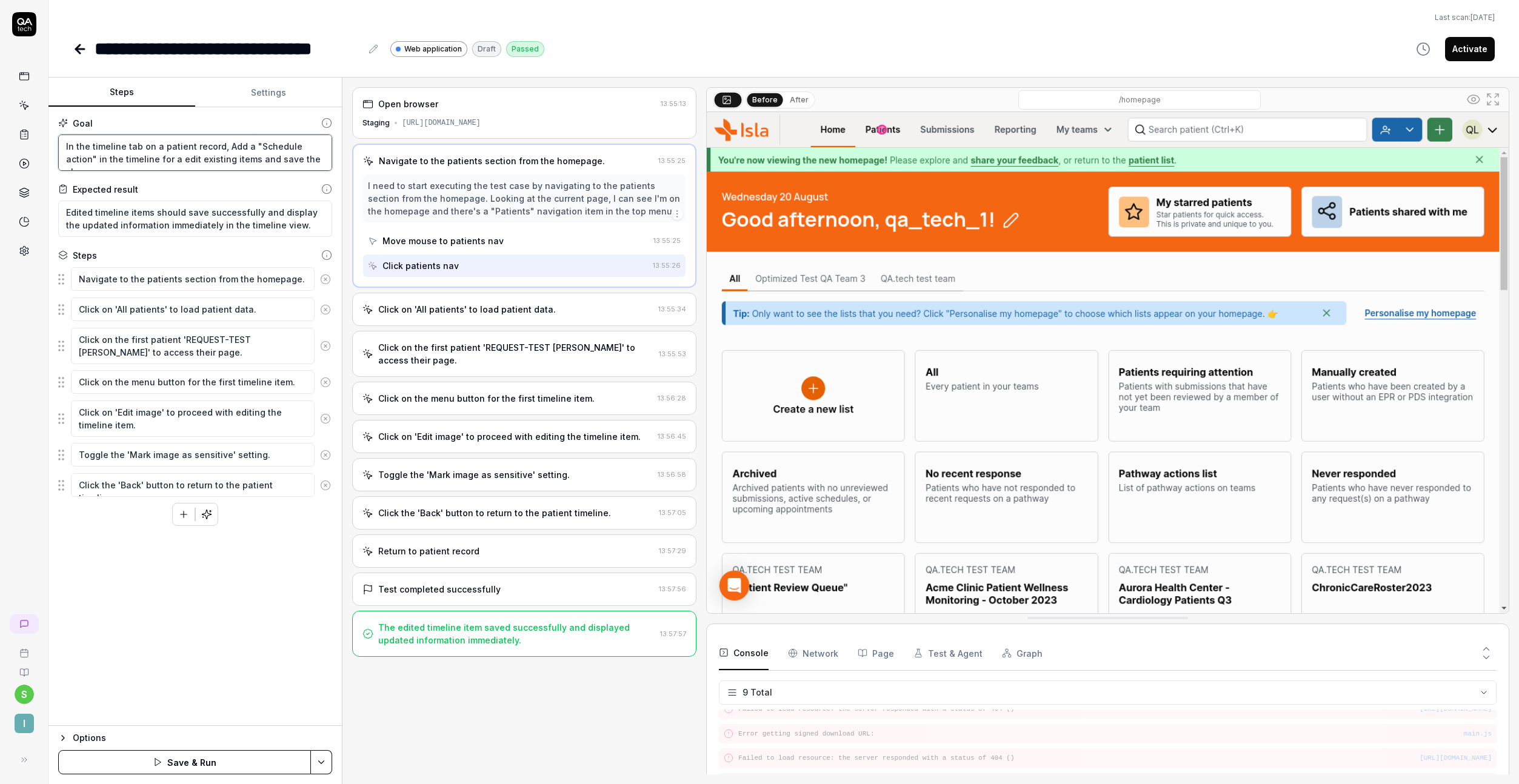
type textarea "*"
type textarea "In the timeline tab on a patient record, Add a "Schedule action" in the timelin…"
type textarea "*"
type textarea "In the timeline tab on a patient record, Add a "Schedule action" in the timelin…"
type textarea "*"
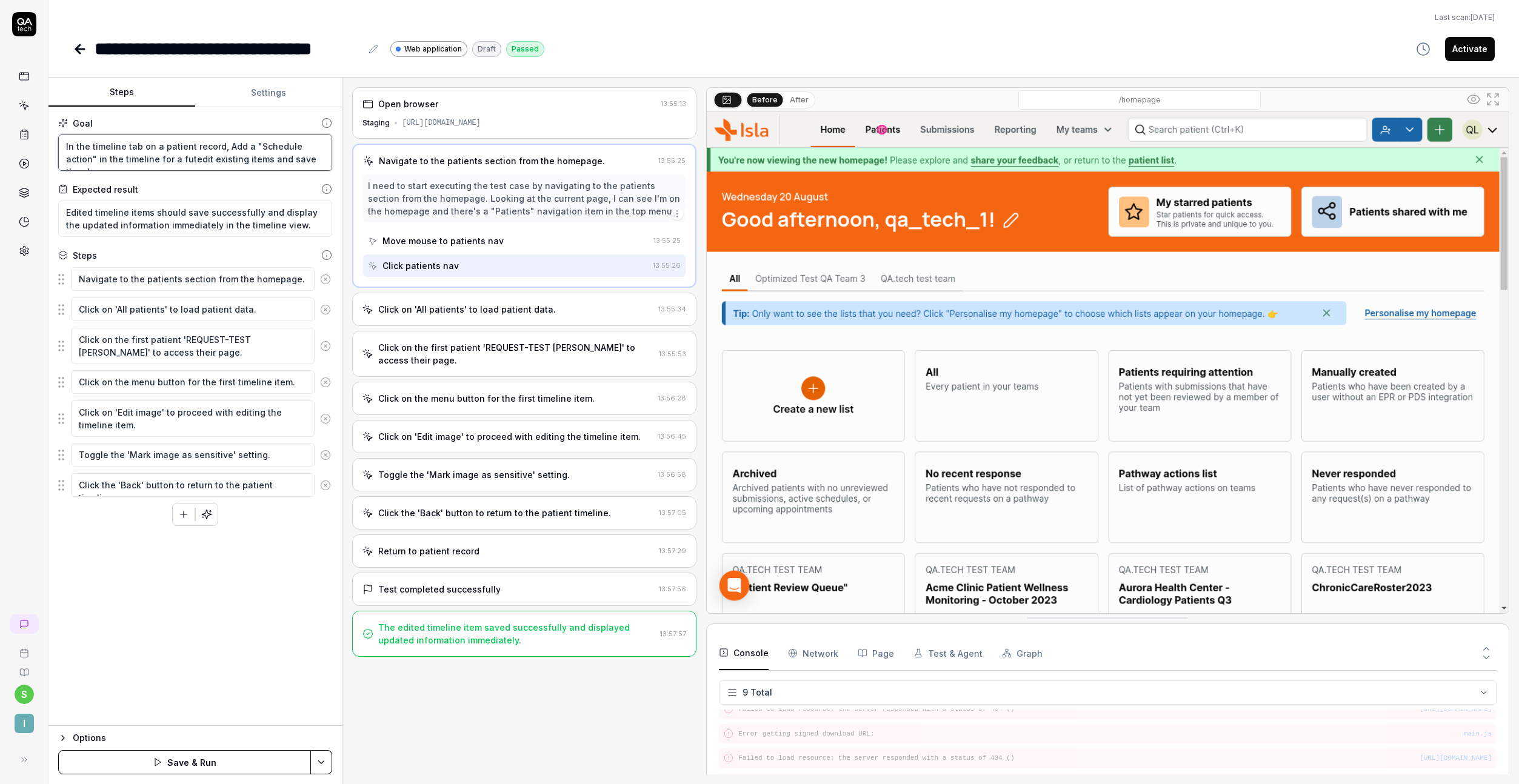
type textarea "In the timeline tab on a patient record, Add a "Schedule action" in the timelin…"
type textarea "*"
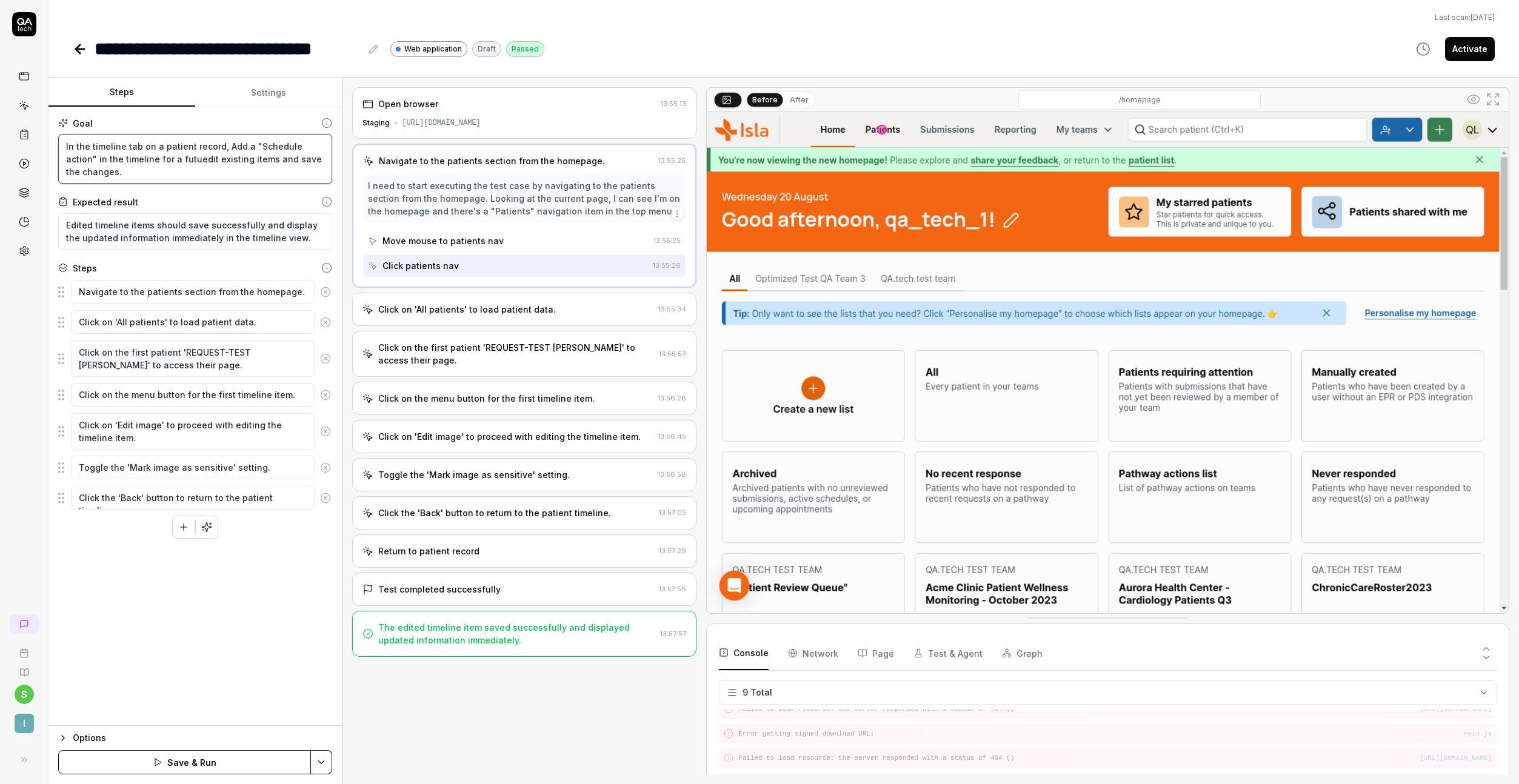
type textarea "In the timeline tab on a patient record, Add a "Schedule action" in the timelin…"
type textarea "*"
type textarea "In the timeline tab on a patient record, Add a "Schedule action" in the timelin…"
type textarea "*"
type textarea "In the timeline tab on a patient record, Add a "Schedule action" in the timelin…"
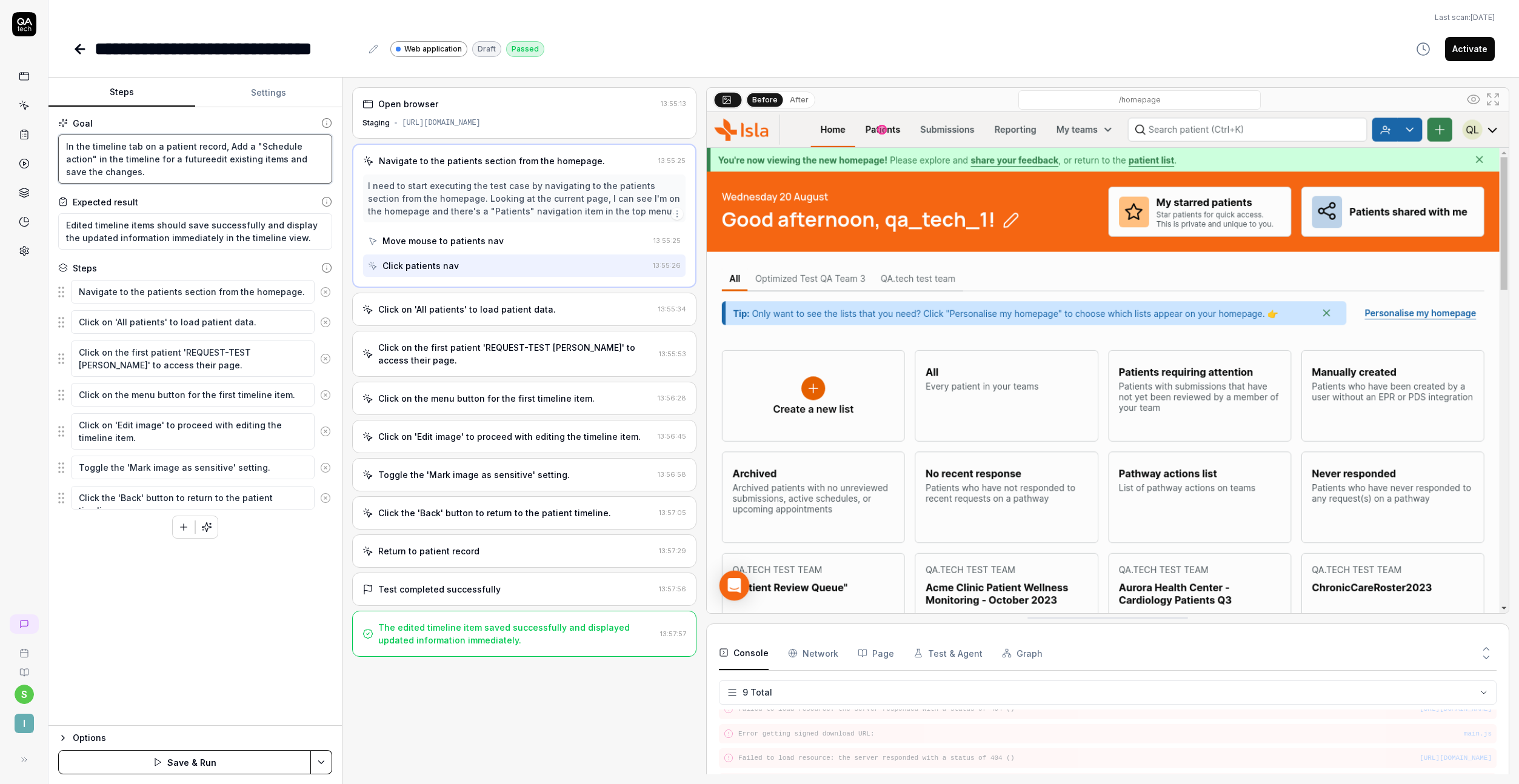
type textarea "*"
type textarea "In the timeline tab on a patient record, Add a "Schedule action" in the timelin…"
type textarea "*"
type textarea "In the timeline tab on a patient record, Add a "Schedule action" in the timelin…"
type textarea "*"
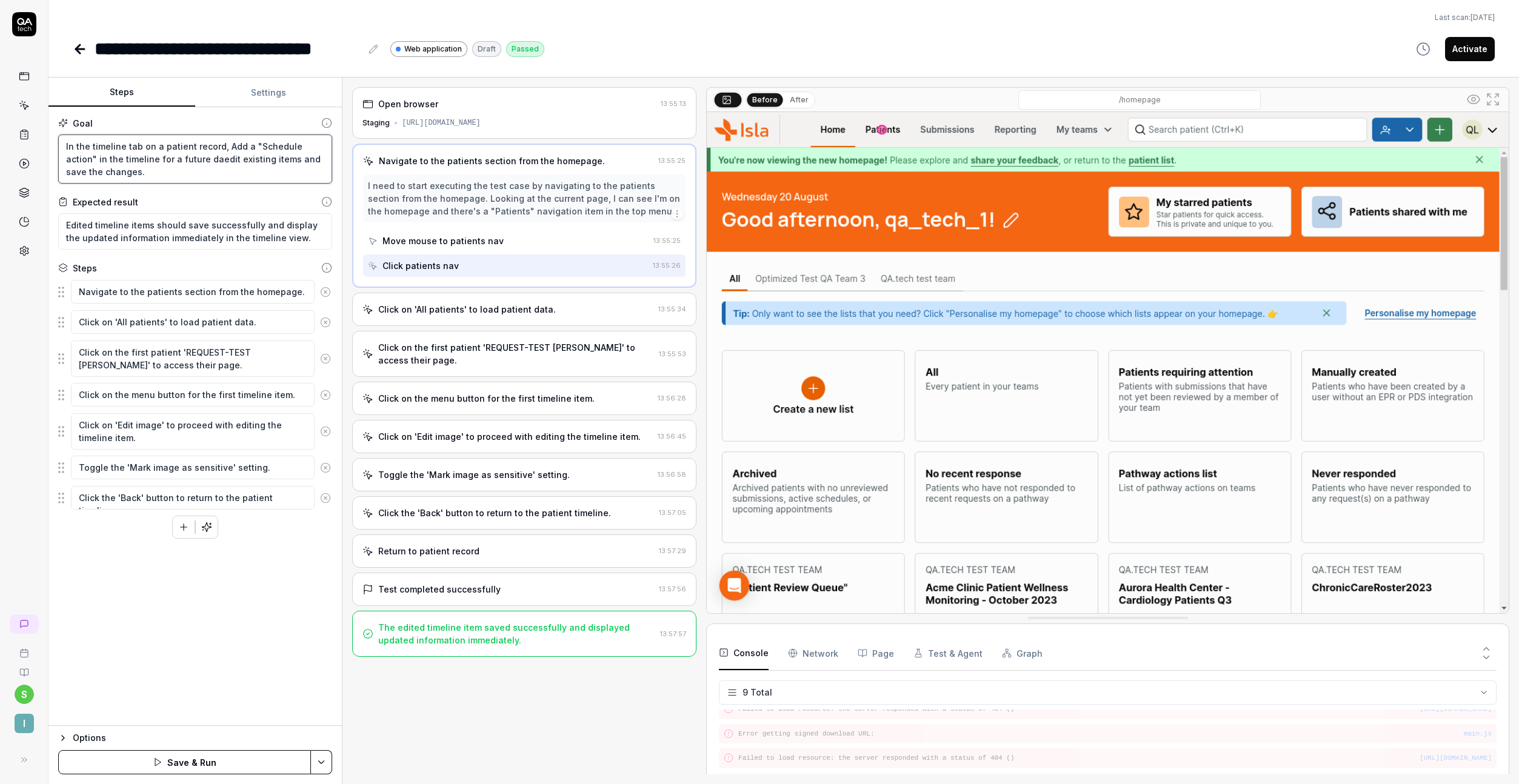
type textarea "In the timeline tab on a patient record, Add a "Schedule action" in the timelin…"
type textarea "*"
type textarea "In the timeline tab on a patient record, Add a "Schedule action" in the timelin…"
type textarea "*"
type textarea "In the timeline tab on a patient record, Add a "Schedule action" in the timelin…"
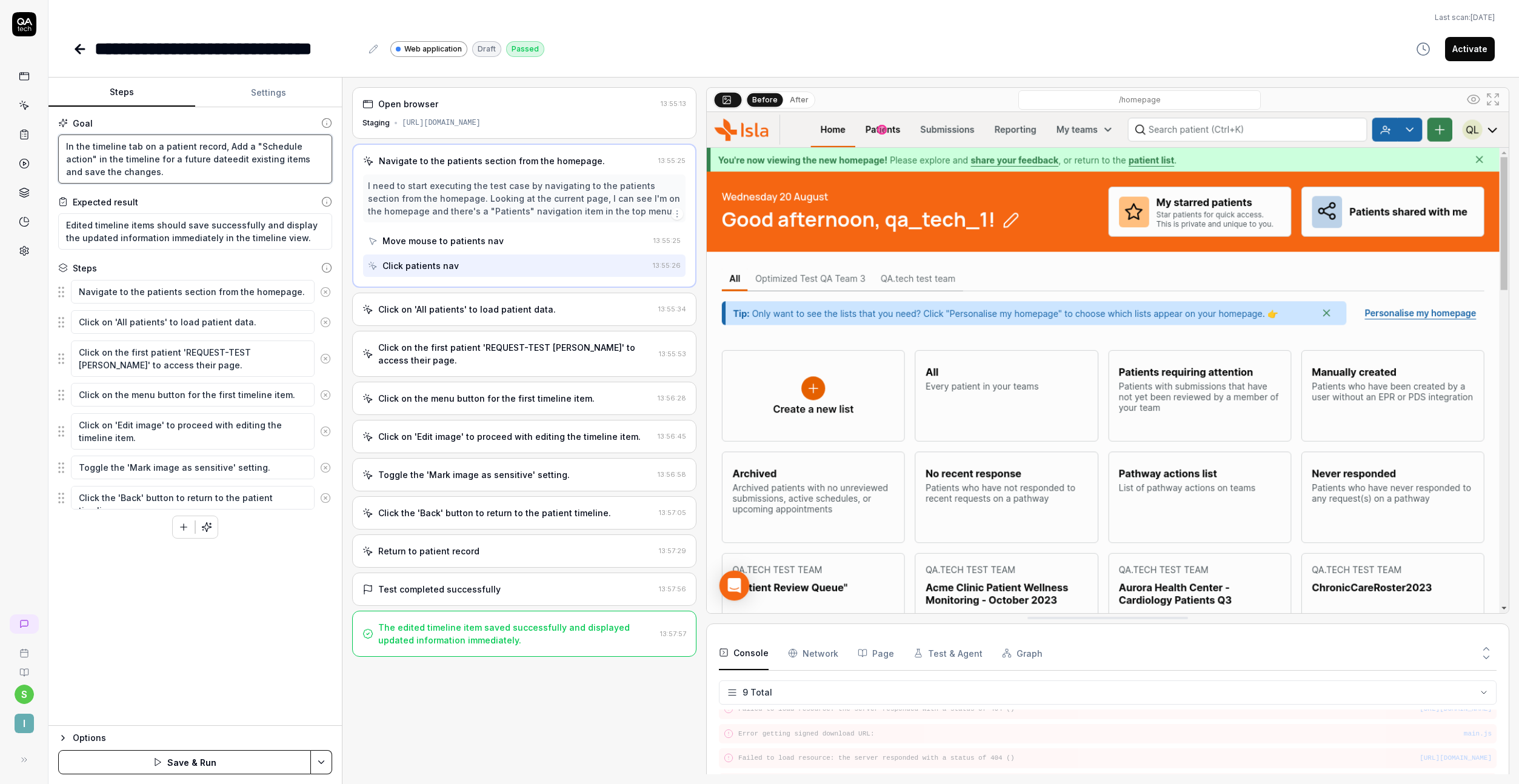
type textarea "*"
type textarea "In the timeline tab on a patient record, Add a "Schedule action" in the timelin…"
type textarea "*"
type textarea "In the timeline tab on a patient record, Add a "Schedule action" in the timelin…"
type textarea "*"
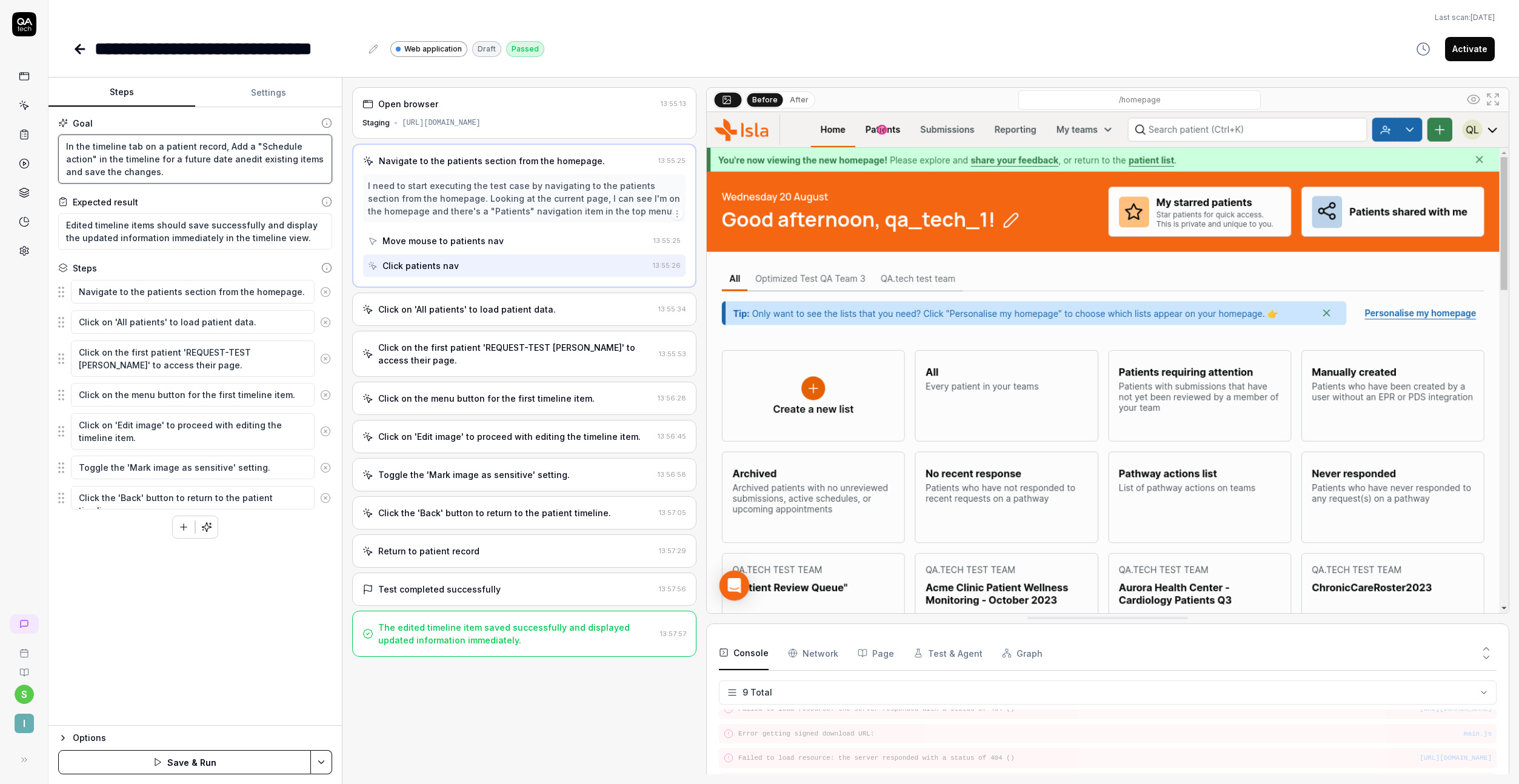
type textarea "In the timeline tab on a patient record, Add a "Schedule action" in the timelin…"
type textarea "*"
type textarea "In the timeline tab on a patient record, Add a "Schedule action" in the timelin…"
type textarea "*"
click at [227, 161] on textarea "In the timeline tab on a patient record, Add a "Schedule action" in the timelin…" at bounding box center [195, 159] width 274 height 49
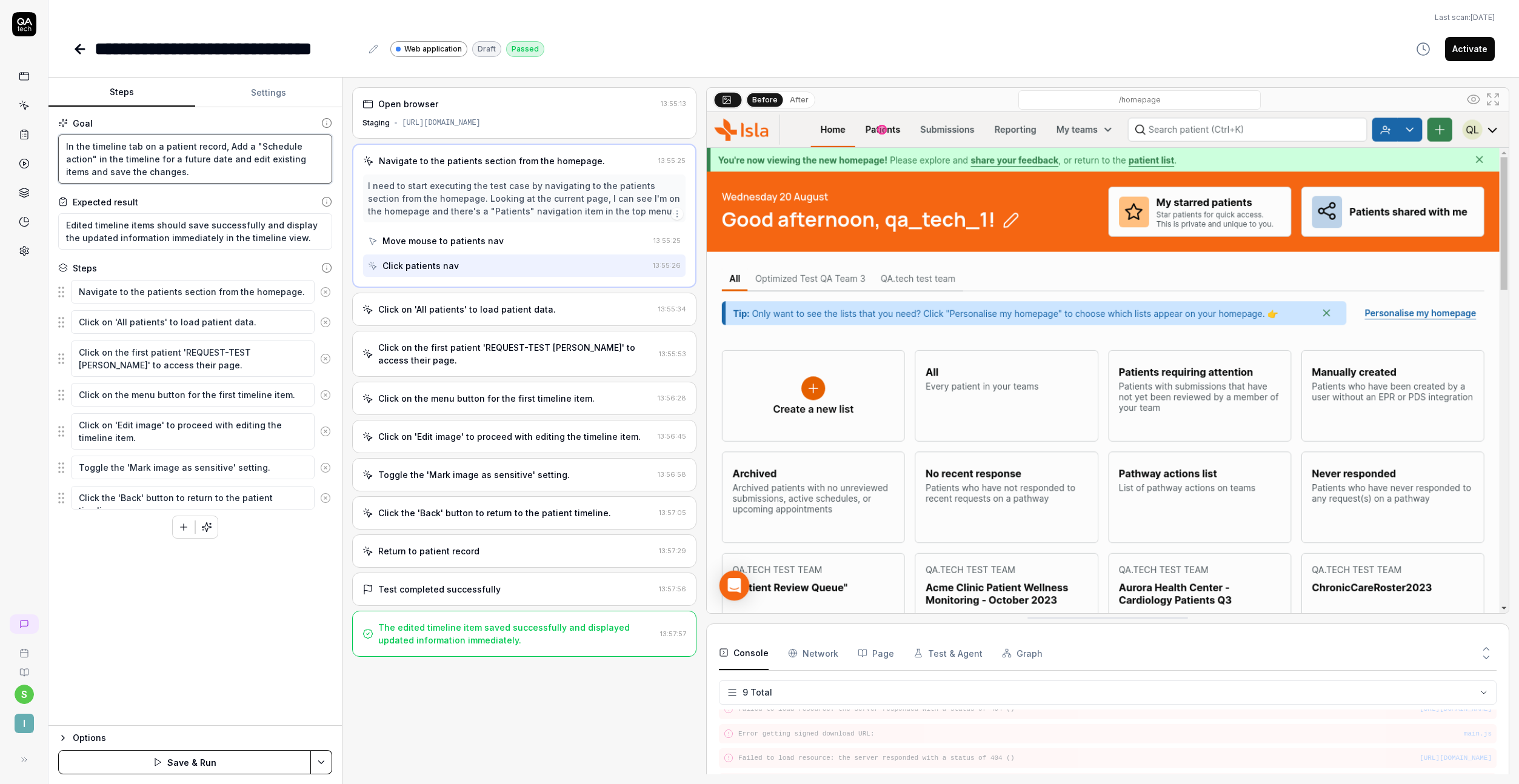
type textarea "In the timeline tab on a patient record, Add a "Schedule action" in the timelin…"
type textarea "*"
type textarea "In the timeline tab on a patient record, Add a "Schedule action" in the timelin…"
type textarea "*"
type textarea "In the timeline tab on a patient record, Add a "Schedule action" in the timelin…"
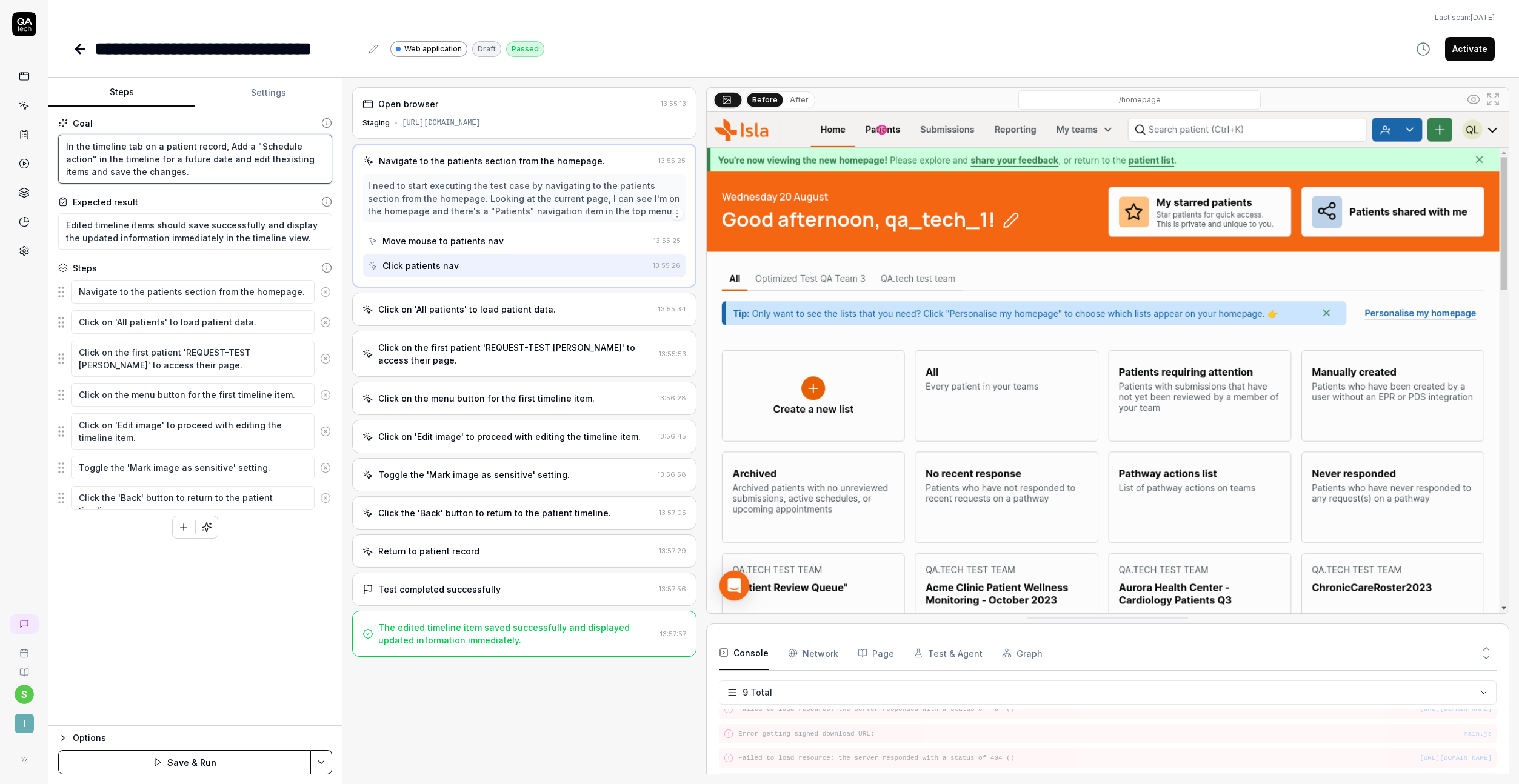
type textarea "*"
type textarea "In the timeline tab on a patient record, Add a "Schedule action" in the timelin…"
type textarea "*"
type textarea "In the timeline tab on a patient record, Add a "Schedule action" in the timelin…"
type textarea "*"
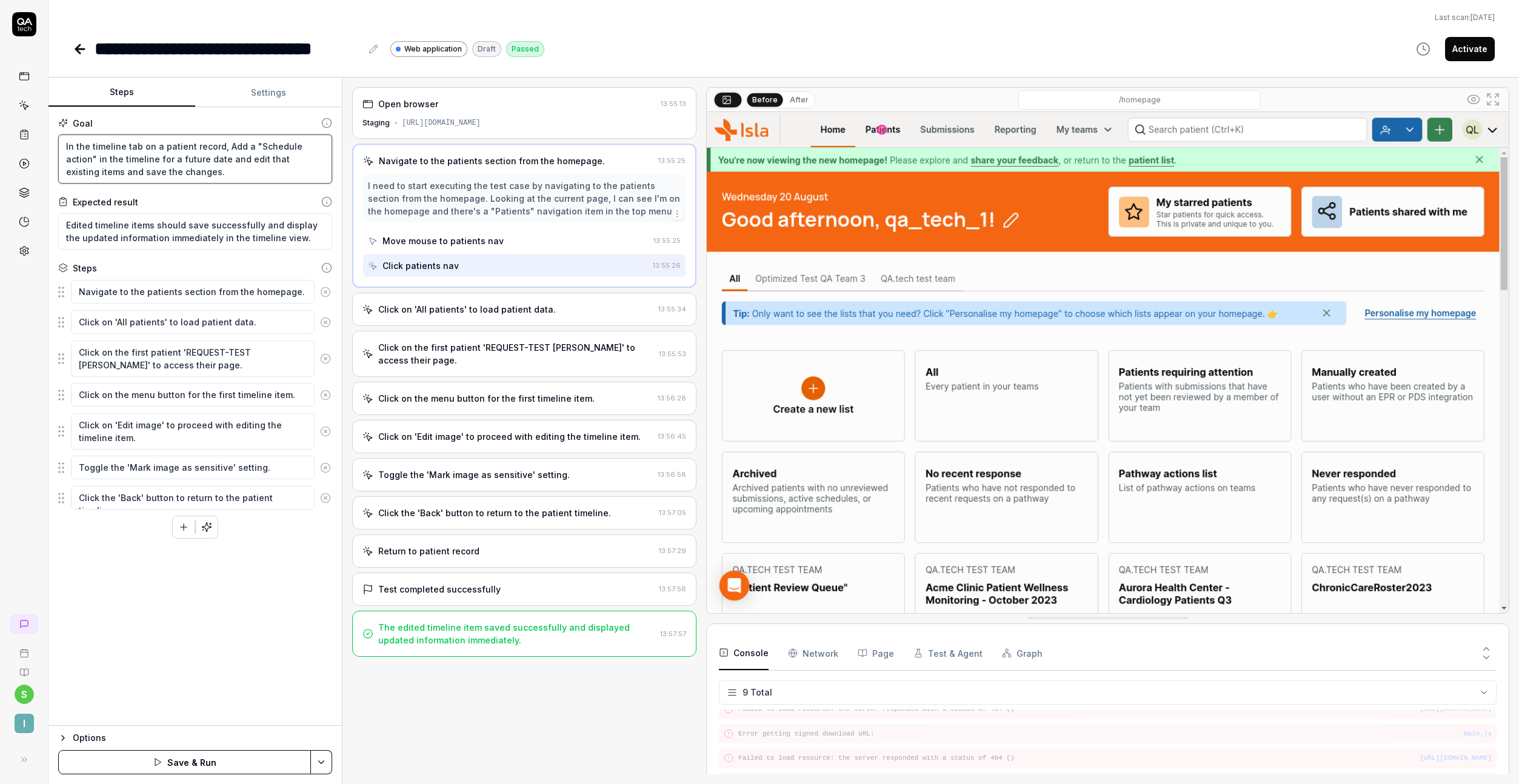
click at [302, 159] on textarea "In the timeline tab on a patient record, Add a "Schedule action" in the timelin…" at bounding box center [195, 159] width 274 height 49
type textarea "In the timeline tab on a patient record, Add a "Schedule action" in the timelin…"
type textarea "*"
type textarea "In the timeline tab on a patient record, Add a "Schedule action" in the timelin…"
click at [200, 758] on button "Save & Run" at bounding box center [184, 762] width 253 height 24
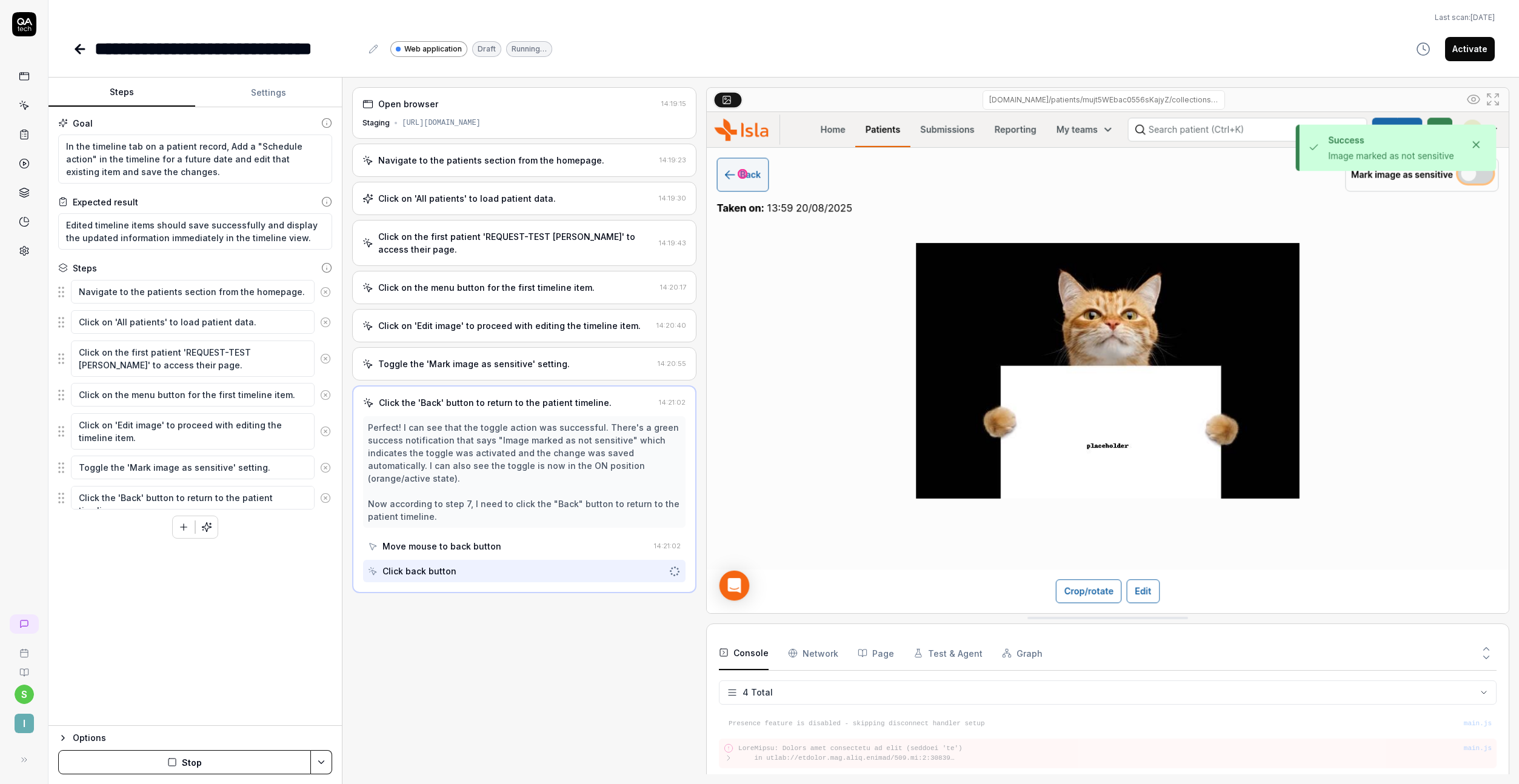
scroll to position [45, 0]
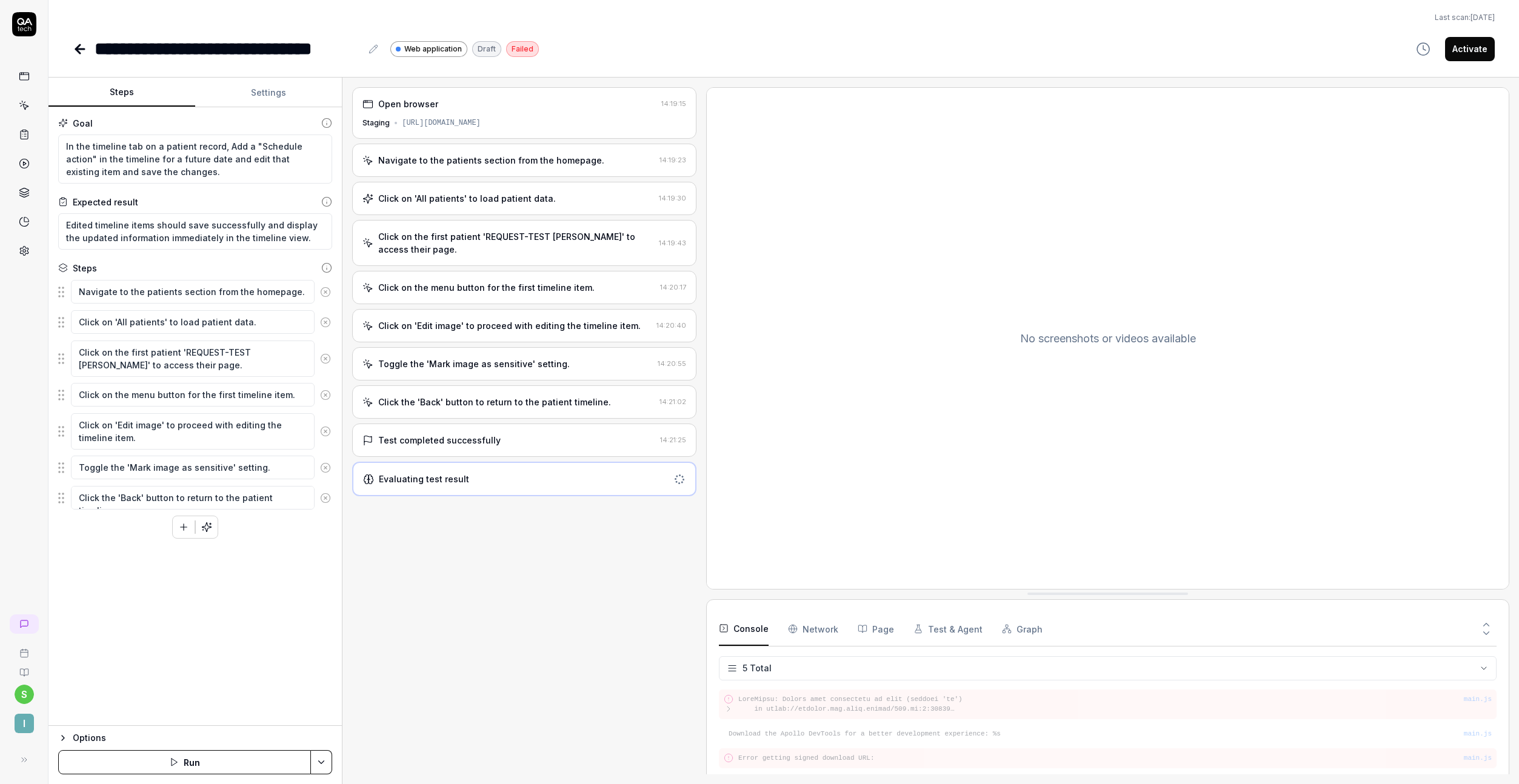
click at [505, 148] on div "Navigate to the patients section from the homepage. 14:19:23" at bounding box center [524, 160] width 344 height 33
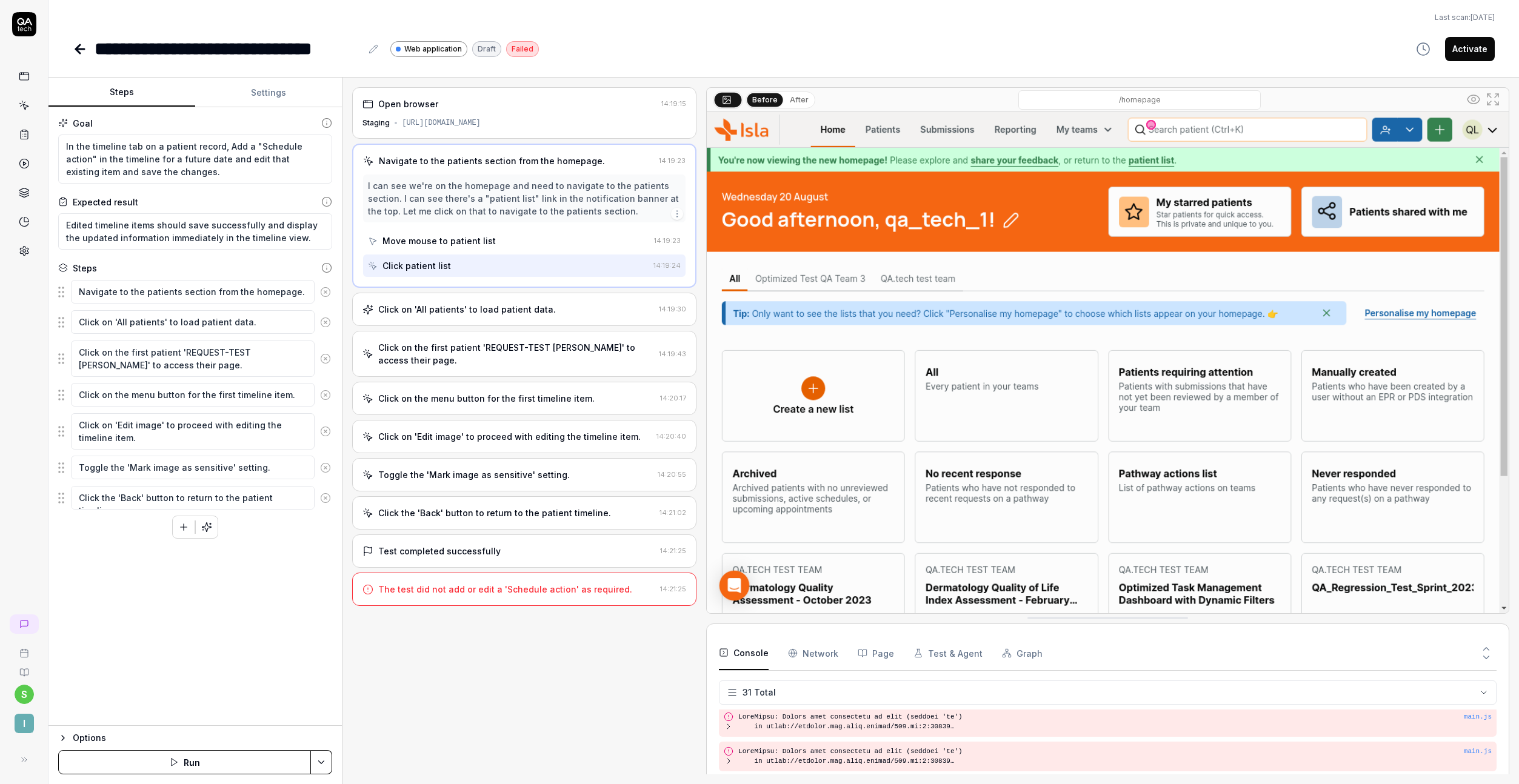
scroll to position [892, 0]
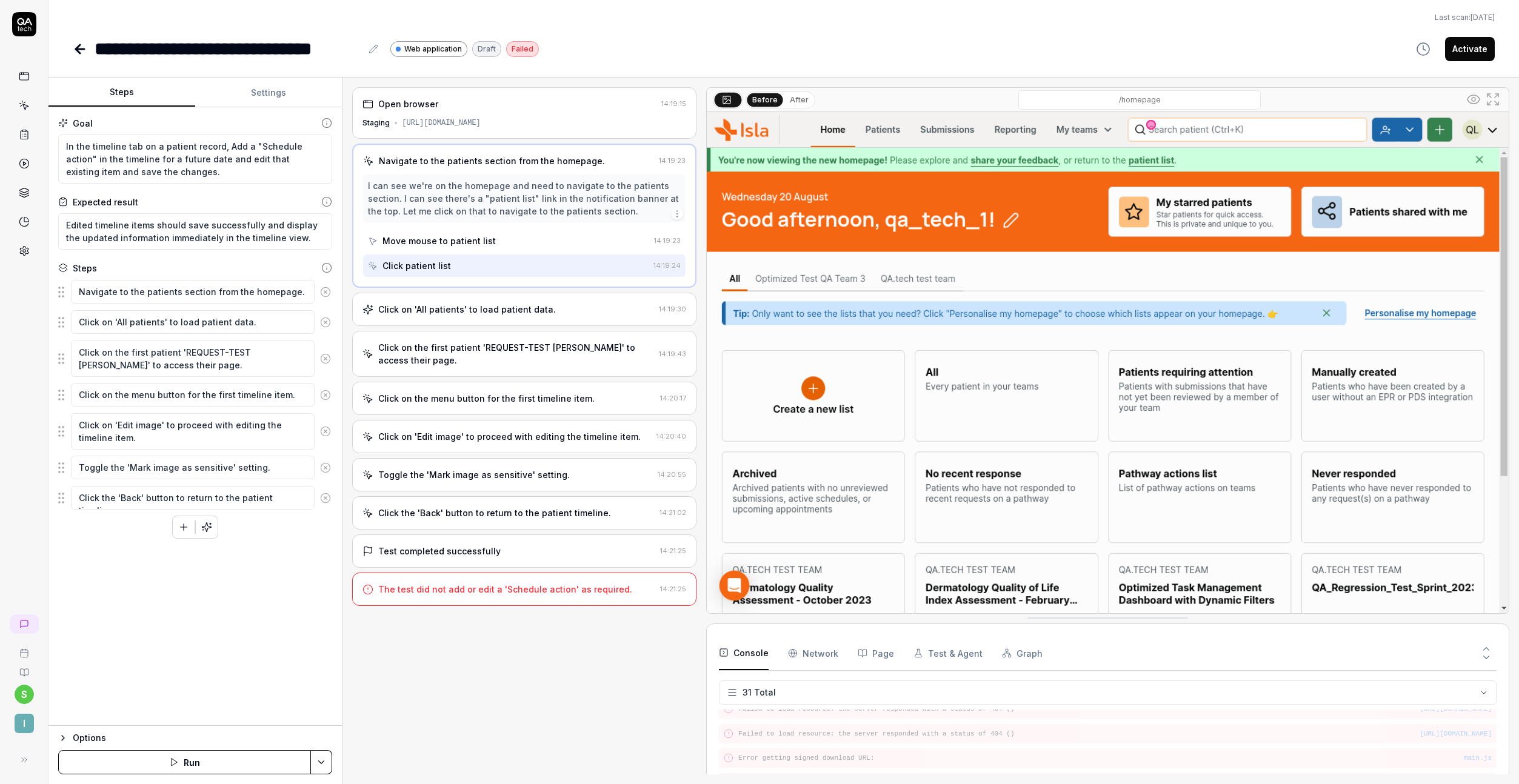
click at [493, 297] on div "Click on 'All patients' to load patient data. 14:19:30" at bounding box center [524, 309] width 344 height 33
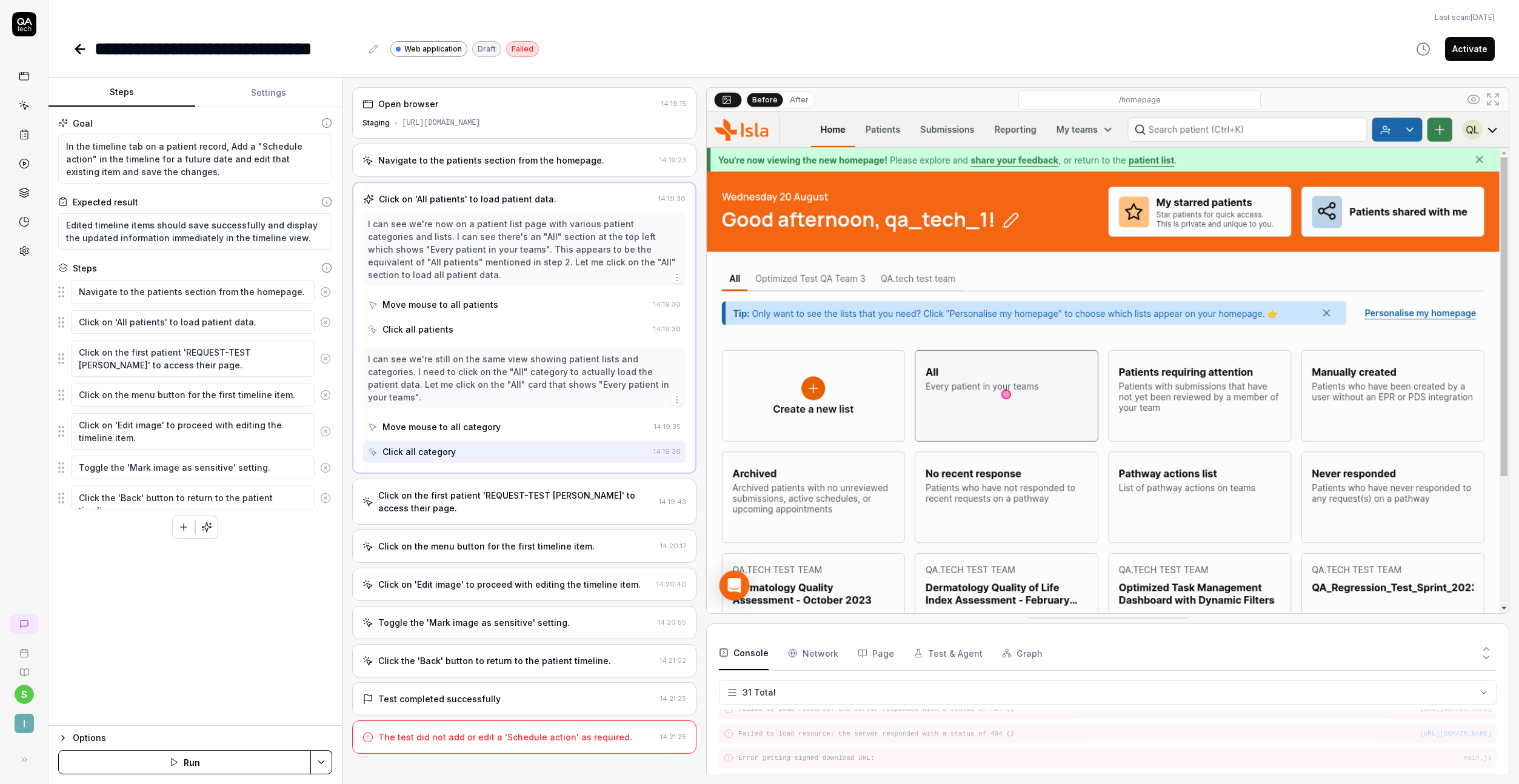
click at [536, 489] on div "Click on the first patient 'REQUEST-TEST John' to access their page." at bounding box center [516, 501] width 276 height 25
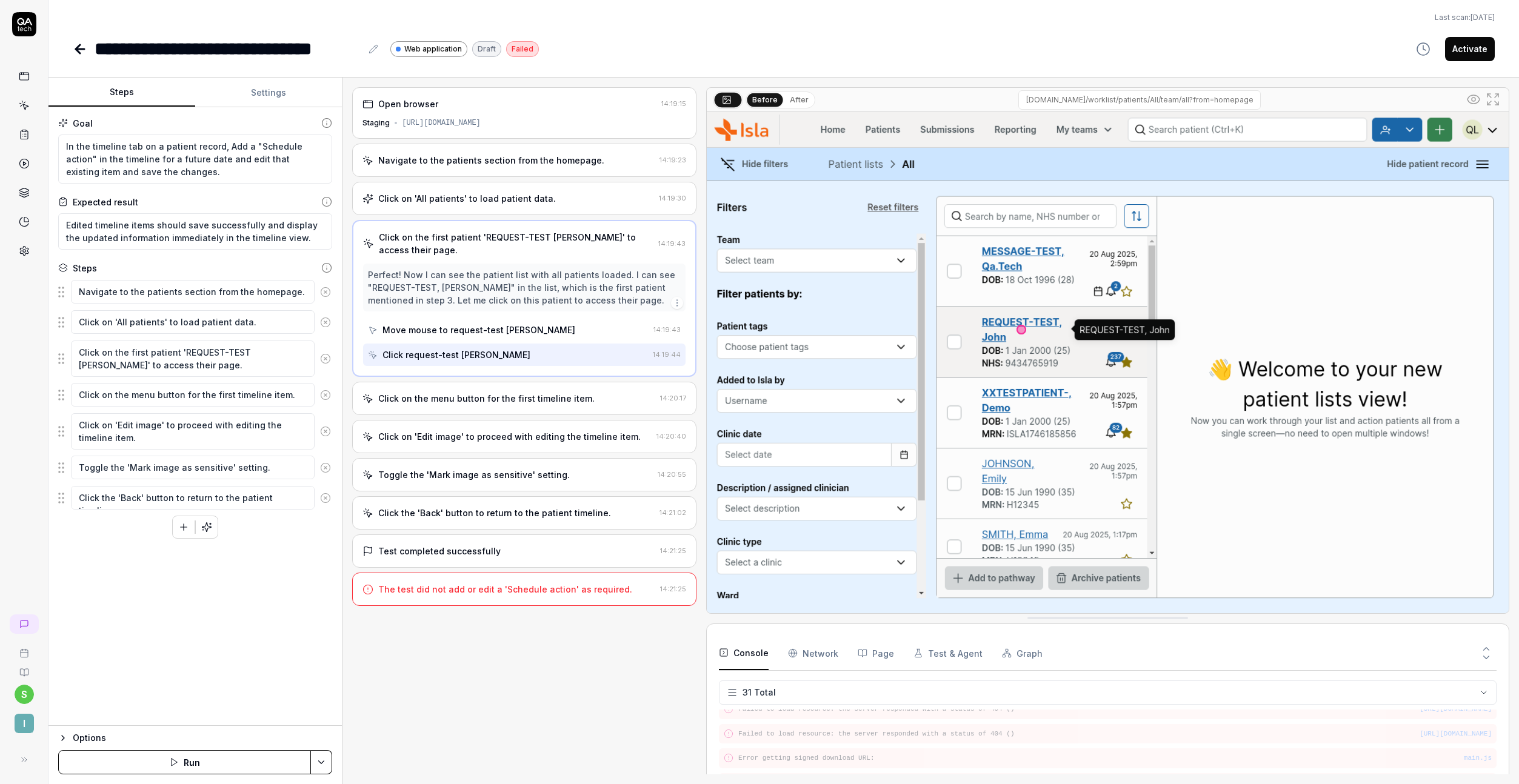
click at [561, 399] on div "Click on the menu button for the first timeline item." at bounding box center [486, 398] width 216 height 12
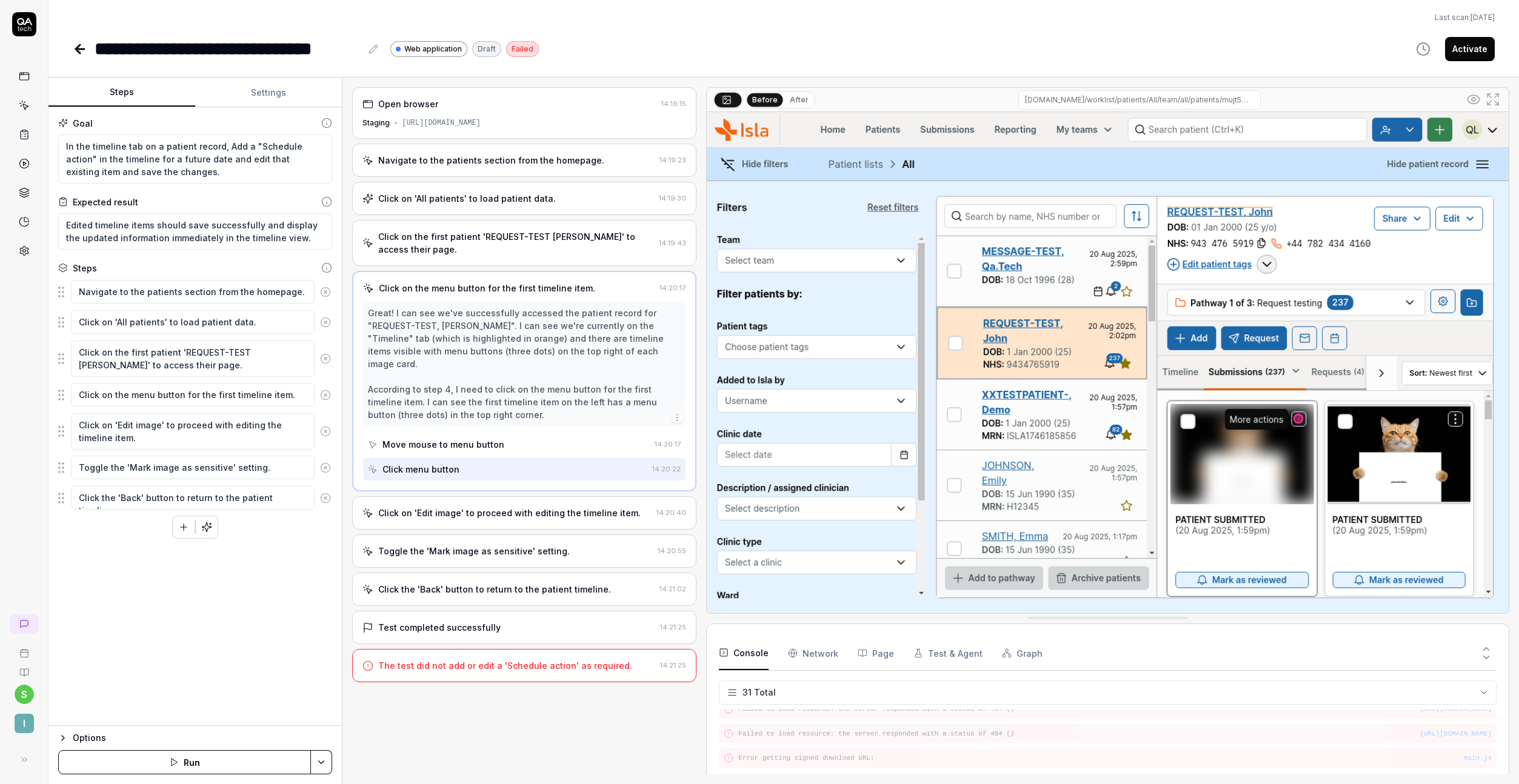
click at [563, 506] on div "Click on 'Edit image' to proceed with editing the timeline item." at bounding box center [510, 512] width 263 height 12
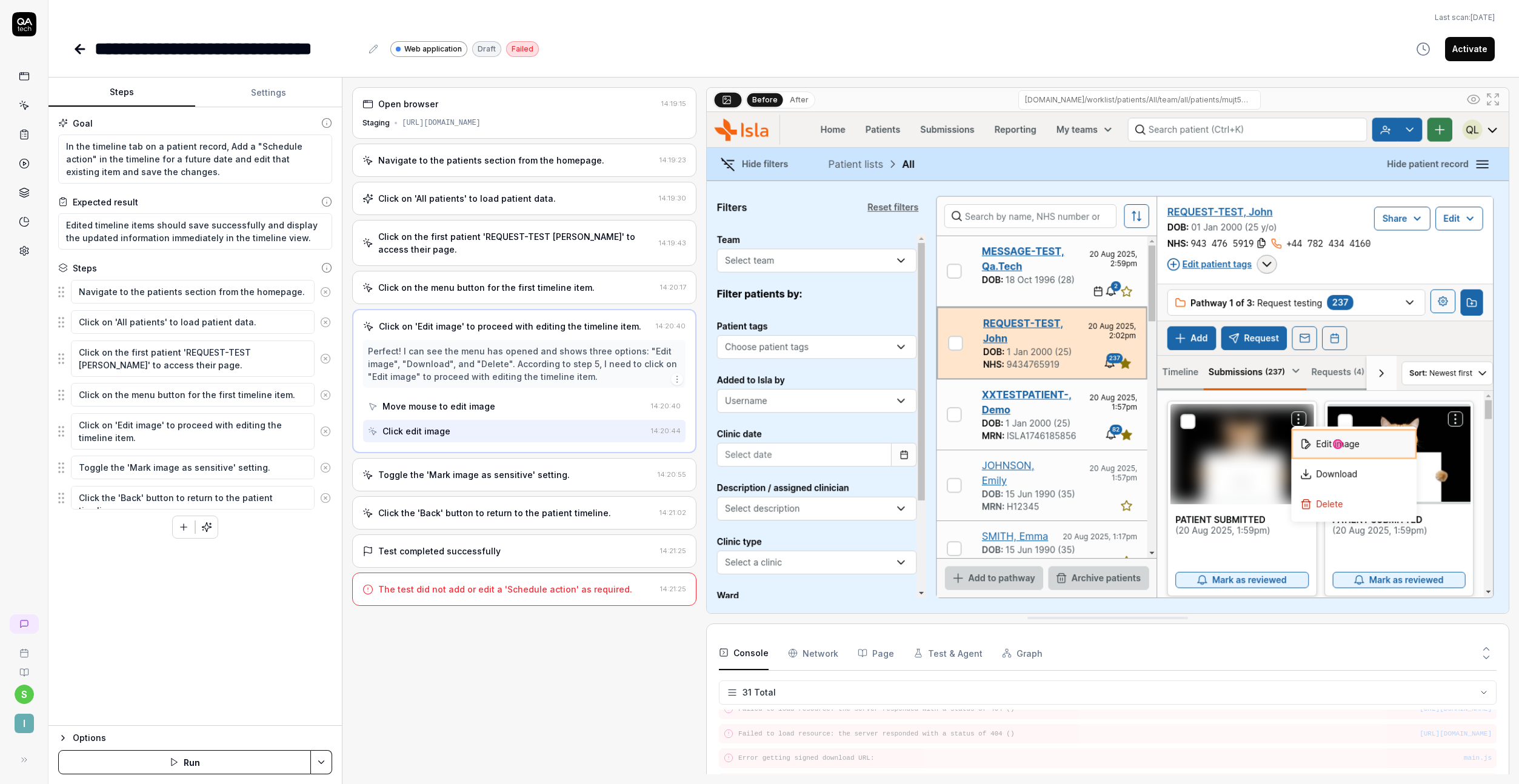
click at [535, 480] on div "Toggle the 'Mark image as sensitive' setting." at bounding box center [474, 474] width 192 height 12
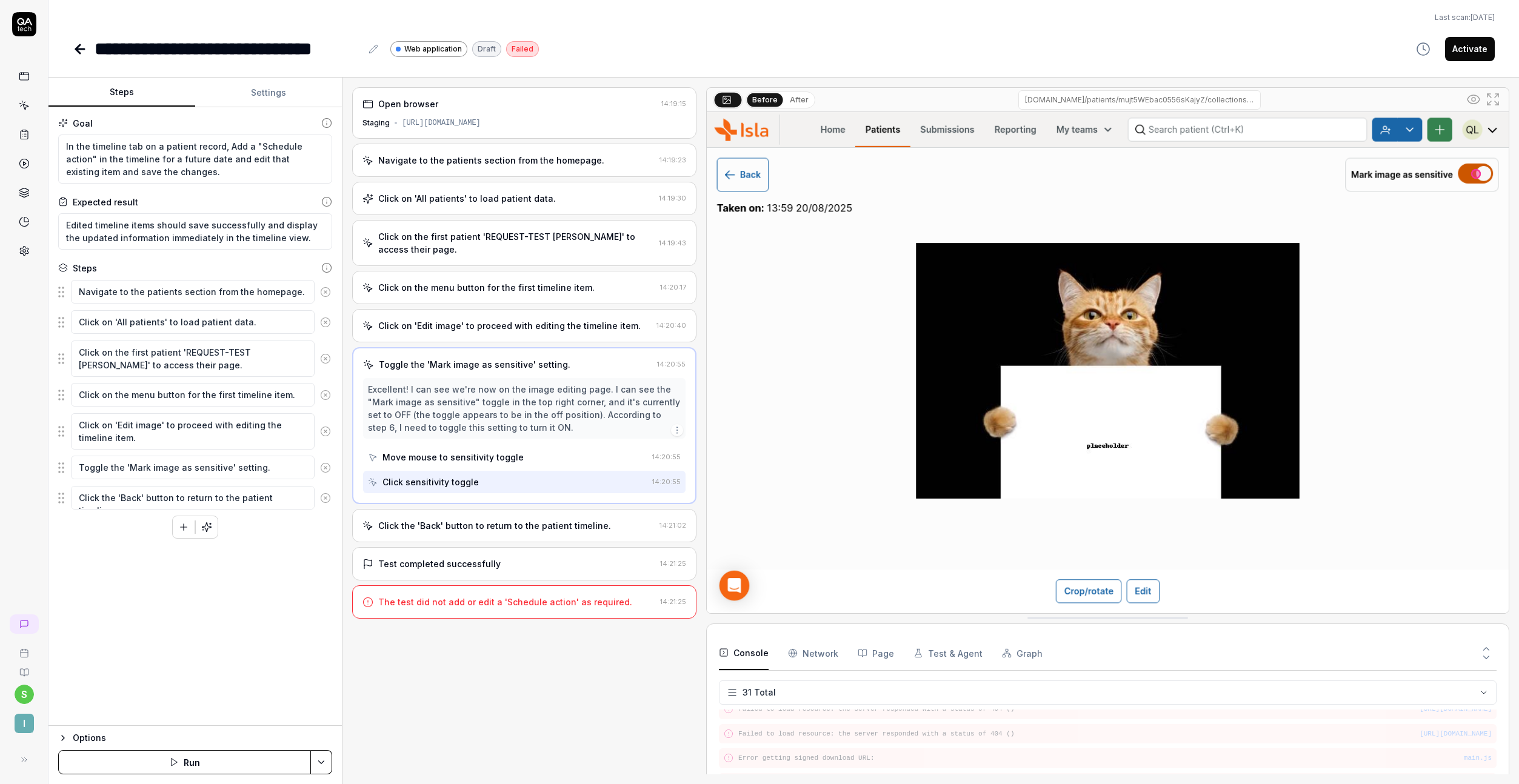
click at [533, 514] on div "Click the 'Back' button to return to the patient timeline. 14:21:02" at bounding box center [524, 525] width 344 height 33
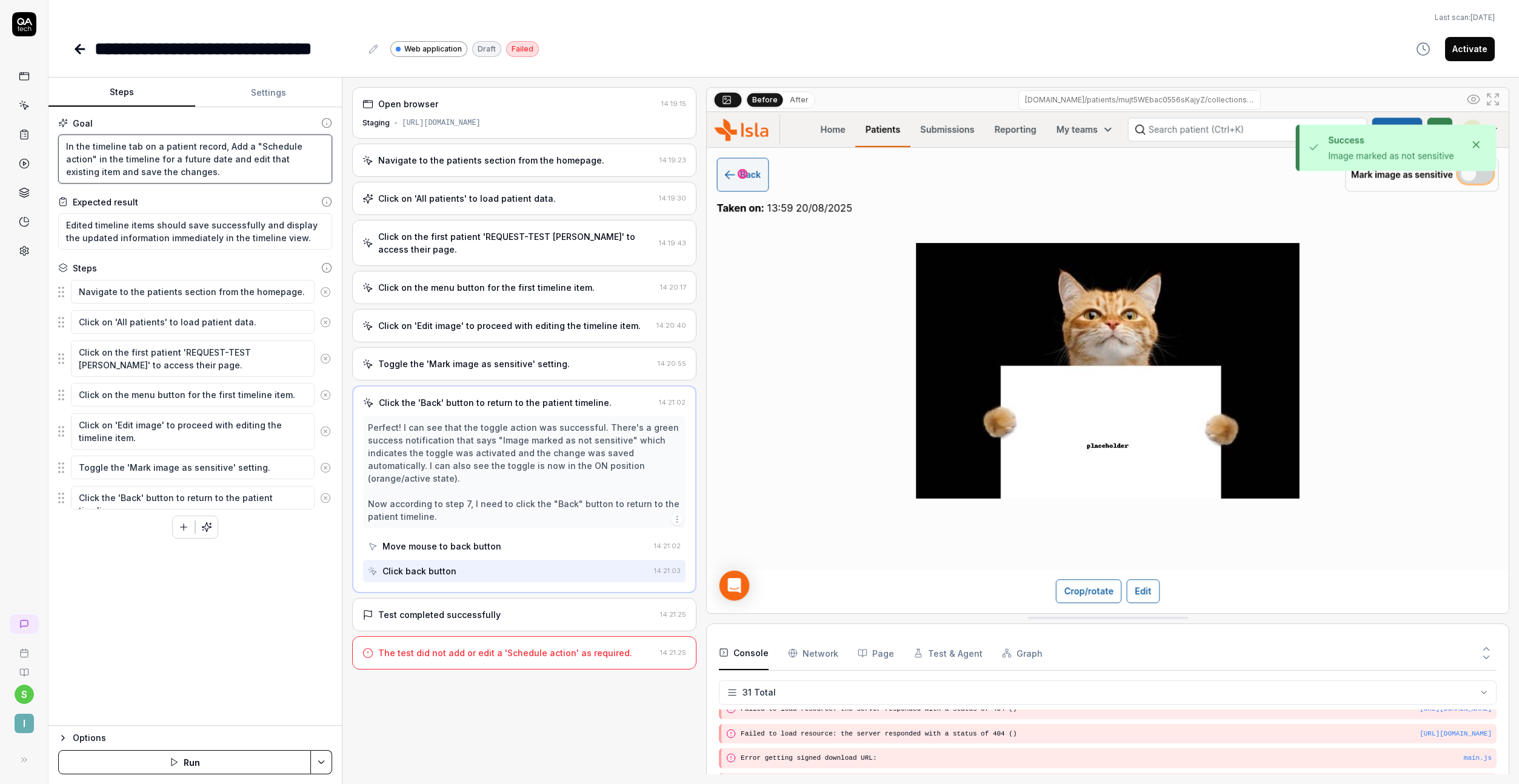
click at [322, 148] on textarea "In the timeline tab on a patient record, Add a "Schedule action" in the timelin…" at bounding box center [195, 159] width 274 height 49
type textarea "*"
click at [222, 146] on textarea "In the timeline tab on a patient record, Add a "Schedule action" in the timelin…" at bounding box center [195, 159] width 274 height 49
type textarea "In the timeline tab on a patient record, CAdd a "Schedule action" in the timeli…"
type textarea "*"
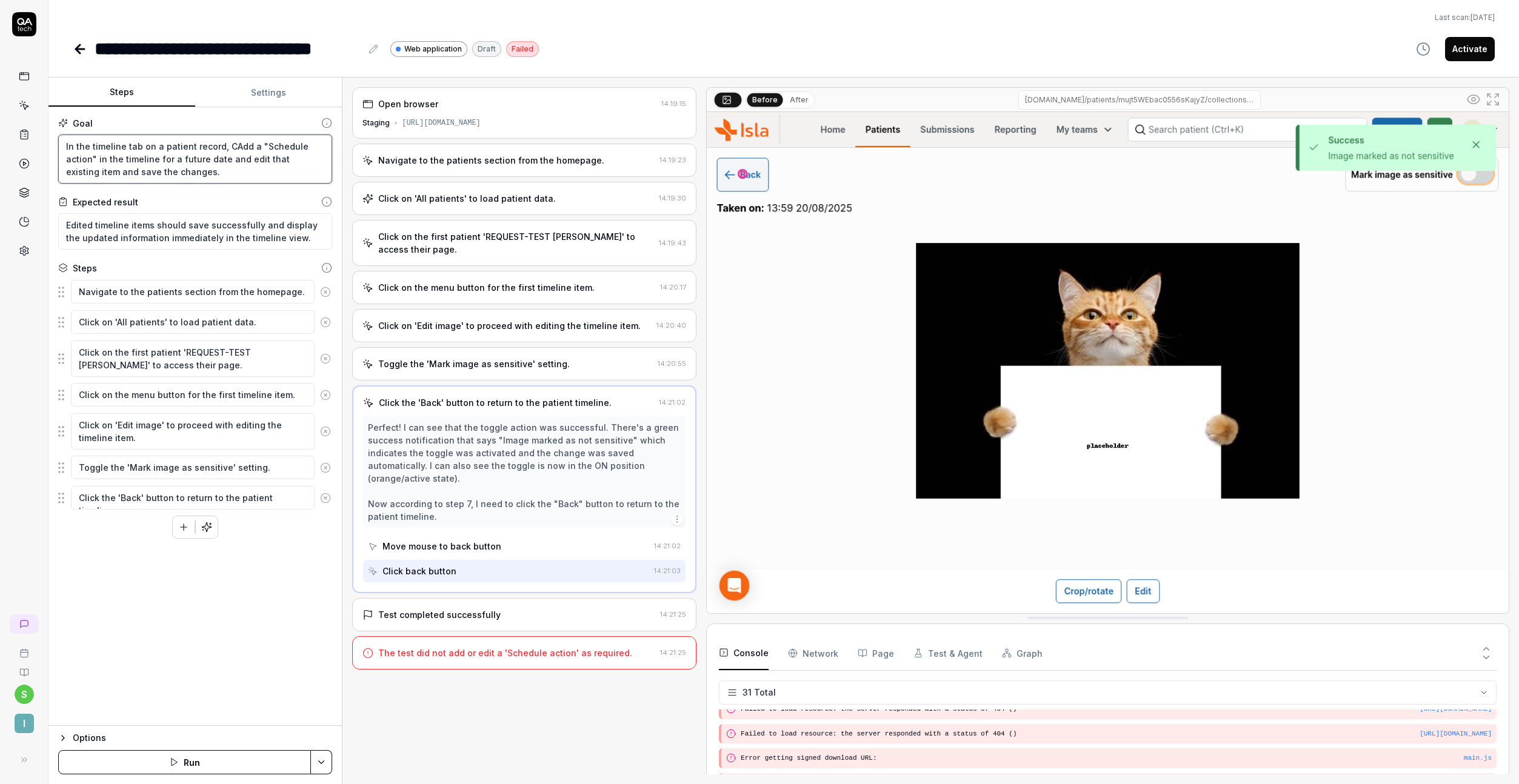
type textarea "In the timeline tab on a patient record, ClAdd a "Schedule action" in the timel…"
type textarea "*"
type textarea "In the timeline tab on a patient record, CliAdd a "Schedule action" in the time…"
type textarea "*"
type textarea "In the timeline tab on a patient record, ClicAdd a "Schedule action" in the tim…"
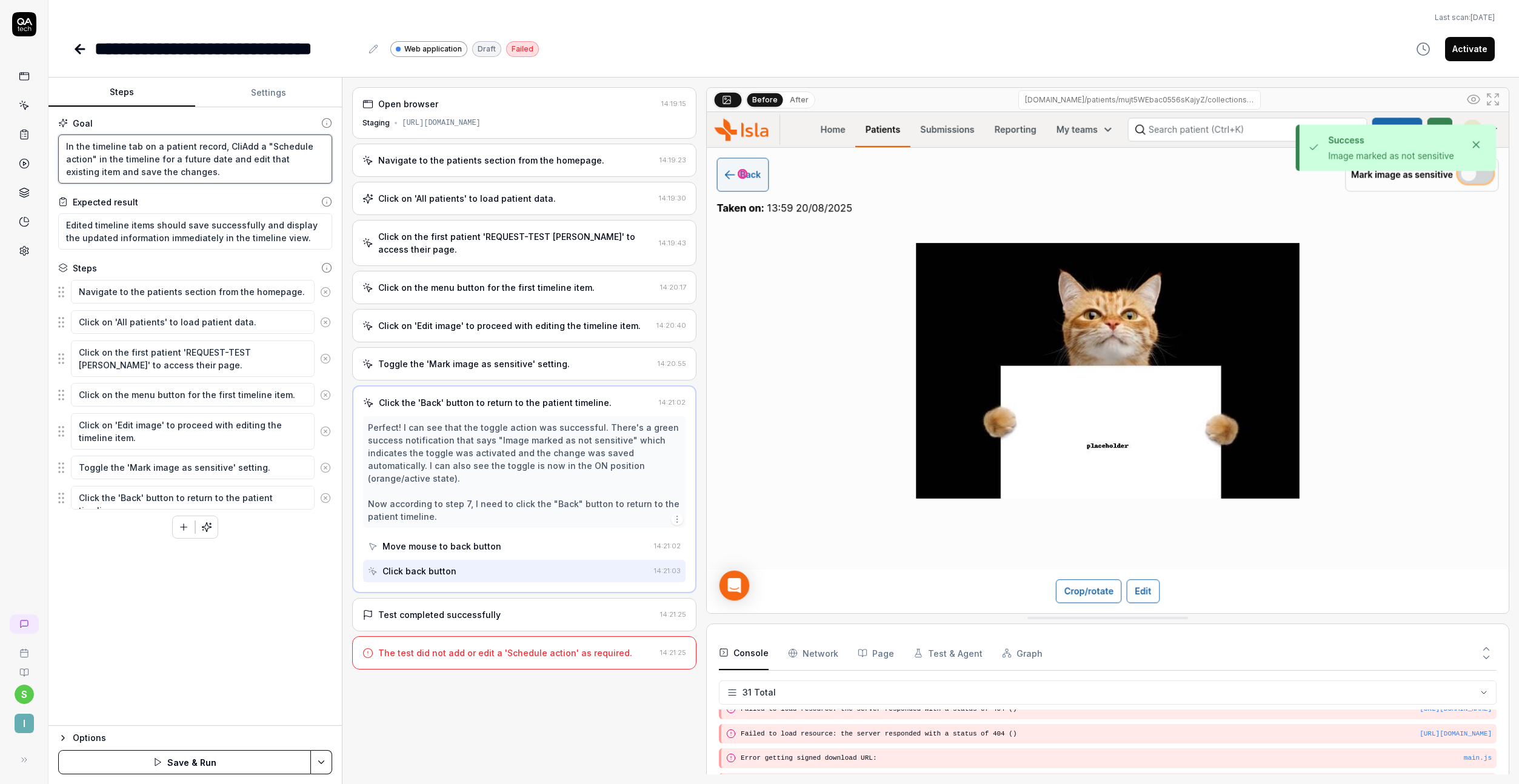
type textarea "*"
type textarea "In the timeline tab on a patient record, ClickAdd a "Schedule action" in the ti…"
type textarea "*"
type textarea "In the timeline tab on a patient record, Click Add a "Schedule action" in the t…"
type textarea "*"
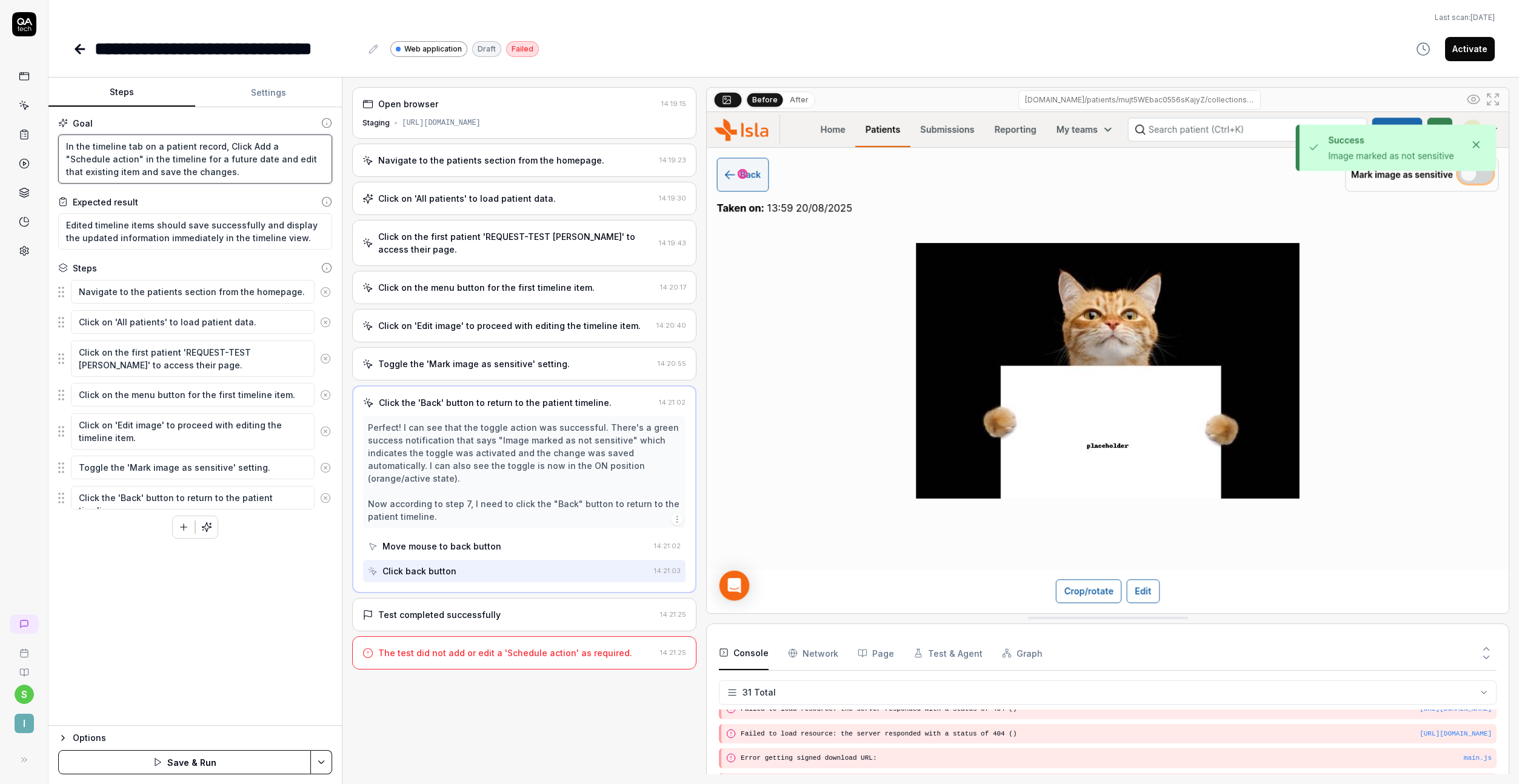
type textarea "In the timeline tab on a patient record, Click "Add a "Schedule action" in the …"
type textarea "*"
type textarea "In the timeline tab on a patient record, Click "EAdd a "Schedule action" in the…"
type textarea "*"
type textarea "In the timeline tab on a patient record, Click "EDAdd a "Schedule action" in th…"
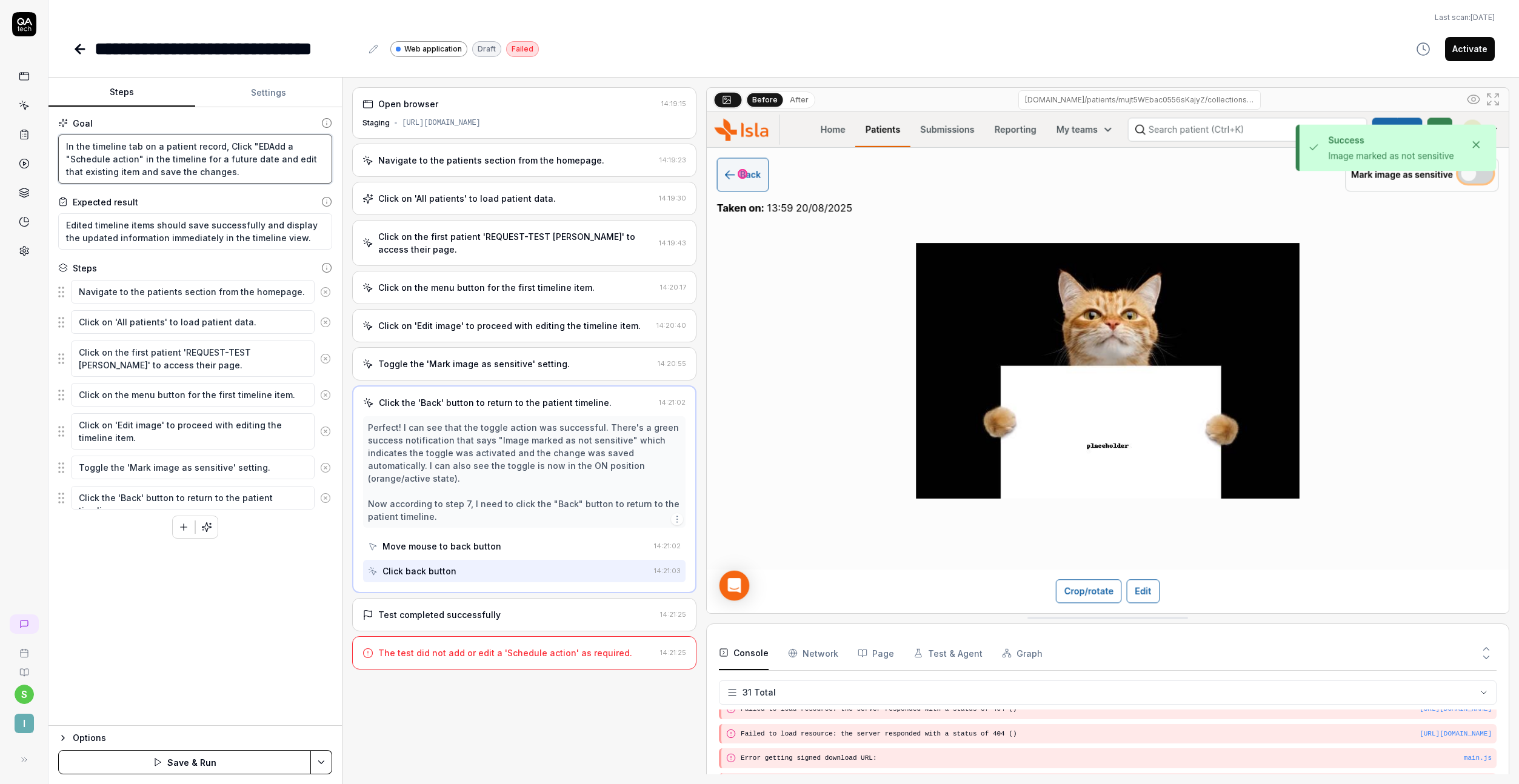
type textarea "*"
type textarea "In the timeline tab on a patient record, Click "EAdd a "Schedule action" in the…"
type textarea "*"
type textarea "In the timeline tab on a patient record, Click "EdAdd a "Schedule action" in th…"
type textarea "*"
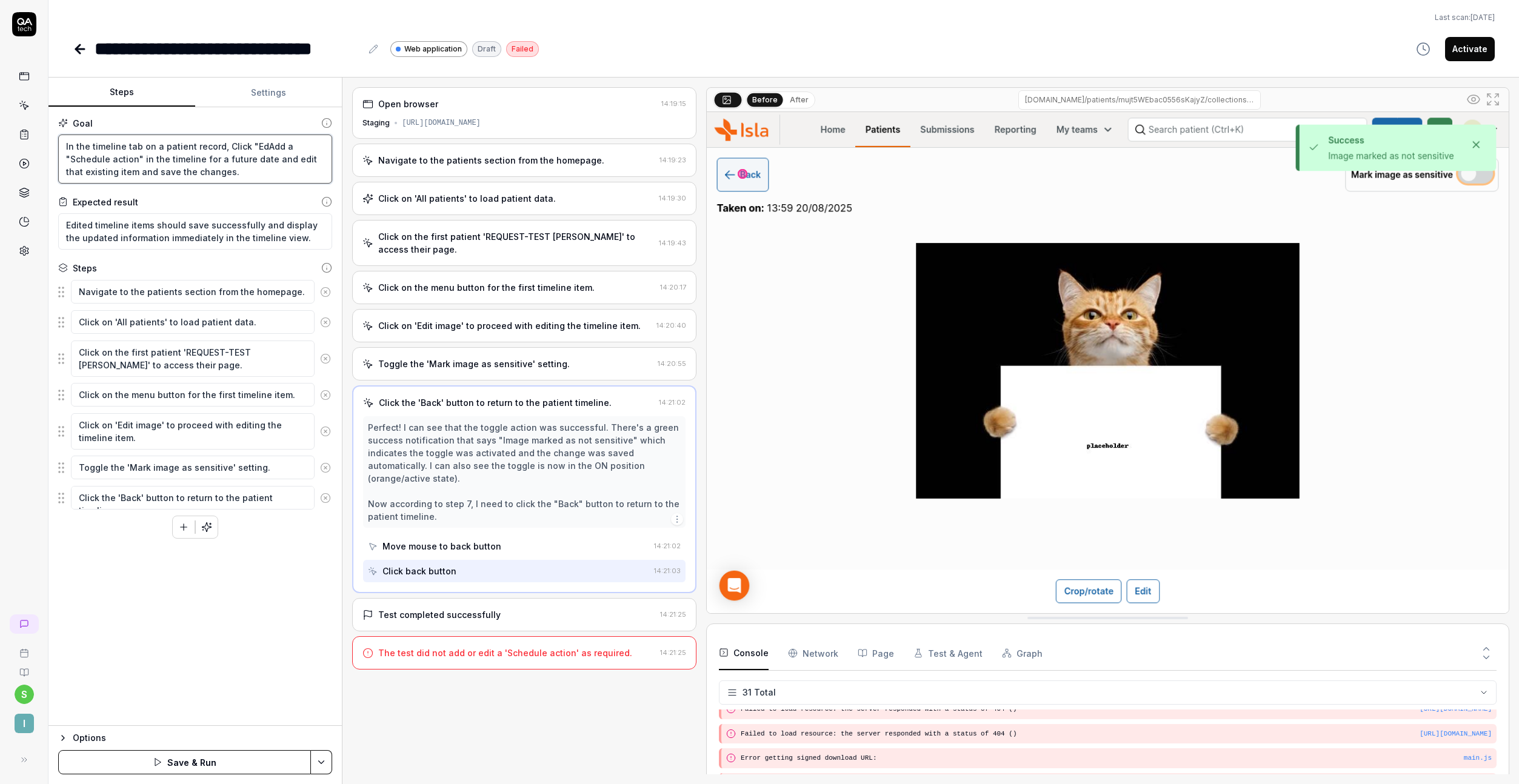
type textarea "In the timeline tab on a patient record, Click "EdiAdd a "Schedule action" in t…"
type textarea "*"
type textarea "In the timeline tab on a patient record, Click "EditAdd a "Schedule action" in …"
type textarea "*"
type textarea "In the timeline tab on a patient record, Click "Edit Add a "Schedule action" in…"
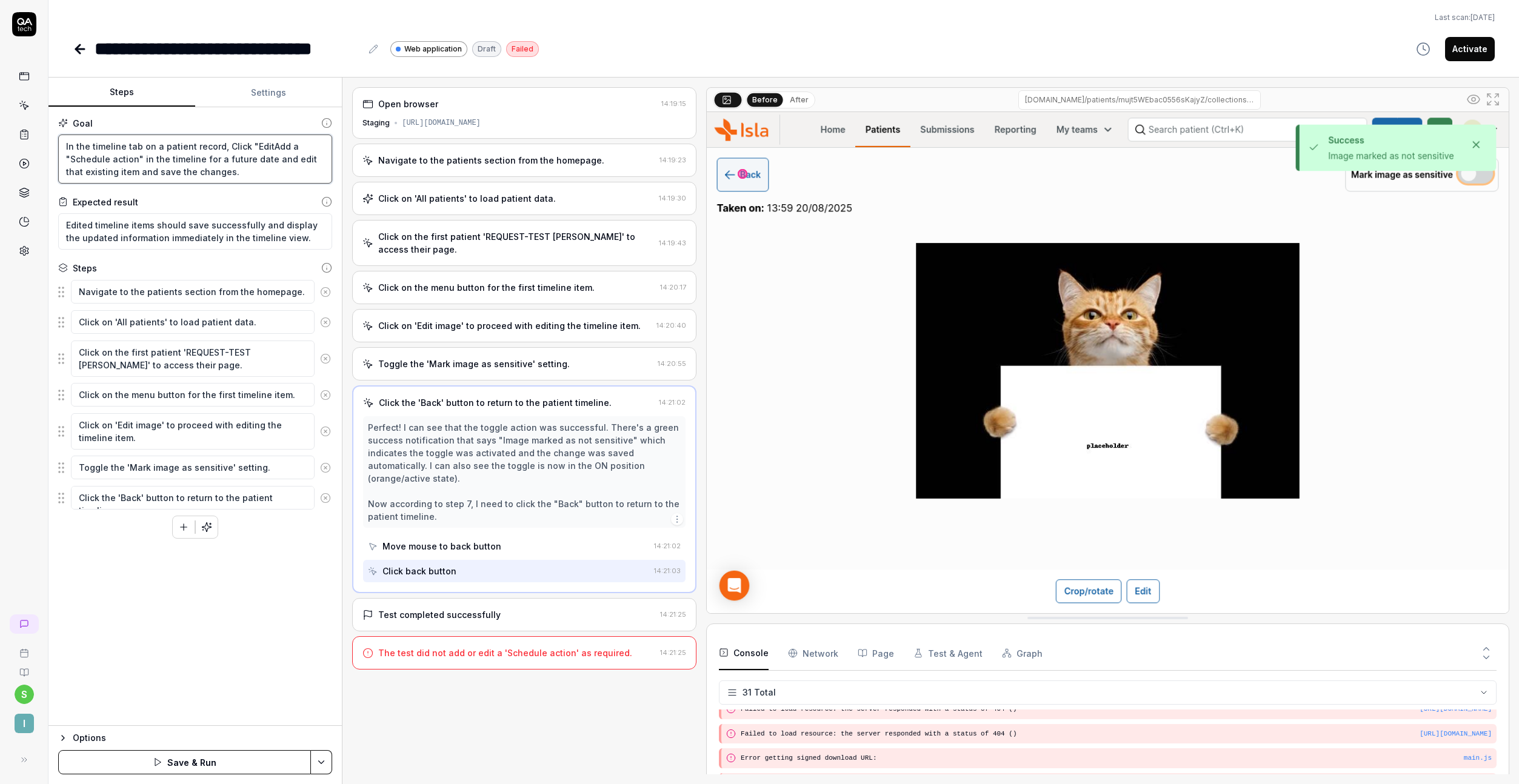
type textarea "*"
type textarea "In the timeline tab on a patient record, Click "Edit tAdd a "Schedule action" i…"
type textarea "*"
type textarea "In the timeline tab on a patient record, Click "Edit tiAdd a "Schedule action" …"
type textarea "*"
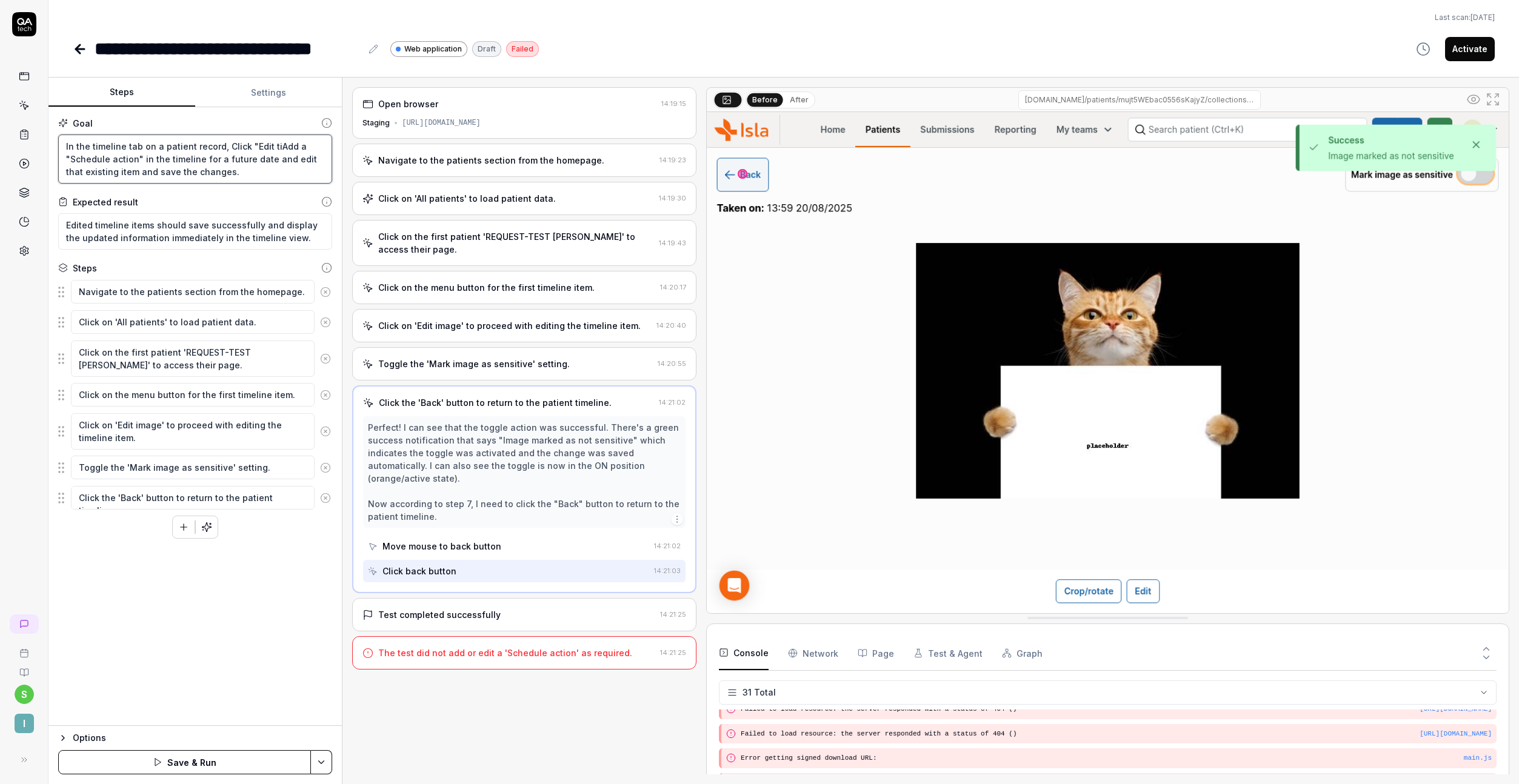
type textarea "In the timeline tab on a patient record, Click "Edit timAdd a "Schedule action"…"
type textarea "*"
type textarea "In the timeline tab on a patient record, Click "Edit timeAdd a "Schedule action…"
type textarea "*"
type textarea "In the timeline tab on a patient record, Click "Edit timelAdd a "Schedule actio…"
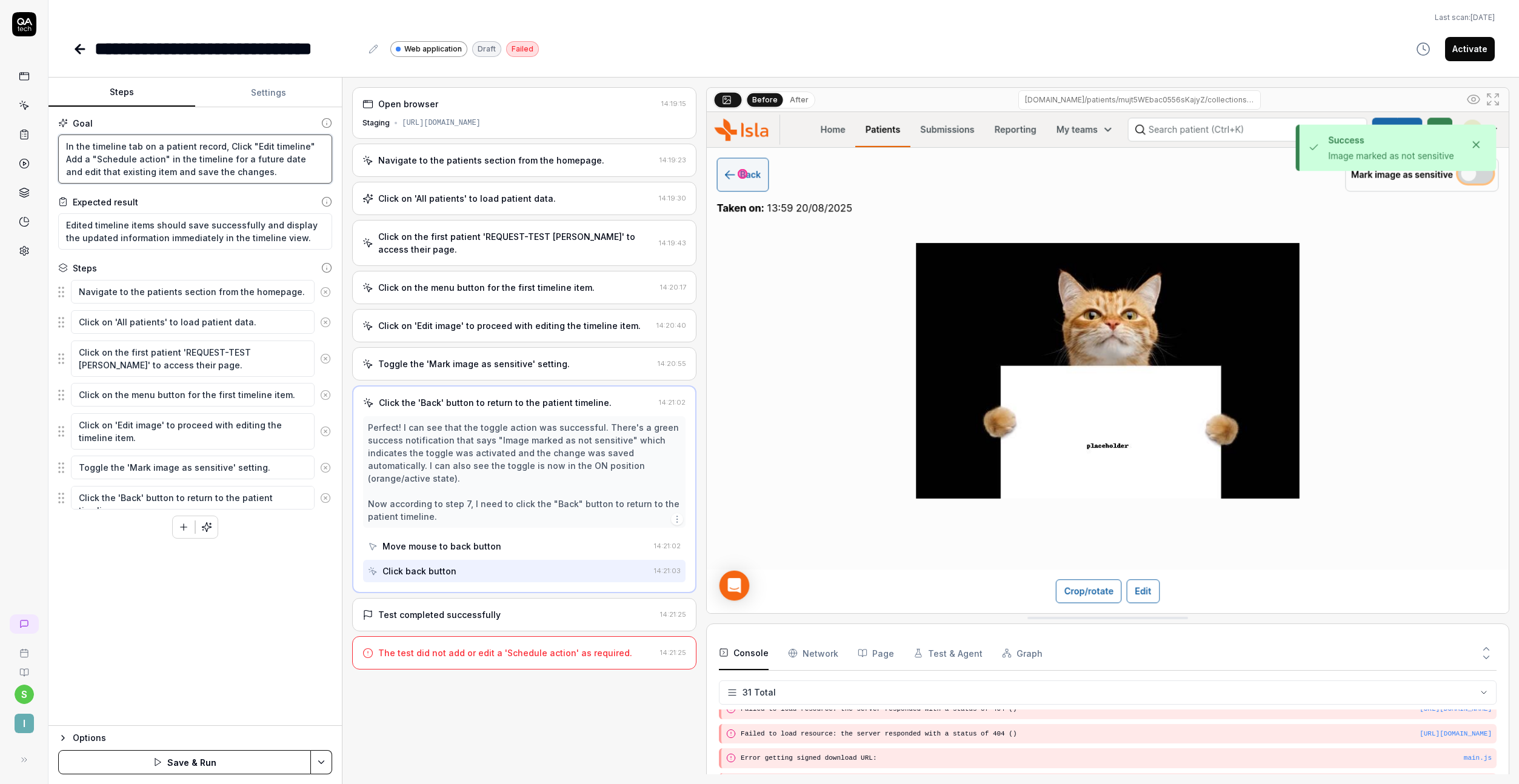
click at [229, 163] on textarea "In the timeline tab on a patient record, Click "Edit timeline" Add a "Schedule …" at bounding box center [195, 159] width 274 height 49
click at [156, 764] on icon "button" at bounding box center [158, 762] width 10 height 10
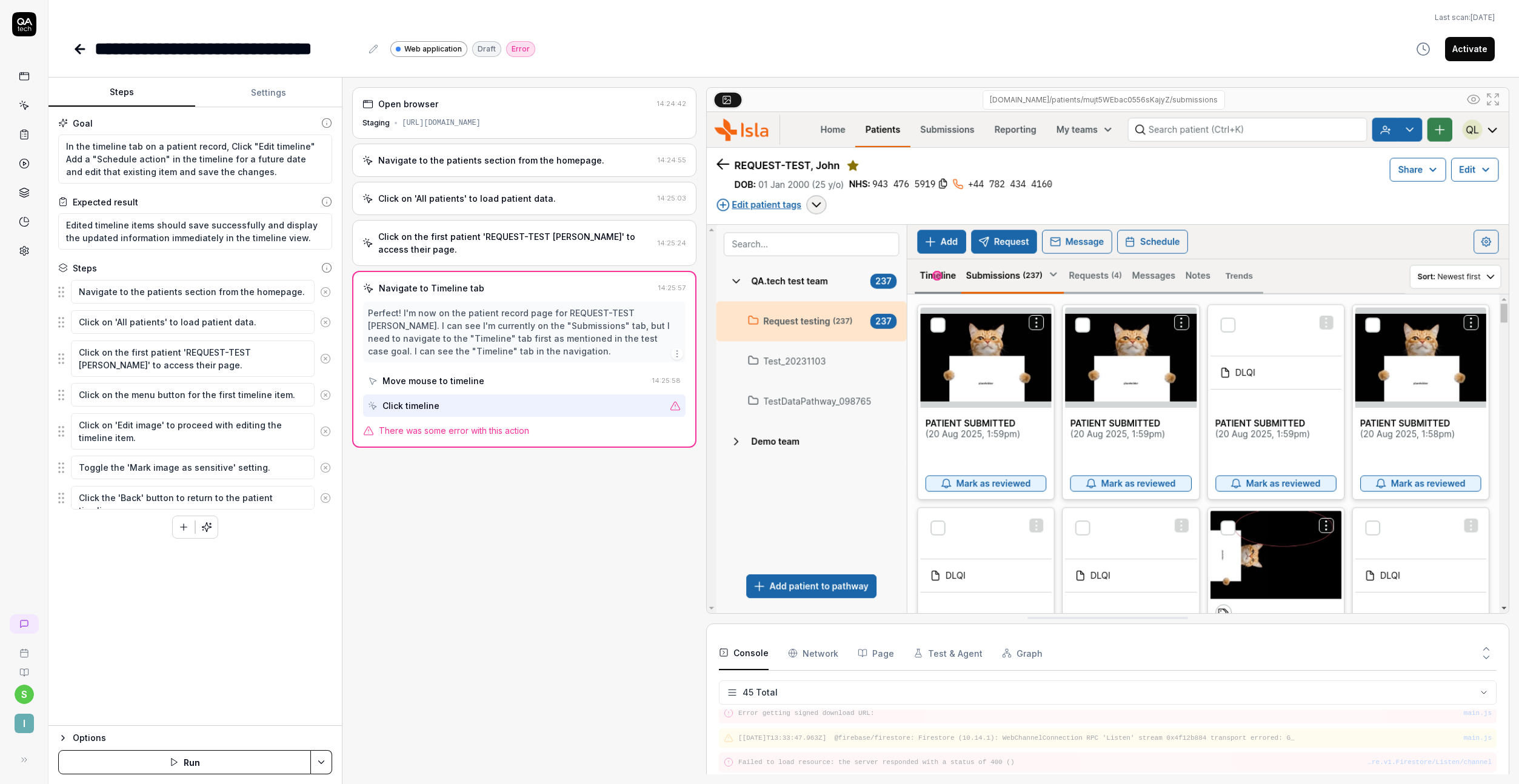
scroll to position [1236, 0]
click at [480, 250] on div "Click on the first patient 'REQUEST-TEST John' to access their page." at bounding box center [516, 242] width 275 height 25
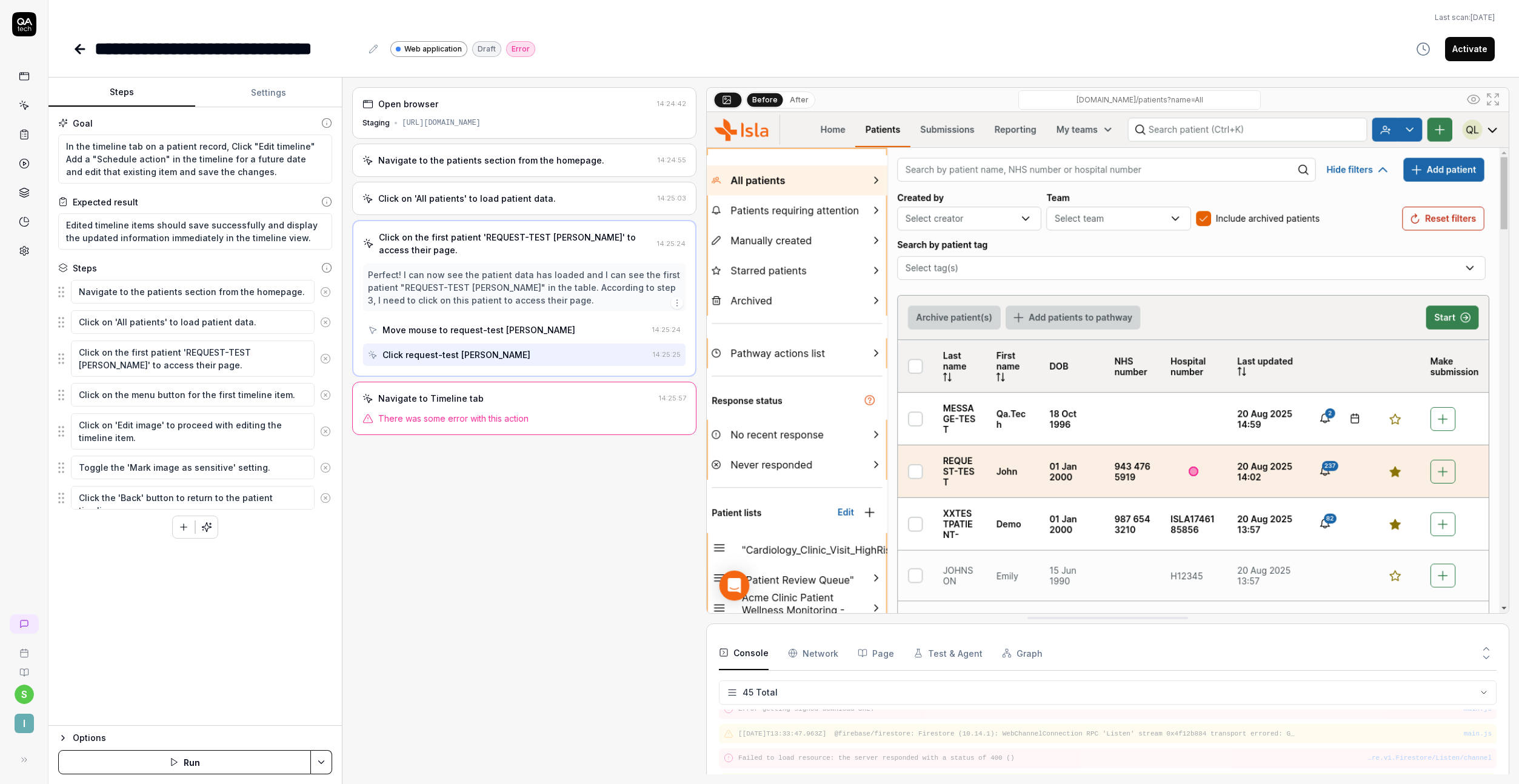
click at [485, 410] on div "Navigate to Timeline tab 14:25:57 There was some error with this action" at bounding box center [524, 408] width 344 height 54
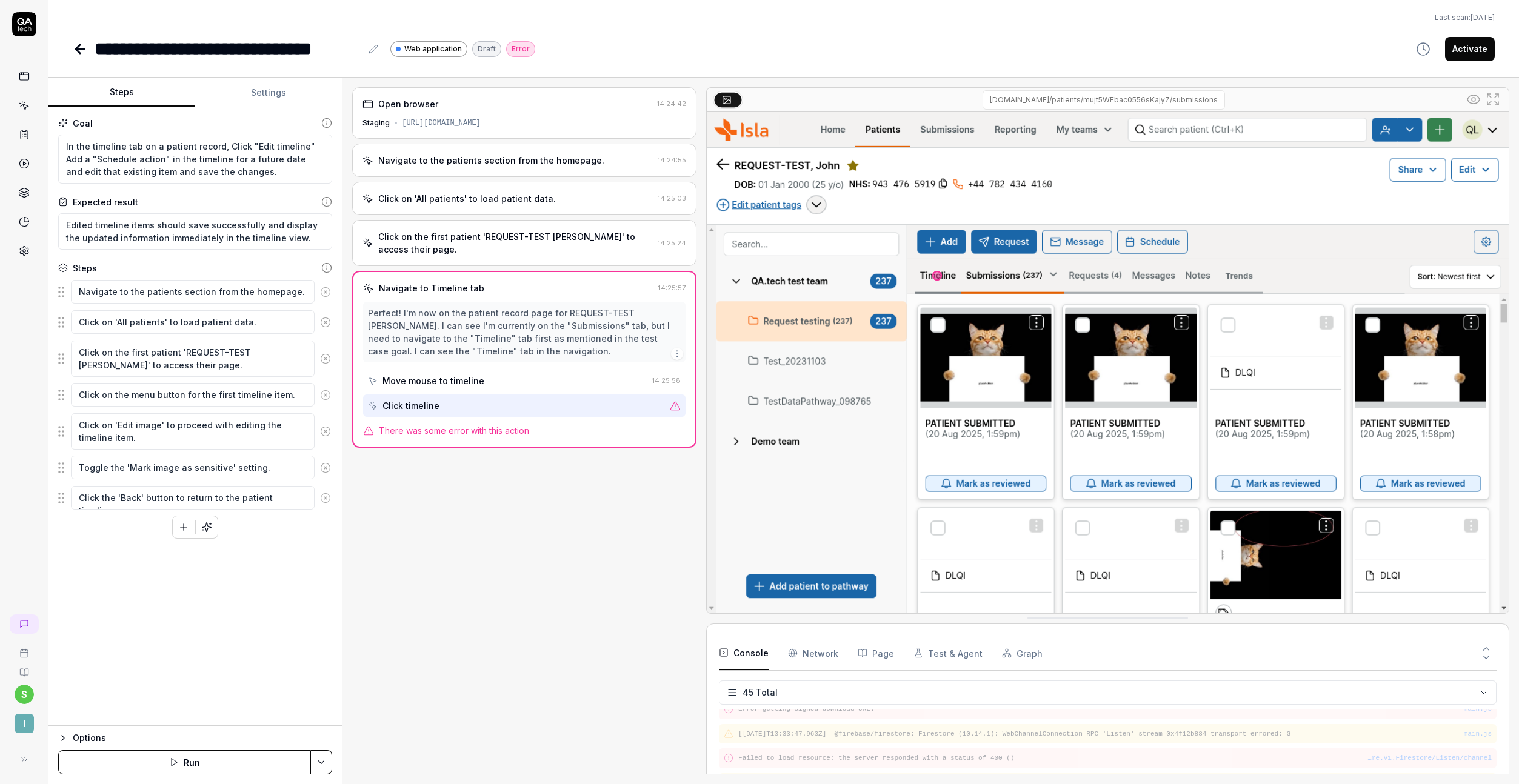
click at [471, 429] on span "There was some error with this action" at bounding box center [454, 430] width 150 height 12
click at [931, 274] on img at bounding box center [1107, 363] width 802 height 501
click at [237, 316] on textarea "Click on 'All patients' to load patient data." at bounding box center [193, 322] width 244 height 24
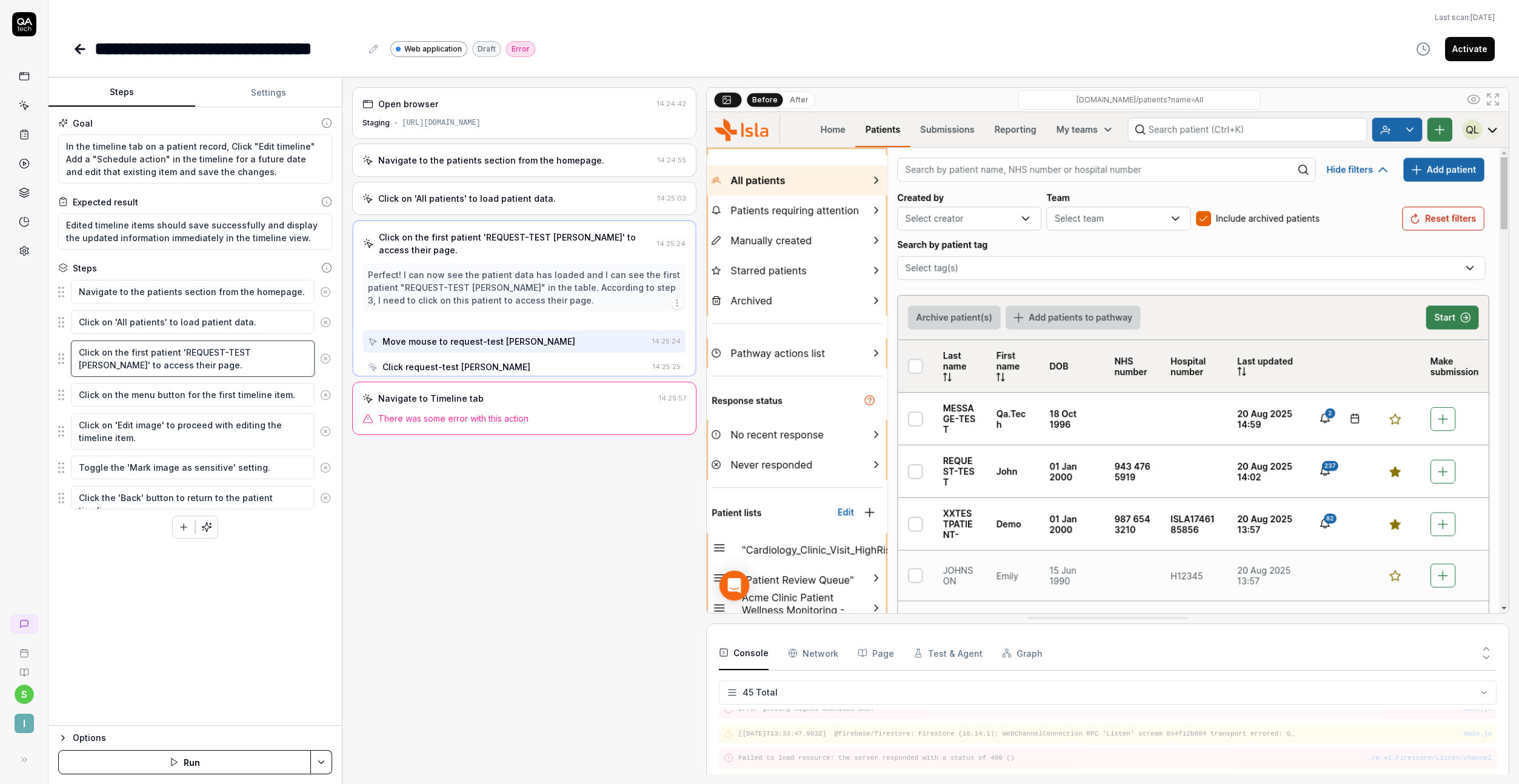
click at [246, 353] on textarea "Click on the first patient 'REQUEST-TEST John' to access their page." at bounding box center [193, 359] width 244 height 37
click at [231, 393] on textarea "Click on the menu button for the first timeline item." at bounding box center [193, 395] width 244 height 24
click at [244, 394] on textarea "Click on the menu button for the first timeline item." at bounding box center [193, 395] width 244 height 24
click at [230, 430] on textarea "Click on 'Edit image' to proceed with editing the timeline item." at bounding box center [193, 432] width 244 height 37
click at [242, 400] on textarea "Click on the menu button for the first timeline item." at bounding box center [193, 395] width 244 height 24
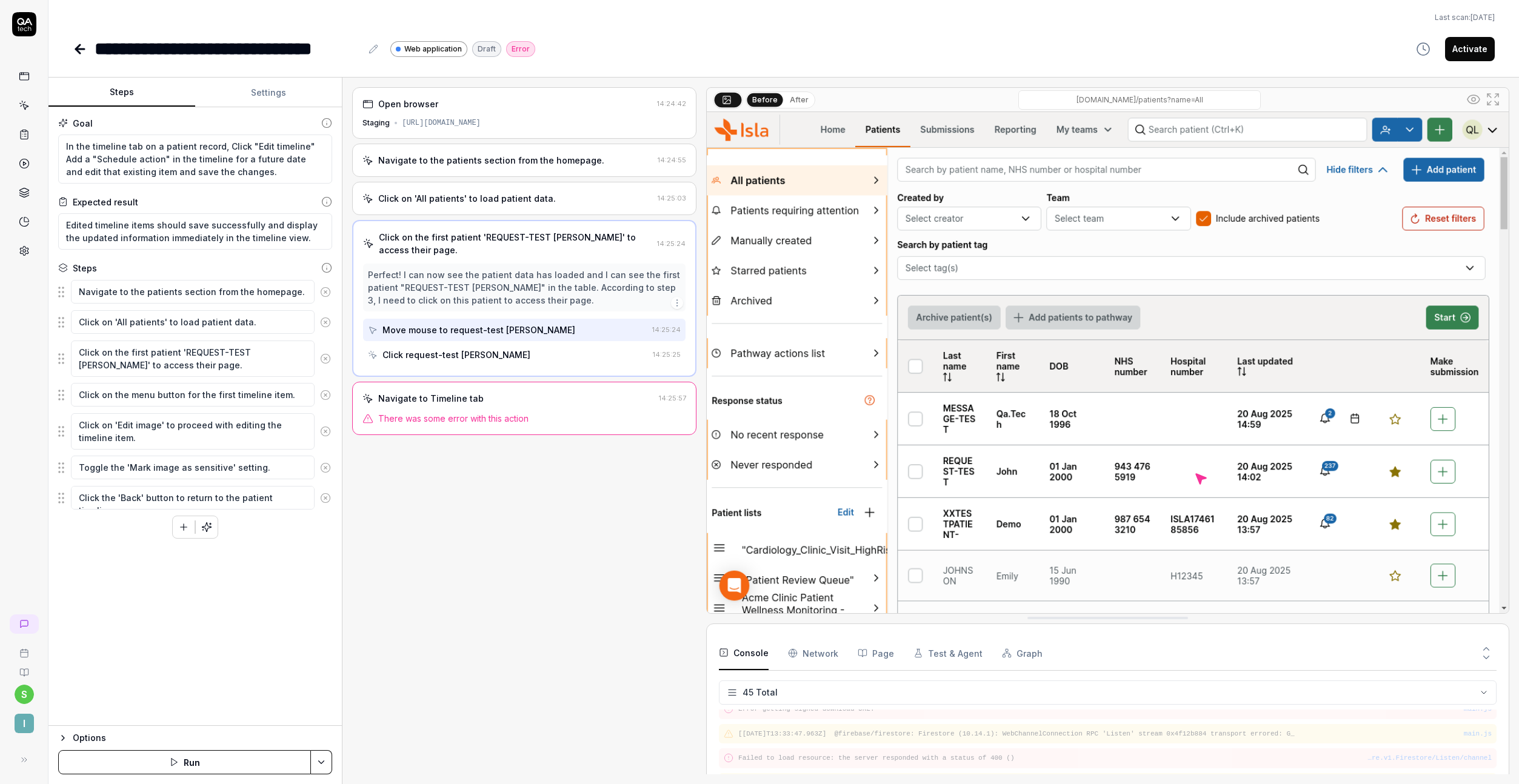
click at [329, 395] on icon at bounding box center [326, 395] width 11 height 11
click at [328, 360] on icon at bounding box center [326, 359] width 11 height 11
click at [328, 383] on button at bounding box center [325, 395] width 22 height 24
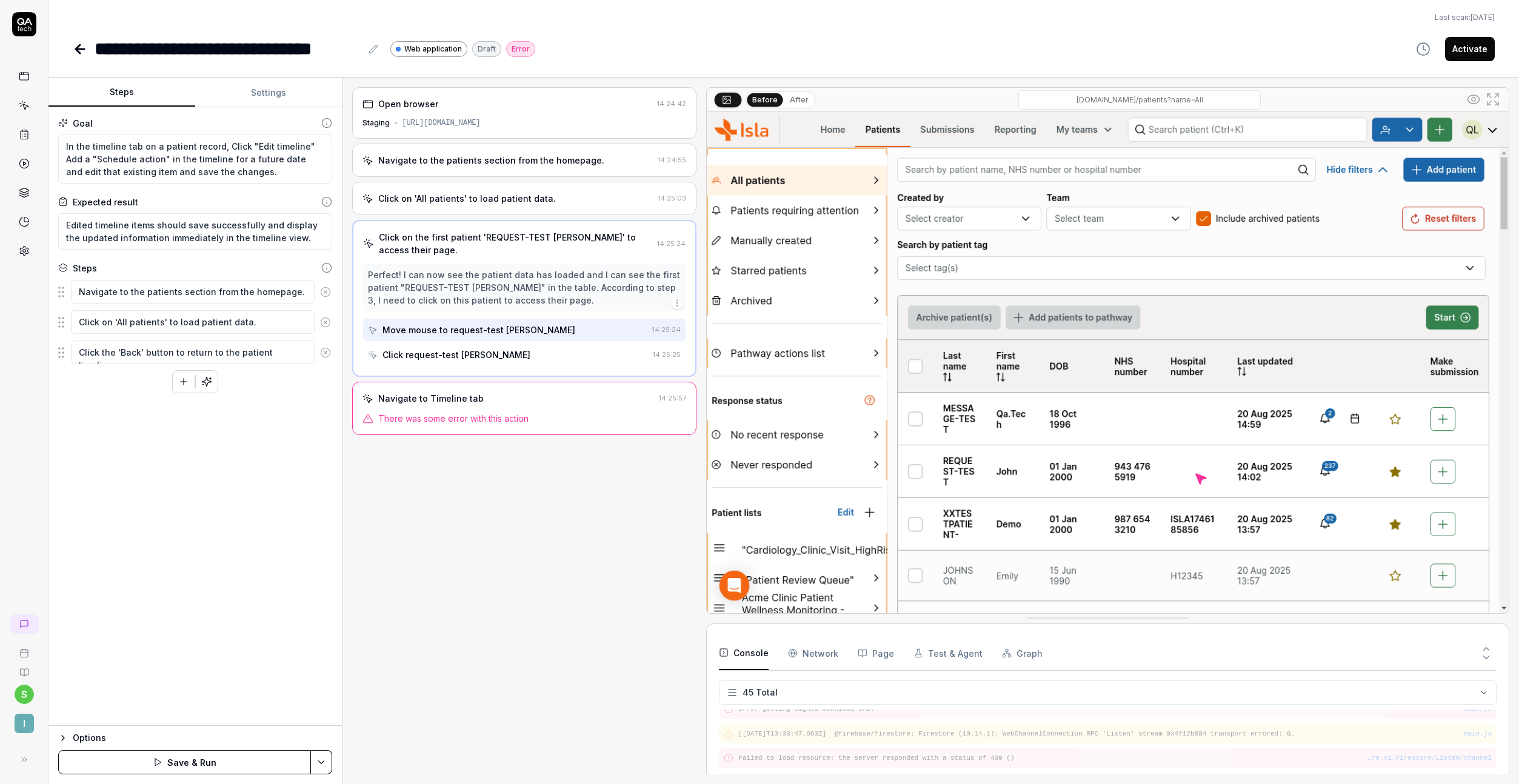
click at [328, 360] on button at bounding box center [325, 352] width 22 height 24
click at [212, 348] on icon "button" at bounding box center [207, 351] width 11 height 11
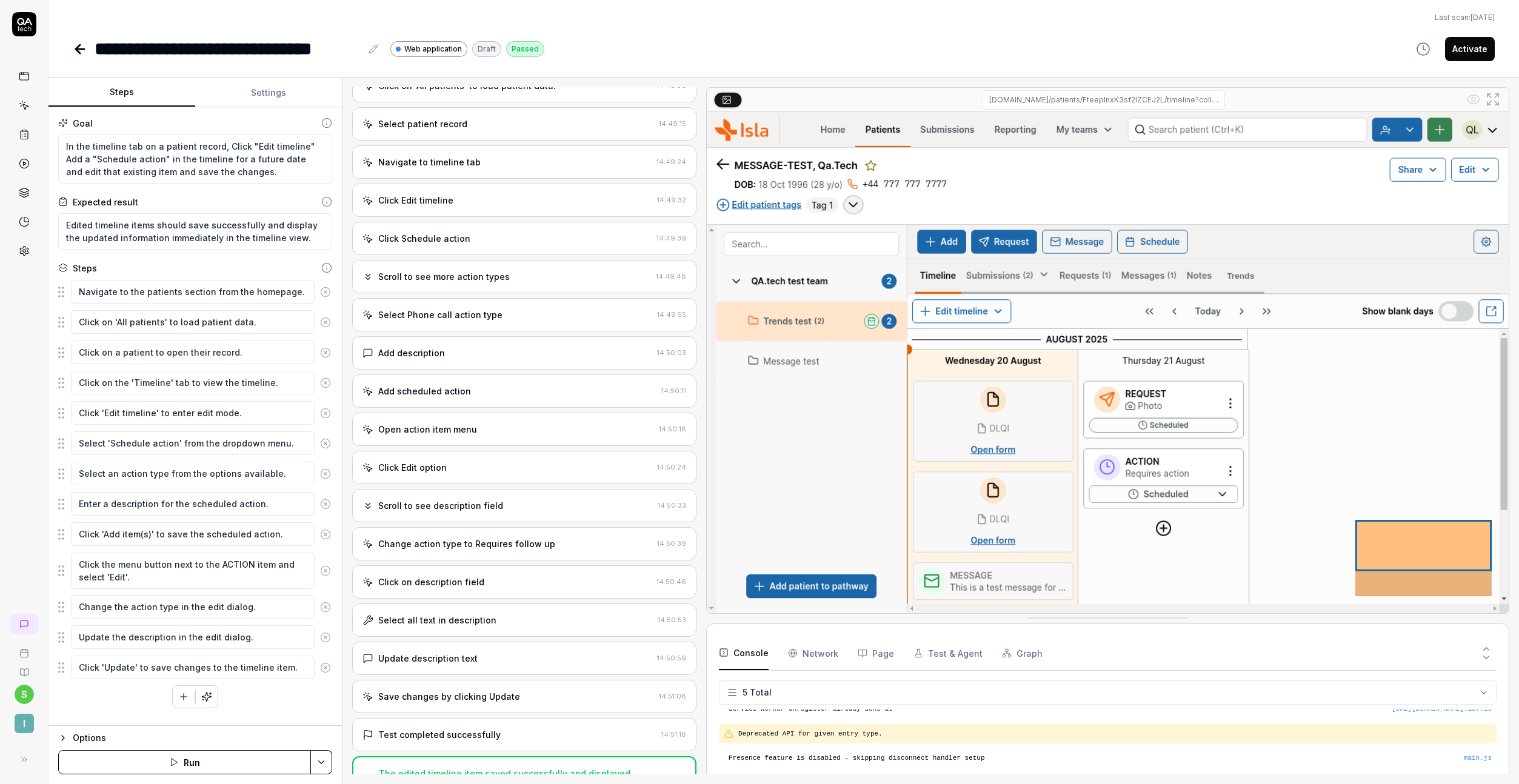
scroll to position [141, 0]
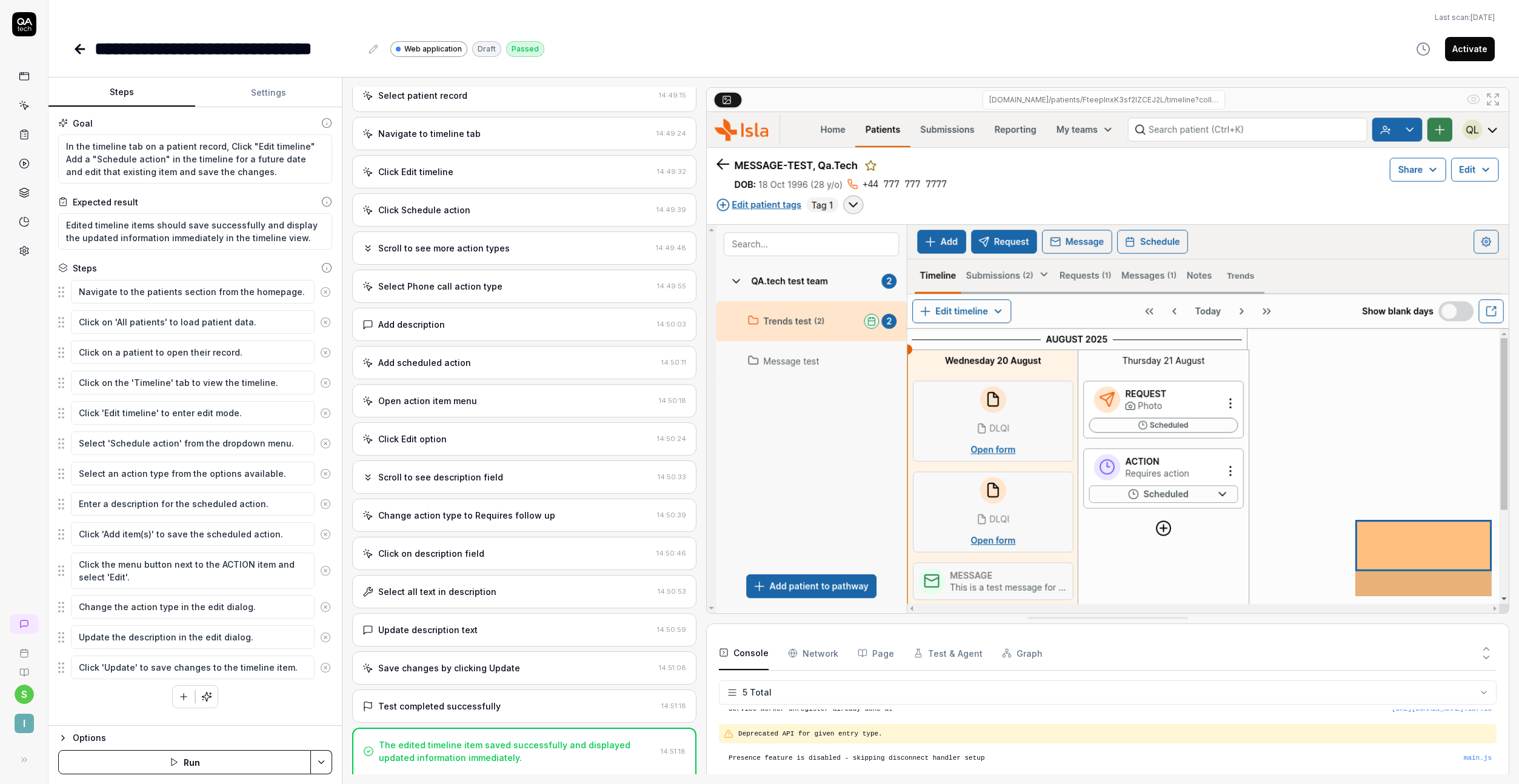
click at [470, 693] on div "Test completed successfully 14:51:18" at bounding box center [524, 706] width 344 height 33
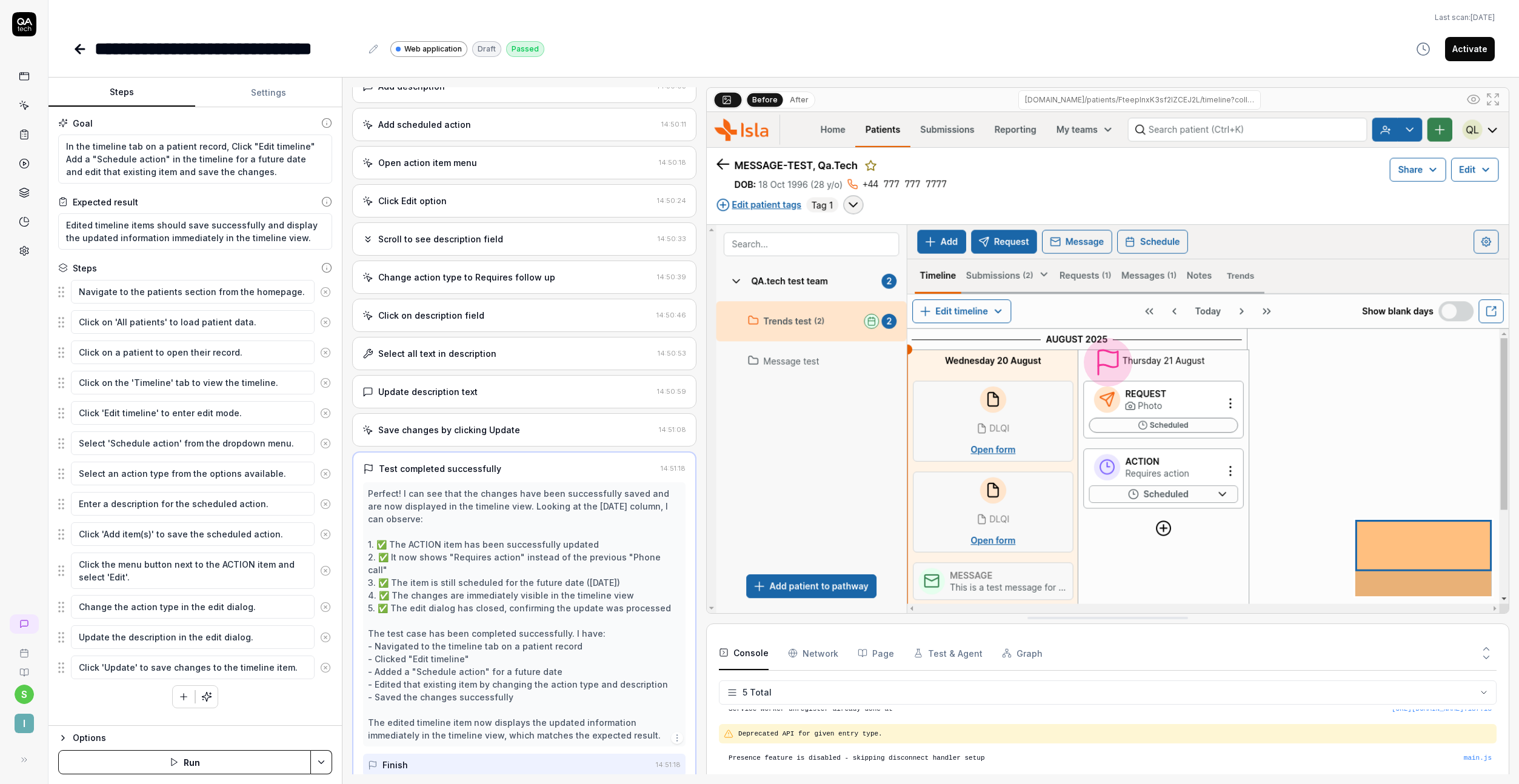
click at [508, 414] on div "Save changes by clicking Update 14:51:08" at bounding box center [524, 430] width 344 height 33
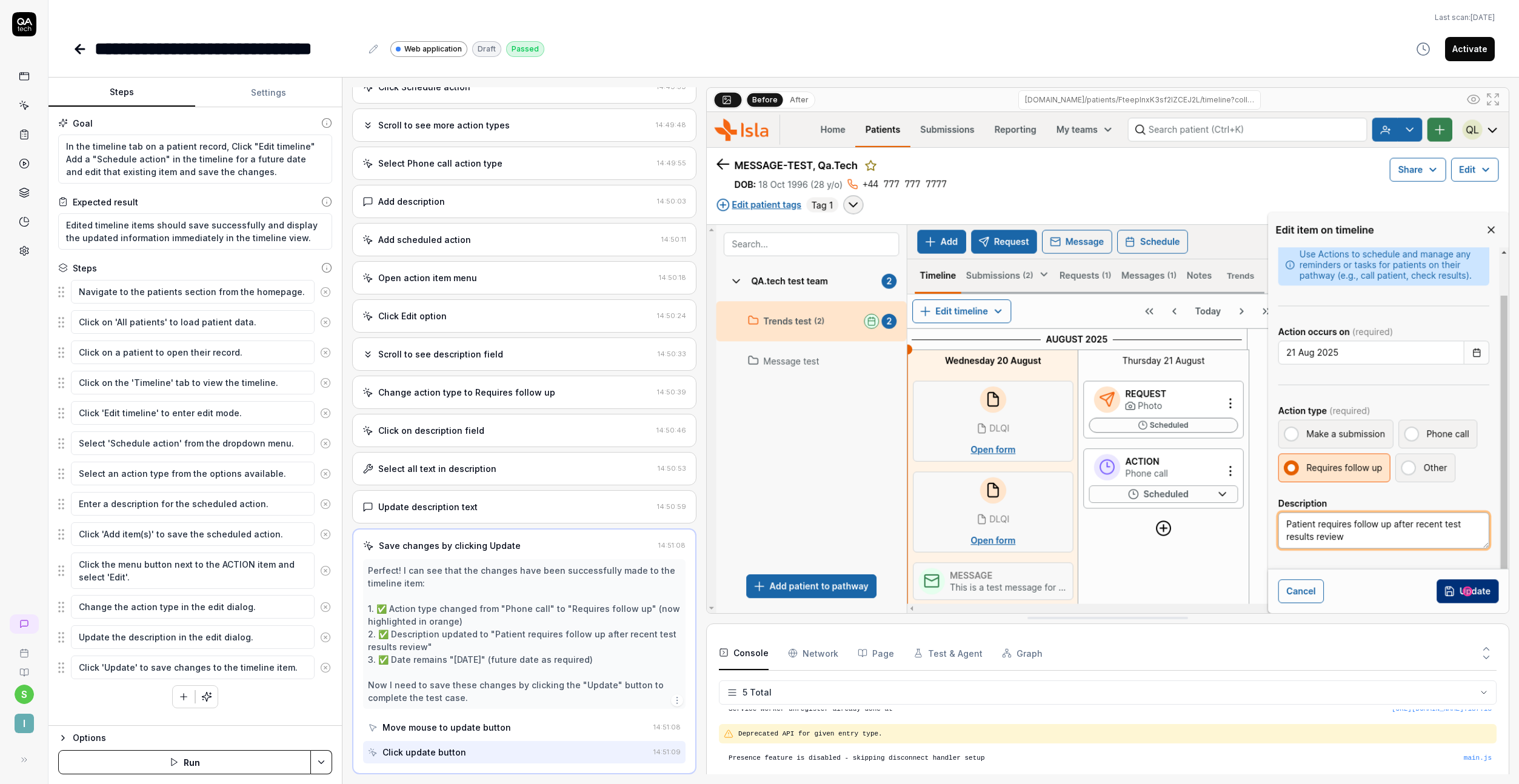
click at [522, 479] on div "Select all text in description 14:50:53" at bounding box center [524, 468] width 344 height 33
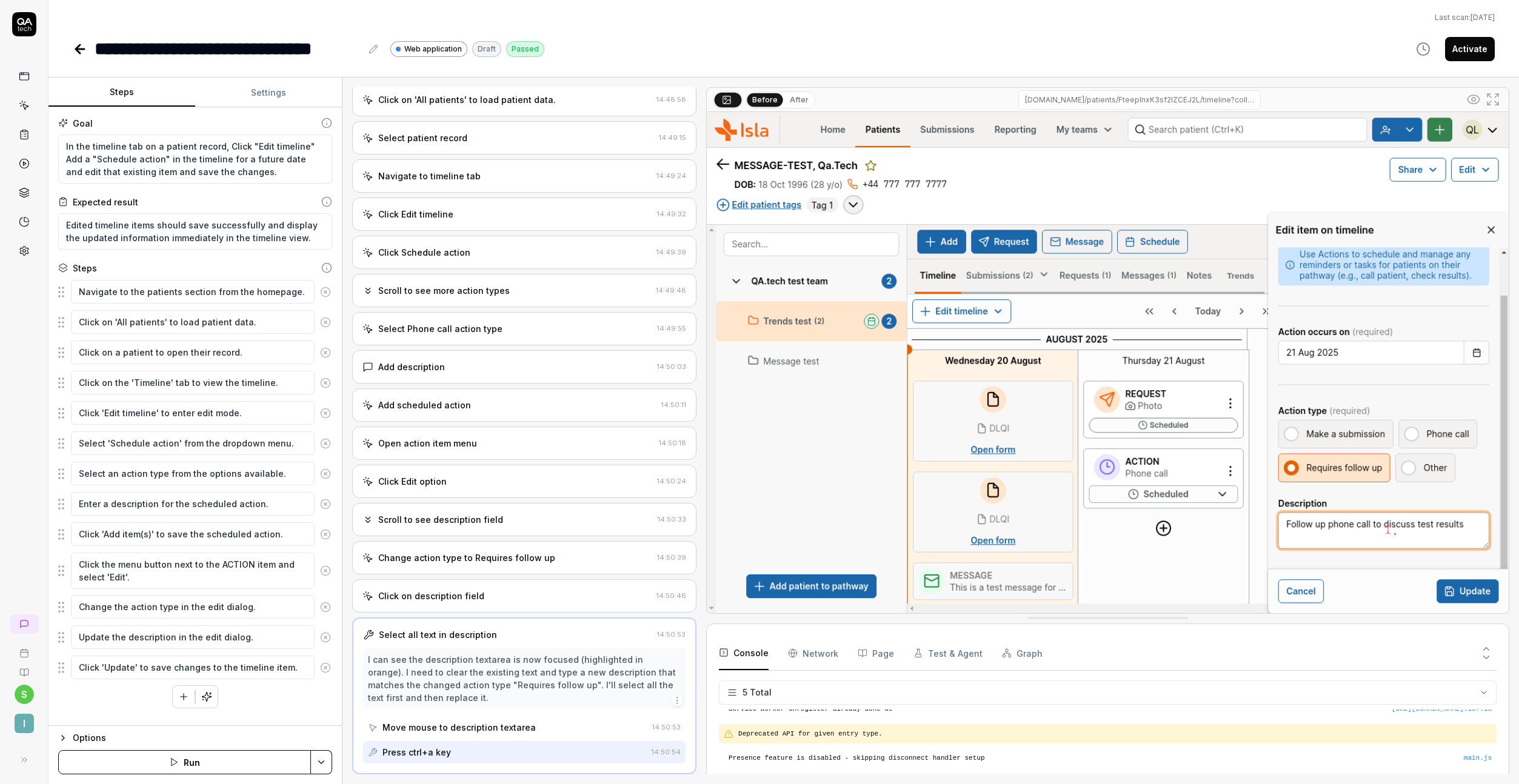
click at [530, 460] on div "Open browser 14:48:41 Staging https://staging.nhs.isla.health/homepage Navigate…" at bounding box center [524, 431] width 344 height 687
click at [539, 429] on div "Open action item menu 14:50:18" at bounding box center [524, 443] width 344 height 33
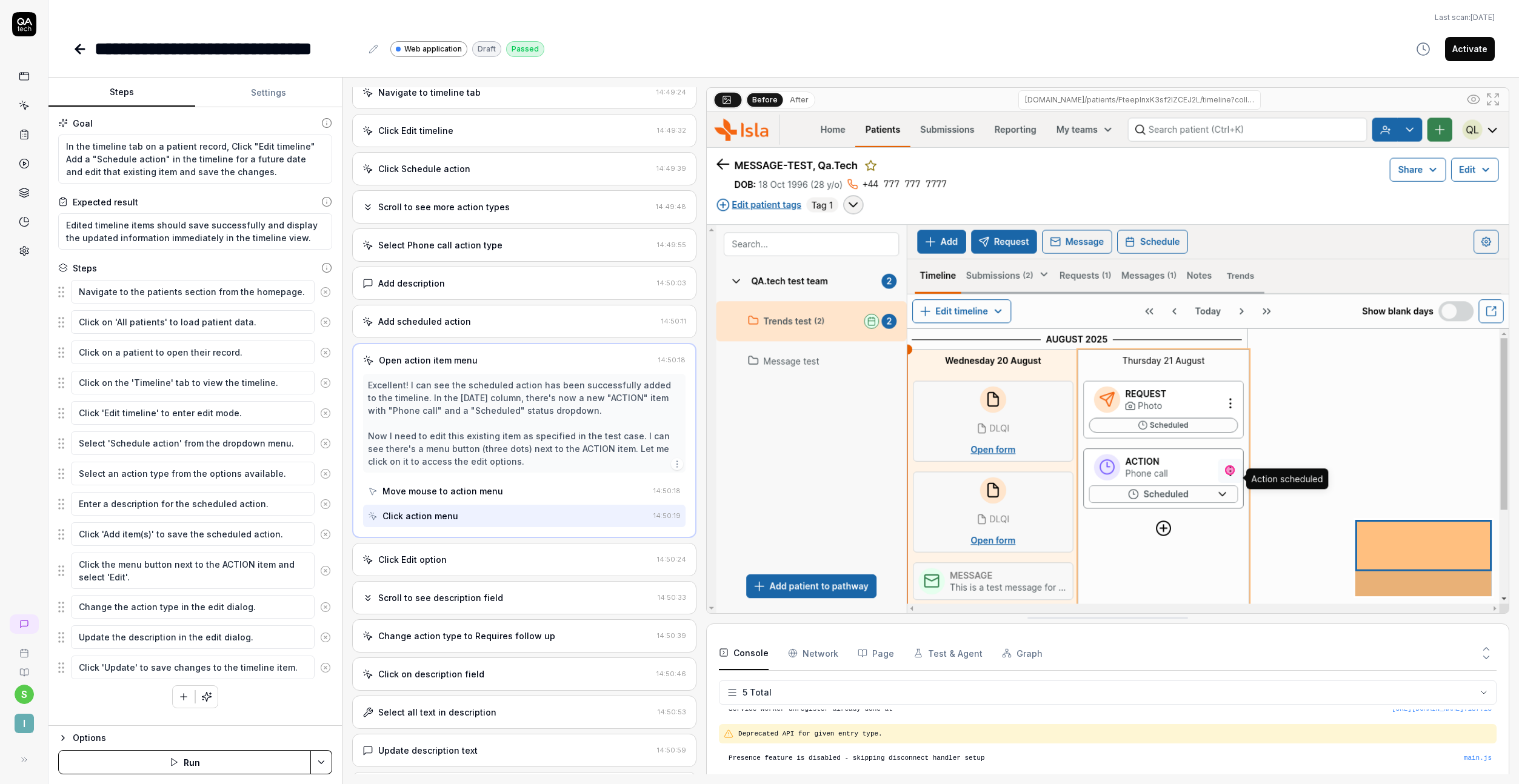
scroll to position [302, 0]
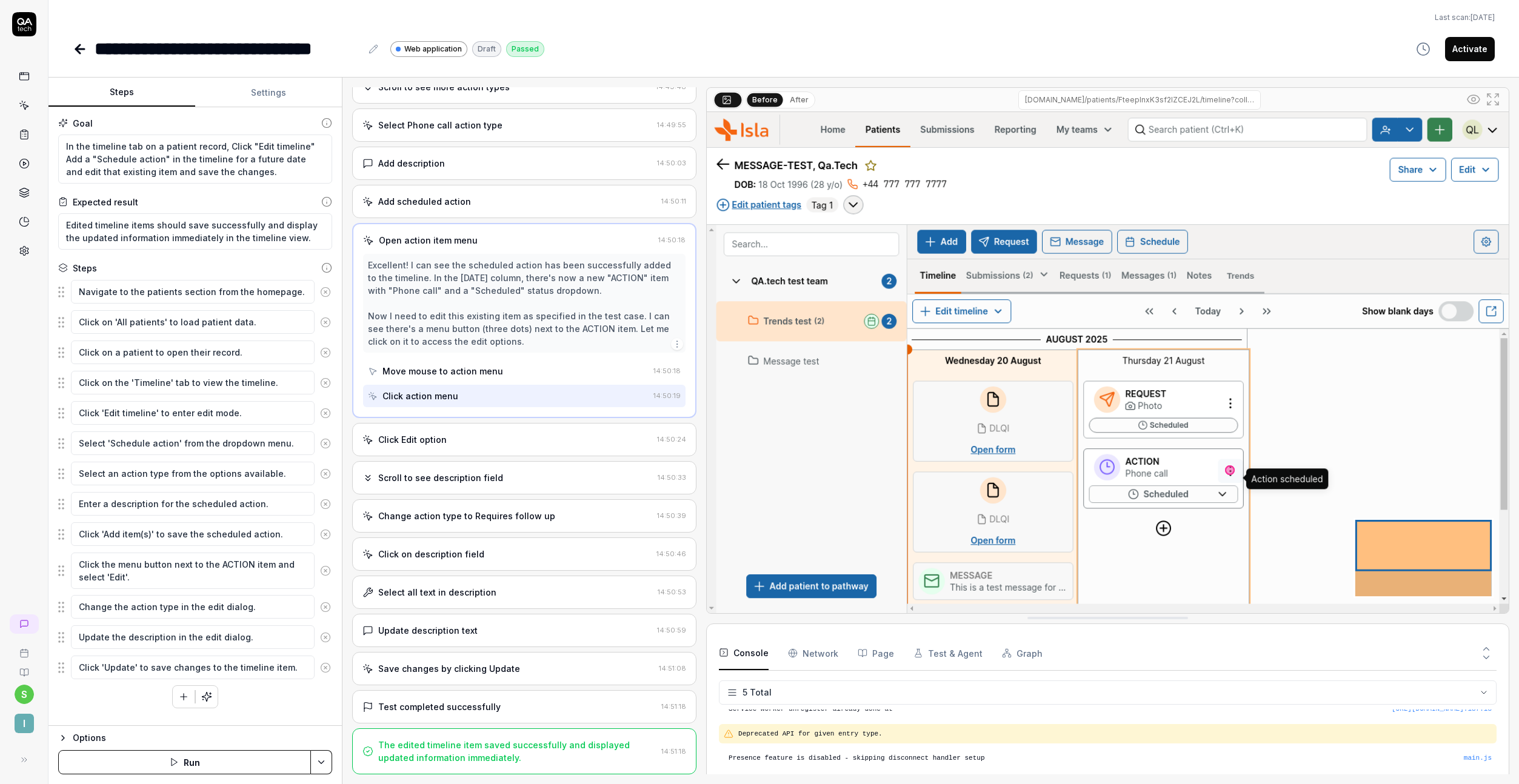
click at [1484, 50] on button "Activate" at bounding box center [1470, 49] width 50 height 24
click at [81, 51] on icon at bounding box center [80, 49] width 14 height 14
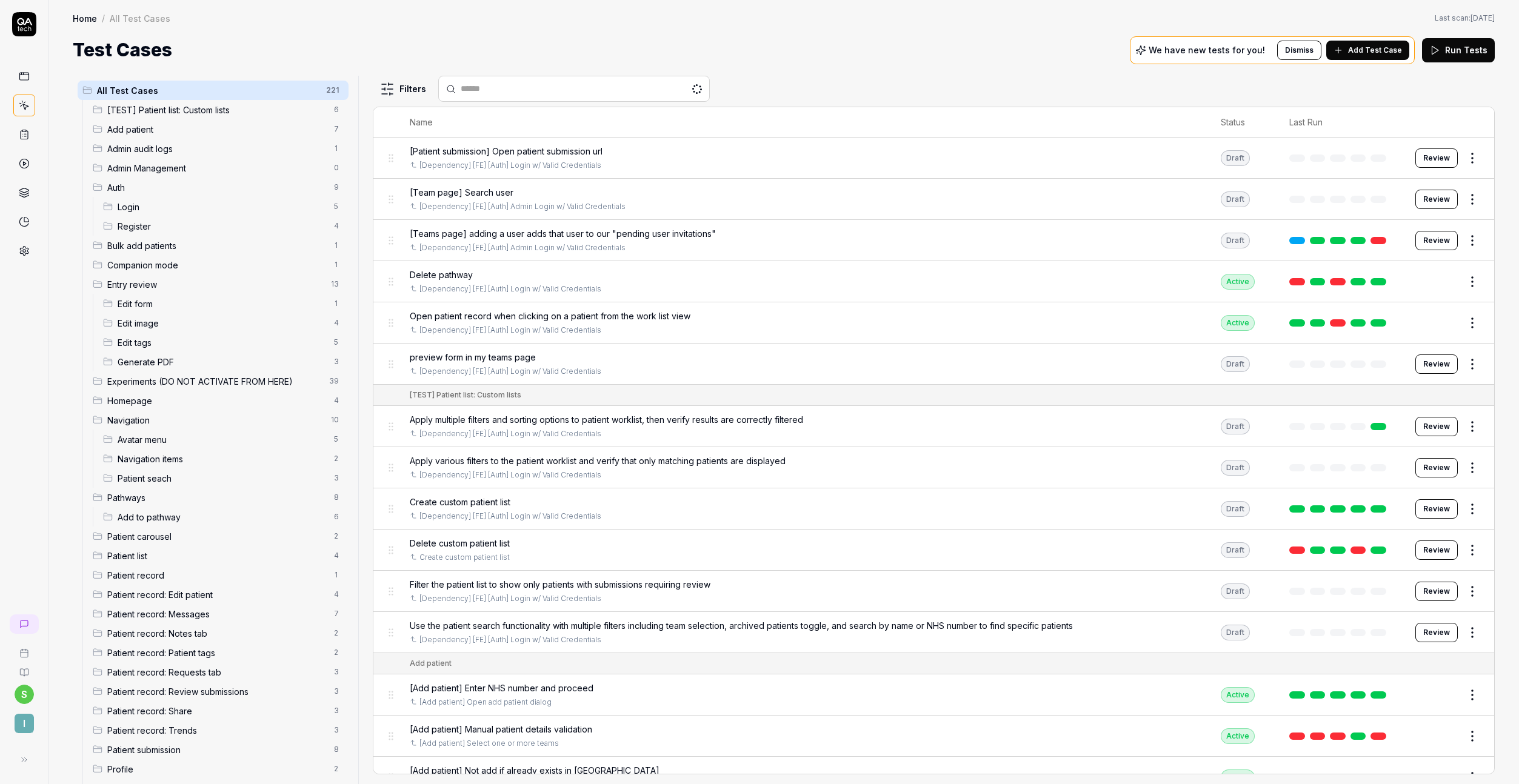
scroll to position [286, 0]
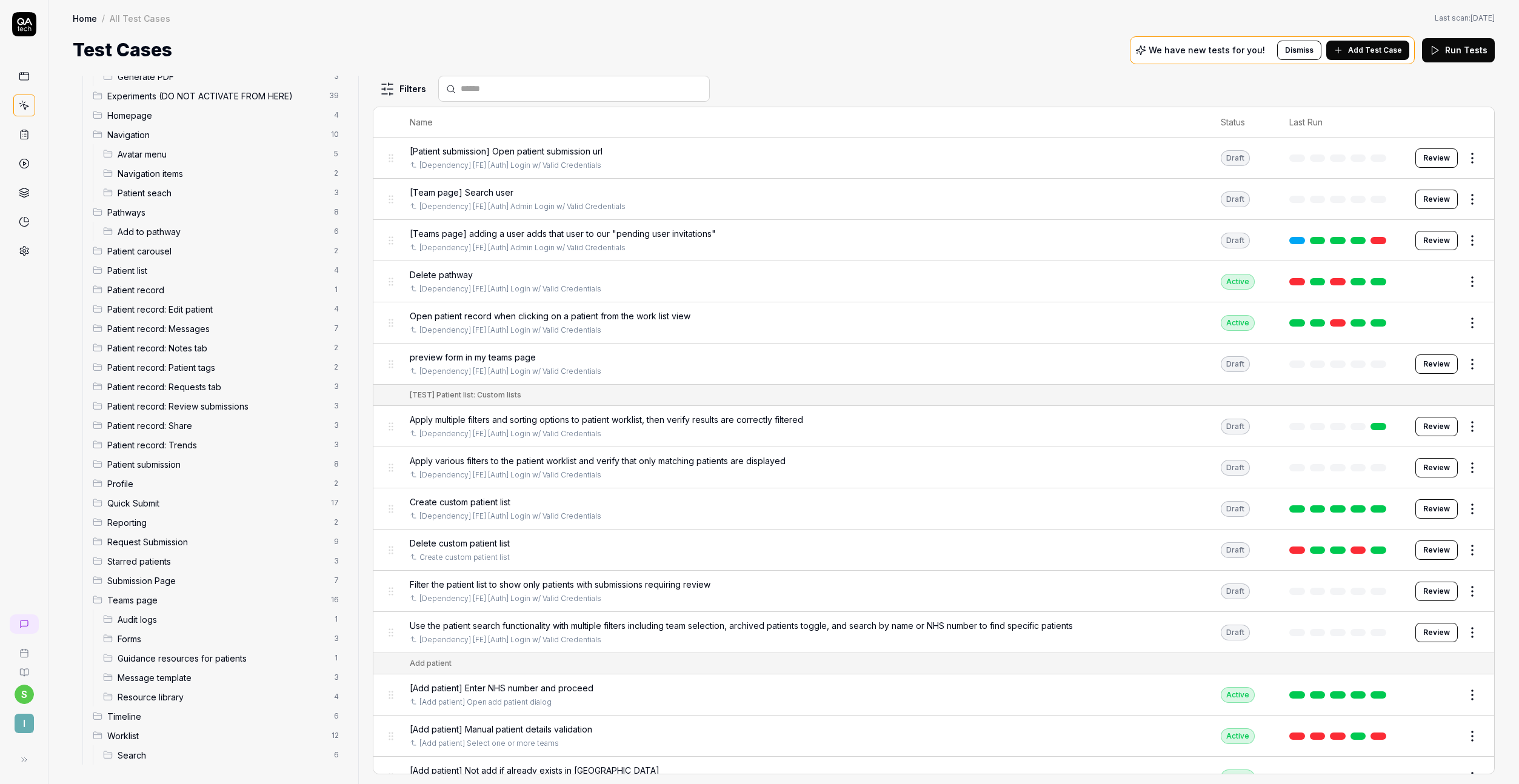
click at [129, 714] on span "Timeline" at bounding box center [217, 716] width 220 height 12
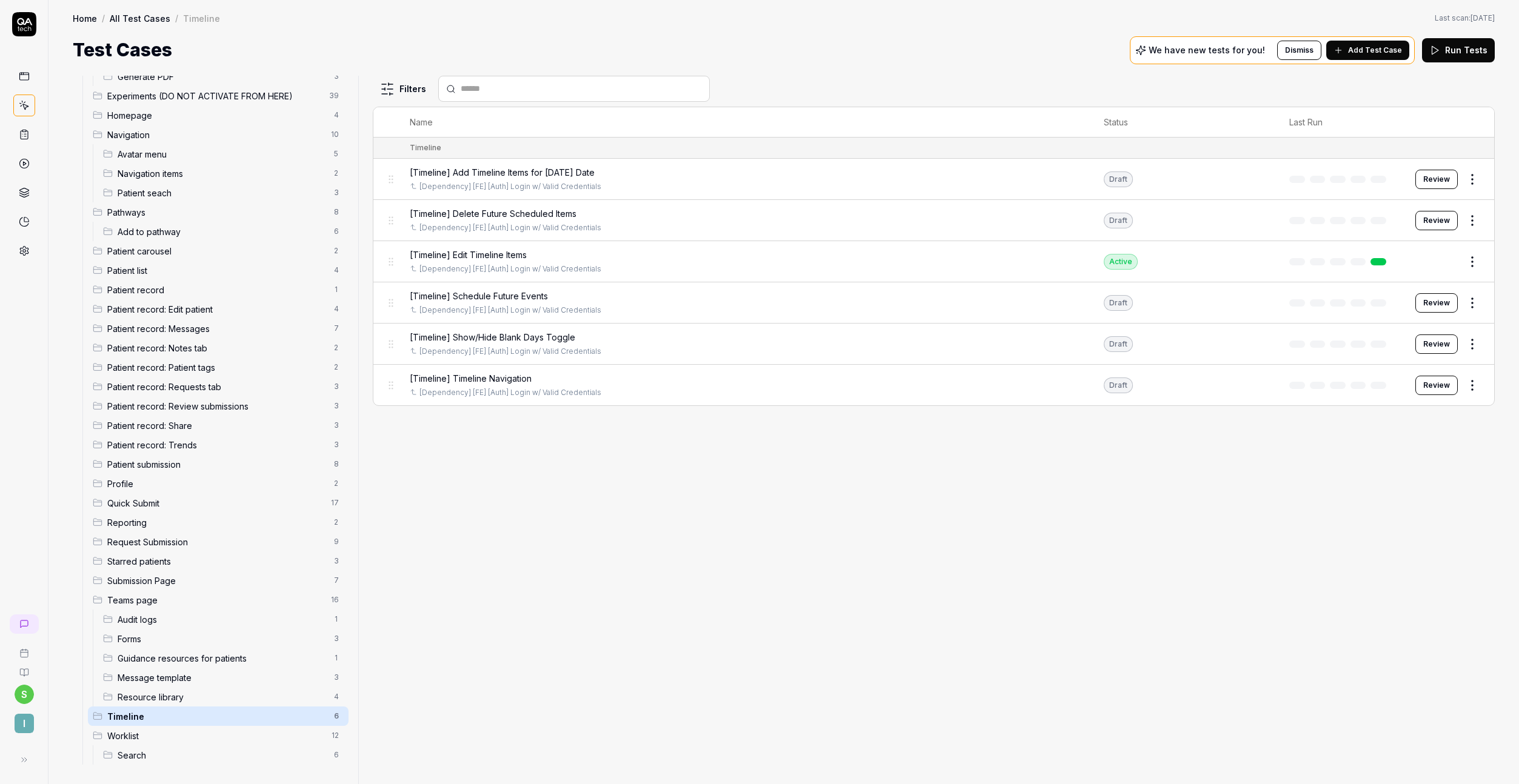
click at [1442, 348] on button "Review" at bounding box center [1437, 344] width 42 height 20
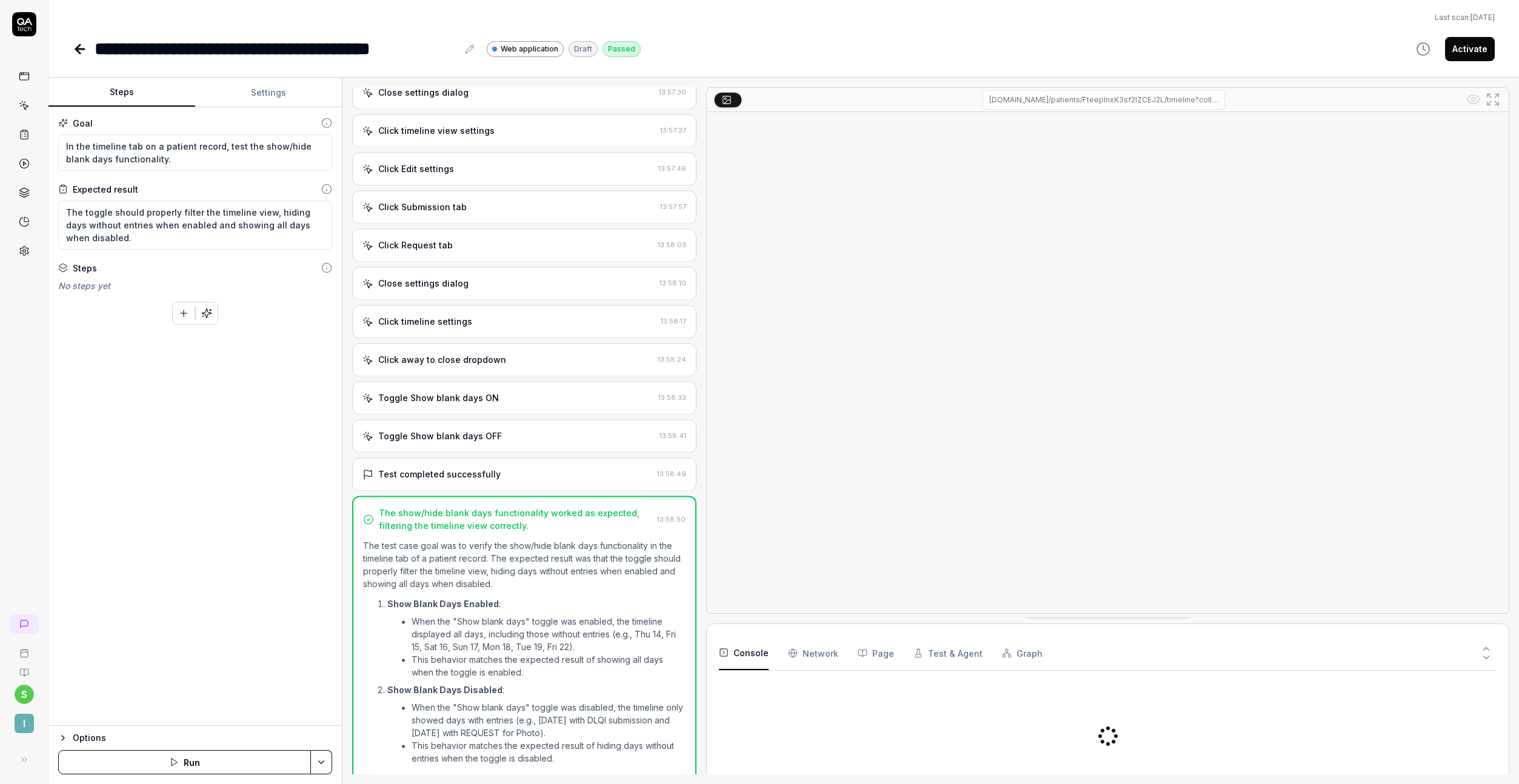
scroll to position [501, 0]
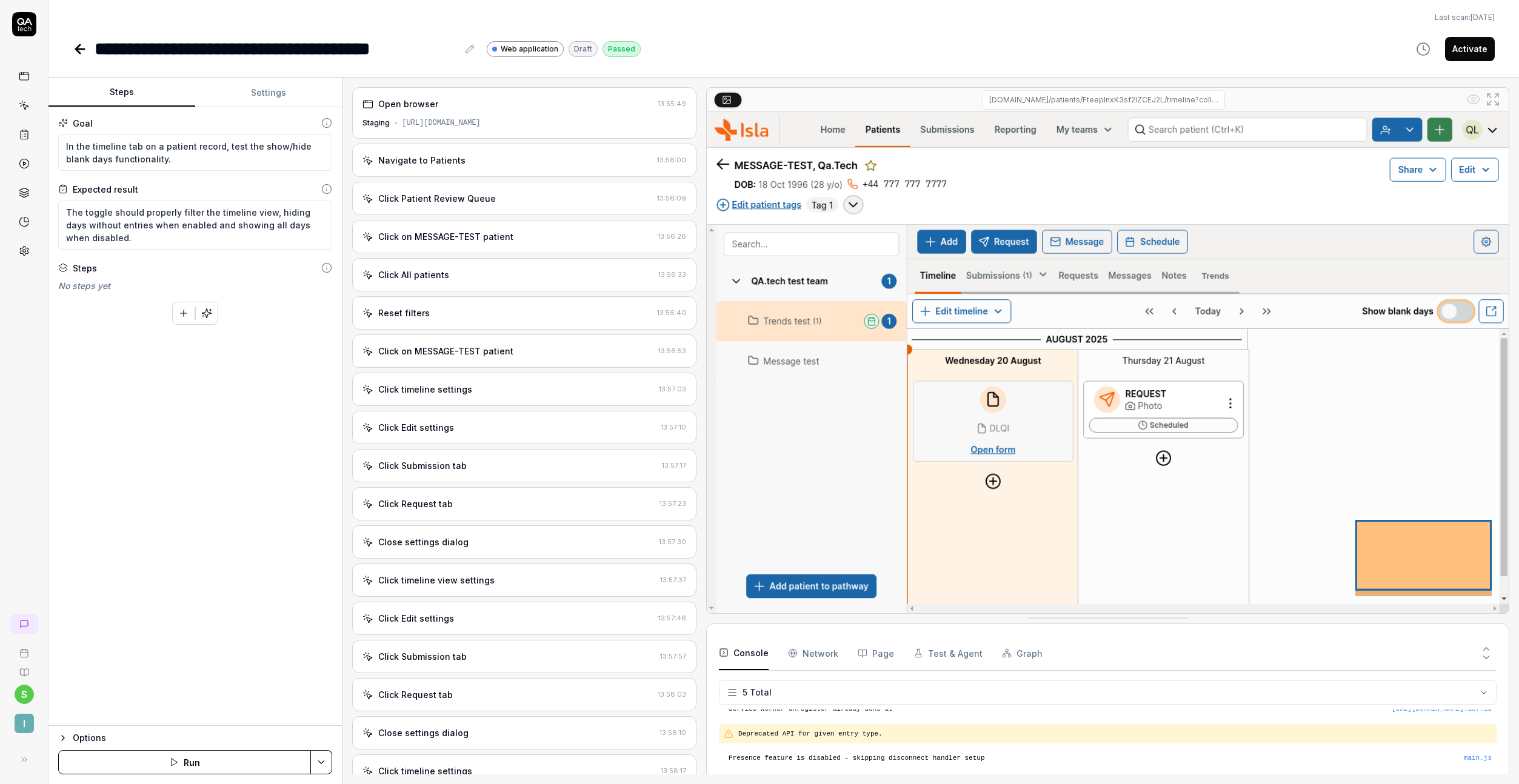
click at [486, 168] on div "Navigate to Patients 13:56:00" at bounding box center [524, 160] width 344 height 33
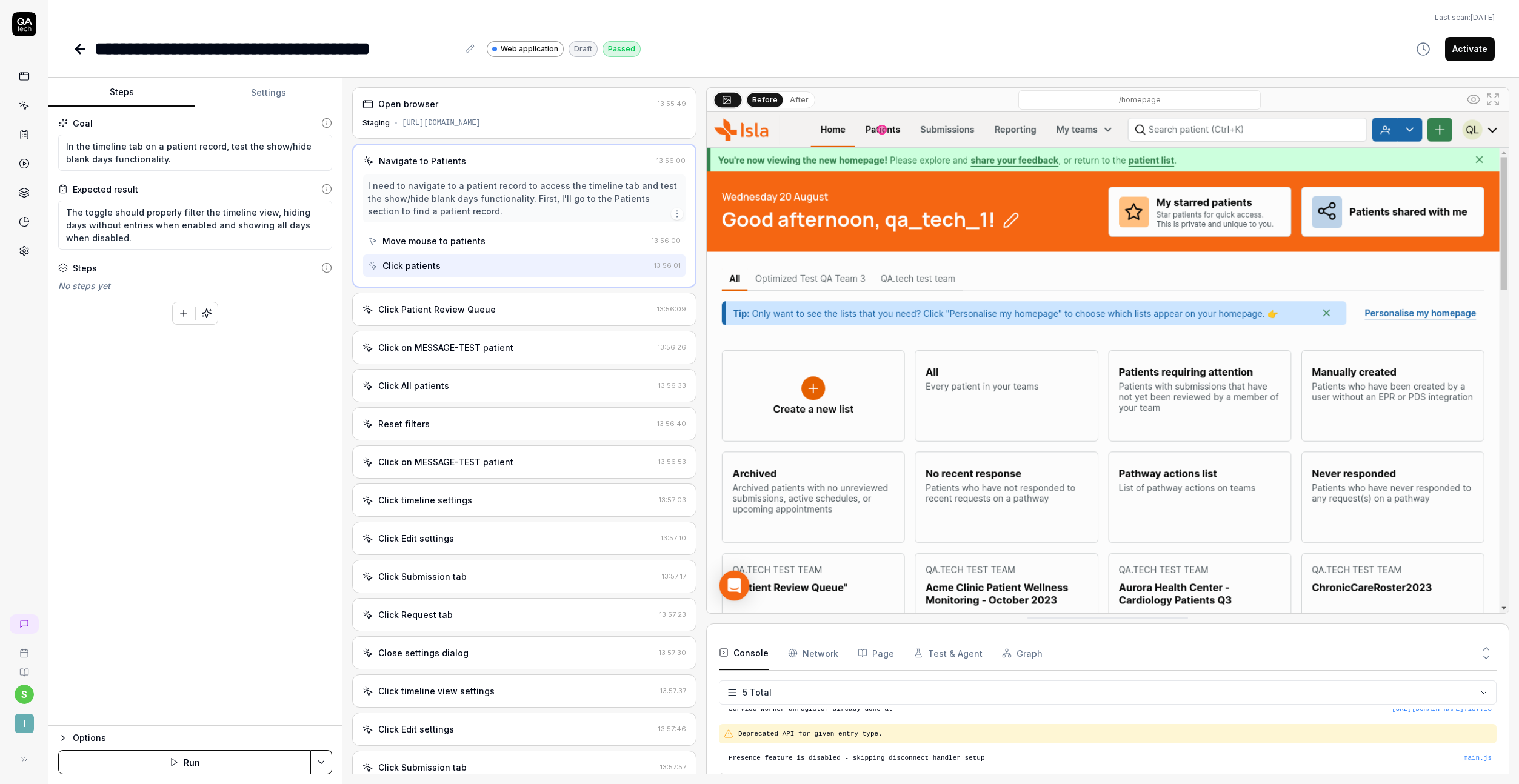
click at [514, 470] on div "Click on MESSAGE-TEST patient 13:56:53" at bounding box center [524, 462] width 344 height 33
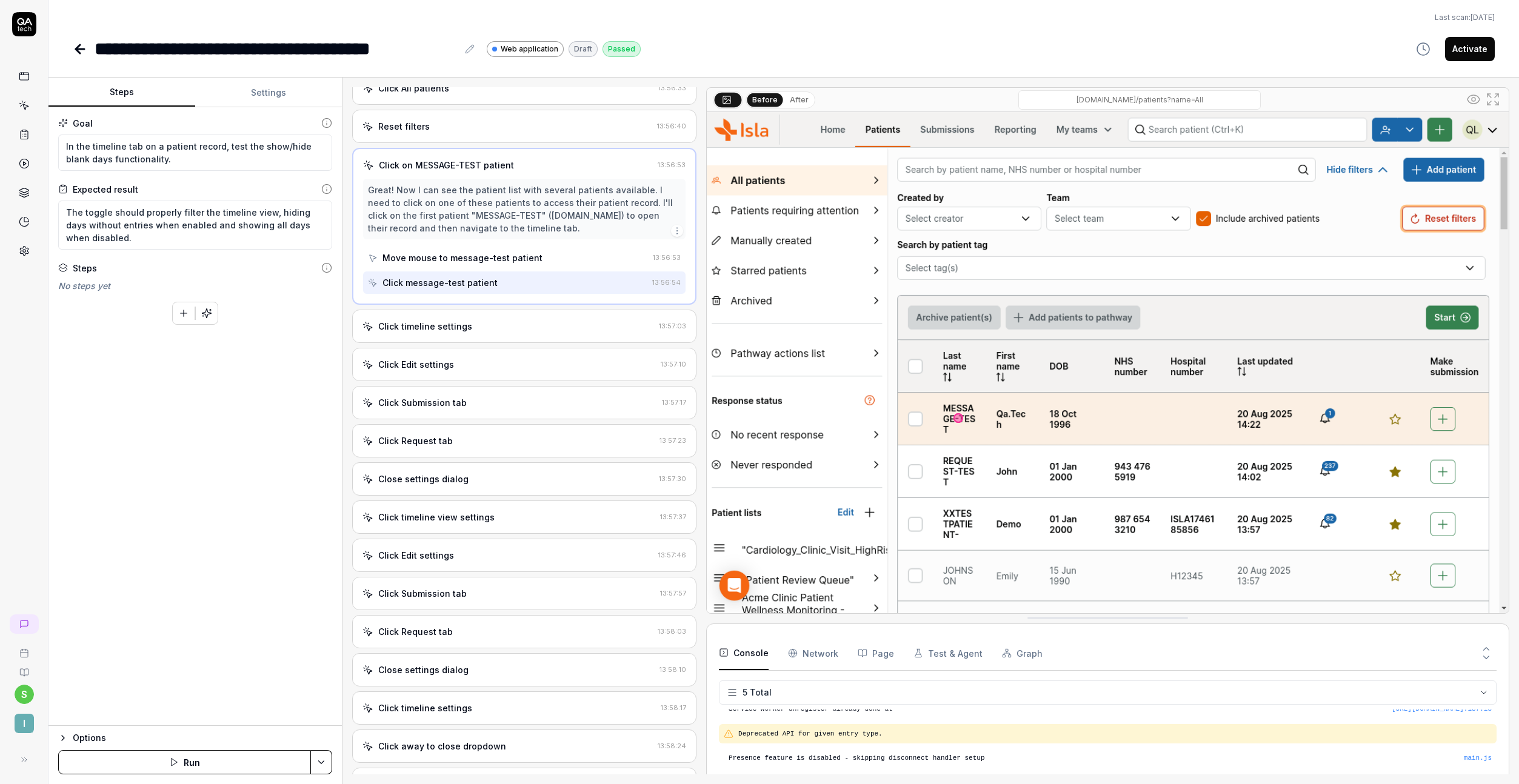
click at [522, 397] on div "Click Submission tab" at bounding box center [510, 402] width 295 height 12
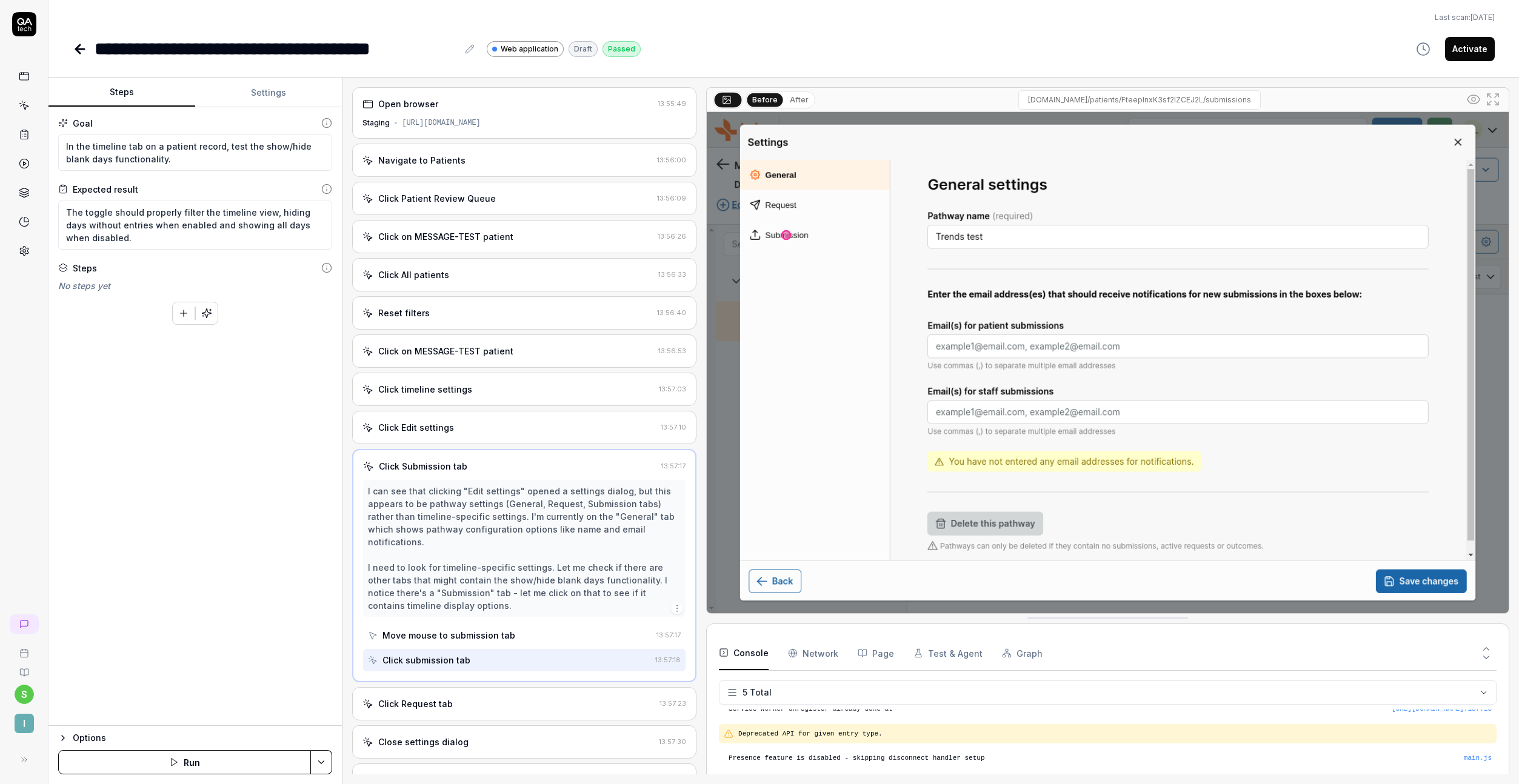
scroll to position [368, 0]
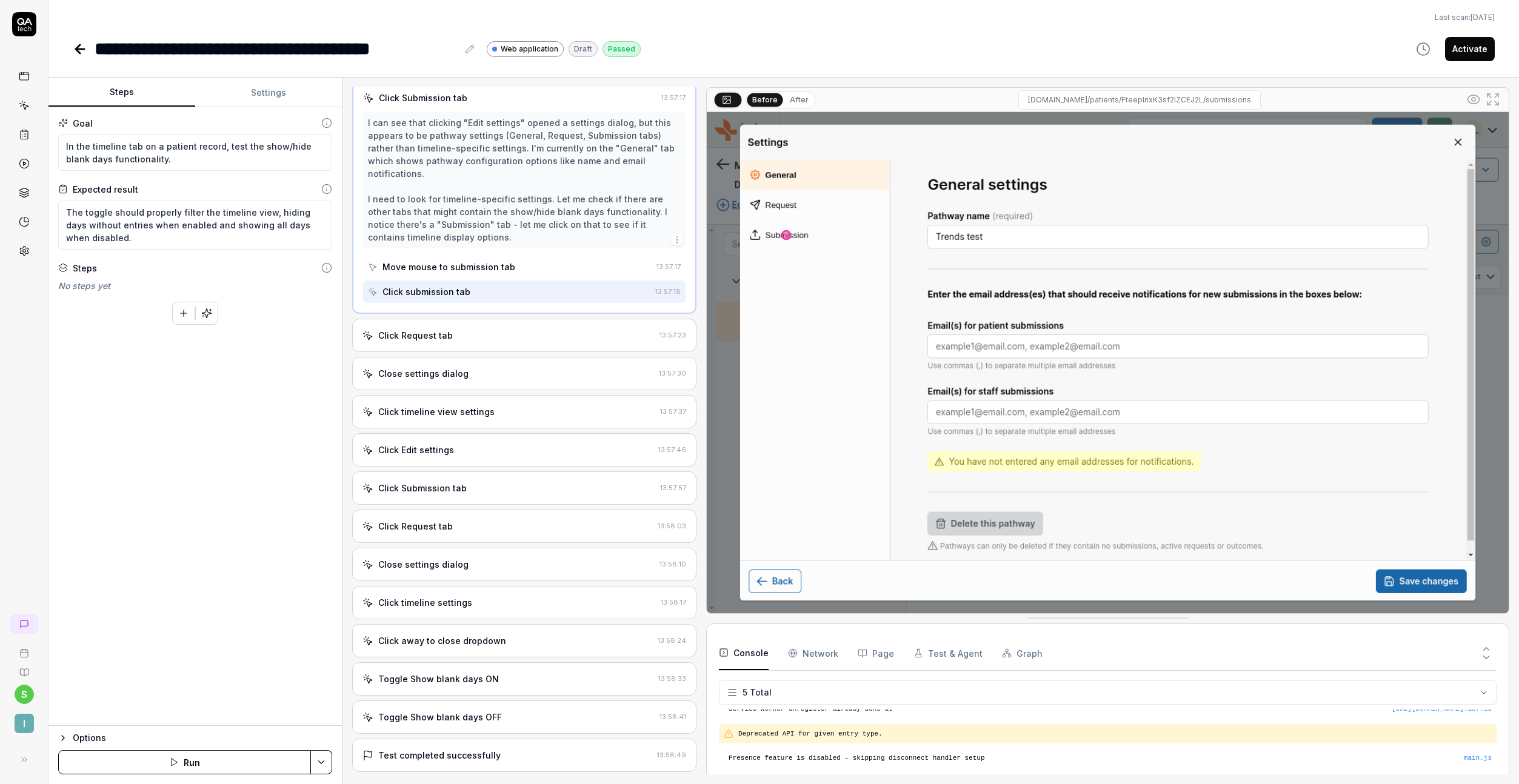
click at [510, 379] on div "Open browser 13:55:49 Staging https://staging.nhs.isla.health/homepage Navigate…" at bounding box center [524, 431] width 344 height 687
click at [521, 395] on div "Click timeline view settings 13:57:37" at bounding box center [524, 412] width 344 height 33
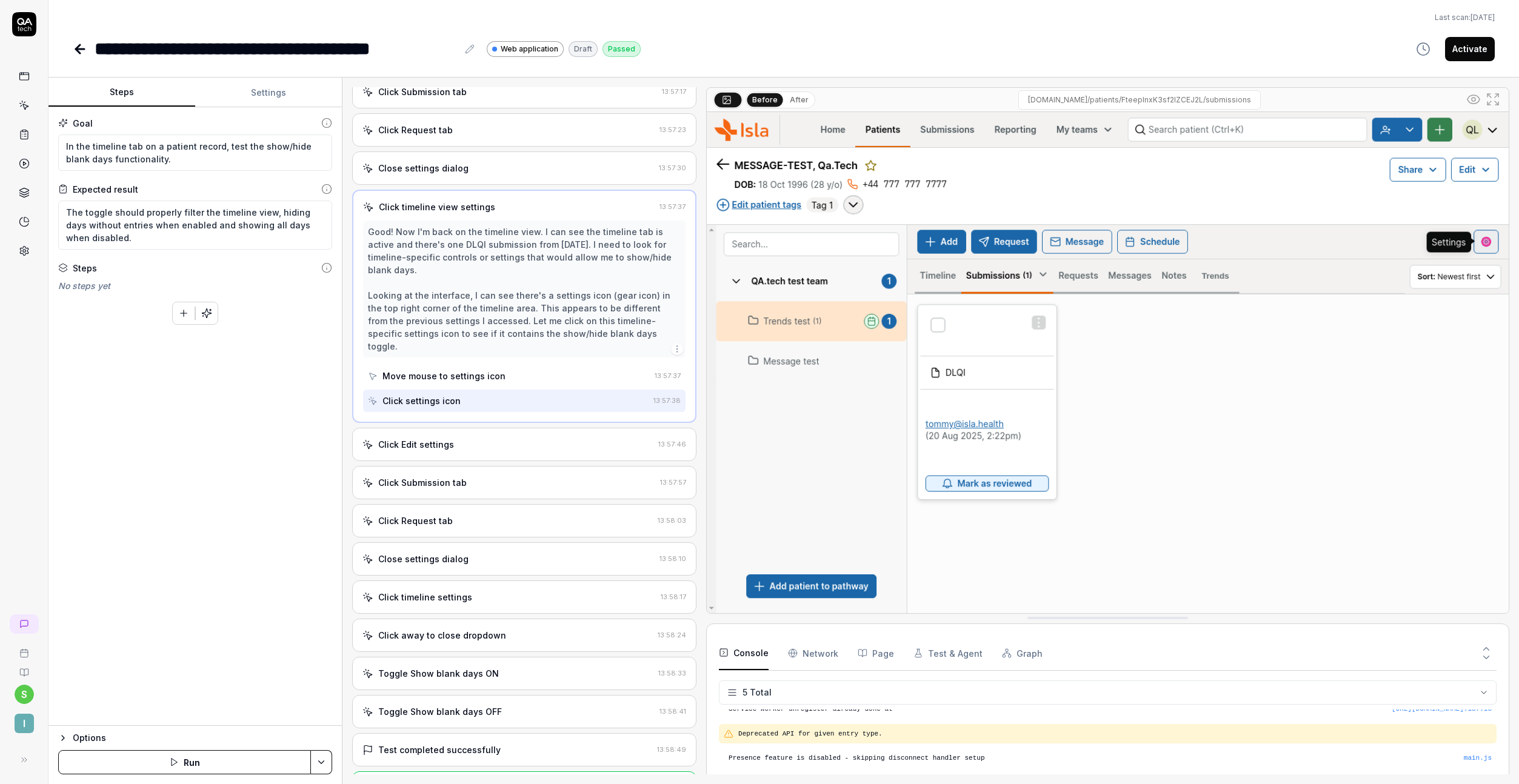
scroll to position [404, 0]
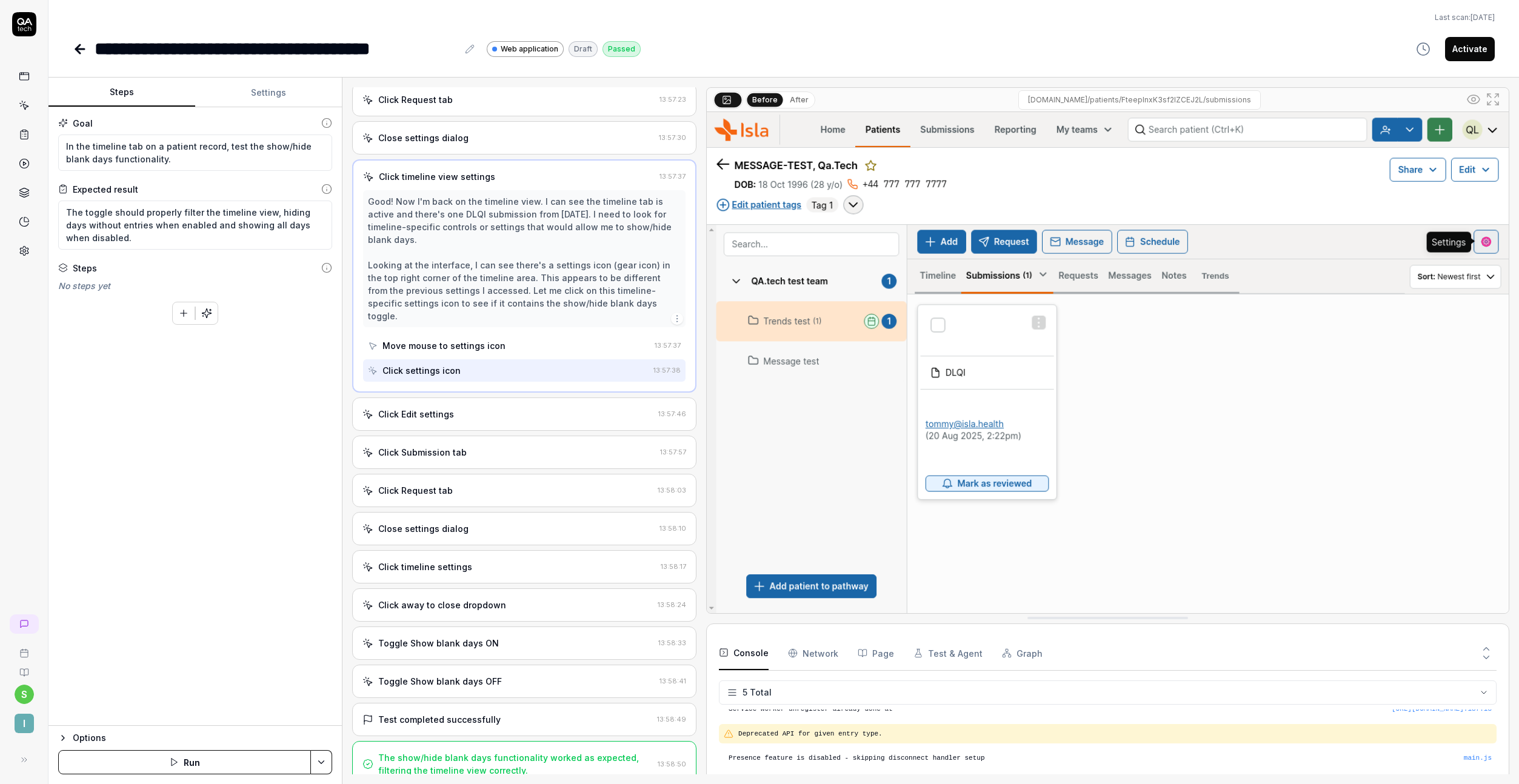
click at [440, 627] on div "Toggle Show blank days ON 13:58:33" at bounding box center [524, 643] width 344 height 33
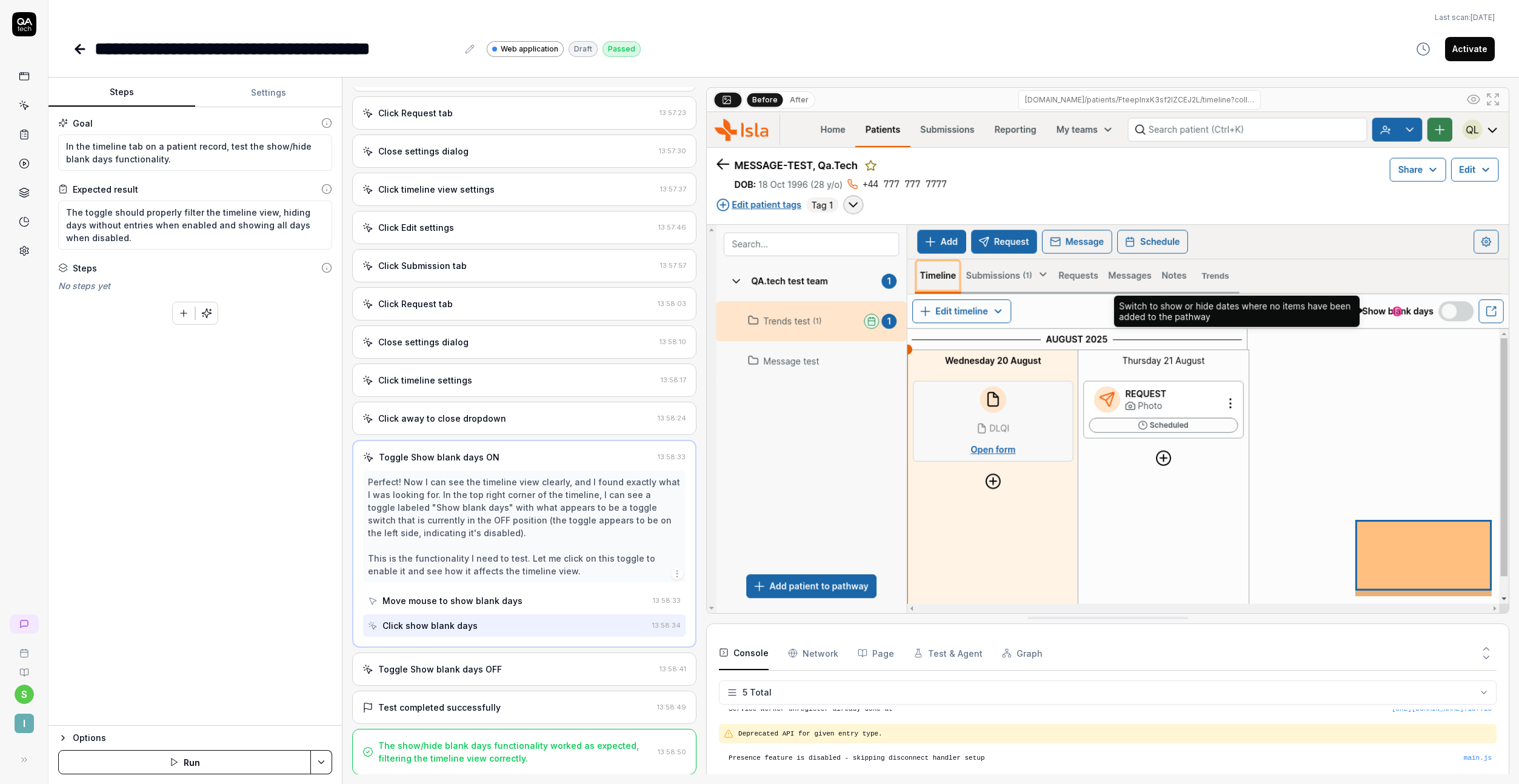
scroll to position [391, 0]
click at [466, 676] on div "Toggle Show blank days OFF 13:58:41" at bounding box center [524, 668] width 344 height 33
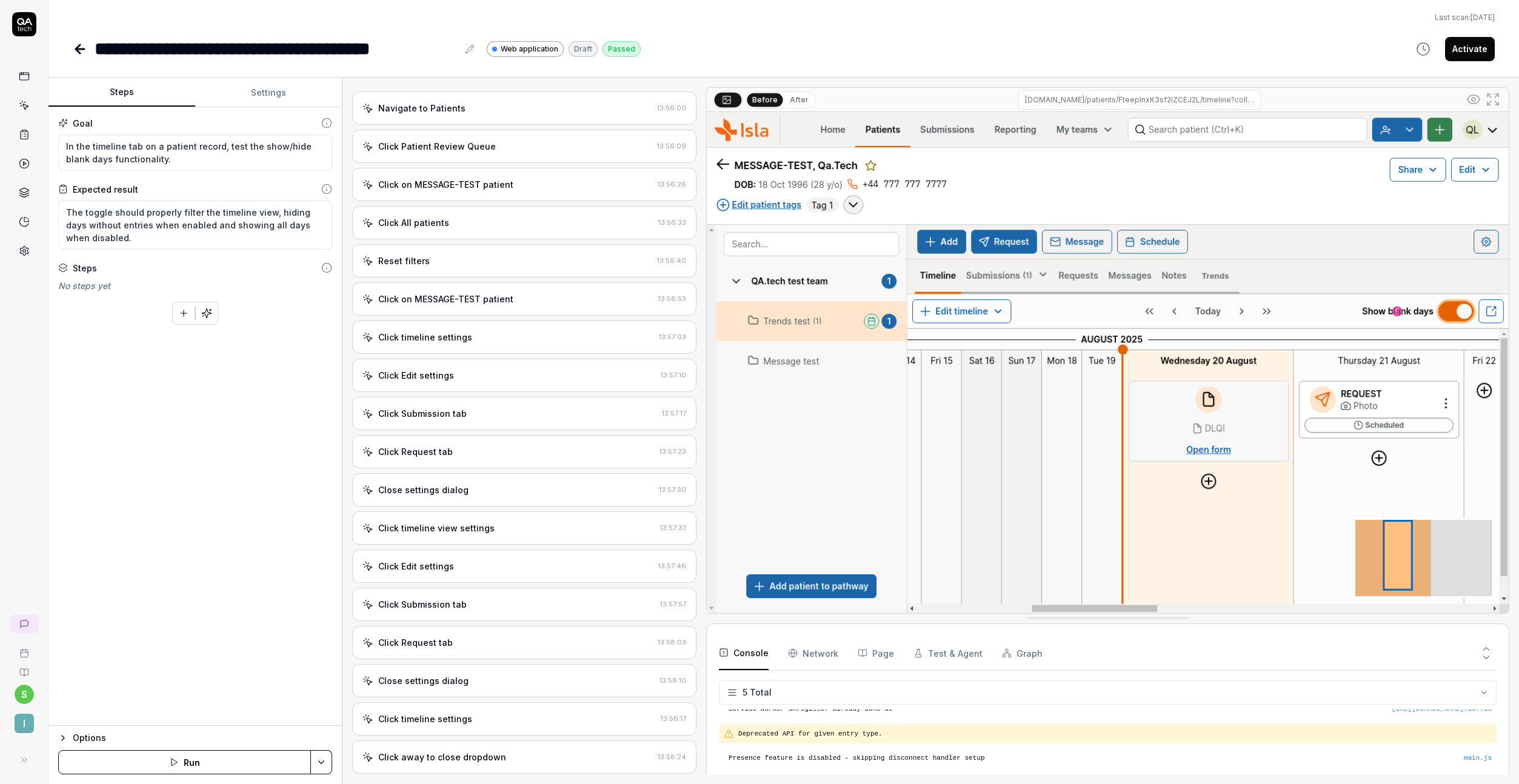
scroll to position [0, 0]
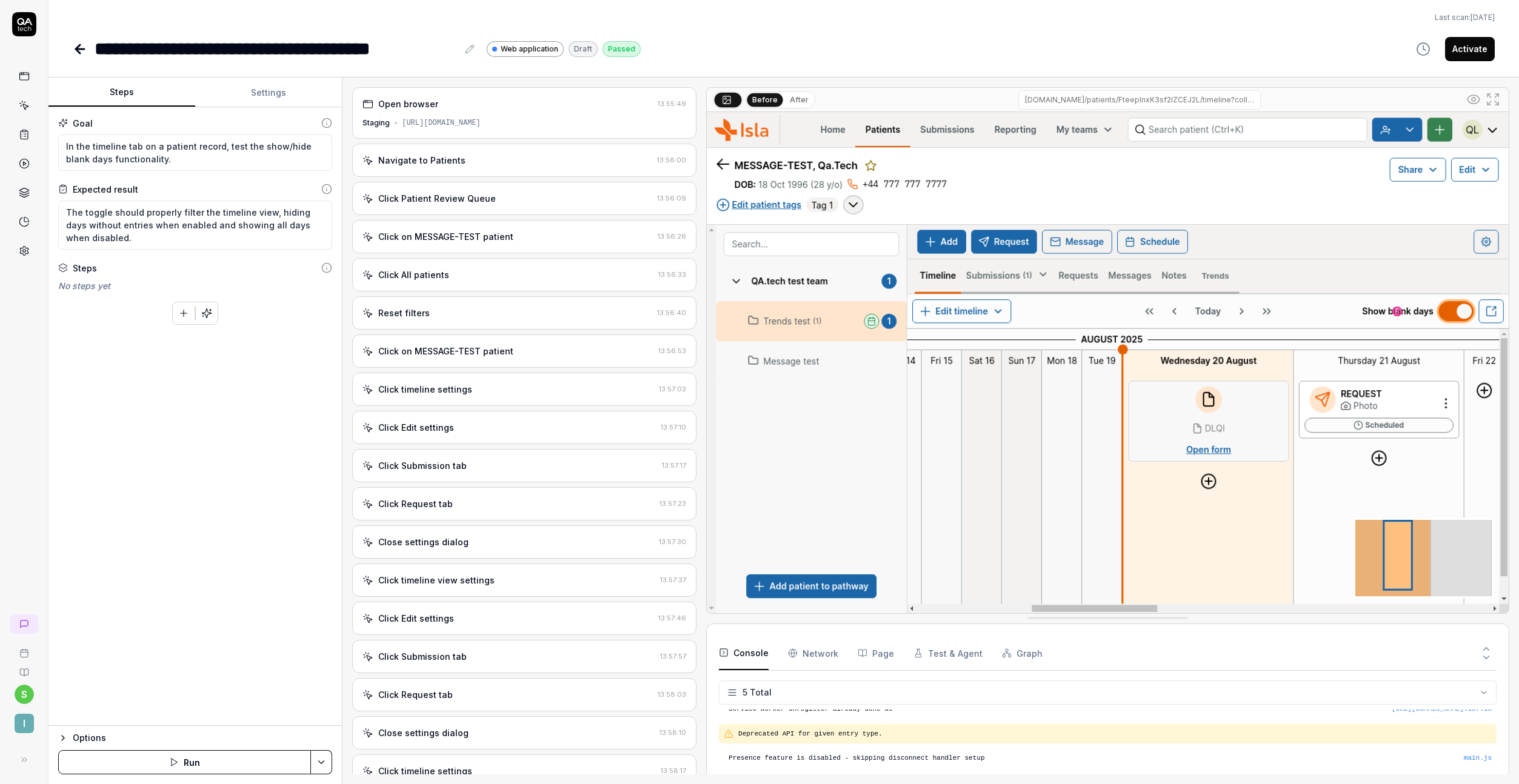
click at [1483, 41] on button "Activate" at bounding box center [1470, 49] width 50 height 24
click at [84, 50] on icon at bounding box center [80, 49] width 14 height 14
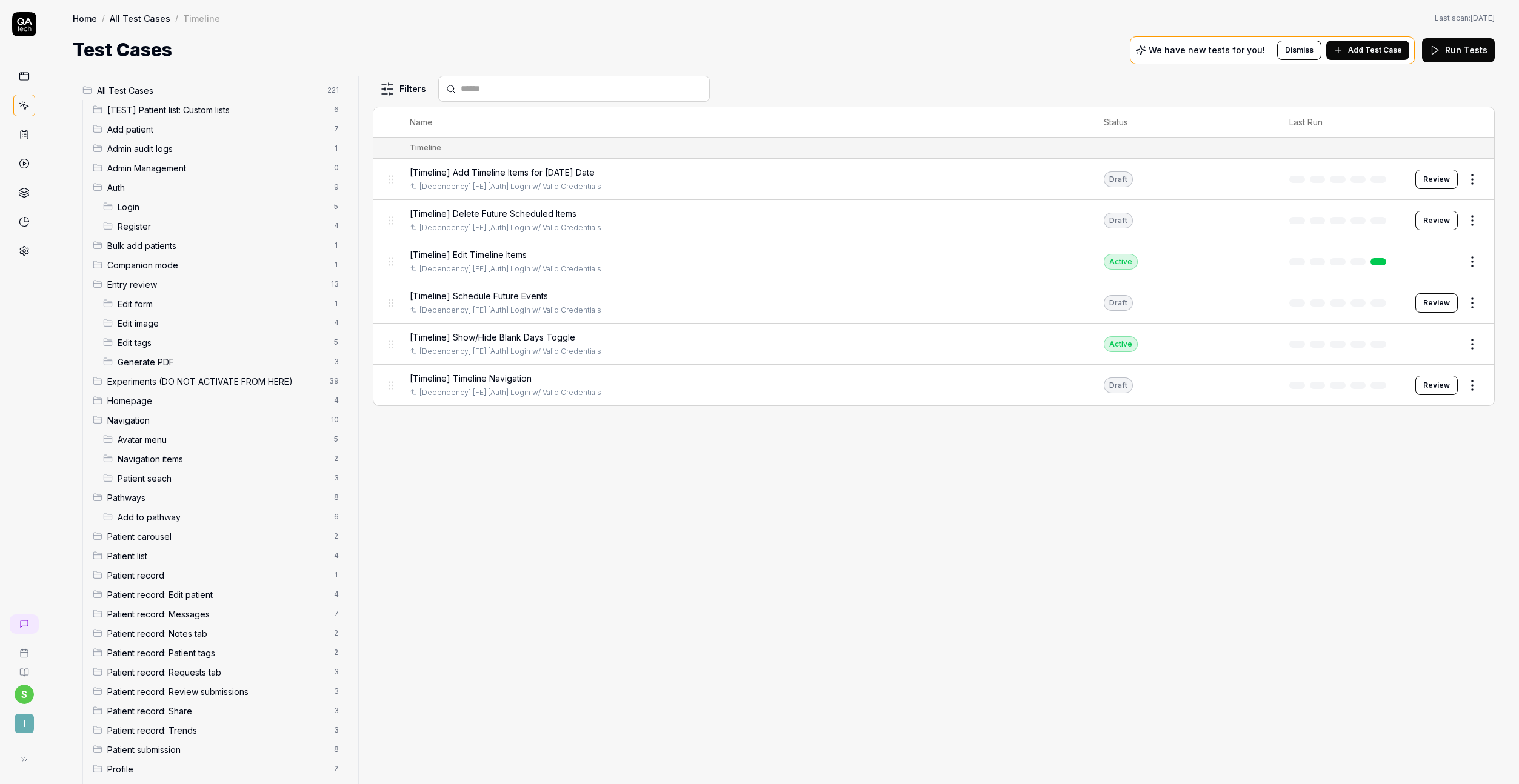
click at [1444, 182] on button "Review" at bounding box center [1437, 180] width 42 height 20
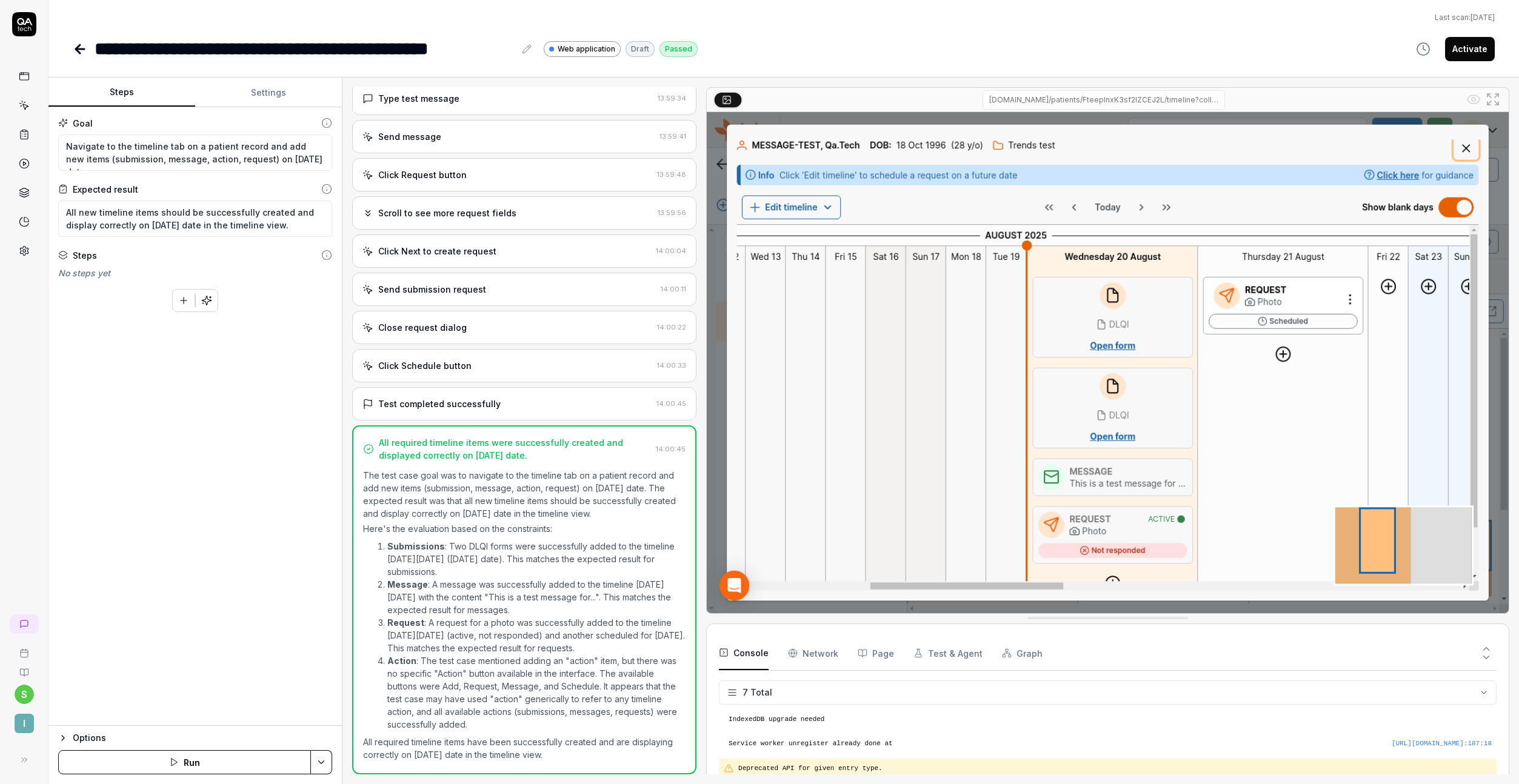
scroll to position [94, 0]
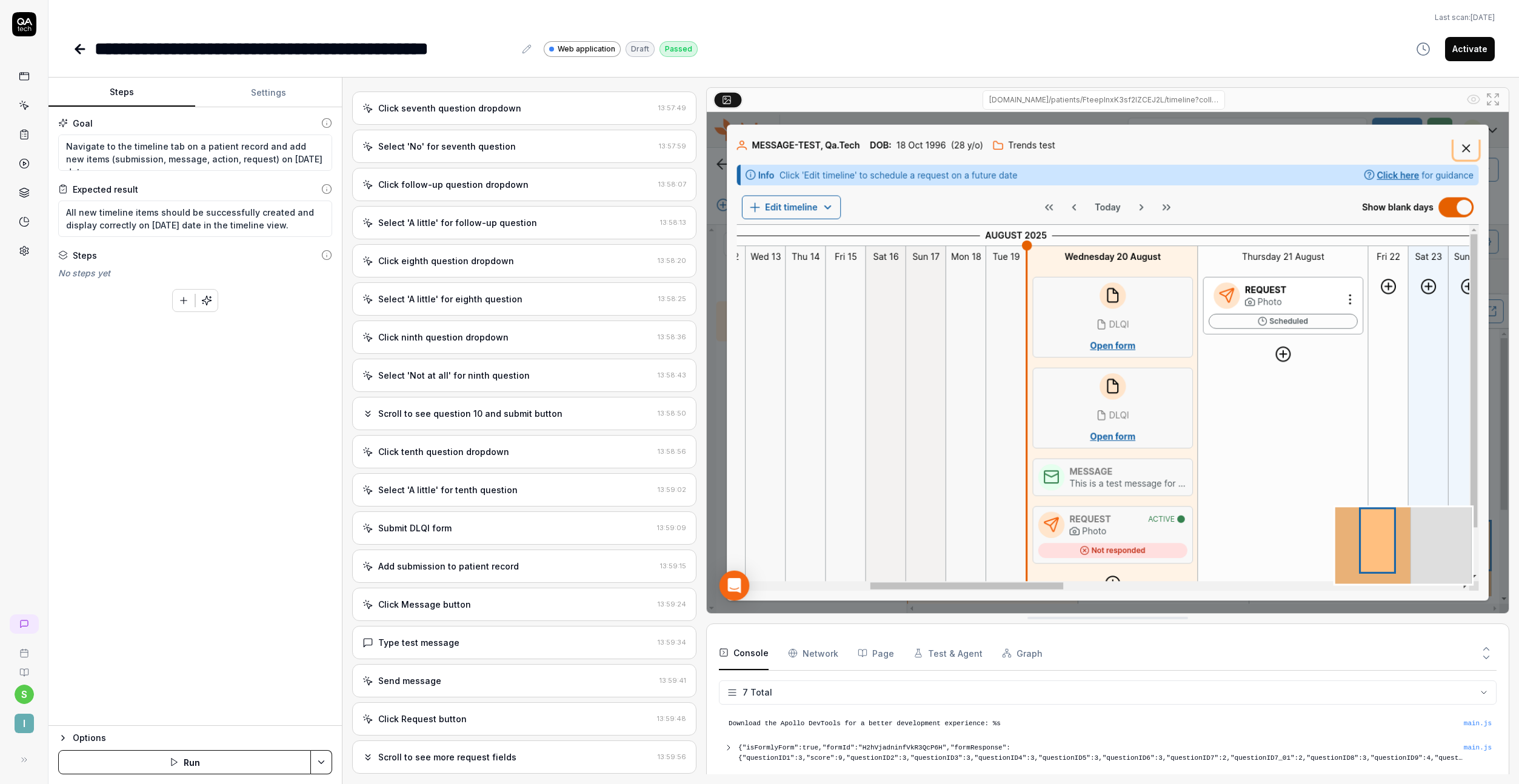
scroll to position [1273, 0]
click at [446, 516] on div "Click Request button 13:59:48" at bounding box center [524, 529] width 344 height 33
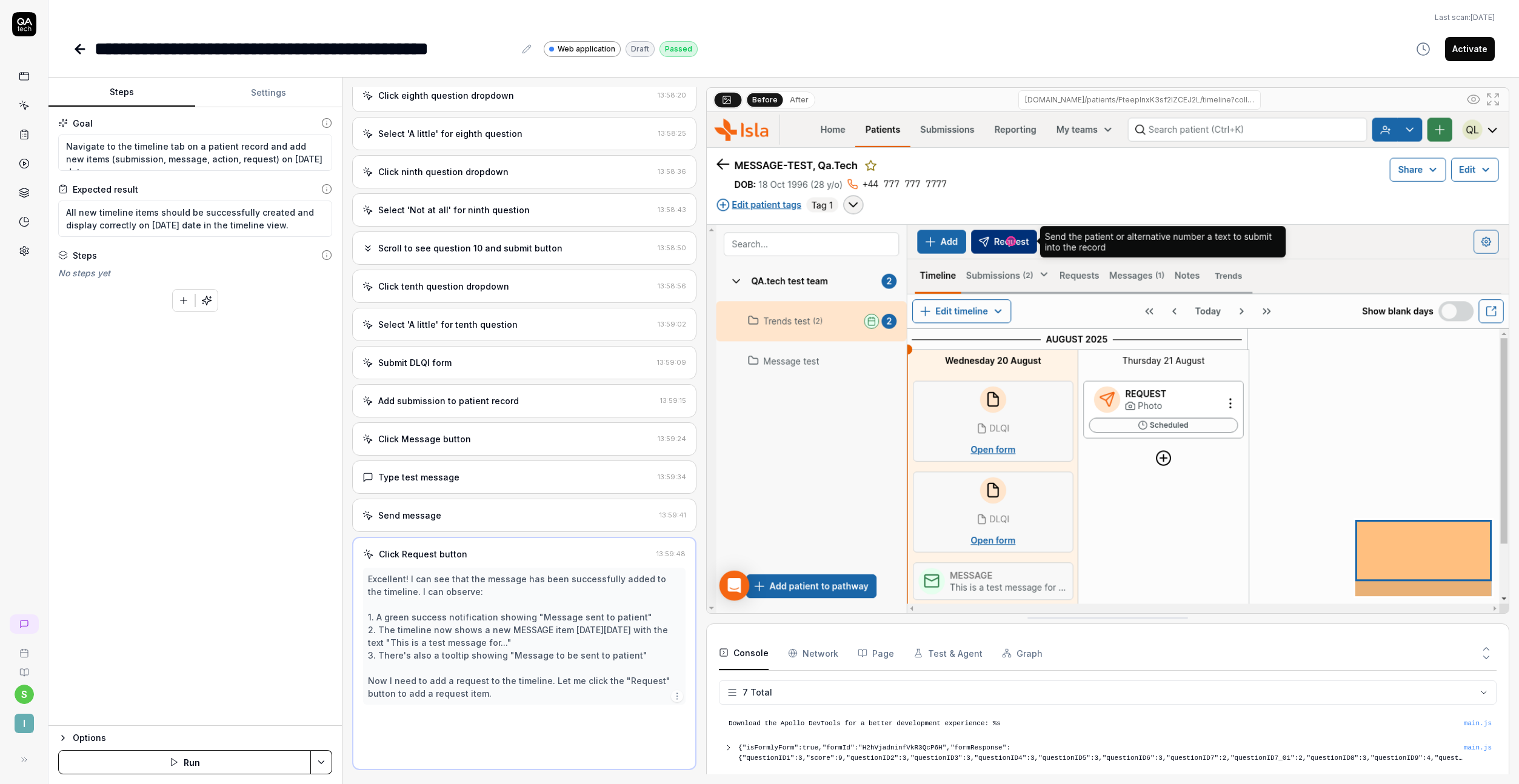
scroll to position [1244, 0]
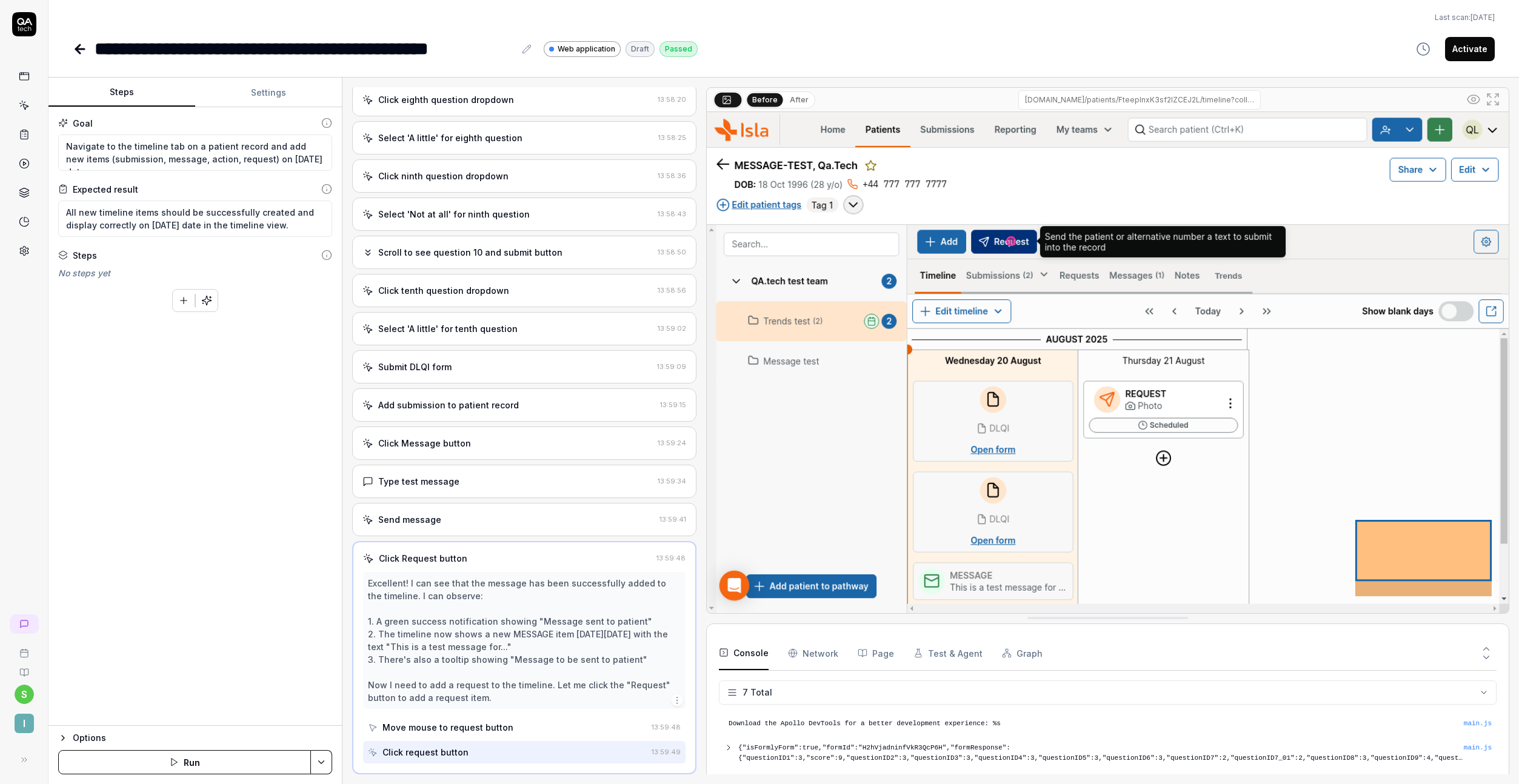
click at [1475, 41] on button "Activate" at bounding box center [1470, 49] width 50 height 24
click at [84, 45] on icon at bounding box center [80, 49] width 14 height 14
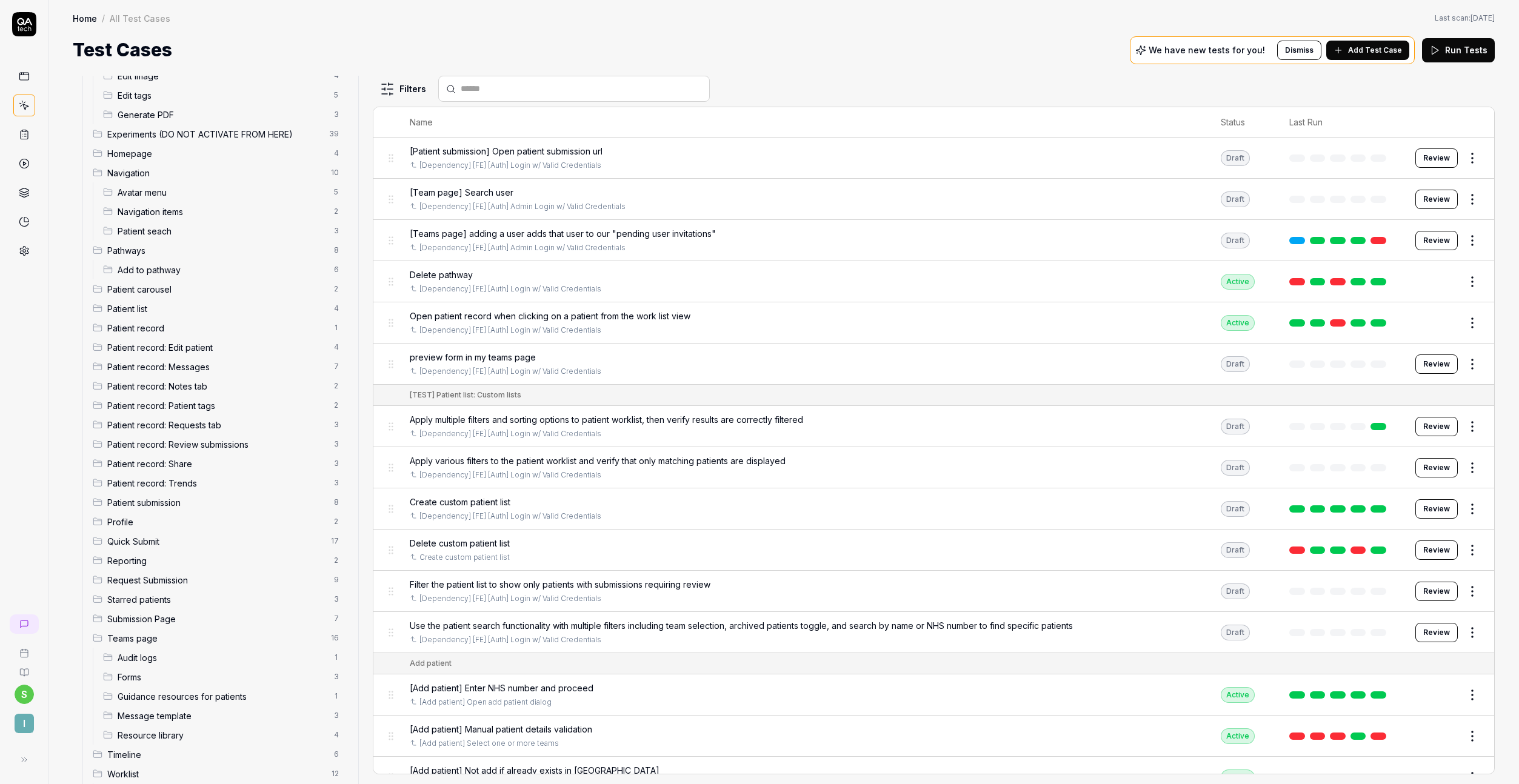
scroll to position [286, 0]
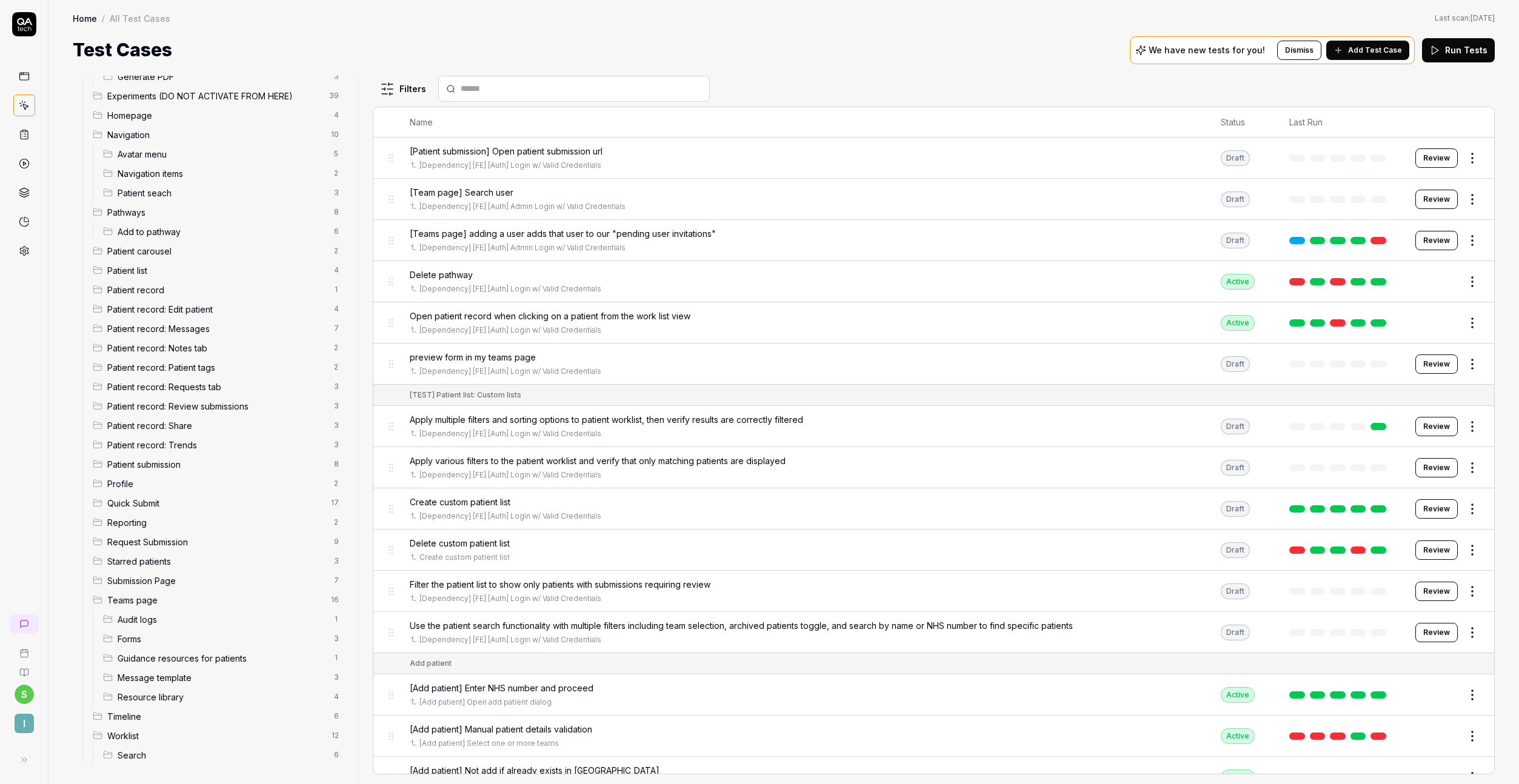
click at [141, 723] on div "Timeline 6" at bounding box center [218, 716] width 261 height 20
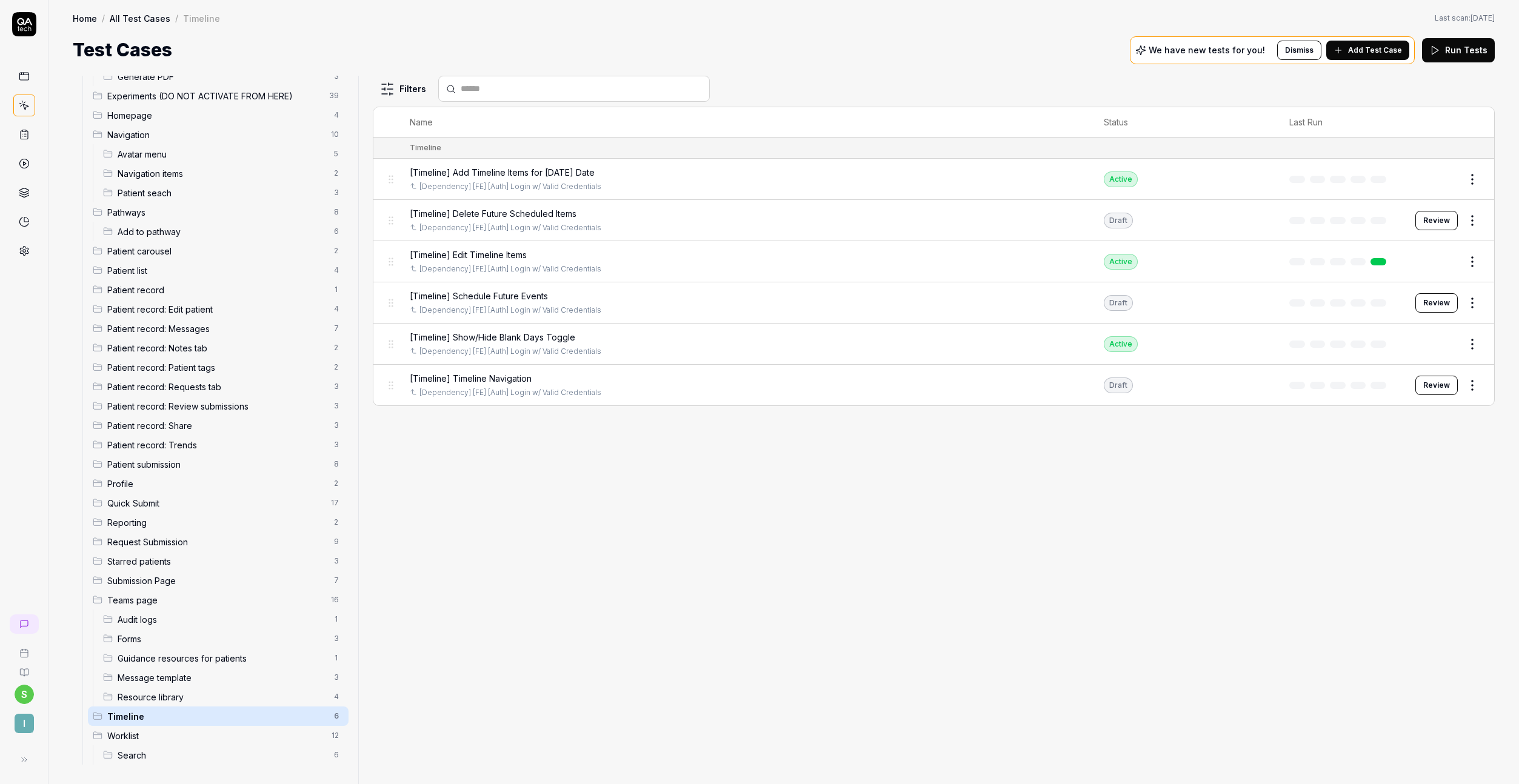
click at [1440, 226] on button "Review" at bounding box center [1437, 221] width 42 height 20
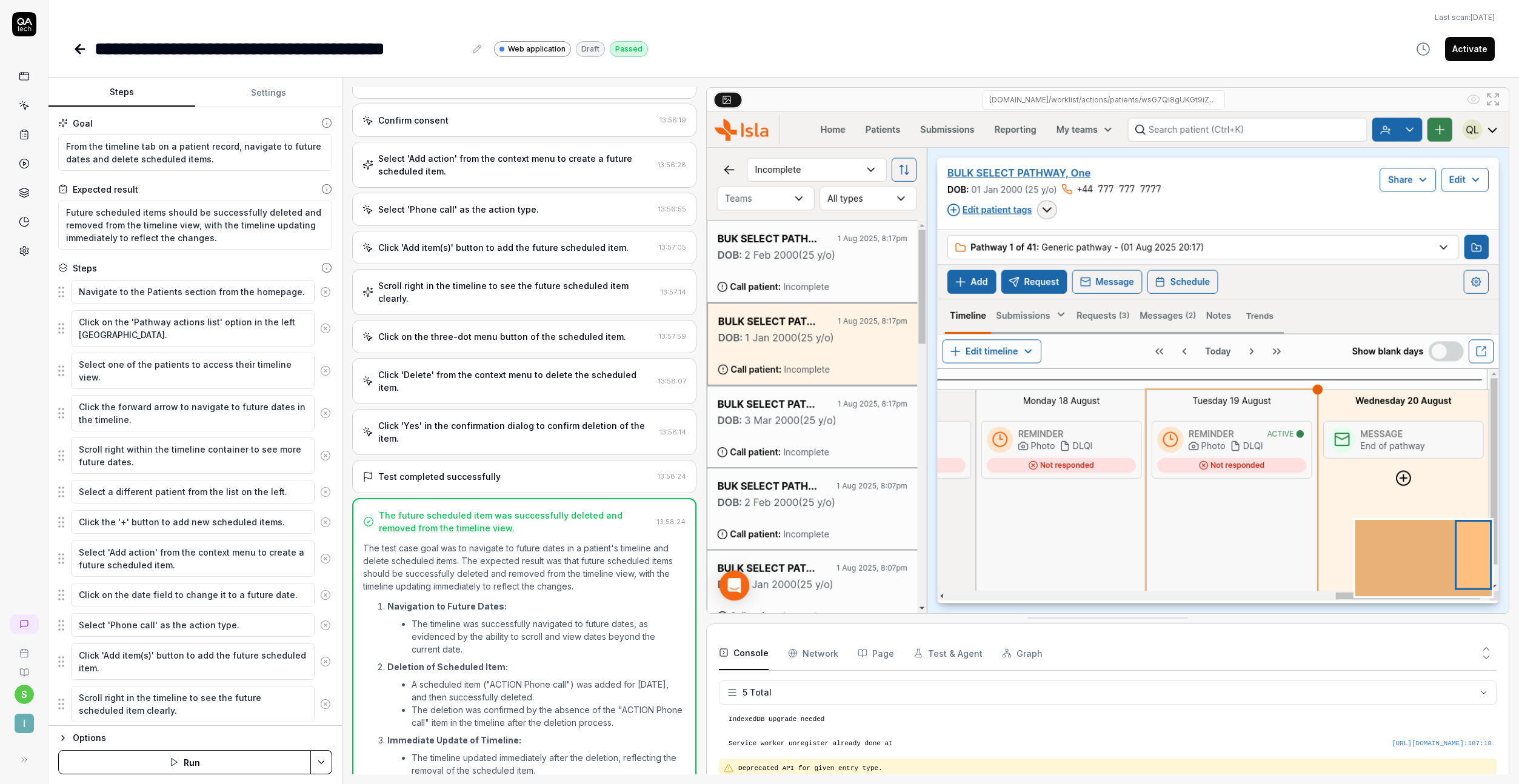
scroll to position [35, 0]
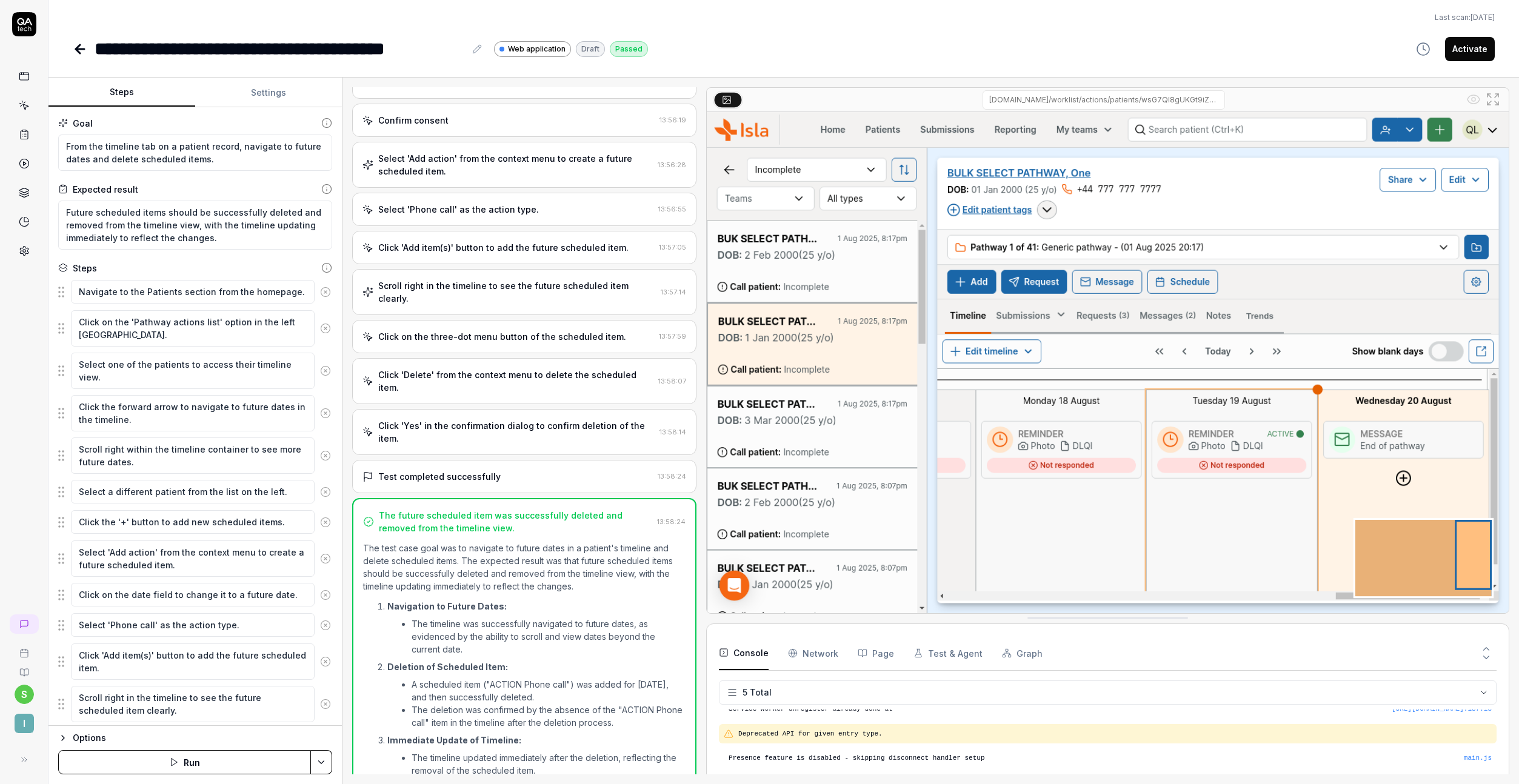
click at [513, 358] on div "Click 'Delete' from the context menu to delete the scheduled item. 13:58:07" at bounding box center [524, 381] width 344 height 46
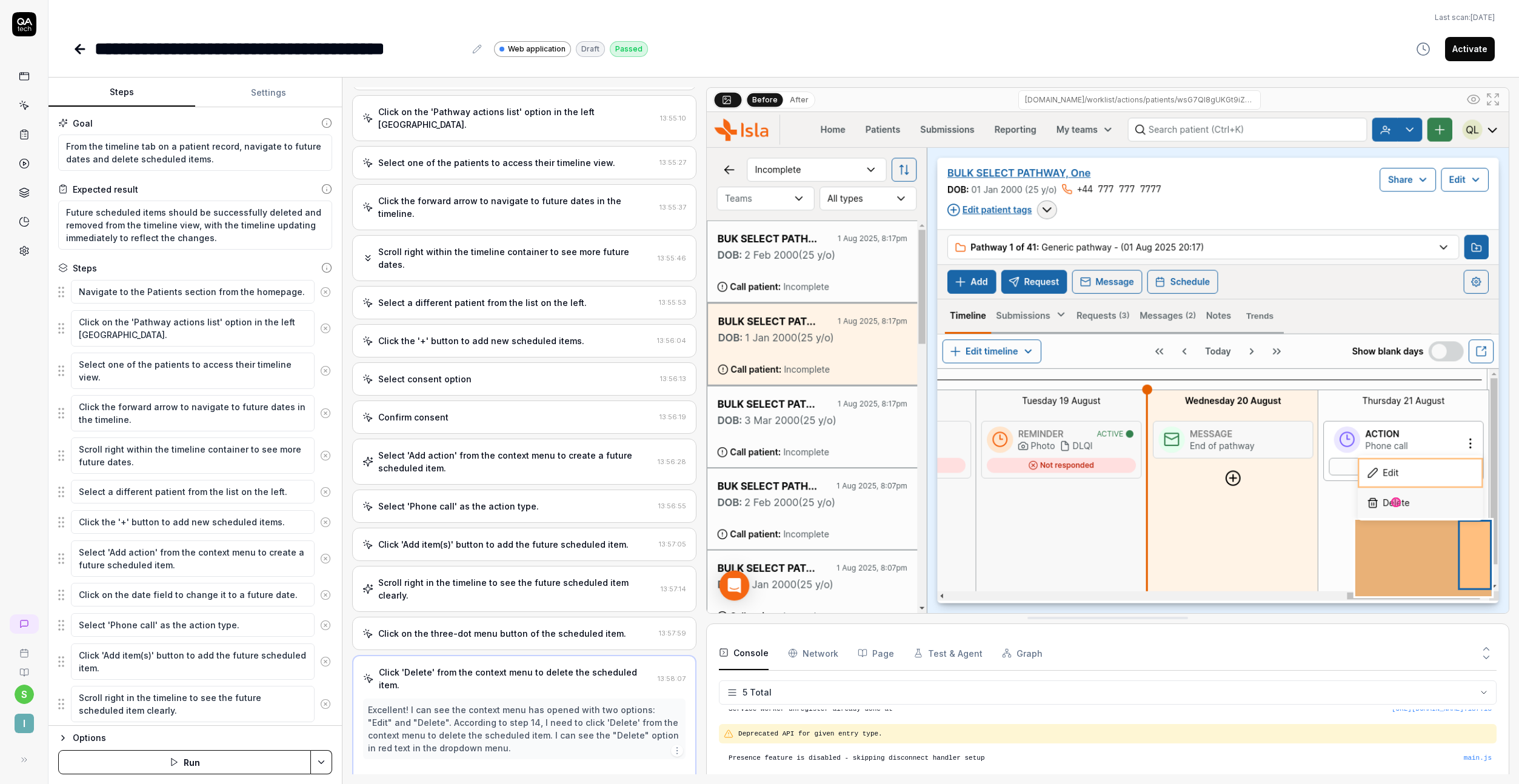
scroll to position [86, 0]
click at [1457, 46] on button "Activate" at bounding box center [1470, 49] width 50 height 24
click at [71, 44] on div "**********" at bounding box center [784, 31] width 1471 height 63
click at [75, 46] on icon at bounding box center [80, 49] width 14 height 14
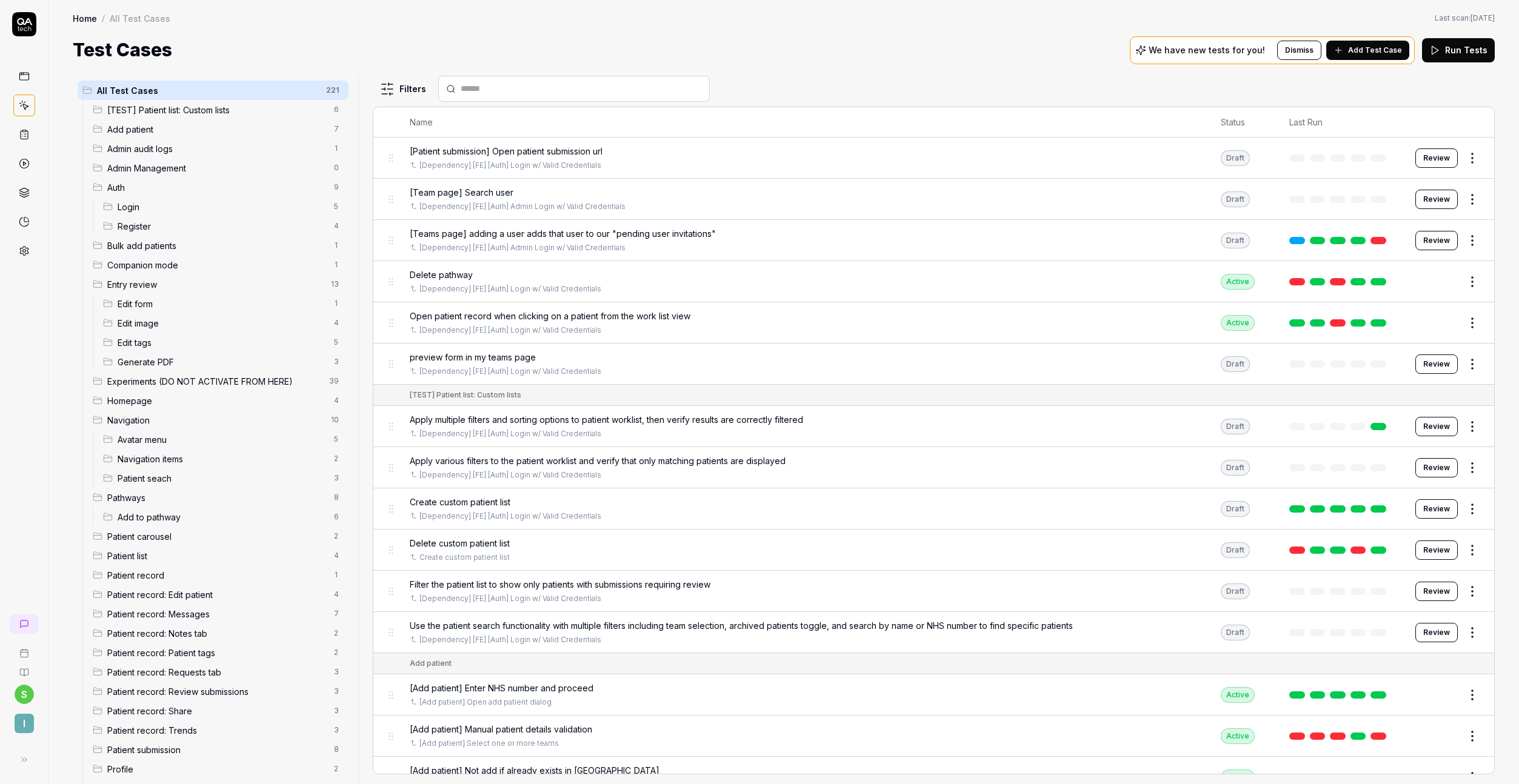
scroll to position [286, 0]
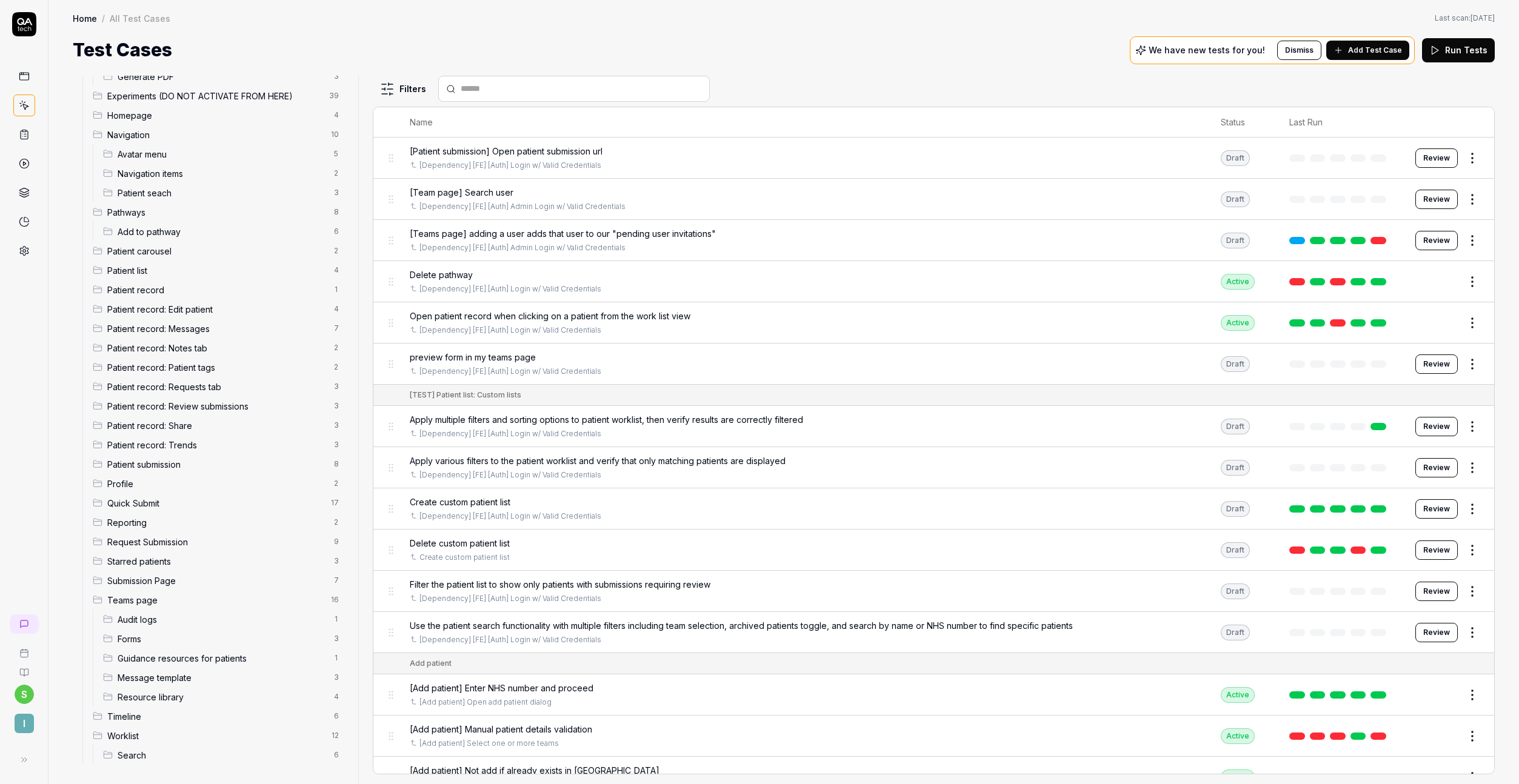
click at [125, 710] on span "Timeline" at bounding box center [217, 716] width 220 height 12
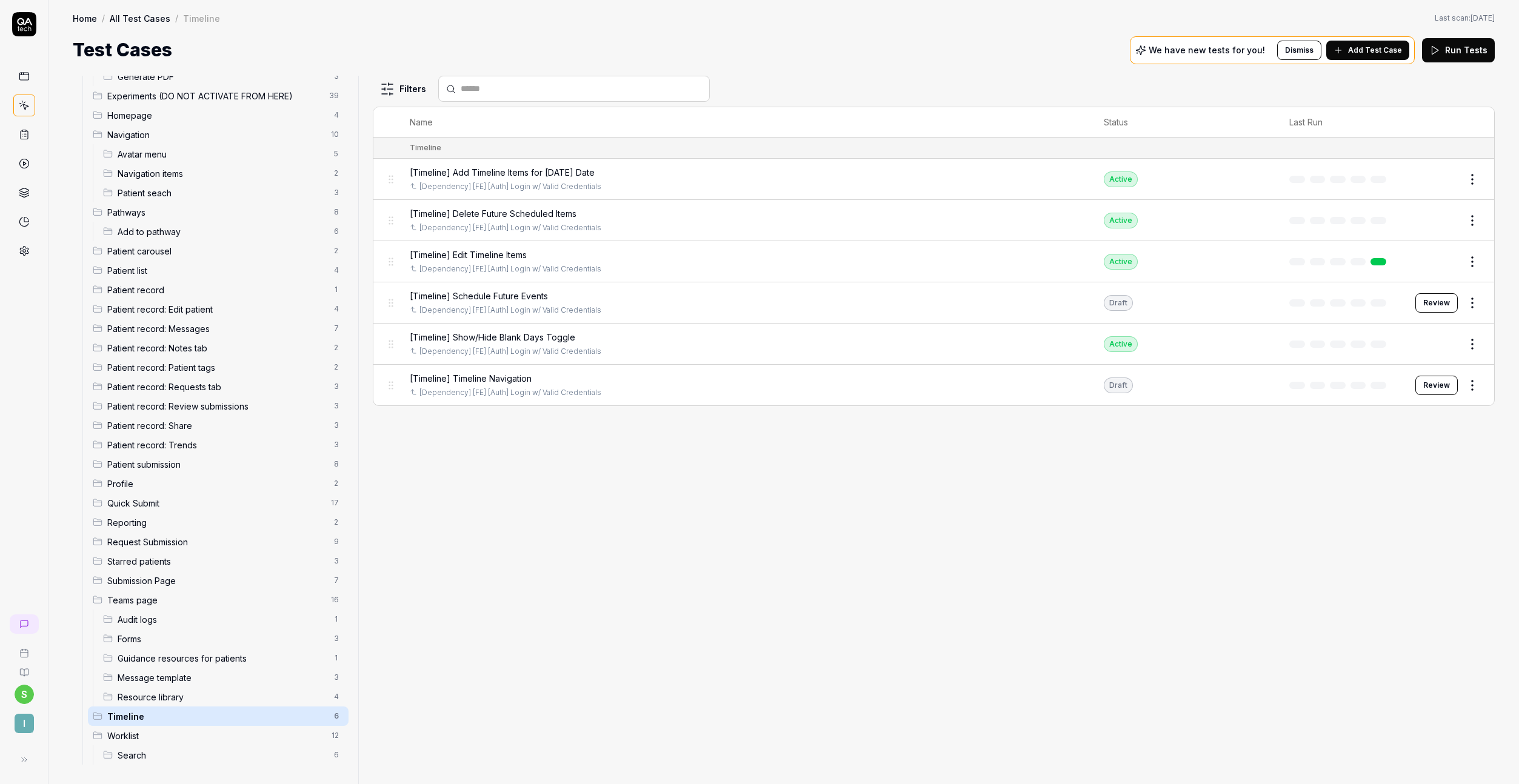
click at [524, 378] on span "[Timeline] Timeline Navigation" at bounding box center [471, 378] width 122 height 12
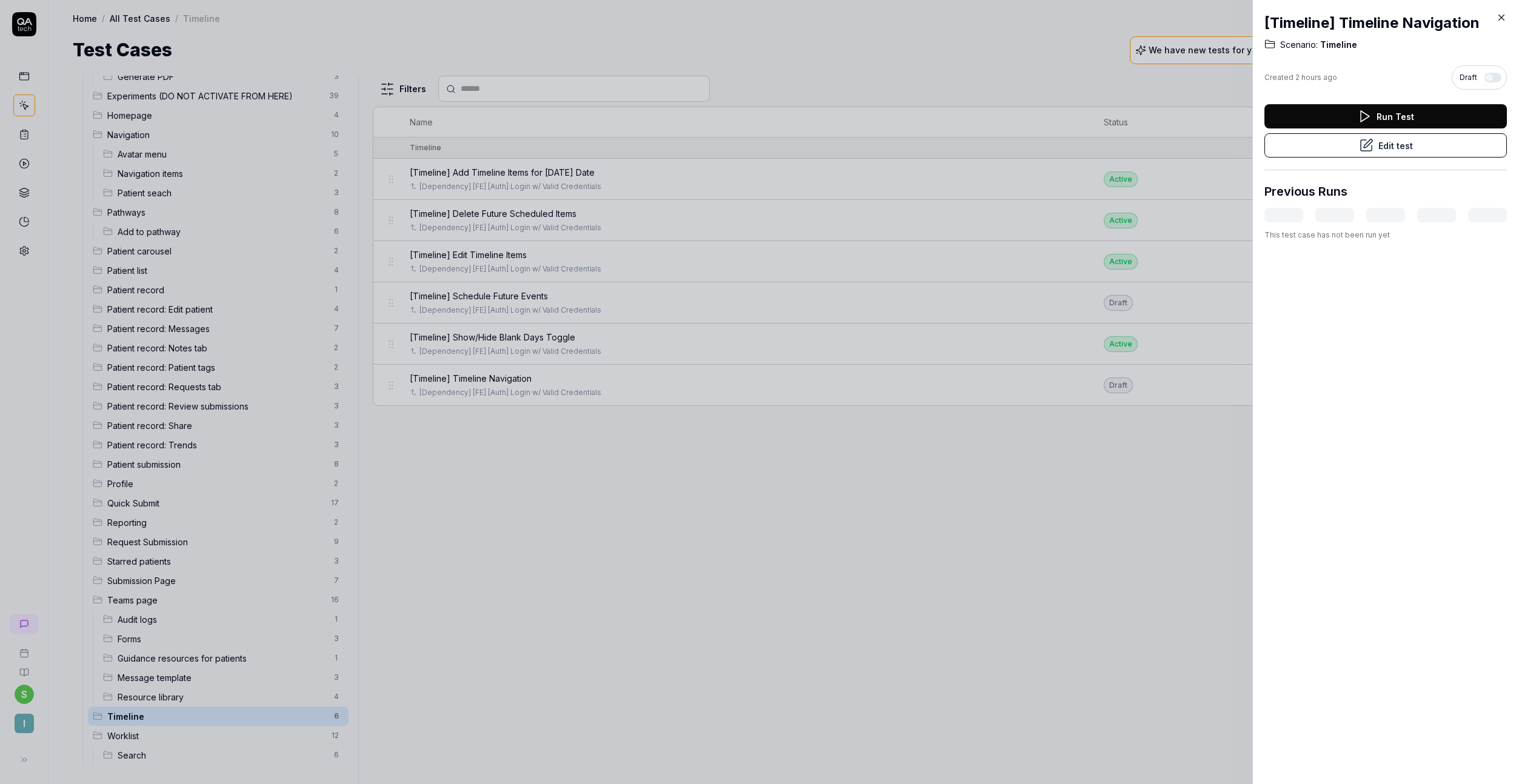
click at [1107, 355] on div at bounding box center [760, 392] width 1519 height 784
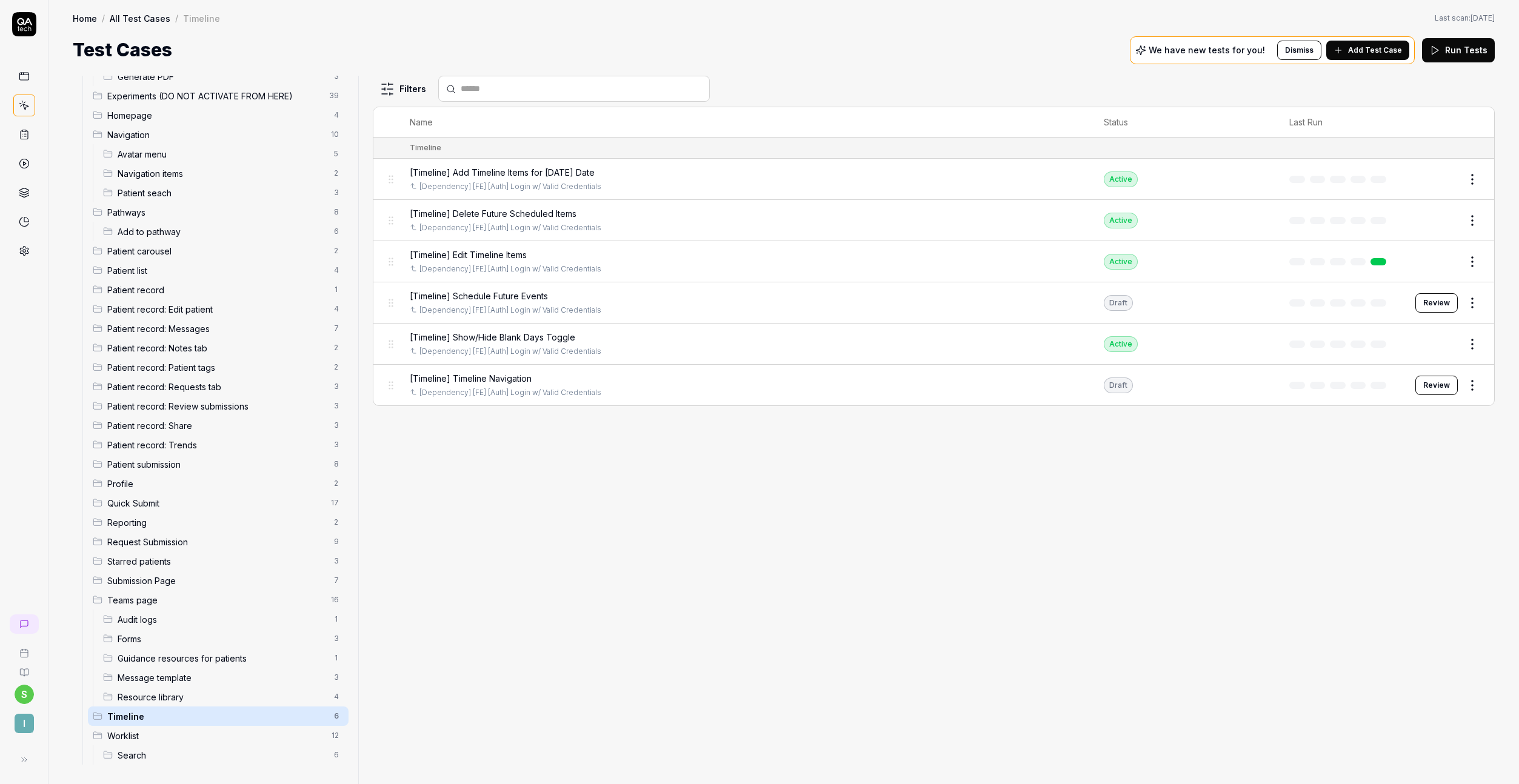
click at [1440, 382] on button "Review" at bounding box center [1437, 385] width 42 height 20
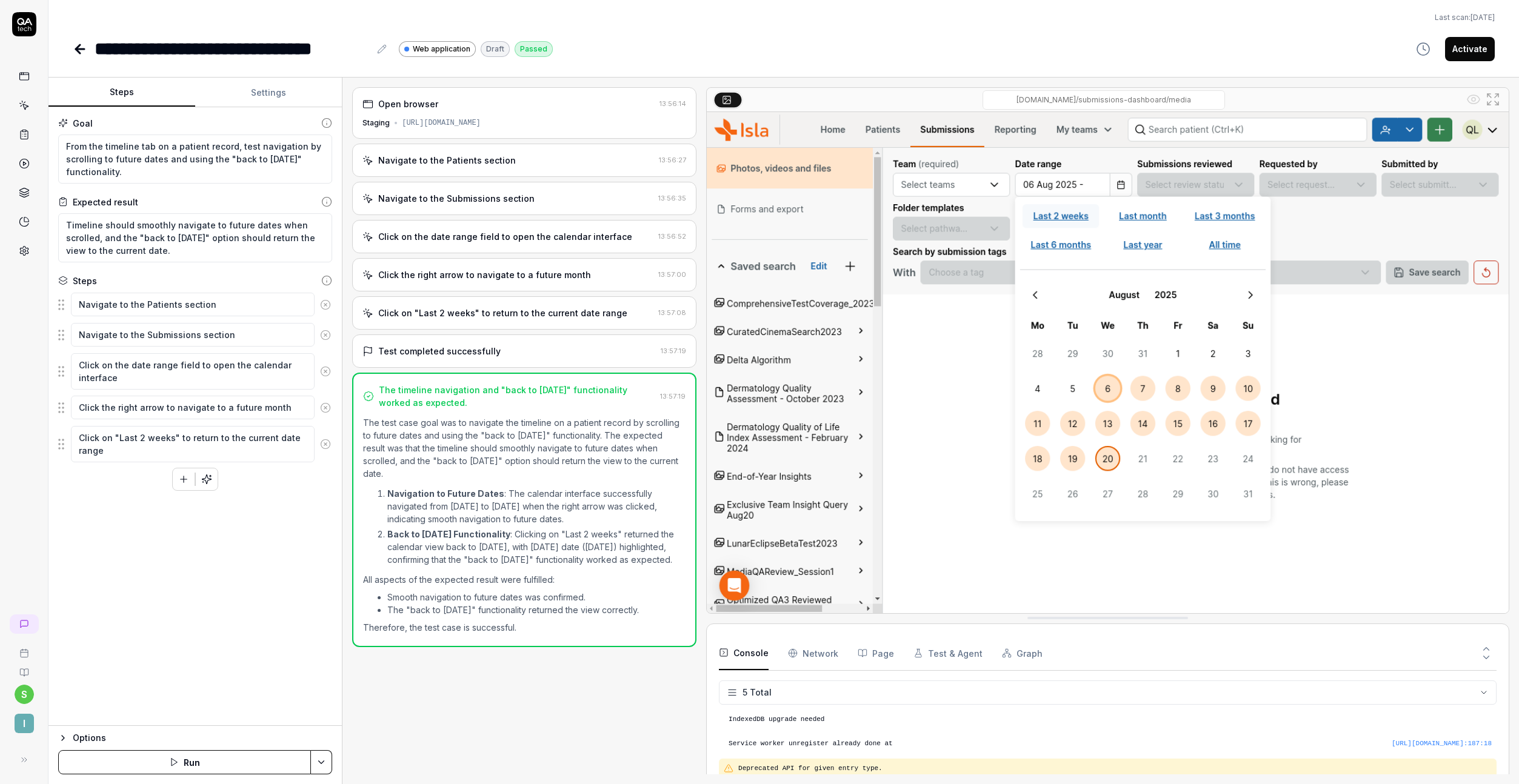
scroll to position [35, 0]
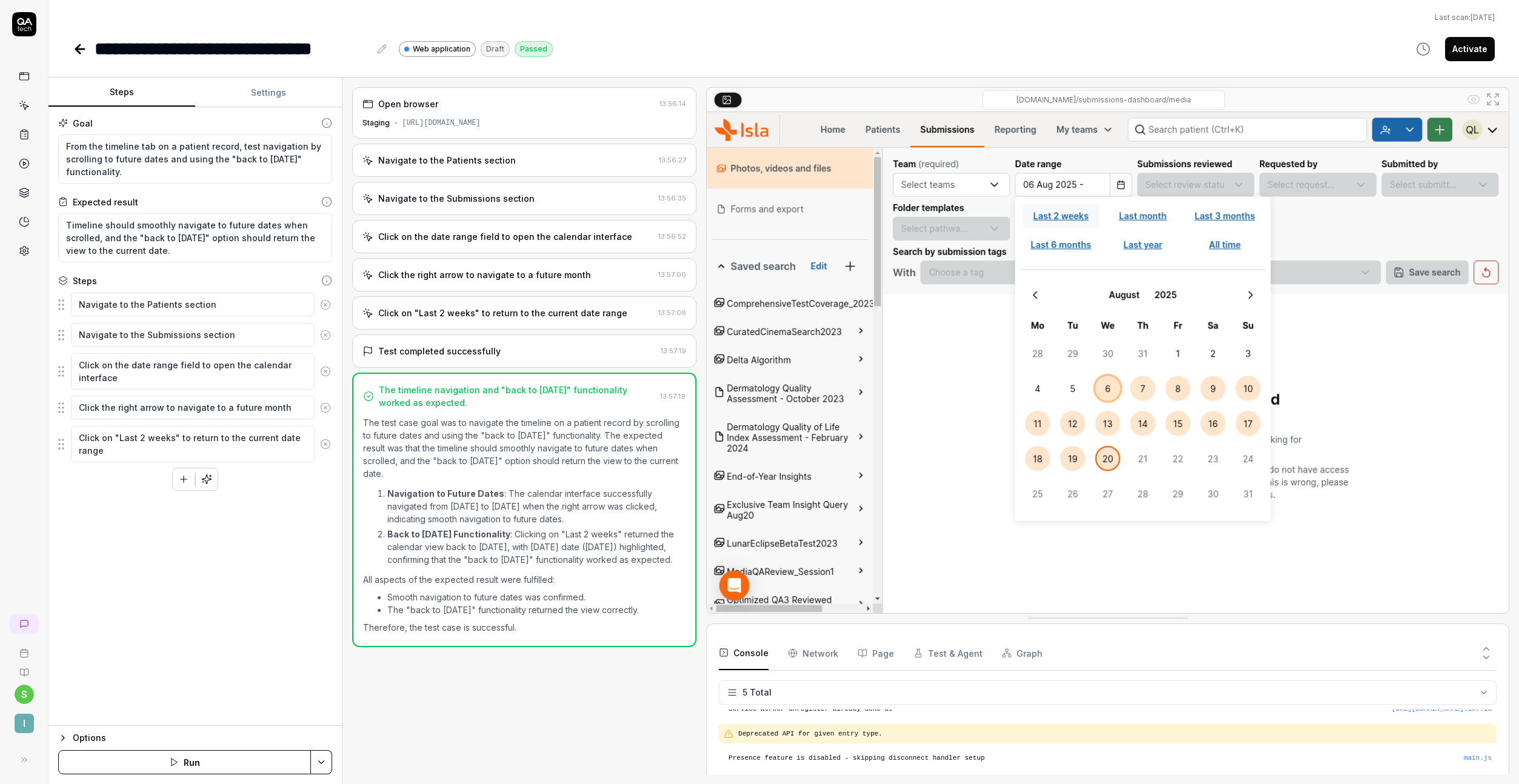
click at [504, 162] on div "Navigate to the Patients section" at bounding box center [447, 160] width 138 height 12
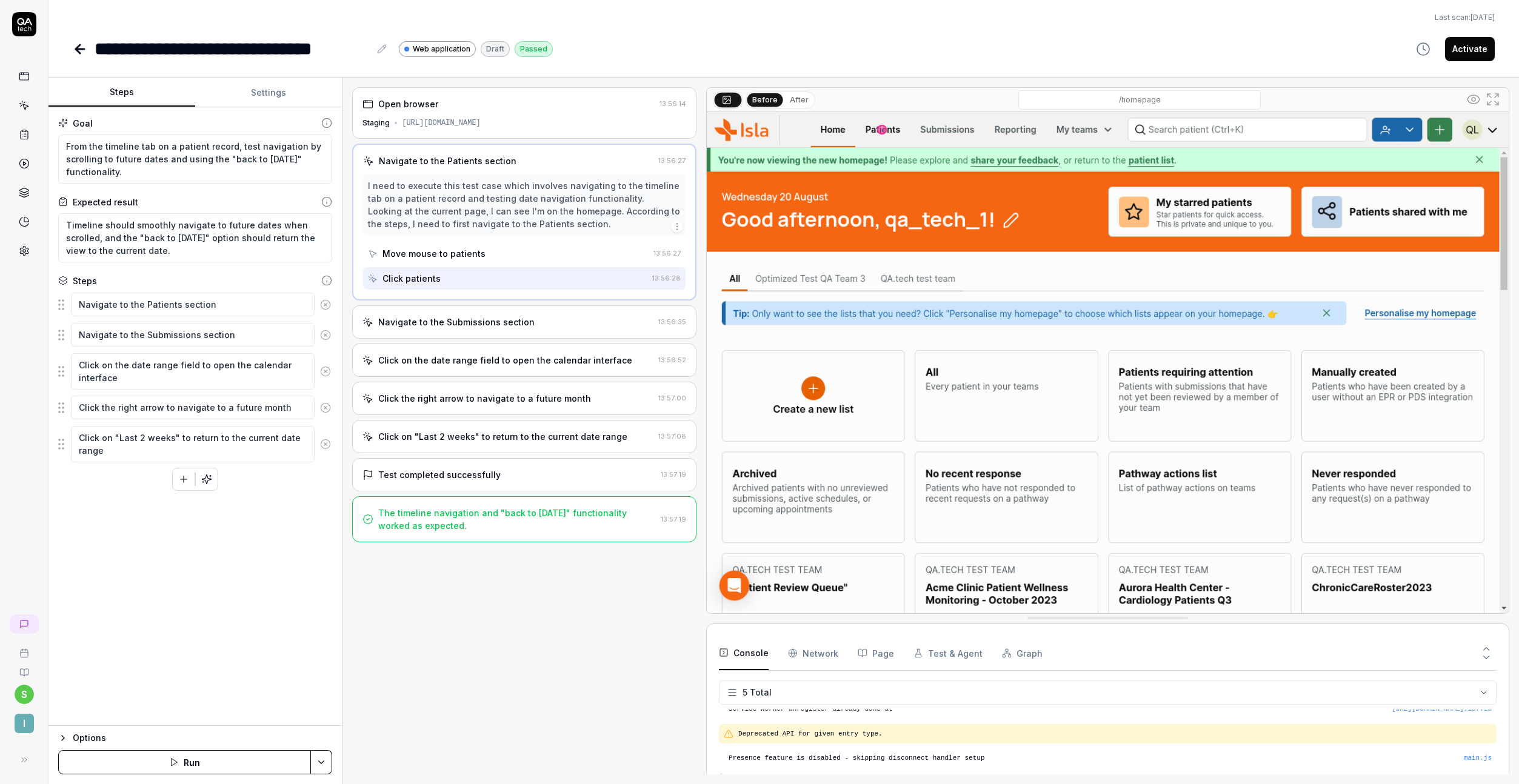
click at [496, 333] on div "Navigate to the Submissions section 13:56:35" at bounding box center [524, 321] width 344 height 33
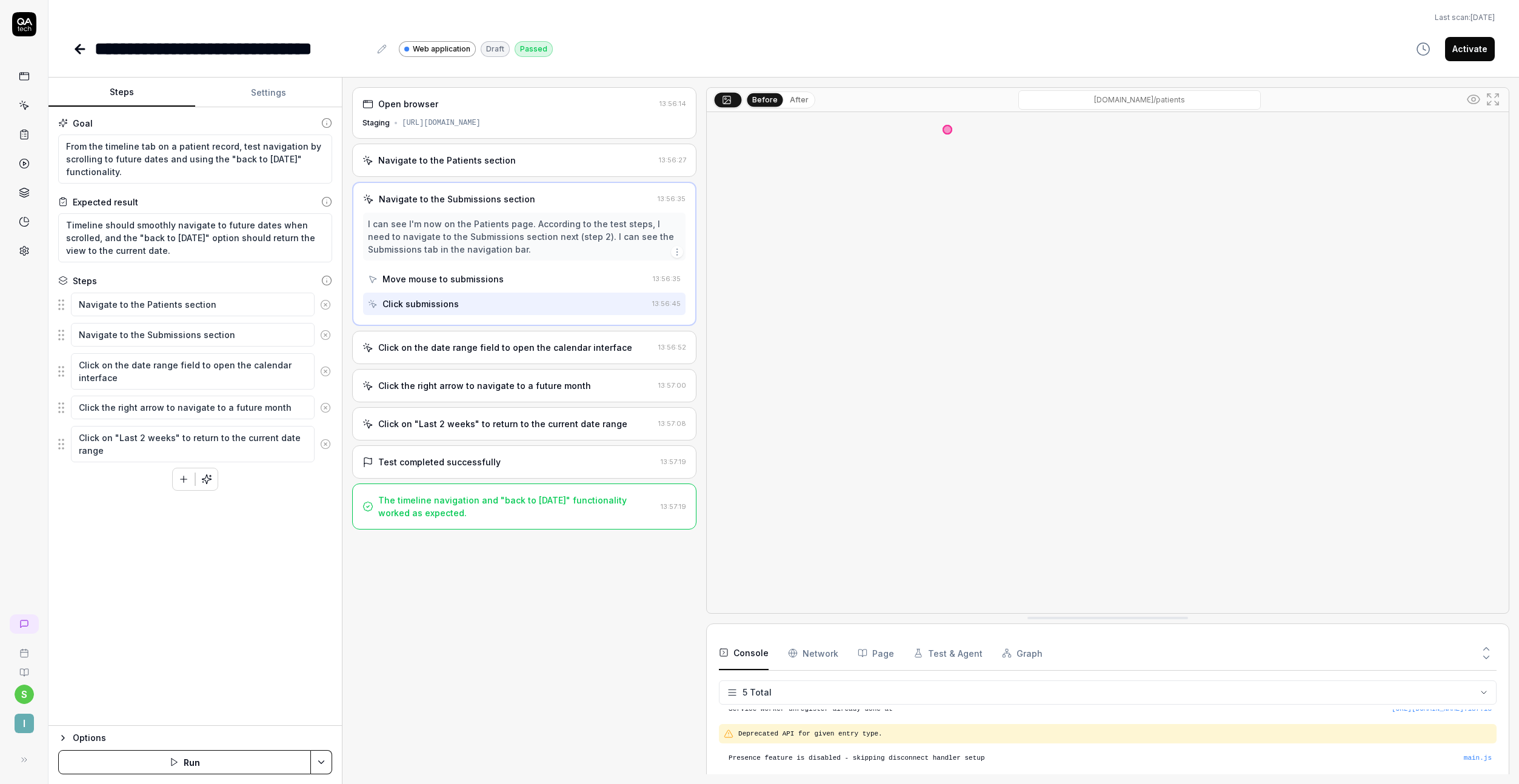
click at [497, 353] on div "Click on the date range field to open the calendar interface" at bounding box center [505, 347] width 254 height 12
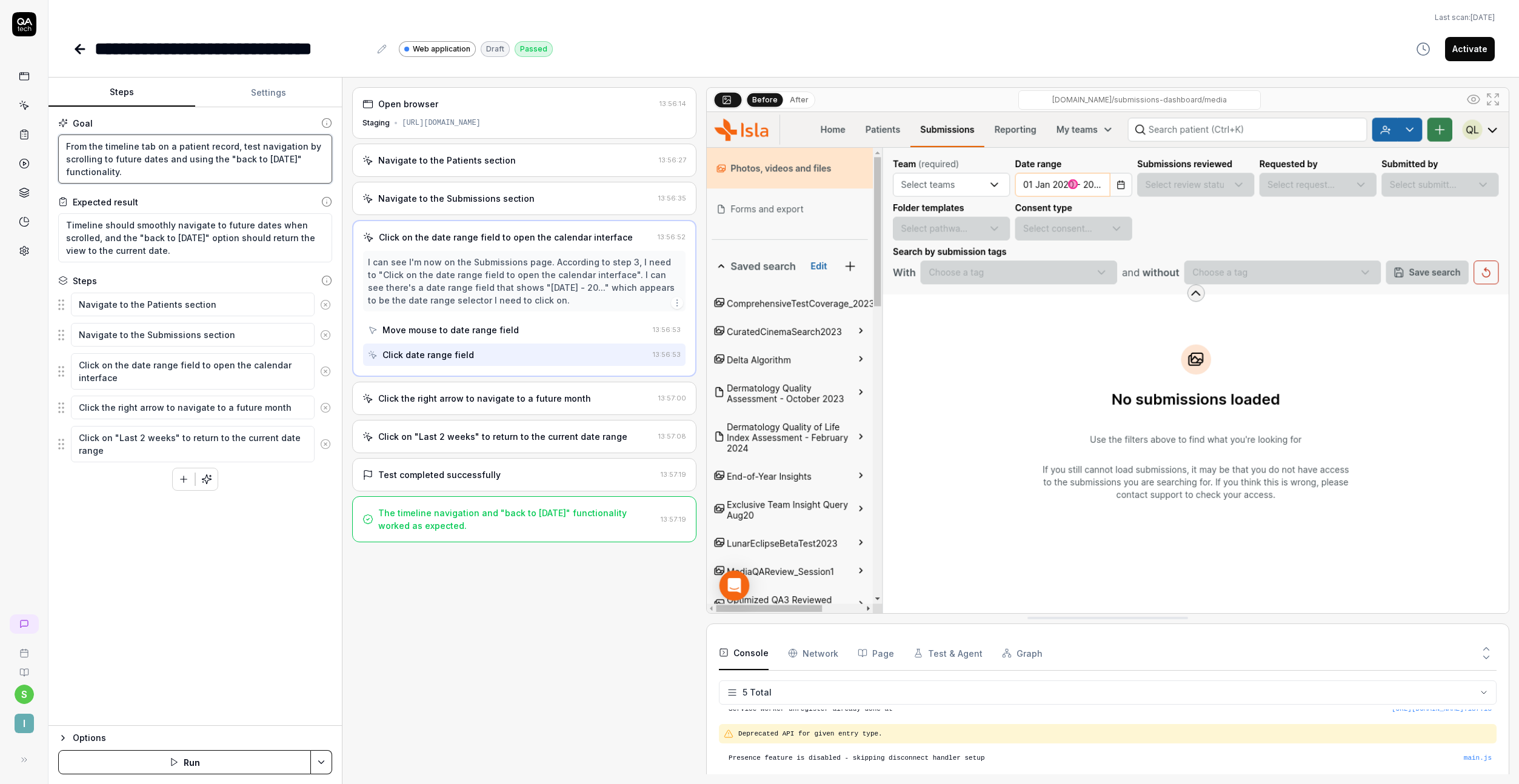
click at [233, 171] on textarea "From the timeline tab on a patient record, test navigation by scrolling to futu…" at bounding box center [195, 159] width 274 height 49
click at [80, 42] on icon at bounding box center [80, 49] width 14 height 14
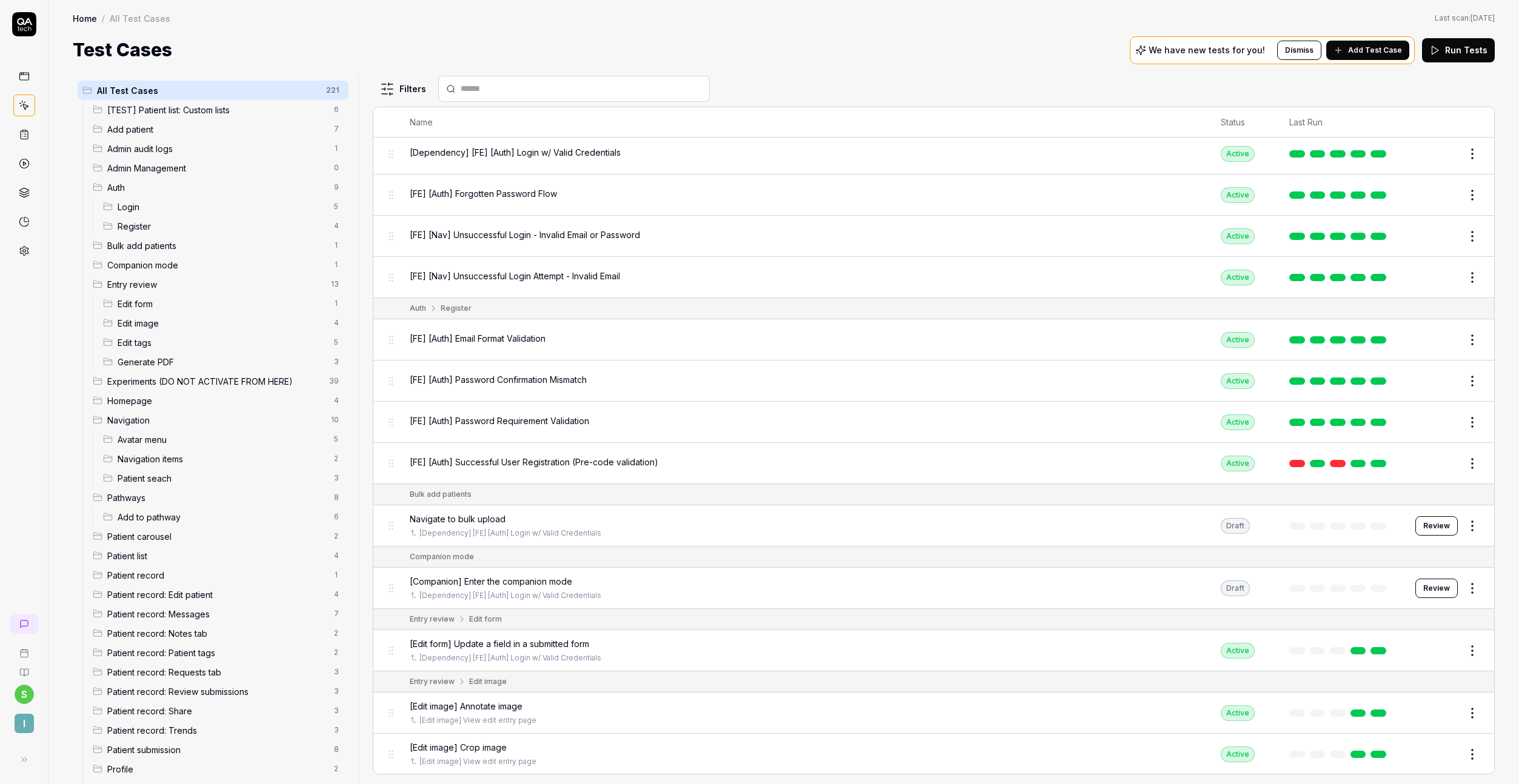
scroll to position [286, 0]
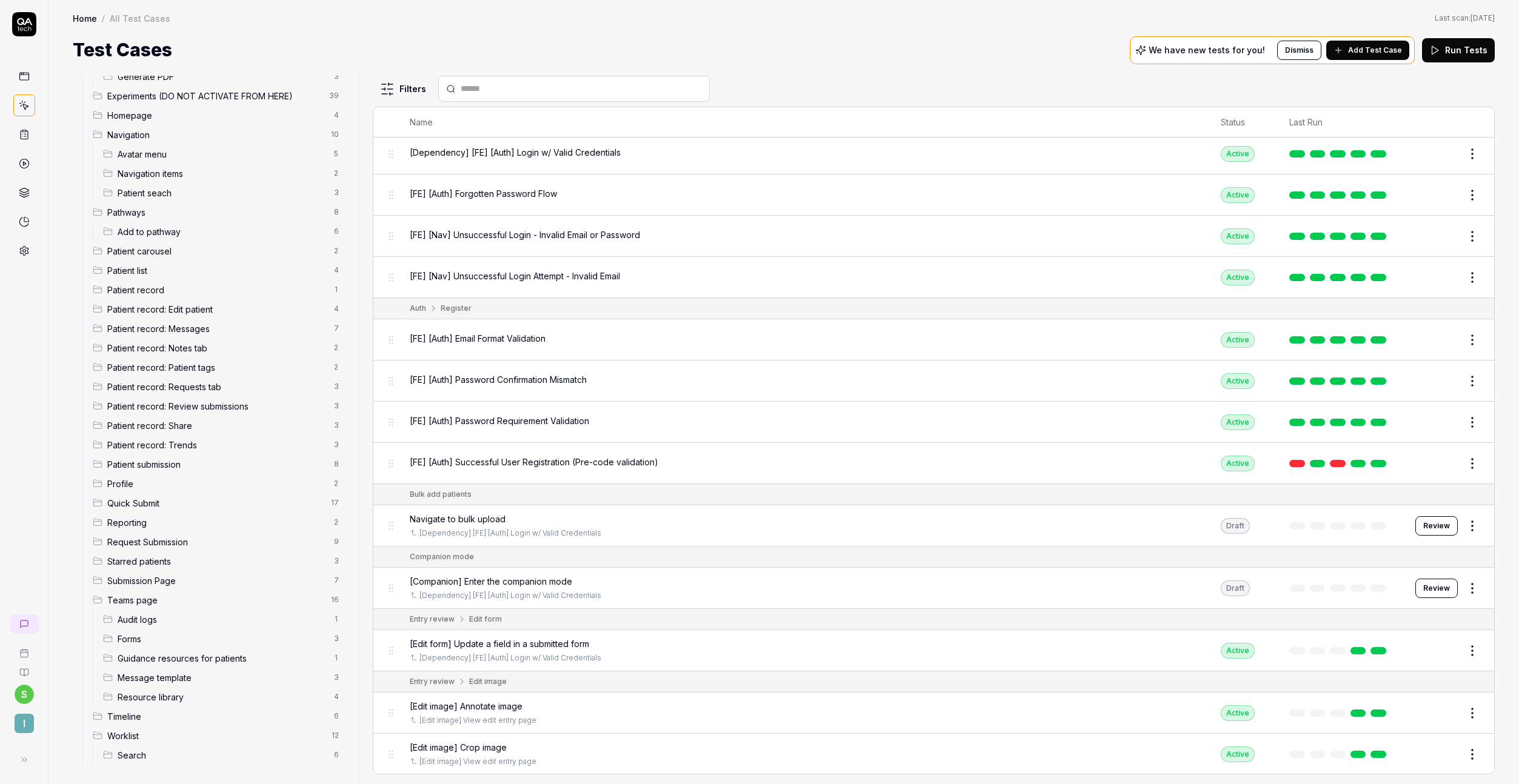
click at [137, 714] on span "Timeline" at bounding box center [217, 716] width 220 height 12
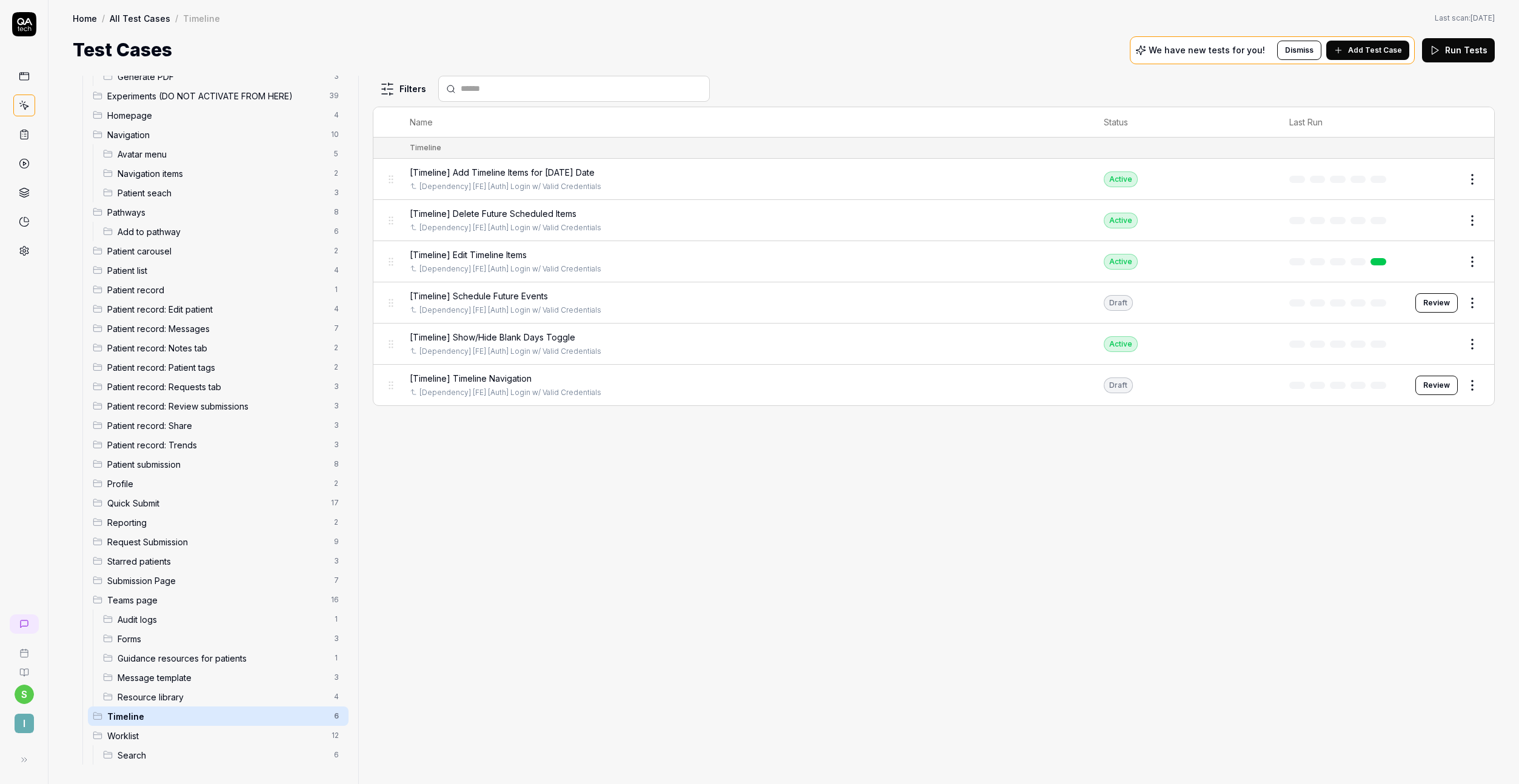
click at [1433, 305] on button "Review" at bounding box center [1437, 303] width 42 height 20
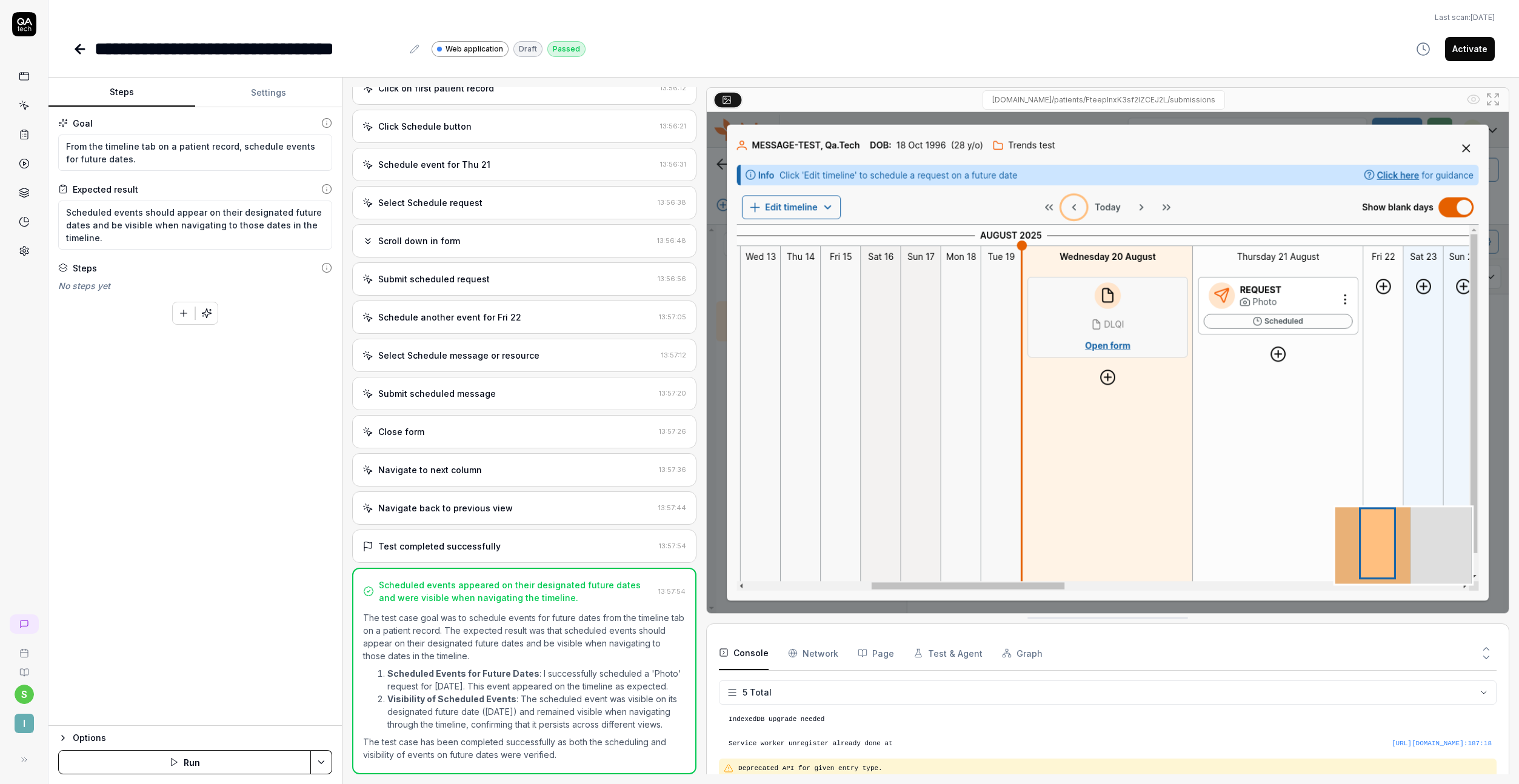
scroll to position [35, 0]
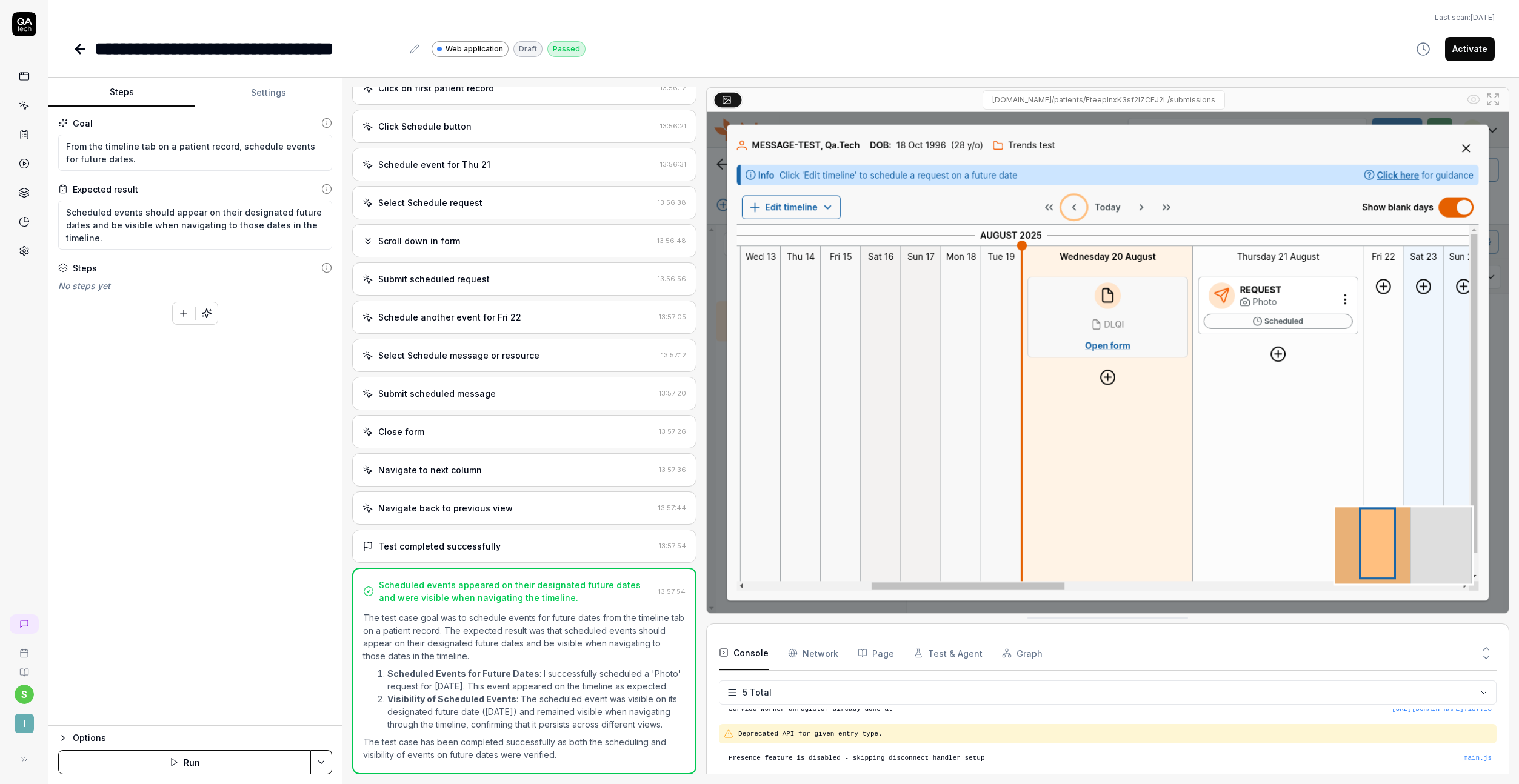
click at [400, 530] on div "Test completed successfully 13:57:54" at bounding box center [524, 546] width 344 height 33
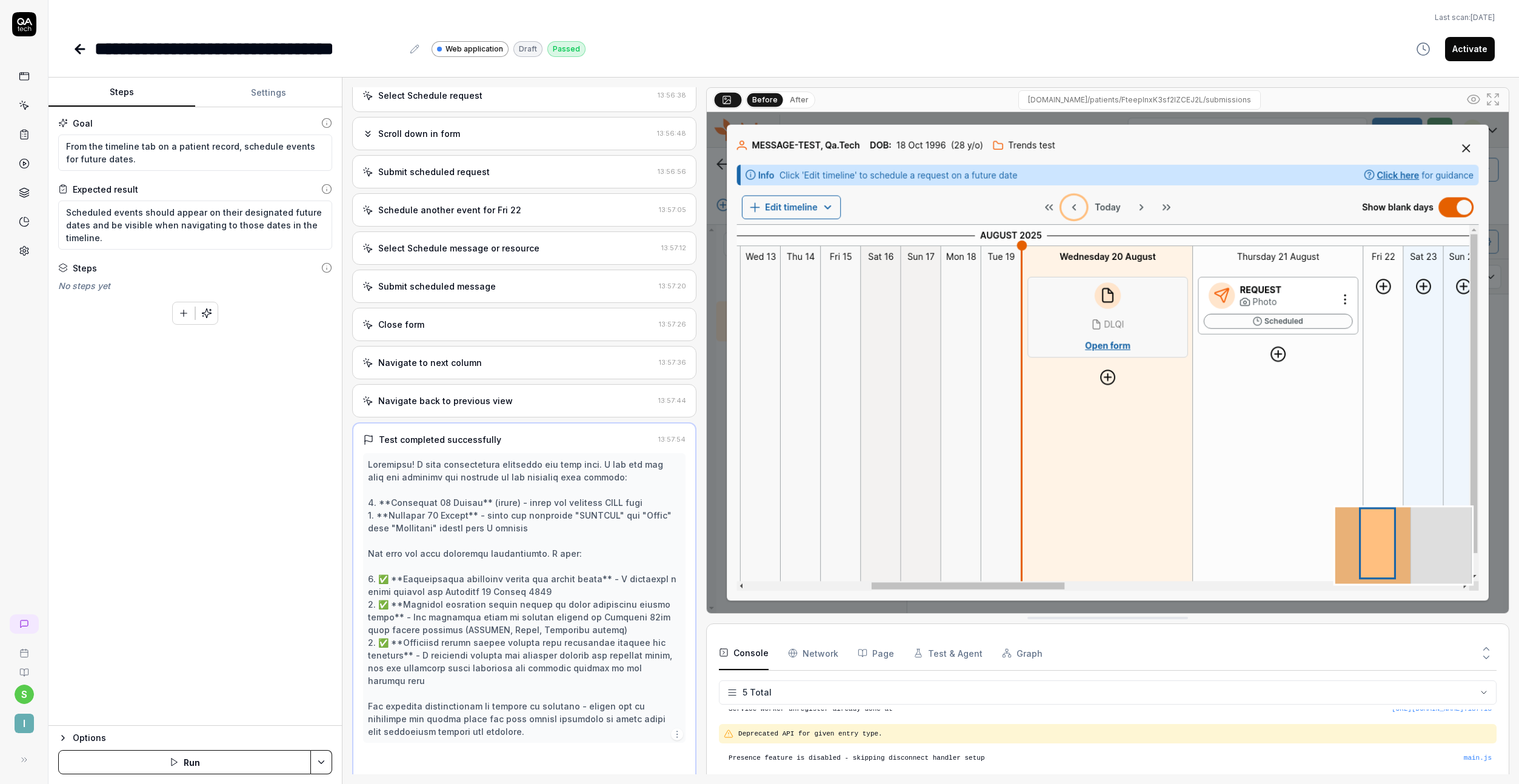
scroll to position [265, 0]
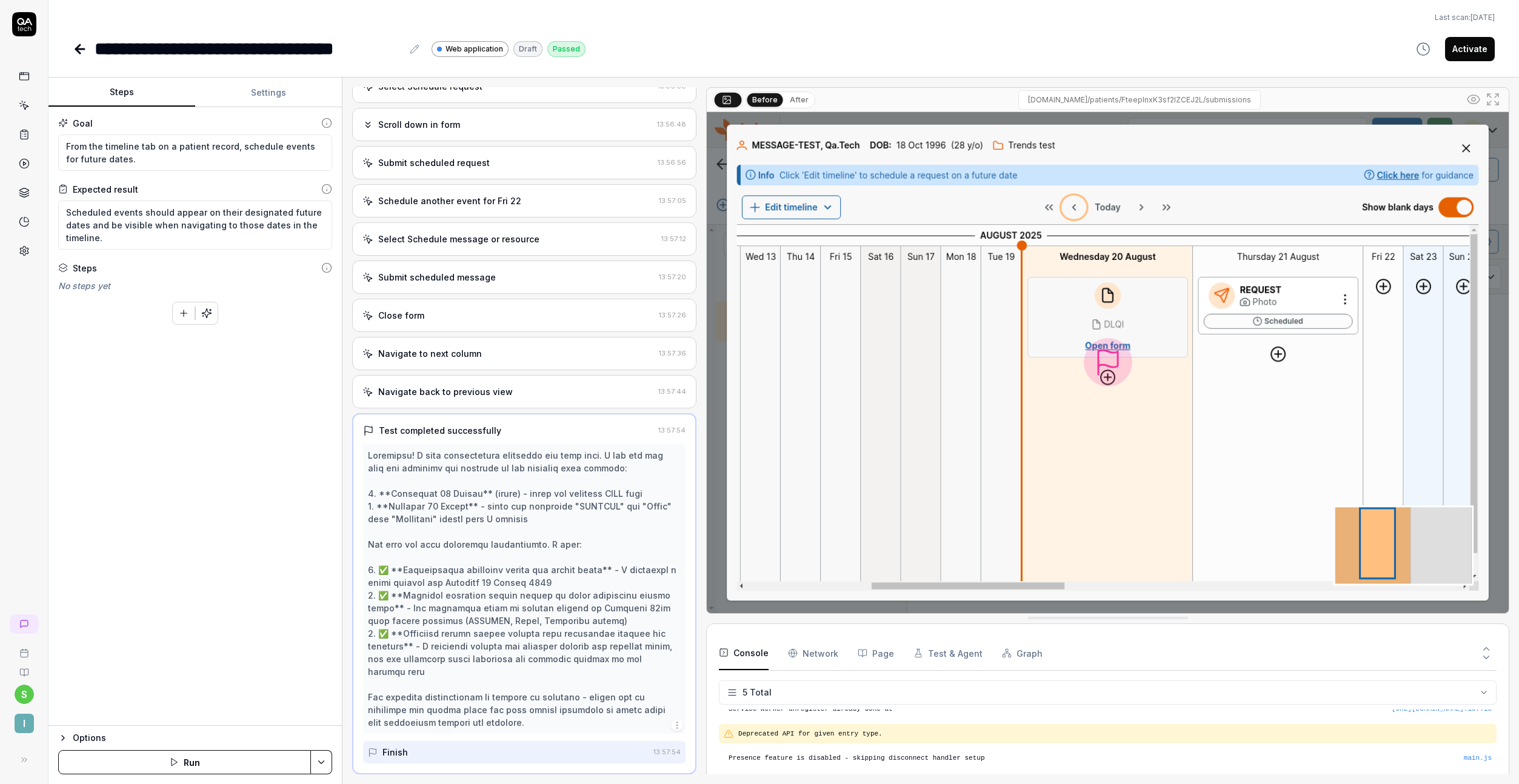
click at [440, 383] on div "Navigate back to previous view 13:57:44" at bounding box center [524, 391] width 344 height 33
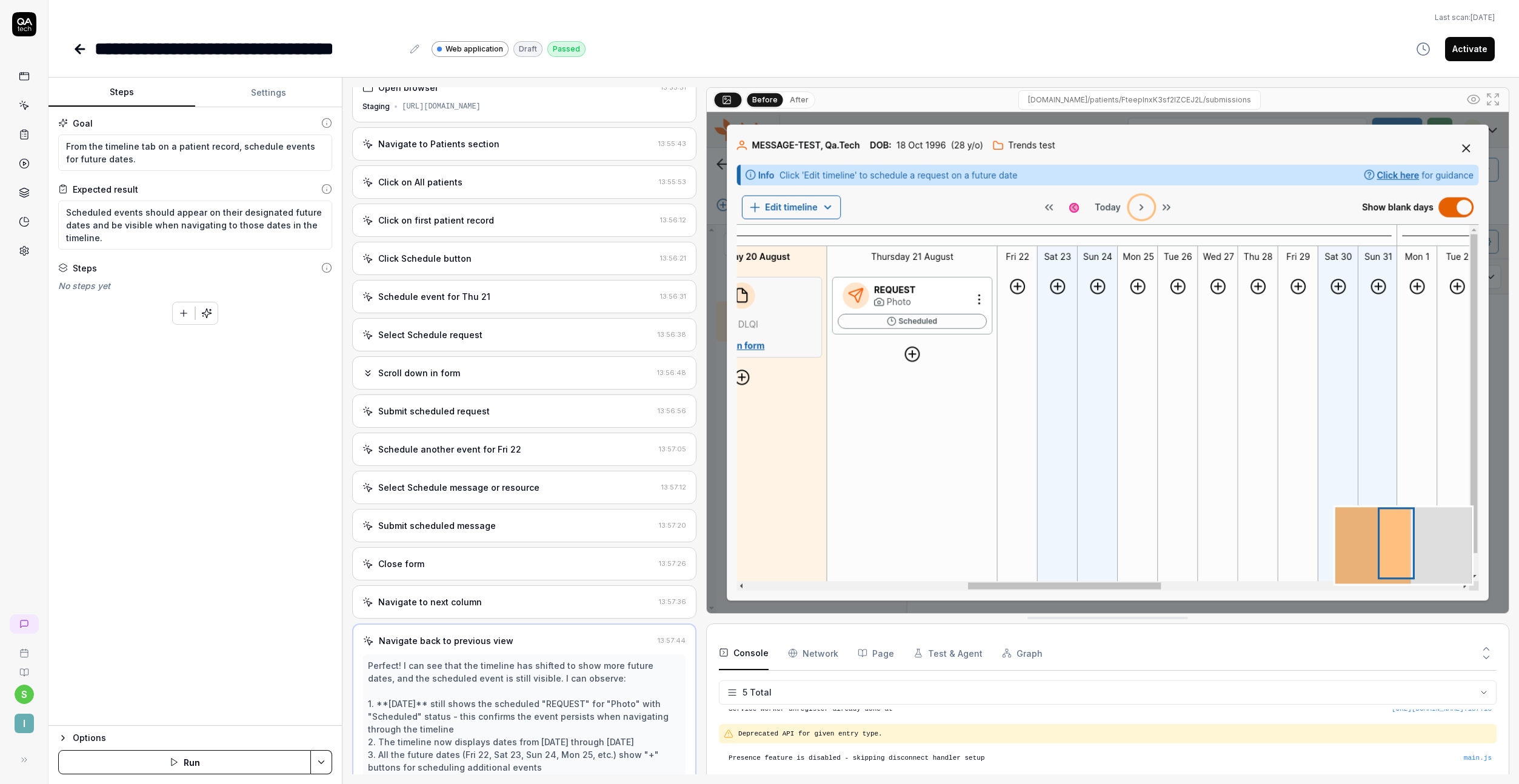
scroll to position [0, 0]
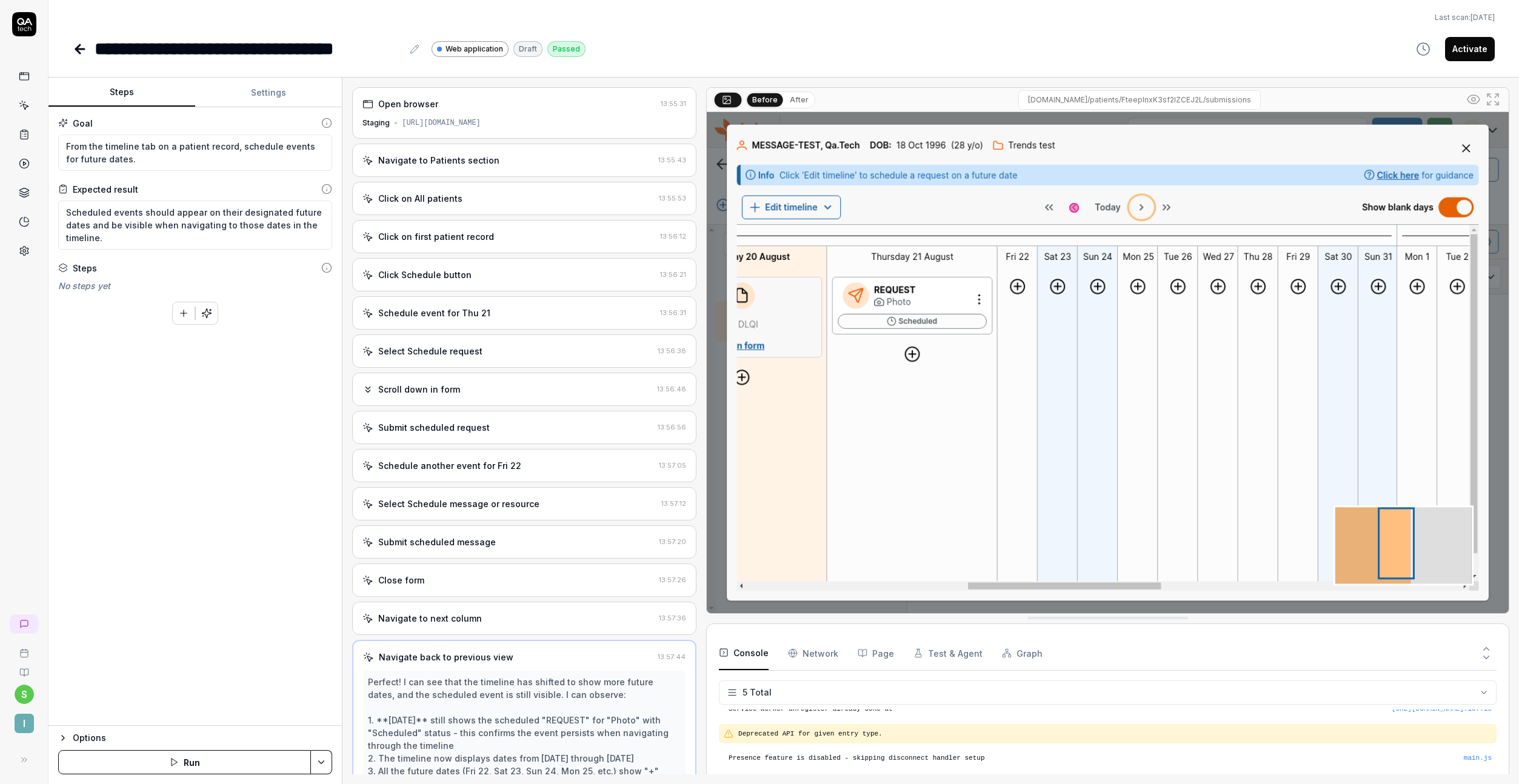
click at [426, 394] on div "Scroll down in form" at bounding box center [419, 389] width 82 height 12
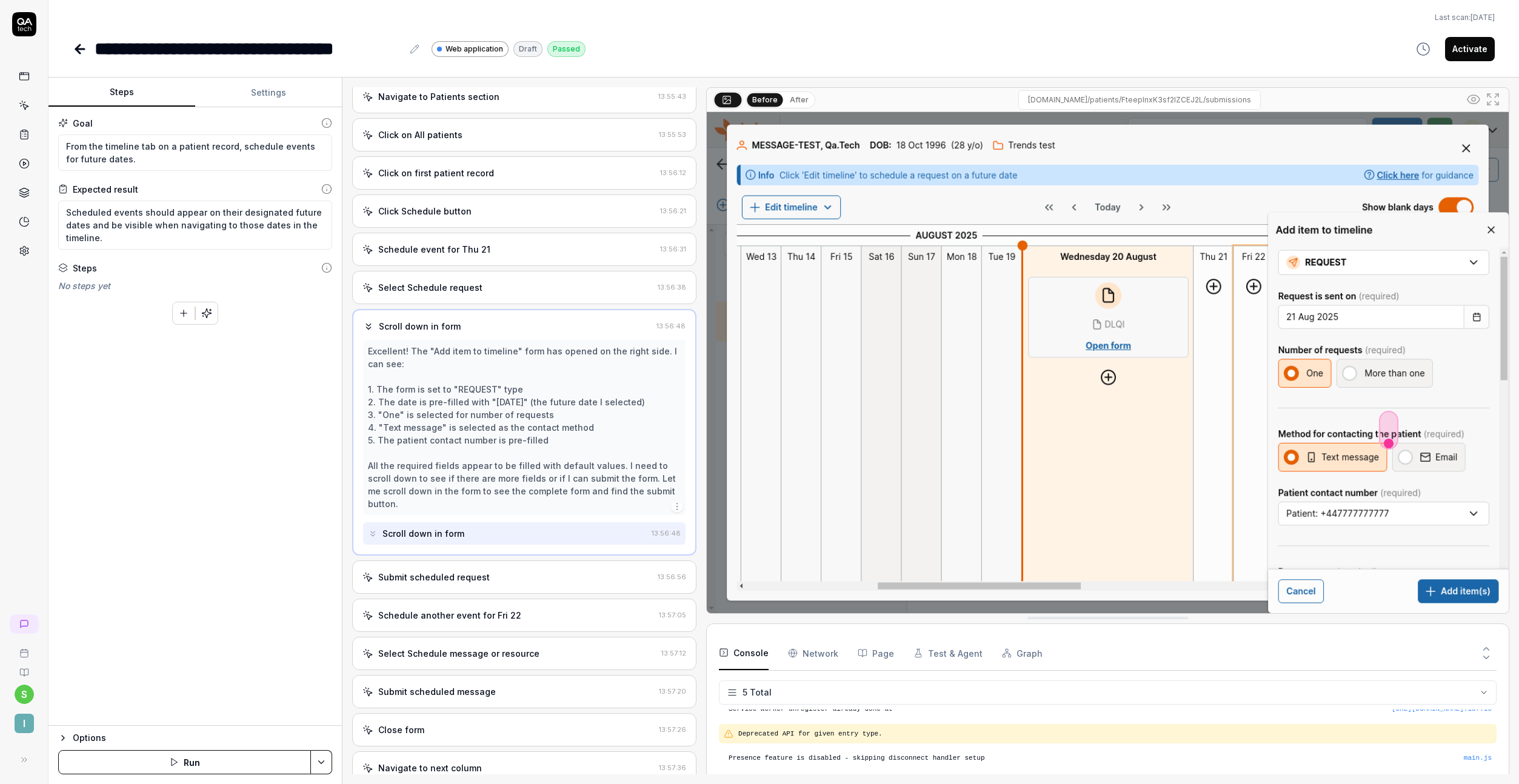
scroll to position [159, 0]
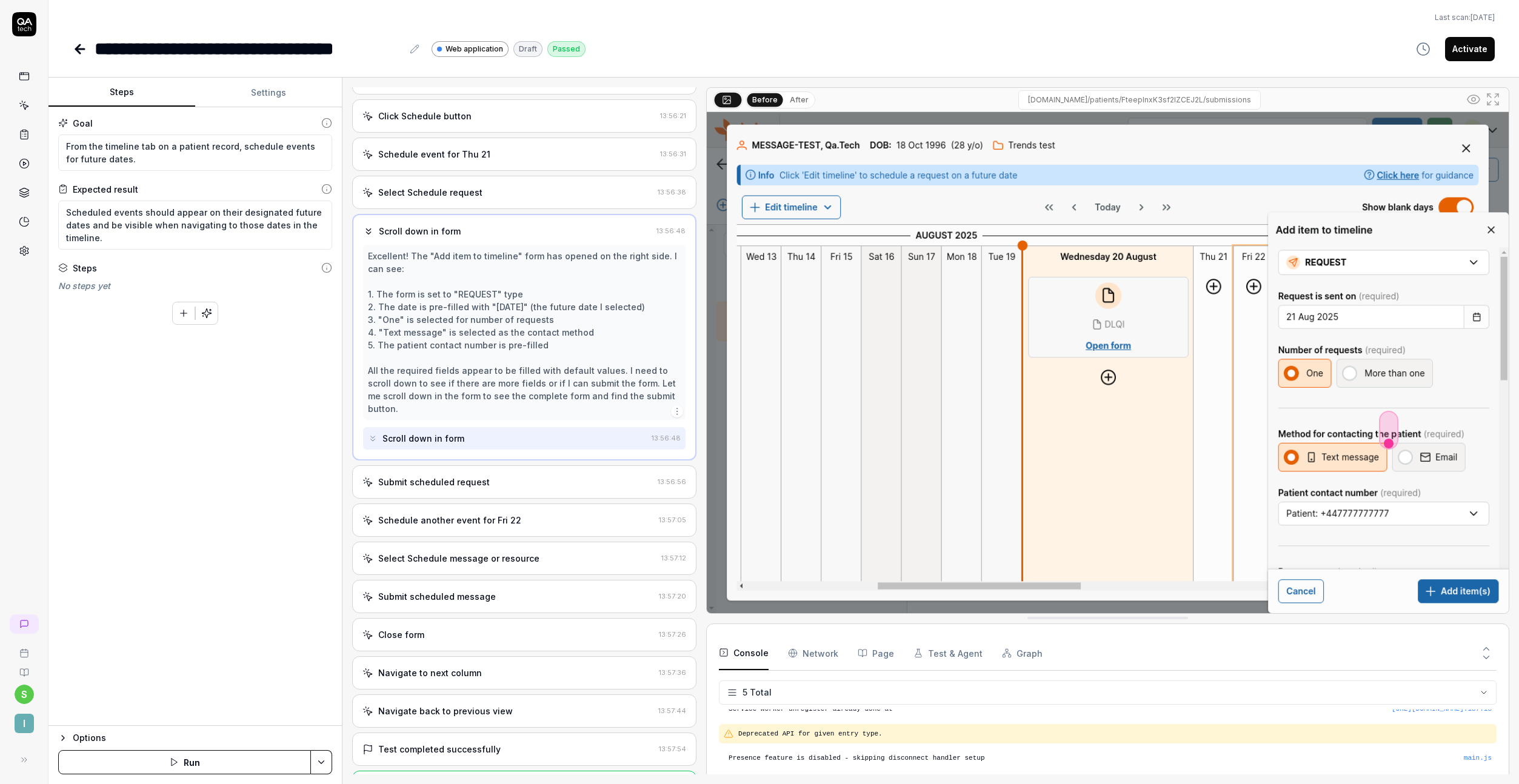
click at [473, 480] on div "Submit scheduled request" at bounding box center [434, 482] width 112 height 12
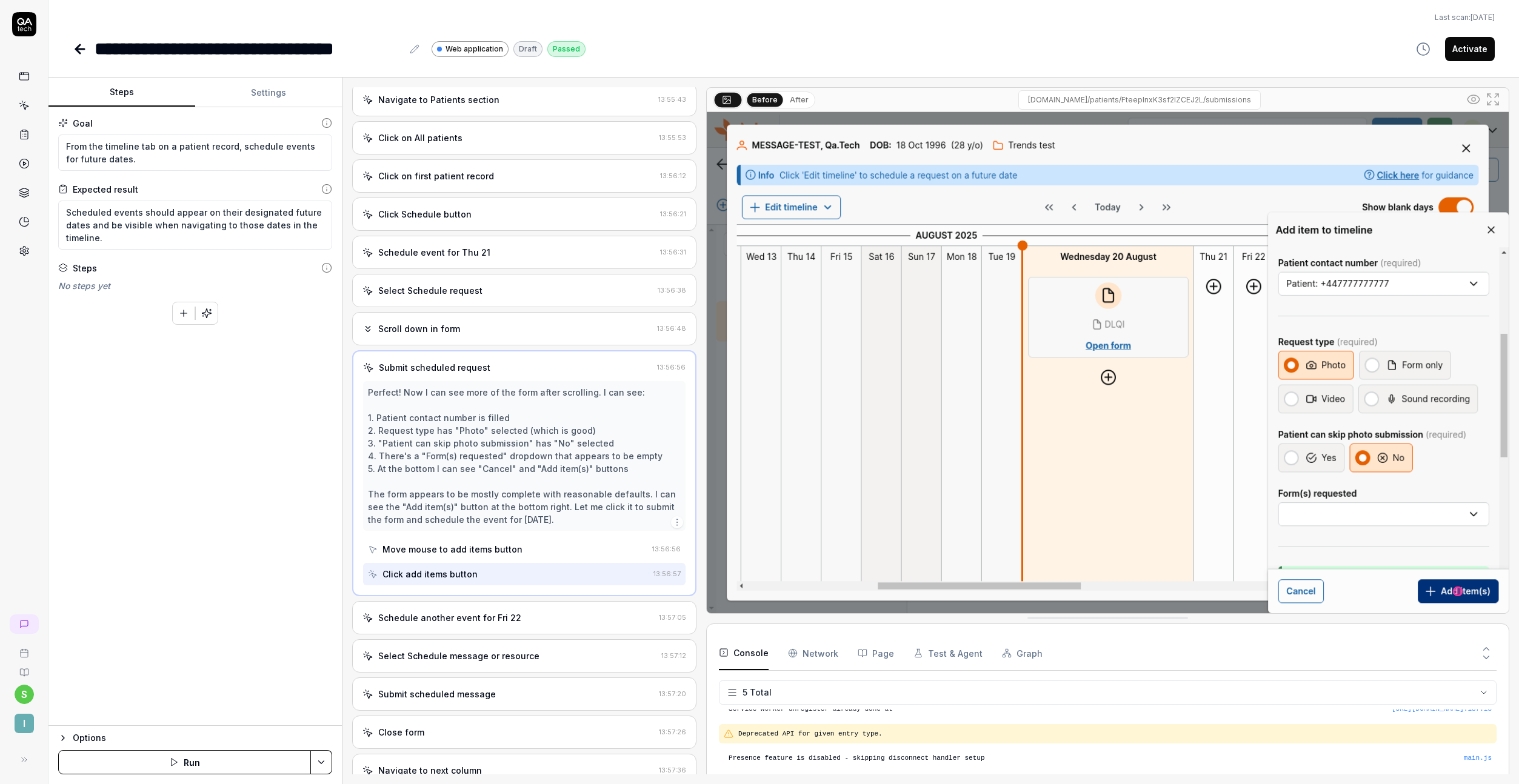
scroll to position [201, 0]
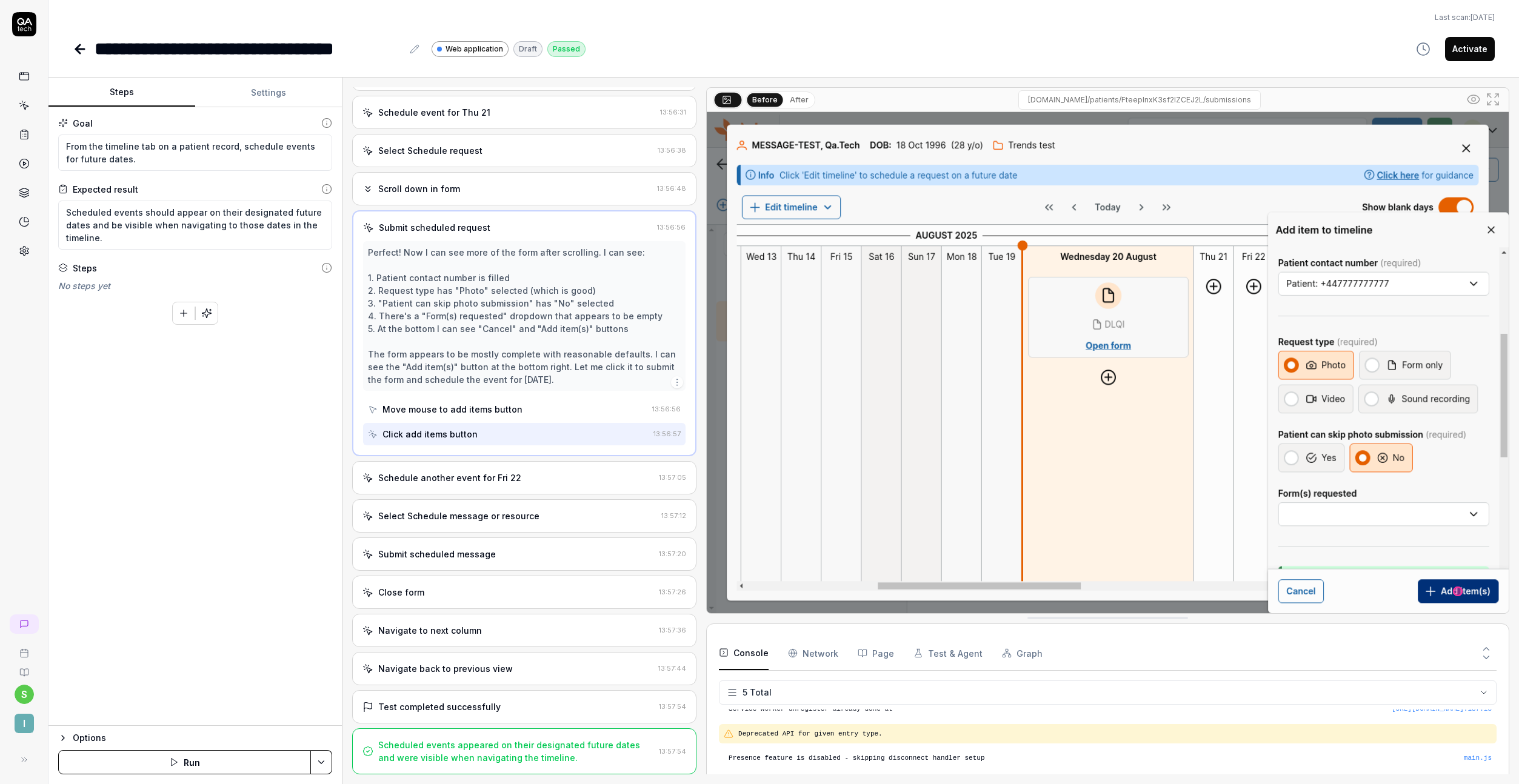
click at [1473, 55] on button "Activate" at bounding box center [1470, 49] width 50 height 24
click at [78, 49] on icon at bounding box center [80, 49] width 8 height 0
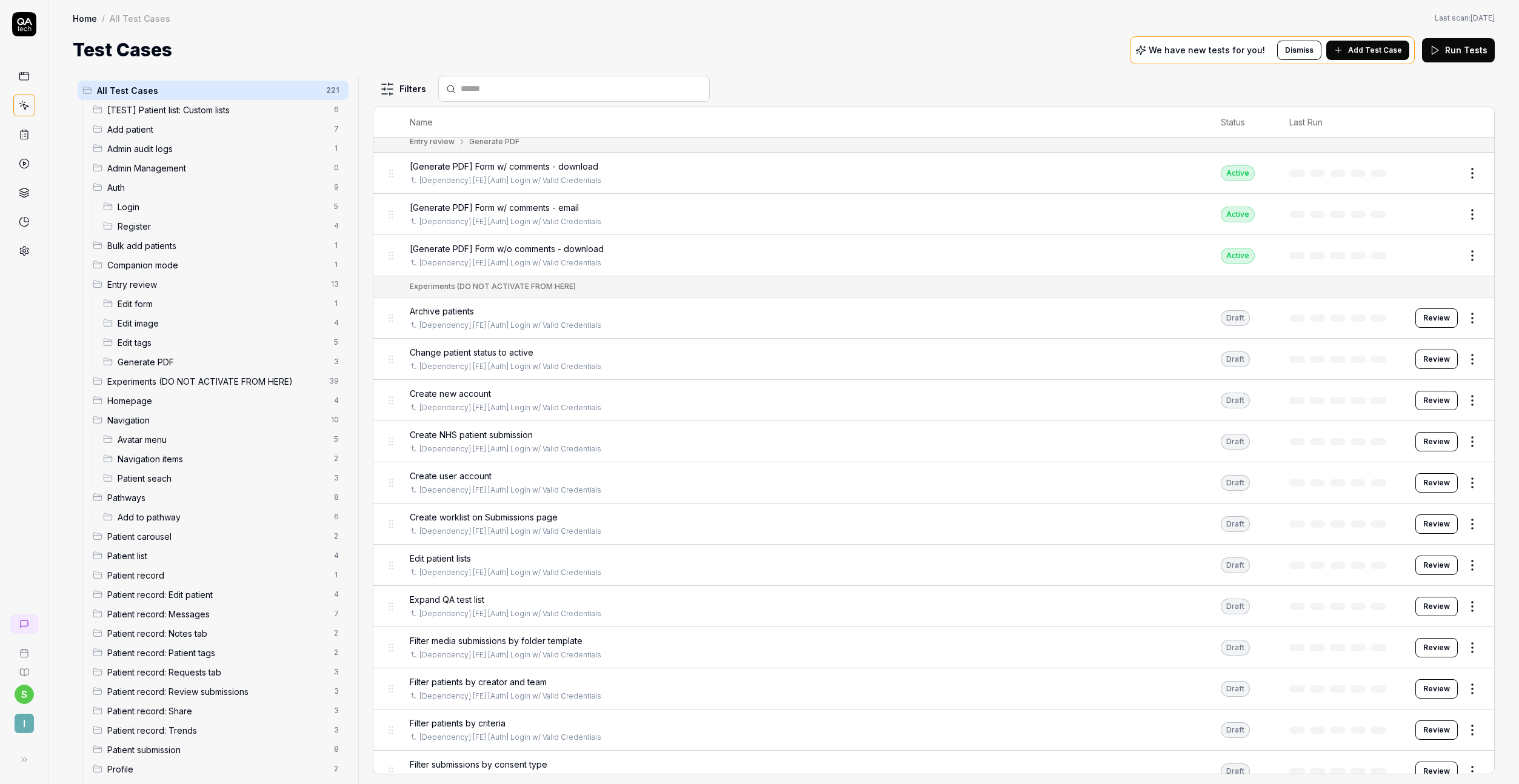
scroll to position [286, 0]
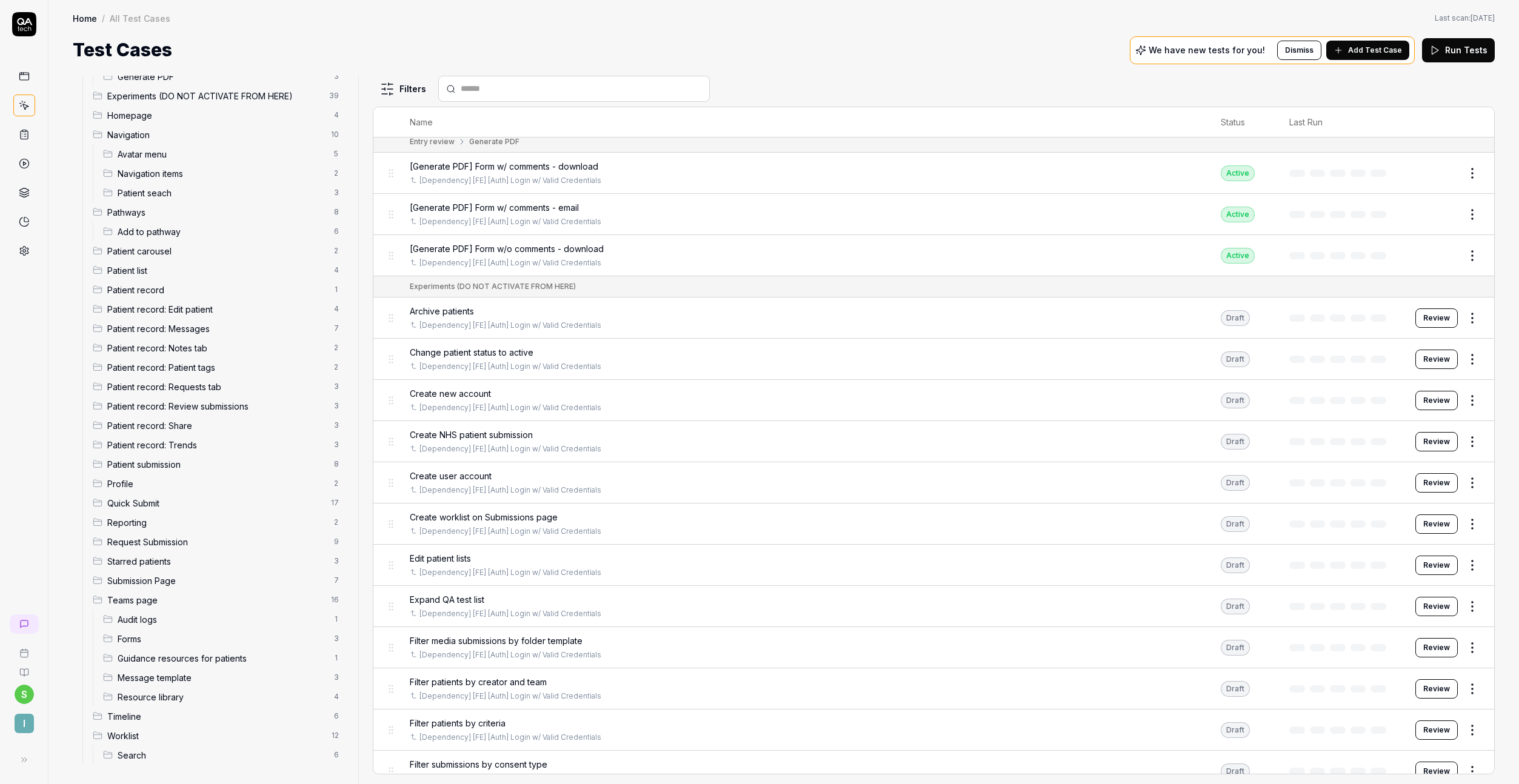
click at [152, 713] on span "Timeline" at bounding box center [217, 716] width 220 height 12
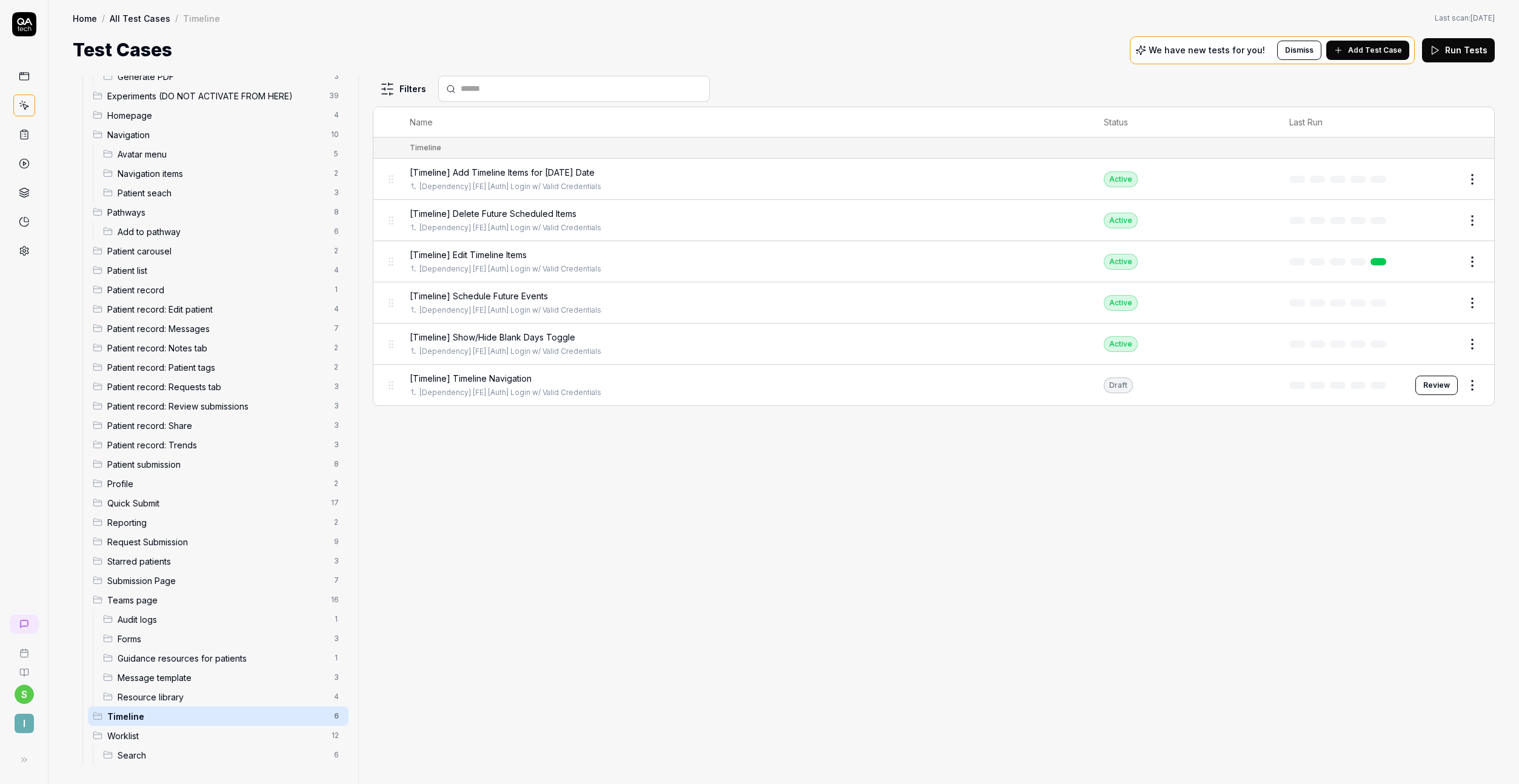
click at [569, 167] on span "[Timeline] Add Timeline Items for [DATE] Date" at bounding box center [502, 172] width 185 height 12
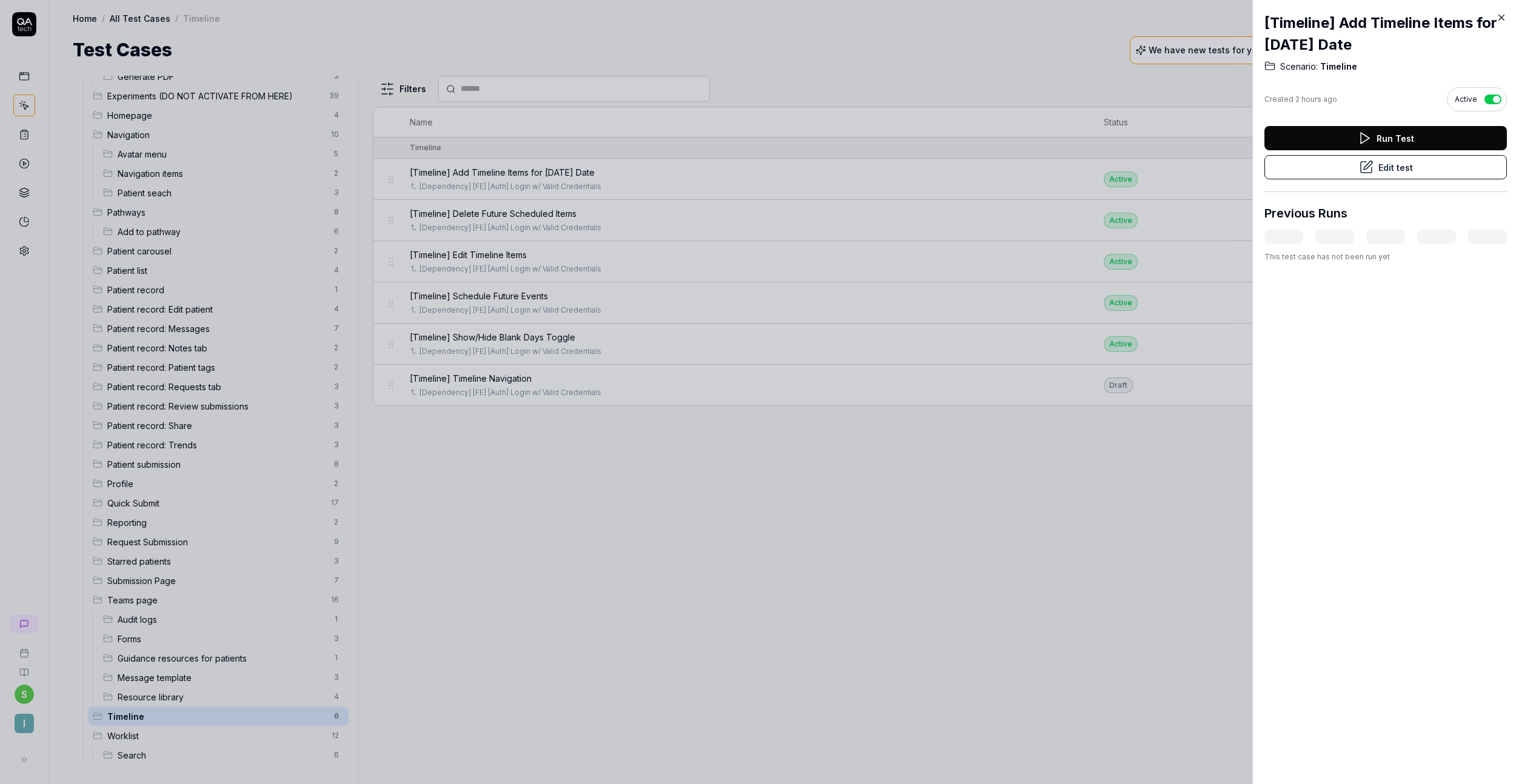
click at [1110, 140] on div at bounding box center [760, 392] width 1519 height 784
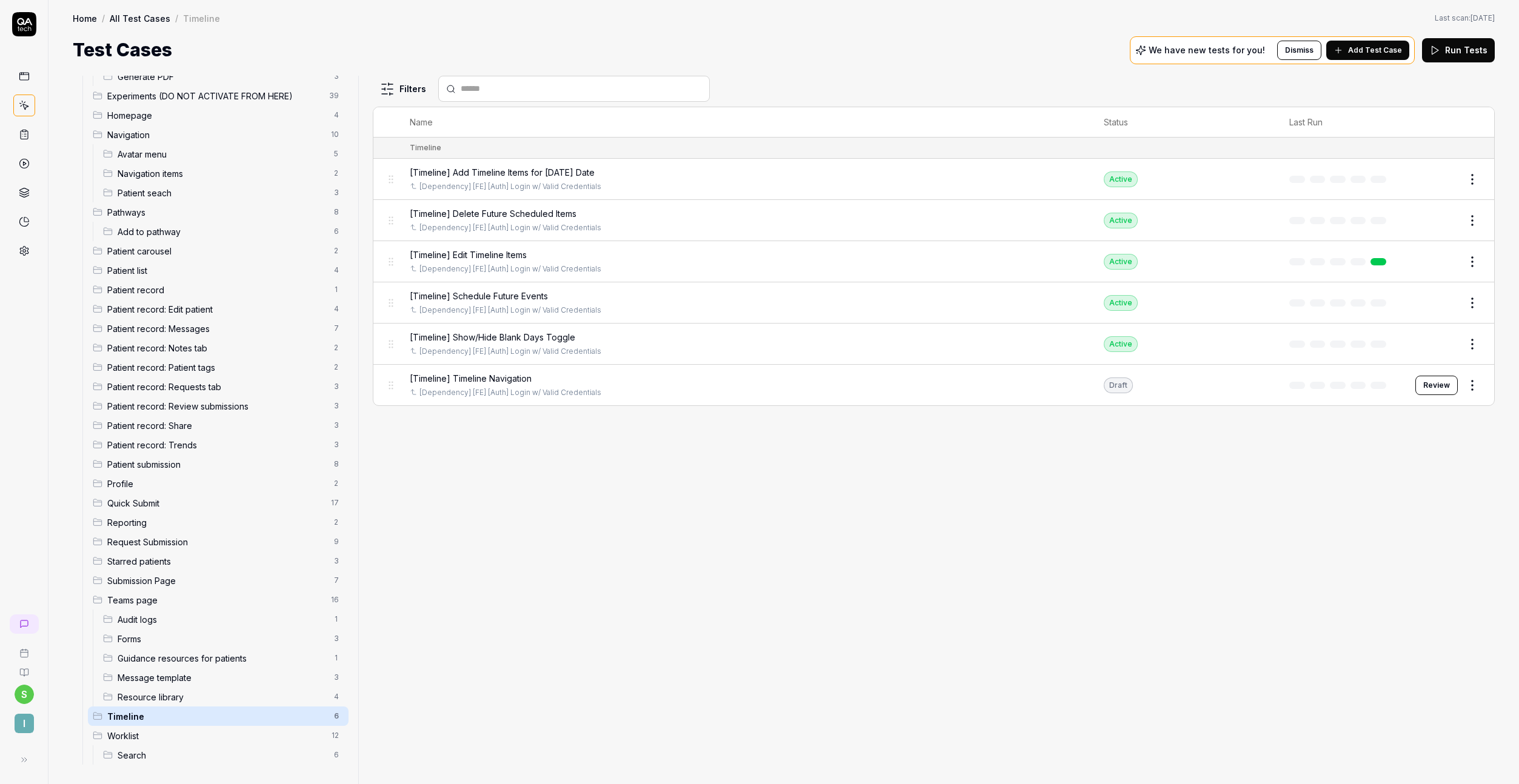
click at [1439, 180] on button "Edit" at bounding box center [1443, 180] width 29 height 20
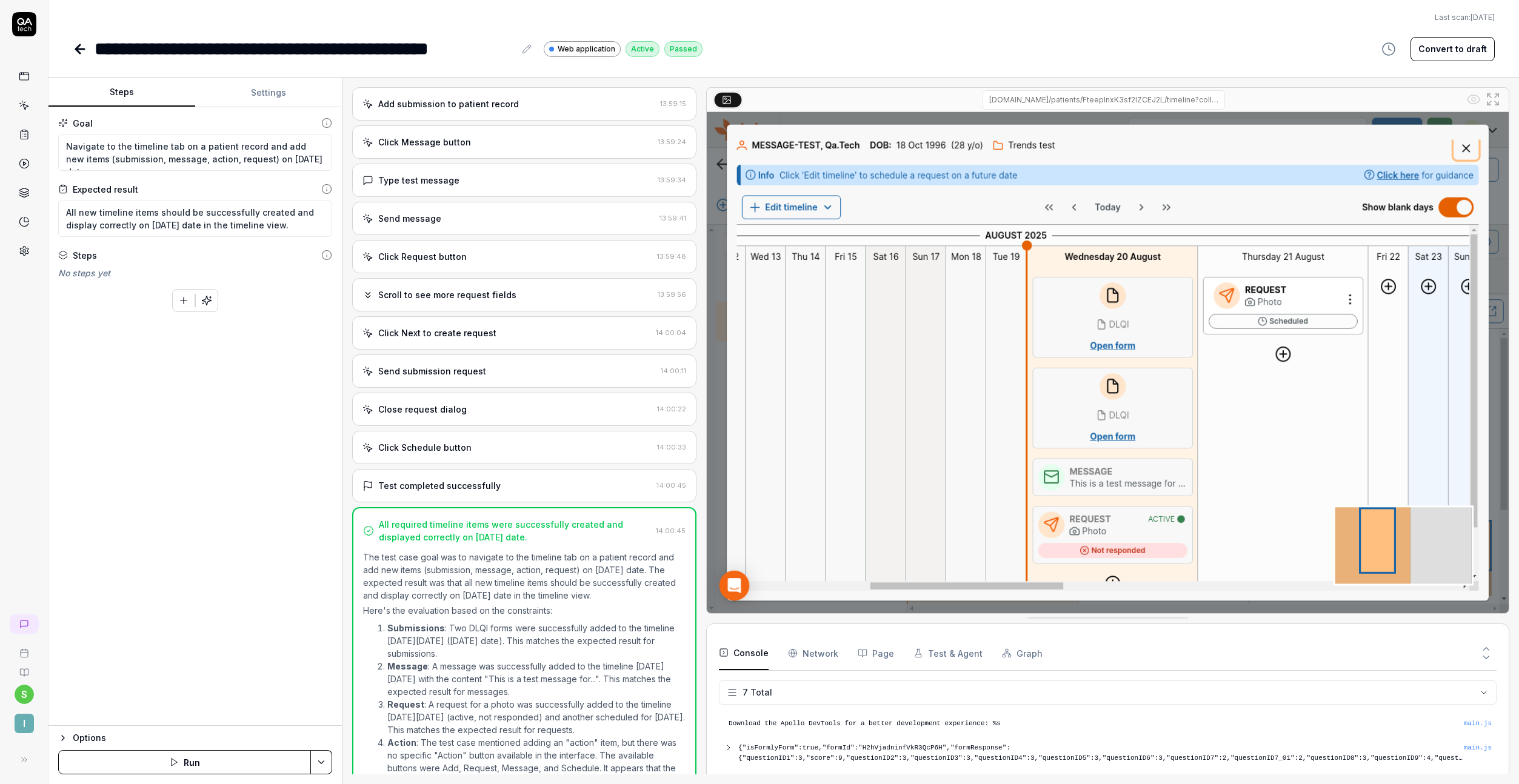
scroll to position [1640, 0]
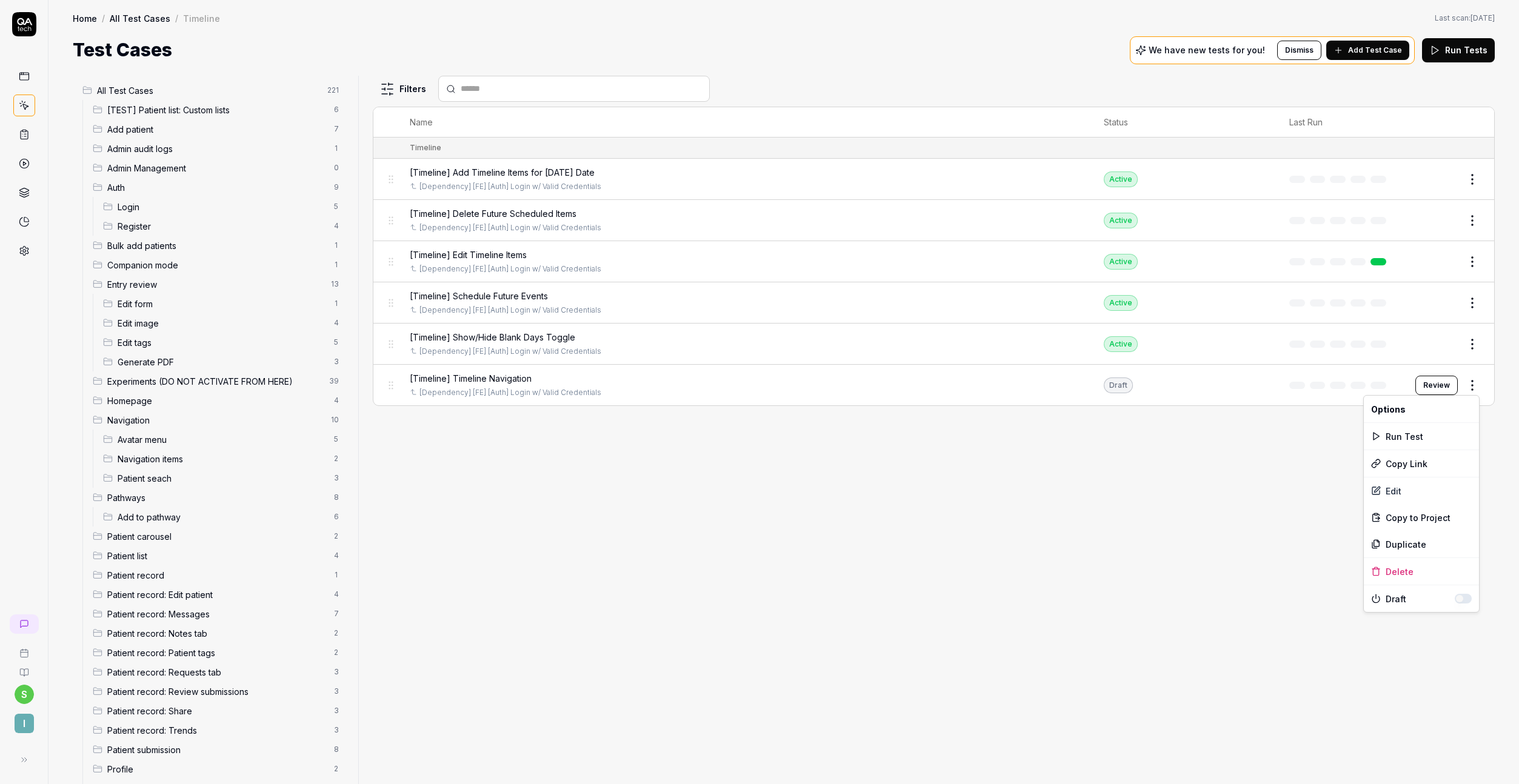
click at [1468, 392] on body "s I Home / All Test Cases / Timeline Home / All Test Cases / Timeline Last scan…" at bounding box center [760, 392] width 1519 height 784
click at [1477, 384] on html "s I Home / All Test Cases / Timeline Home / All Test Cases / Timeline Last scan…" at bounding box center [760, 392] width 1519 height 784
click at [1391, 498] on div "Edit" at bounding box center [1422, 491] width 115 height 27
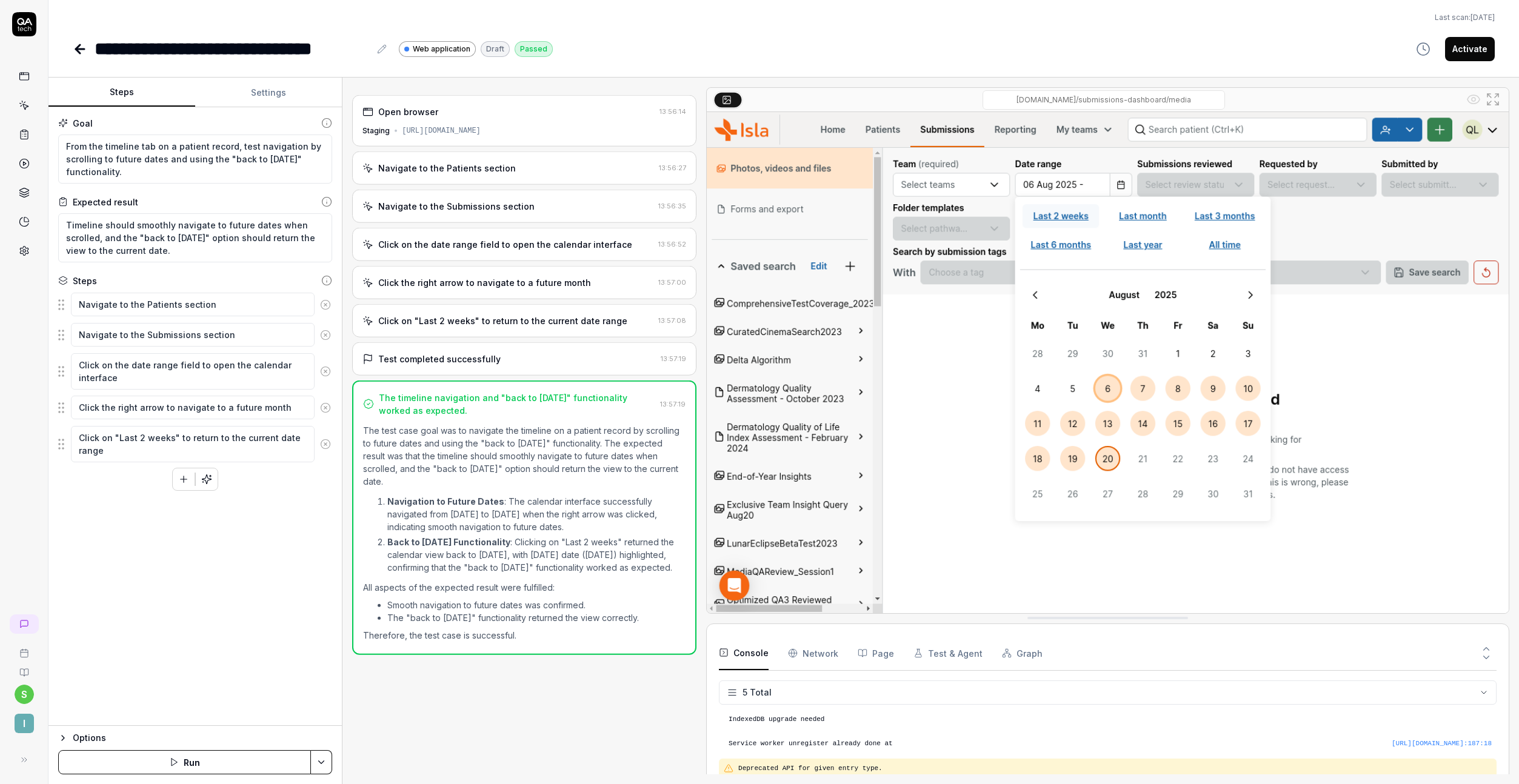
scroll to position [35, 0]
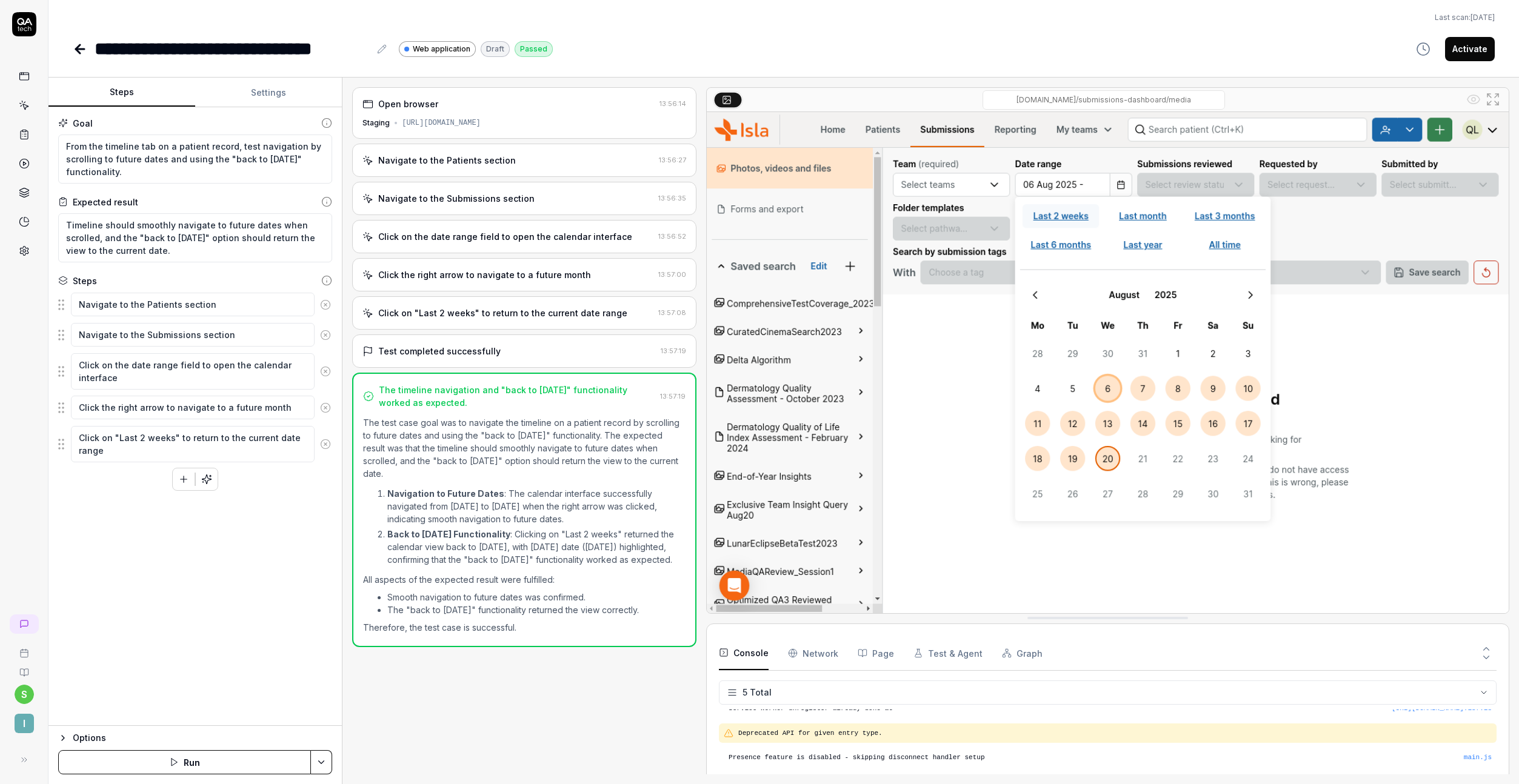
type textarea "*"
click at [284, 103] on button "Settings" at bounding box center [269, 93] width 146 height 29
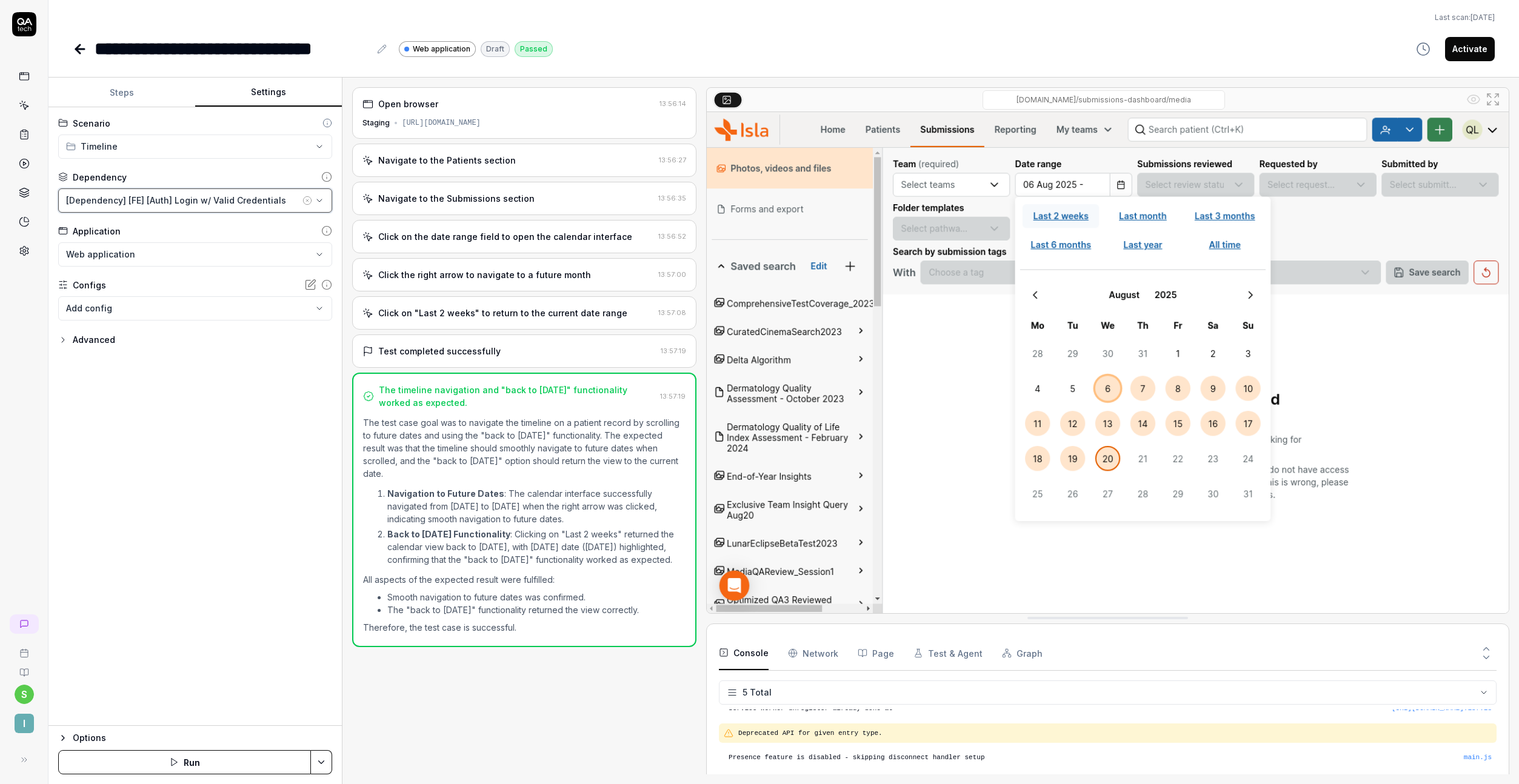
click at [190, 203] on div "[Dependency] [FE] [Auth] Login w/ Valid Credentials" at bounding box center [183, 200] width 234 height 12
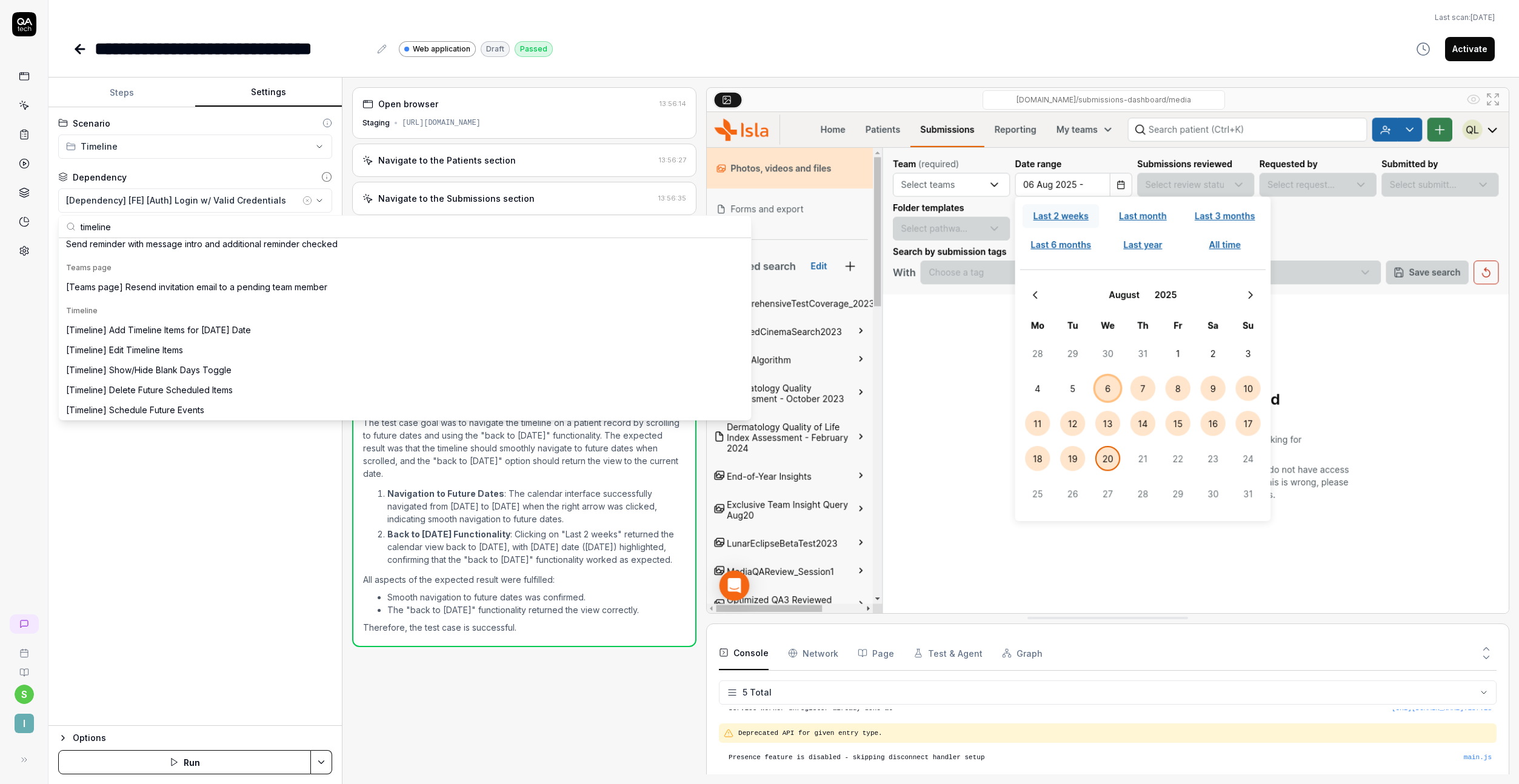
scroll to position [113, 0]
type input "timeline"
click at [231, 333] on div "[Timeline] Add Timeline Items for [DATE] Date" at bounding box center [158, 327] width 185 height 12
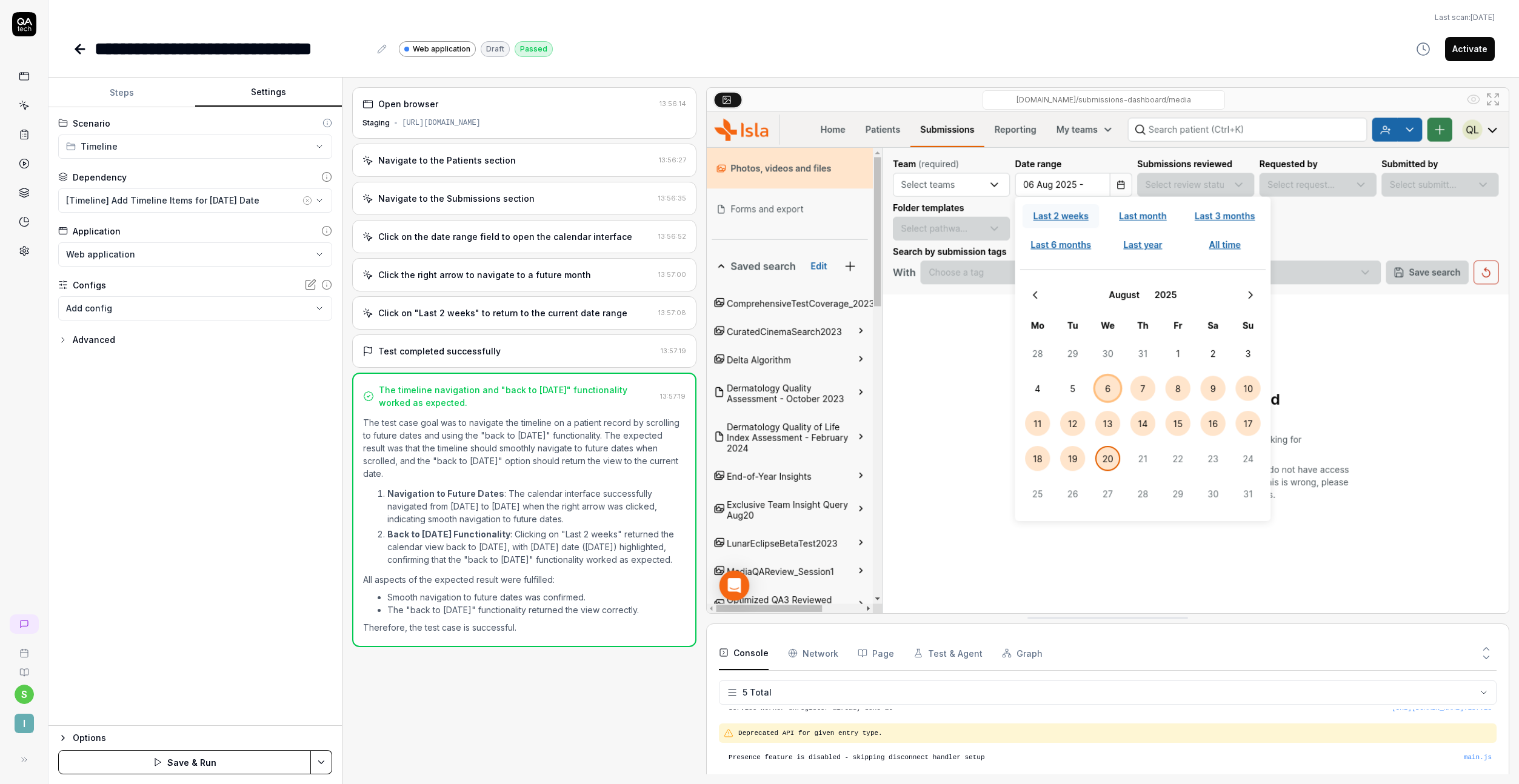
click at [124, 97] on button "Steps" at bounding box center [122, 93] width 146 height 29
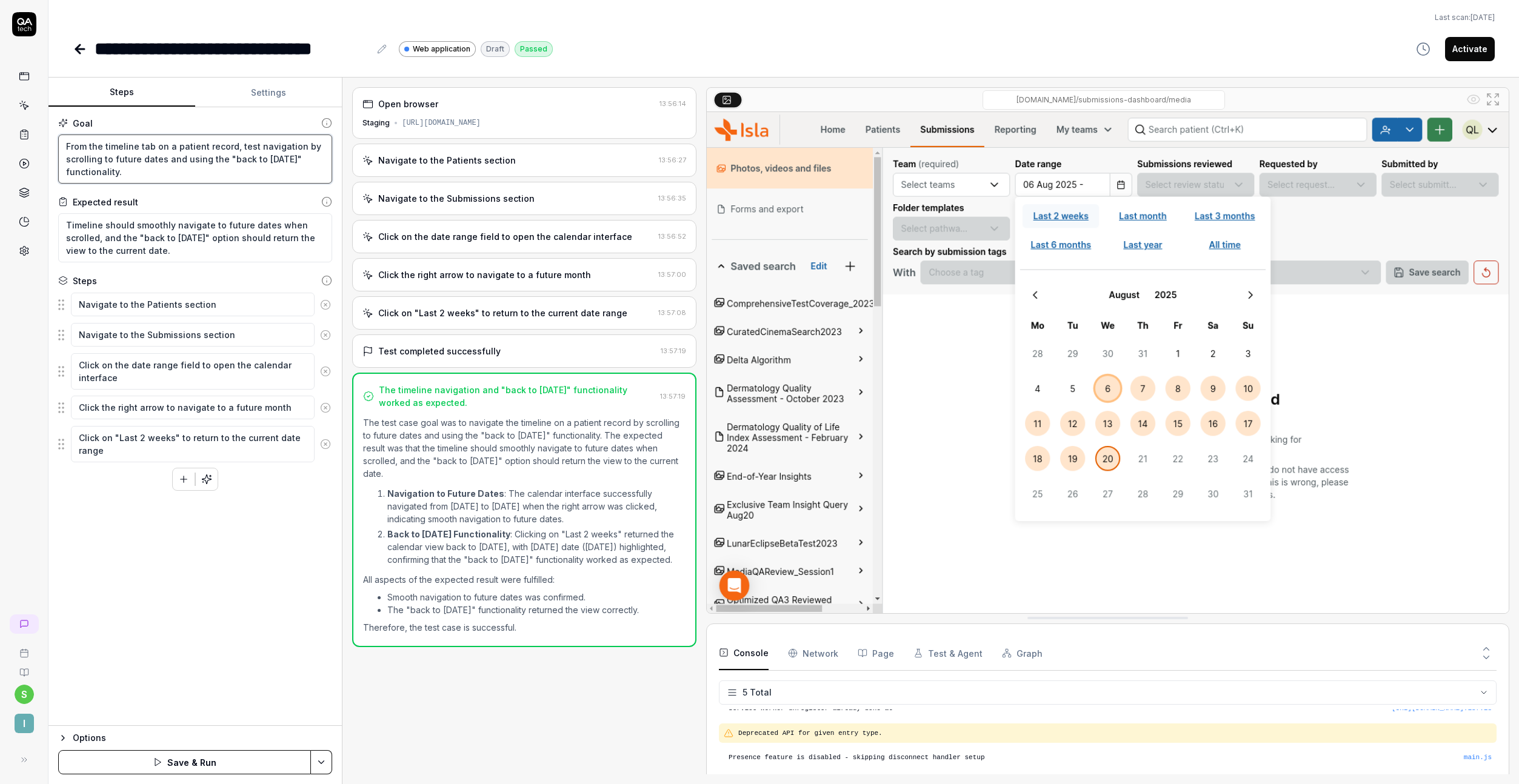
click at [159, 171] on textarea "From the timeline tab on a patient record, test navigation by scrolling to futu…" at bounding box center [195, 159] width 274 height 49
drag, startPoint x: 203, startPoint y: 171, endPoint x: 67, endPoint y: 158, distance: 136.6
click at [67, 158] on textarea "From the timeline tab on a patient record, test navigation by scrolling to futu…" at bounding box center [195, 159] width 274 height 49
type textarea "*"
type textarea "From the timeline tab on a patient record, test navigation by s"
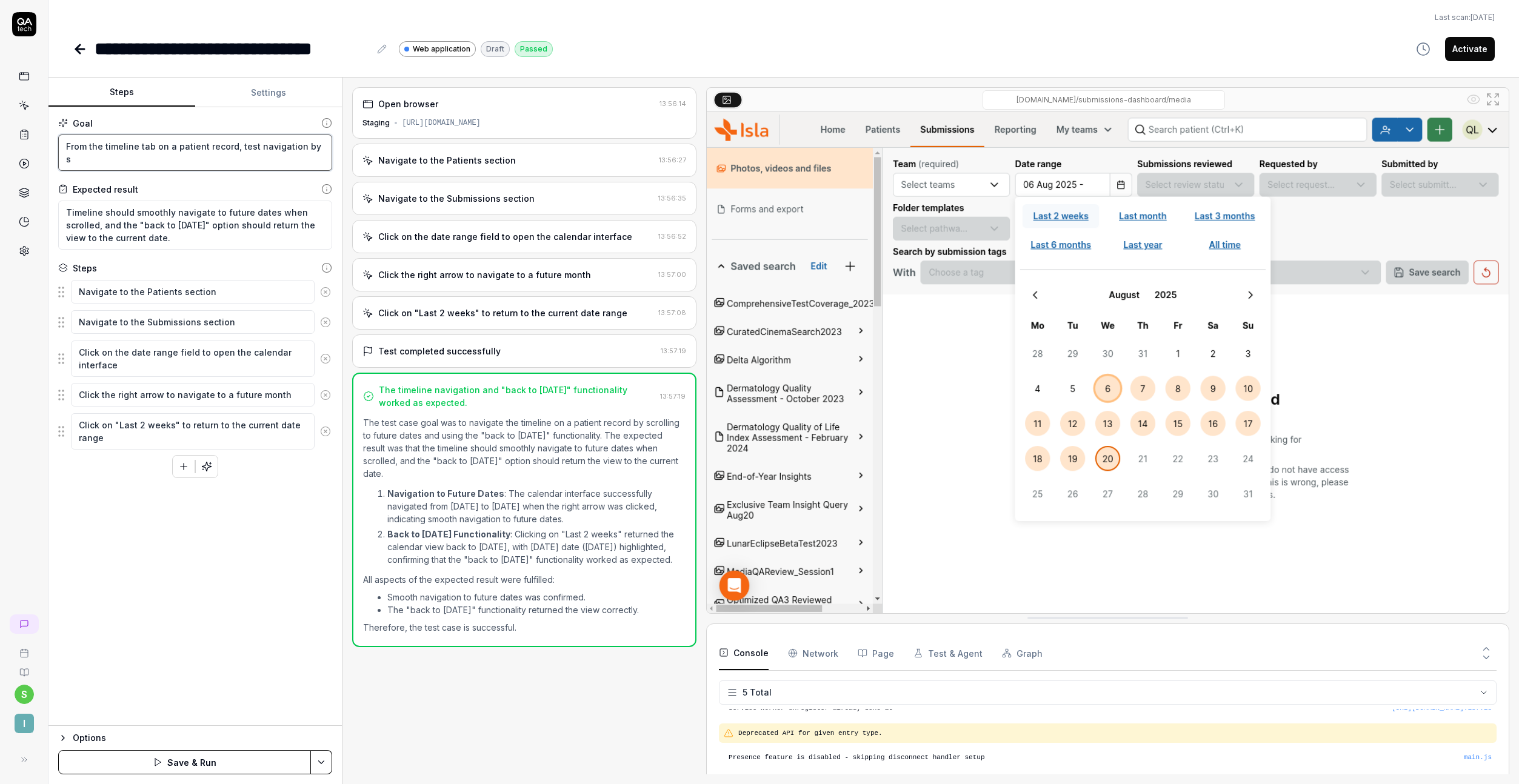
type textarea "*"
type textarea "From the timeline tab on a patient record, test navigation by"
type textarea "*"
type textarea "From the timeline tab on a patient record, test navigation by c"
type textarea "*"
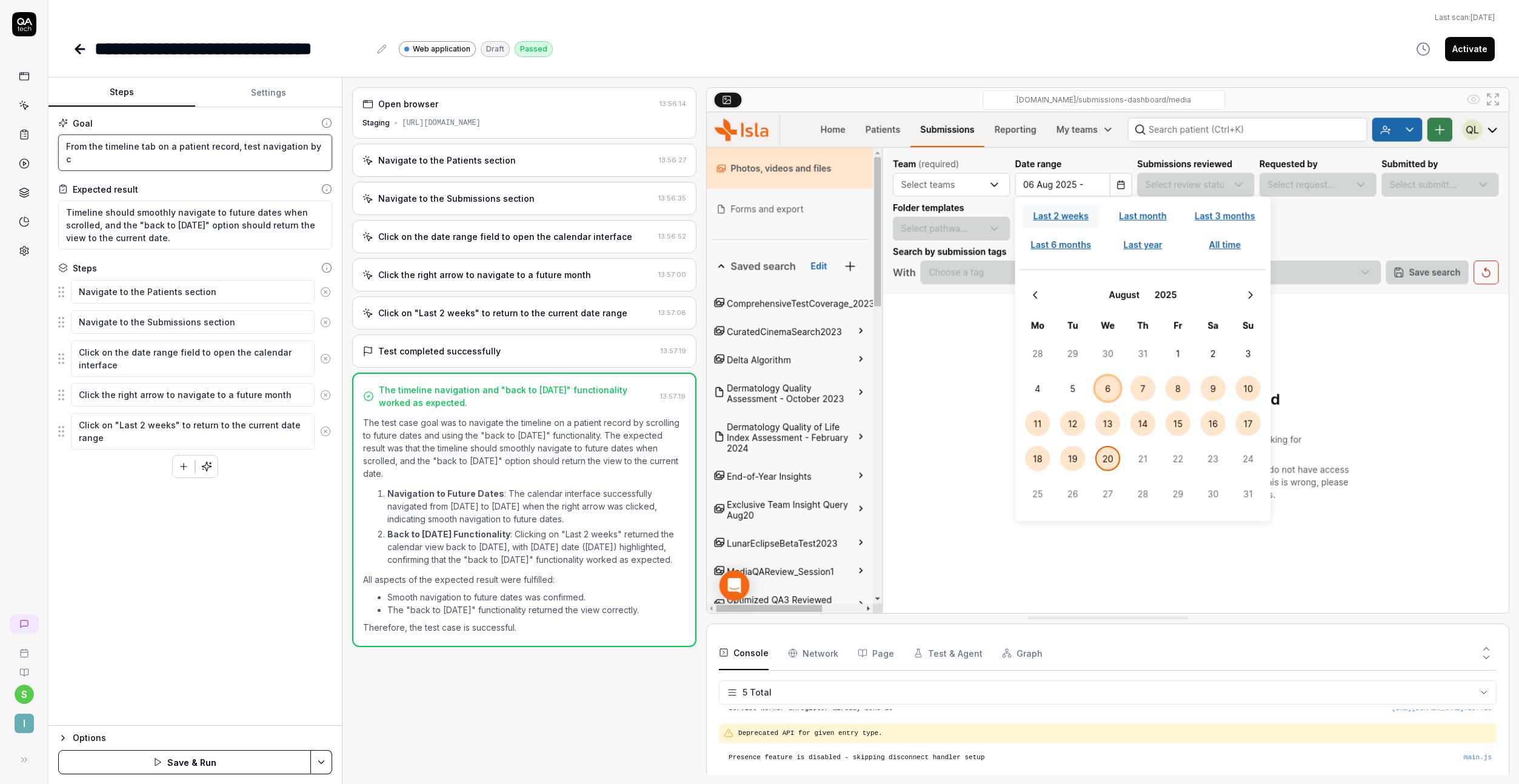
type textarea "From the timeline tab on a patient record, test navigation by cl"
type textarea "*"
type textarea "From the timeline tab on a patient record, test navigation by cli"
type textarea "*"
type textarea "From the timeline tab on a patient record, test navigation by clic"
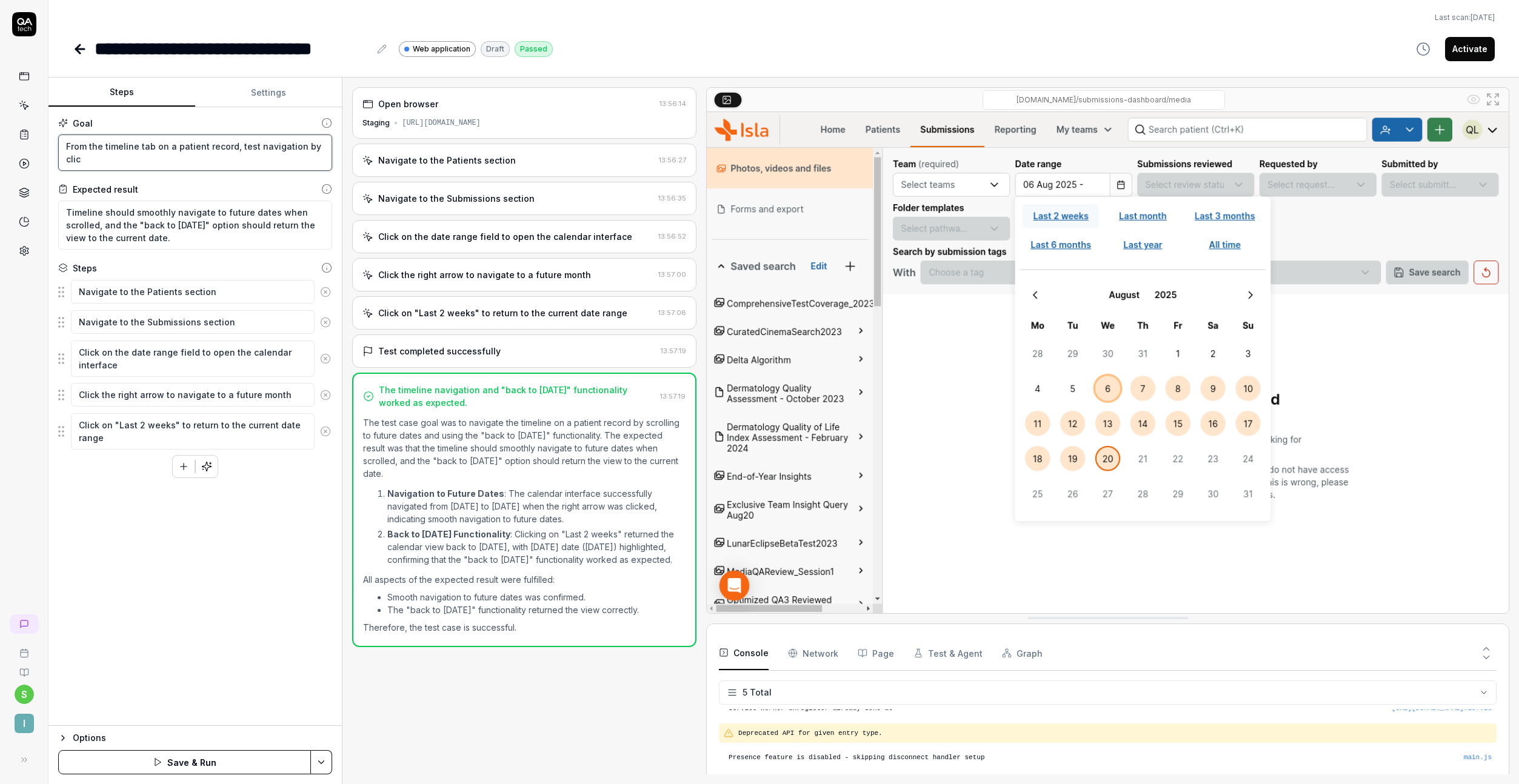
type textarea "*"
type textarea "From the timeline tab on a patient record, test navigation by click"
type textarea "*"
type textarea "From the timeline tab on a patient record, test navigation by clicki"
type textarea "*"
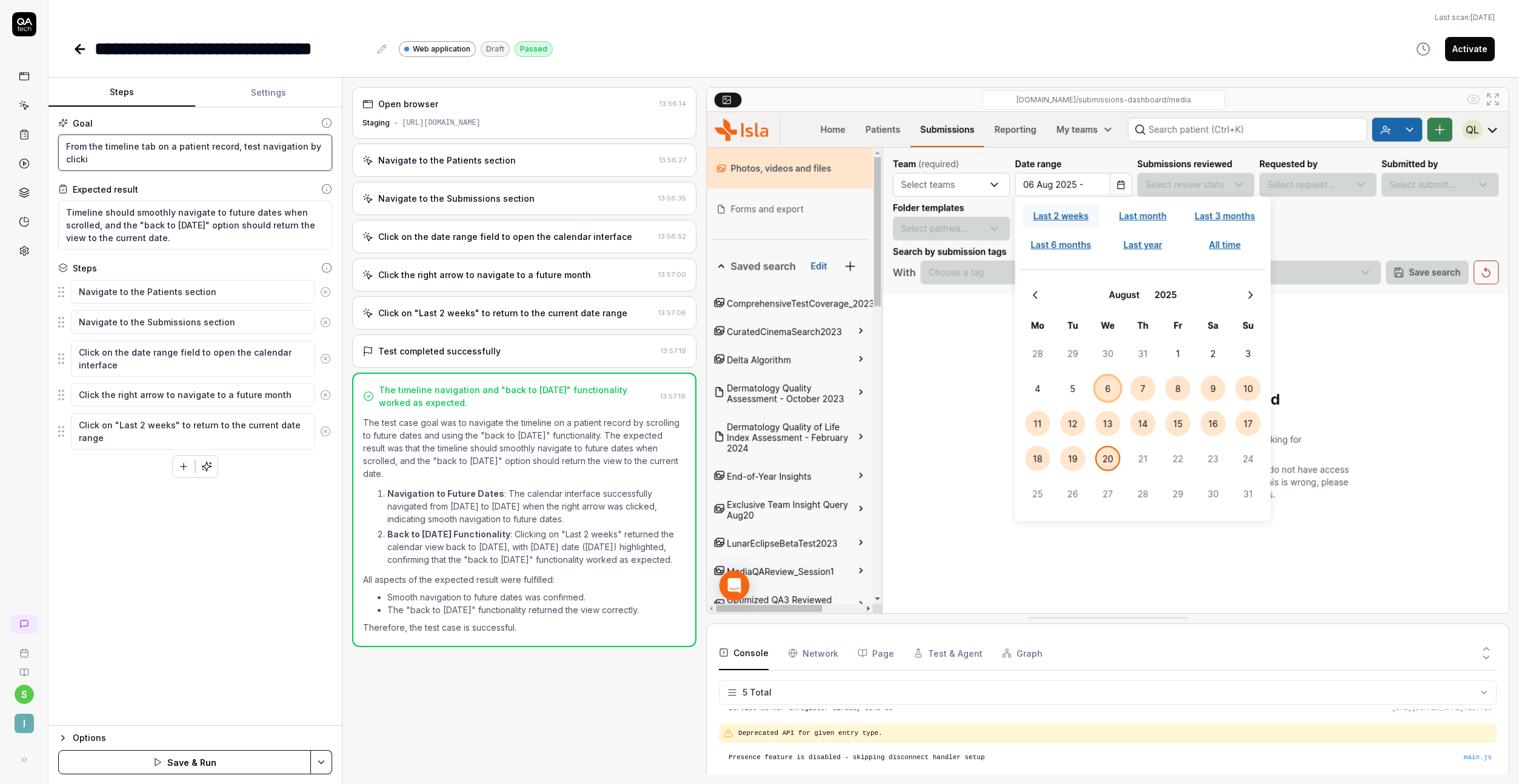
type textarea "From the timeline tab on a patient record, test navigation by clickin"
type textarea "*"
type textarea "From the timeline tab on a patient record, test navigation by clicking"
type textarea "*"
type textarea "From the timeline tab on a patient record, test navigation by clicking"
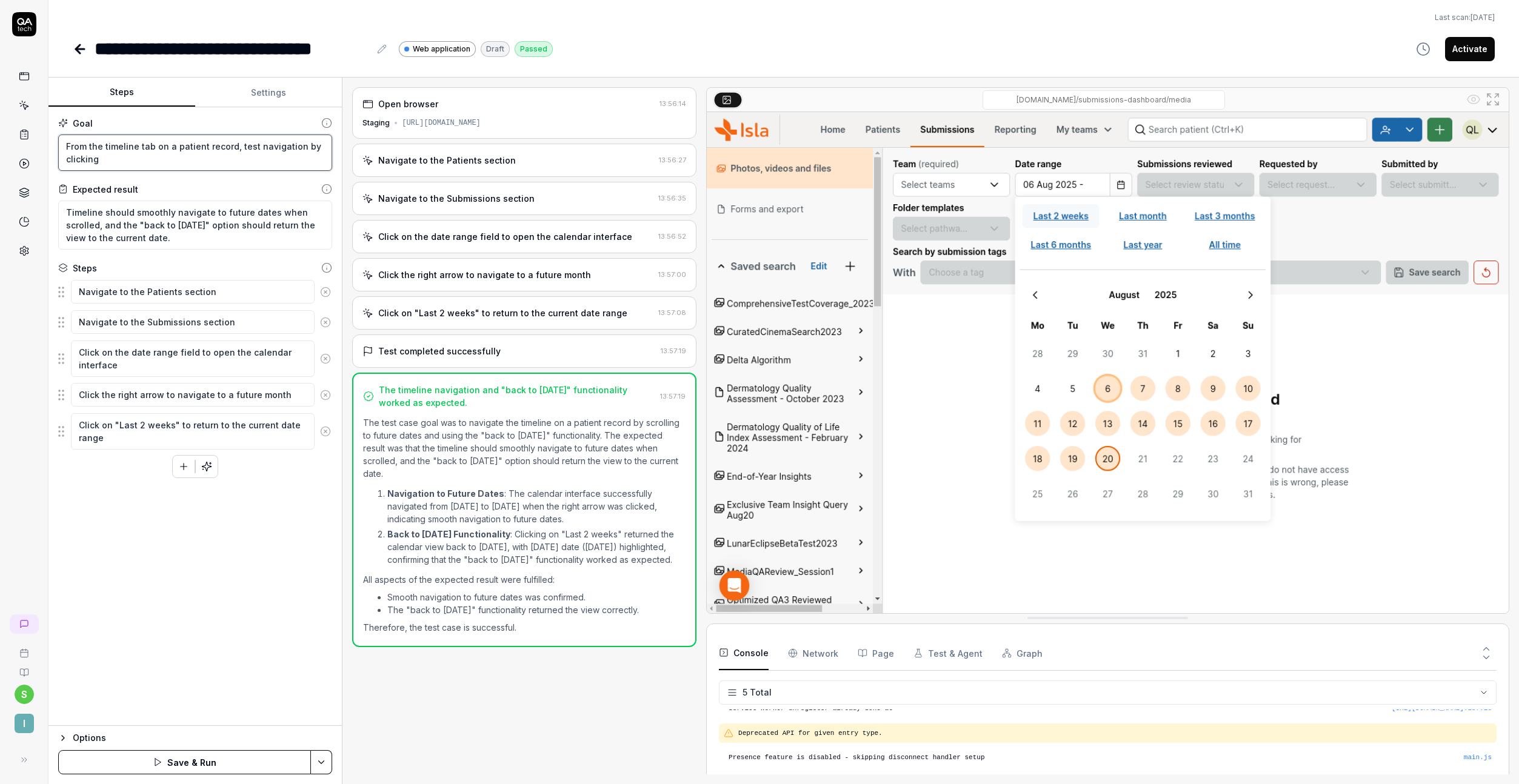
type textarea "*"
type textarea "From the timeline tab on a patient record, test navigation by clicking o"
type textarea "*"
type textarea "From the timeline tab on a patient record, test navigation by clicking on"
type textarea "*"
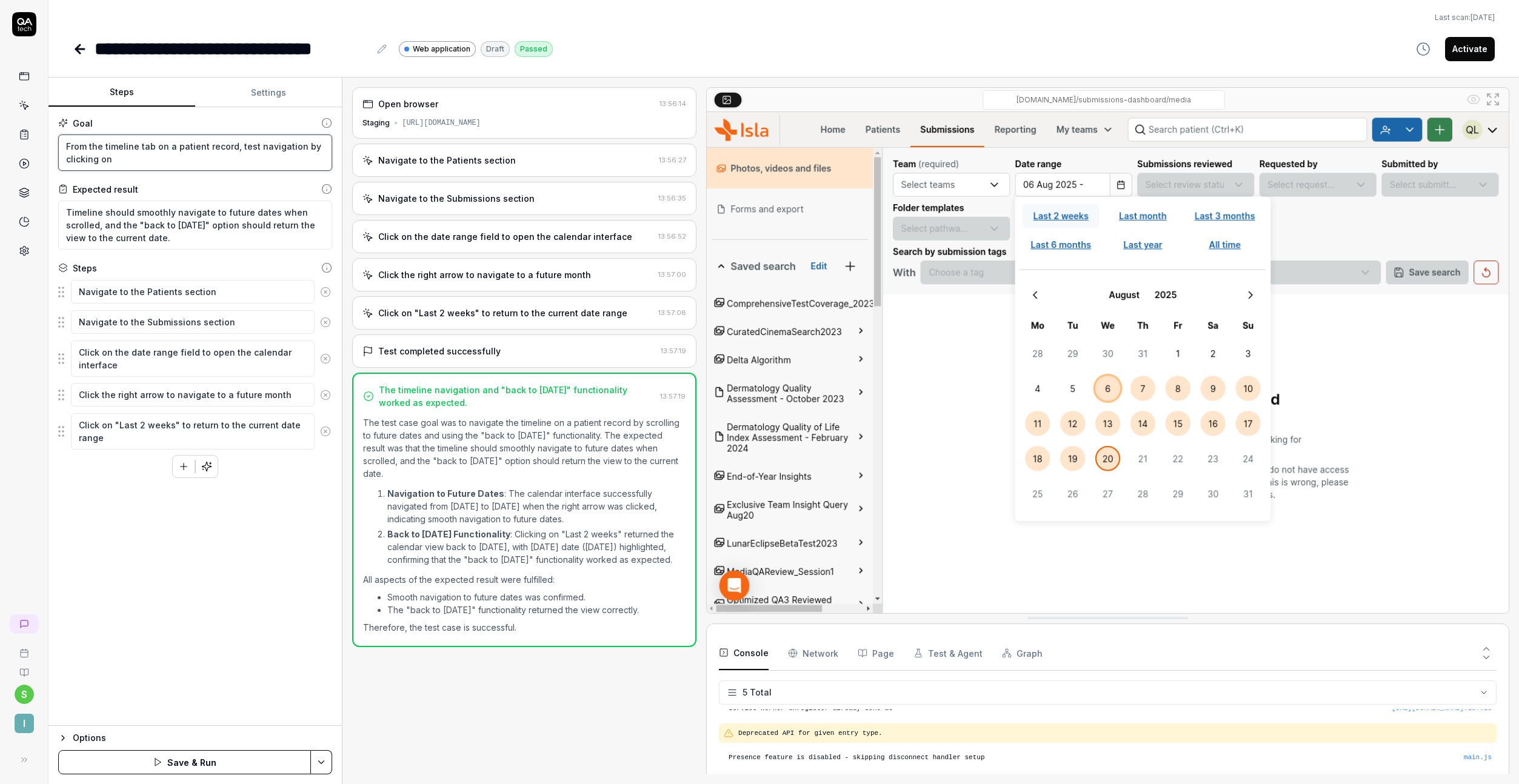
type textarea "From the timeline tab on a patient record, test navigation by clicking on"
type textarea "*"
type textarea "From the timeline tab on a patient record, test navigation by clicking on t"
type textarea "*"
type textarea "From the timeline tab on a patient record, test navigation by clicking on th"
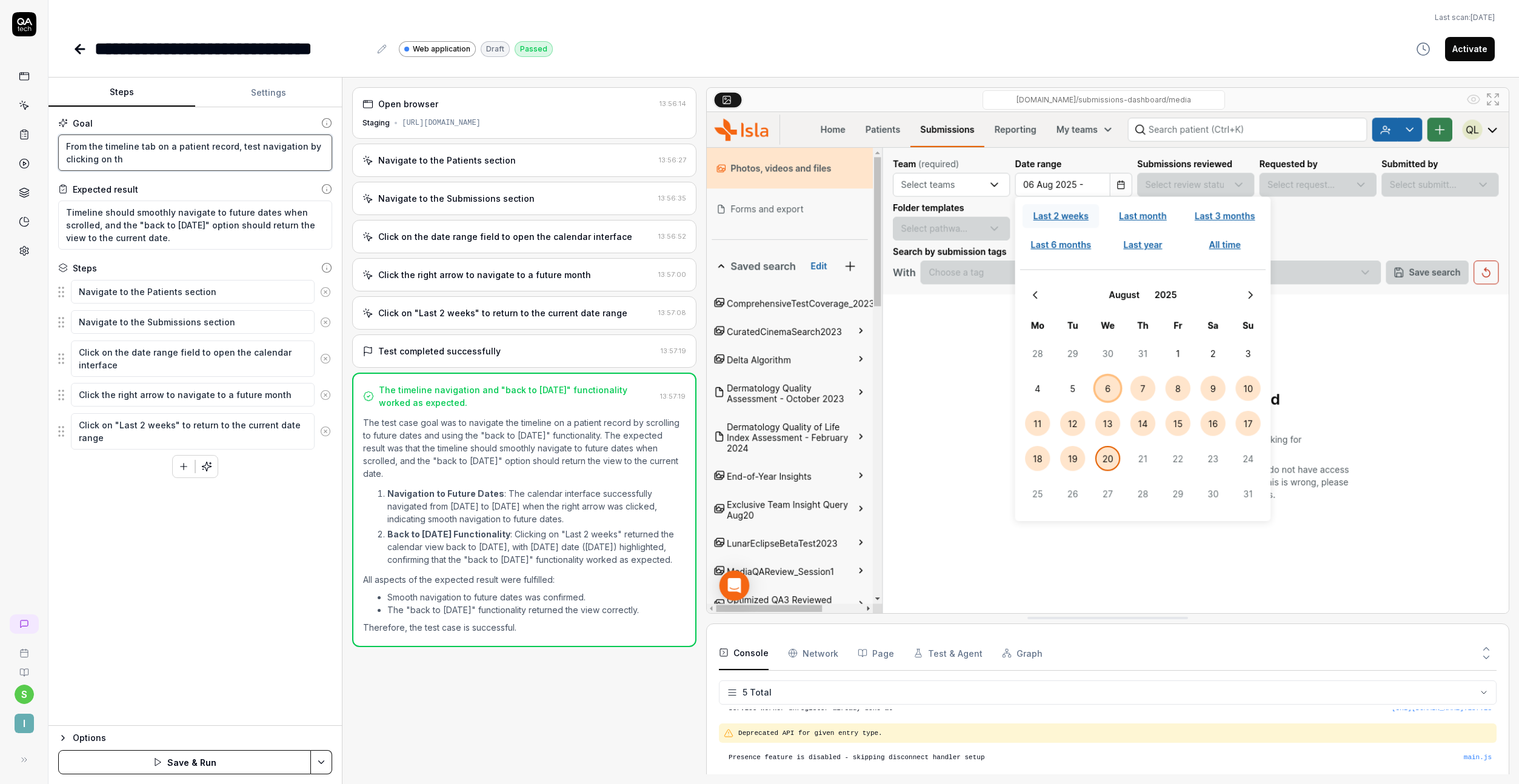
type textarea "*"
type textarea "From the timeline tab on a patient record, test navigation by clicking on the"
type textarea "*"
type textarea "From the timeline tab on a patient record, test navigation by clicking on the"
type textarea "*"
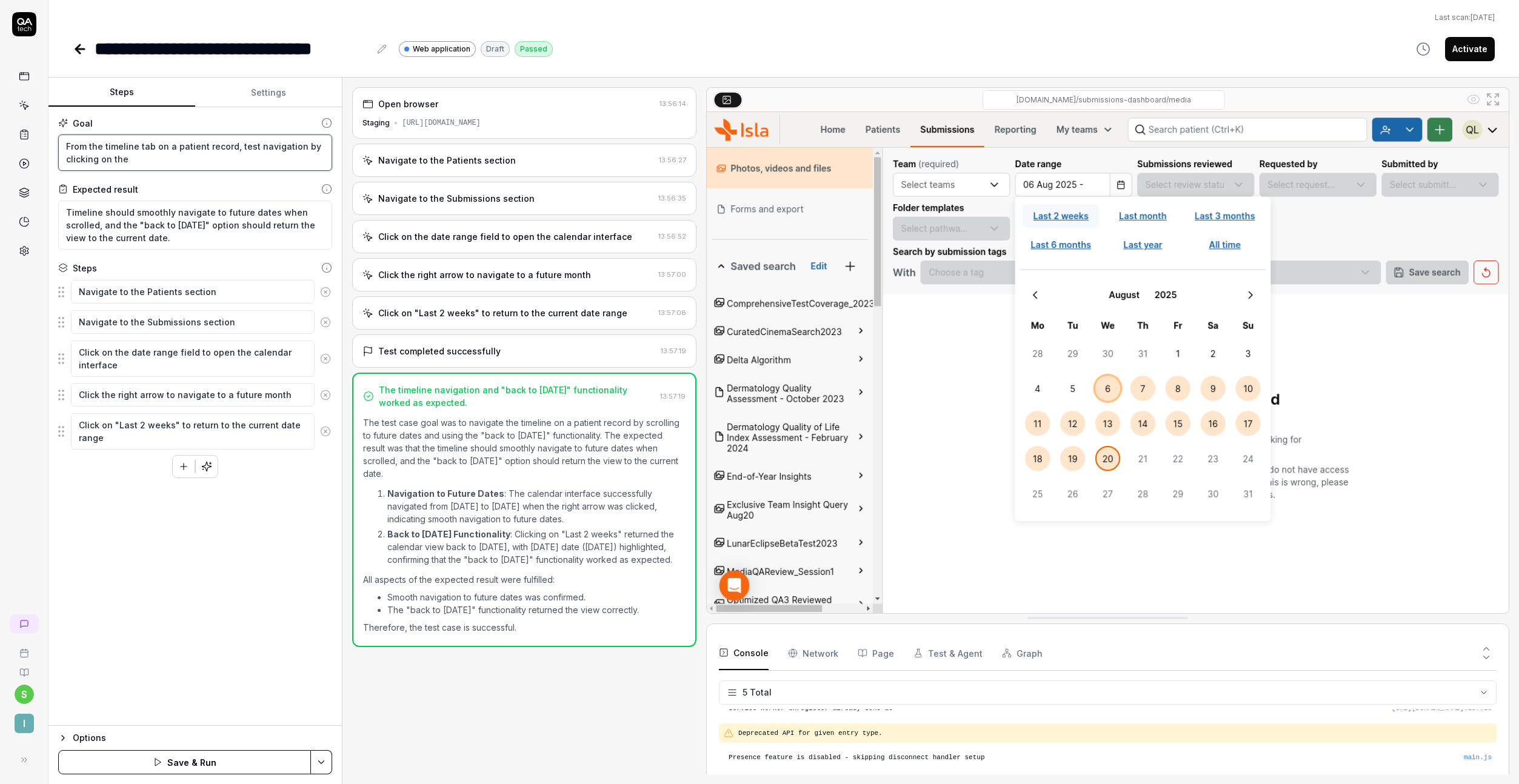
type textarea "From the timeline tab on a patient record, test navigation by clicking on the a"
type textarea "*"
type textarea "From the timeline tab on a patient record, test navigation by clicking on the ar"
type textarea "*"
type textarea "From the timeline tab on a patient record, test navigation by clicking on the a…"
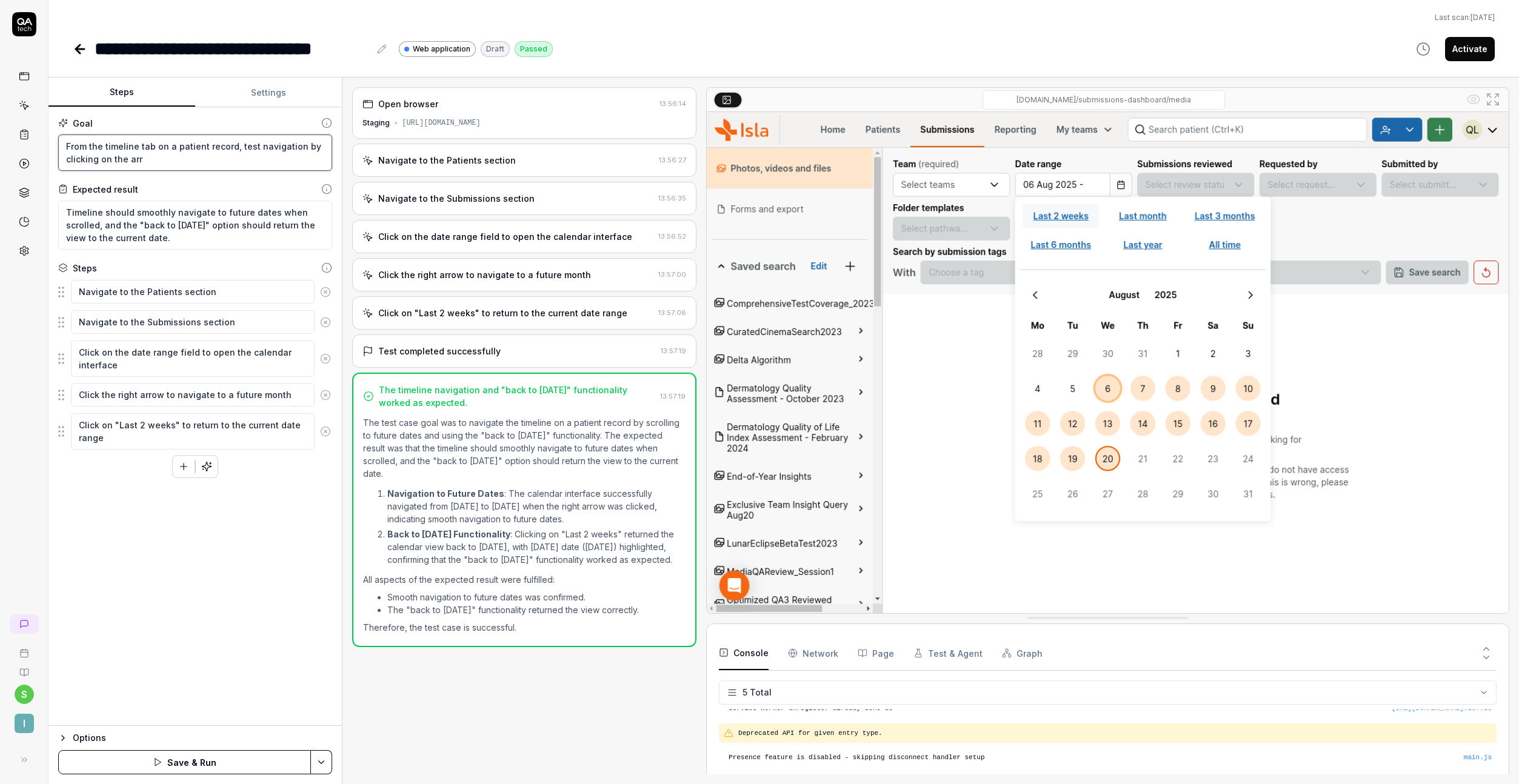
type textarea "*"
type textarea "From the timeline tab on a patient record, test navigation by clicking on the a…"
type textarea "*"
type textarea "From the timeline tab on a patient record, test navigation by clicking on the a…"
type textarea "*"
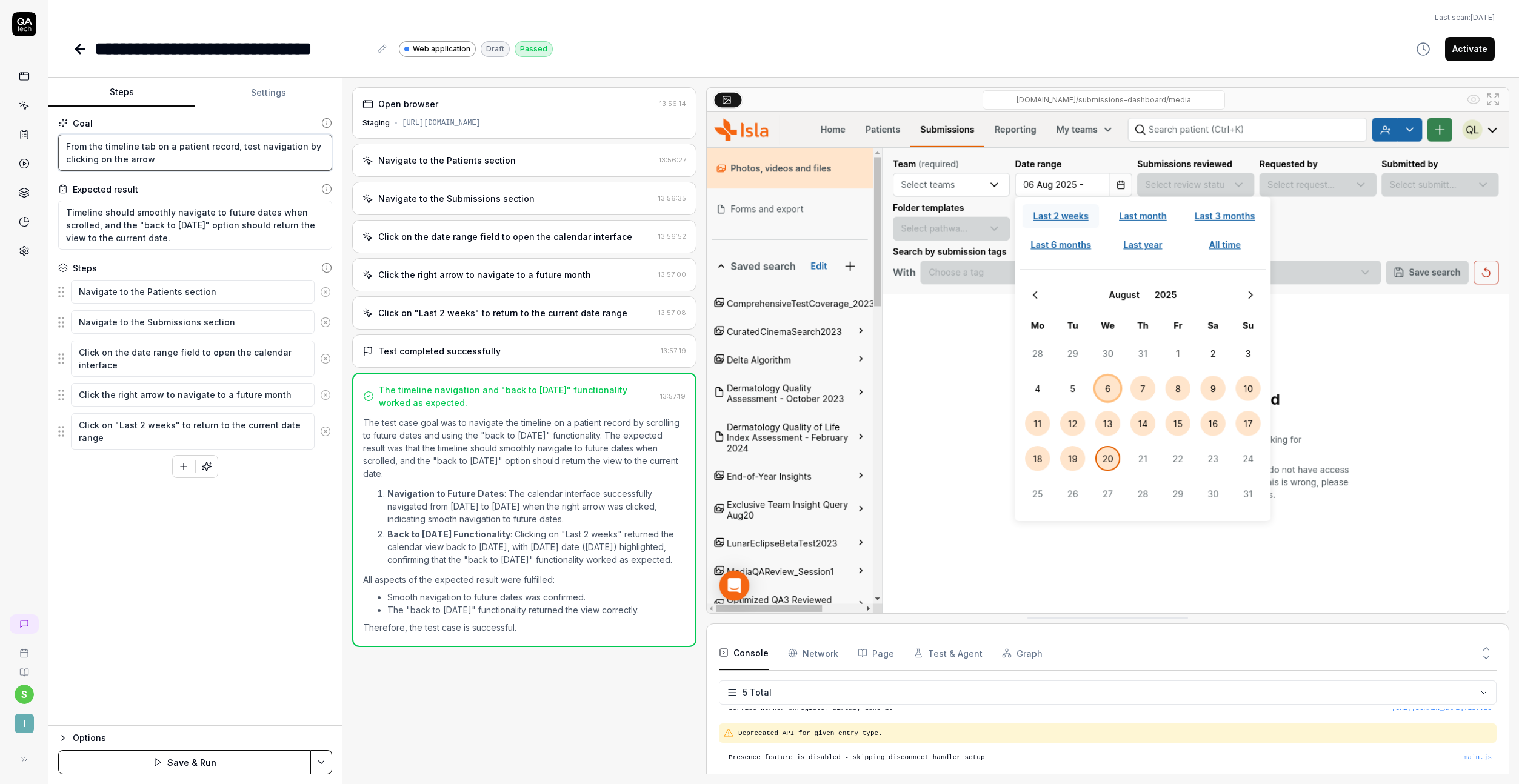
type textarea "From the timeline tab on a patient record, test navigation by clicking on the a…"
type textarea "*"
type textarea "From the timeline tab on a patient record, test navigation by clicking on the a…"
type textarea "*"
type textarea "From the timeline tab on a patient record, test navigation by clicking on the a…"
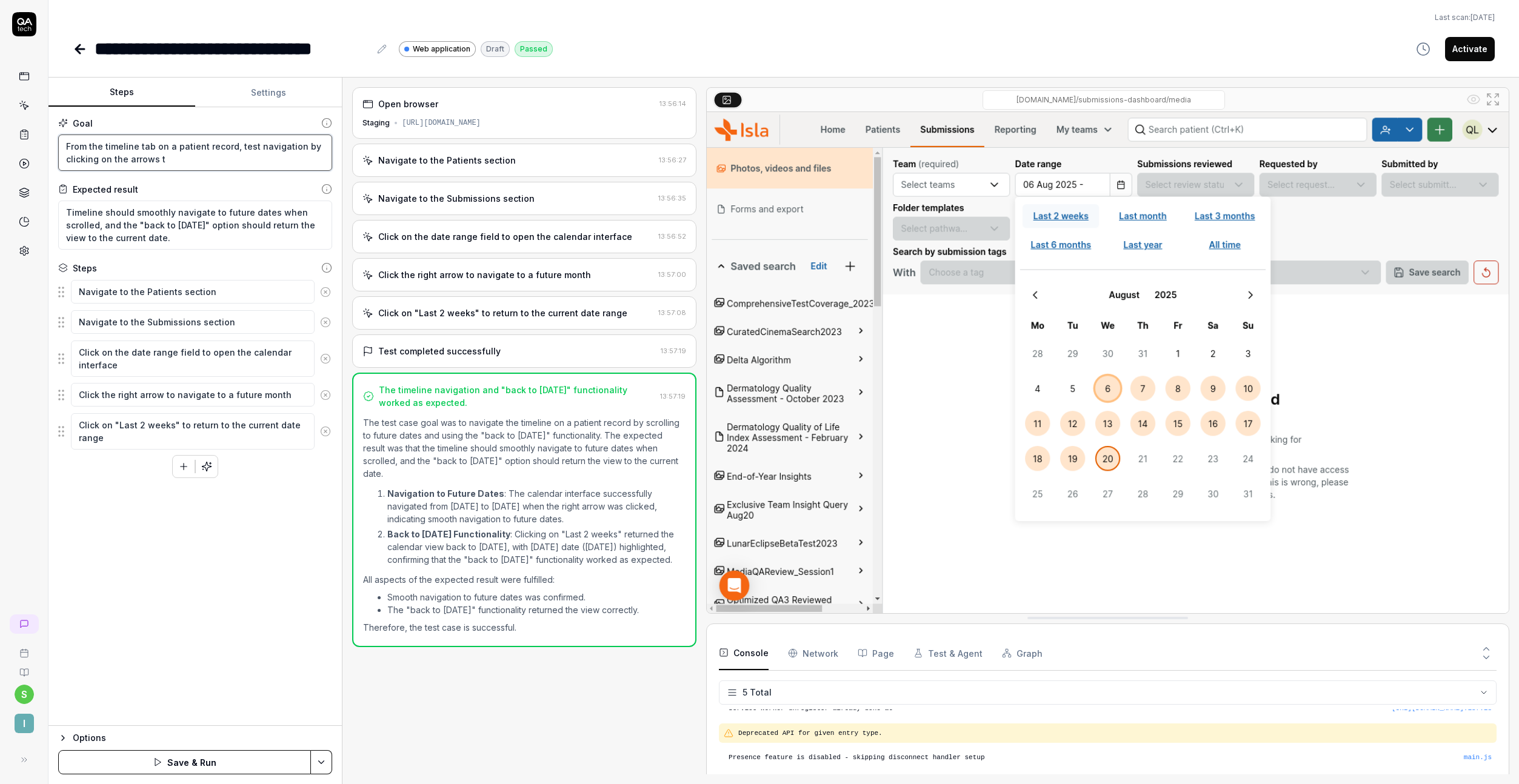
type textarea "*"
type textarea "From the timeline tab on a patient record, test navigation by clicking on the a…"
type textarea "*"
type textarea "From the timeline tab on a patient record, test navigation by clicking on the a…"
type textarea "*"
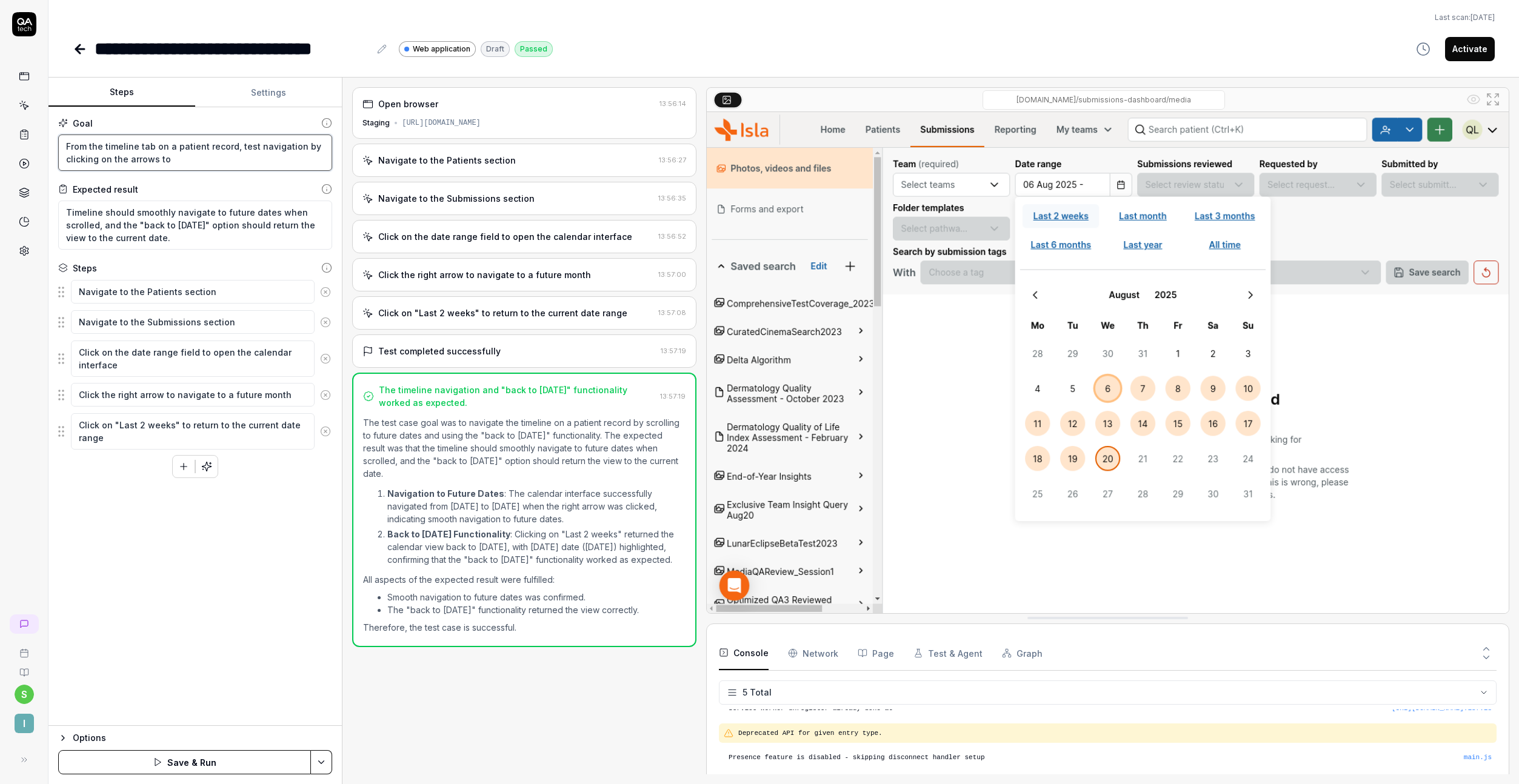
type textarea "From the timeline tab on a patient record, test navigation by clicking on the a…"
type textarea "*"
type textarea "From the timeline tab on a patient record, test navigation by clicking on the a…"
type textarea "*"
type textarea "From the timeline tab on a patient record, test navigation by clicking on the a…"
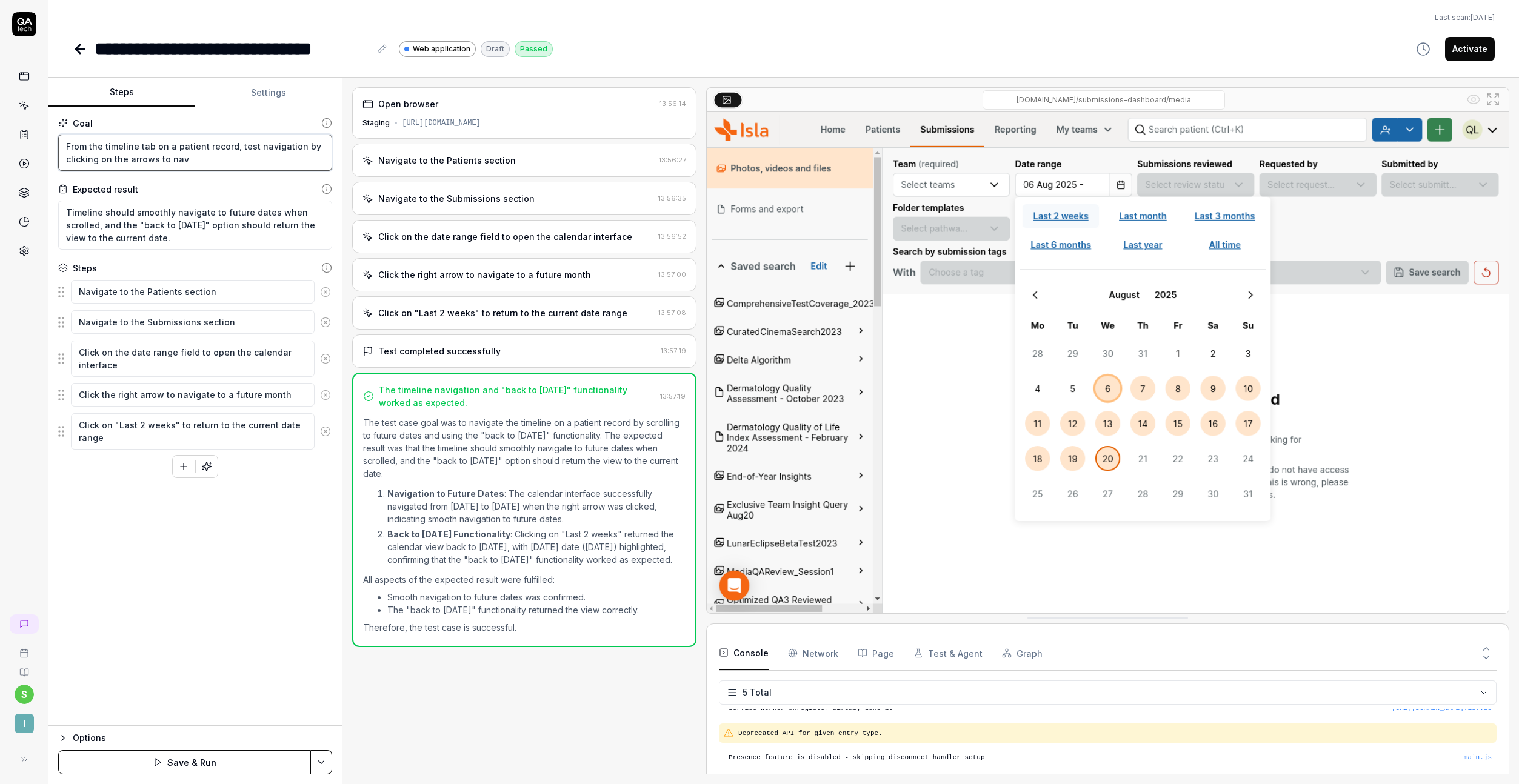
type textarea "*"
type textarea "From the timeline tab on a patient record, test navigation by clicking on the a…"
type textarea "*"
type textarea "From the timeline tab on a patient record, test navigation by clicking on the a…"
type textarea "*"
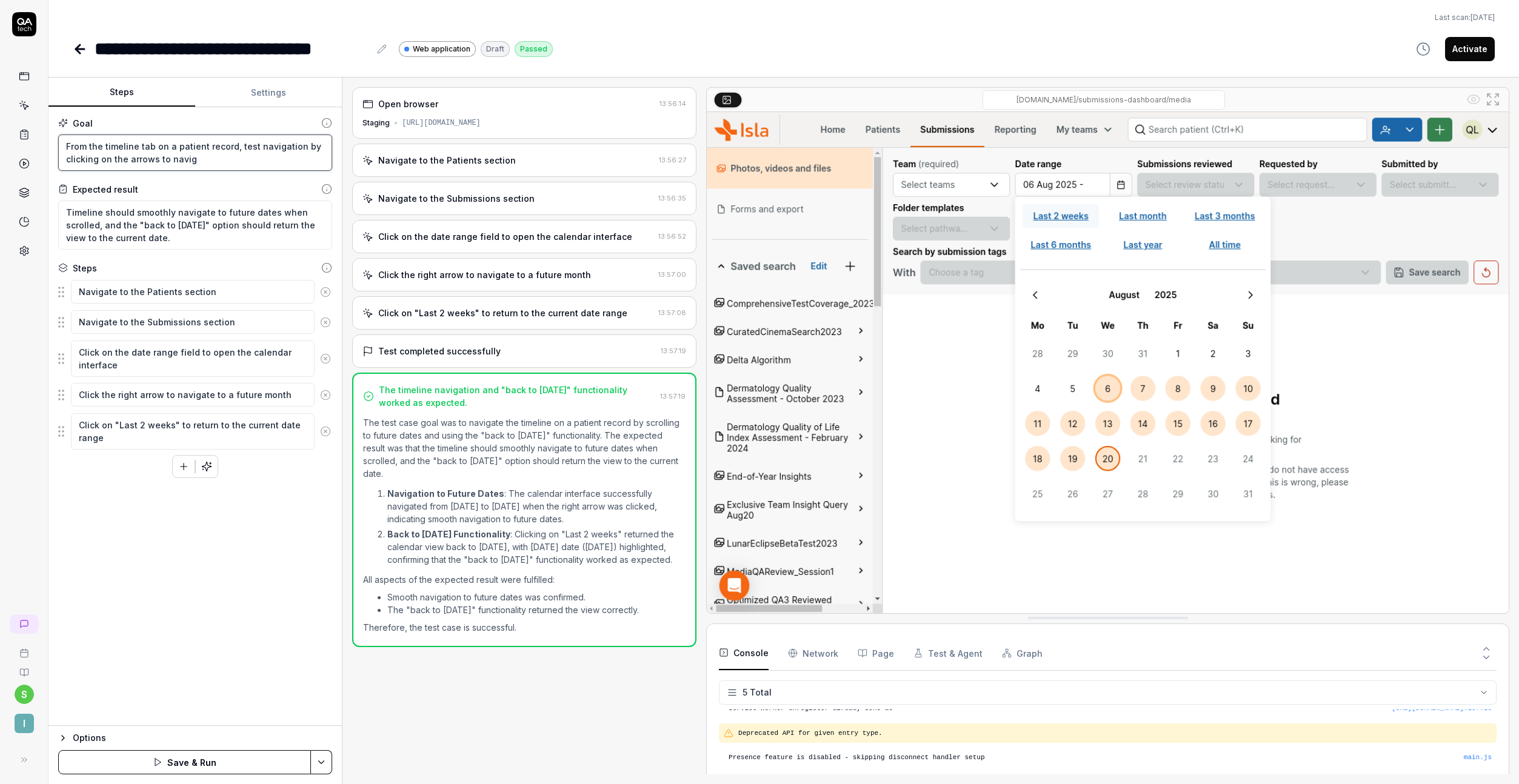
type textarea "From the timeline tab on a patient record, test navigation by clicking on the a…"
type textarea "*"
type textarea "From the timeline tab on a patient record, test navigation by clicking on the a…"
type textarea "*"
type textarea "From the timeline tab on a patient record, test navigation by clicking on the a…"
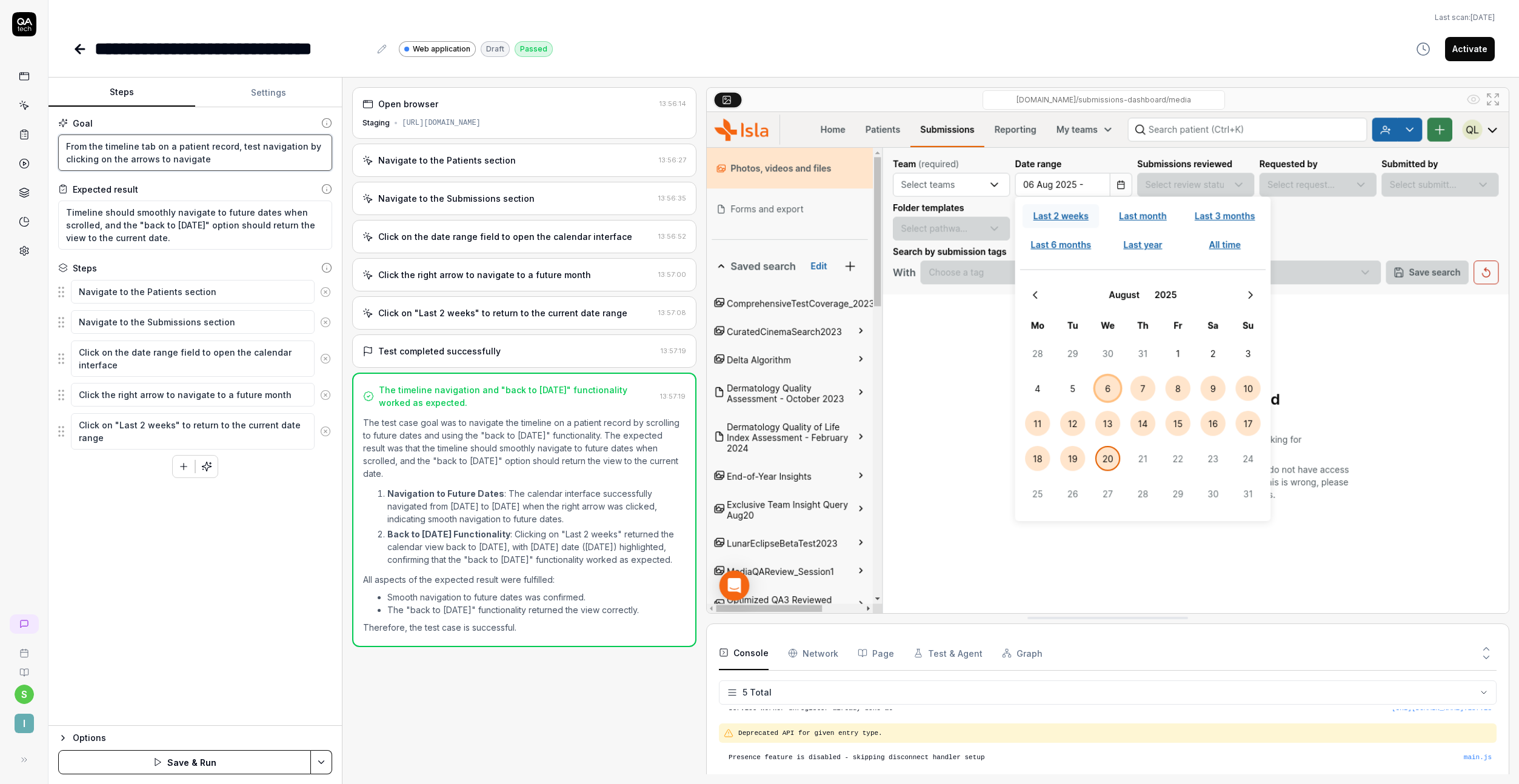
type textarea "*"
type textarea "From the timeline tab on a patient record, test navigation by clicking on the a…"
type textarea "*"
type textarea "From the timeline tab on a patient record, test navigation by clicking on the a…"
type textarea "*"
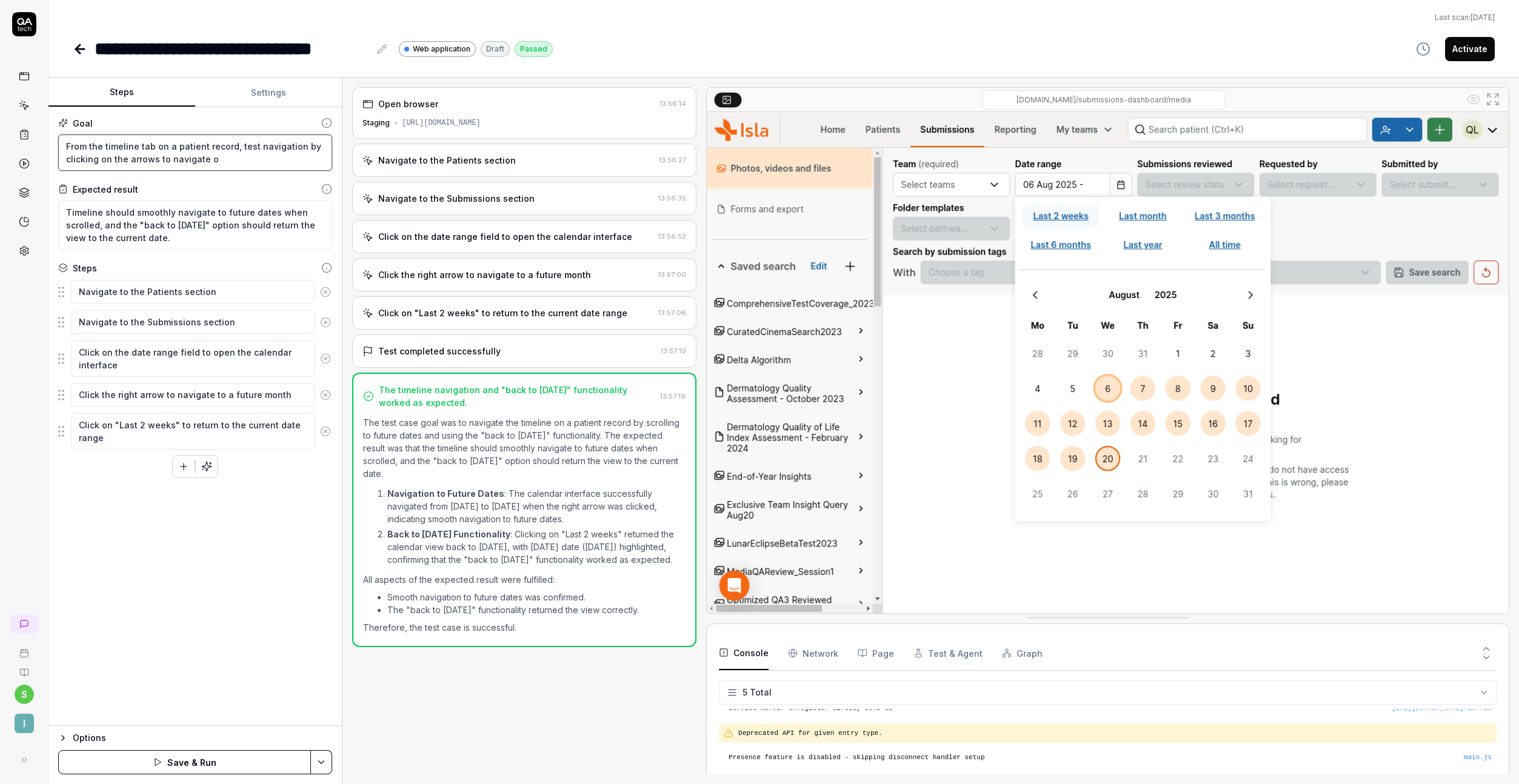
type textarea "From the timeline tab on a patient record, test navigation by clicking on the a…"
type textarea "*"
type textarea "From the timeline tab on a patient record, test navigation by clicking on the a…"
type textarea "*"
type textarea "From the timeline tab on a patient record, test navigation by clicking on the a…"
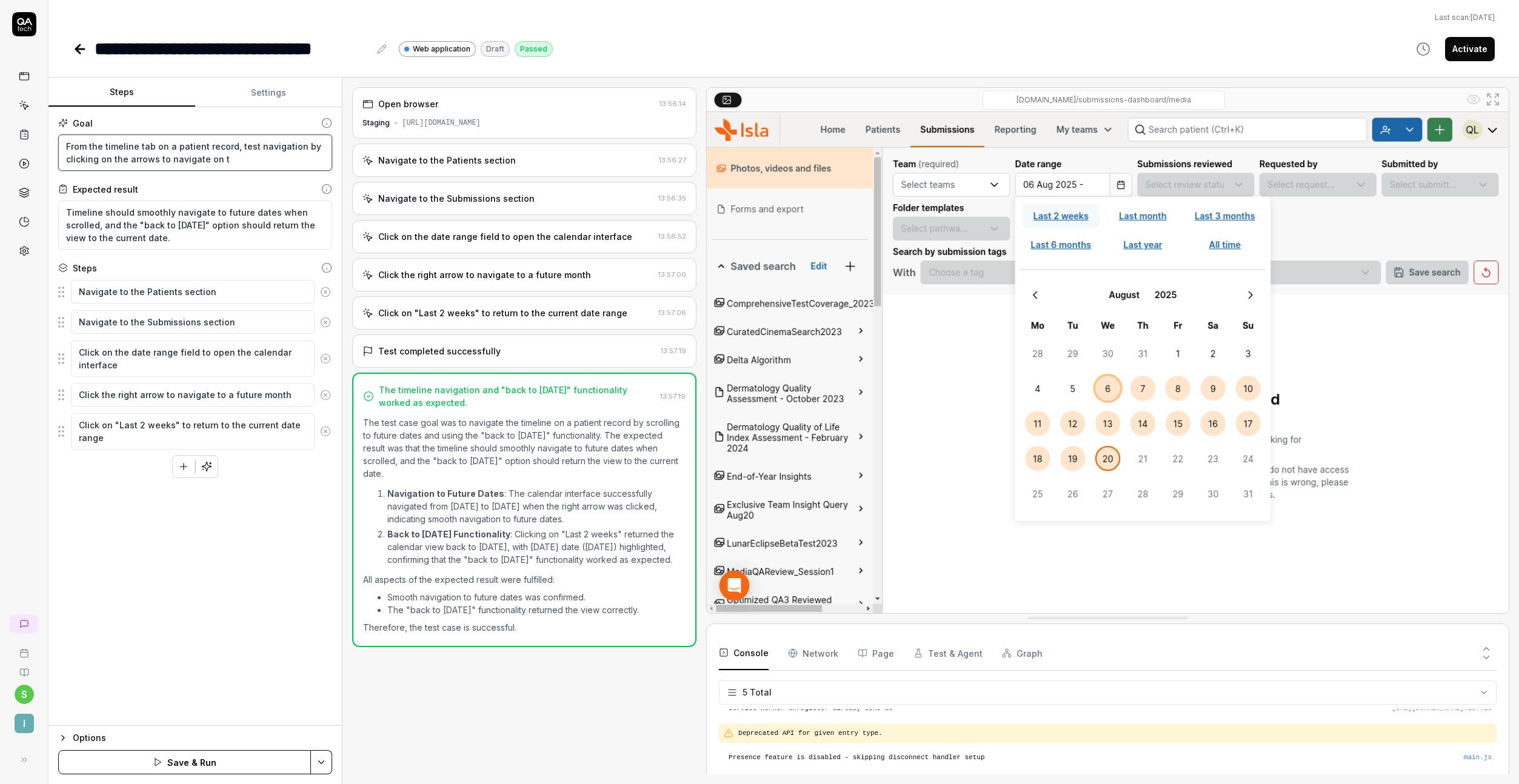
type textarea "*"
type textarea "From the timeline tab on a patient record, test navigation by clicking on the a…"
type textarea "*"
type textarea "From the timeline tab on a patient record, test navigation by clicking on the a…"
type textarea "*"
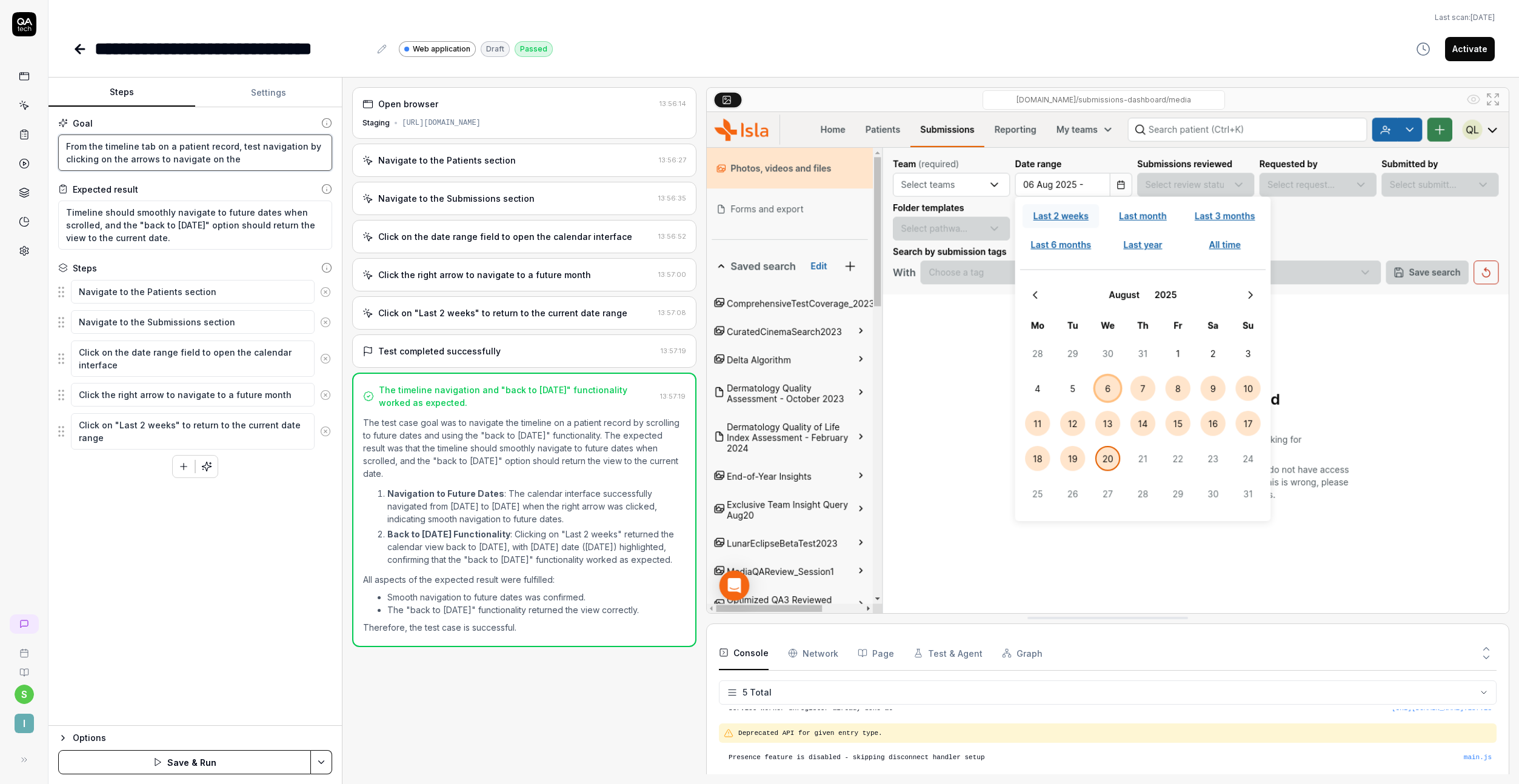
type textarea "From the timeline tab on a patient record, test navigation by clicking on the a…"
type textarea "*"
type textarea "From the timeline tab on a patient record, test navigation by clicking on the a…"
type textarea "*"
type textarea "From the timeline tab on a patient record, test navigation by clicking on the a…"
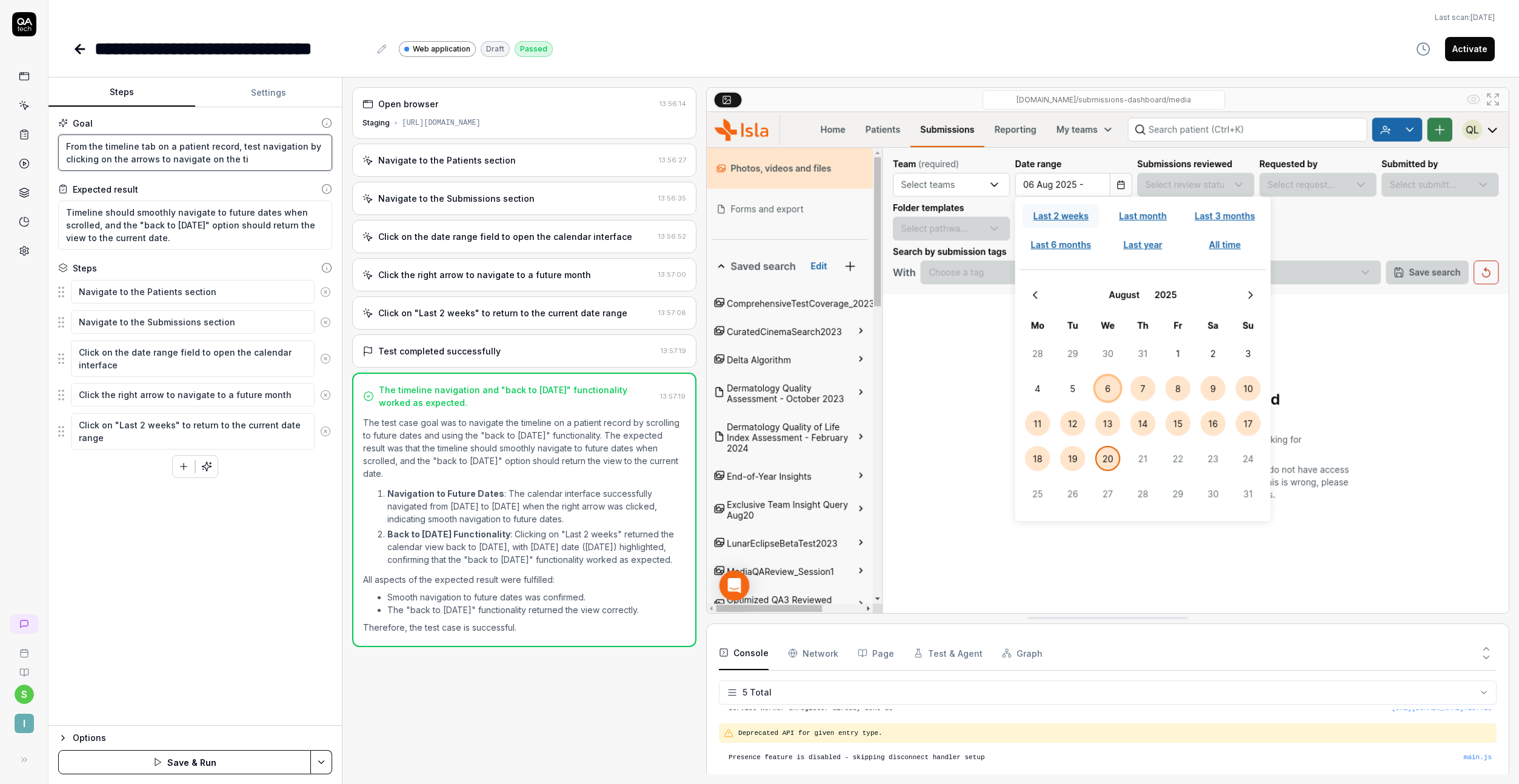
type textarea "*"
type textarea "From the timeline tab on a patient record, test navigation by clicking on the a…"
type textarea "*"
type textarea "From the timeline tab on a patient record, test navigation by clicking on the a…"
type textarea "*"
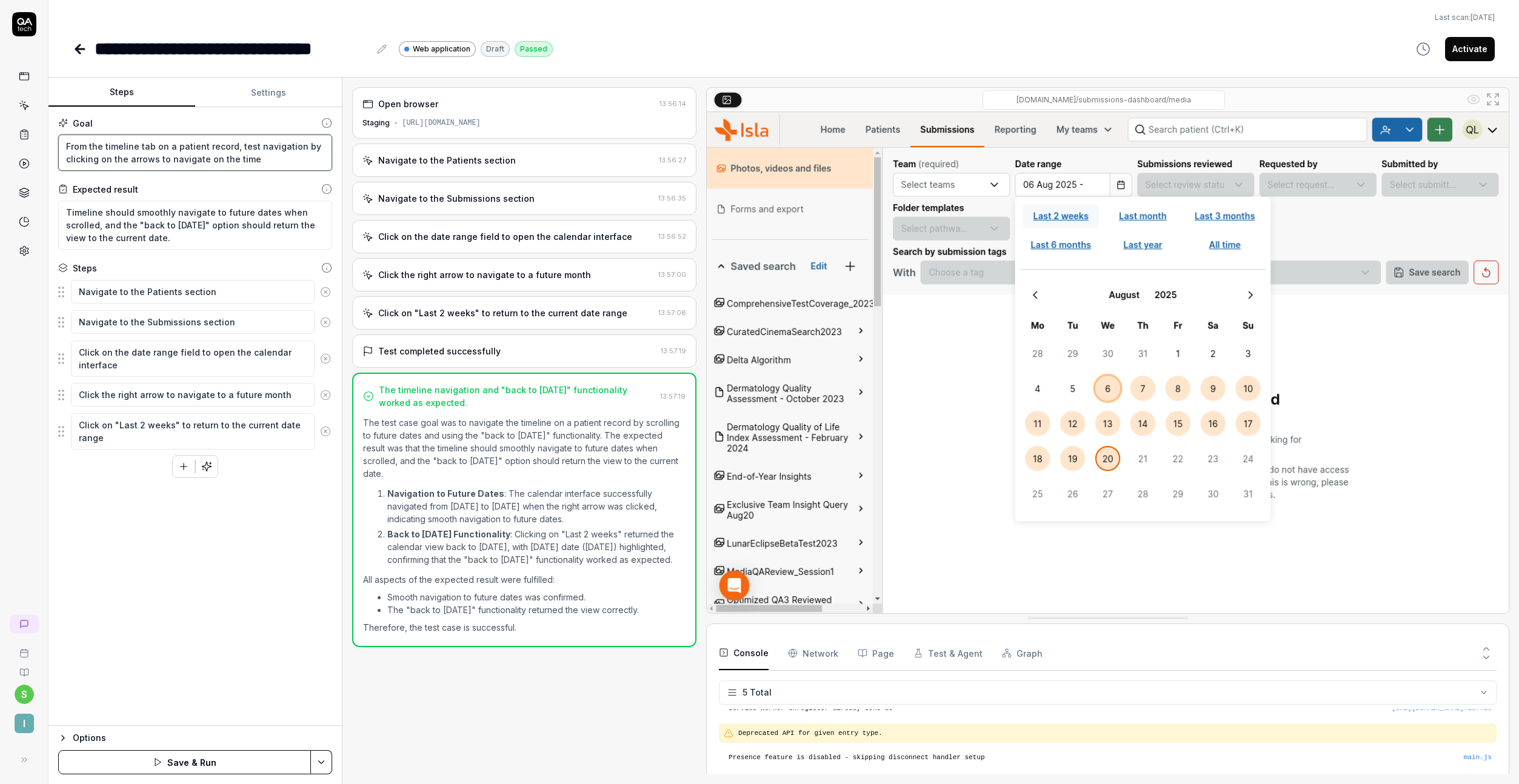
type textarea "From the timeline tab on a patient record, test navigation by clicking on the a…"
type textarea "*"
type textarea "From the timeline tab on a patient record, test navigation by clicking on the a…"
type textarea "*"
type textarea "From the timeline tab on a patient record, test navigation by clicking on the a…"
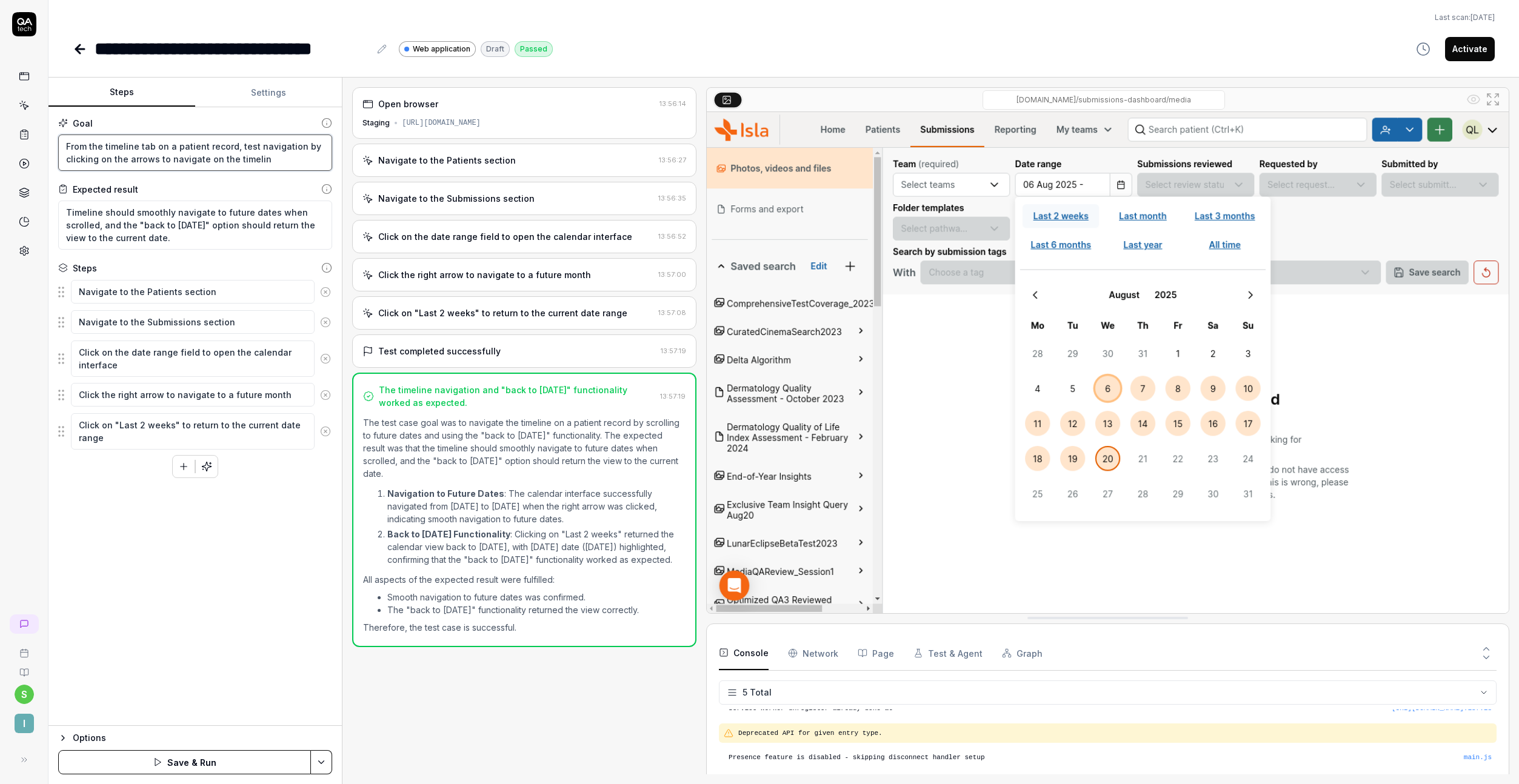
type textarea "*"
type textarea "From the timeline tab on a patient record, test navigation by clicking on the a…"
type textarea "*"
type textarea "From the timeline tab on a patient record, test navigation by clicking on the a…"
type textarea "*"
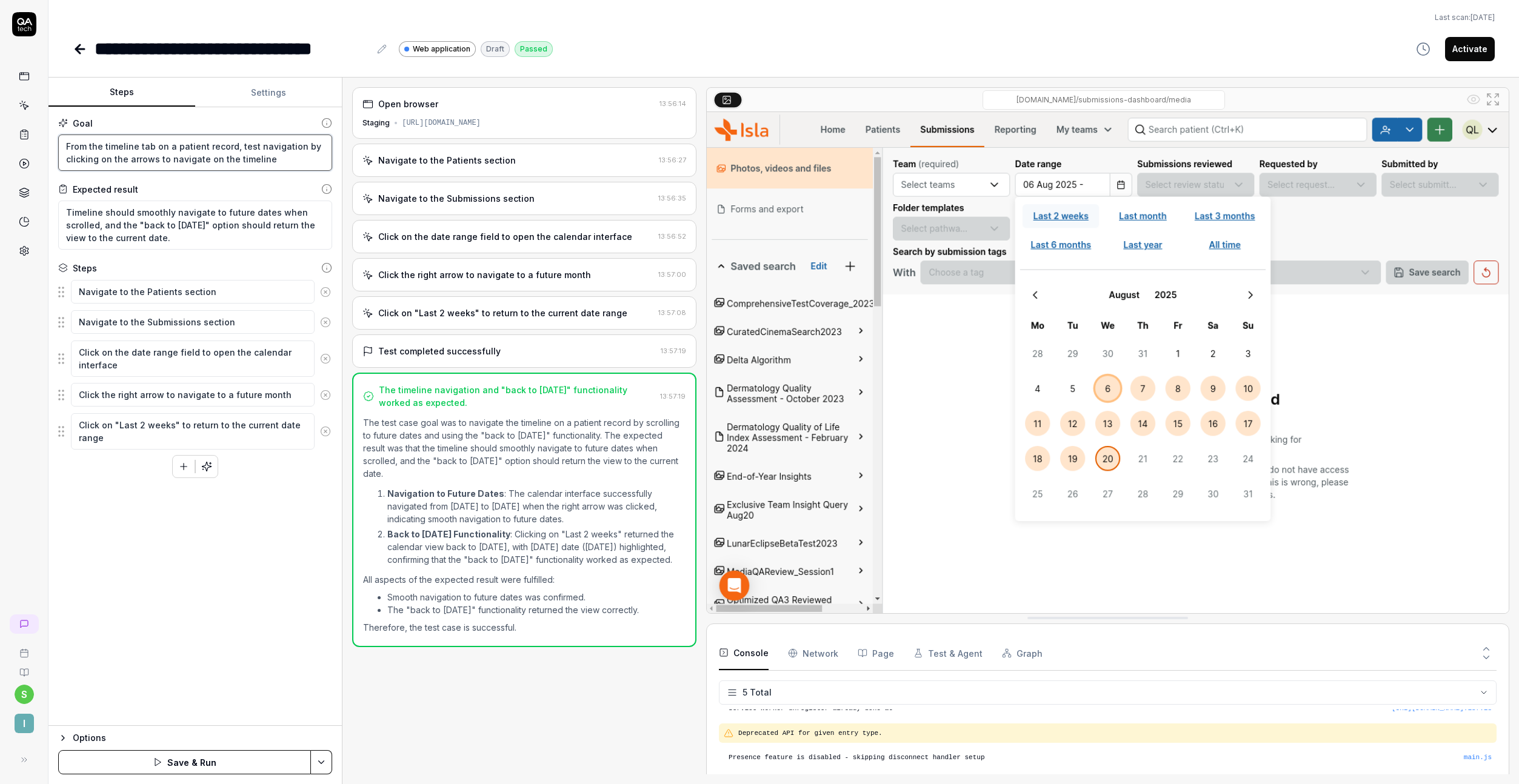
type textarea "From the timeline tab on a patient record, test navigation by clicking on the a…"
type textarea "*"
type textarea "From the timeline tab on a patient record, test navigation by clicking on the a…"
type textarea "*"
type textarea "From the timeline tab on a patient record, test navigation by clicking on the a…"
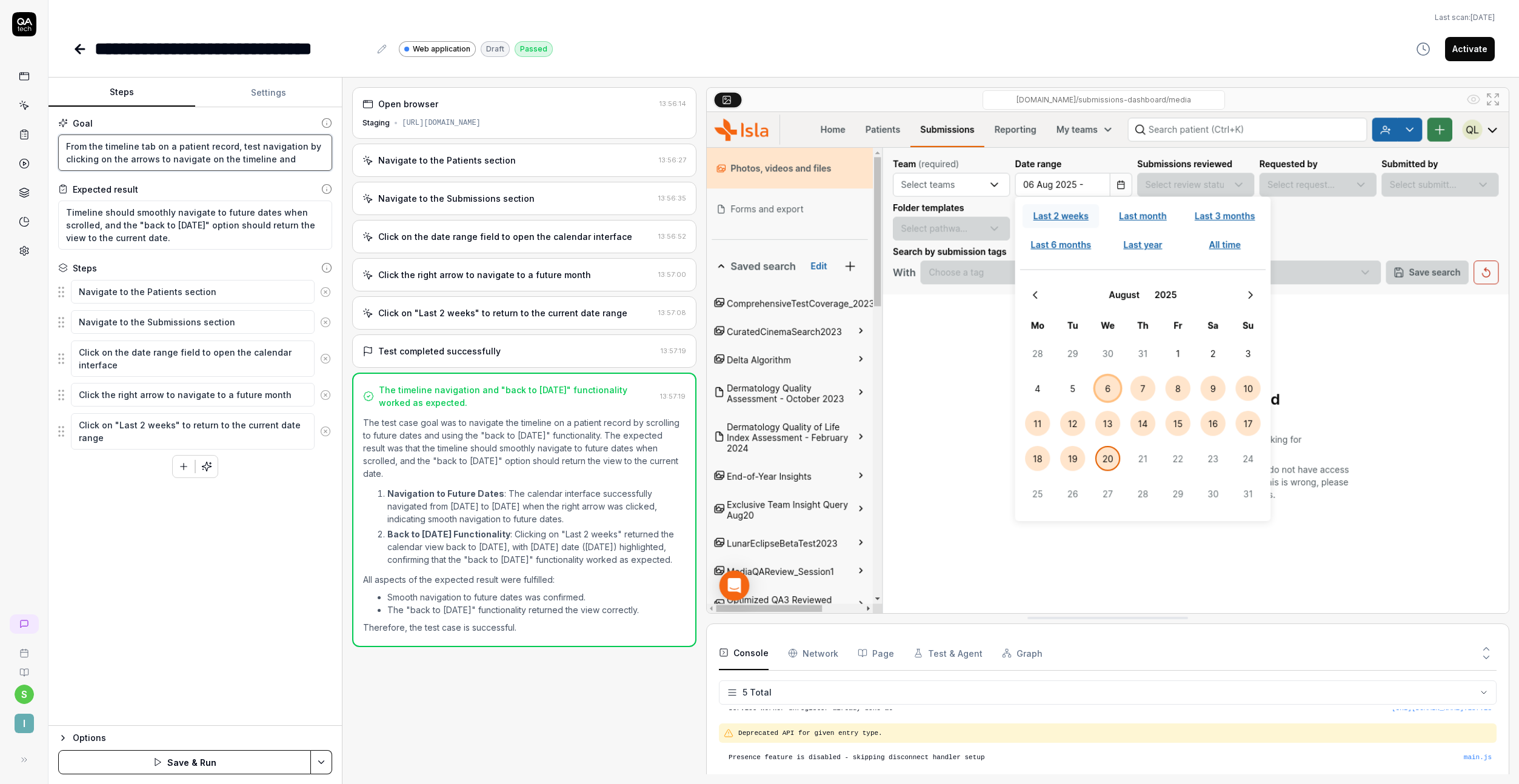
type textarea "*"
type textarea "From the timeline tab on a patient record, test navigation by clicking on the a…"
type textarea "*"
type textarea "From the timeline tab on a patient record, test navigation by clicking on the a…"
type textarea "*"
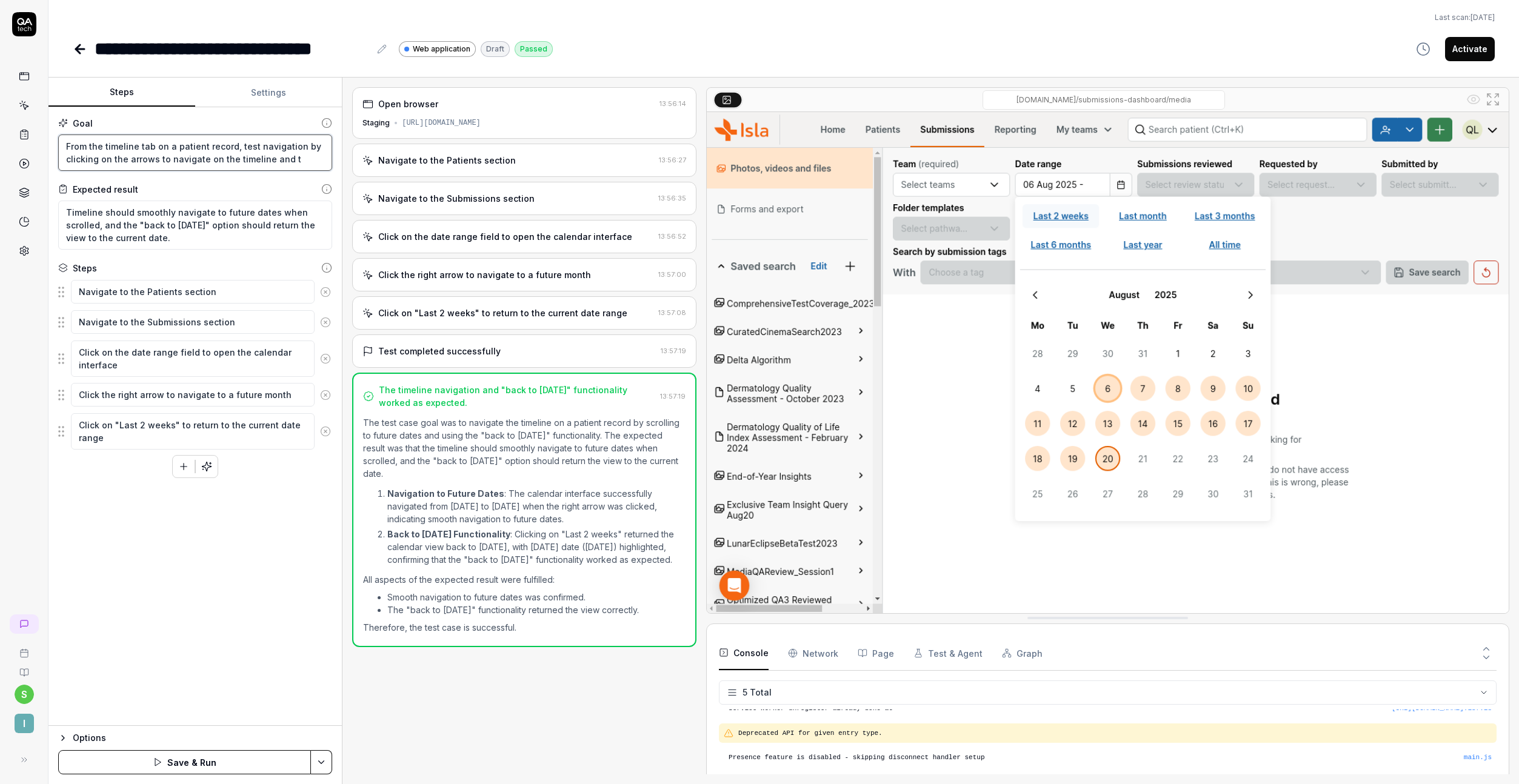
type textarea "From the timeline tab on a patient record, test navigation by clicking on the a…"
type textarea "*"
type textarea "From the timeline tab on a patient record, test navigation by clicking on the a…"
type textarea "*"
type textarea "From the timeline tab on a patient record, test navigation by clicking on the a…"
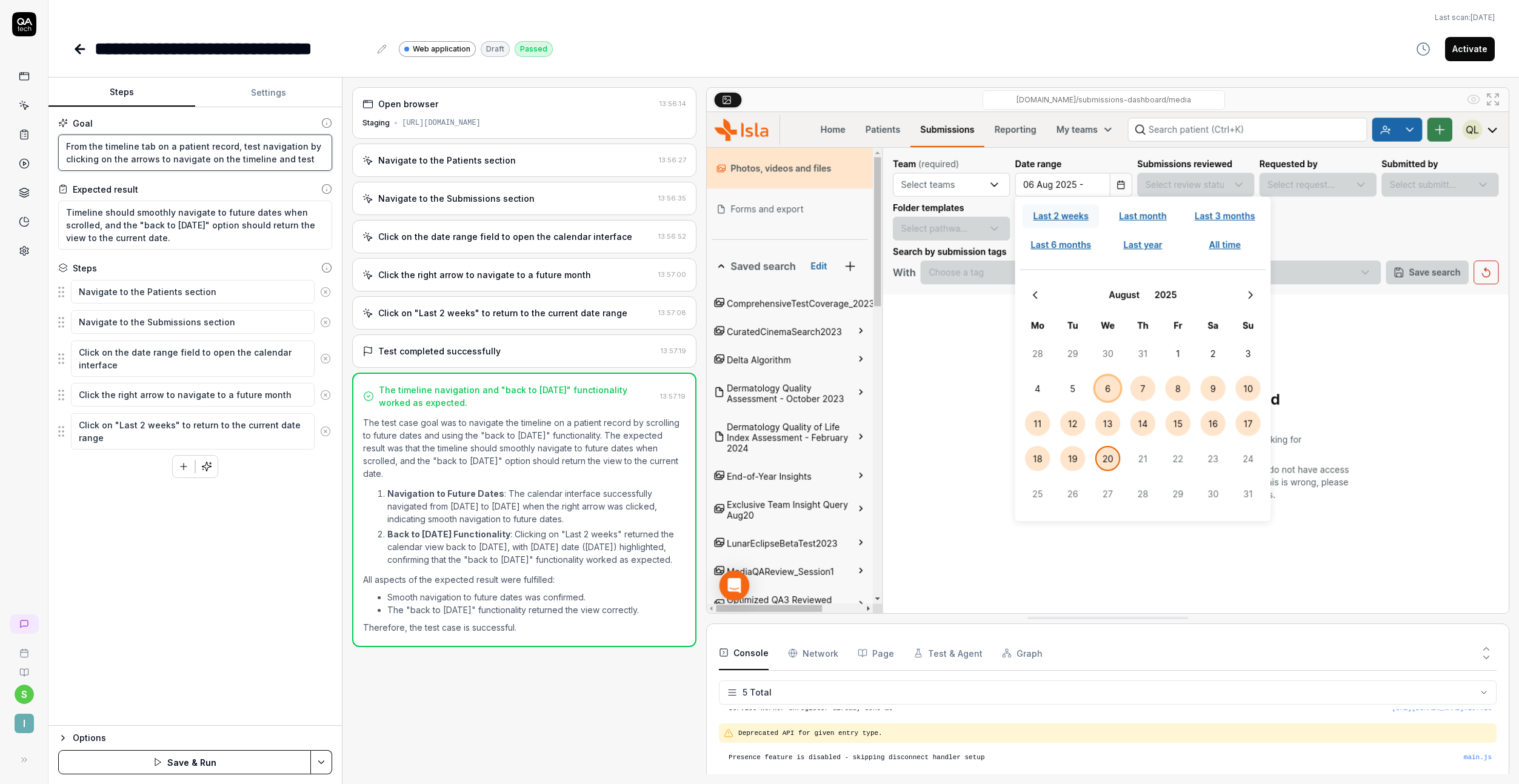
type textarea "*"
type textarea "From the timeline tab on a patient record, test navigation by clicking on the a…"
click at [295, 159] on textarea "From the timeline tab on a patient record, test navigation by clicking on the a…" at bounding box center [195, 153] width 274 height 37
type textarea "*"
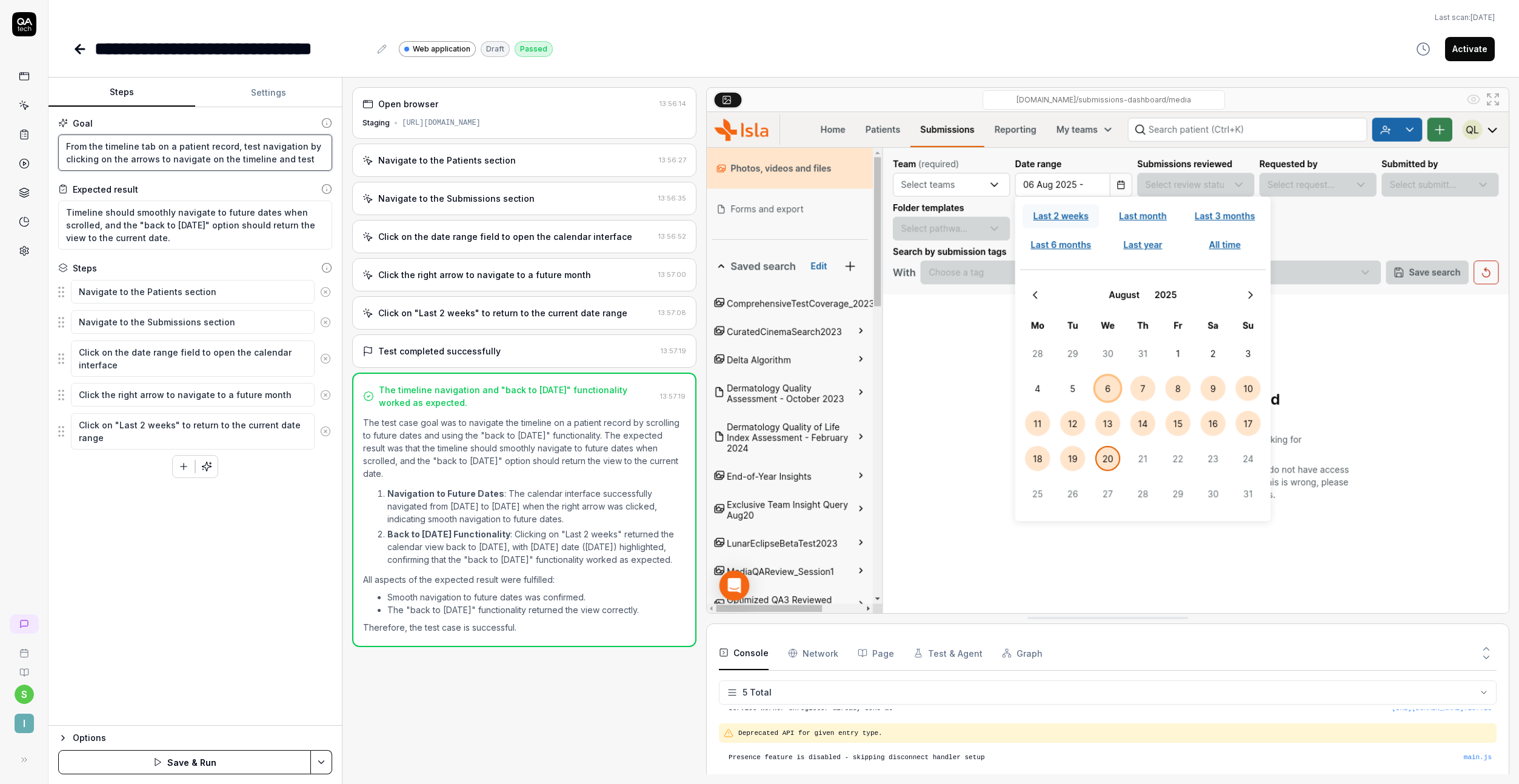
type textarea "From the timeline tab on a patient record, test navigation by clicking on the a…"
type textarea "*"
type textarea "From the timeline tab on a patient record, test navigation by clicking on the a…"
type textarea "*"
type textarea "From the timeline tab on a patient record, test navigation by clicking on the a…"
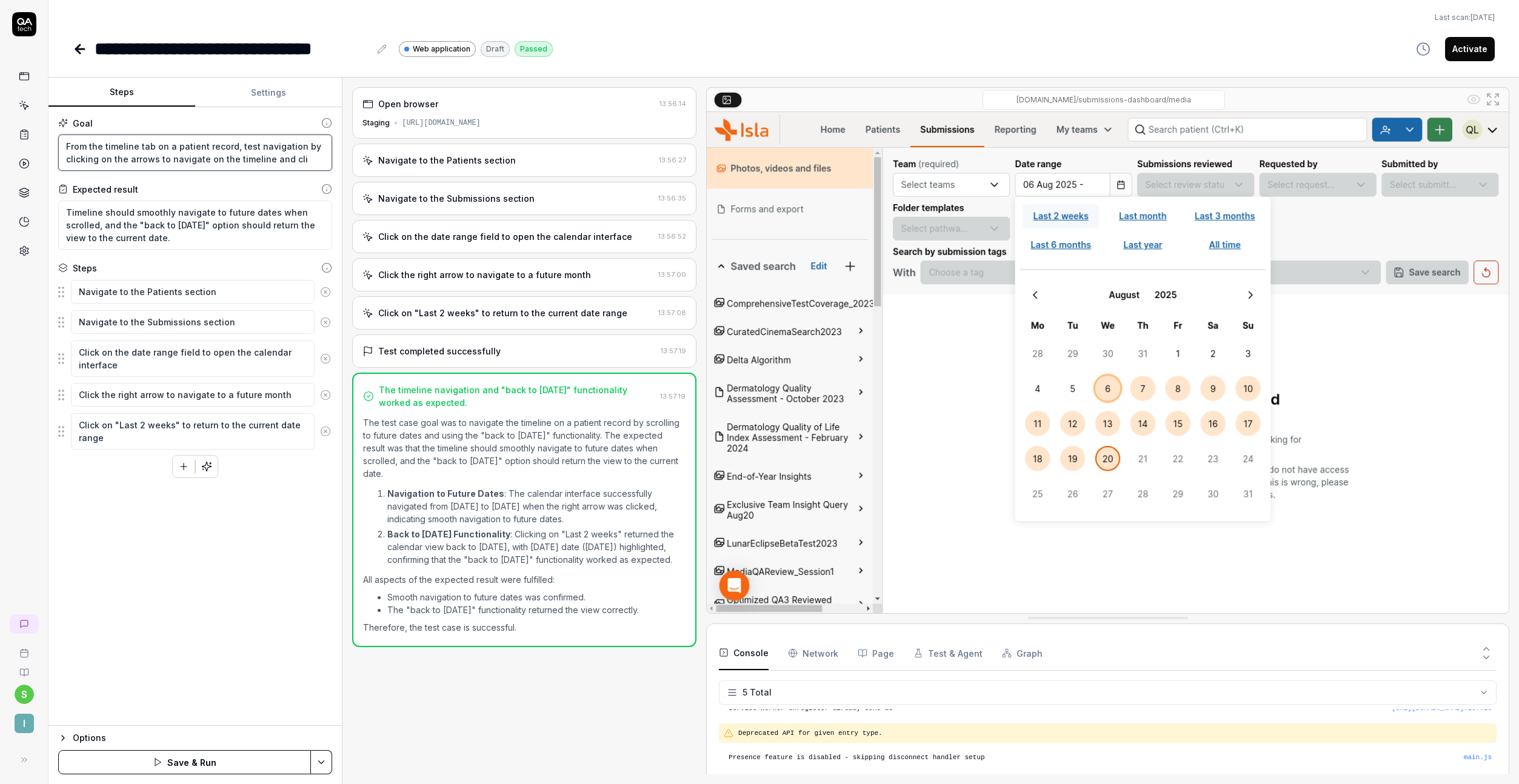
type textarea "*"
type textarea "From the timeline tab on a patient record, test navigation by clicking on the a…"
type textarea "*"
type textarea "From the timeline tab on a patient record, test navigation by clicking on the a…"
type textarea "*"
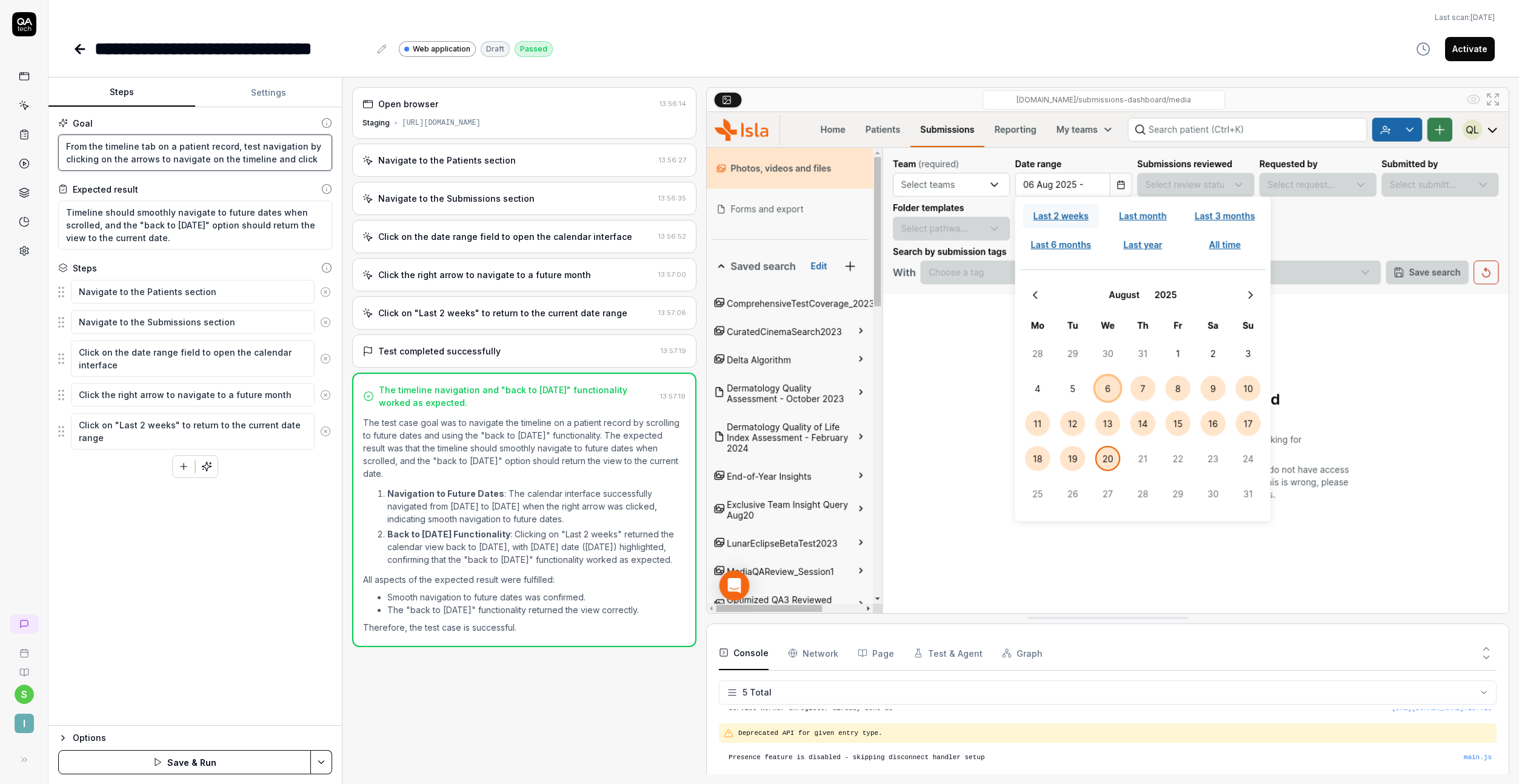
type textarea "From the timeline tab on a patient record, test navigation by clicking on the a…"
type textarea "*"
type textarea "From the timeline tab on a patient record, test navigation by clicking on the a…"
type textarea "*"
type textarea "From the timeline tab on a patient record, test navigation by clicking on the a…"
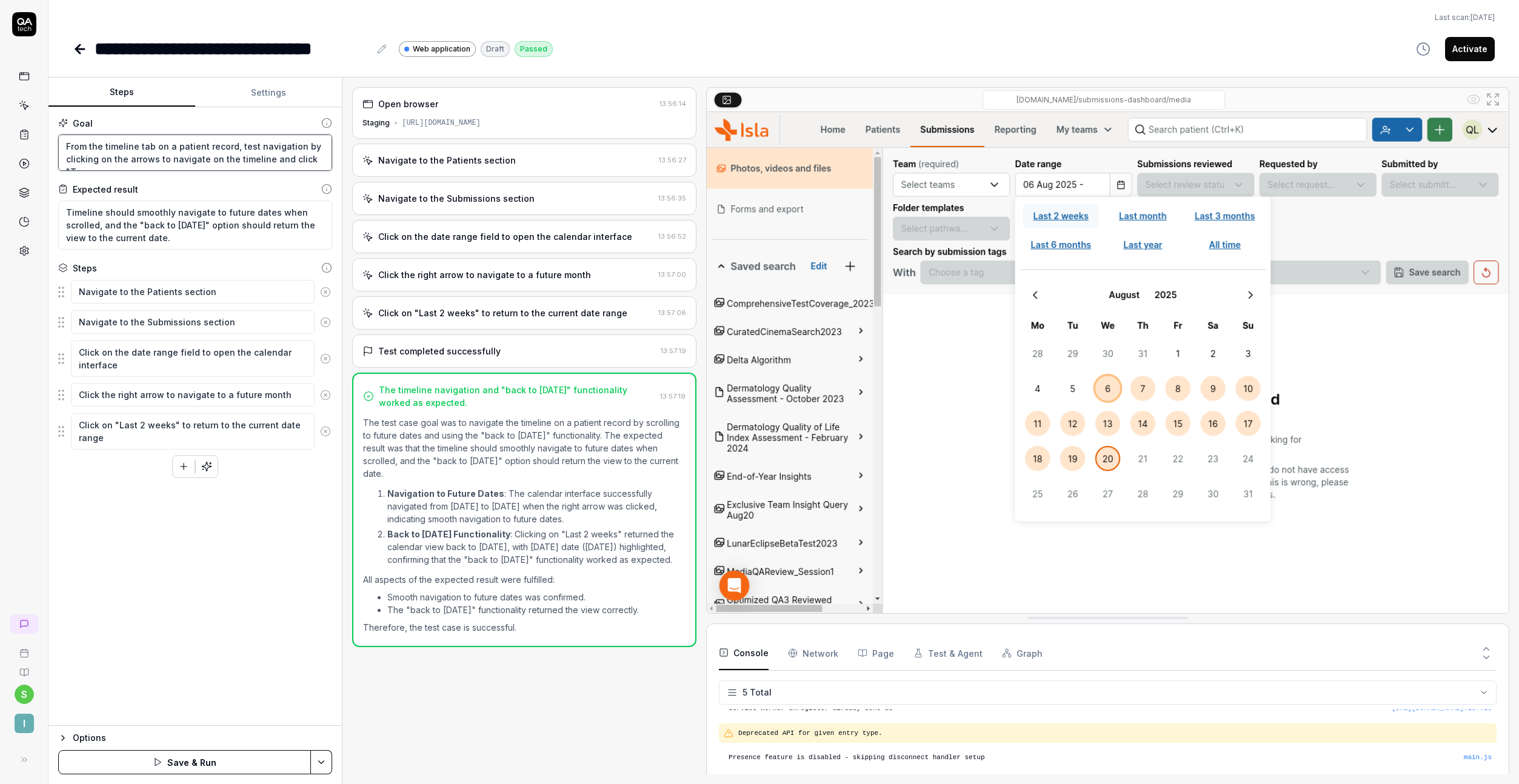
type textarea "*"
type textarea "From the timeline tab on a patient record, test navigation by clicking on the a…"
type textarea "*"
type textarea "From the timeline tab on a patient record, test navigation by clicking on the a…"
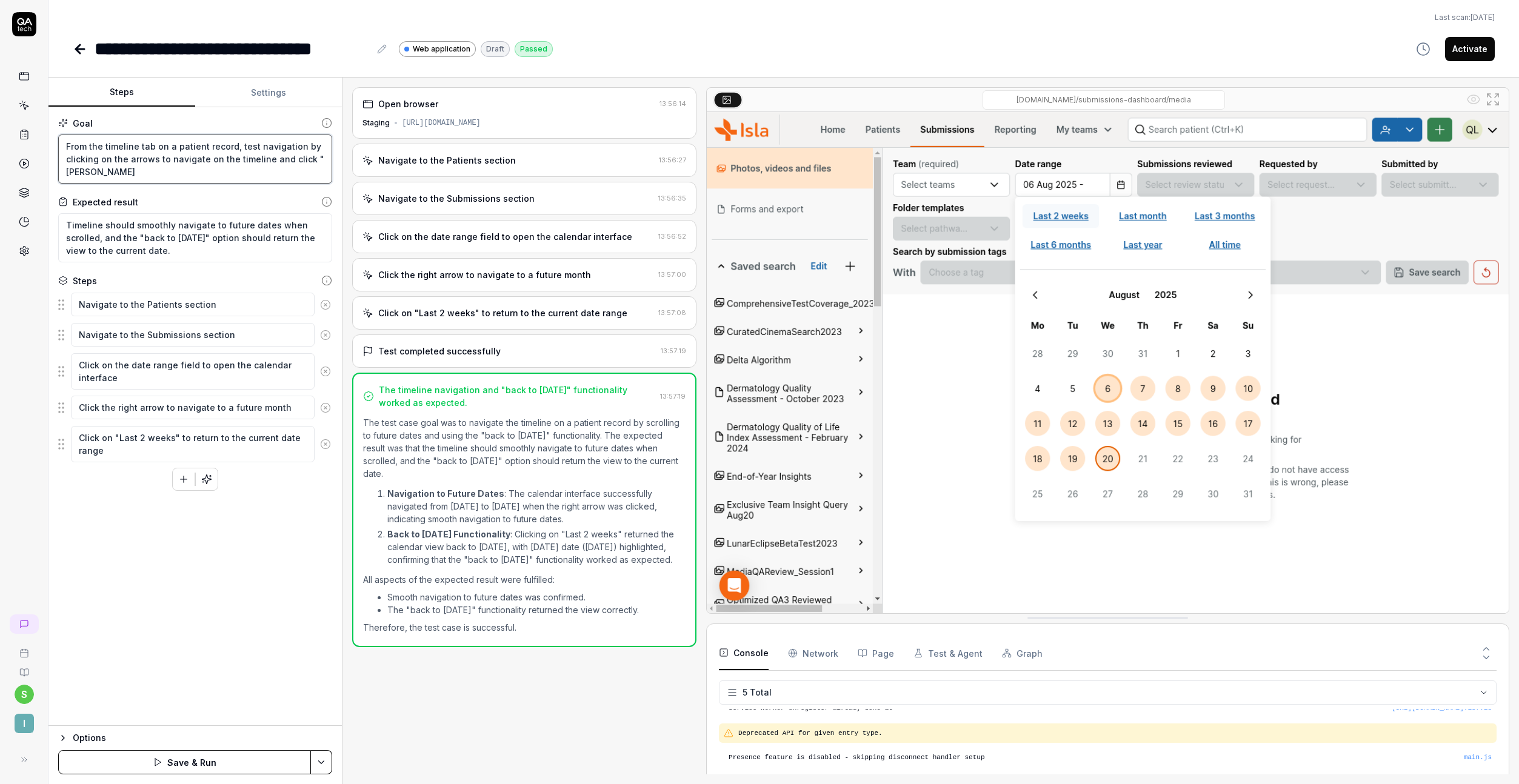
type textarea "*"
type textarea "From the timeline tab on a patient record, test navigation by clicking on the a…"
type textarea "*"
type textarea "From the timeline tab on a patient record, test navigation by clicking on the a…"
type textarea "*"
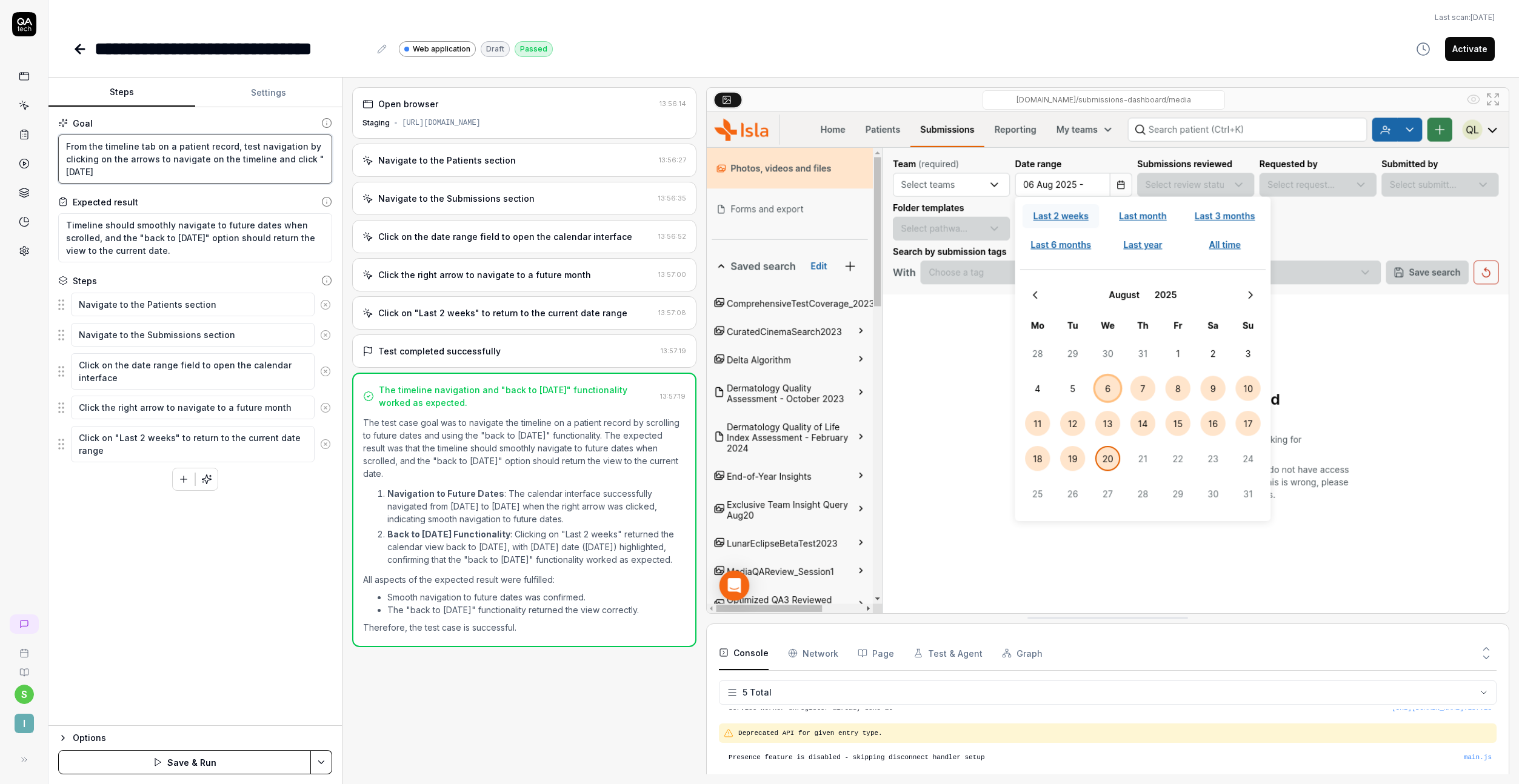
type textarea "From the timeline tab on a patient record, test navigation by clicking on the a…"
type textarea "*"
type textarea "From the timeline tab on a patient record, test navigation by clicking on the a…"
type textarea "*"
type textarea "From the timeline tab on a patient record, test navigation by clicking on the a…"
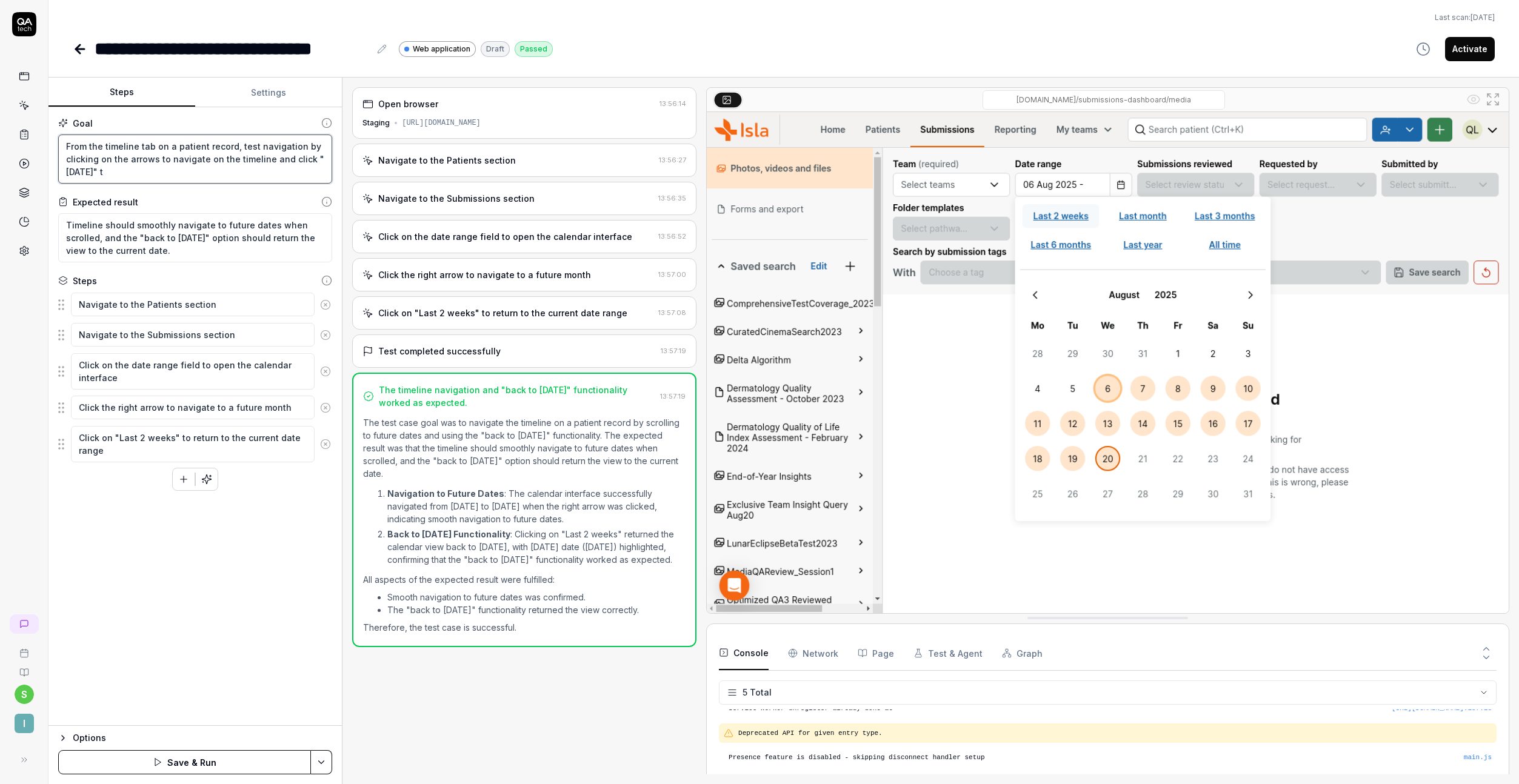
type textarea "*"
type textarea "From the timeline tab on a patient record, test navigation by clicking on the a…"
type textarea "*"
type textarea "From the timeline tab on a patient record, test navigation by clicking on the a…"
type textarea "*"
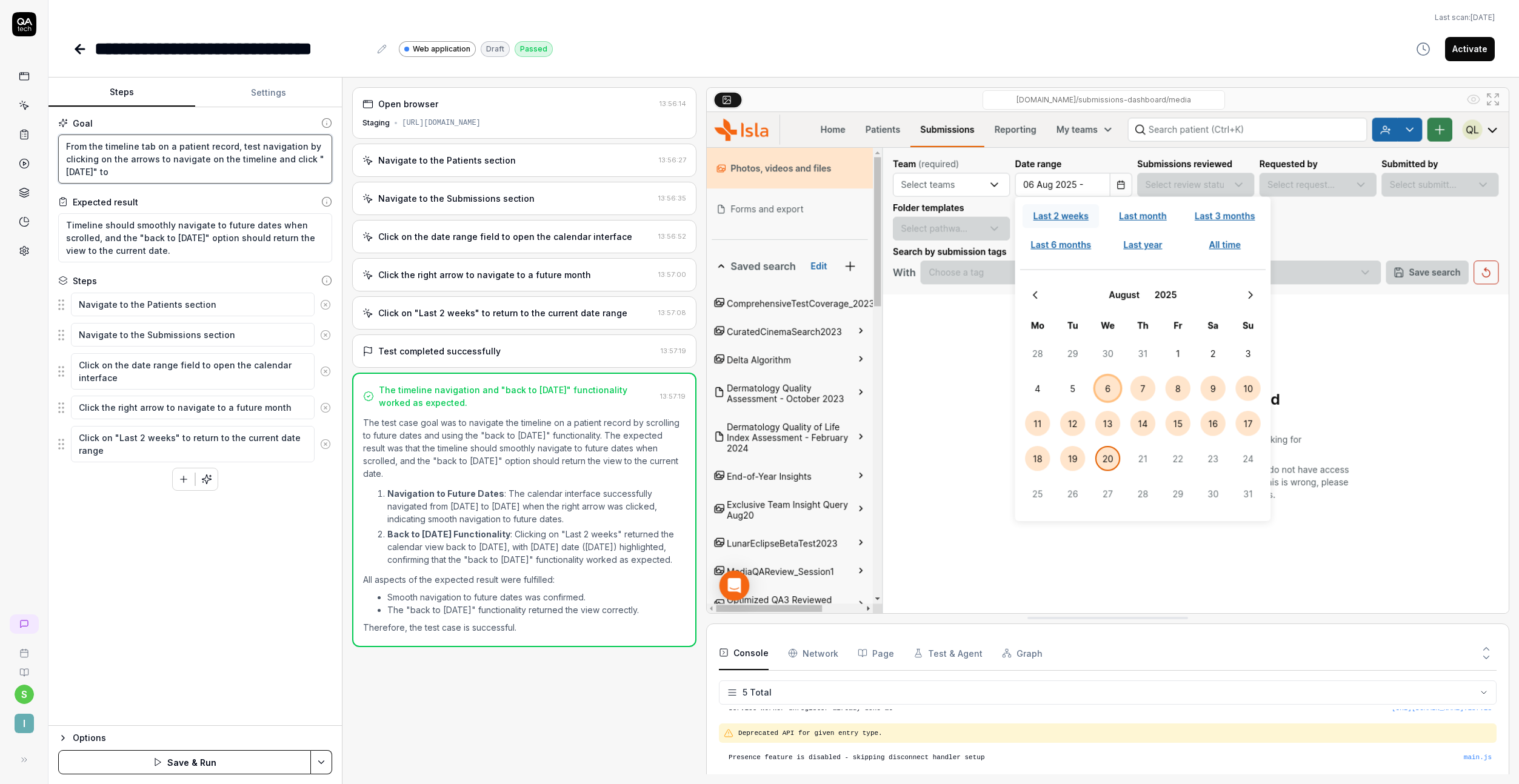
type textarea "From the timeline tab on a patient record, test navigation by clicking on the a…"
type textarea "*"
type textarea "From the timeline tab on a patient record, test navigation by clicking on the a…"
type textarea "*"
type textarea "From the timeline tab on a patient record, test navigation by clicking on the a…"
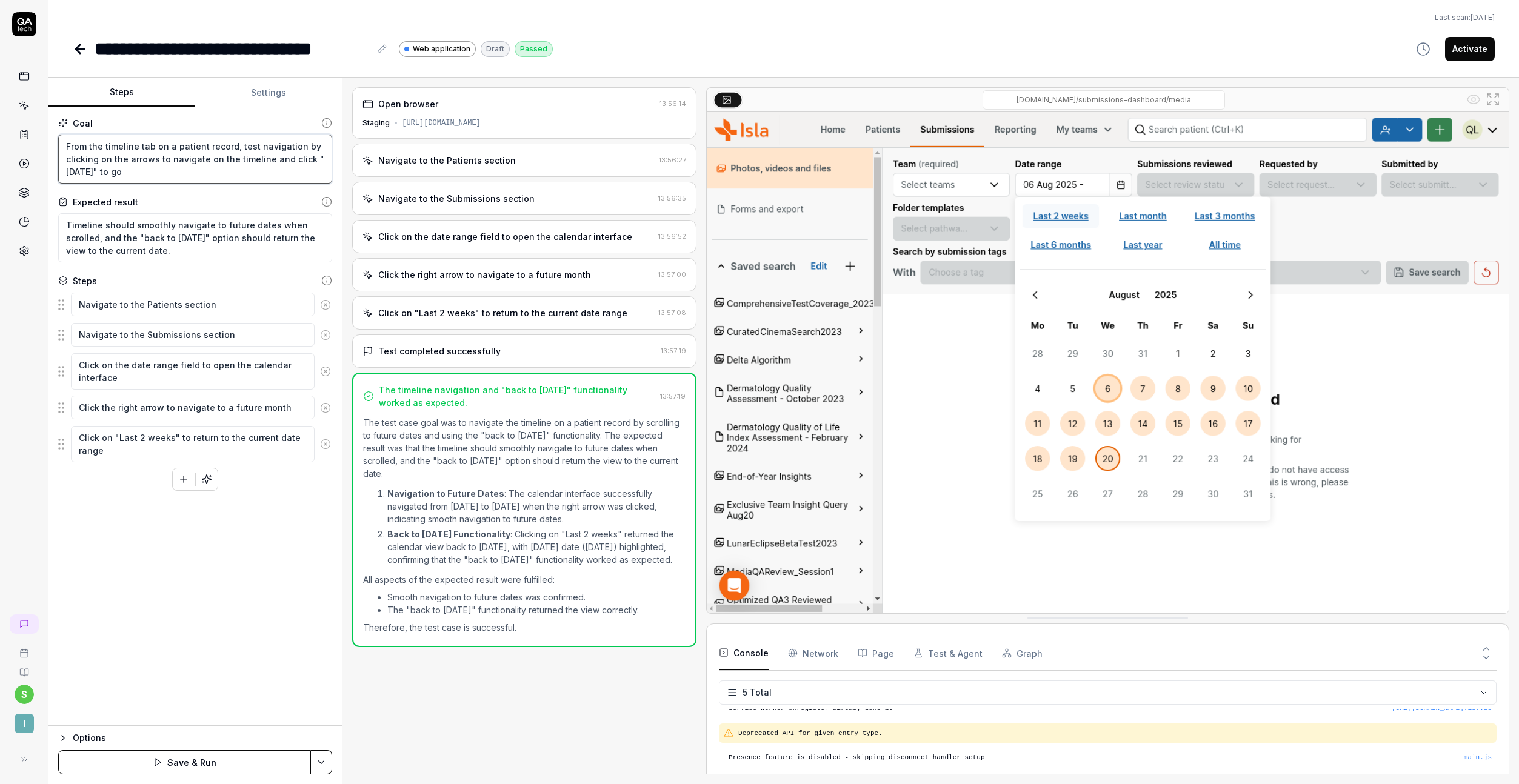
type textarea "*"
type textarea "From the timeline tab on a patient record, test navigation by clicking on the a…"
type textarea "*"
type textarea "From the timeline tab on a patient record, test navigation by clicking on the a…"
type textarea "*"
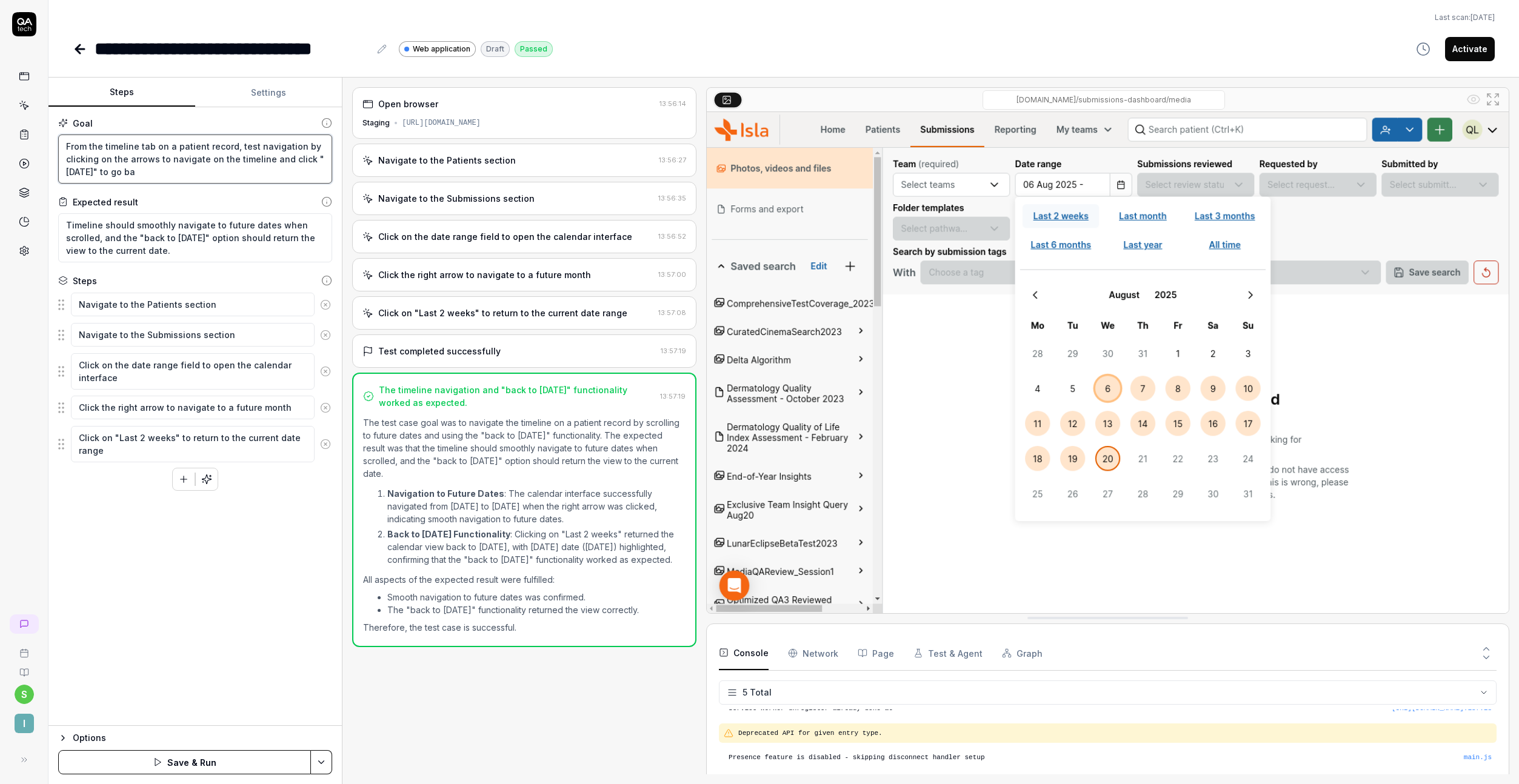
type textarea "From the timeline tab on a patient record, test navigation by clicking on the a…"
type textarea "*"
type textarea "From the timeline tab on a patient record, test navigation by clicking on the a…"
type textarea "*"
type textarea "From the timeline tab on a patient record, test navigation by clicking on the a…"
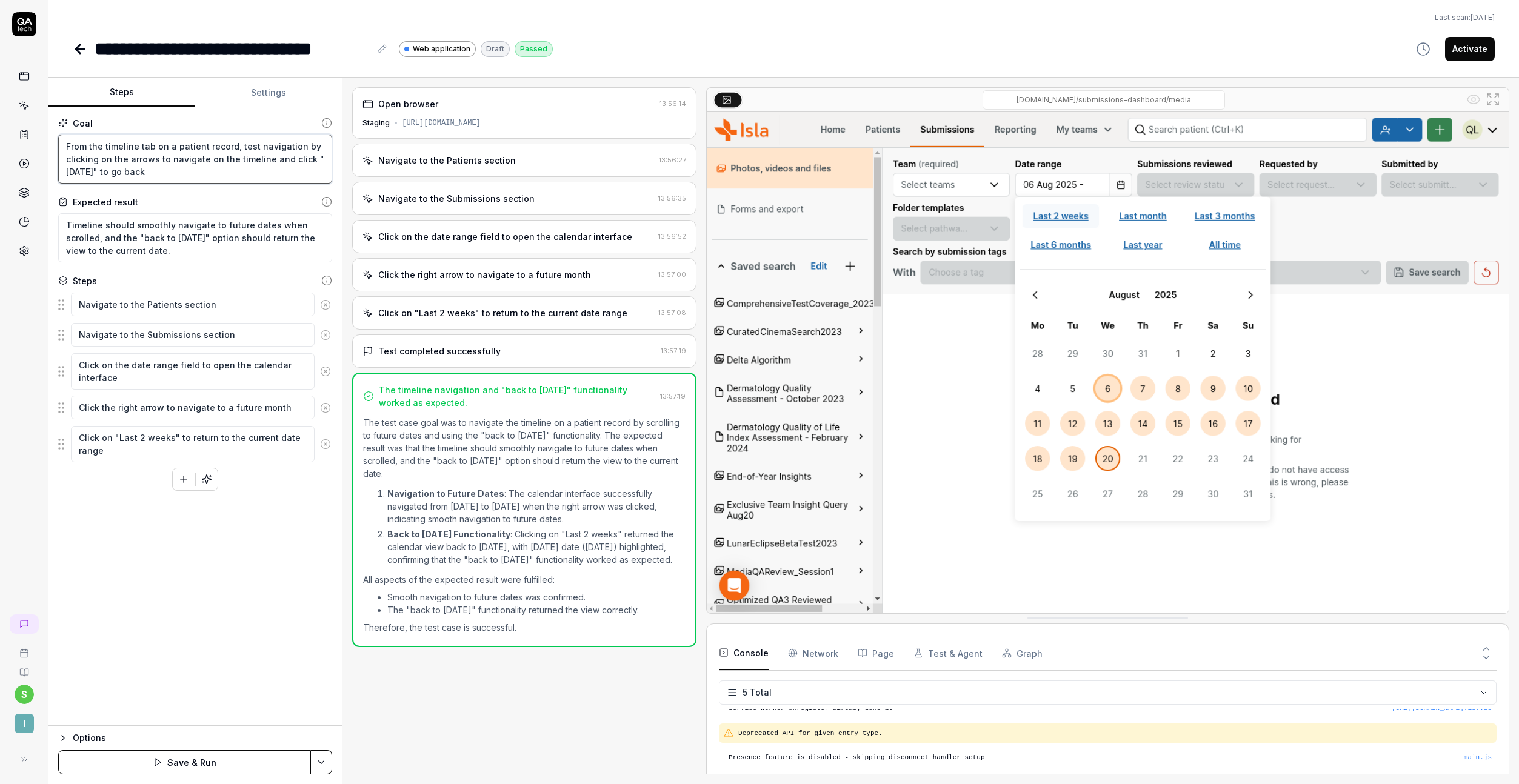
type textarea "*"
type textarea "From the timeline tab on a patient record, test navigation by clicking on the a…"
type textarea "*"
type textarea "From the timeline tab on a patient record, test navigation by clicking on the a…"
type textarea "*"
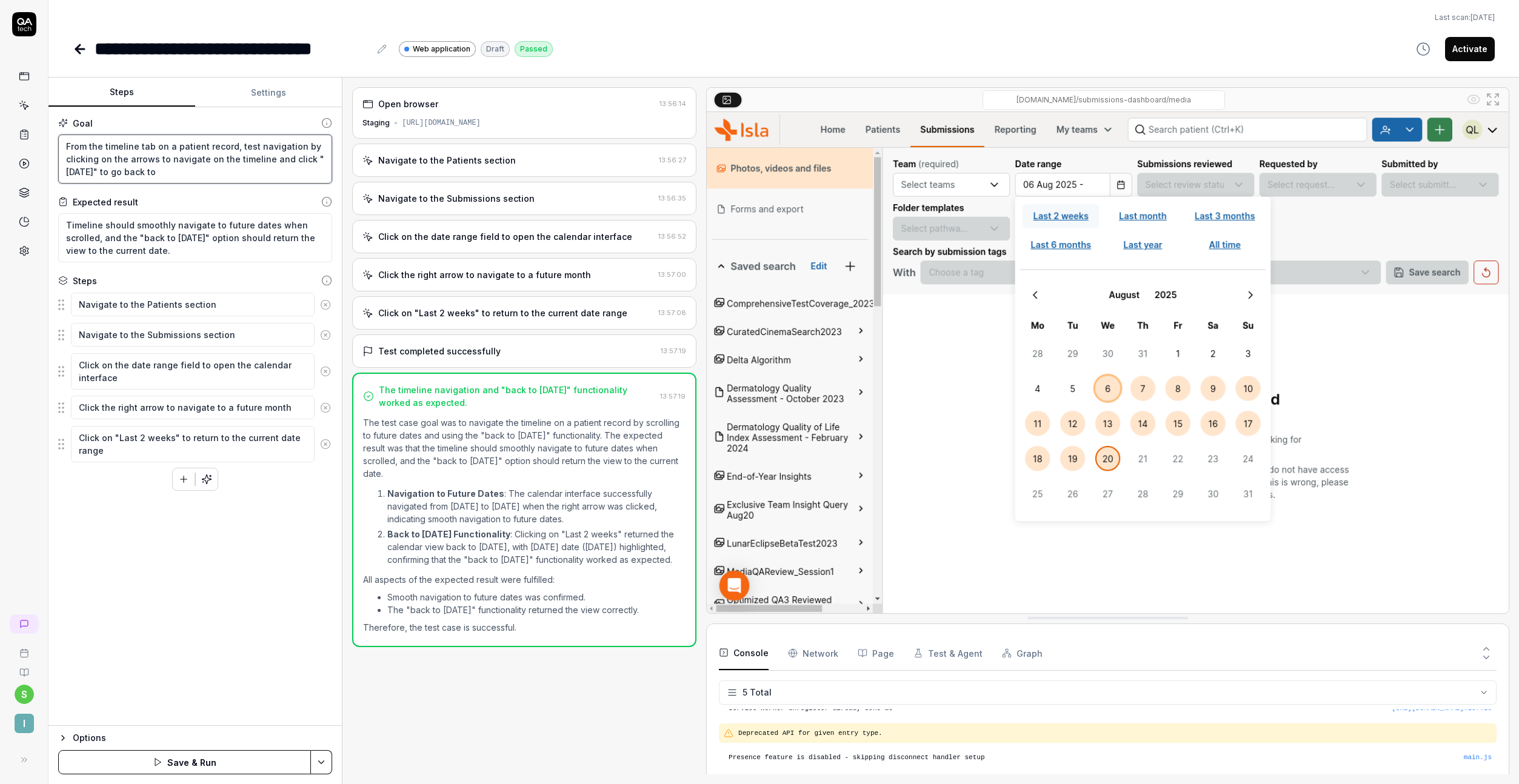
type textarea "From the timeline tab on a patient record, test navigation by clicking on the a…"
type textarea "*"
type textarea "From the timeline tab on a patient record, test navigation by clicking on the a…"
type textarea "*"
type textarea "From the timeline tab on a patient record, test navigation by clicking on the a…"
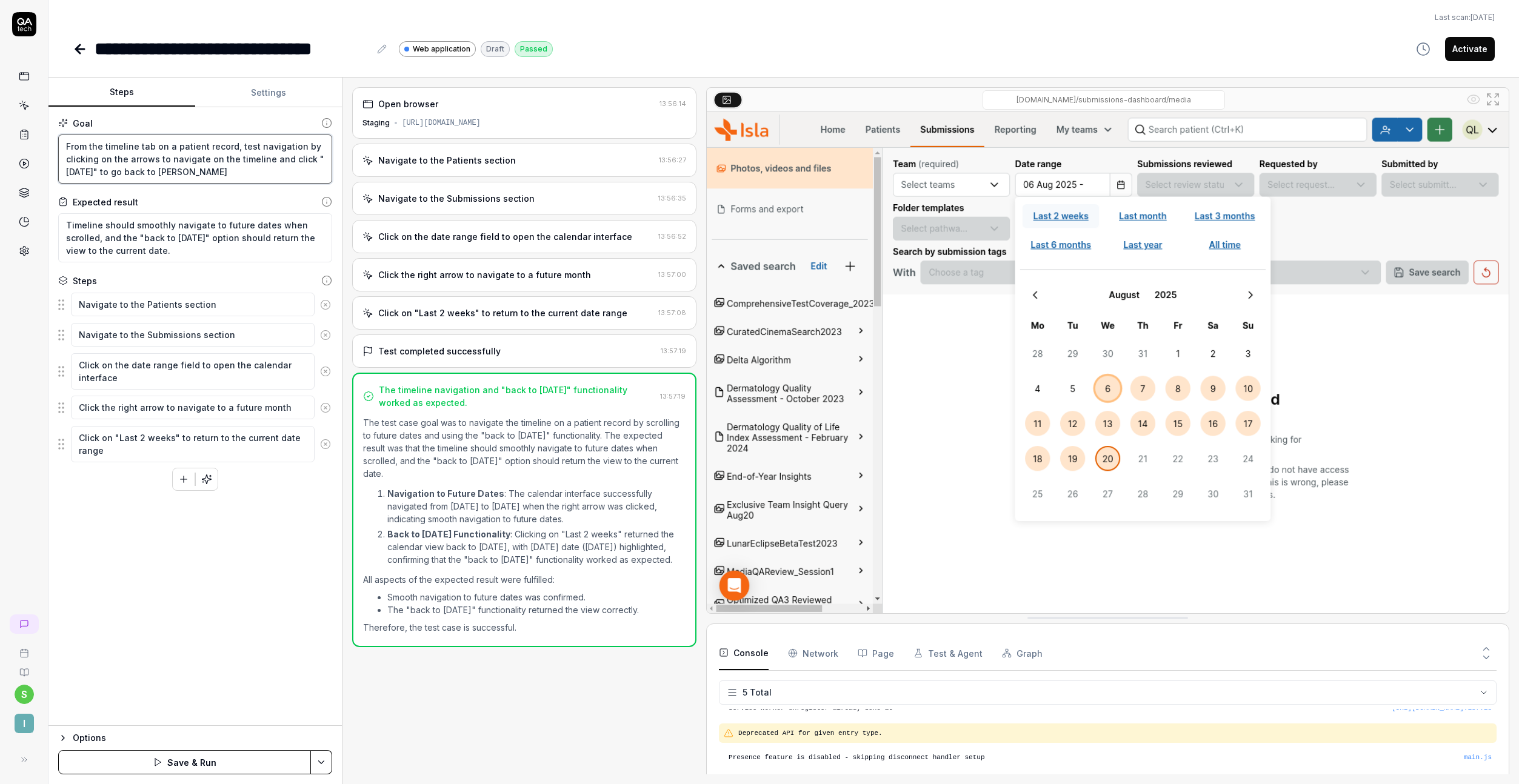
type textarea "*"
type textarea "From the timeline tab on a patient record, test navigation by clicking on the a…"
type textarea "*"
type textarea "From the timeline tab on a patient record, test navigation by clicking on the a…"
type textarea "*"
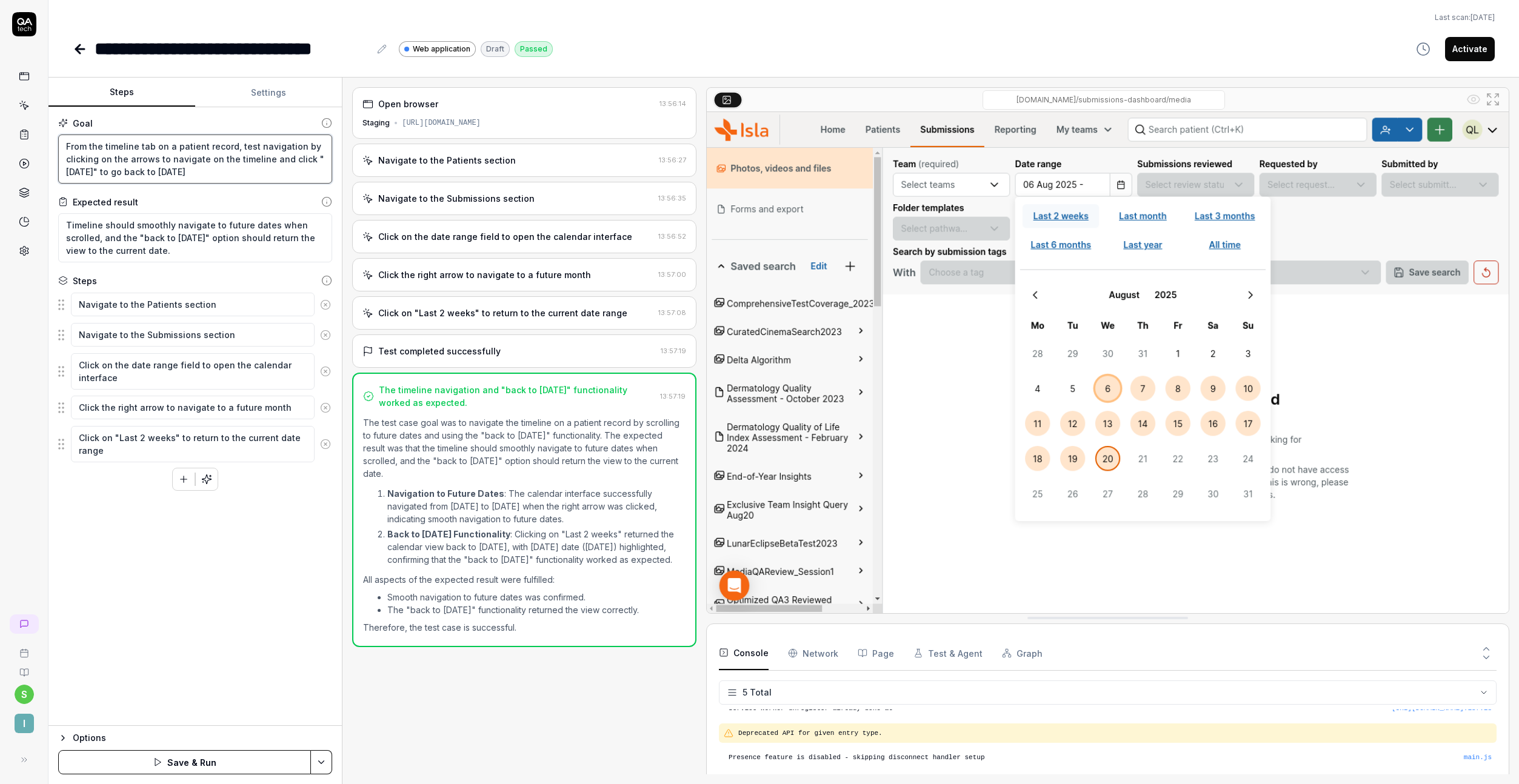
type textarea "From the timeline tab on a patient record, test navigation by clicking on the a…"
type textarea "*"
type textarea "From the timeline tab on a patient record, test navigation by clicking on the a…"
type textarea "*"
type textarea "From the timeline tab on a patient record, test navigation by clicking on the a…"
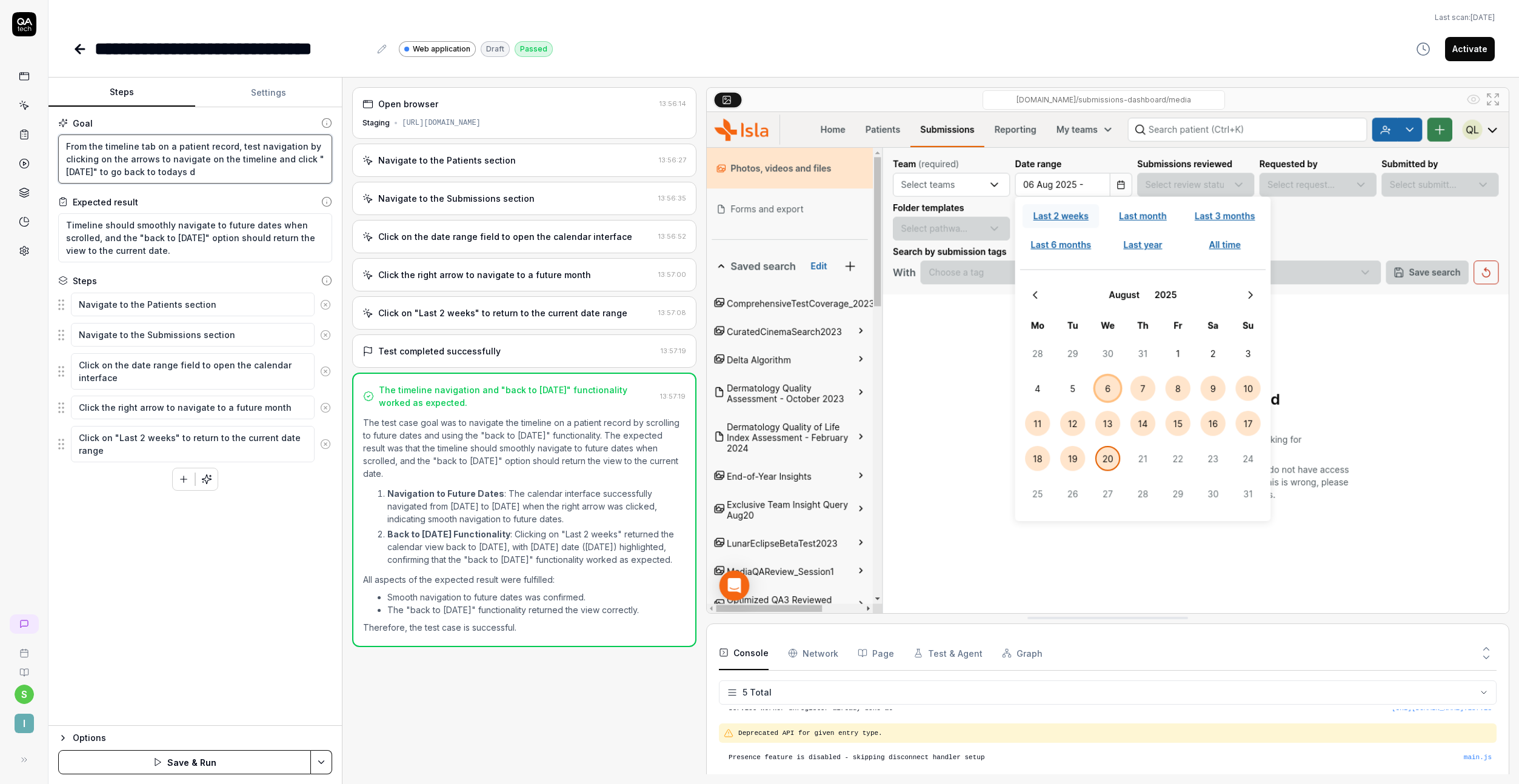
type textarea "*"
type textarea "From the timeline tab on a patient record, test navigation by clicking on the a…"
type textarea "*"
type textarea "From the timeline tab on a patient record, test navigation by clicking on the a…"
click at [235, 148] on textarea "From the timeline tab on a patient record, test navigation by clicking on the a…" at bounding box center [195, 159] width 274 height 49
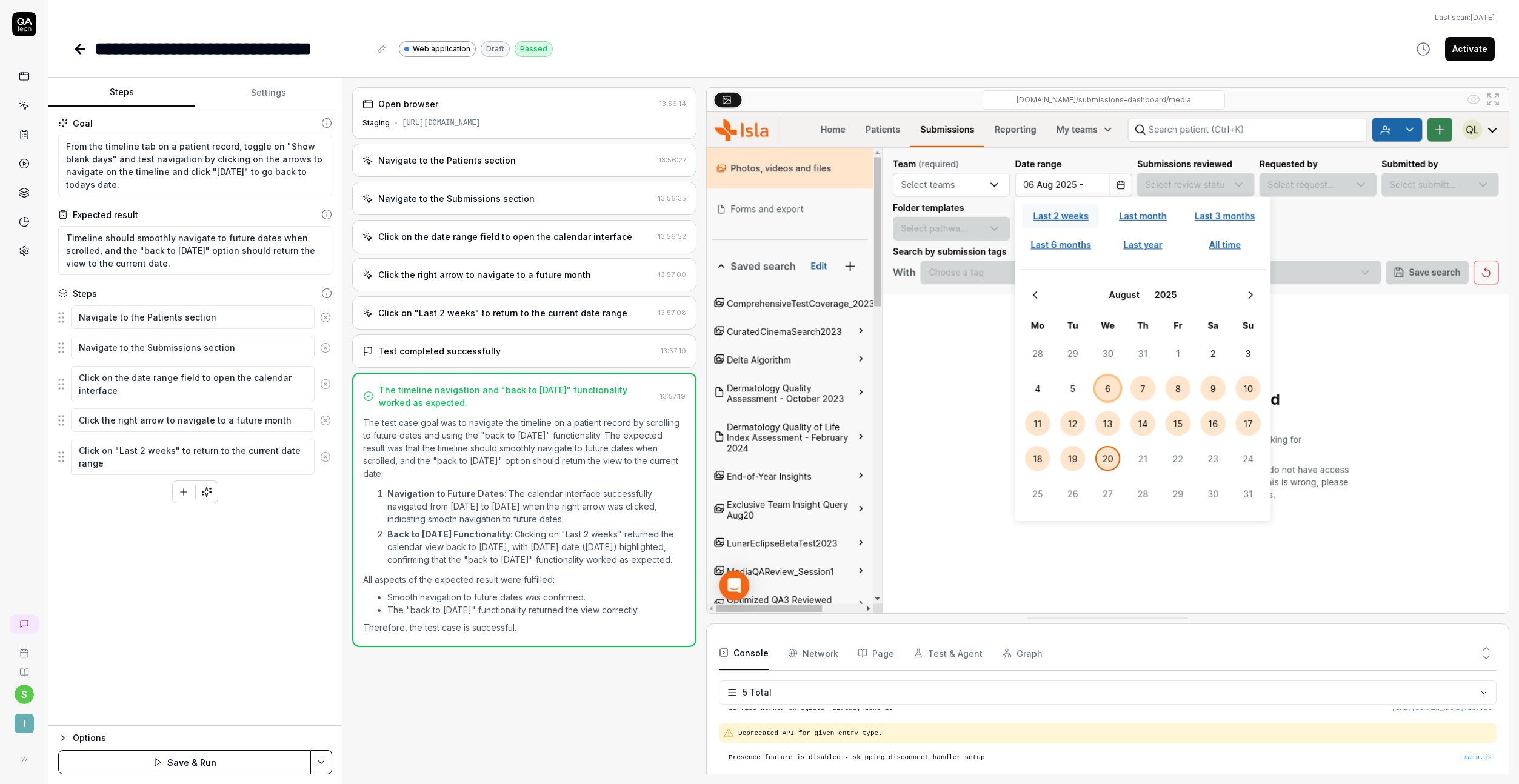
click at [324, 315] on icon at bounding box center [326, 318] width 11 height 11
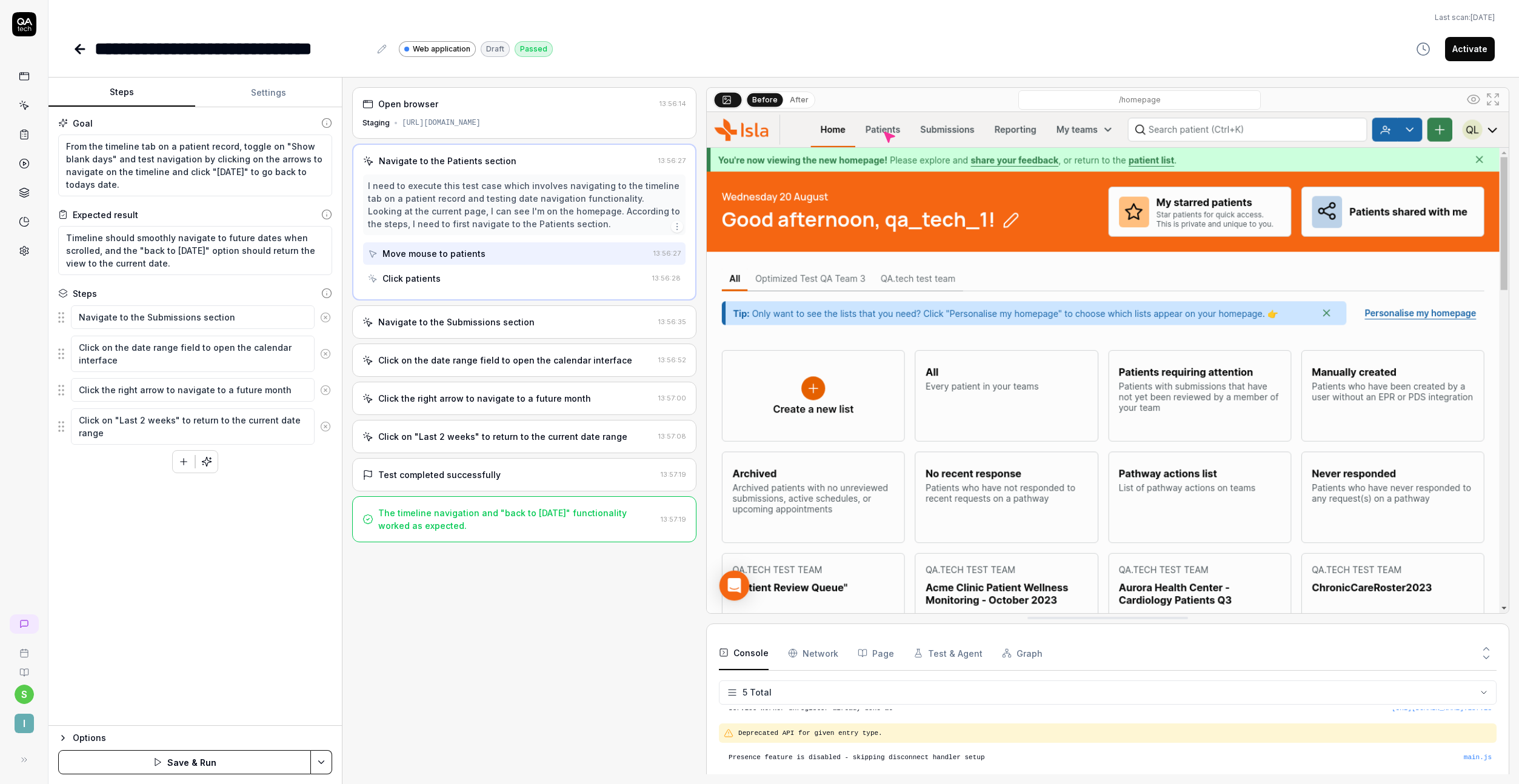
click at [324, 319] on icon at bounding box center [326, 318] width 11 height 11
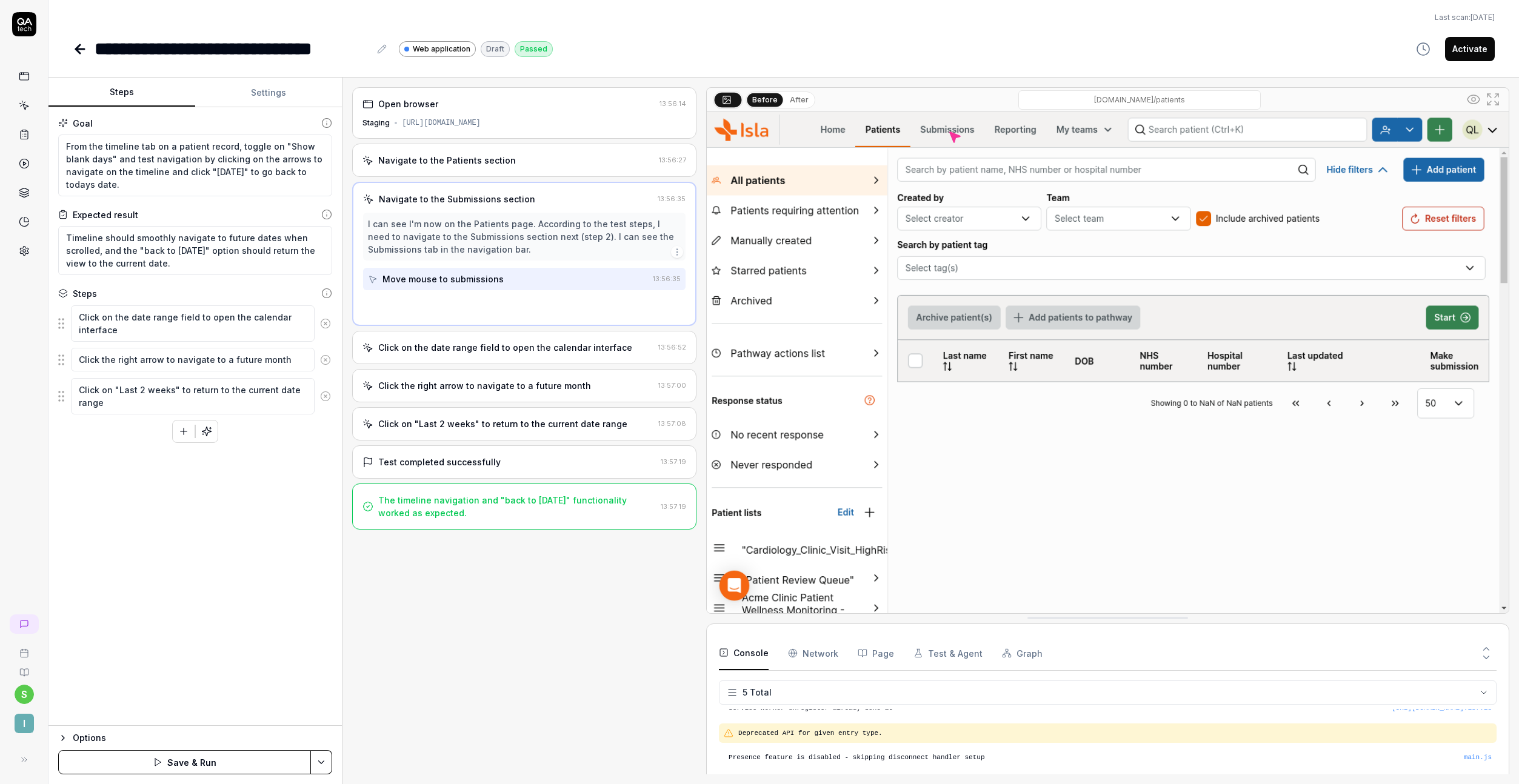
click at [324, 319] on icon at bounding box center [326, 323] width 11 height 11
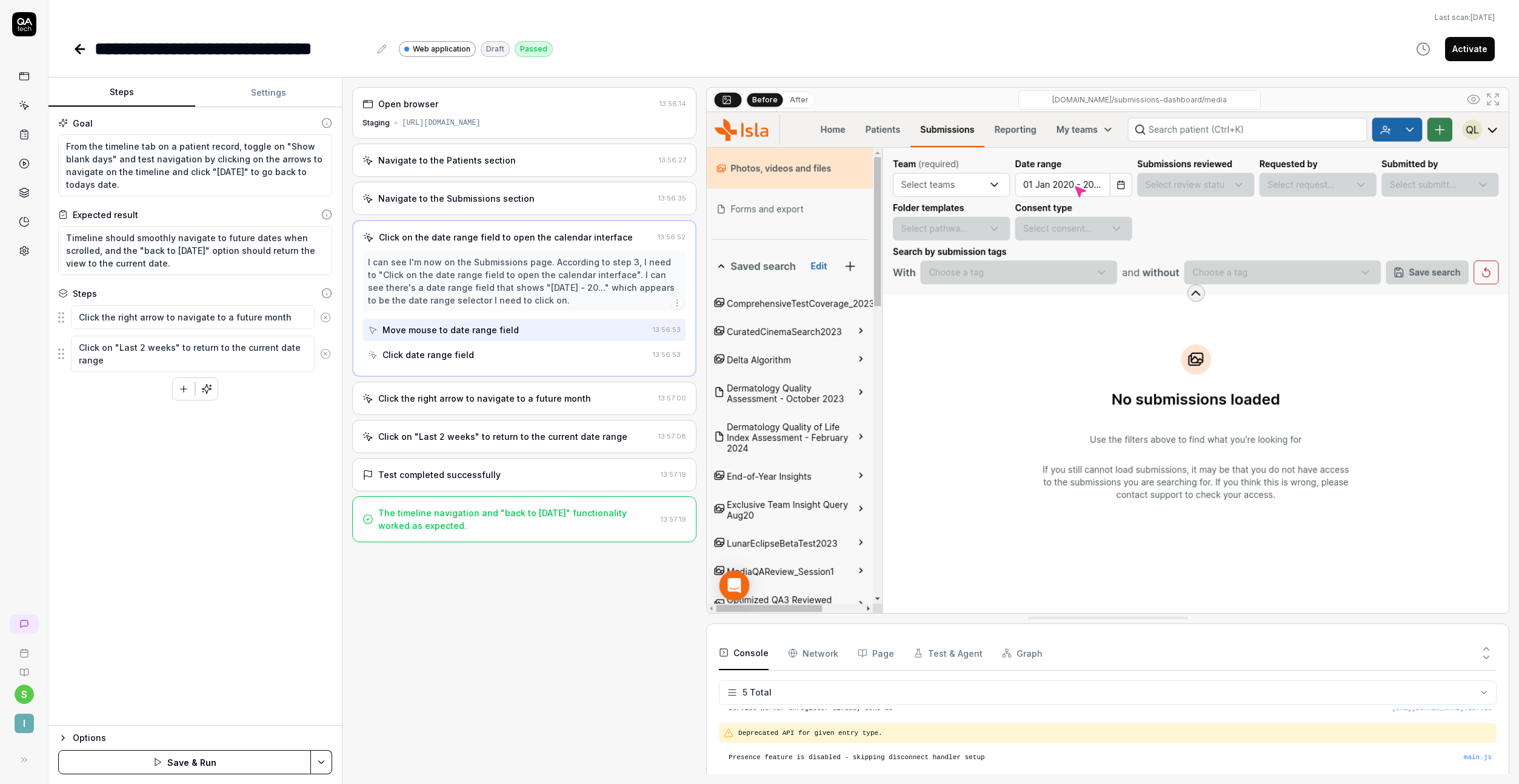
click at [325, 324] on button at bounding box center [325, 317] width 22 height 24
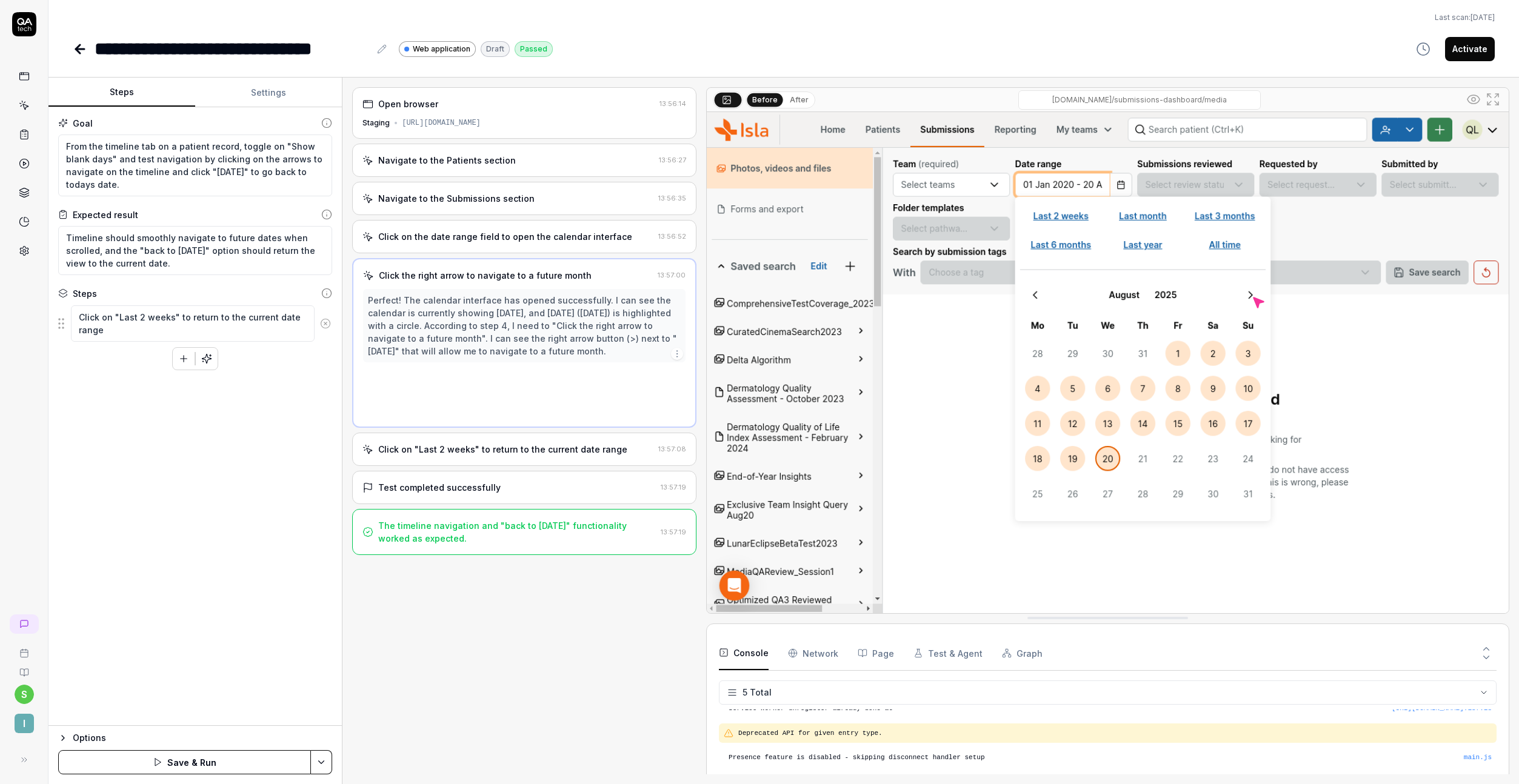
click at [325, 323] on icon at bounding box center [326, 323] width 3 height 3
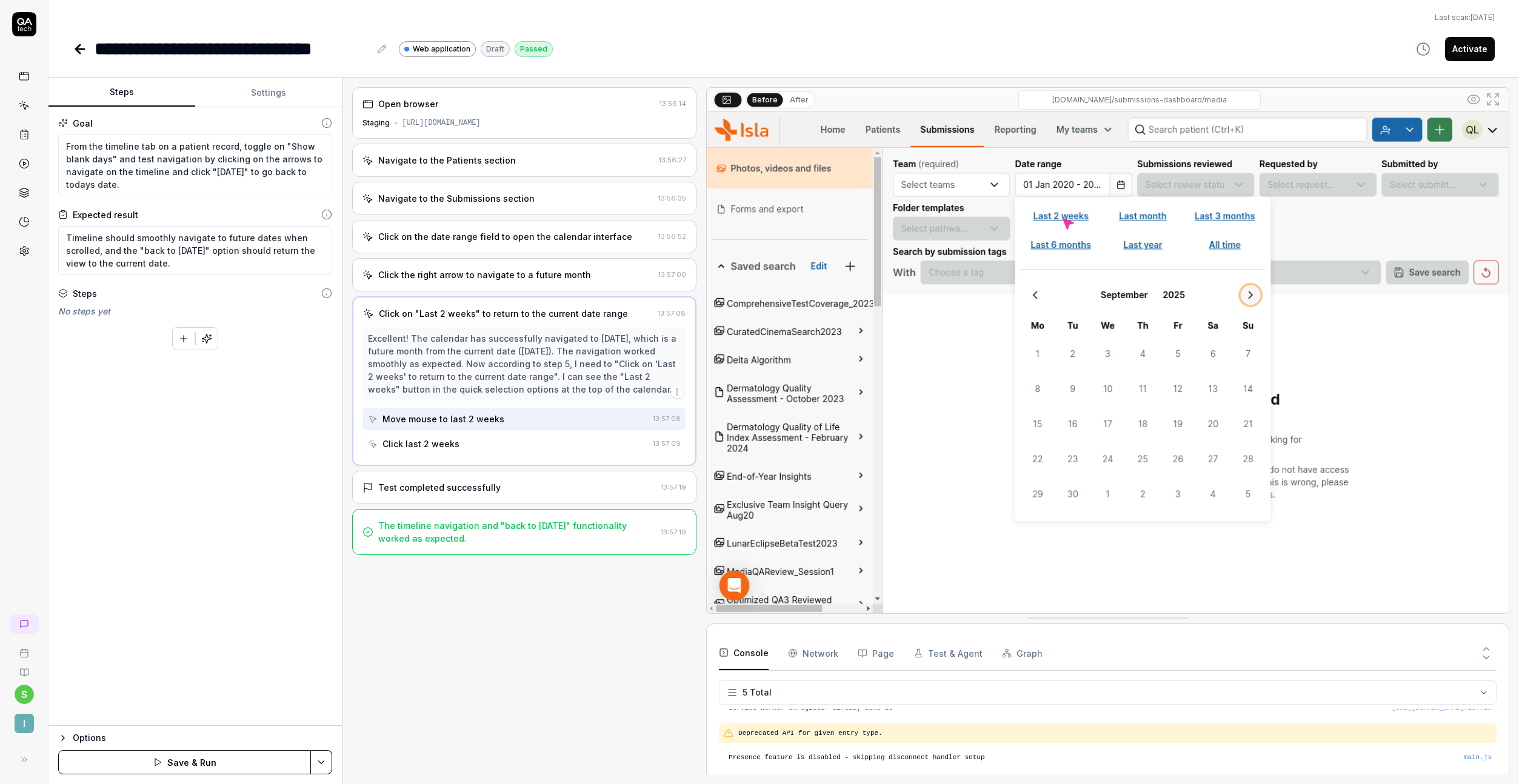
click at [173, 765] on button "Save & Run" at bounding box center [184, 762] width 253 height 24
